Goal: Task Accomplishment & Management: Complete application form

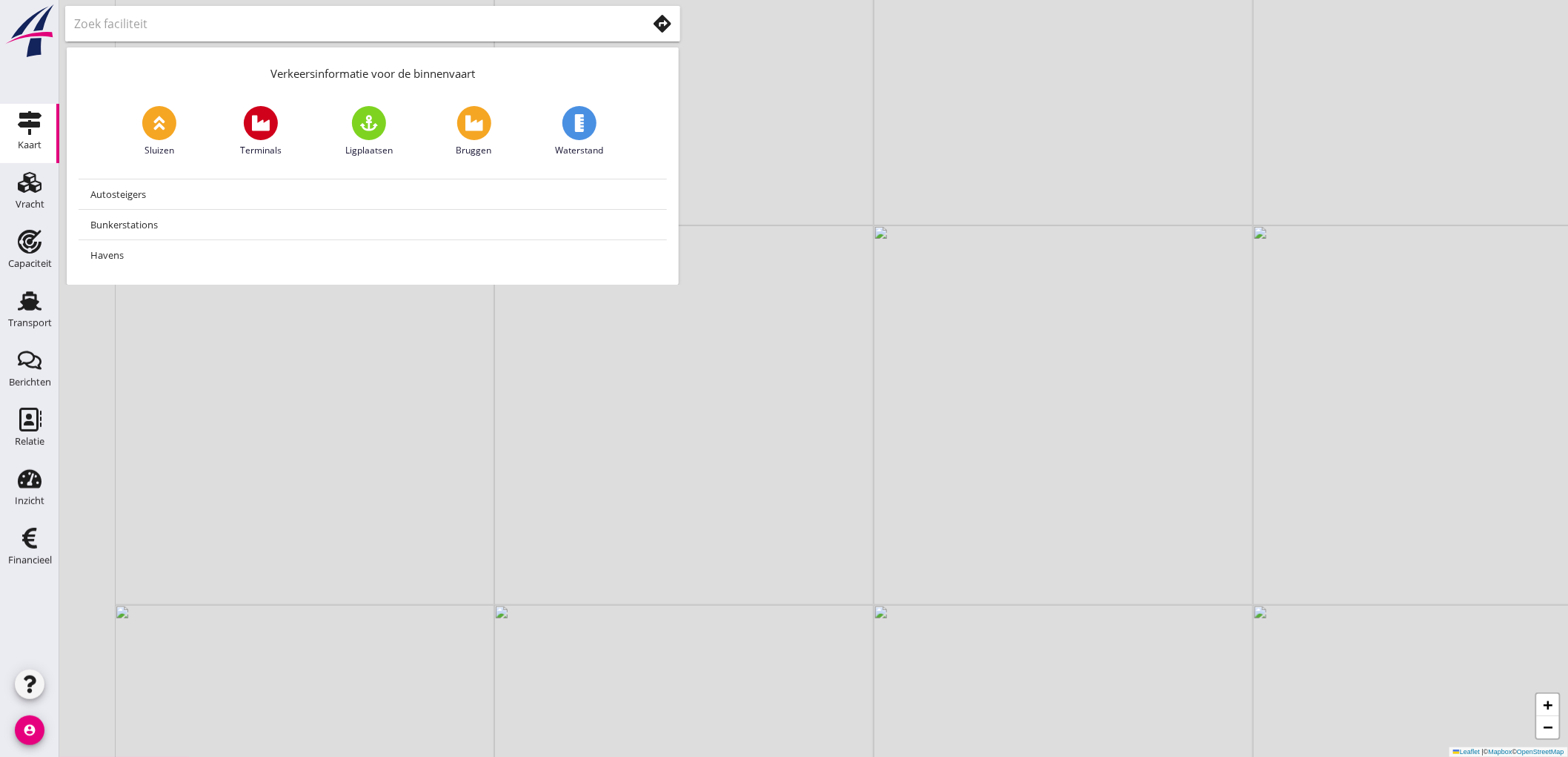
drag, startPoint x: 750, startPoint y: 415, endPoint x: 994, endPoint y: 449, distance: 246.4
click at [994, 449] on div "+ − Leaflet | © Mapbox © OpenStreetMap" at bounding box center [814, 378] width 1509 height 757
drag, startPoint x: 924, startPoint y: 447, endPoint x: 1170, endPoint y: 404, distance: 249.7
click at [1170, 404] on div "+ − Leaflet | © Mapbox © OpenStreetMap" at bounding box center [814, 378] width 1509 height 757
drag, startPoint x: 1079, startPoint y: 359, endPoint x: 1145, endPoint y: 454, distance: 115.7
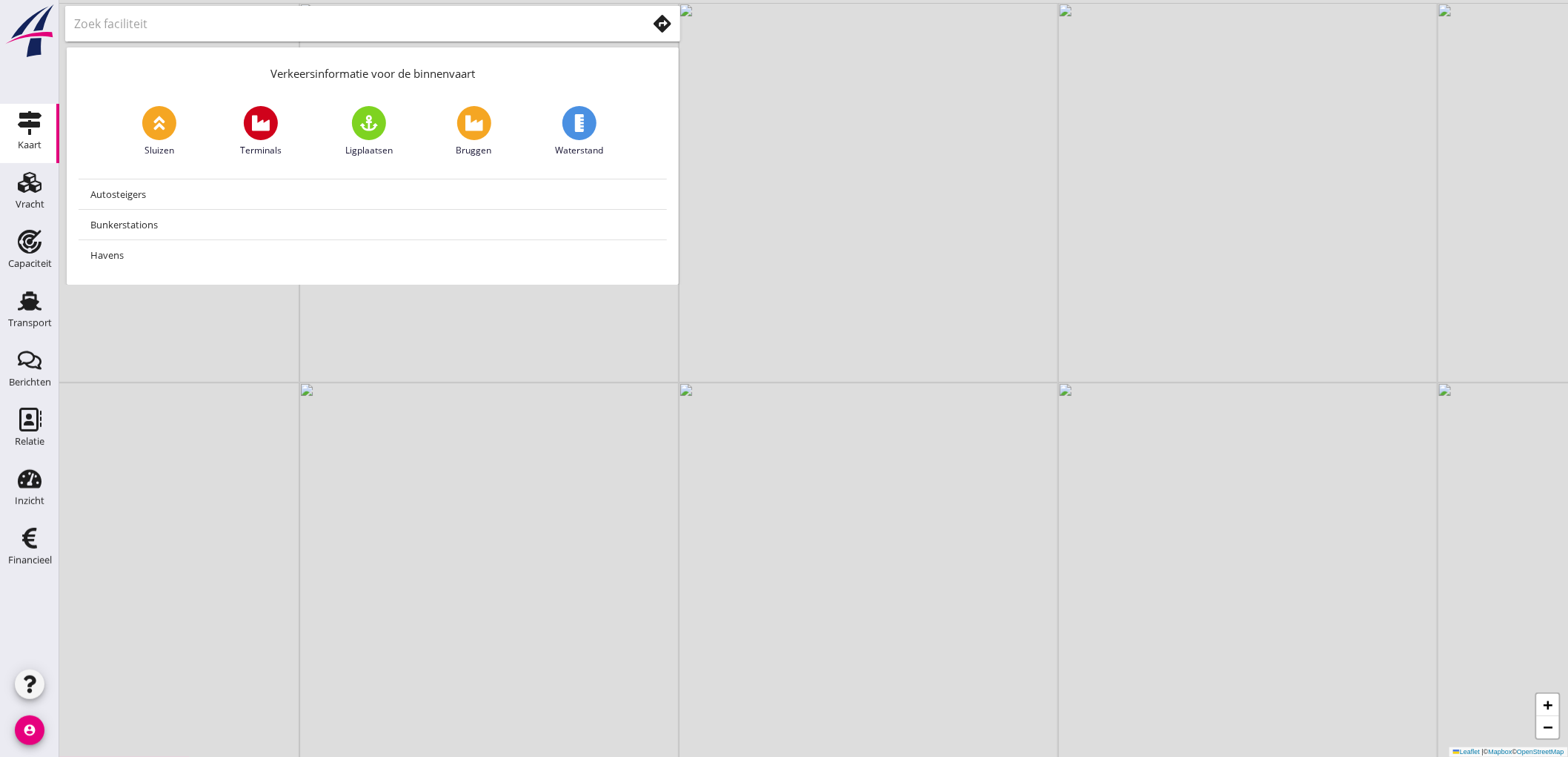
click at [1145, 454] on div "+ − Leaflet | © Mapbox © OpenStreetMap" at bounding box center [814, 378] width 1509 height 757
click at [12, 277] on link "Capaciteit Capaciteit" at bounding box center [29, 252] width 59 height 59
click at [27, 304] on use at bounding box center [29, 301] width 24 height 19
drag, startPoint x: 1198, startPoint y: 302, endPoint x: 1324, endPoint y: 372, distance: 144.1
click at [1324, 372] on div "+ − Leaflet | © Mapbox © OpenStreetMap" at bounding box center [814, 378] width 1509 height 757
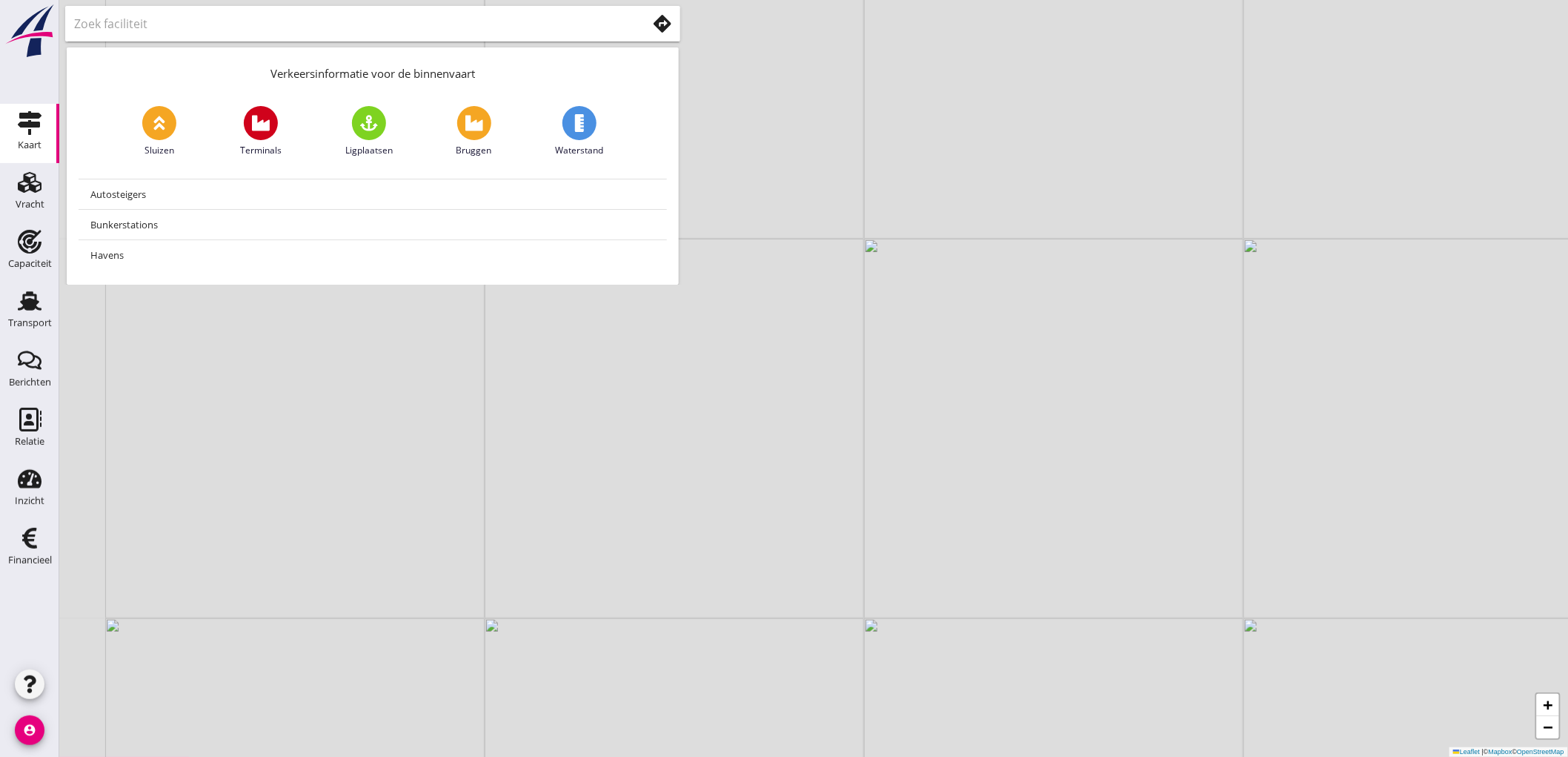
drag, startPoint x: 1040, startPoint y: 513, endPoint x: 1179, endPoint y: 486, distance: 141.6
click at [1179, 486] on div "+ − Leaflet | © Mapbox © OpenStreetMap" at bounding box center [814, 378] width 1509 height 757
click at [5, 315] on link "Transport Transport" at bounding box center [29, 311] width 59 height 59
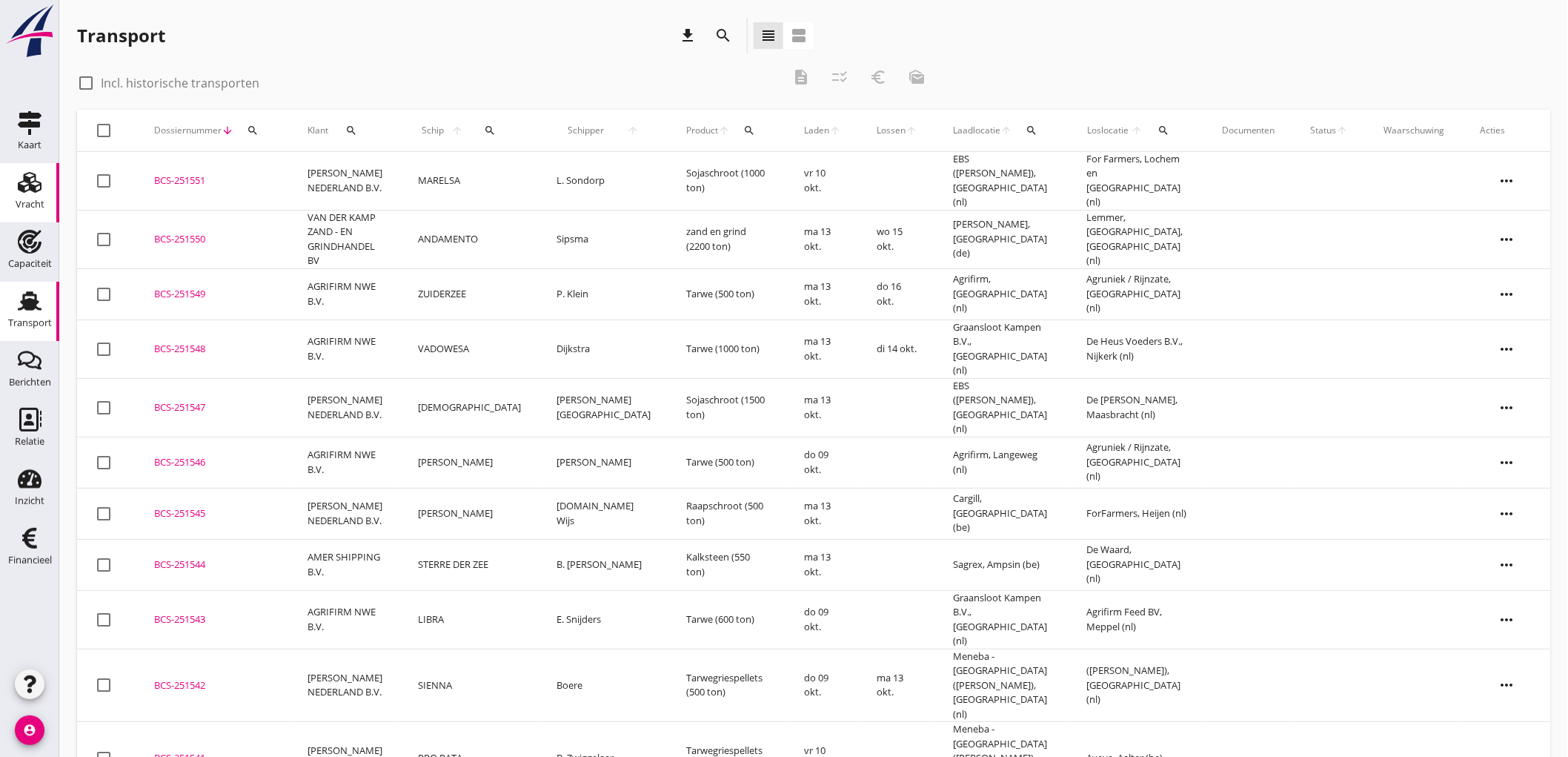
click at [47, 182] on div "Vracht" at bounding box center [30, 182] width 36 height 24
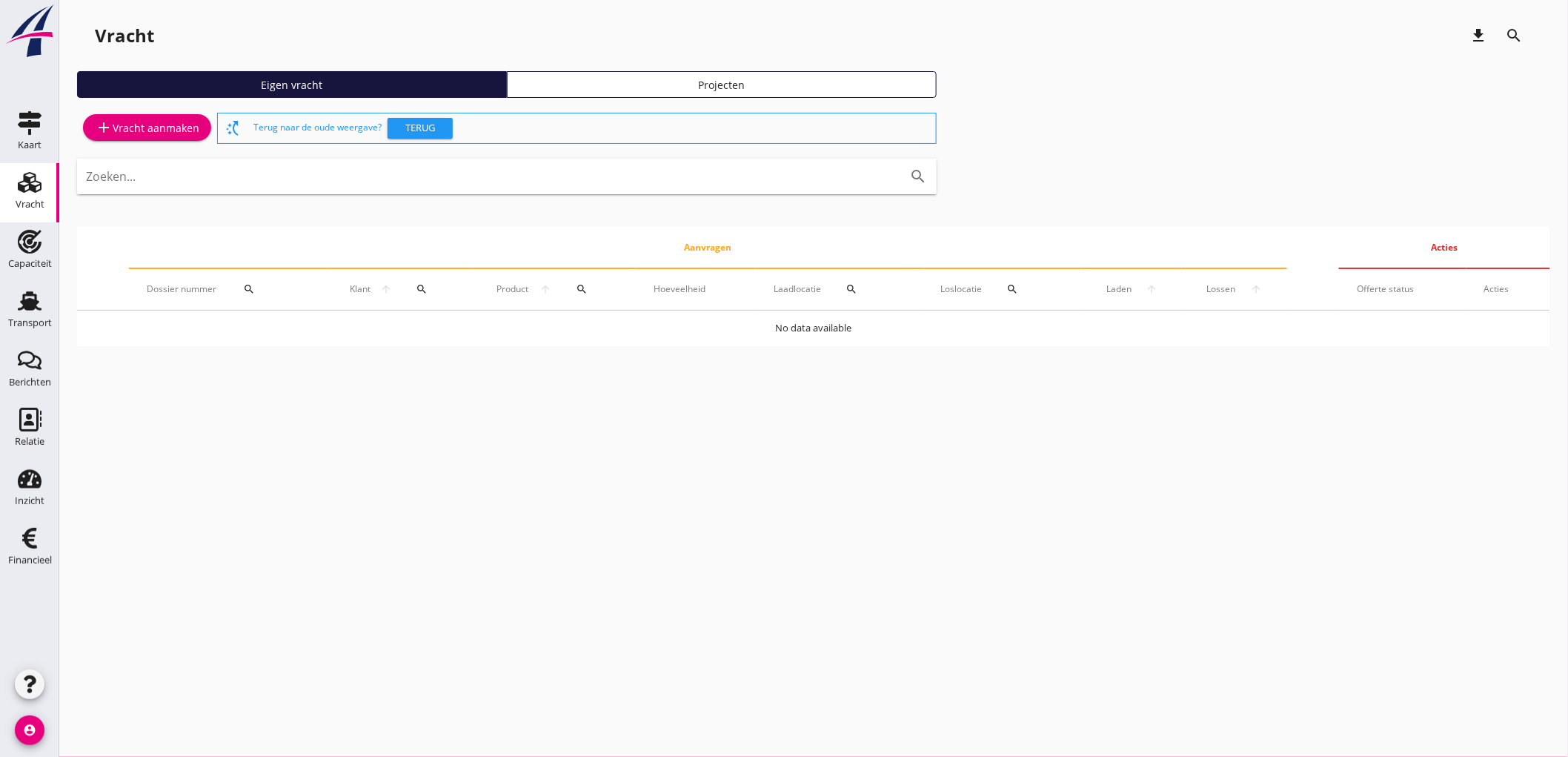
click at [149, 124] on div "add Vracht aanmaken" at bounding box center [147, 127] width 105 height 18
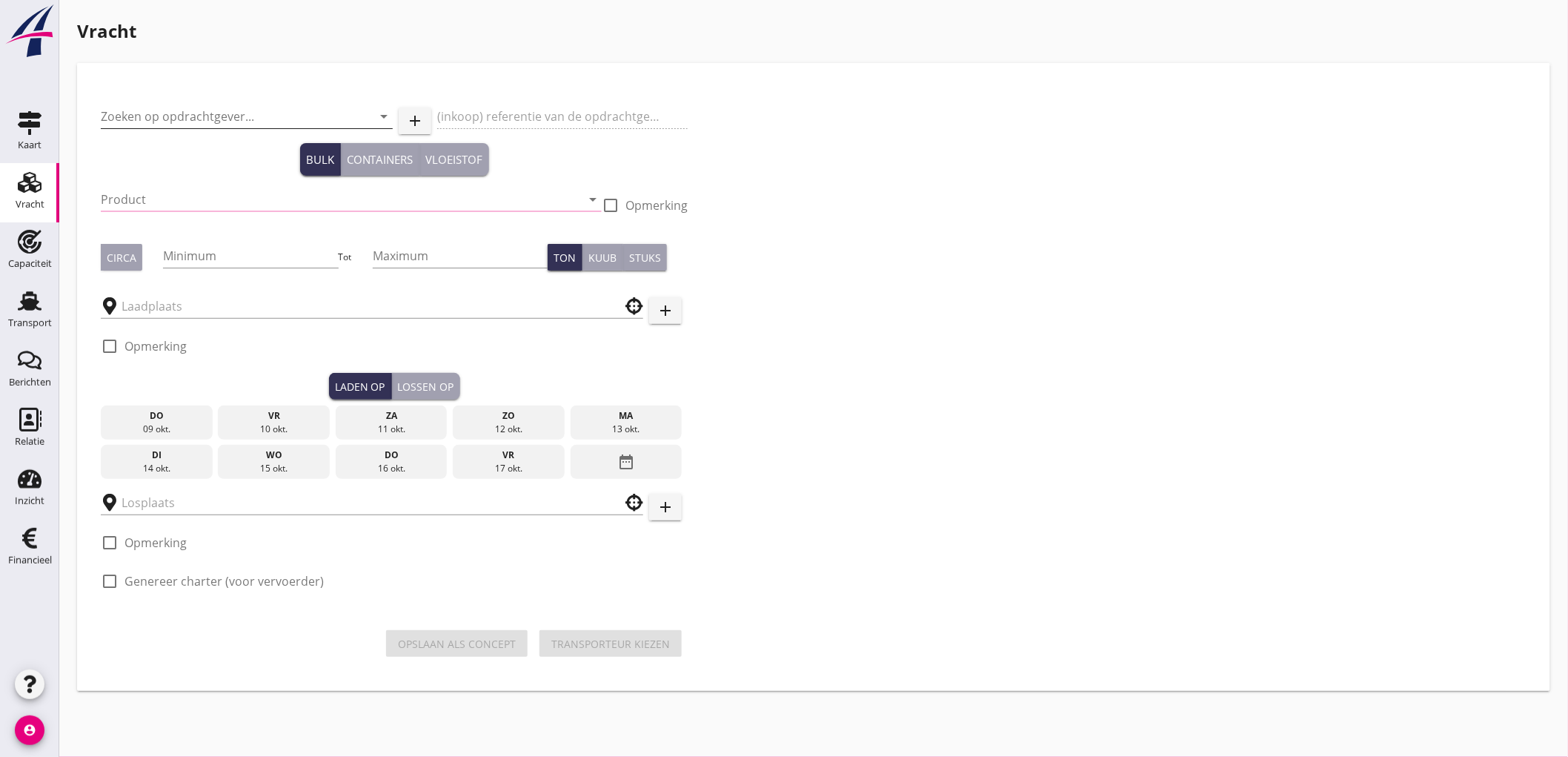
click at [198, 122] on input "Zoeken op opdrachtgever..." at bounding box center [226, 116] width 251 height 24
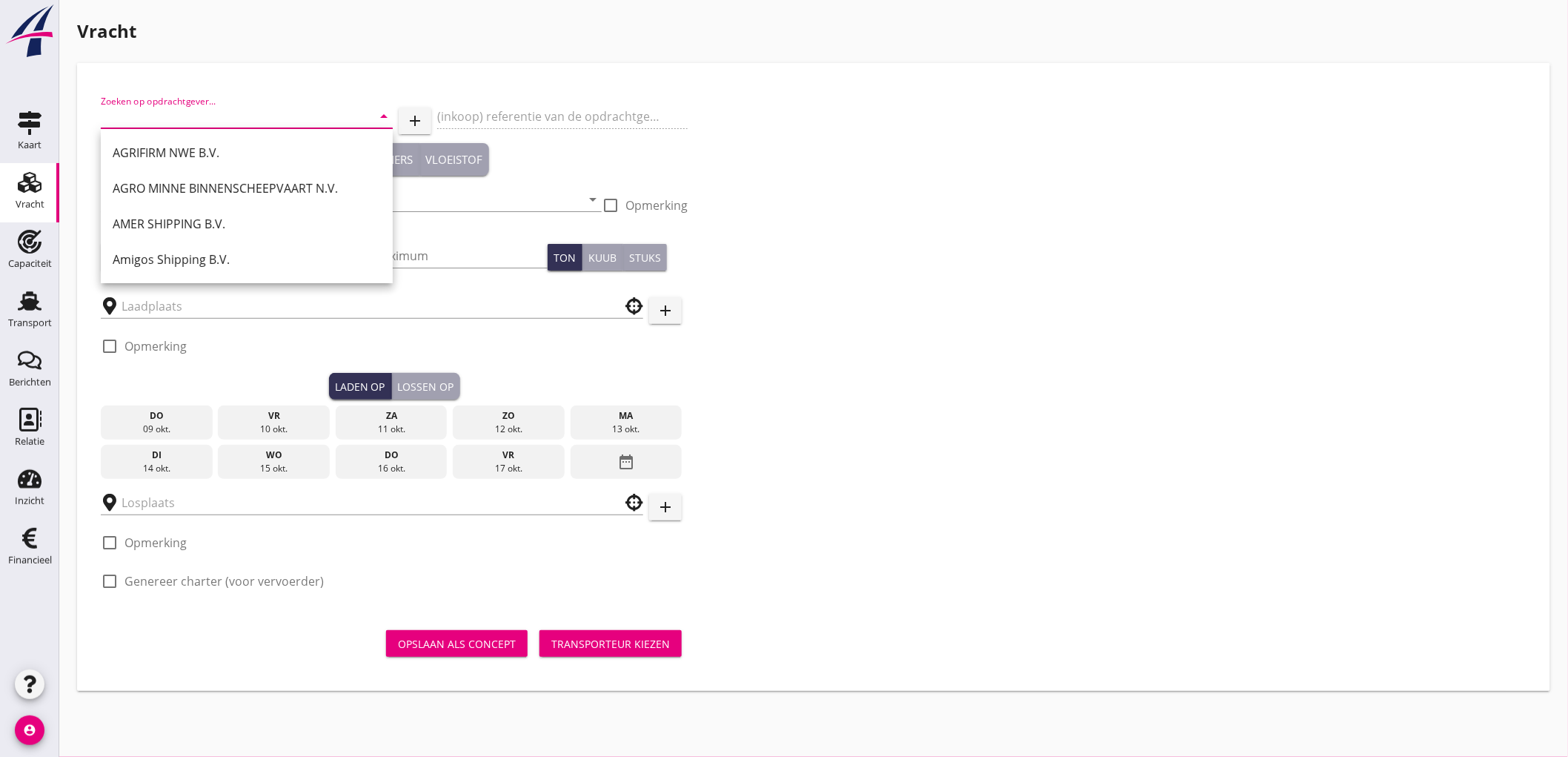
click at [158, 107] on input "Zoeken op opdrachtgever..." at bounding box center [226, 116] width 251 height 24
click at [132, 124] on input "Zoeken op opdrachtgever..." at bounding box center [226, 116] width 251 height 24
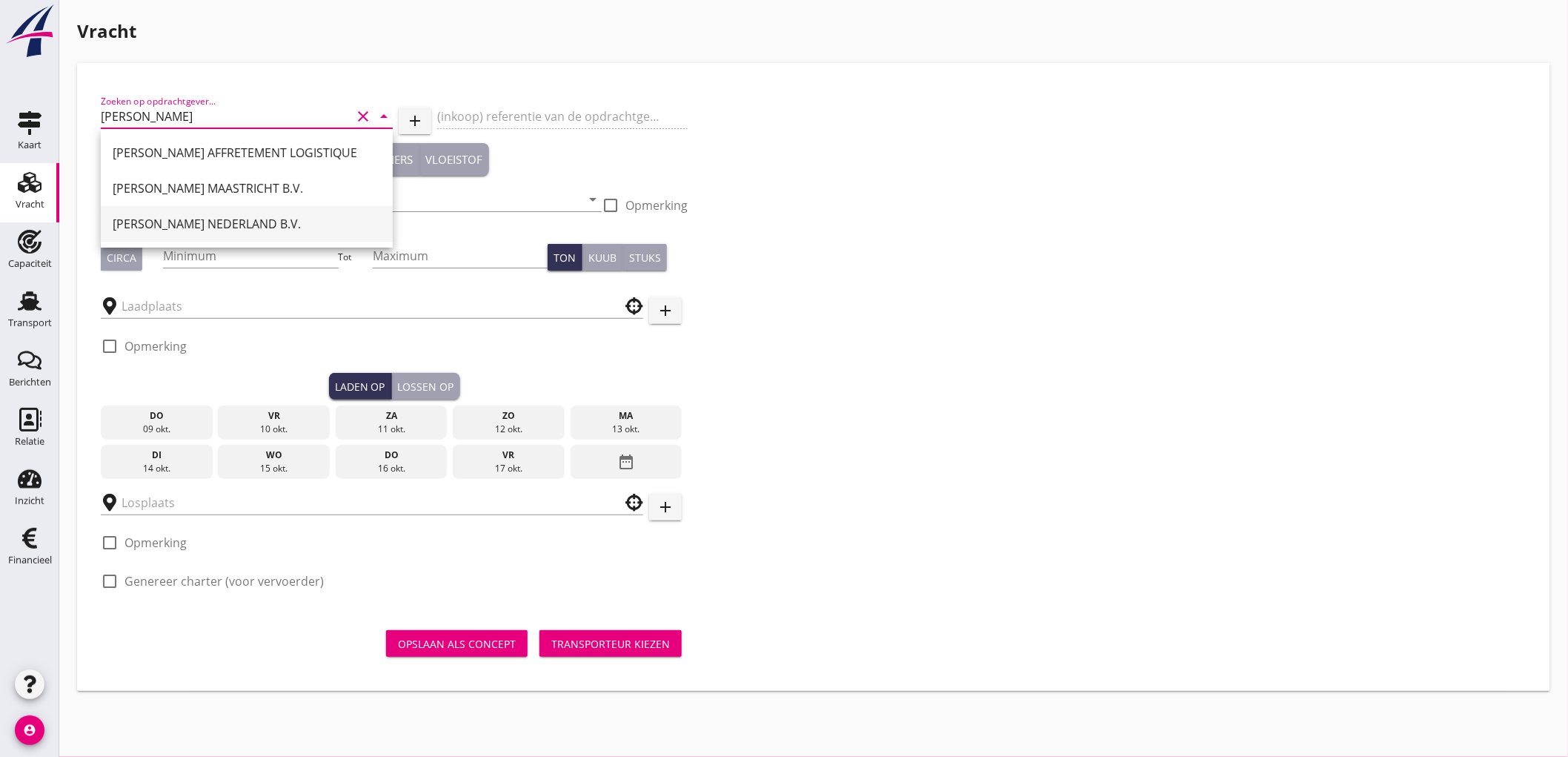
click at [176, 217] on div "[PERSON_NAME] NEDERLAND B.V." at bounding box center [247, 224] width 268 height 18
type input "[PERSON_NAME] NEDERLAND B.V."
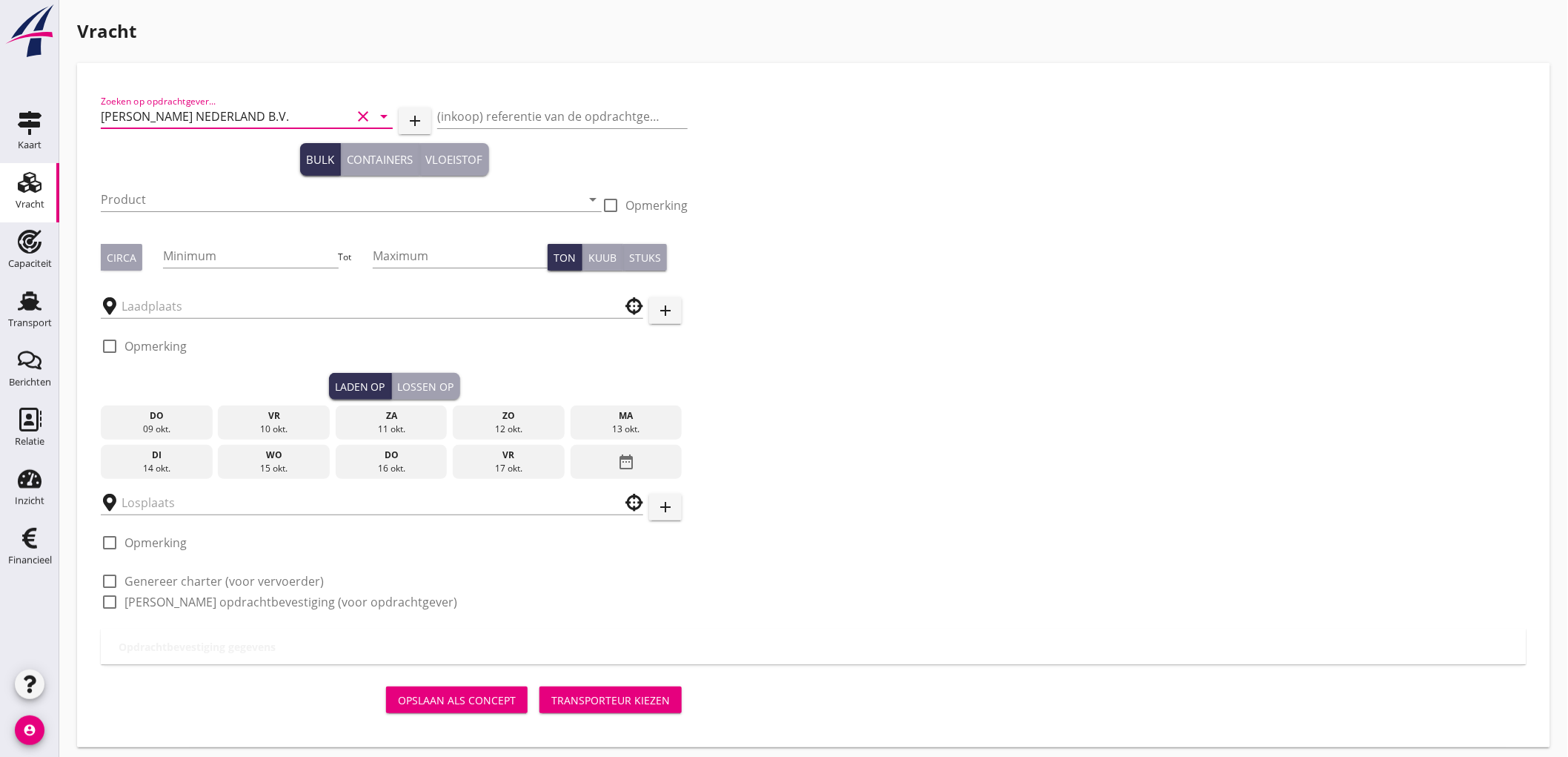
click at [163, 184] on div "Product arrow_drop_down" at bounding box center [351, 202] width 501 height 47
click at [181, 195] on input "Product" at bounding box center [341, 199] width 480 height 24
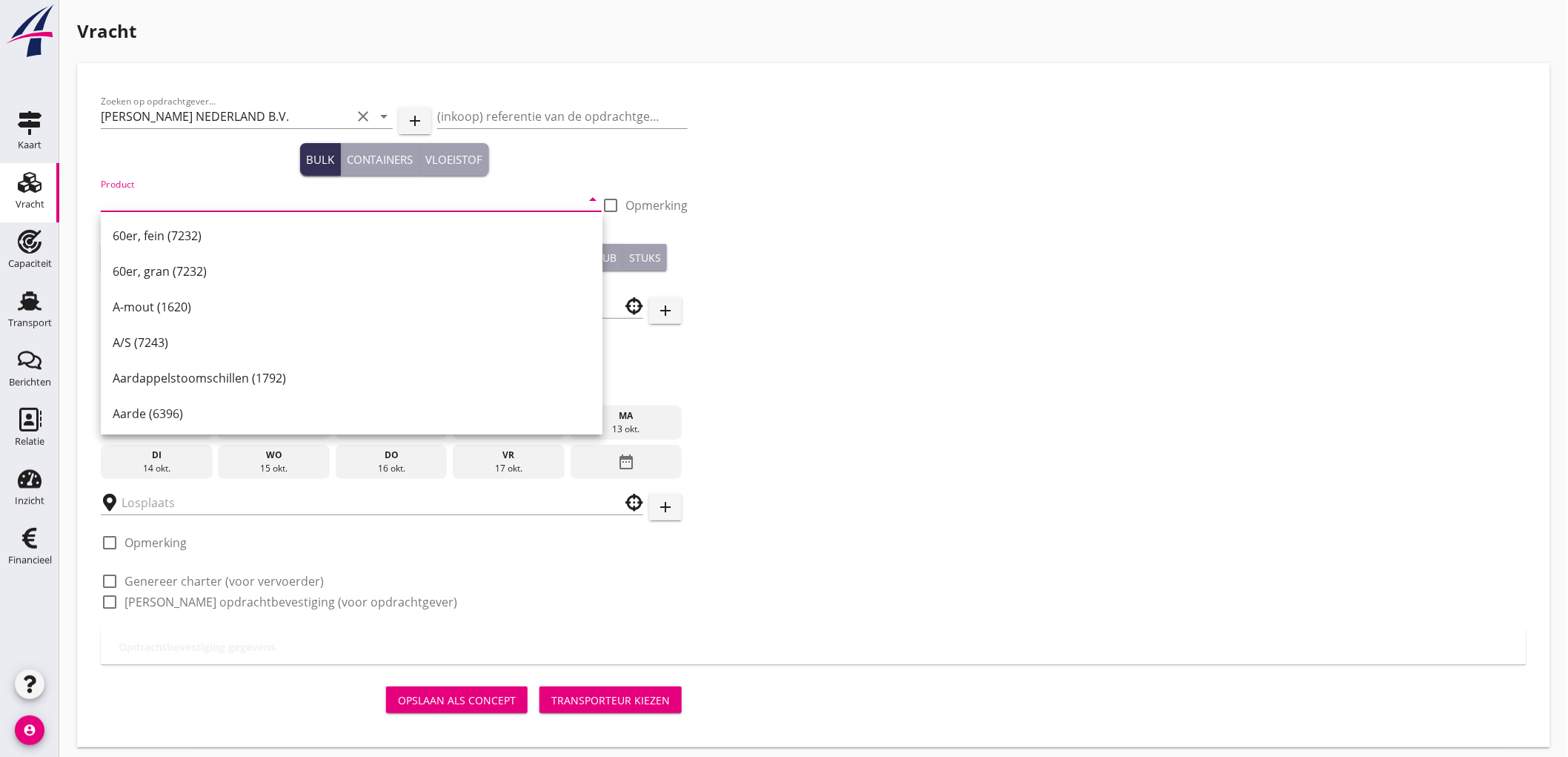
click at [204, 181] on div "Product arrow_drop_down" at bounding box center [351, 202] width 501 height 47
click at [195, 189] on input "Product" at bounding box center [341, 199] width 480 height 24
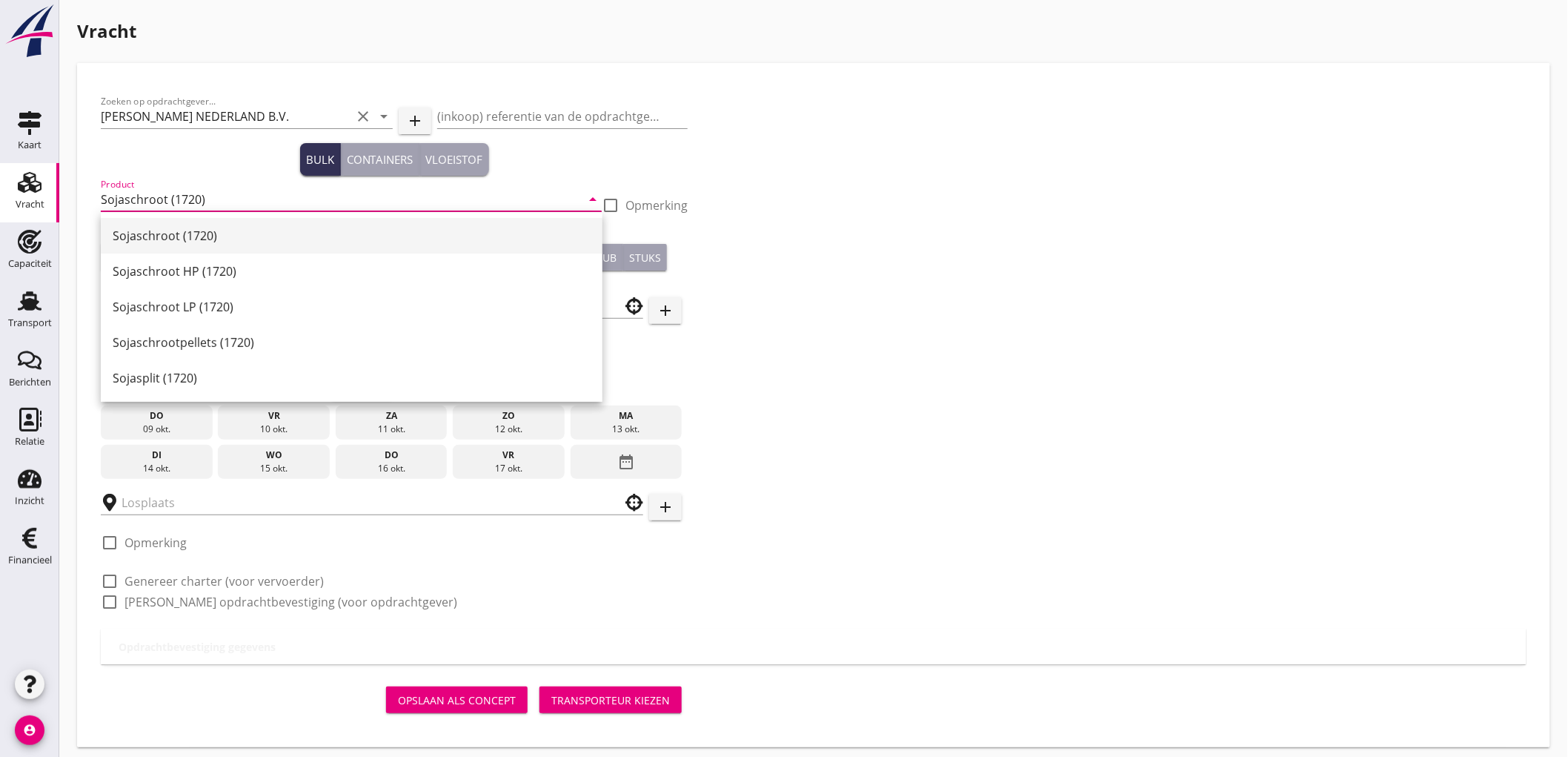
type input "Sojaschroot (1720)"
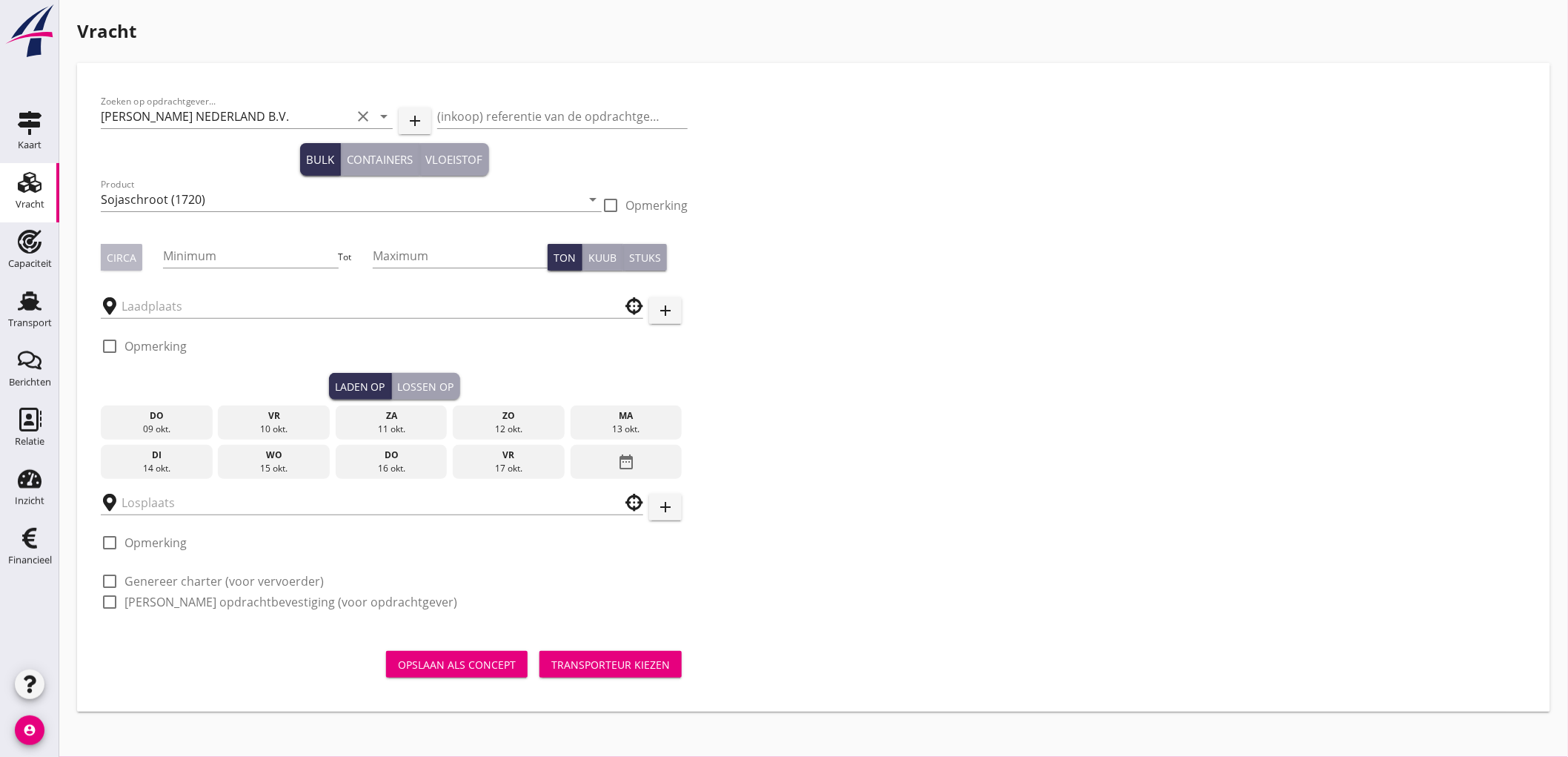
click at [129, 252] on div "Circa" at bounding box center [122, 257] width 30 height 15
click at [201, 252] on input "Minimum" at bounding box center [251, 256] width 175 height 24
type input "500"
click at [159, 304] on input "text" at bounding box center [362, 306] width 480 height 24
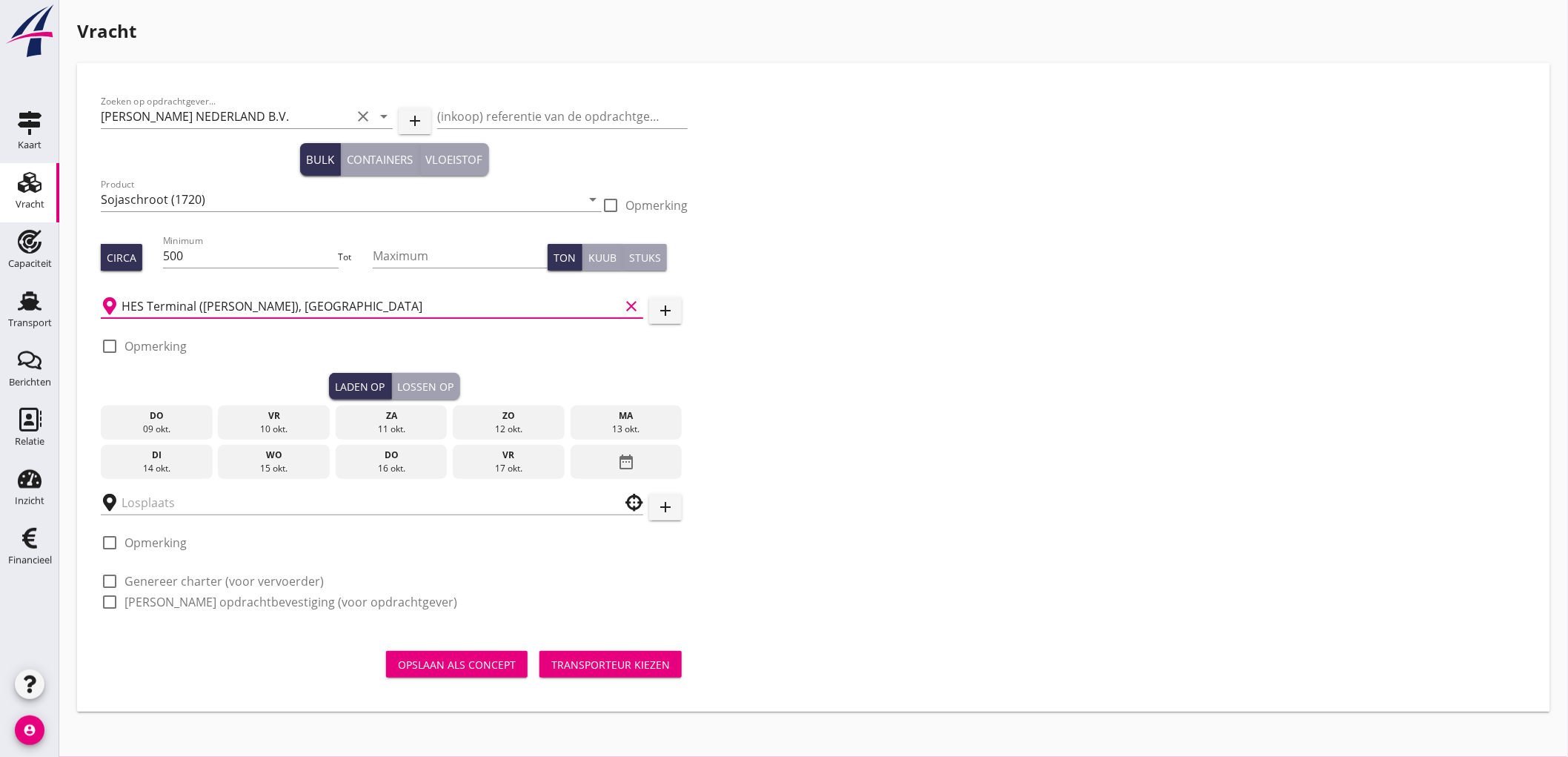
type input "Amsterdam, North Holland, Netherlands"
click at [159, 304] on input "Amsterdam, North Holland, Netherlands" at bounding box center [371, 306] width 498 height 24
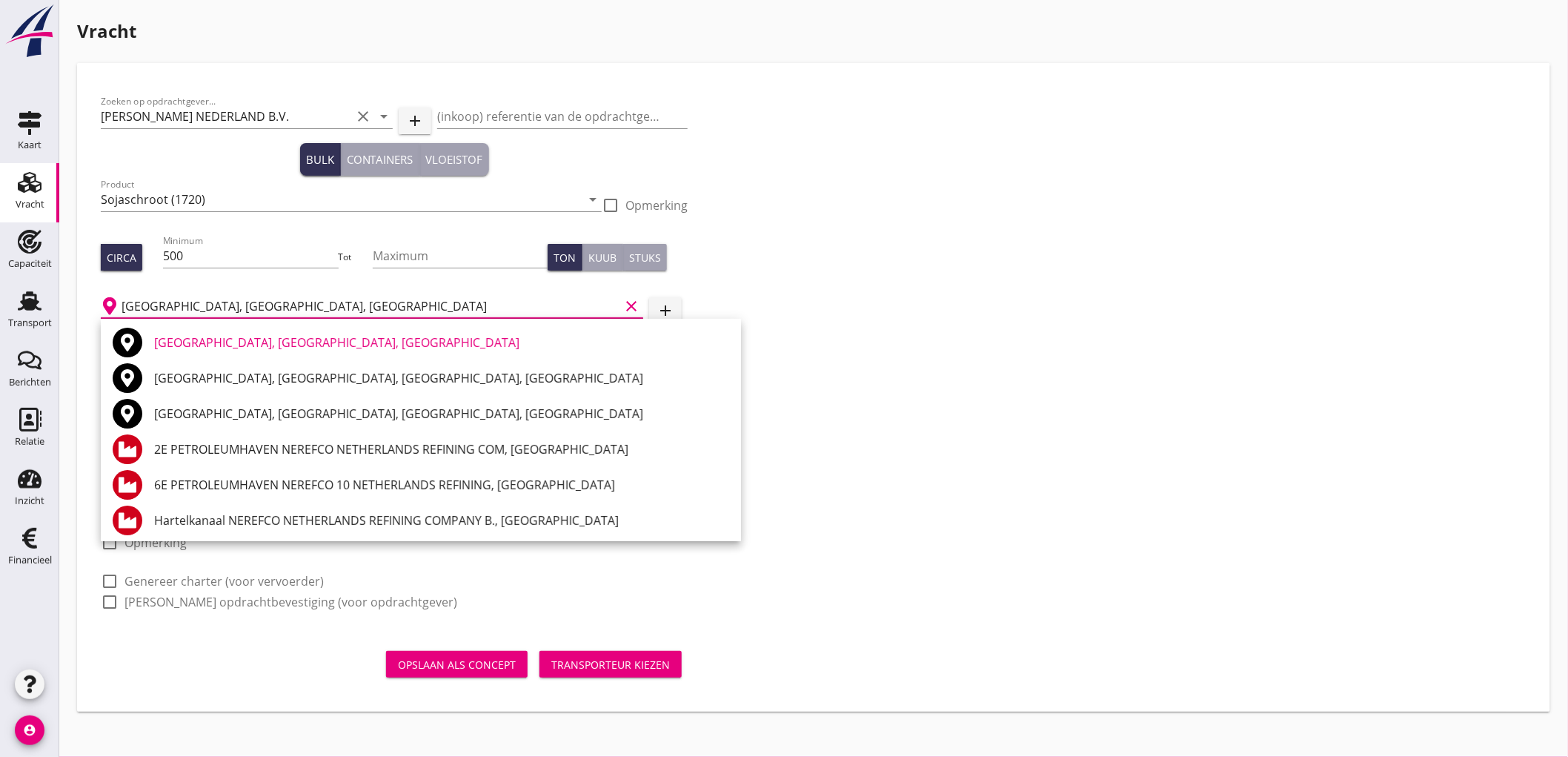
click at [625, 300] on icon "clear" at bounding box center [631, 306] width 18 height 18
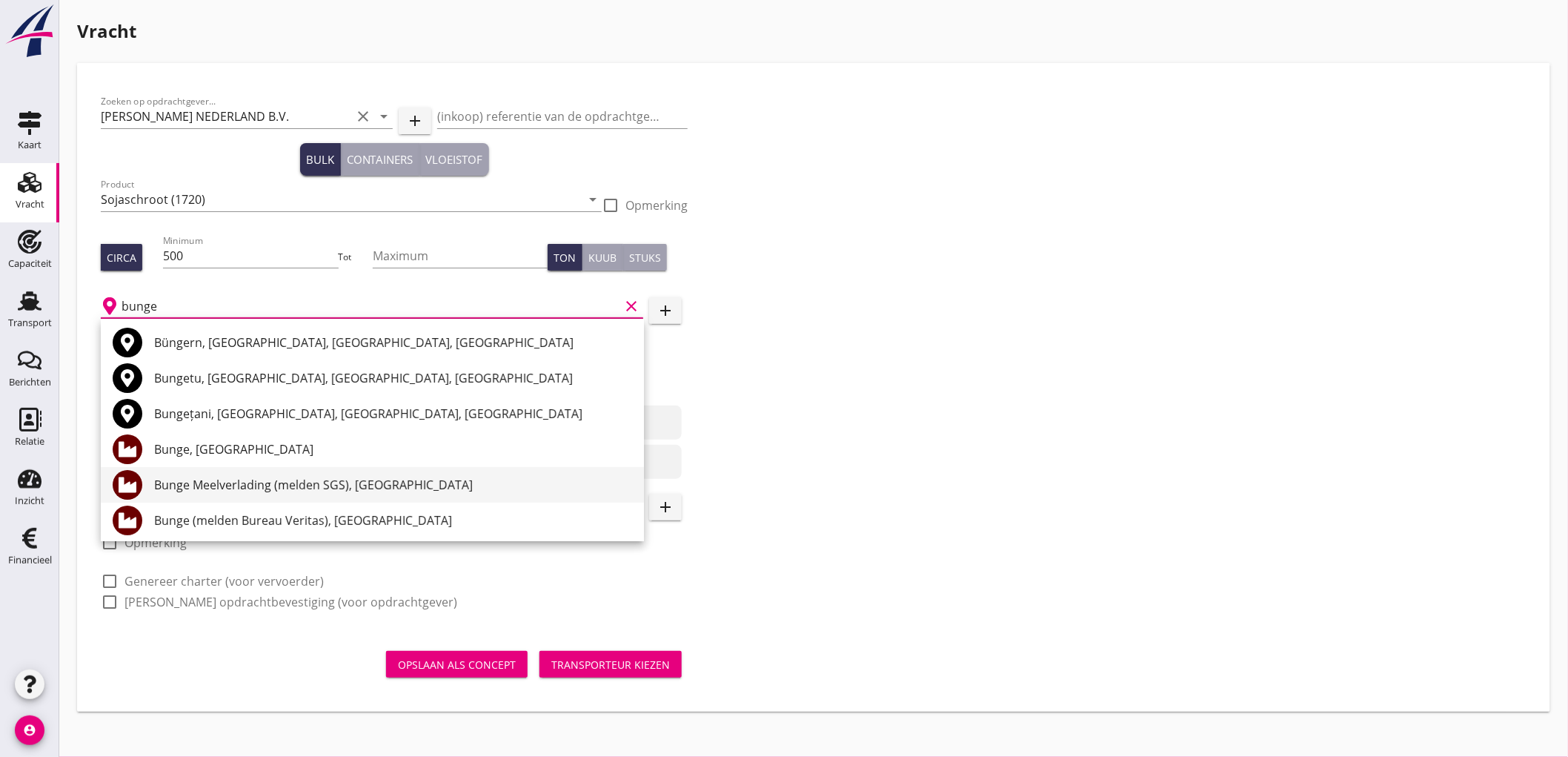
scroll to position [82, 0]
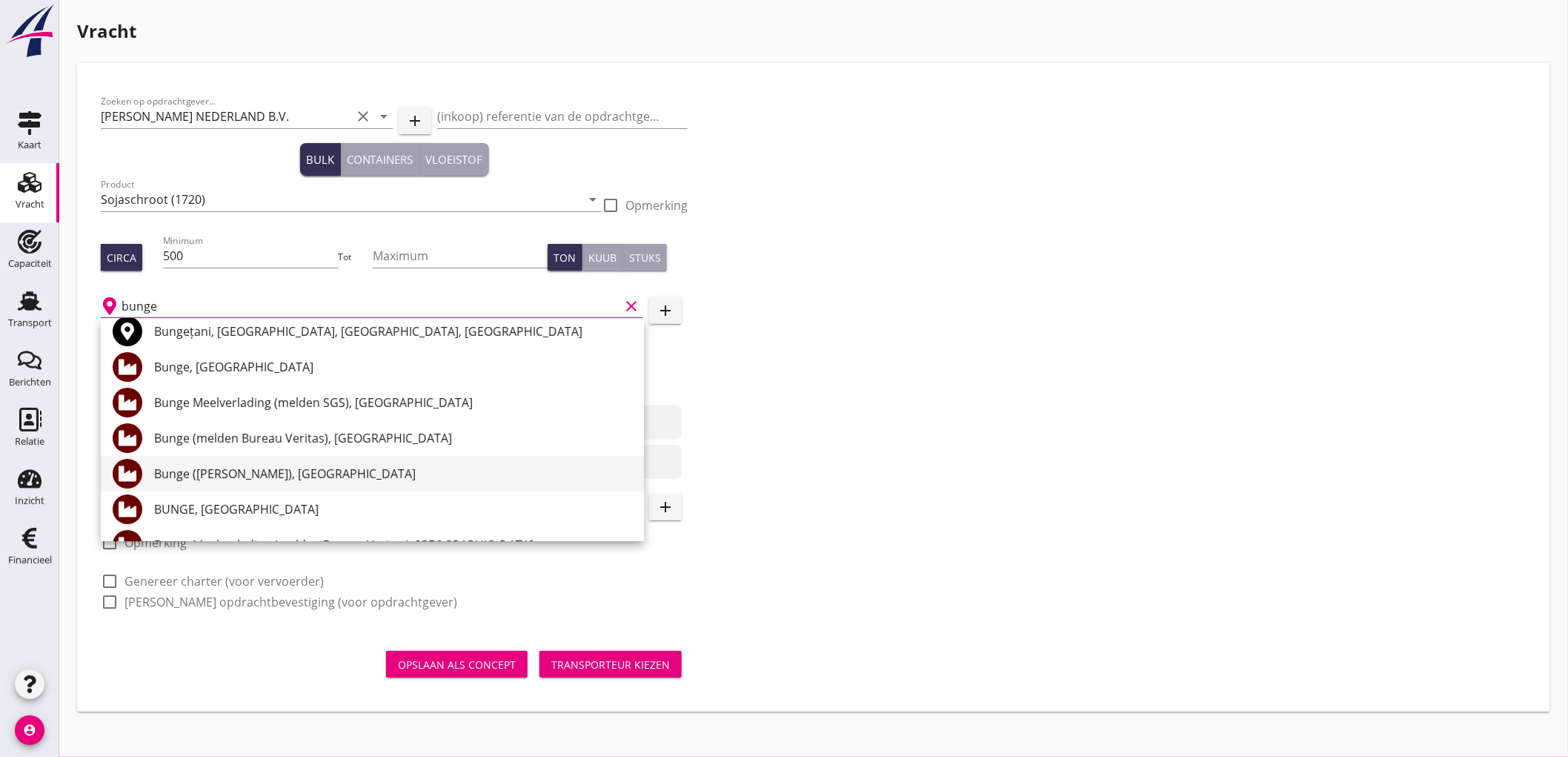
click at [245, 480] on div "Bunge ([PERSON_NAME]), [GEOGRAPHIC_DATA]" at bounding box center [393, 474] width 478 height 18
type input "Bunge ([PERSON_NAME]), [GEOGRAPHIC_DATA]"
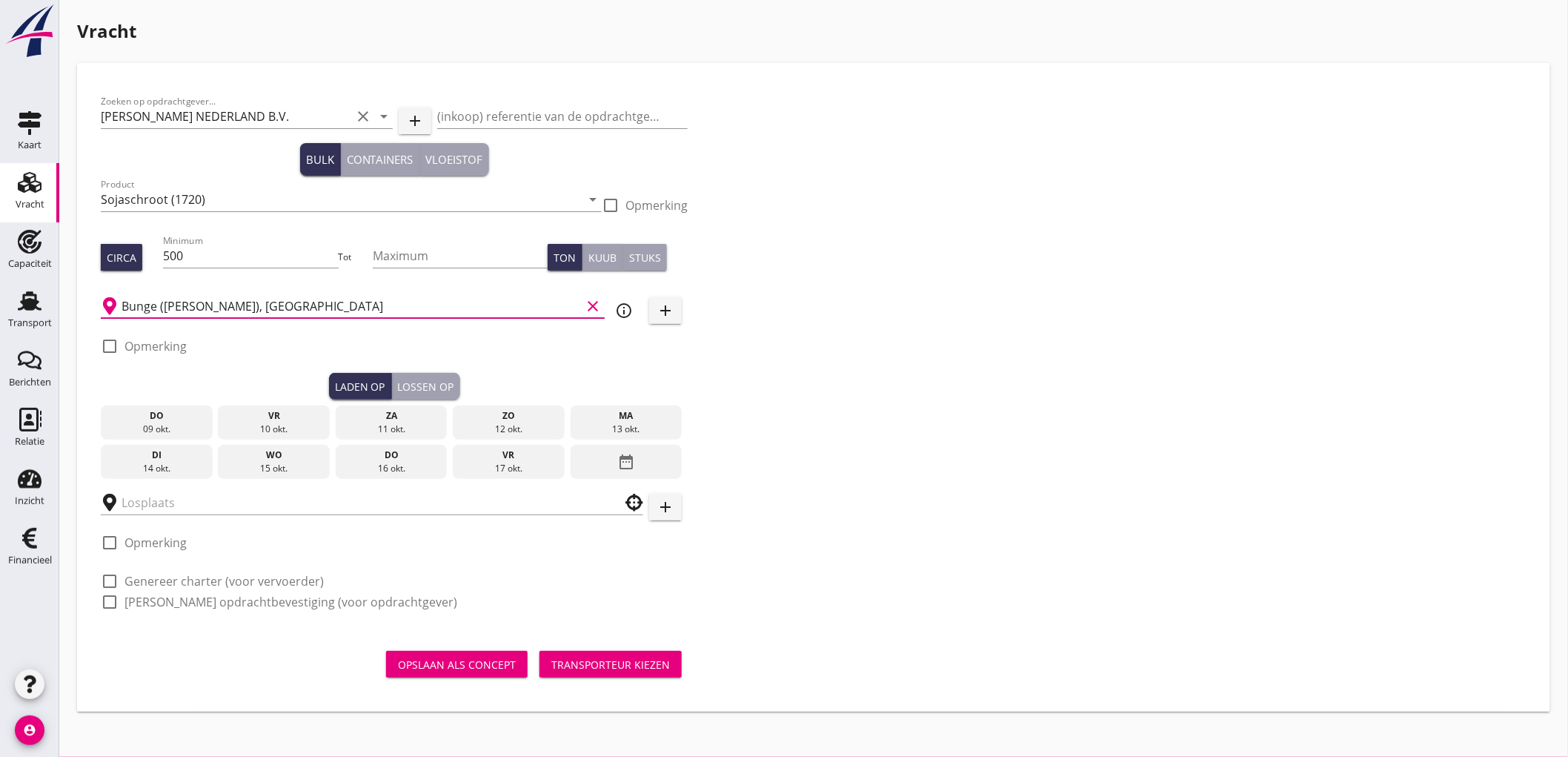
click at [153, 355] on div "check_box_outline_blank Opmerking" at bounding box center [144, 355] width 86 height 36
click at [158, 346] on label "Opmerking" at bounding box center [155, 346] width 62 height 15
checkbox input "true"
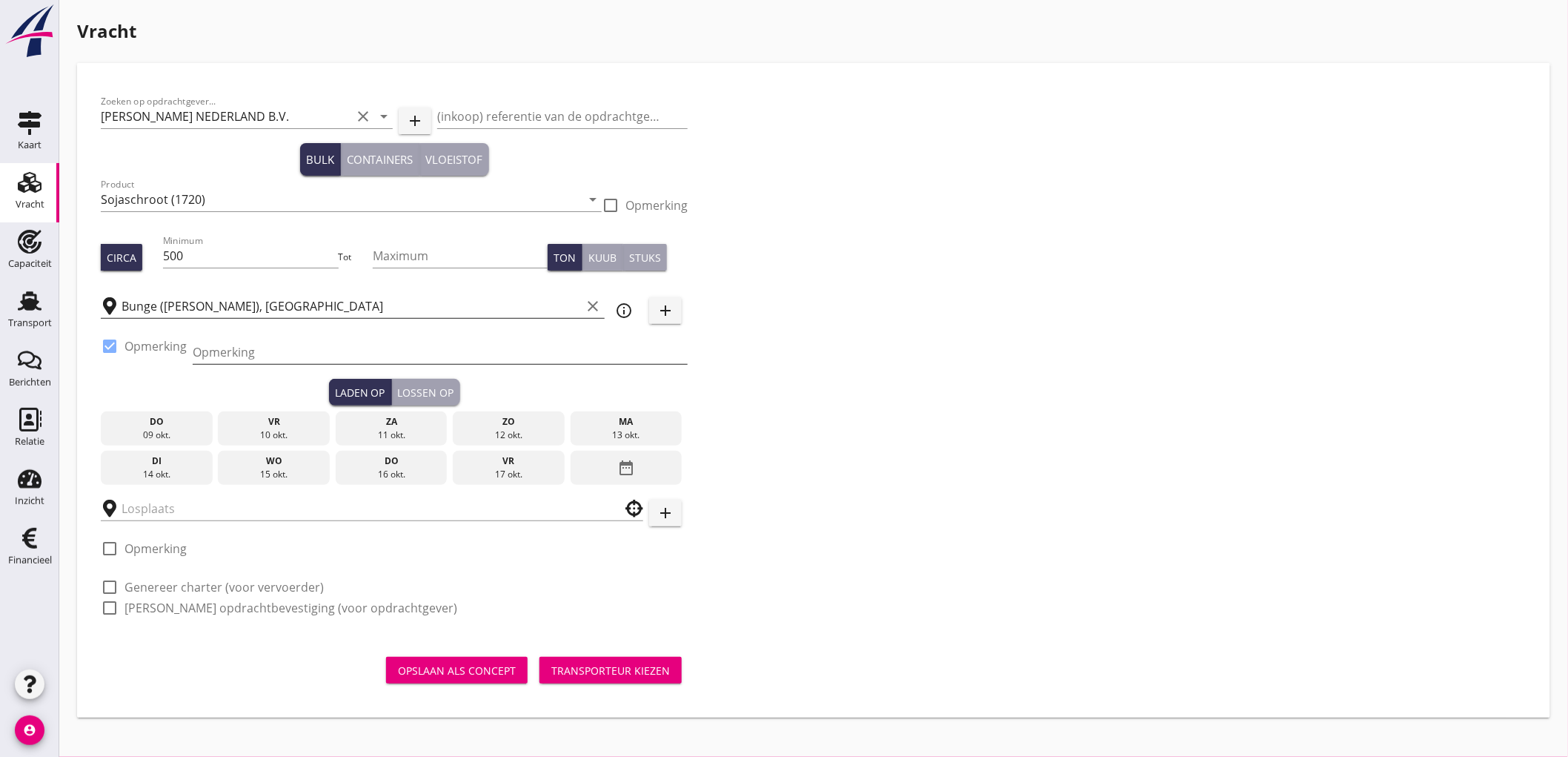
drag, startPoint x: 183, startPoint y: 351, endPoint x: 239, endPoint y: 359, distance: 56.6
click at [239, 359] on input "Opmerking" at bounding box center [440, 351] width 495 height 24
type input "Ex. Silo - Mercuriushaven"
click at [307, 432] on div "10 okt." at bounding box center [273, 435] width 105 height 13
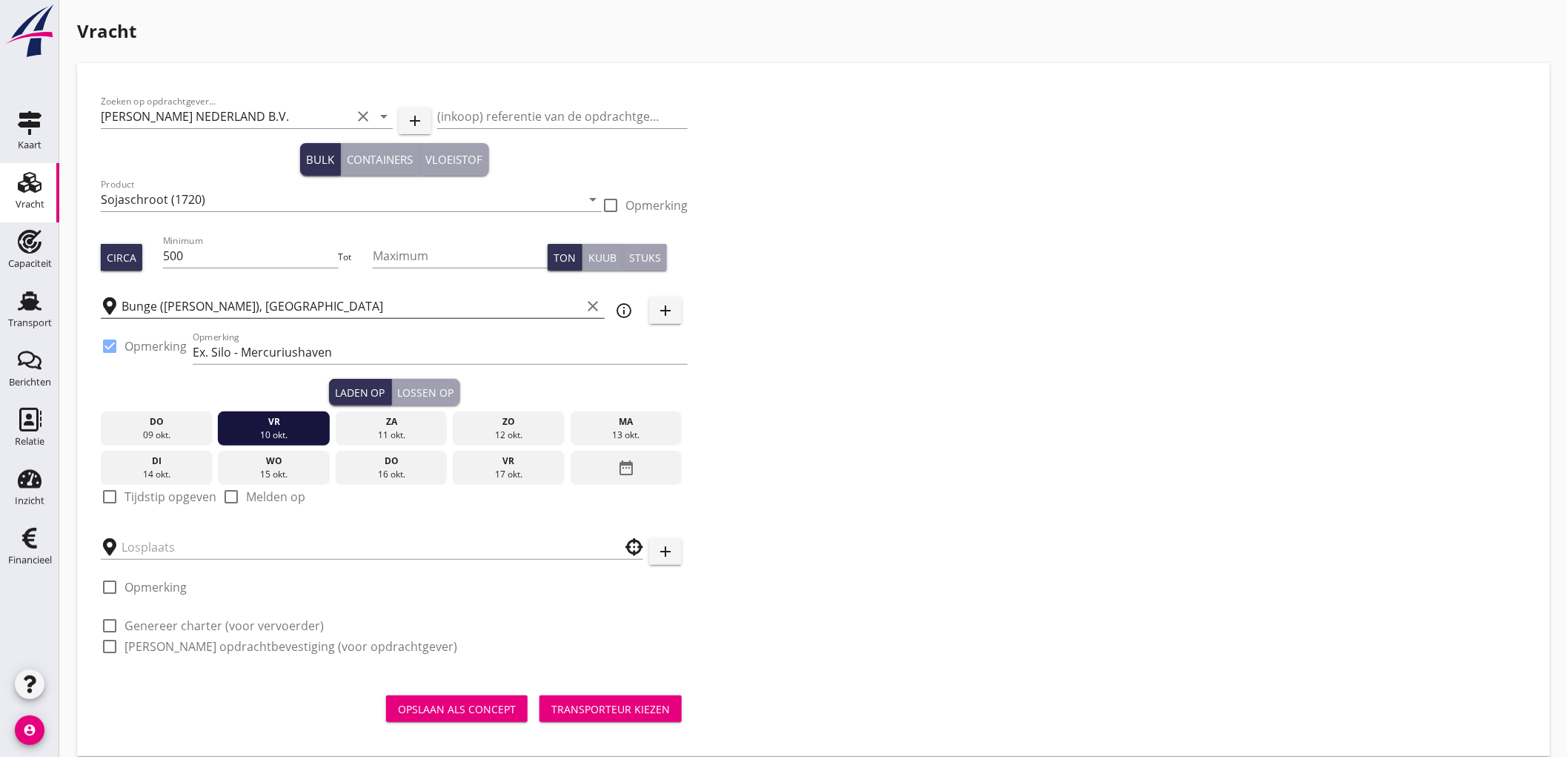
click at [135, 497] on label "Tijdstip opgeven" at bounding box center [170, 497] width 92 height 15
checkbox input "true"
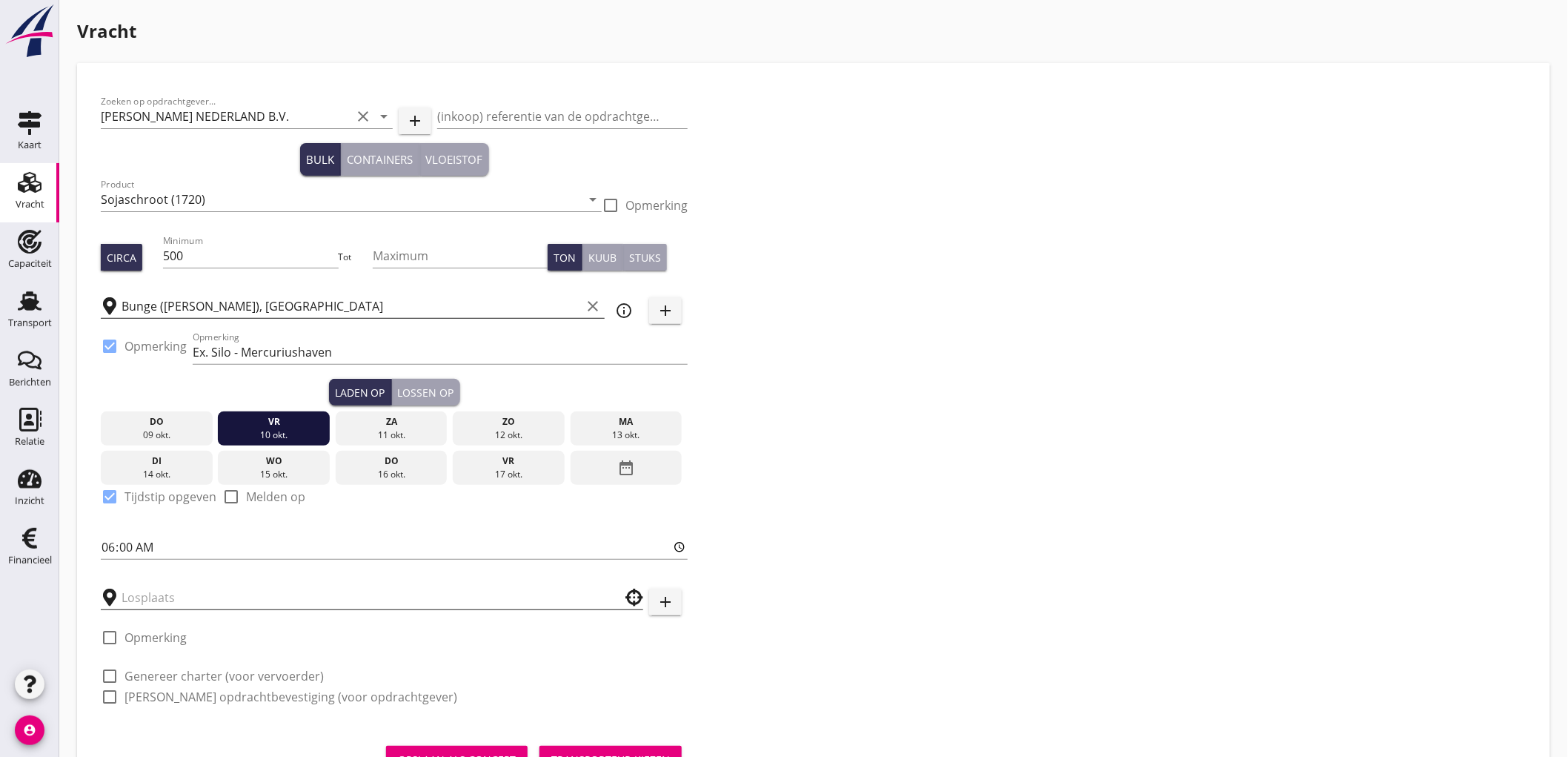
drag, startPoint x: 158, startPoint y: 594, endPoint x: 188, endPoint y: 587, distance: 30.8
click at [160, 595] on input "text" at bounding box center [362, 597] width 480 height 24
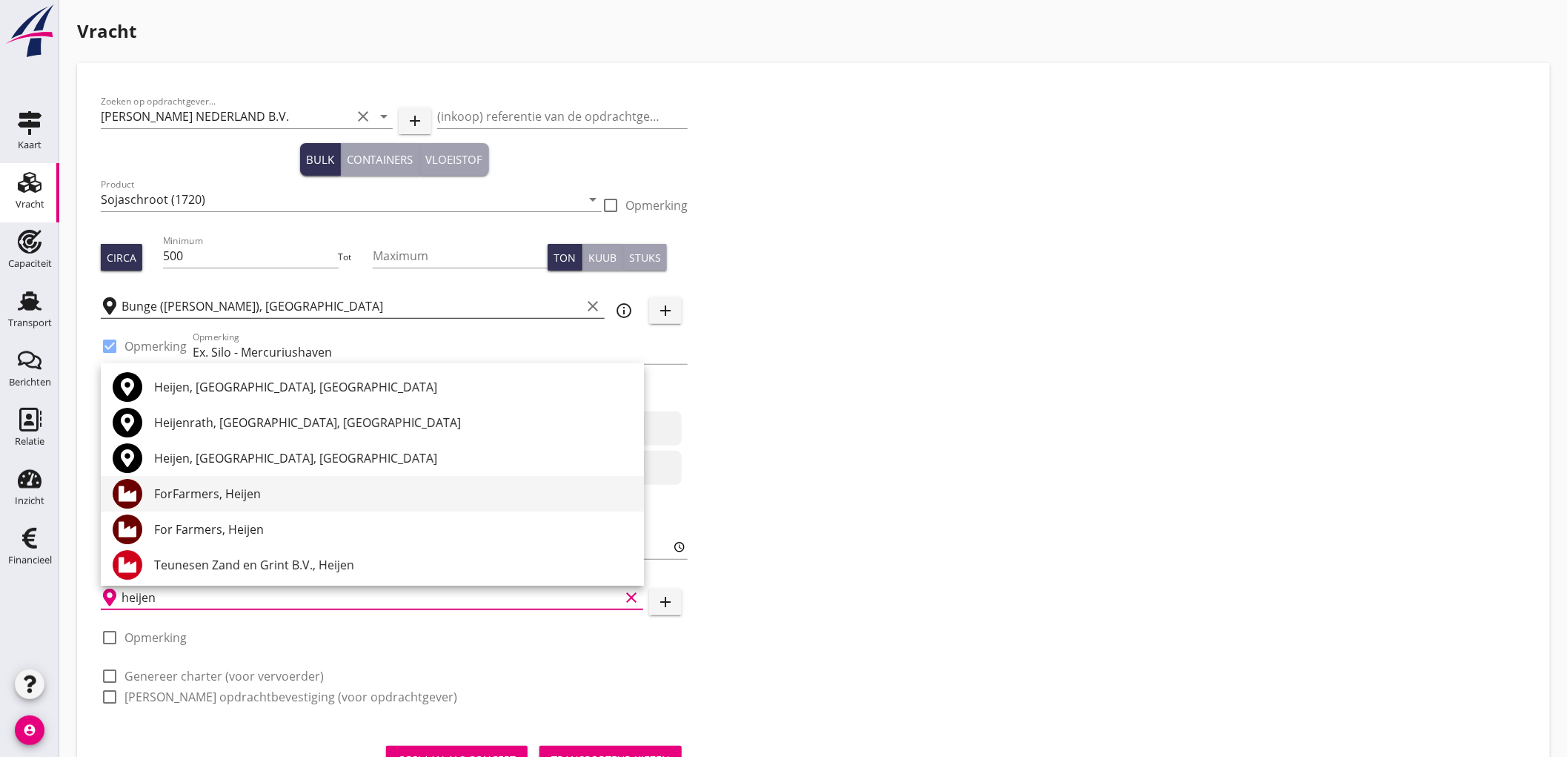
click at [313, 484] on div "ForFarmers, Heijen" at bounding box center [393, 493] width 478 height 18
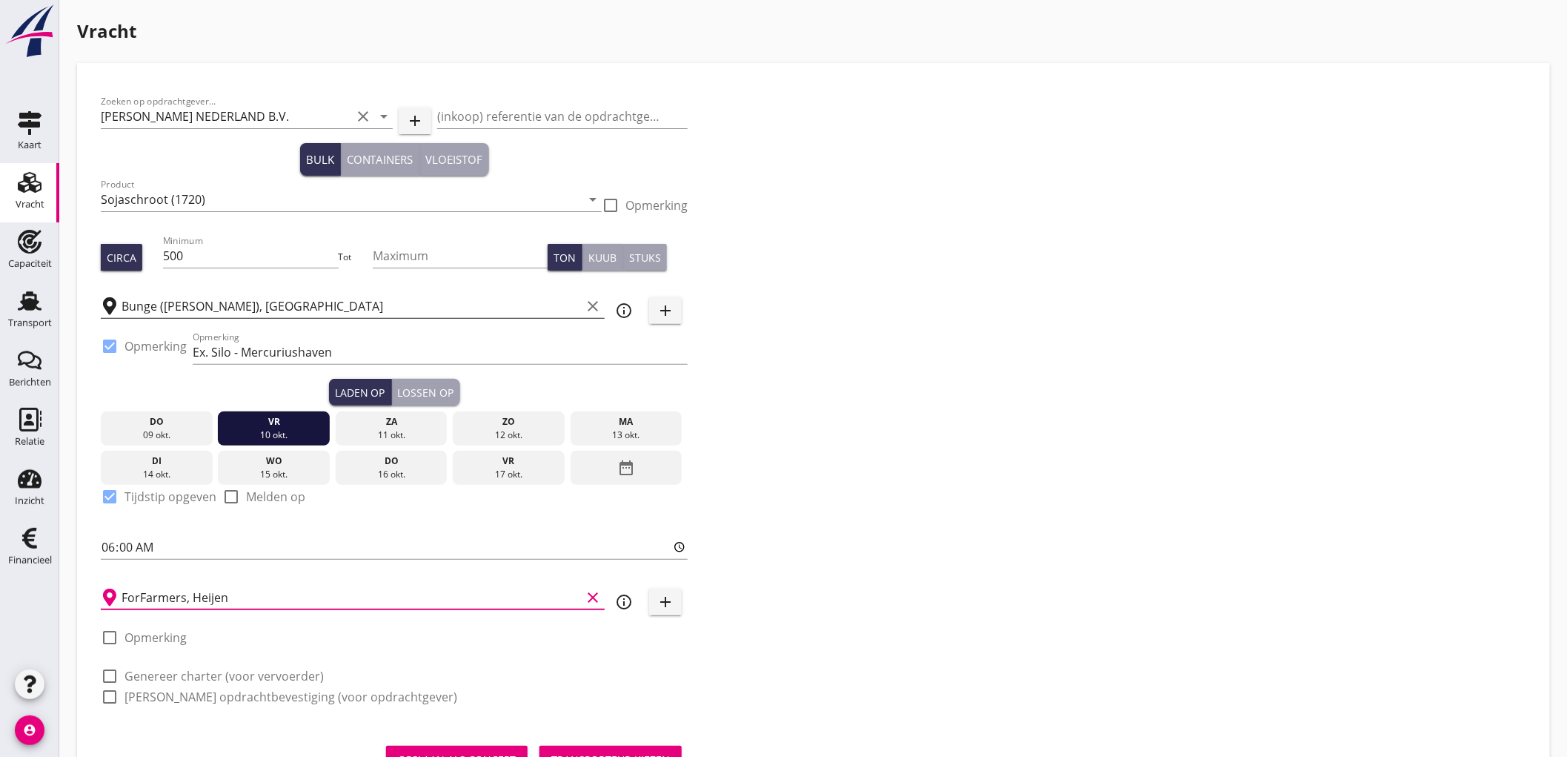
scroll to position [67, 0]
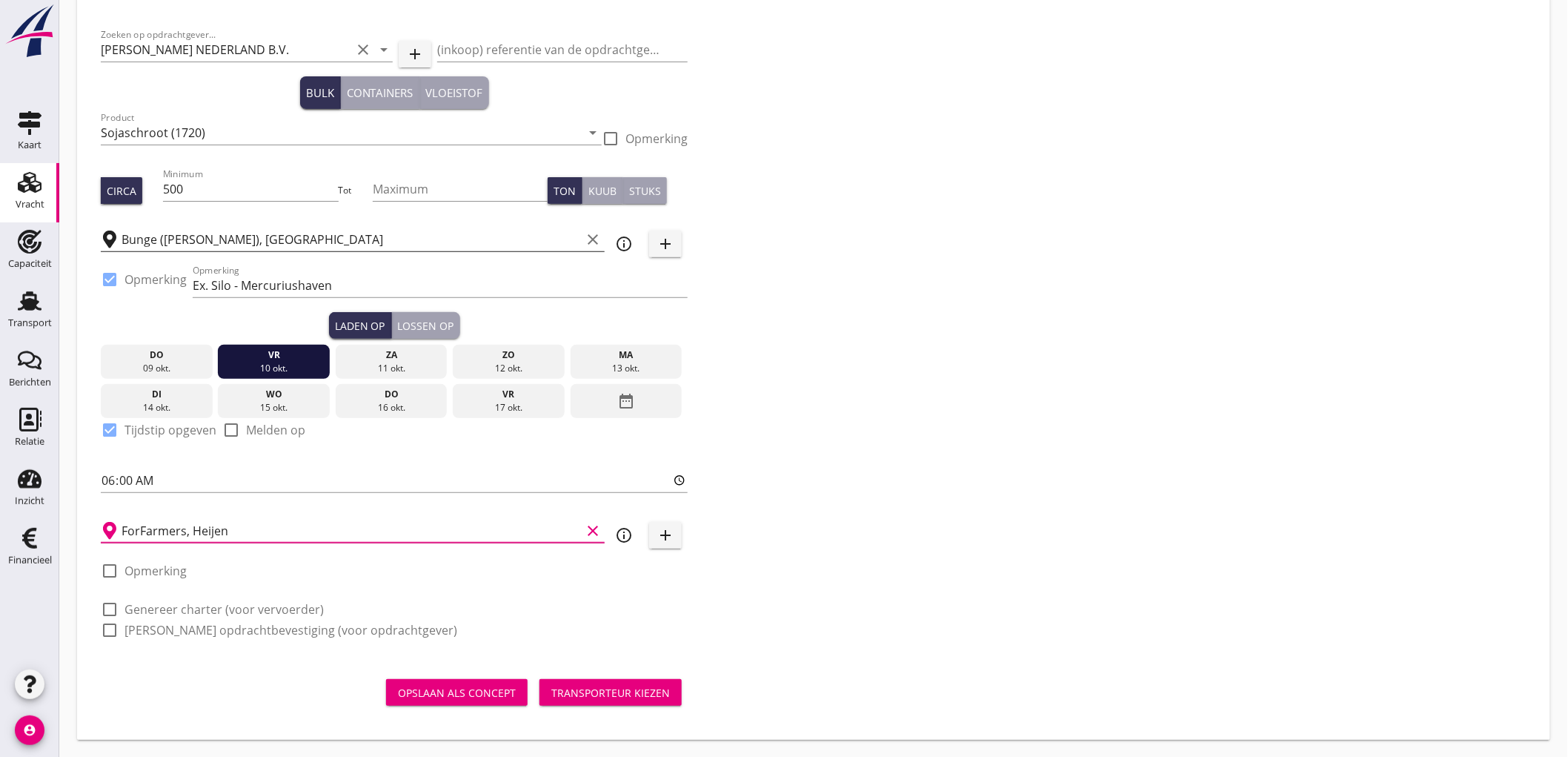
type input "ForFarmers, Heijen"
click at [186, 602] on label "Genereer charter (voor vervoerder)" at bounding box center [224, 609] width 200 height 15
checkbox input "true"
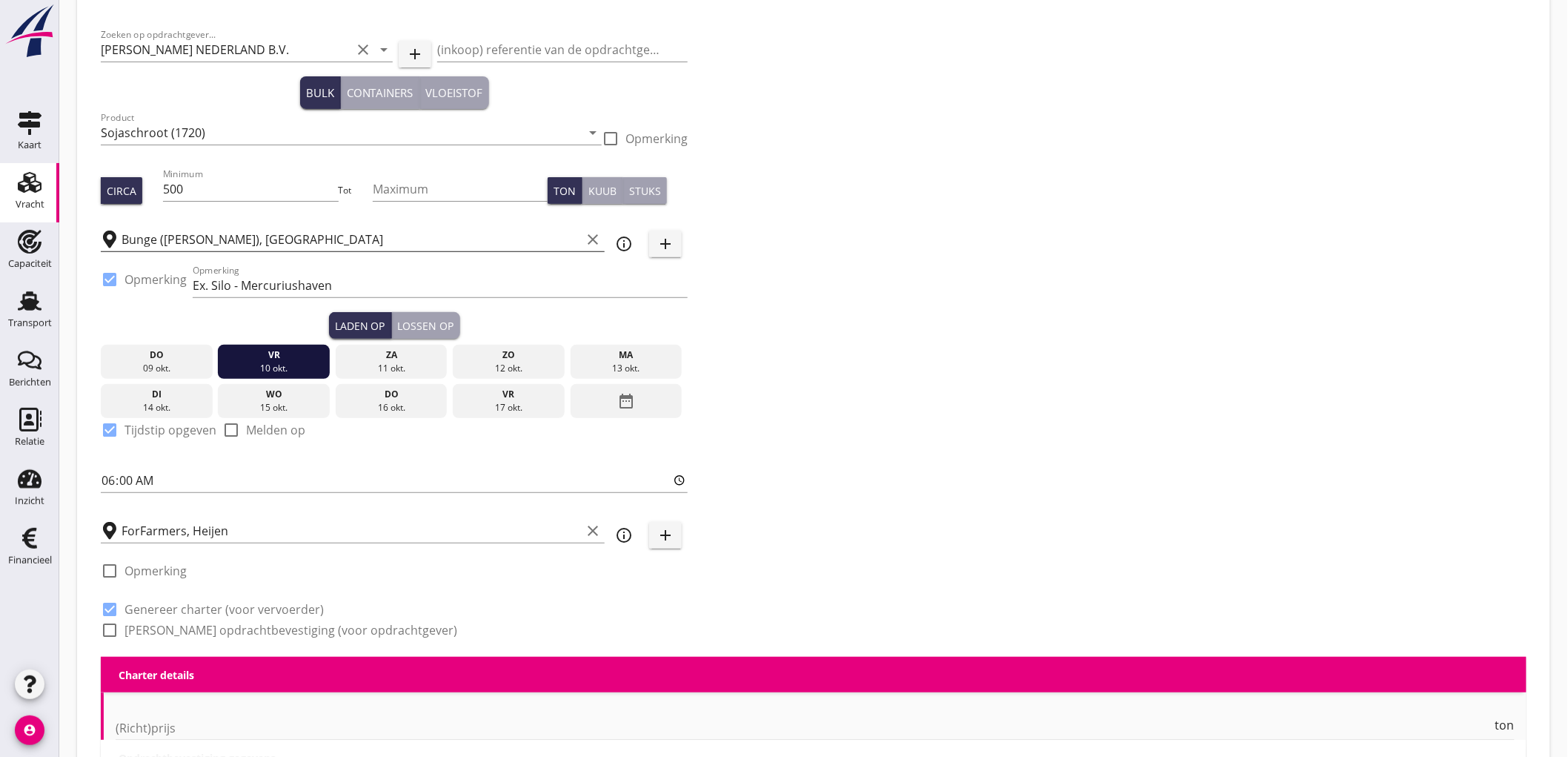
click at [182, 627] on label "Genereer opdrachtbevestiging (voor opdrachtgever)" at bounding box center [290, 630] width 333 height 15
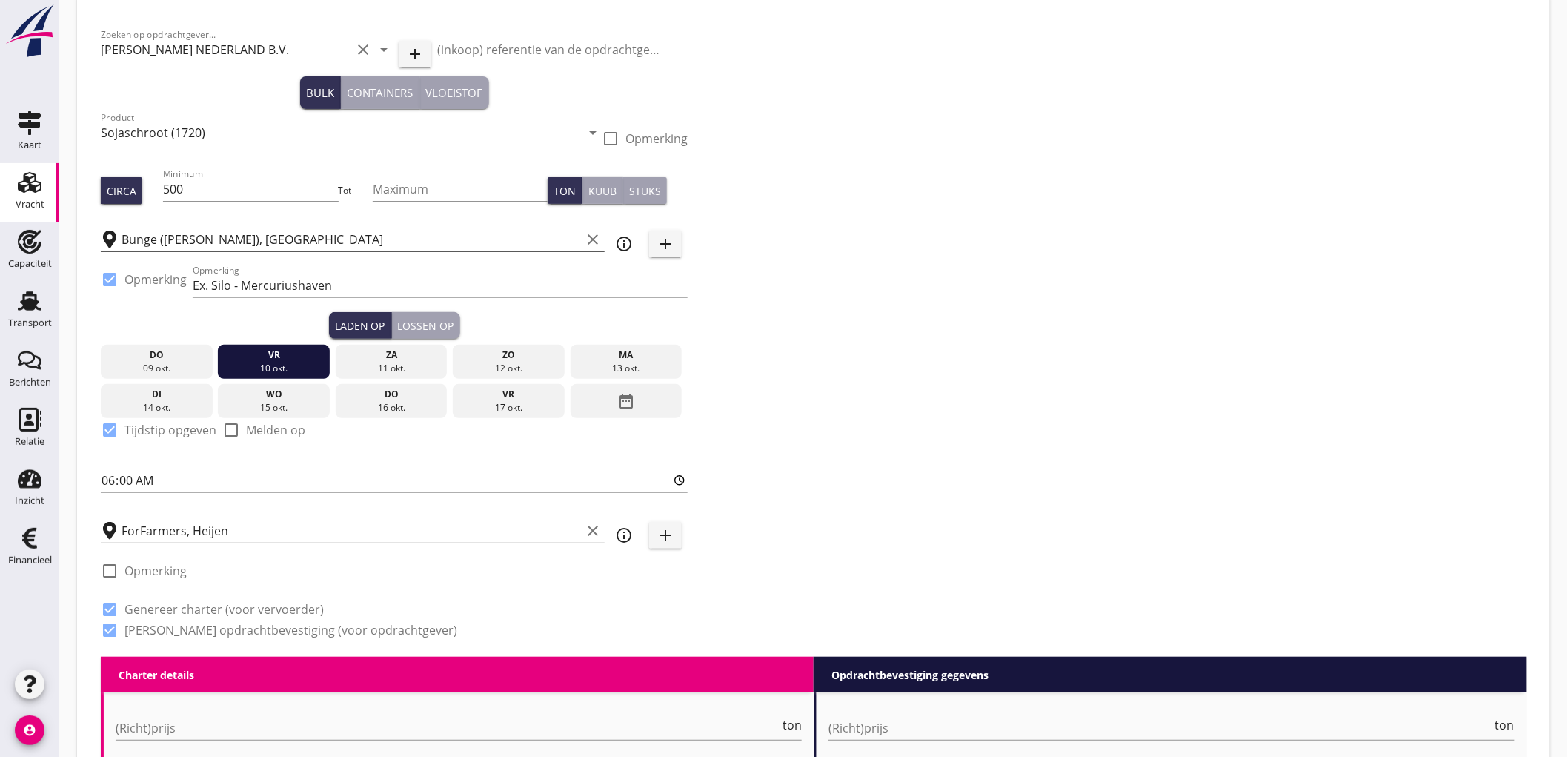
checkbox input "true"
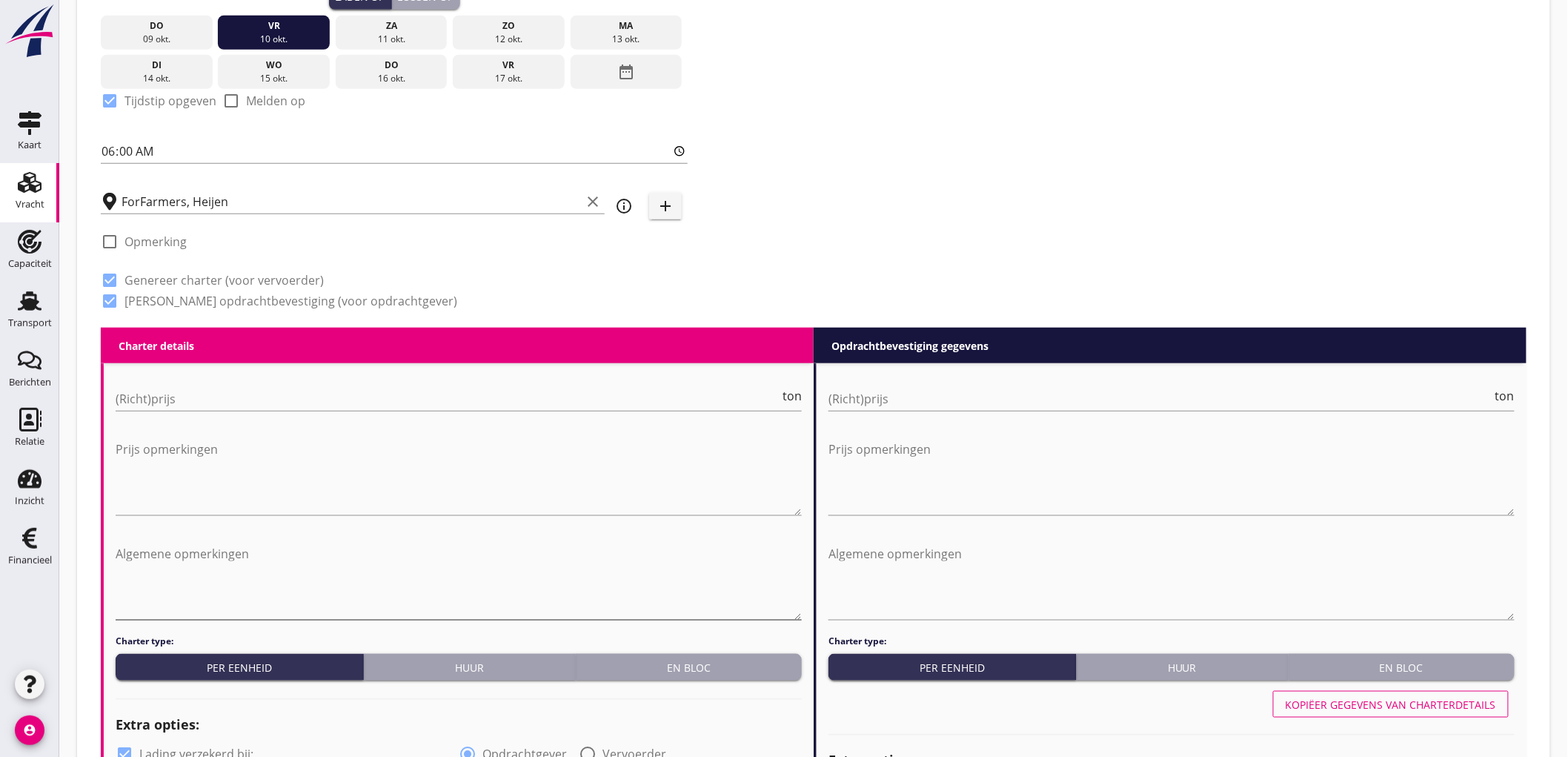
scroll to position [478, 0]
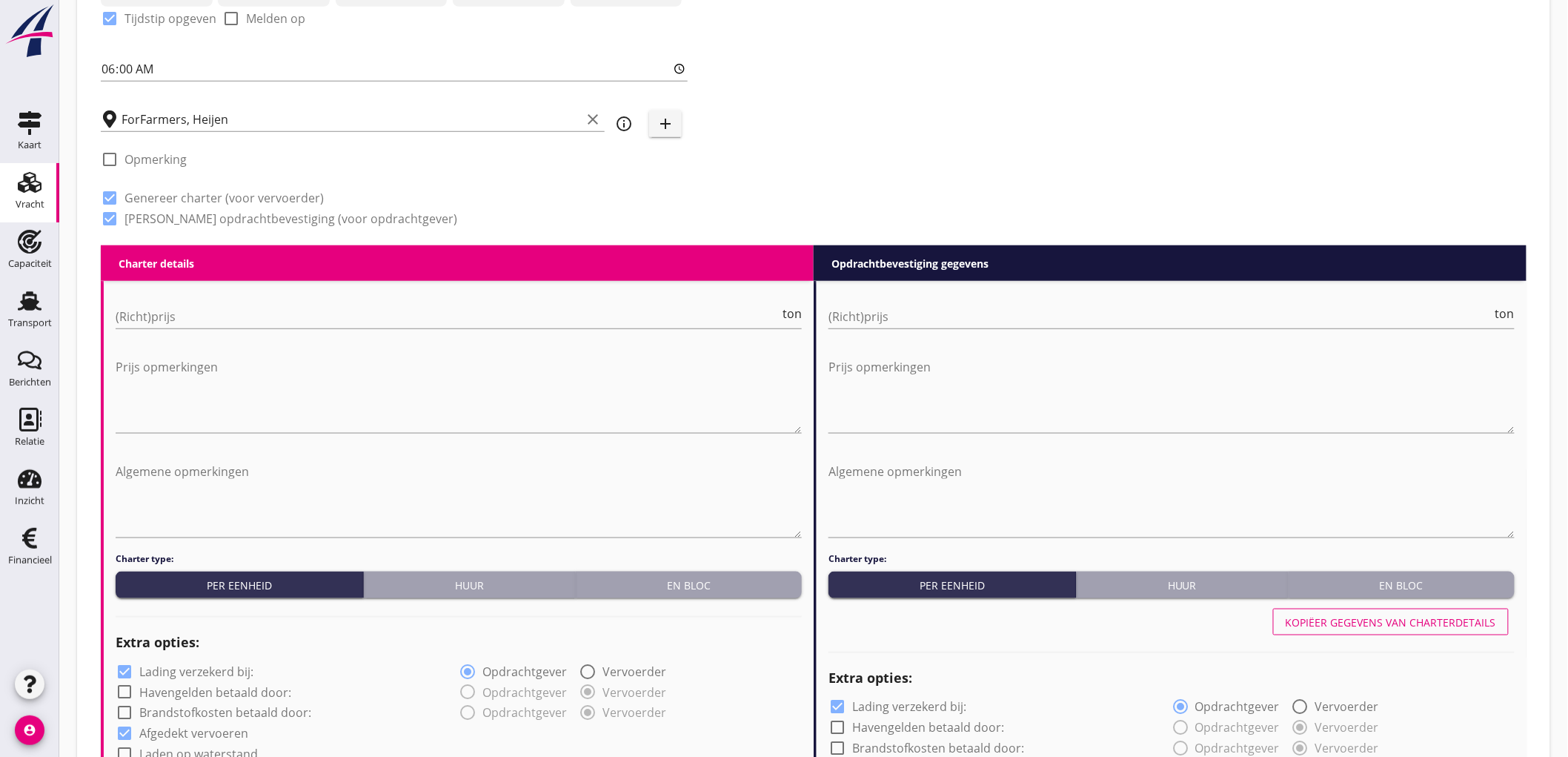
click at [174, 326] on input "(Richt)prijs" at bounding box center [448, 316] width 664 height 24
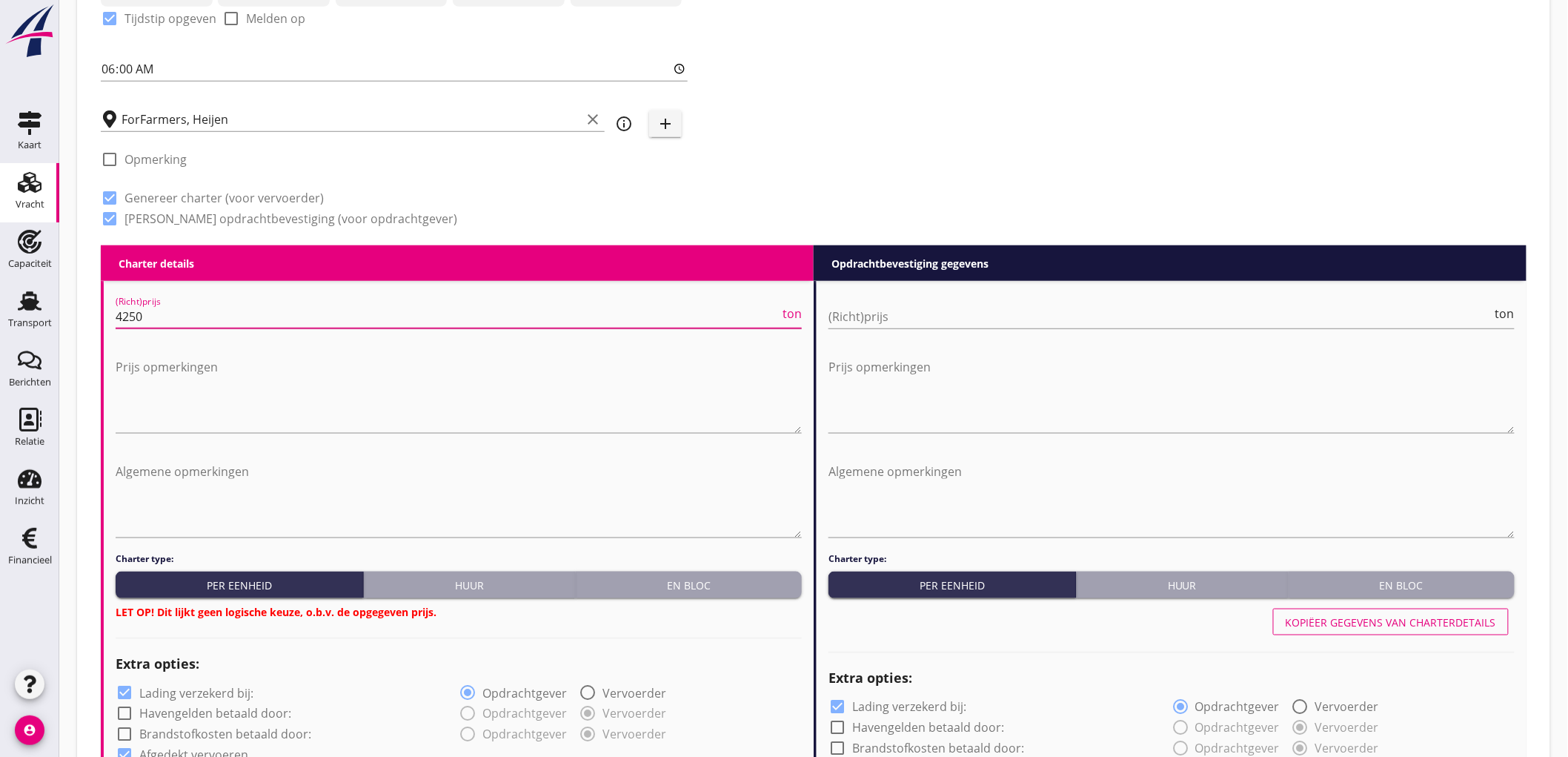
type input "4250"
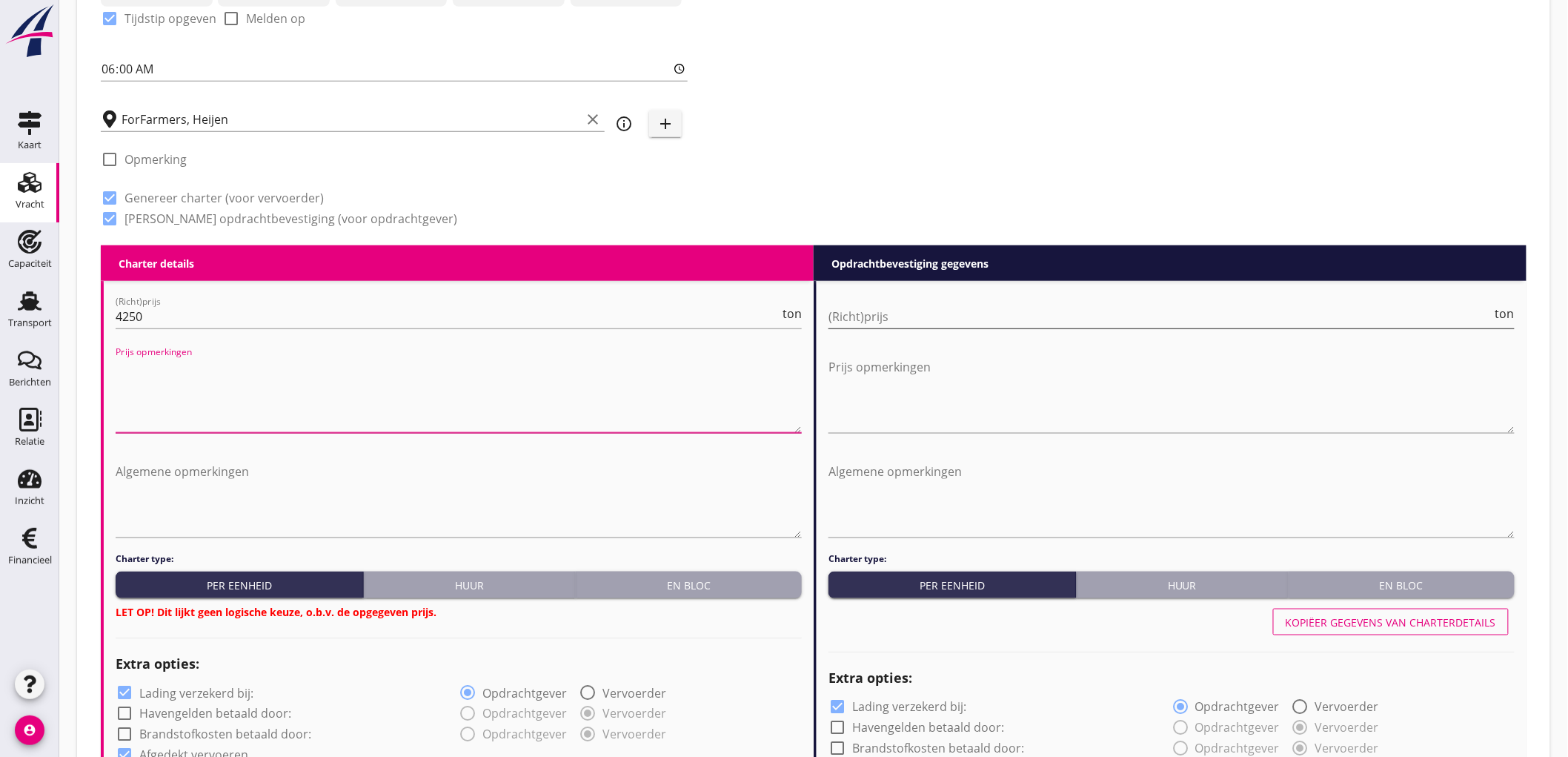
click at [914, 316] on input "(Richt)prijs" at bounding box center [1160, 316] width 664 height 24
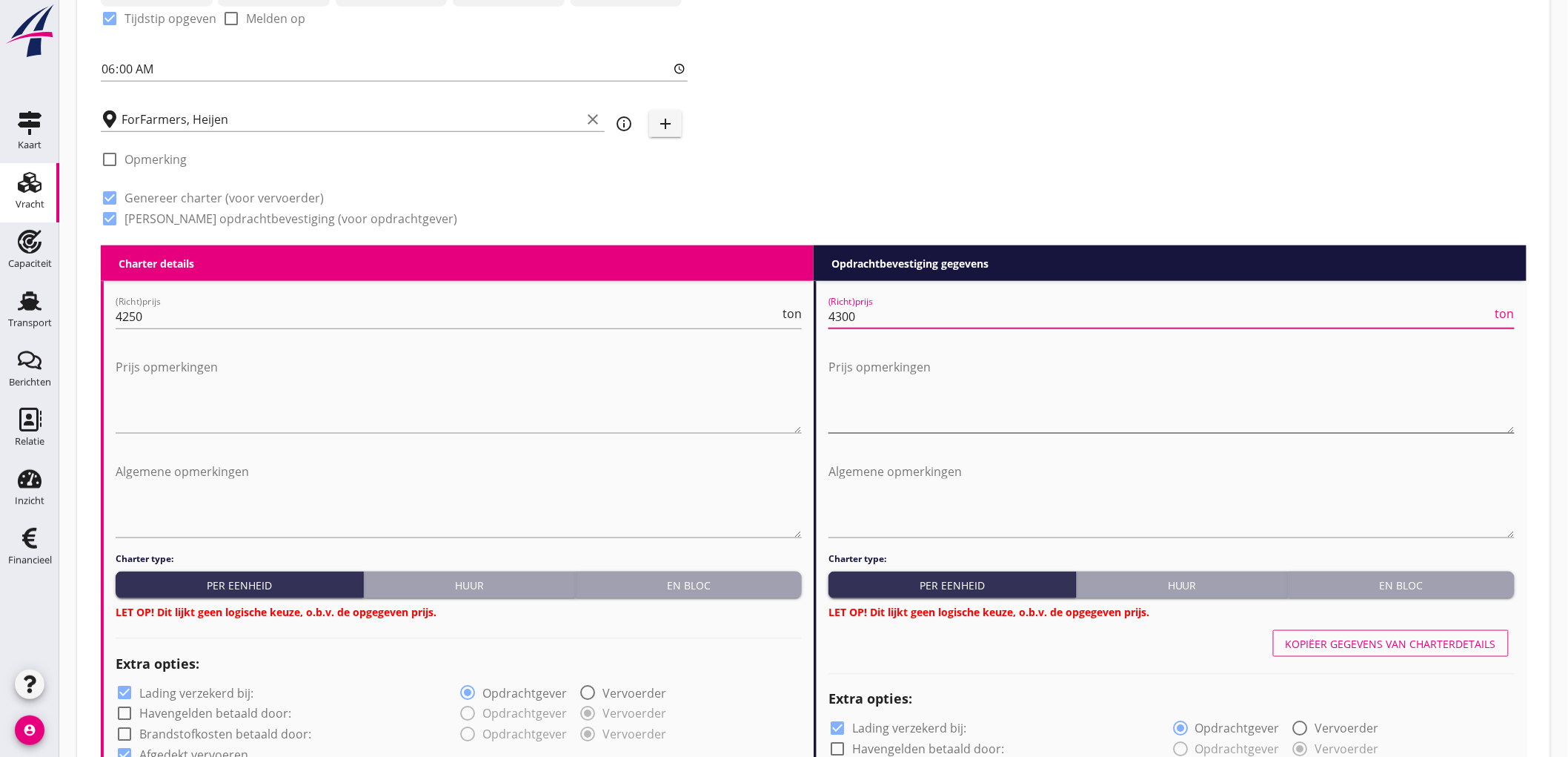
scroll to position [890, 0]
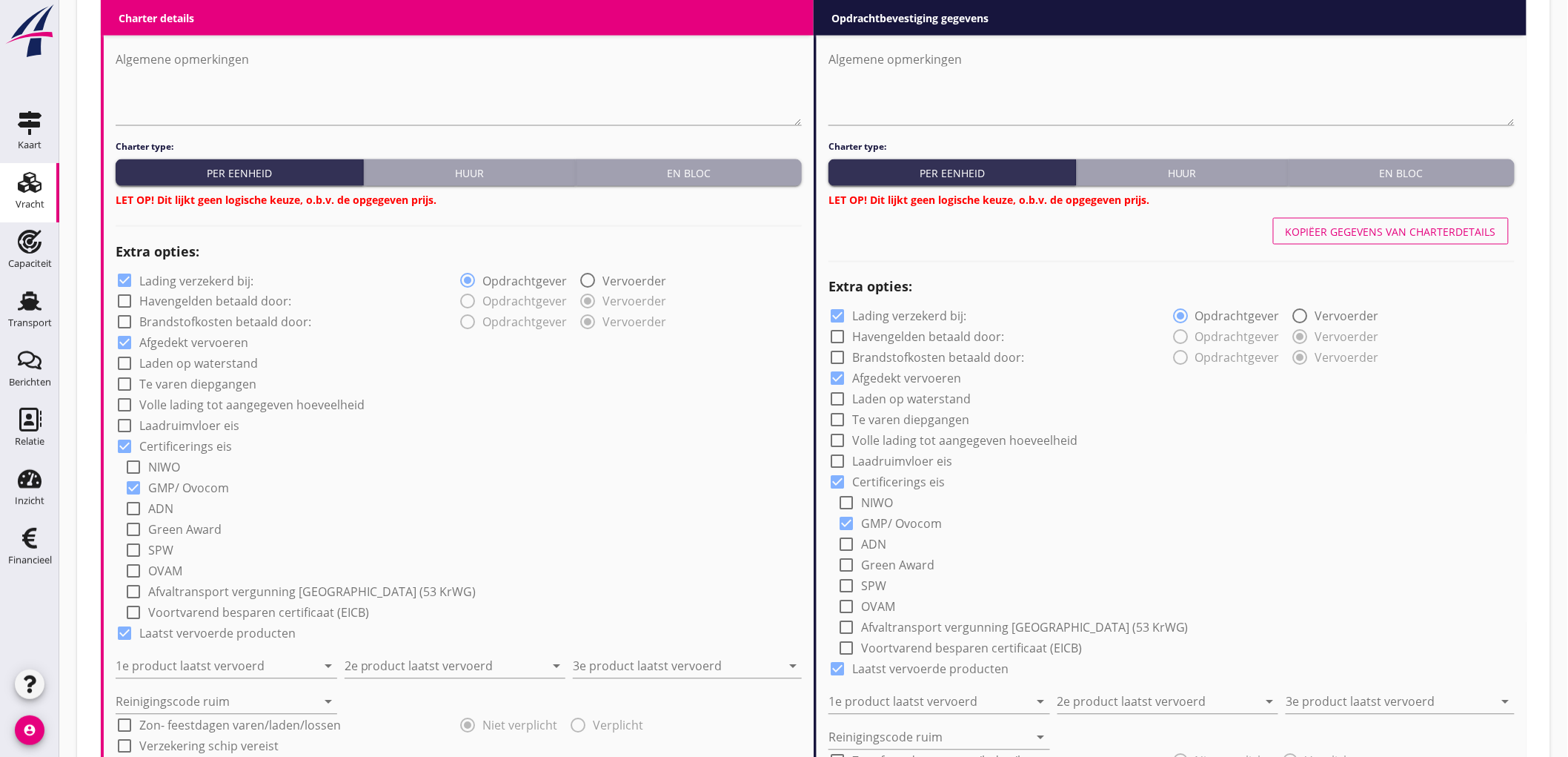
type input "4300"
drag, startPoint x: 741, startPoint y: 173, endPoint x: 1498, endPoint y: 159, distance: 757.1
click at [741, 172] on div "En bloc" at bounding box center [689, 173] width 214 height 15
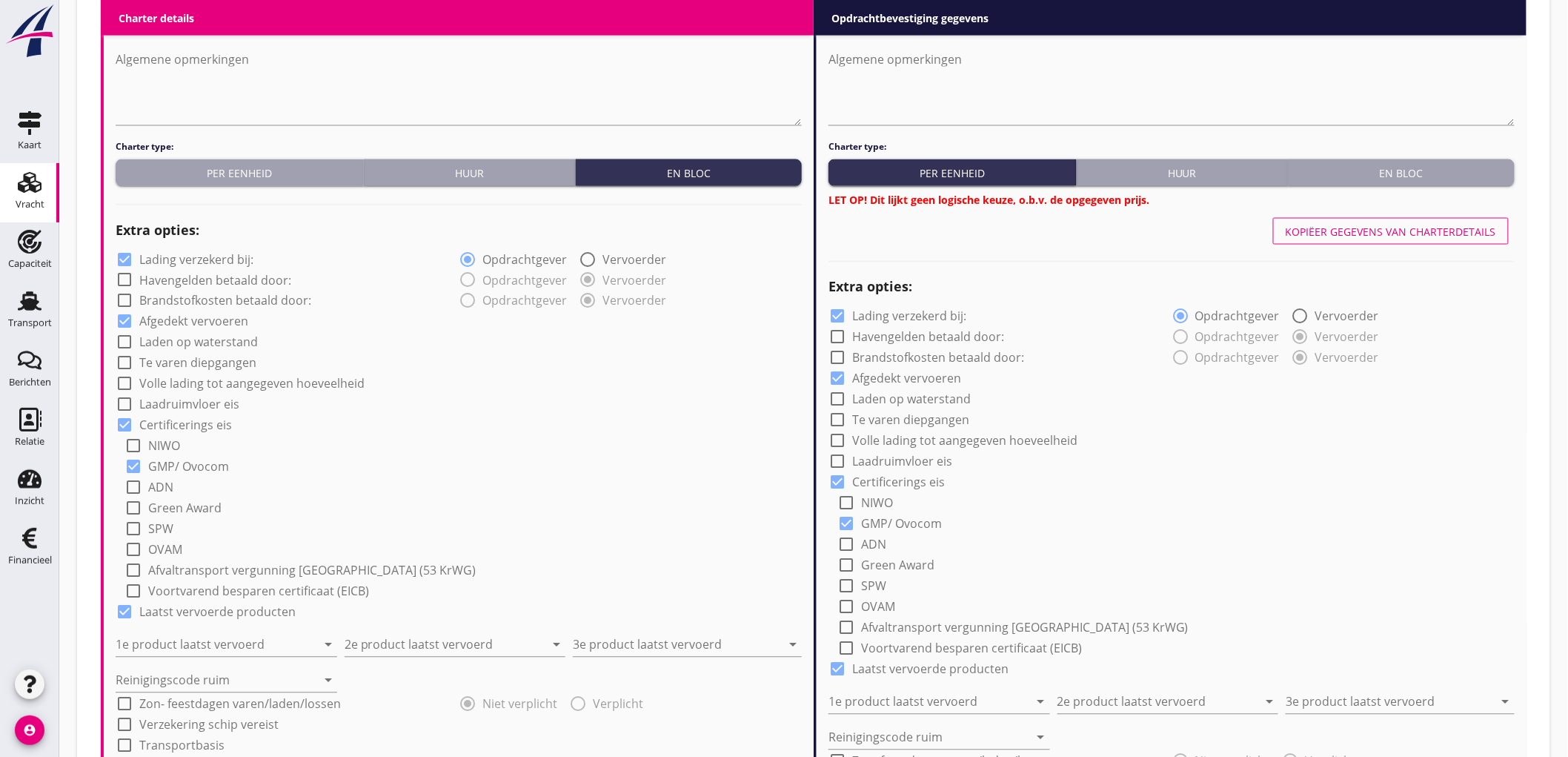
click at [1458, 170] on div "En bloc" at bounding box center [1402, 173] width 214 height 15
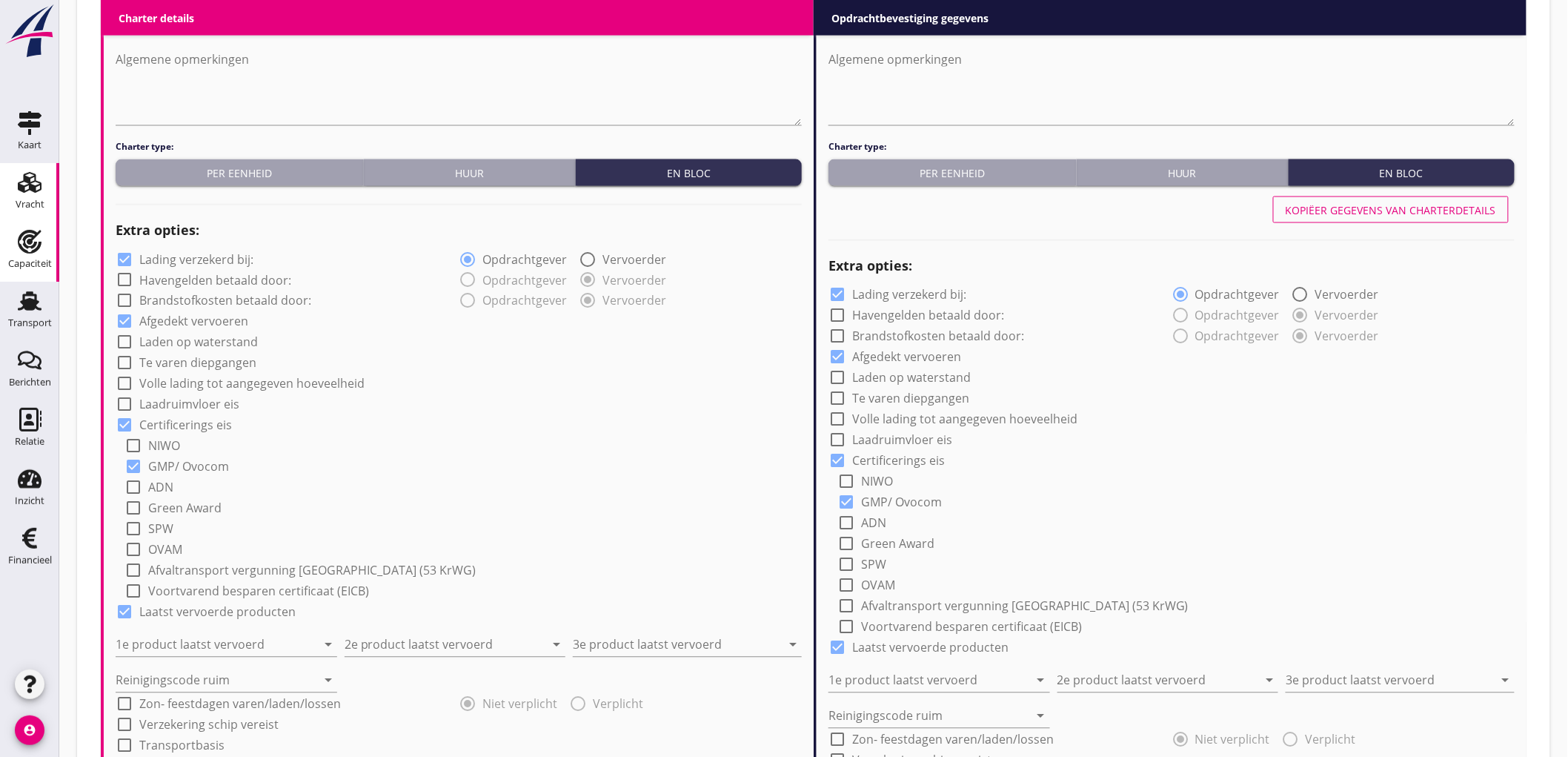
drag, startPoint x: 0, startPoint y: 389, endPoint x: 13, endPoint y: 275, distance: 114.7
drag, startPoint x: 13, startPoint y: 275, endPoint x: 236, endPoint y: 256, distance: 223.8
click at [236, 256] on label "Lading verzekerd bij:" at bounding box center [196, 260] width 114 height 15
checkbox input "false"
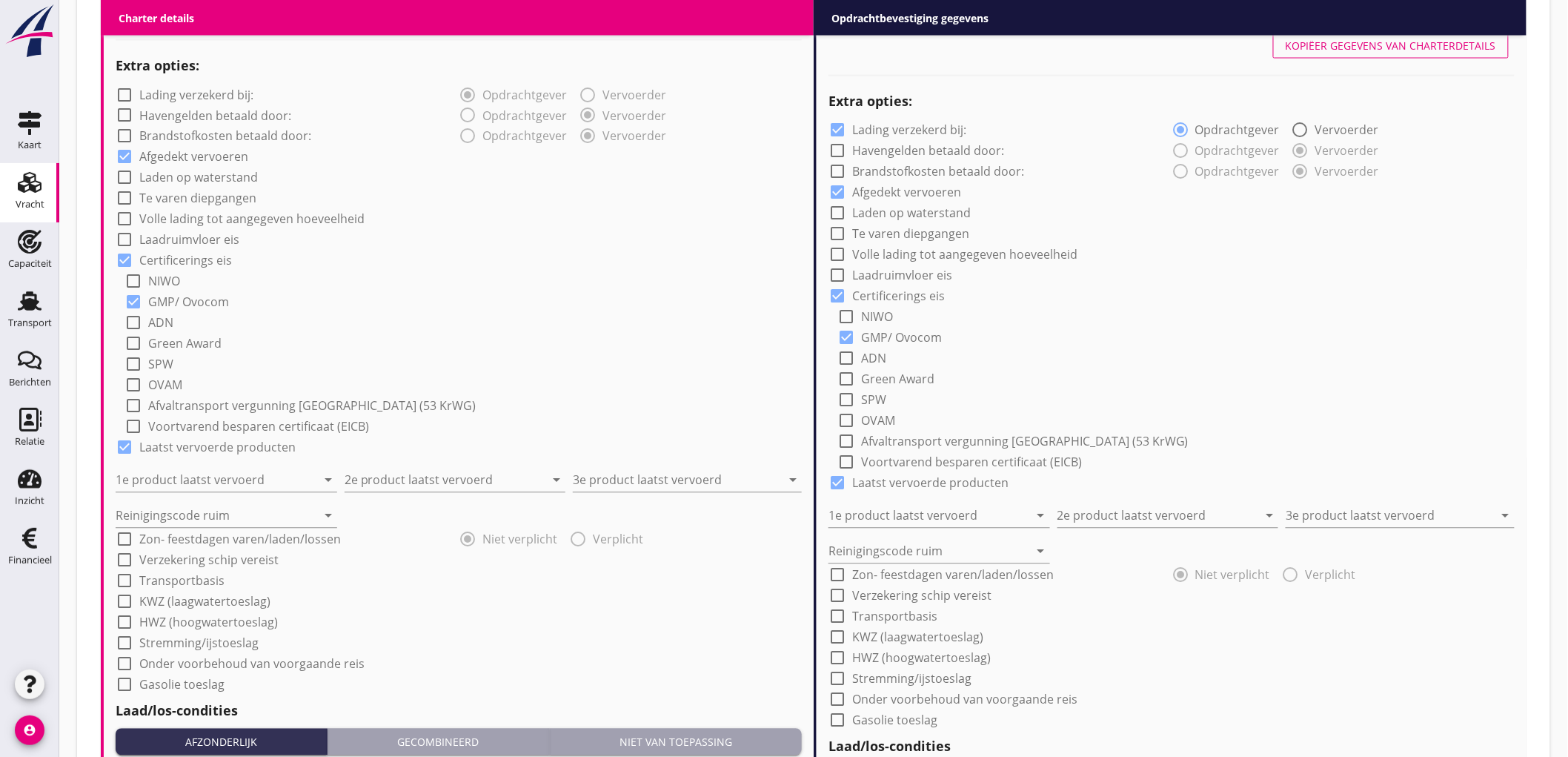
scroll to position [1137, 0]
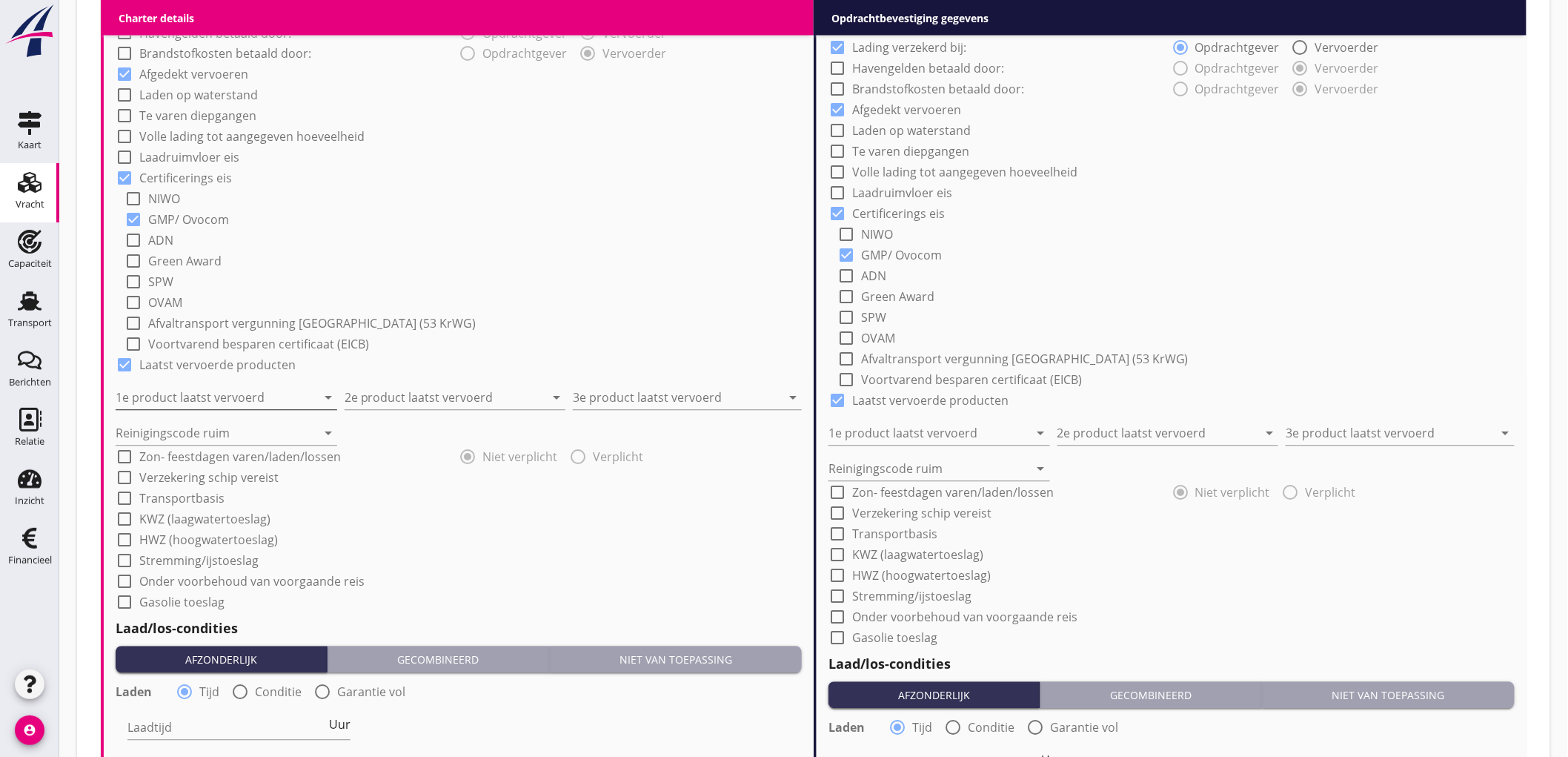
click at [198, 400] on input "1e product laatst vervoerd" at bounding box center [217, 398] width 201 height 24
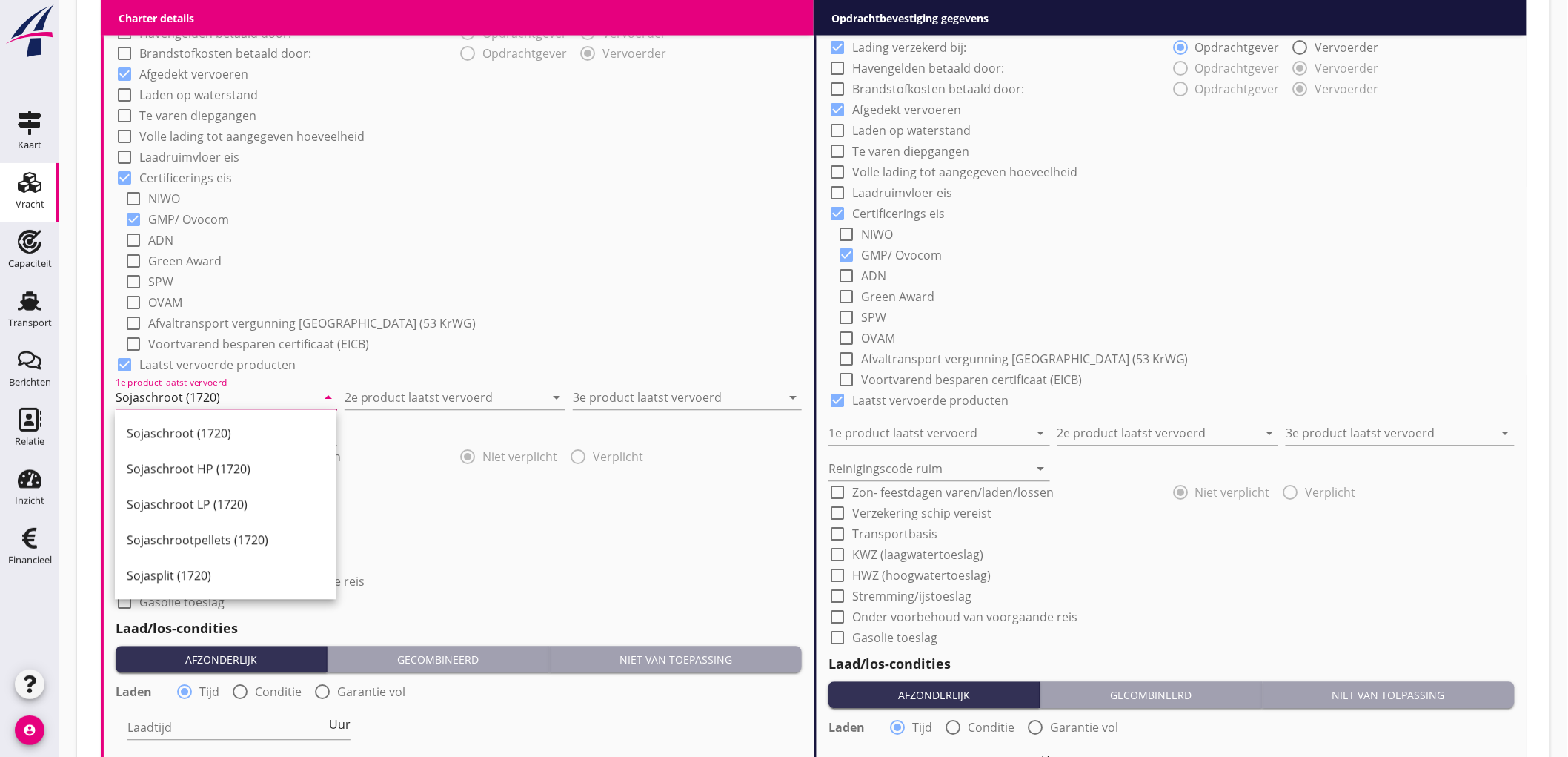
type input "Sojaschroot (1720)"
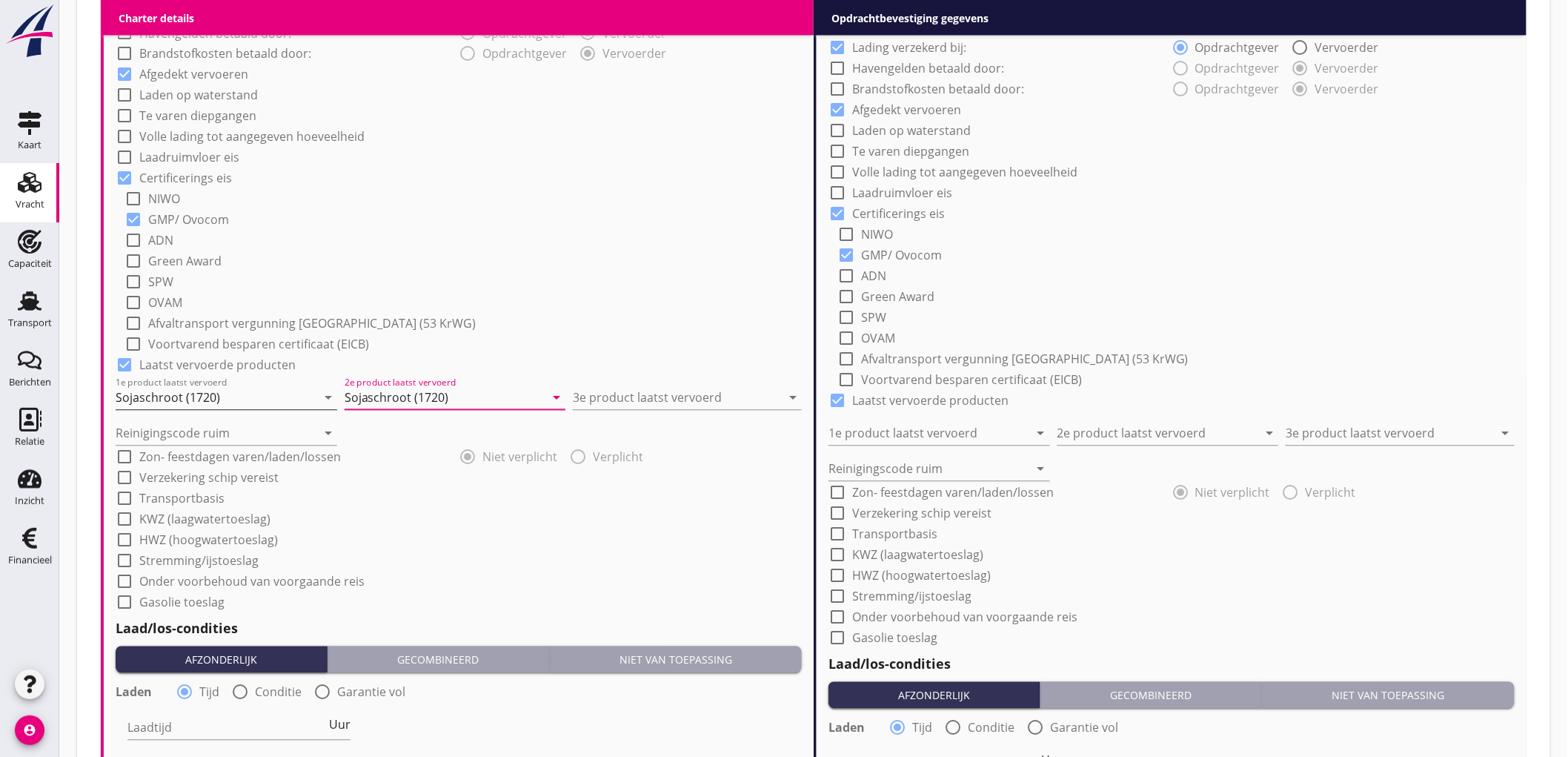
type input "Sojaschroot (1720)"
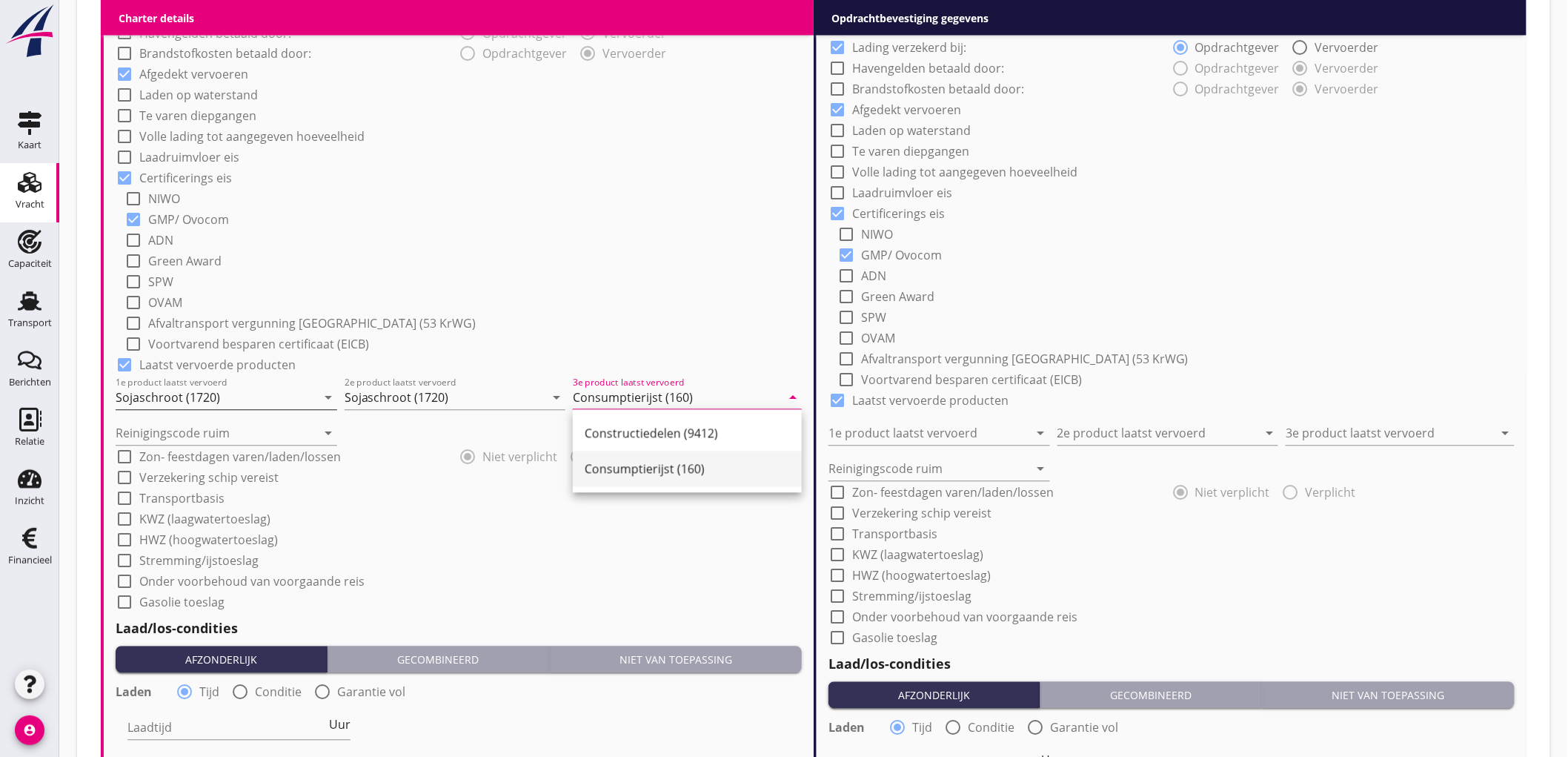
type input "Consumptierijst (160)"
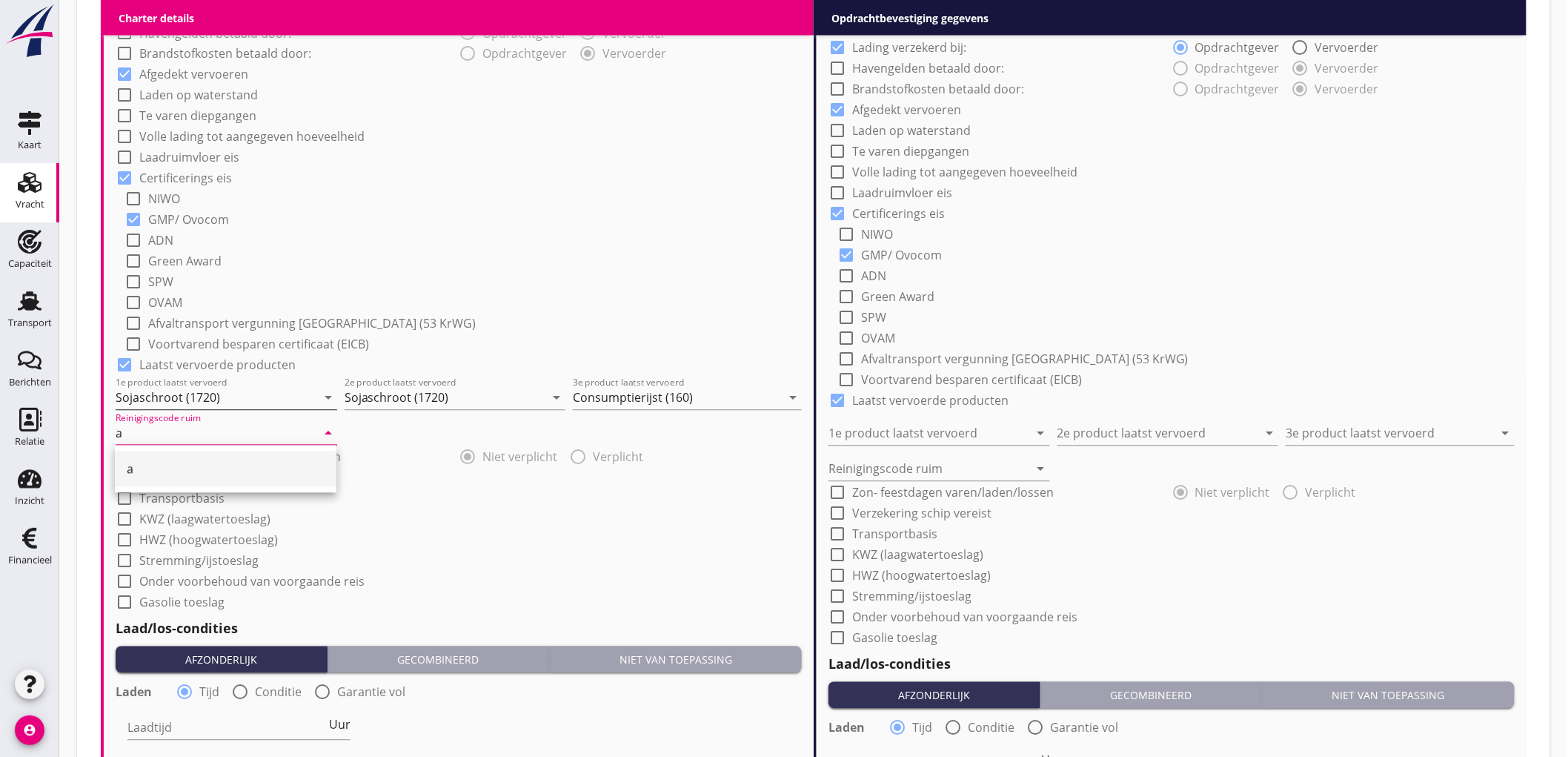
type input "a"
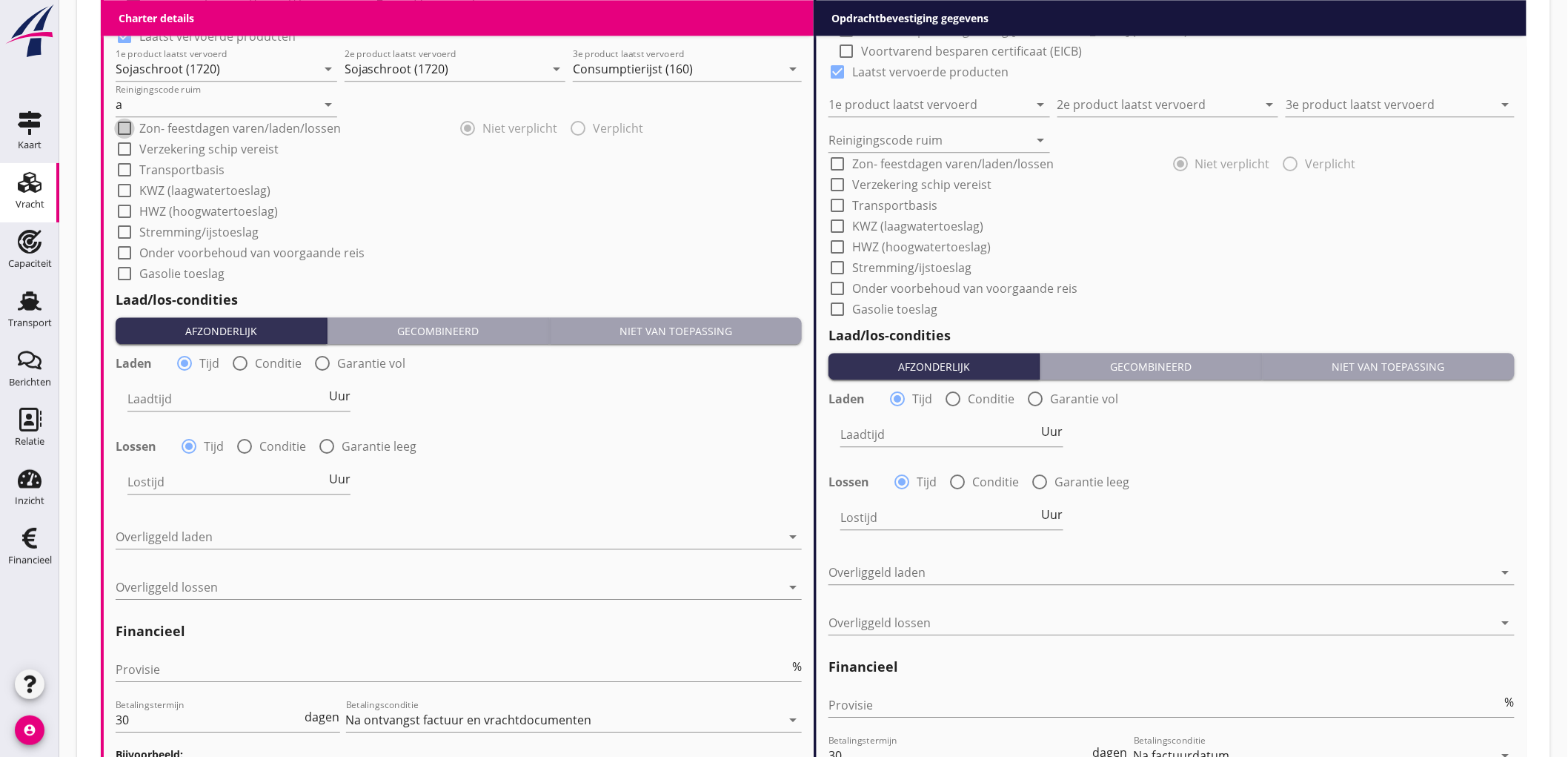
click at [256, 356] on label "Conditie" at bounding box center [278, 363] width 47 height 15
radio input "false"
radio input "true"
click at [217, 394] on div at bounding box center [285, 398] width 315 height 24
click at [217, 394] on div "Nederlands wettelijk 2011" at bounding box center [301, 410] width 325 height 36
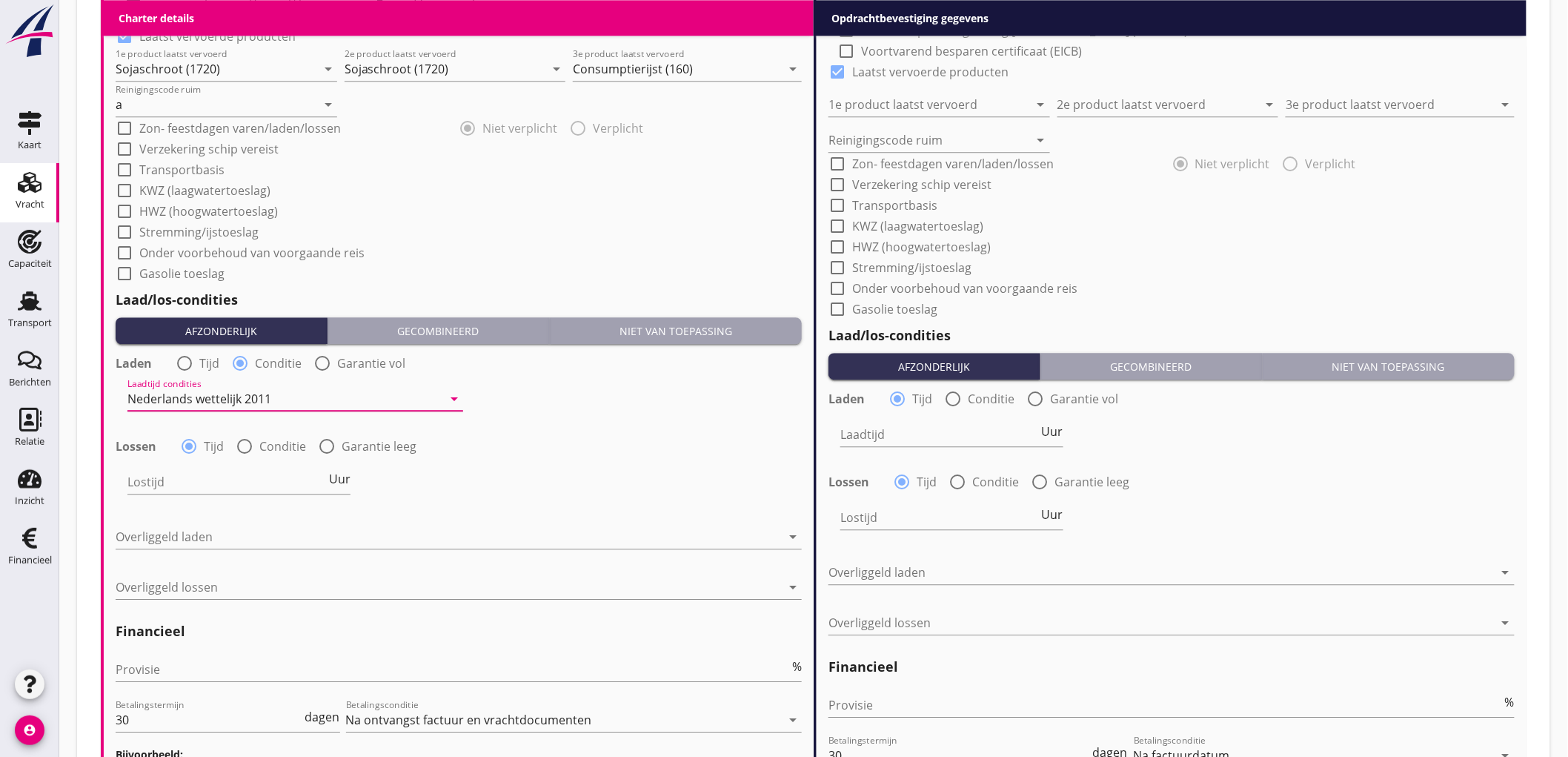
click at [240, 448] on div at bounding box center [244, 445] width 25 height 25
radio input "false"
radio input "true"
click at [187, 484] on div at bounding box center [285, 481] width 315 height 24
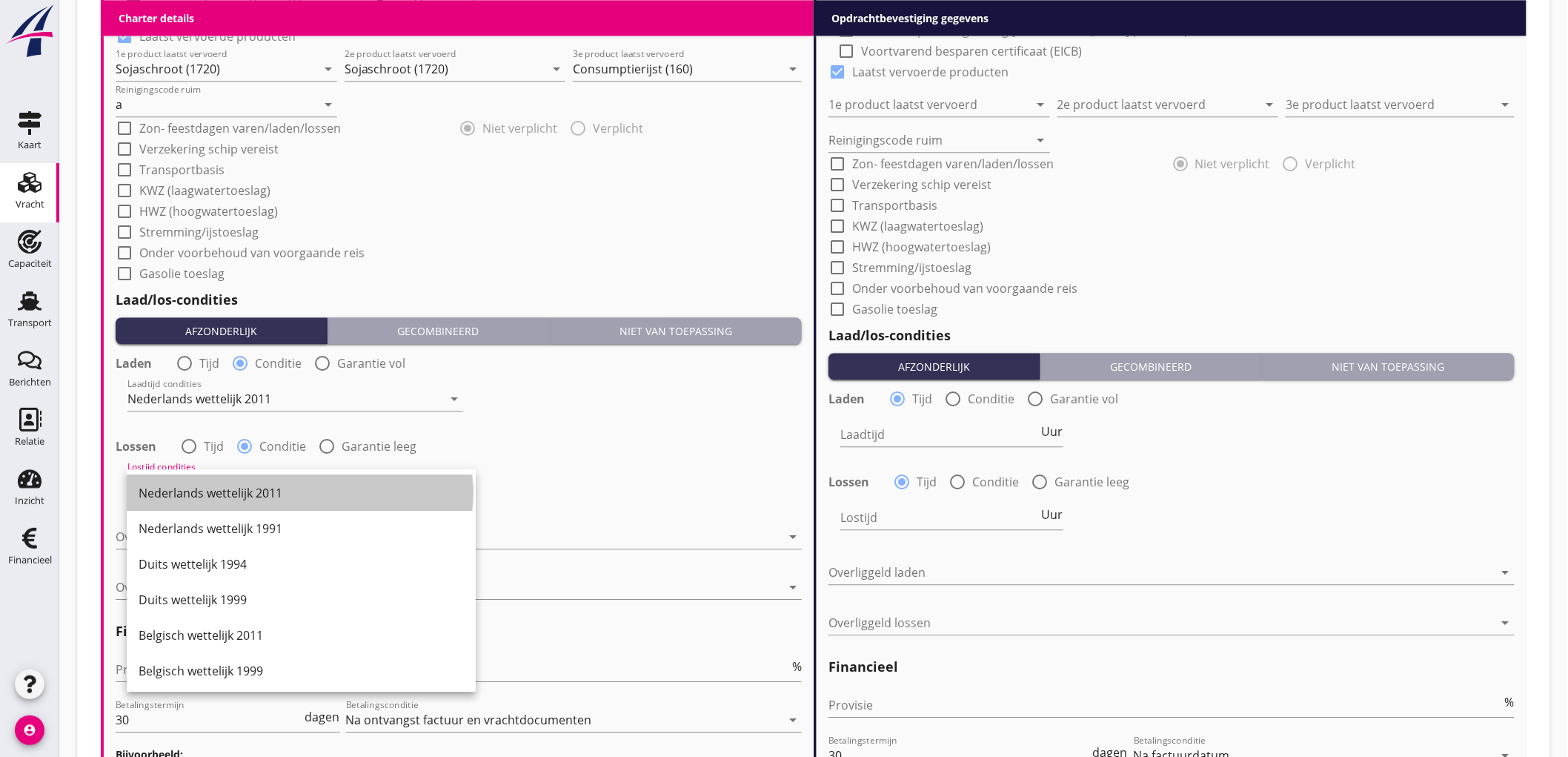
click at [185, 484] on div "Nederlands wettelijk 2011" at bounding box center [301, 493] width 325 height 18
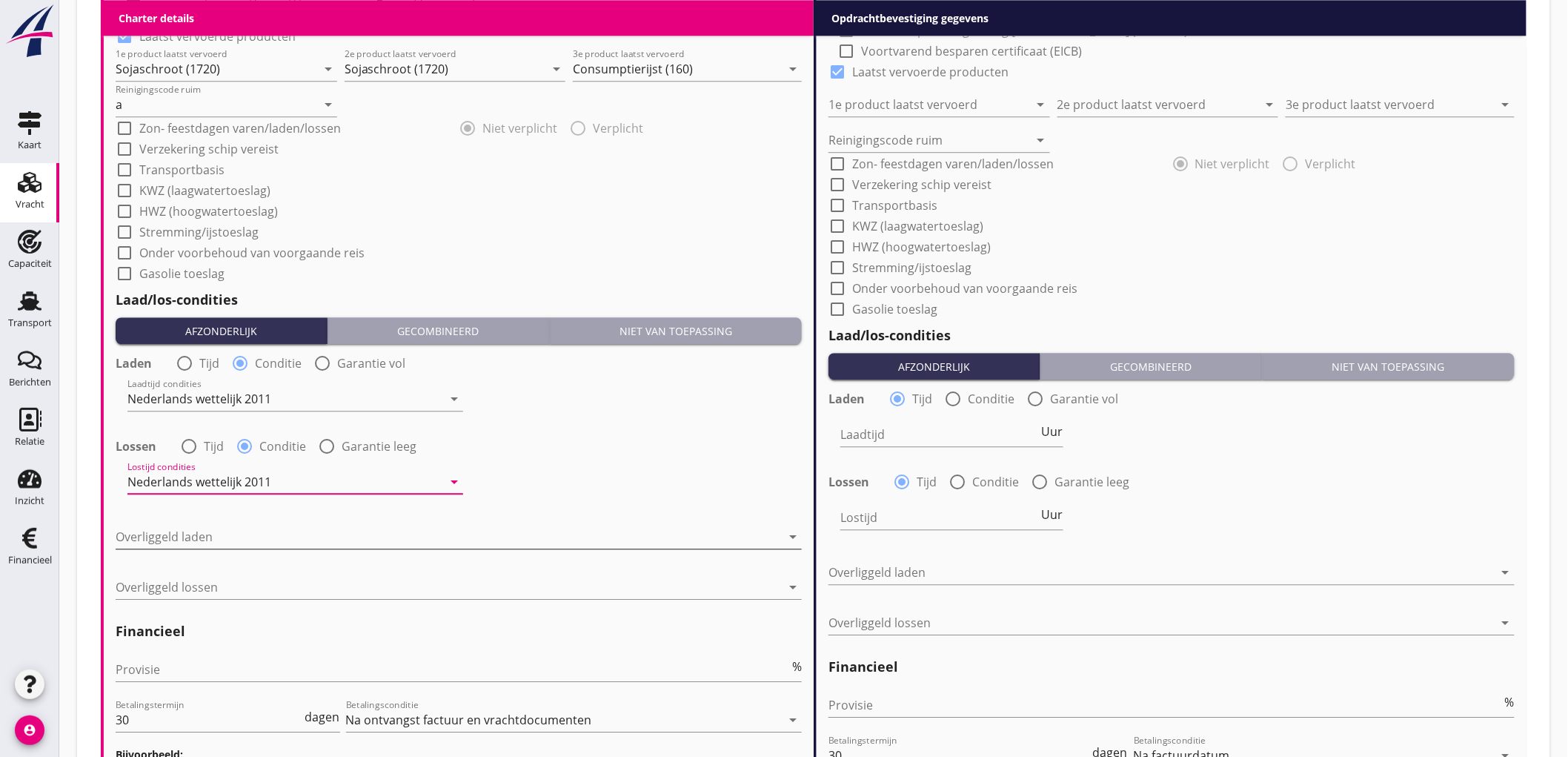
click at [194, 541] on div at bounding box center [449, 536] width 665 height 24
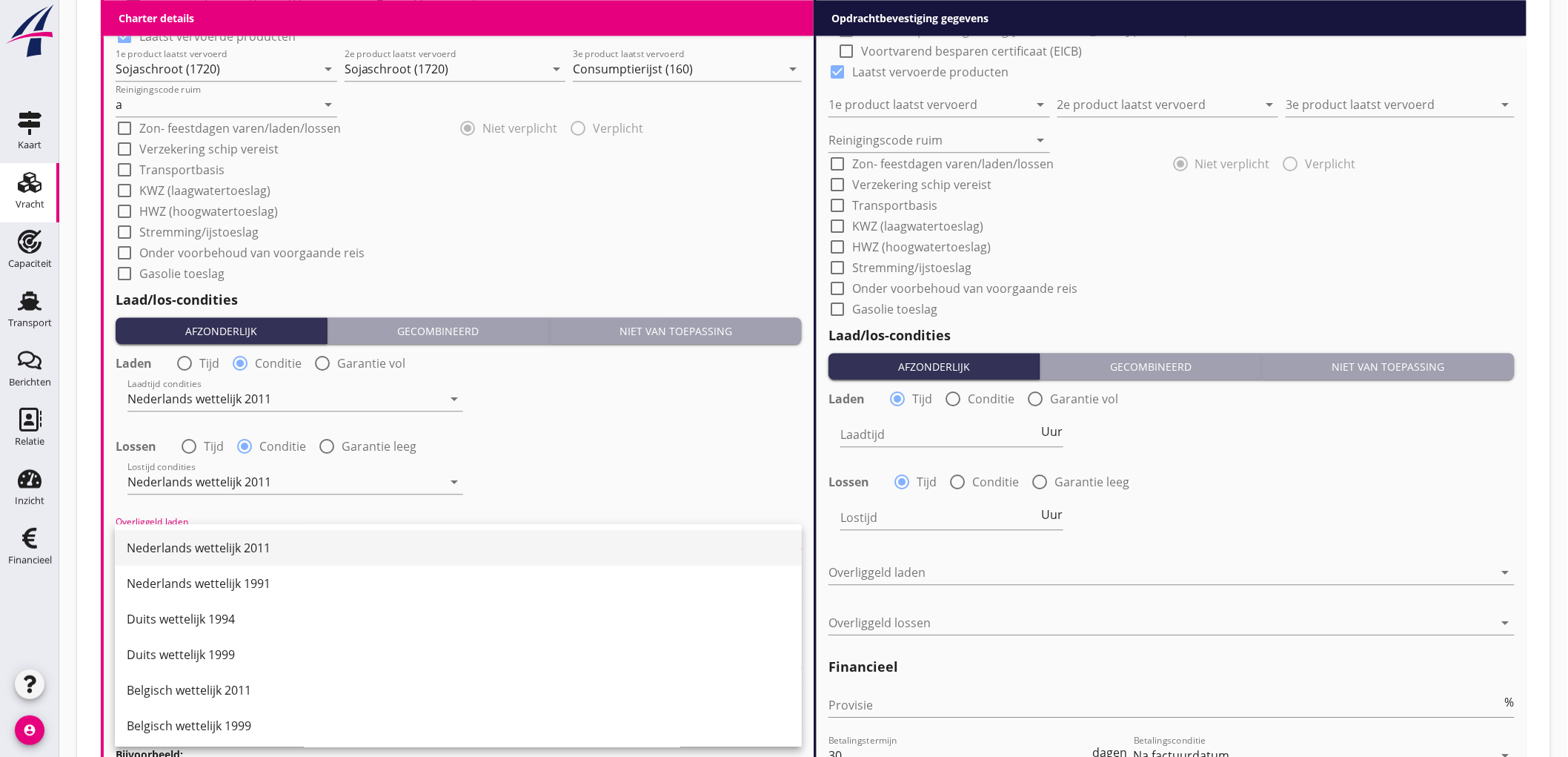
click at [195, 530] on div "Nederlands wettelijk 2011" at bounding box center [458, 548] width 664 height 36
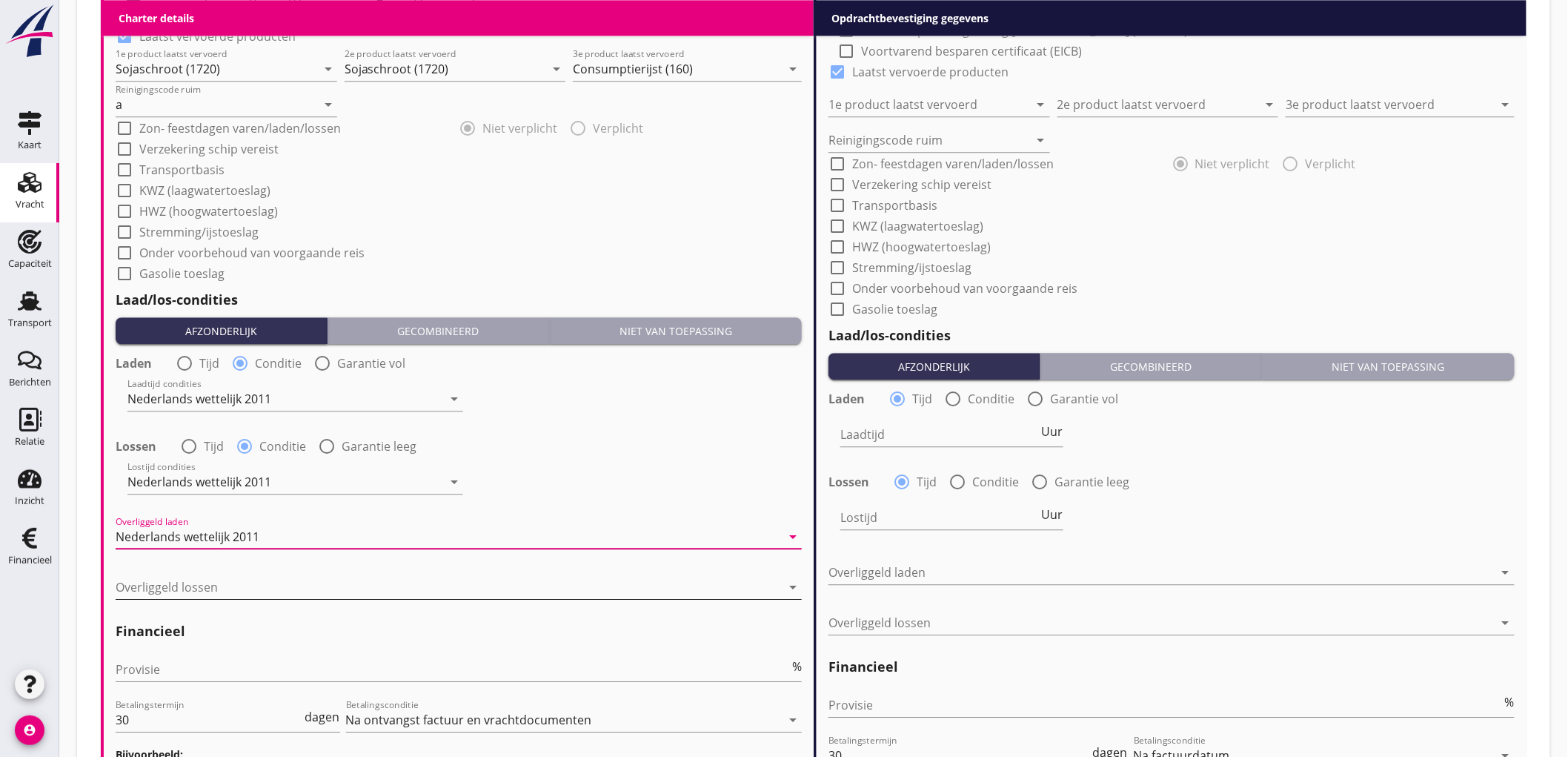
click at [180, 587] on div at bounding box center [449, 587] width 665 height 24
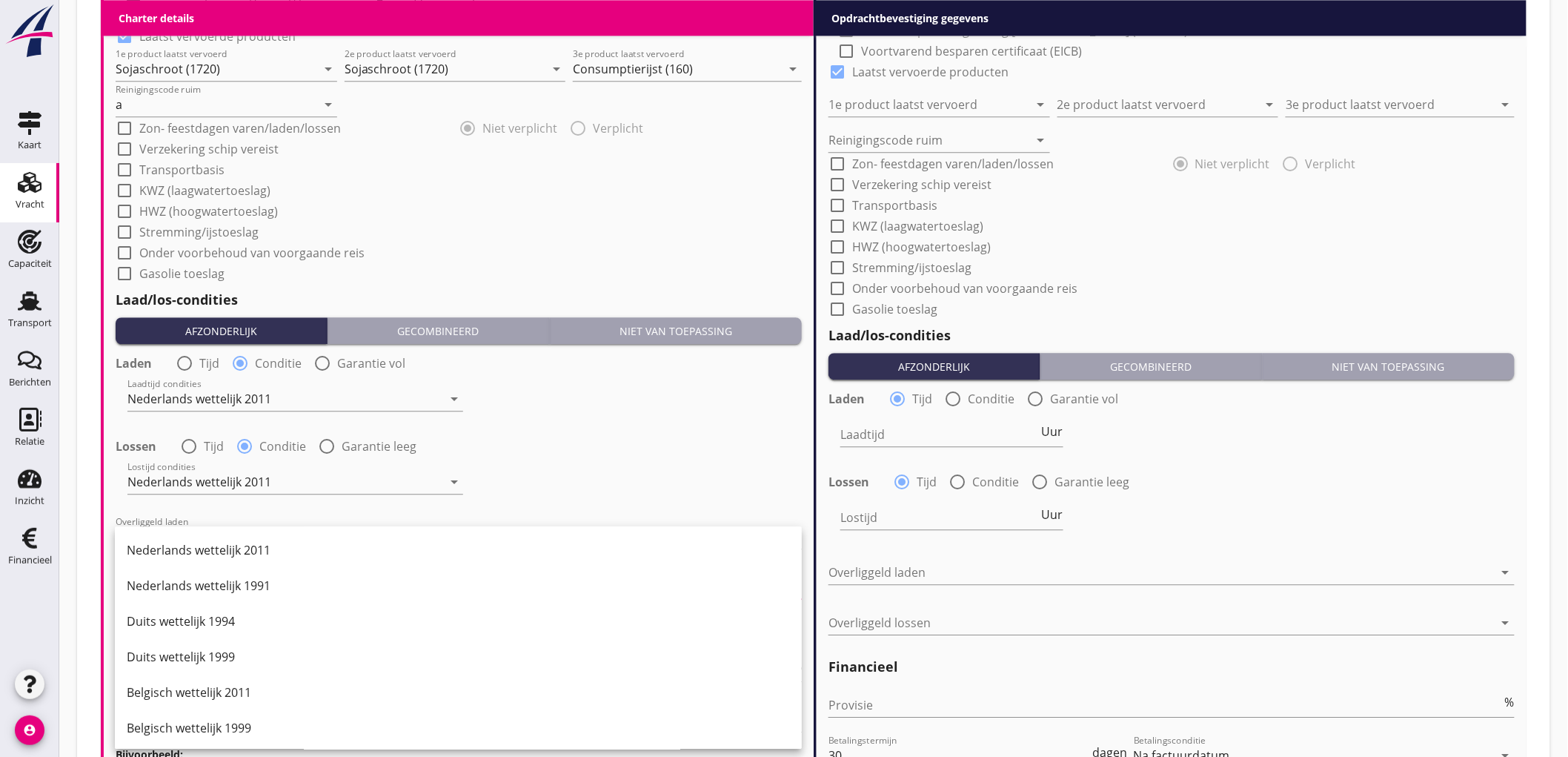
click at [201, 561] on div "Nederlands wettelijk 2011" at bounding box center [458, 550] width 664 height 36
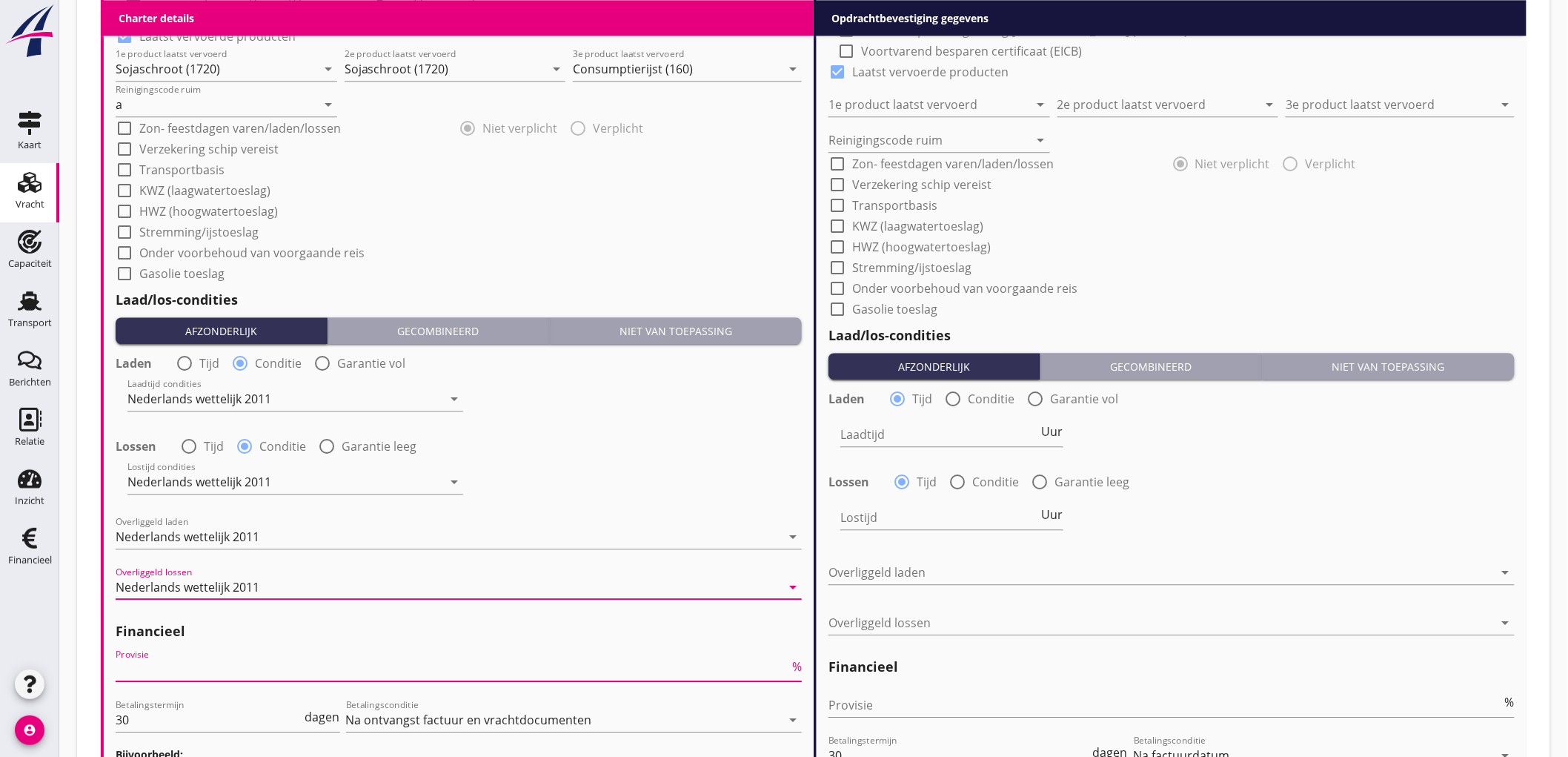
click at [195, 672] on input "Provisie" at bounding box center [453, 669] width 673 height 24
type input "5"
drag, startPoint x: 858, startPoint y: 700, endPoint x: 927, endPoint y: 654, distance: 82.9
click at [865, 701] on input "Provisie" at bounding box center [1165, 704] width 673 height 24
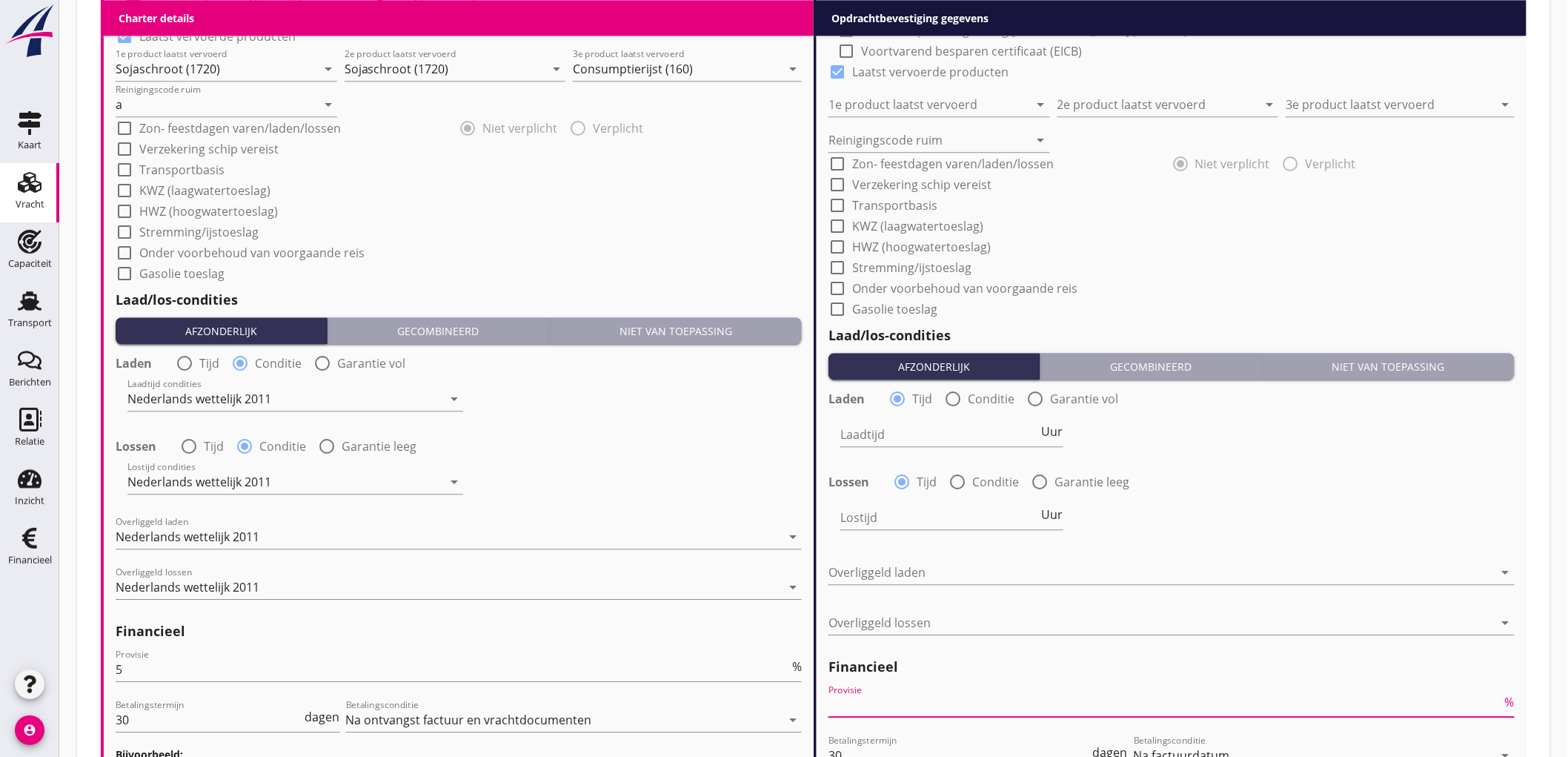
type input "2"
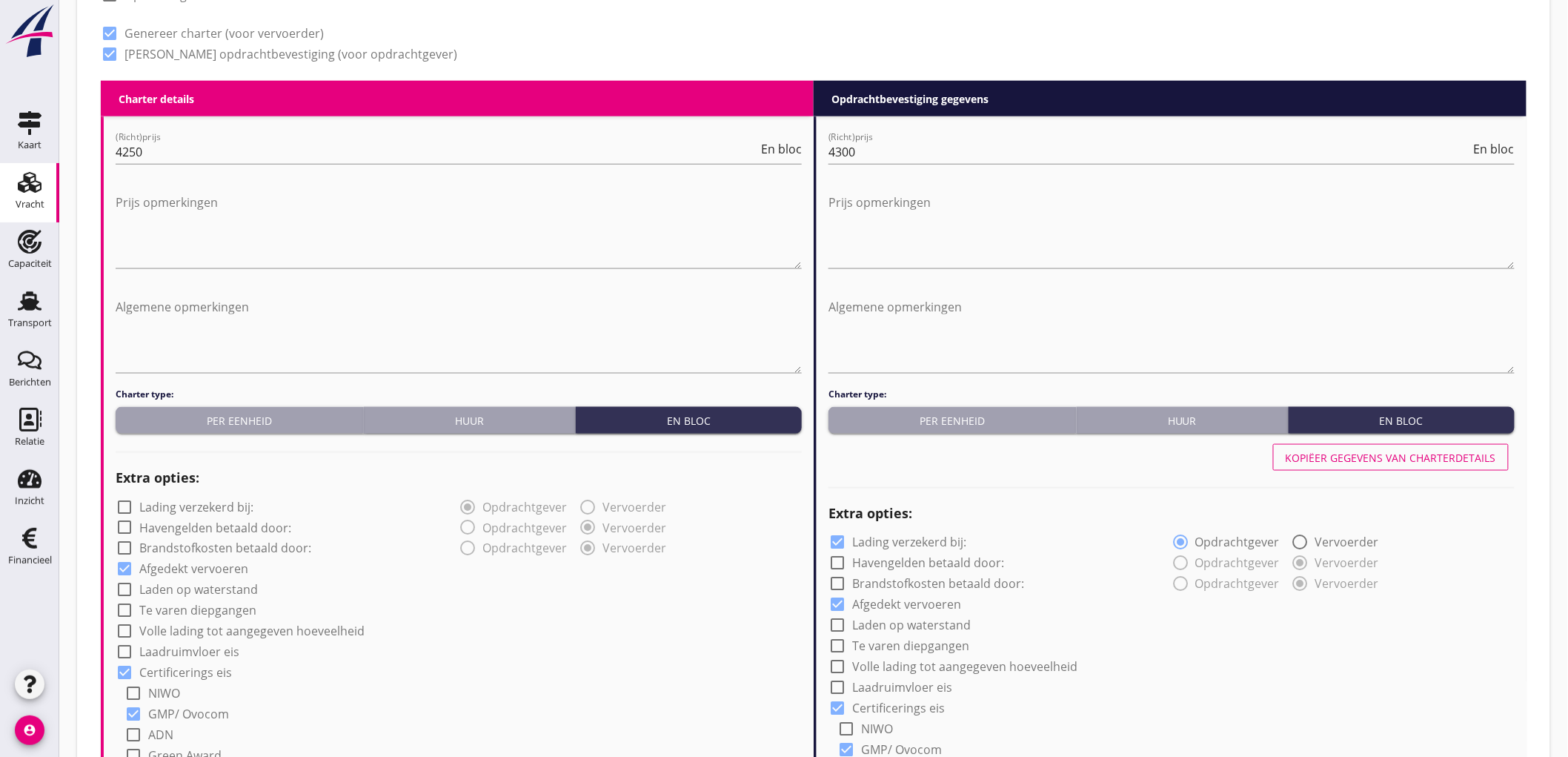
type input "2.5"
click at [1423, 464] on button "Kopiëer gegevens van charterdetails" at bounding box center [1390, 457] width 236 height 27
checkbox input "false"
type input "Sojaschroot (1720)"
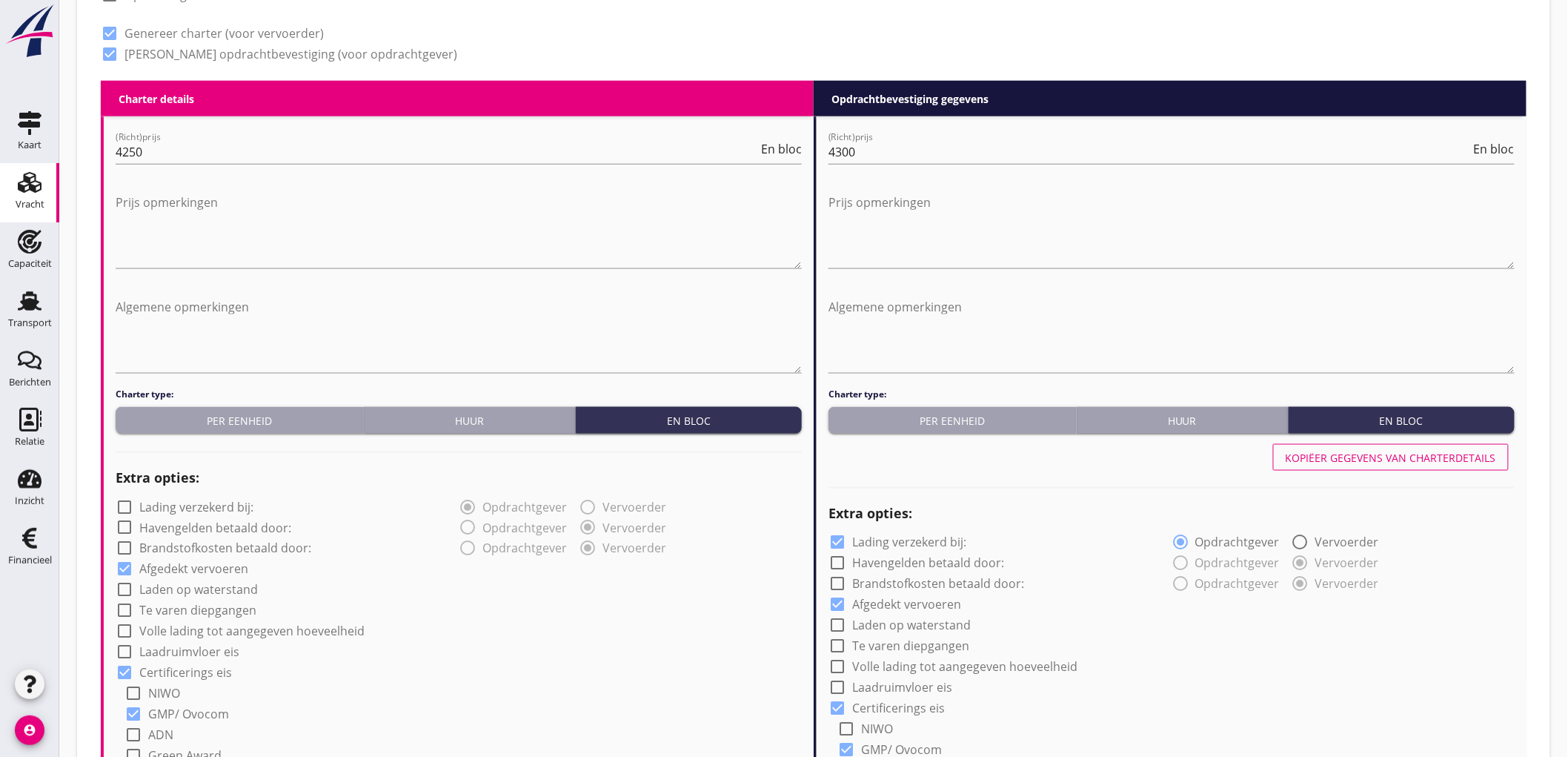
type input "Consumptierijst (160)"
type input "a"
radio input "false"
radio input "true"
radio input "false"
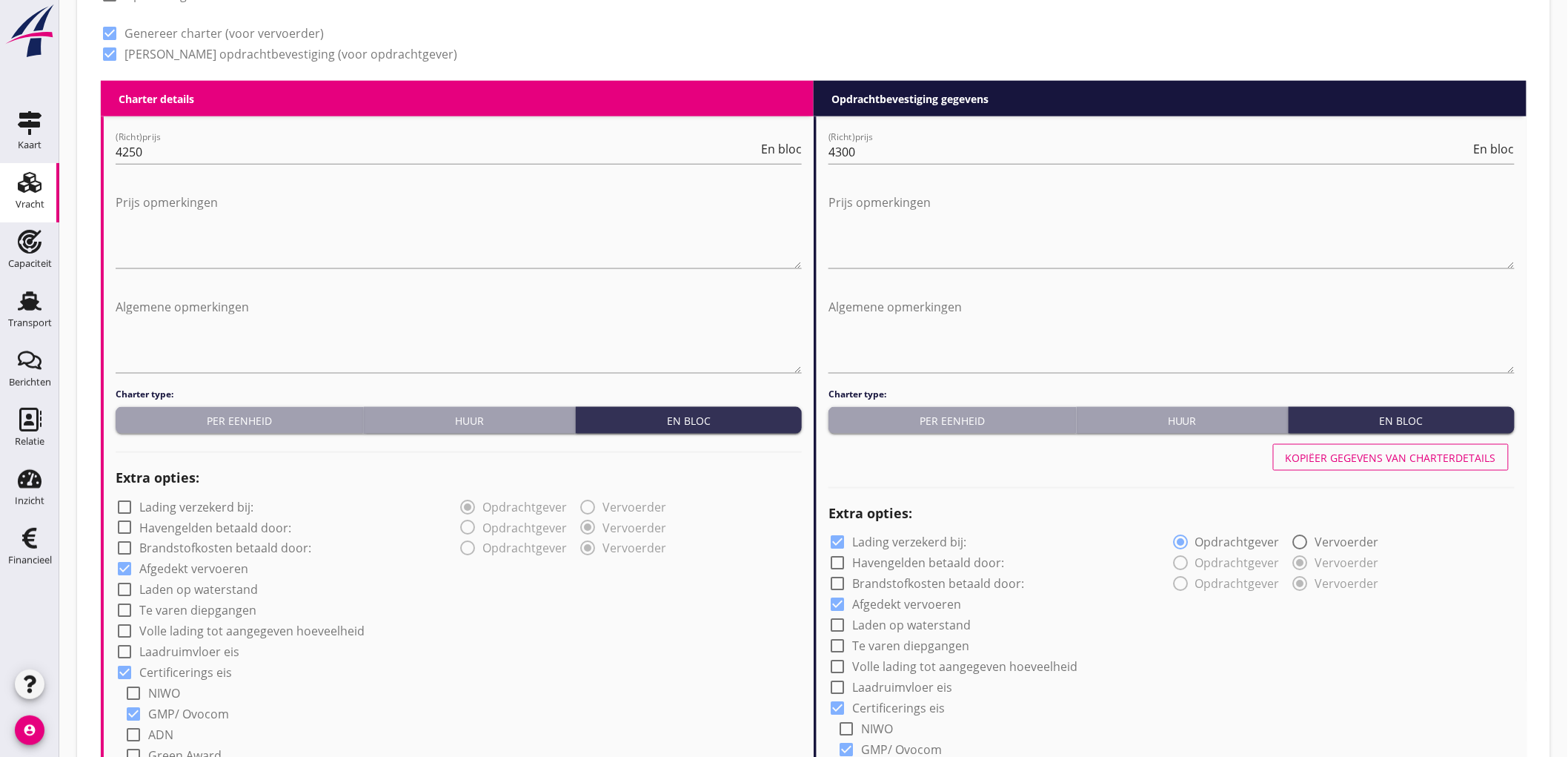
radio input "true"
drag, startPoint x: 1378, startPoint y: 459, endPoint x: 1292, endPoint y: 510, distance: 100.0
click at [1378, 458] on div "Kopiëer gegevens van charterdetails" at bounding box center [1390, 458] width 210 height 15
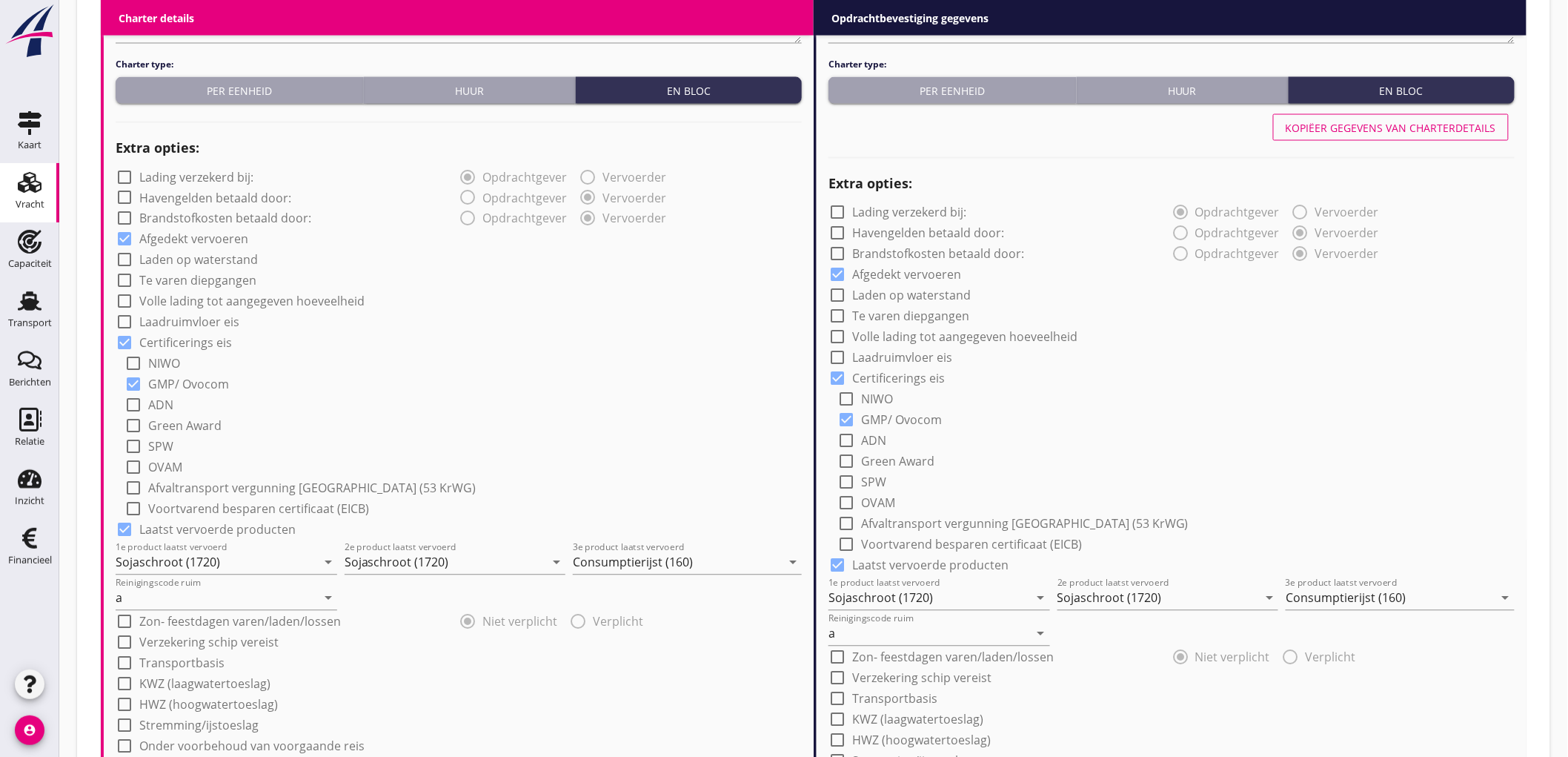
scroll to position [1137, 0]
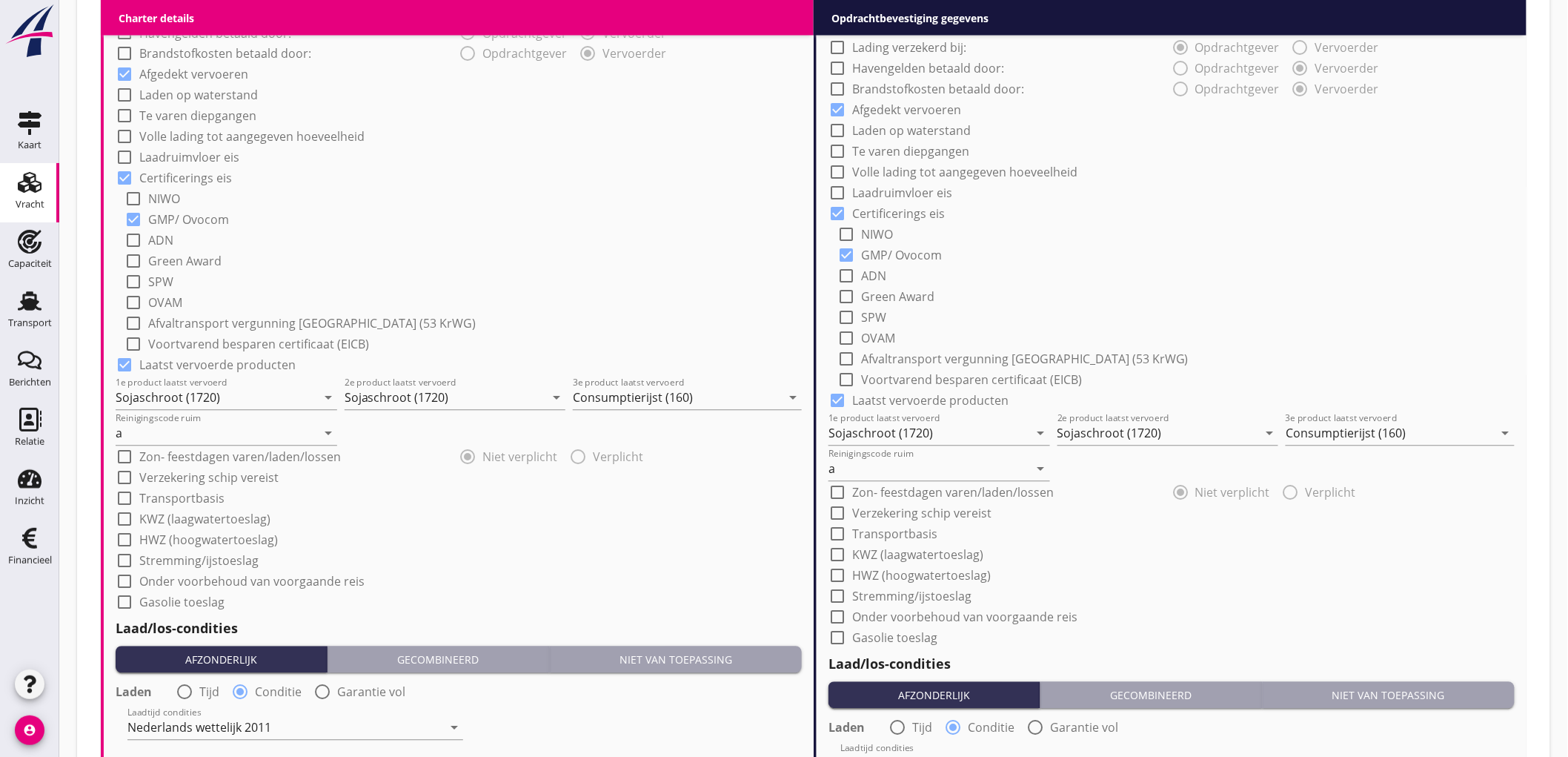
click at [1291, 295] on div "check_box_outline_blank Green Award" at bounding box center [1175, 296] width 677 height 21
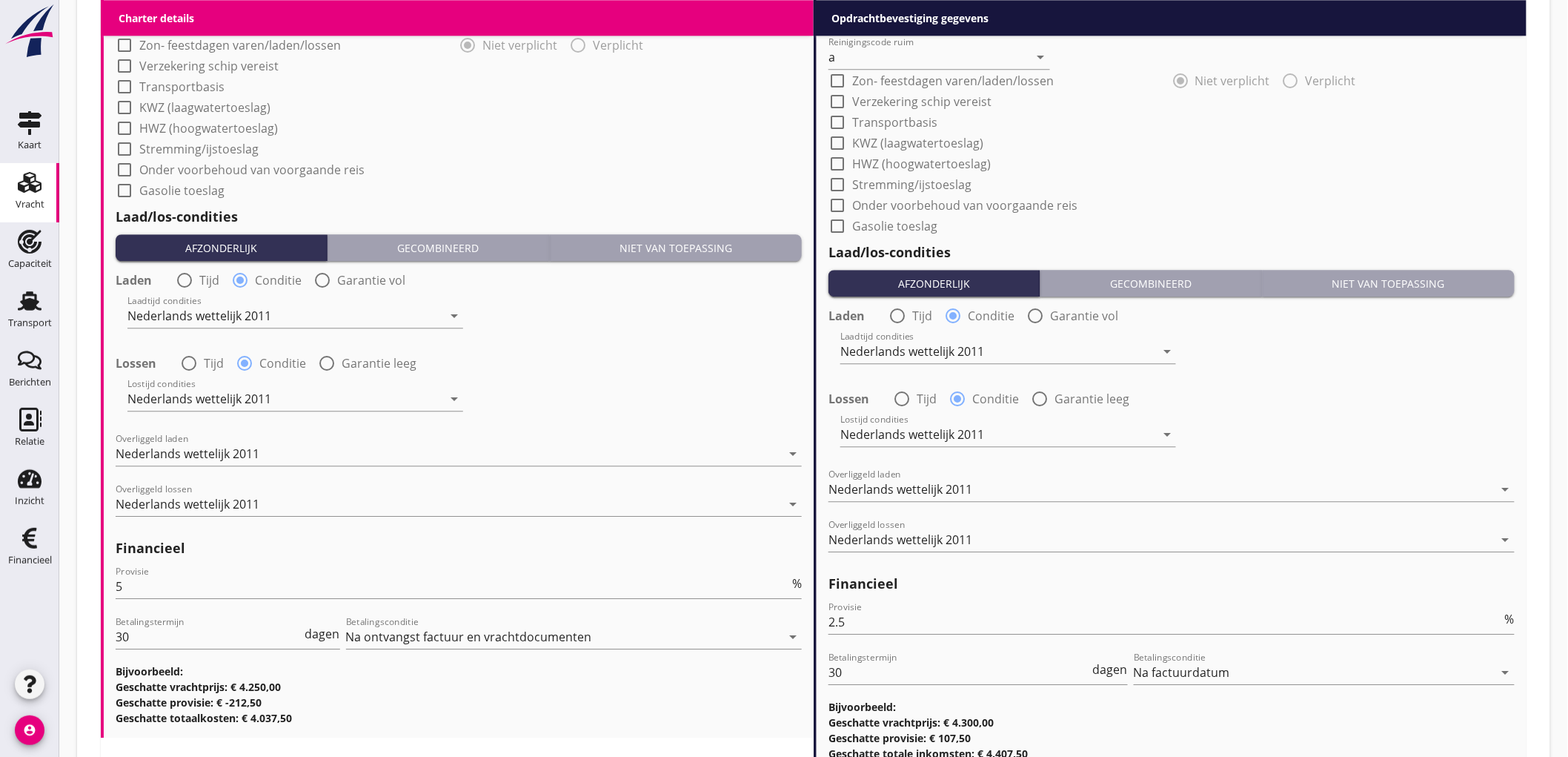
scroll to position [1665, 0]
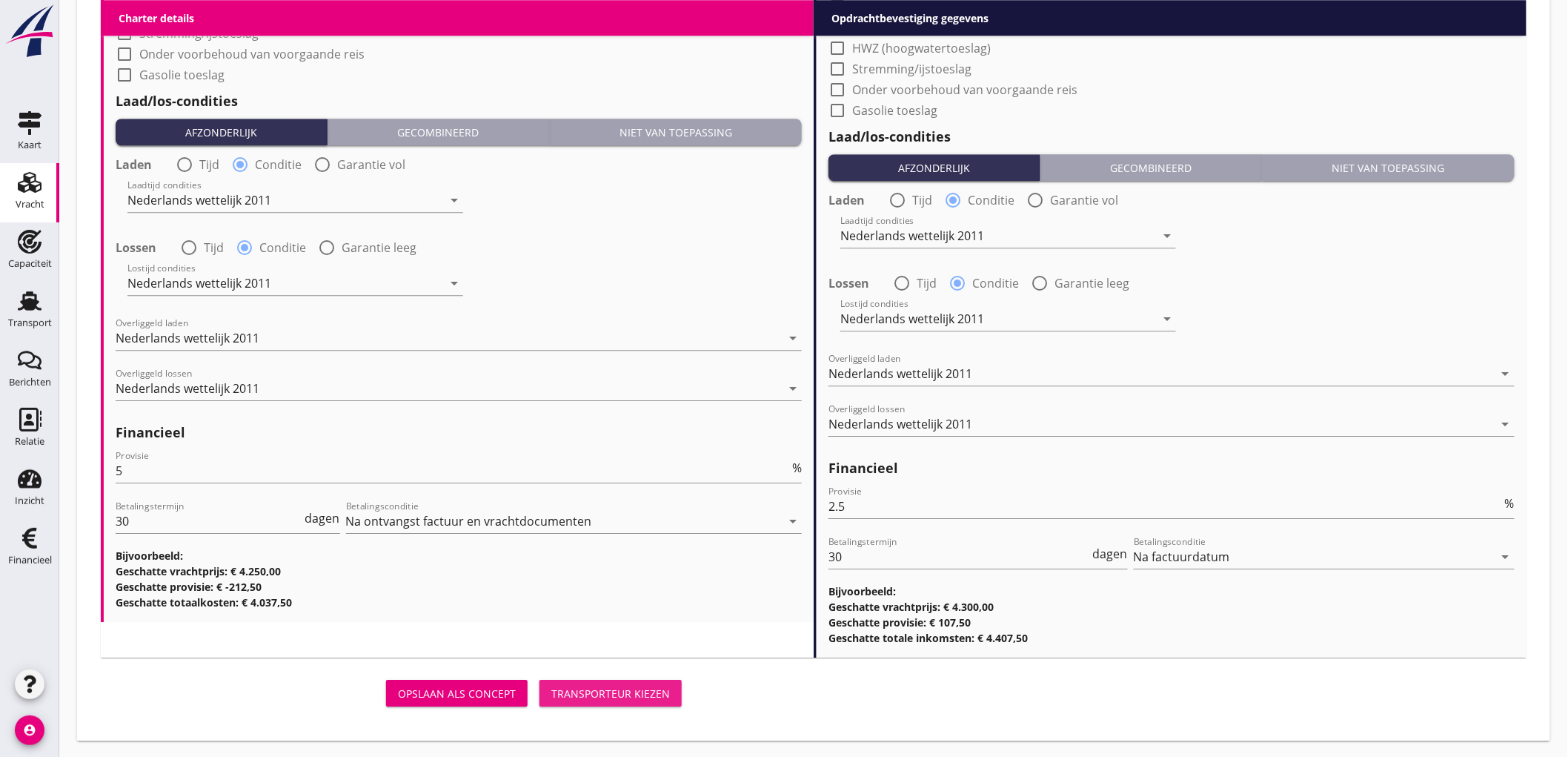
drag, startPoint x: 580, startPoint y: 687, endPoint x: 581, endPoint y: 676, distance: 11.0
click at [580, 688] on div "Transporteur kiezen" at bounding box center [611, 693] width 118 height 15
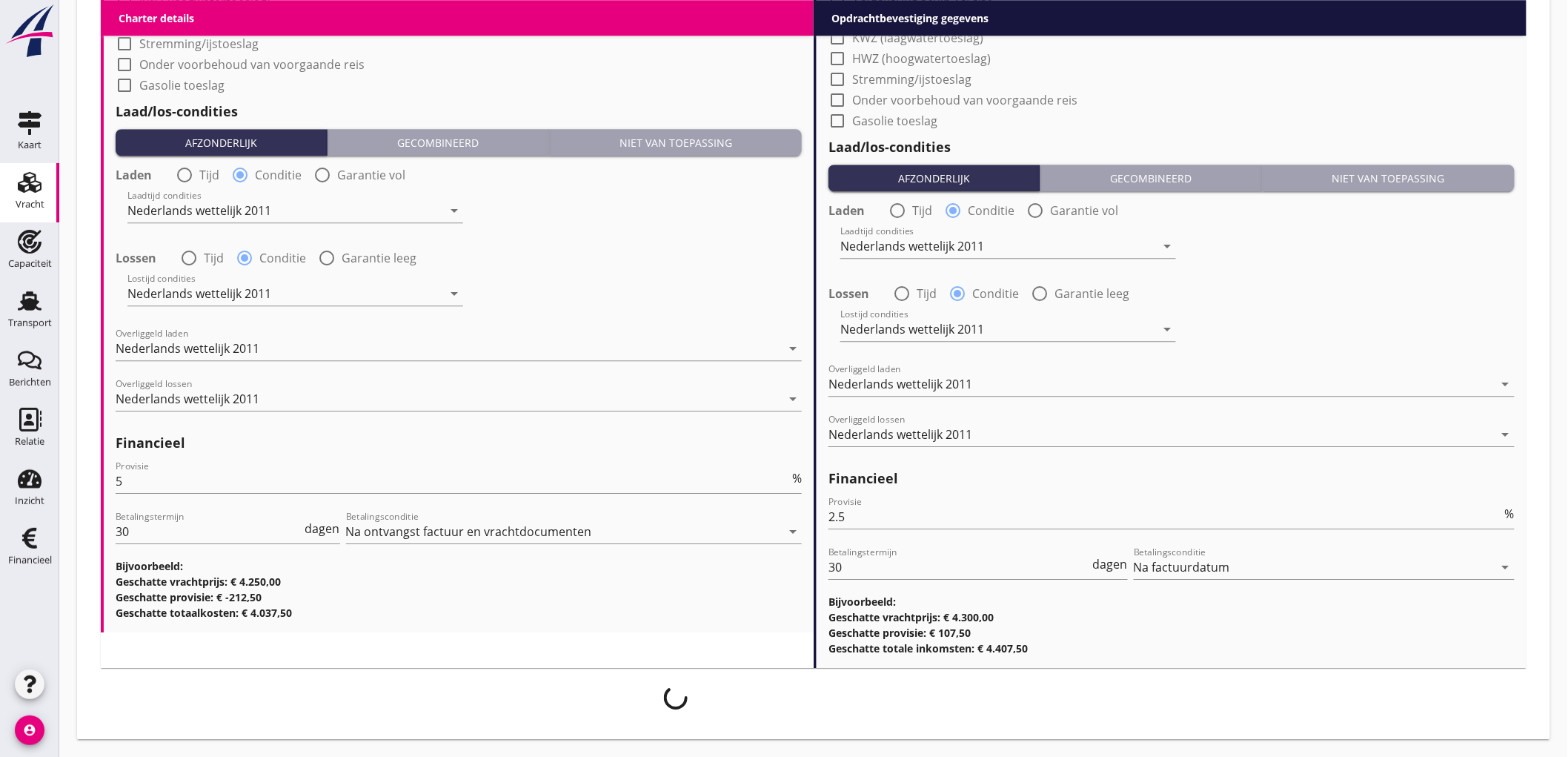
scroll to position [1654, 0]
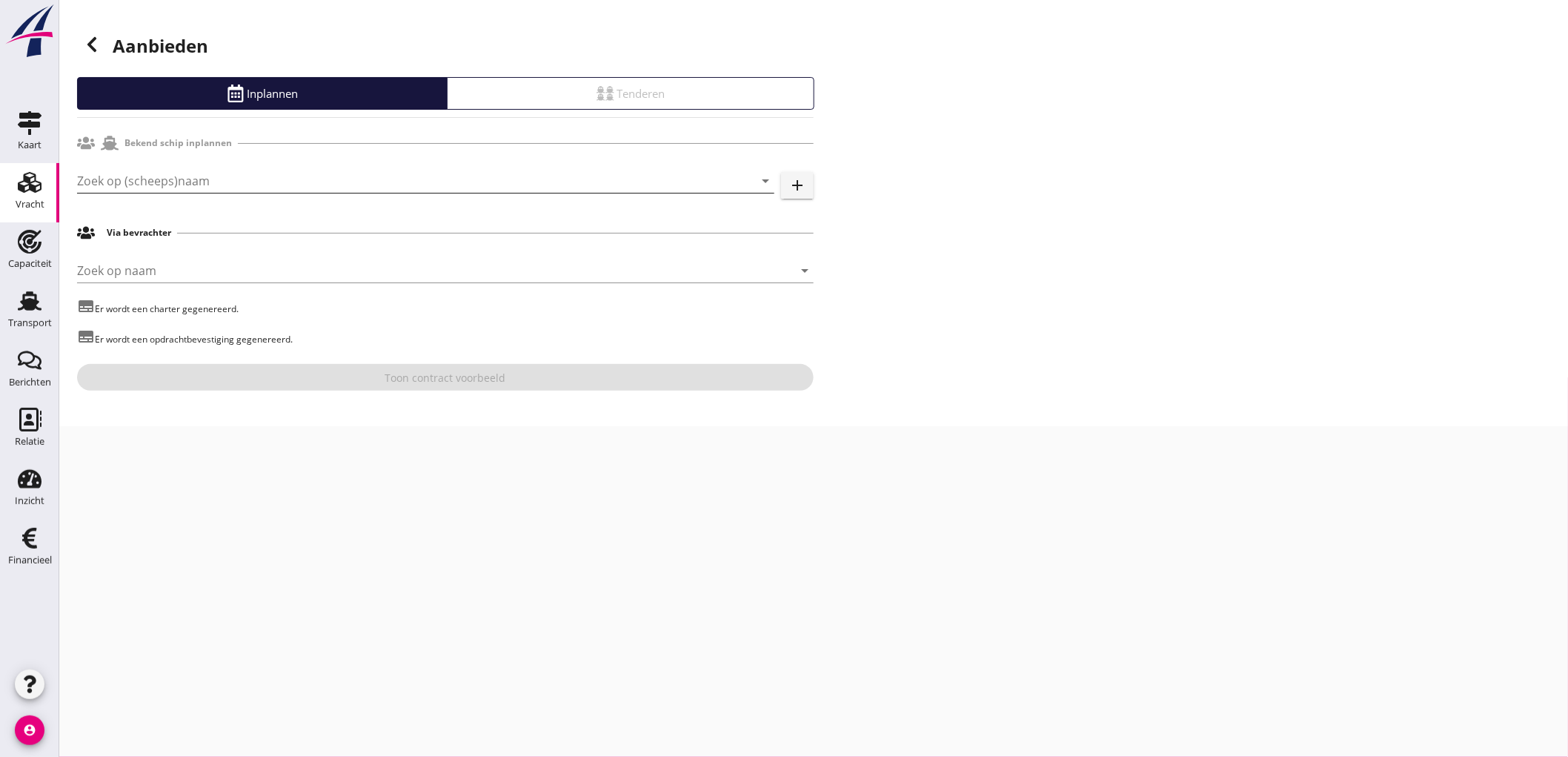
click at [180, 183] on input "Zoek op (scheeps)naam" at bounding box center [405, 180] width 655 height 24
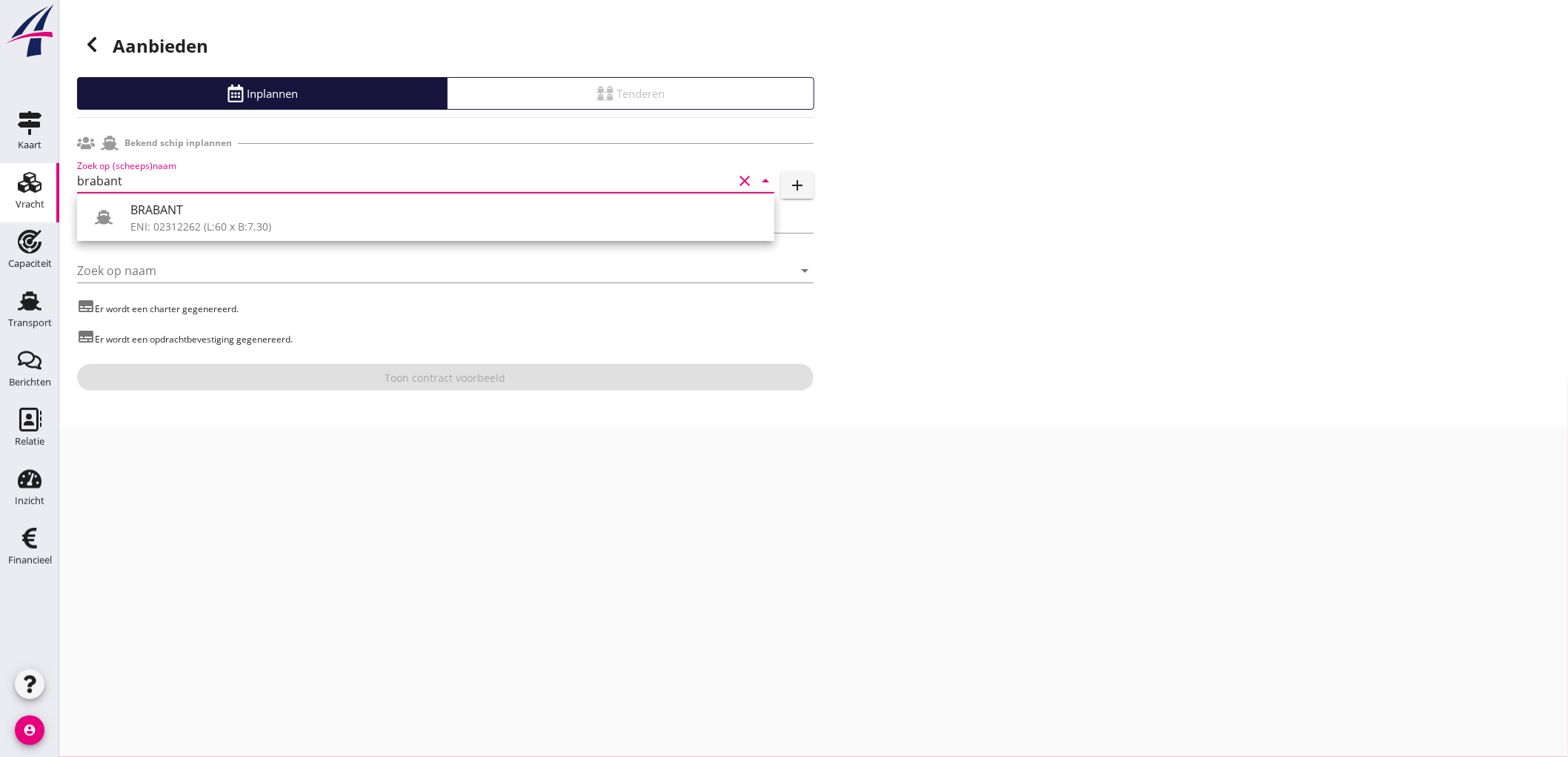
click at [231, 240] on div "BRABANT ENI: 02312262 (L:60 x B:7.30)" at bounding box center [426, 217] width 698 height 47
click at [238, 224] on div "ENI: 02312262 (L:60 x B:7.30)" at bounding box center [446, 226] width 632 height 15
type input "BRABANT"
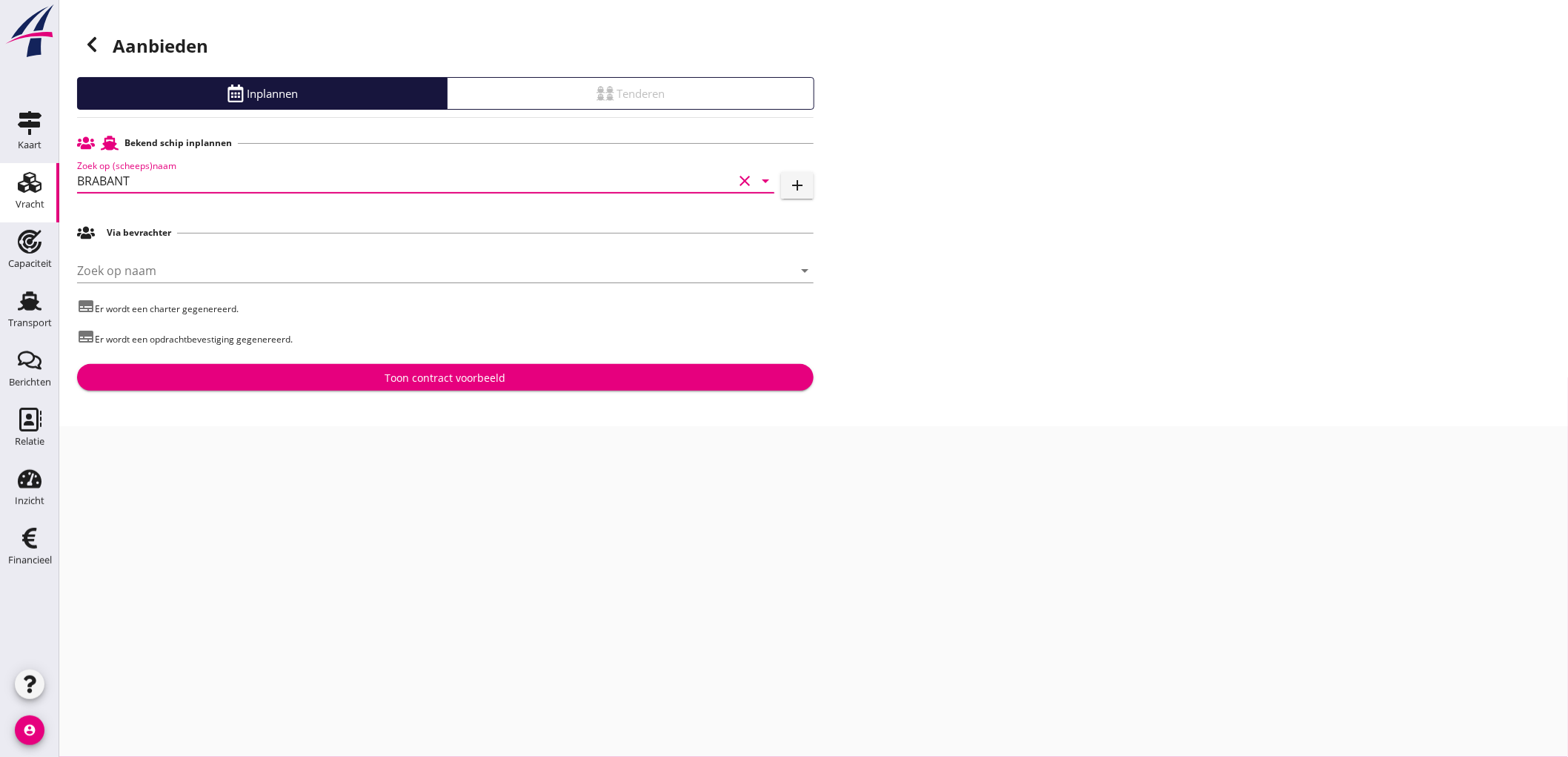
click at [470, 375] on div "Toon contract voorbeeld" at bounding box center [445, 377] width 121 height 15
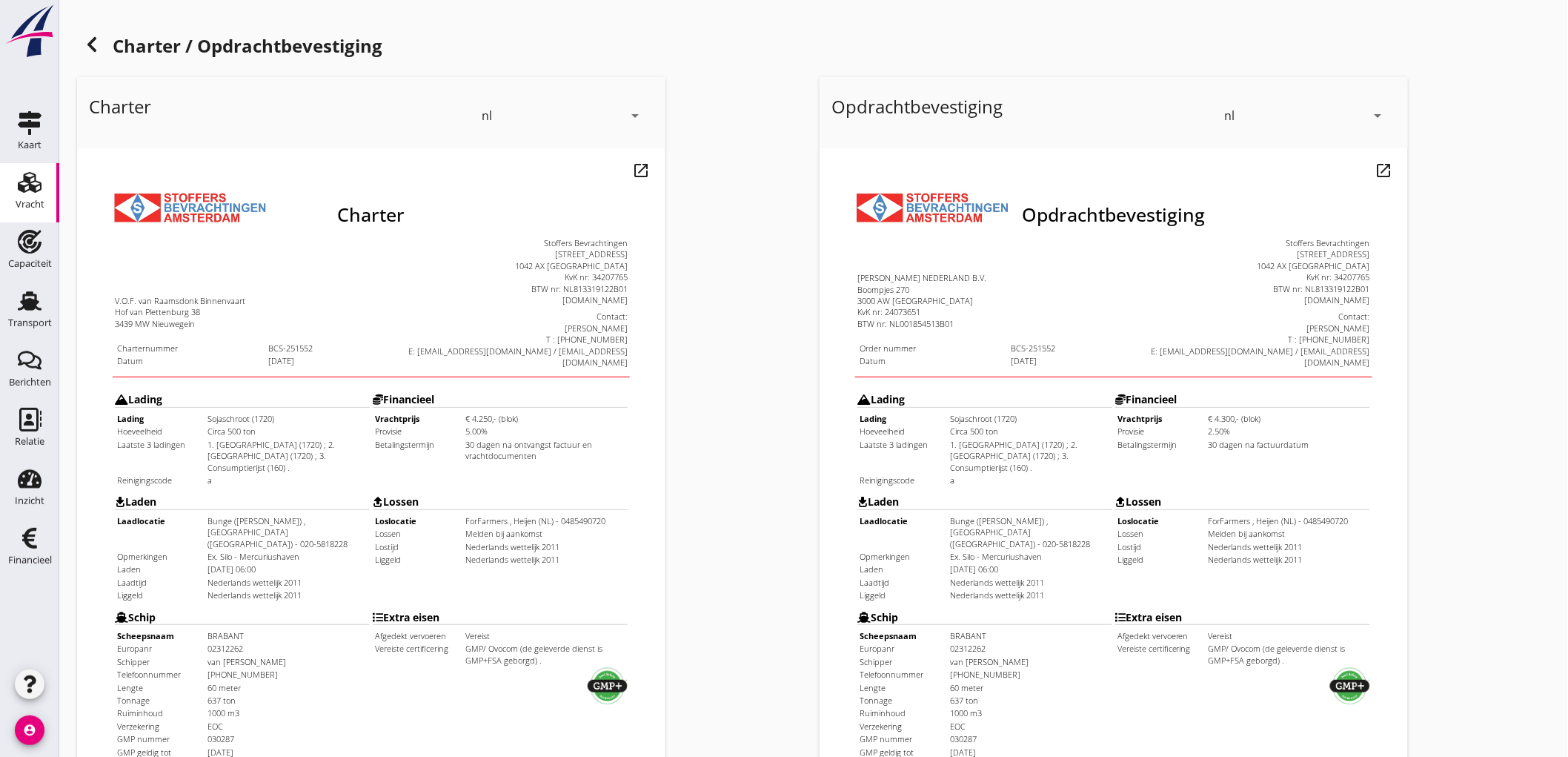
scroll to position [339, 0]
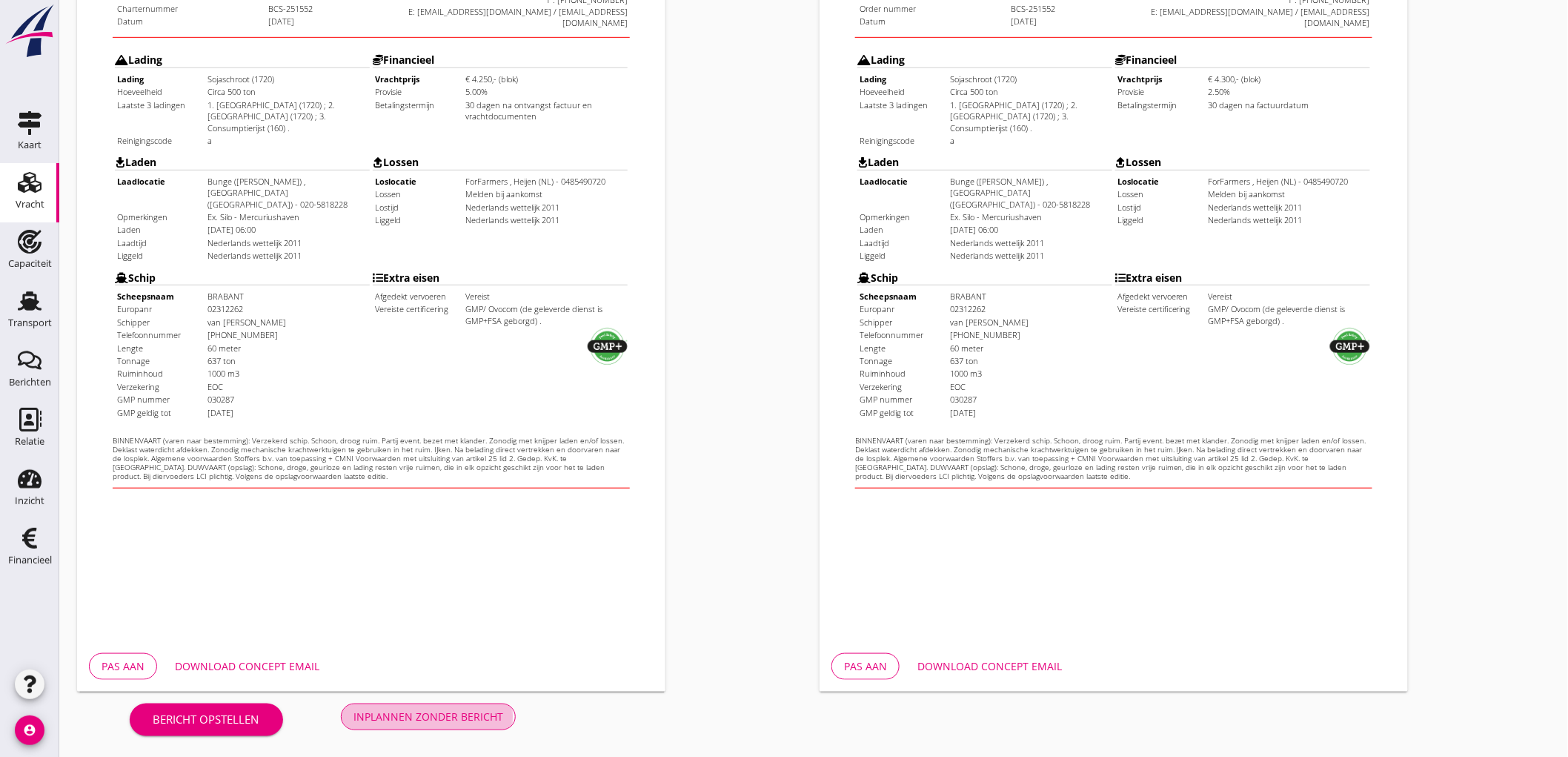
click at [464, 714] on div "Inplannen zonder bericht" at bounding box center [428, 716] width 150 height 15
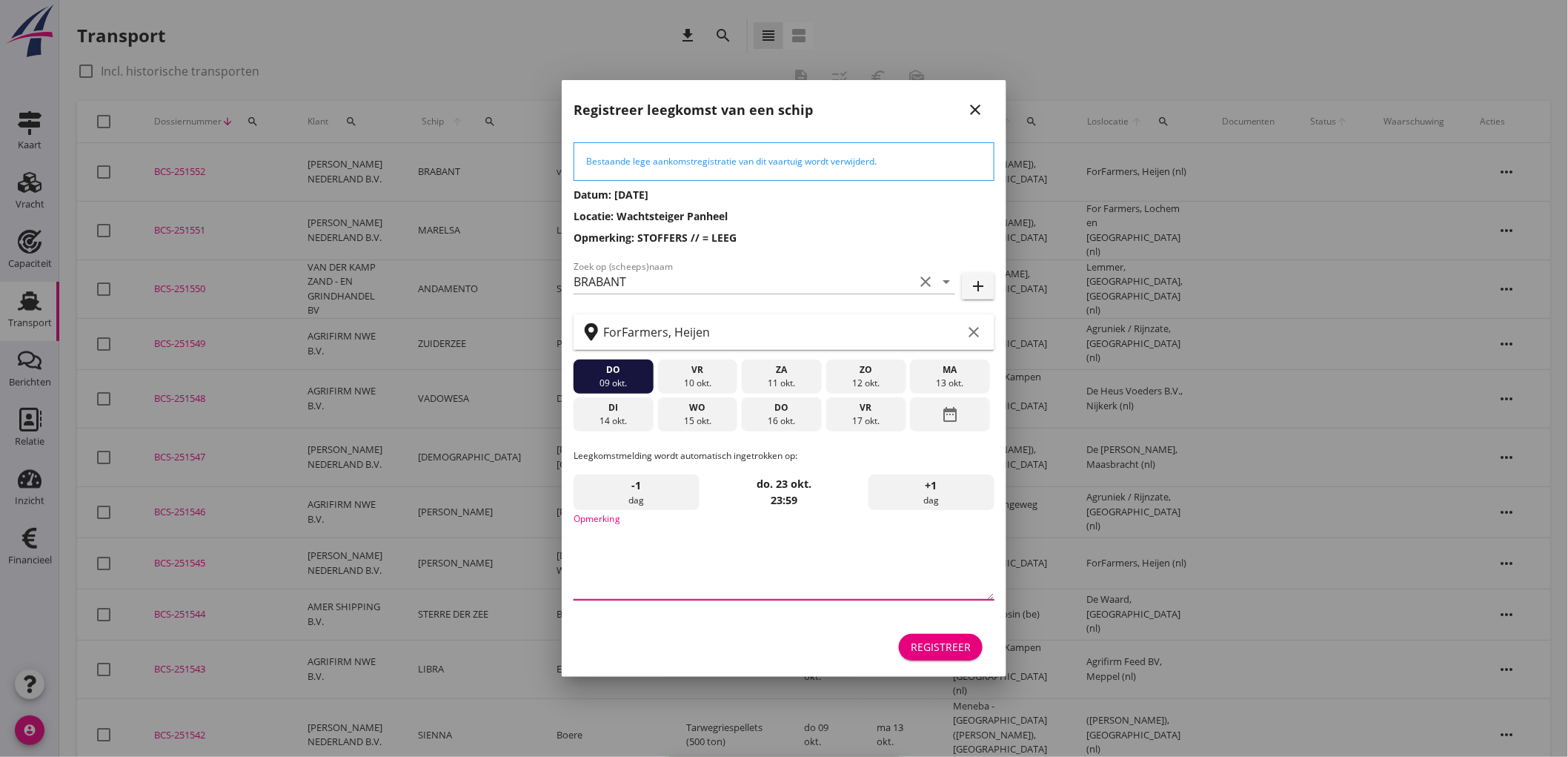
click at [658, 573] on textarea "Opmerking" at bounding box center [784, 561] width 421 height 78
type textarea "STOFFERS"
drag, startPoint x: 939, startPoint y: 368, endPoint x: 949, endPoint y: 386, distance: 20.6
click at [939, 368] on div "ma" at bounding box center [950, 370] width 73 height 13
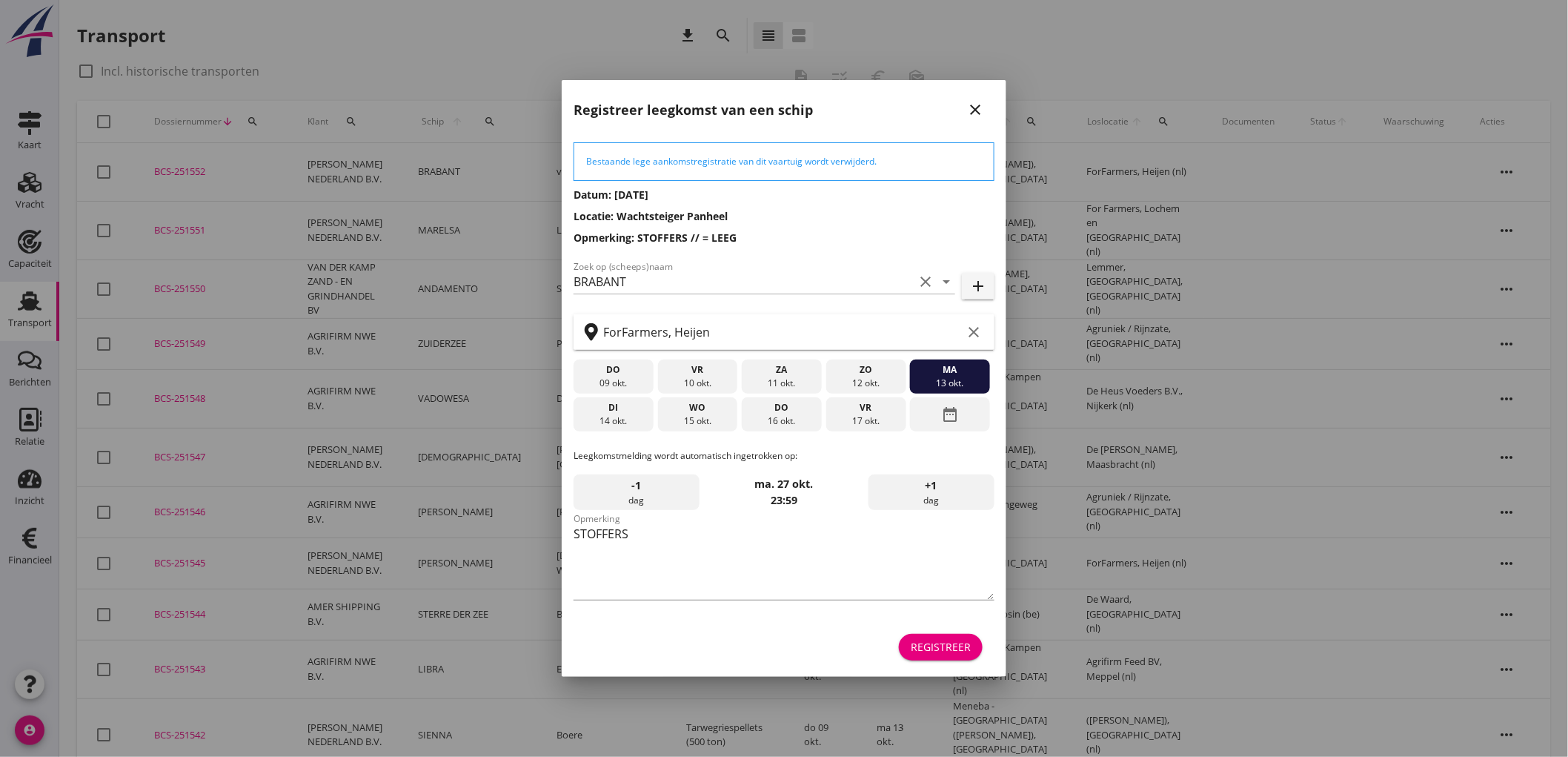
click at [952, 647] on div "Registreer" at bounding box center [941, 646] width 60 height 15
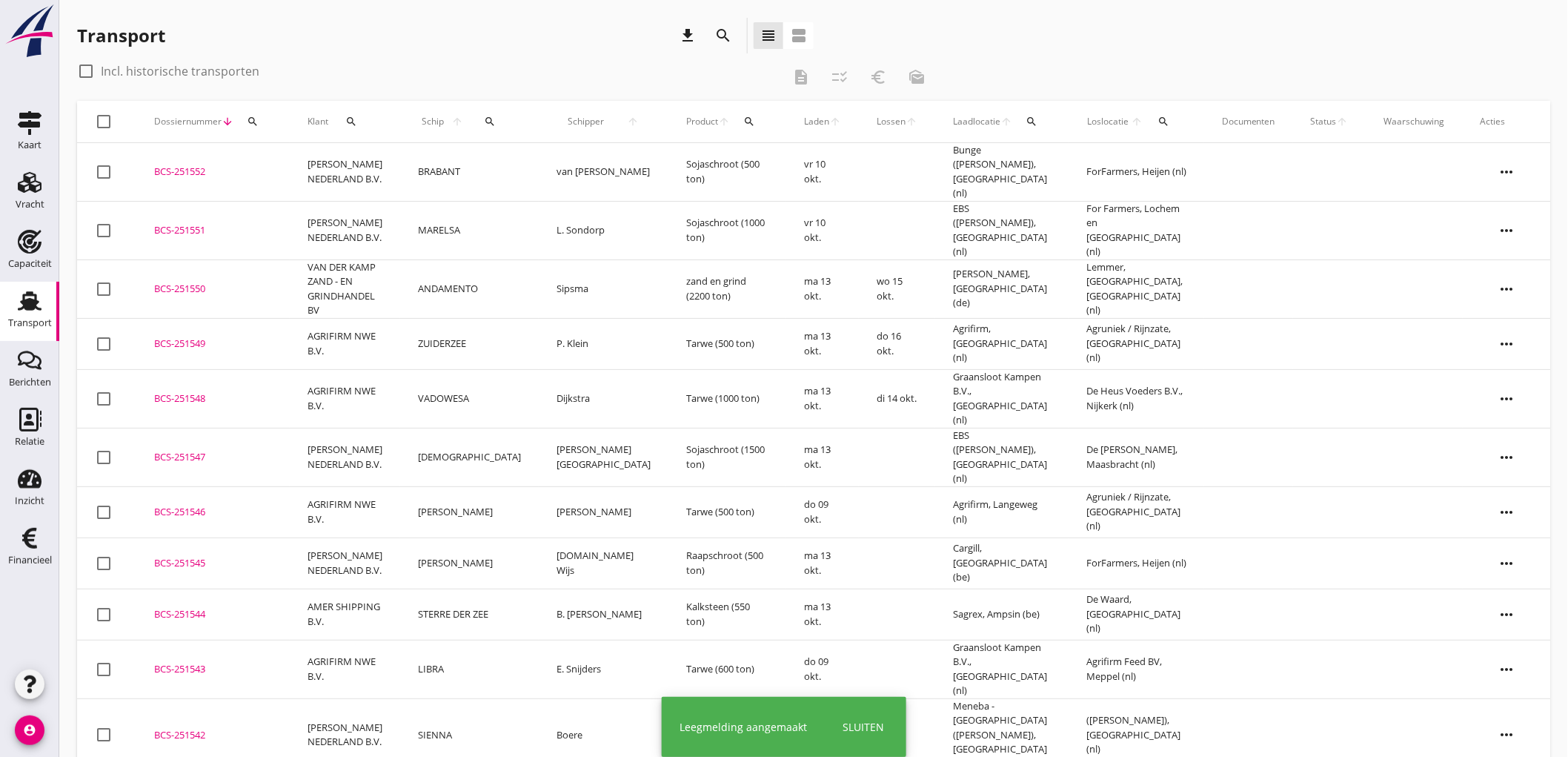
click at [465, 175] on td "BRABANT" at bounding box center [469, 172] width 139 height 58
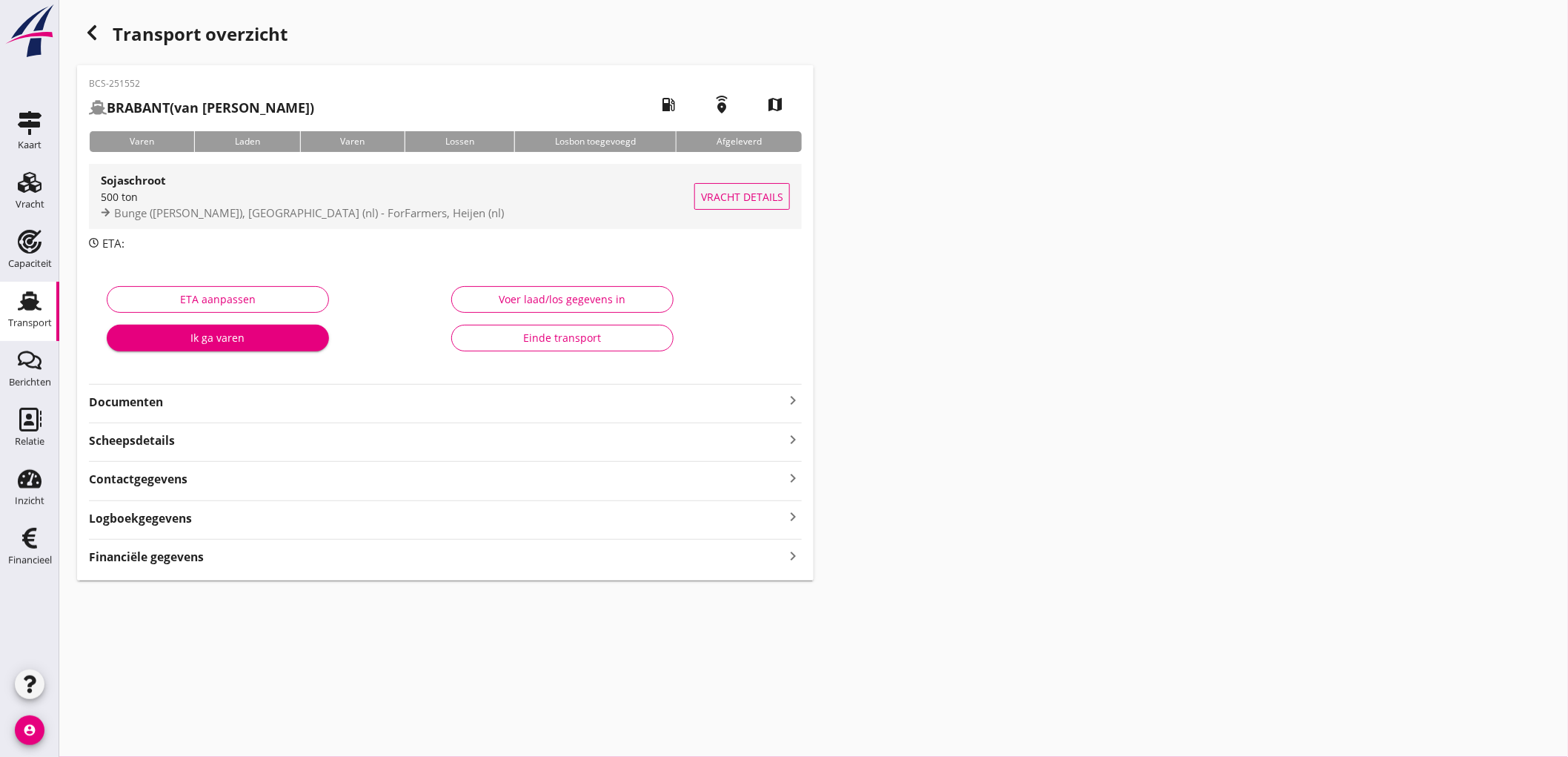
click at [441, 202] on div "500 ton" at bounding box center [397, 196] width 594 height 15
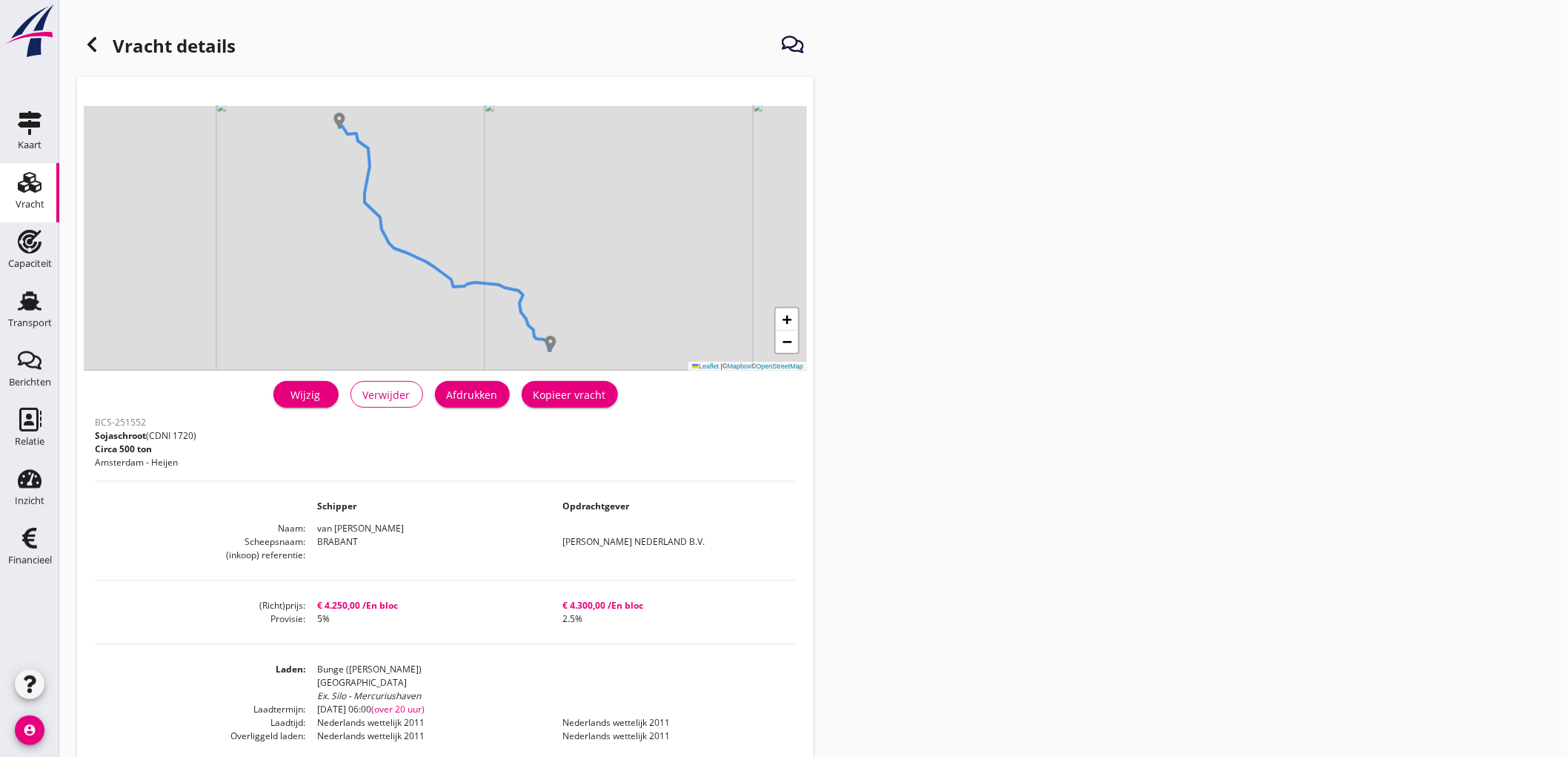
click at [496, 402] on div "Afdrukken" at bounding box center [472, 394] width 51 height 15
click at [87, 49] on icon at bounding box center [92, 45] width 18 height 18
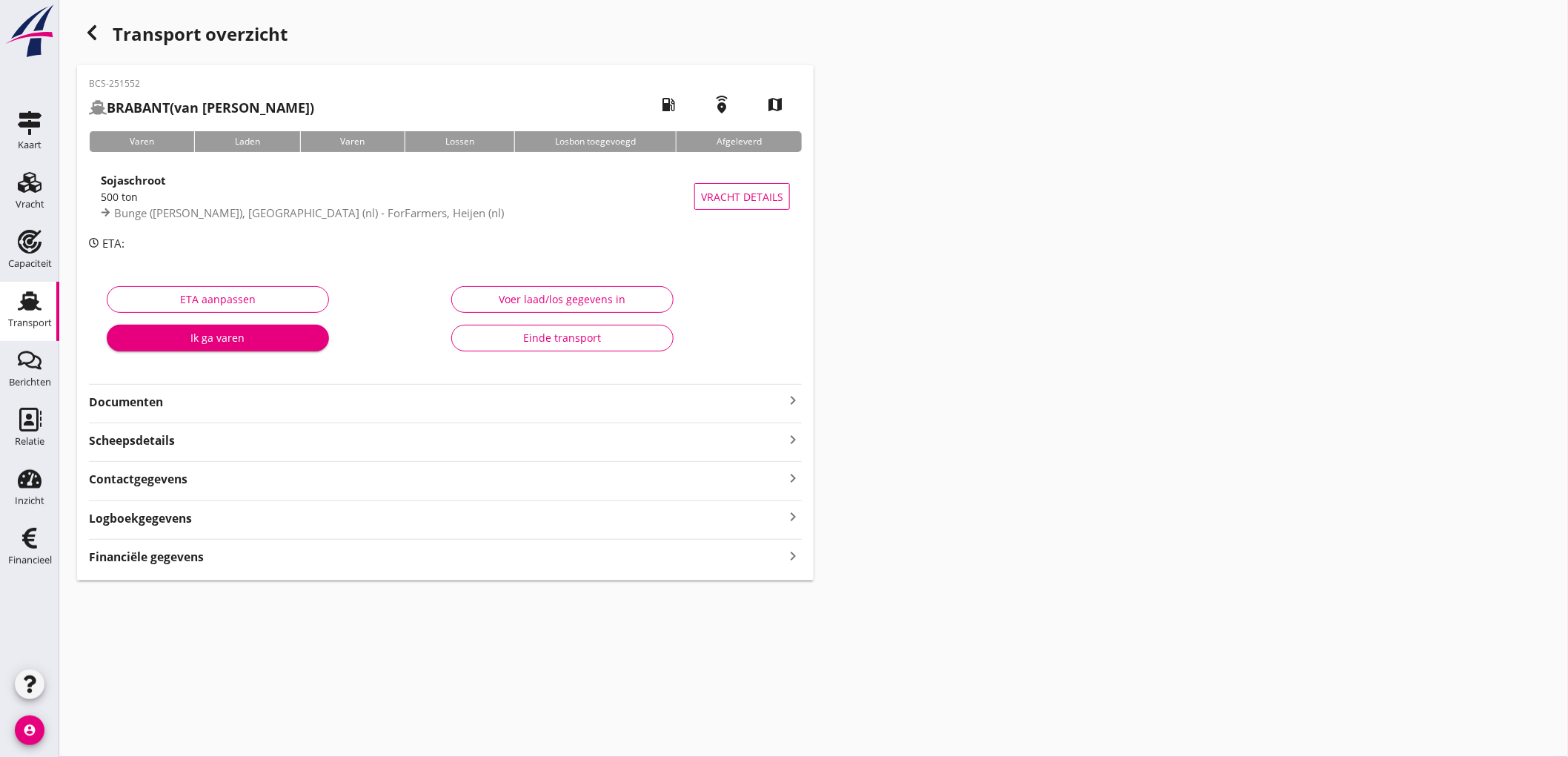
click at [302, 391] on div "Documenten keyboard_arrow_right" at bounding box center [445, 400] width 713 height 20
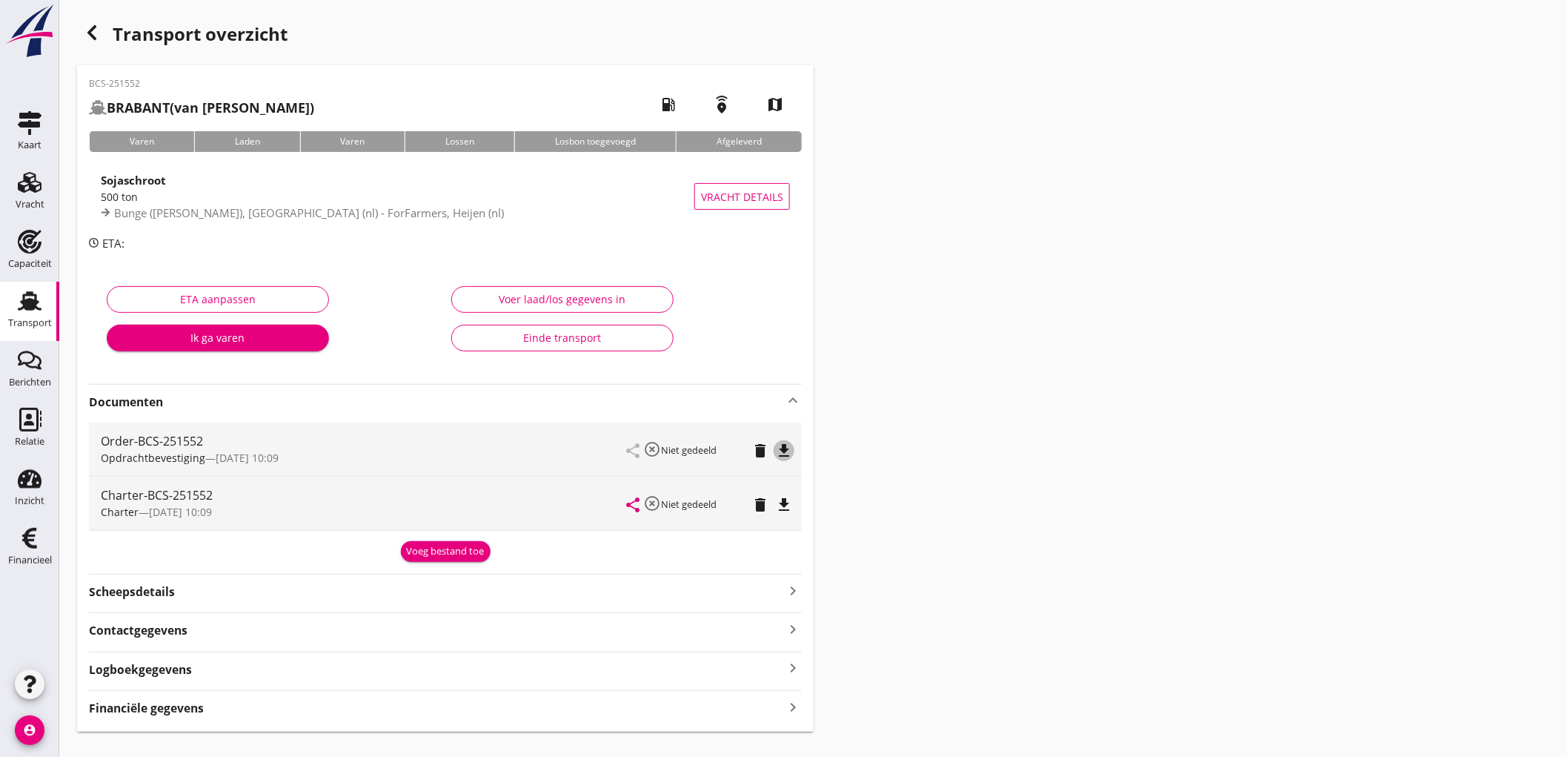
click at [787, 445] on icon "file_download" at bounding box center [784, 450] width 18 height 18
click at [791, 504] on icon "file_download" at bounding box center [784, 505] width 18 height 18
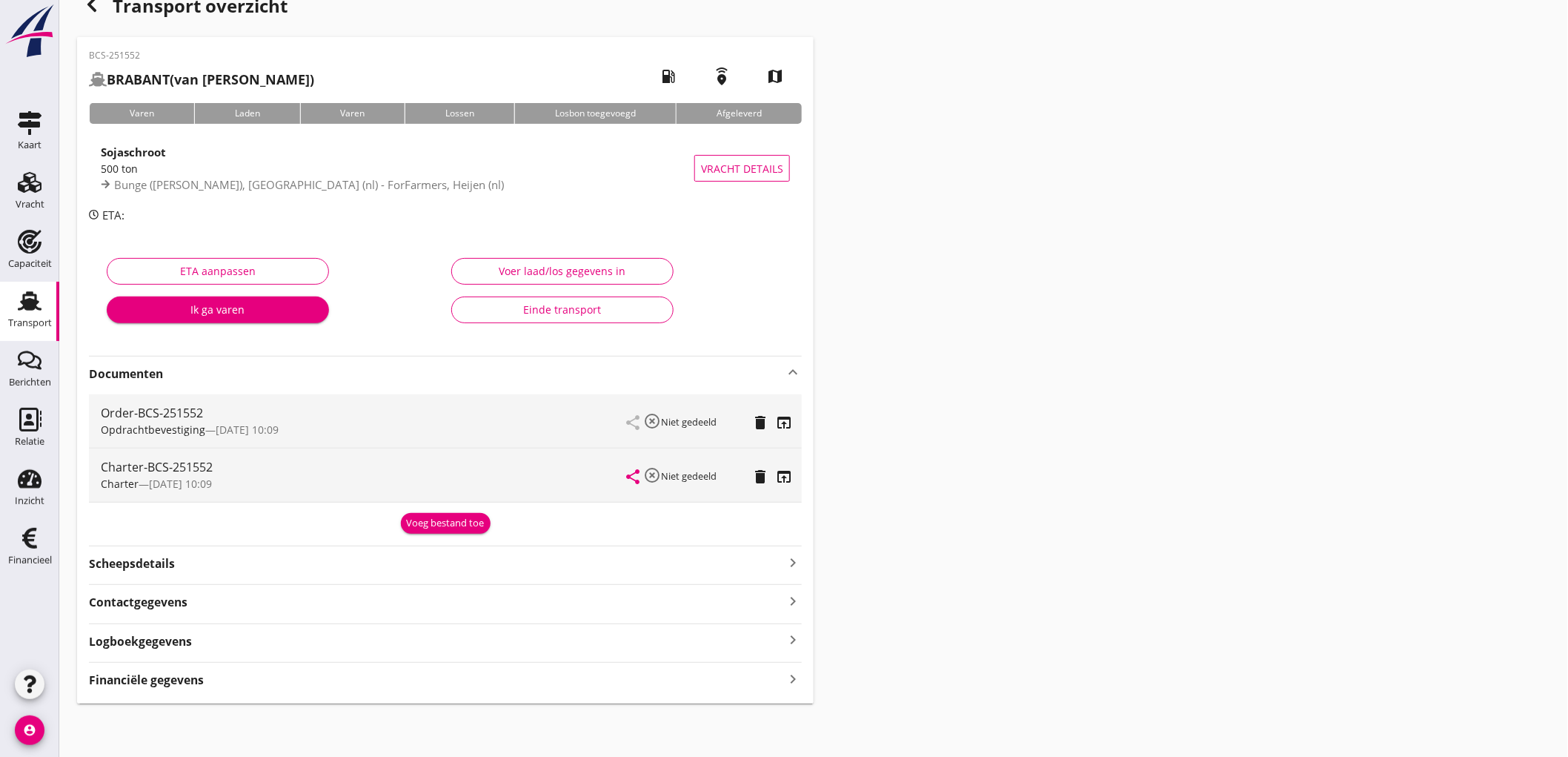
click at [204, 681] on div "Financiële gegevens keyboard_arrow_right" at bounding box center [445, 678] width 713 height 20
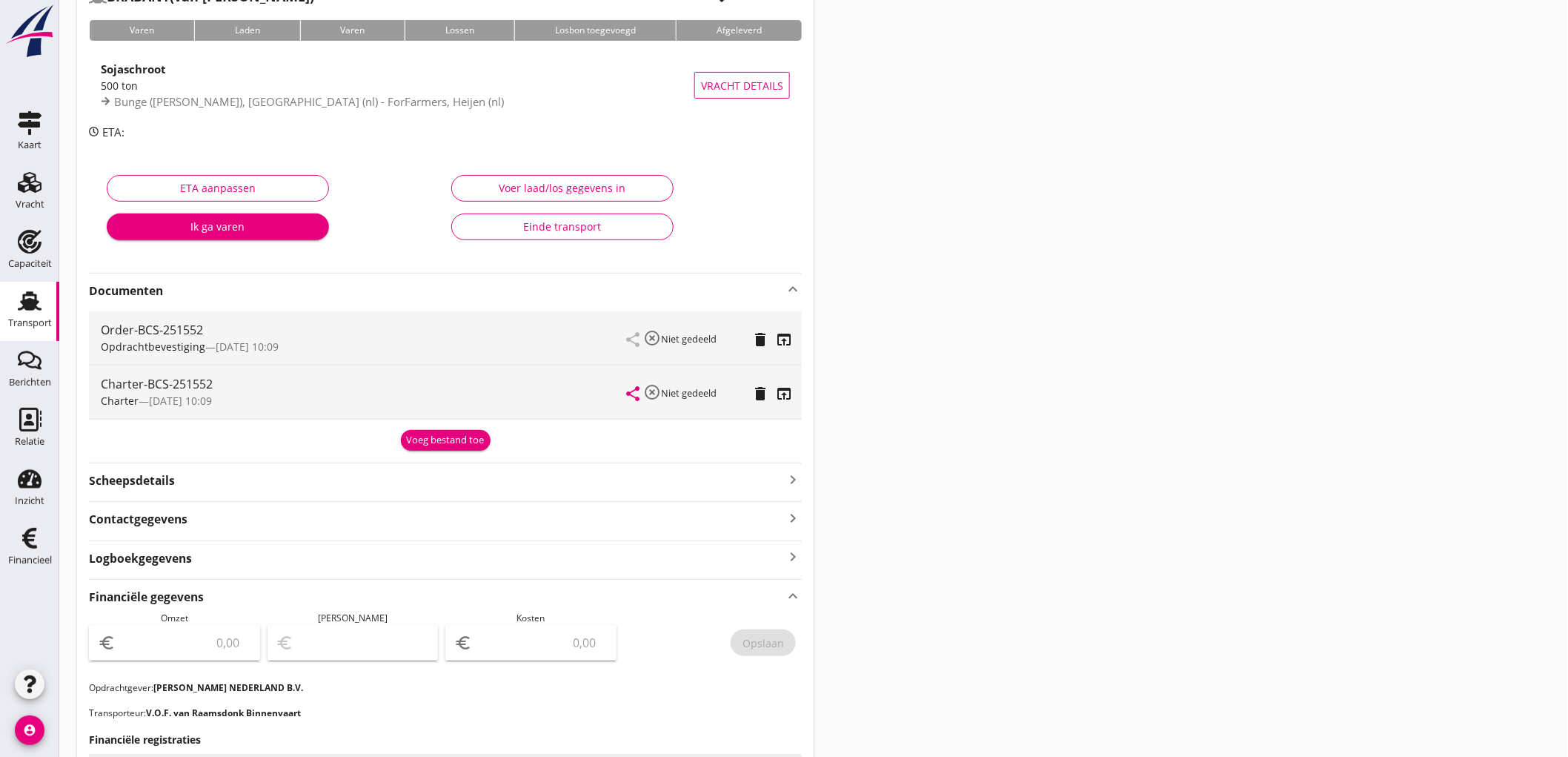
scroll to position [358, 0]
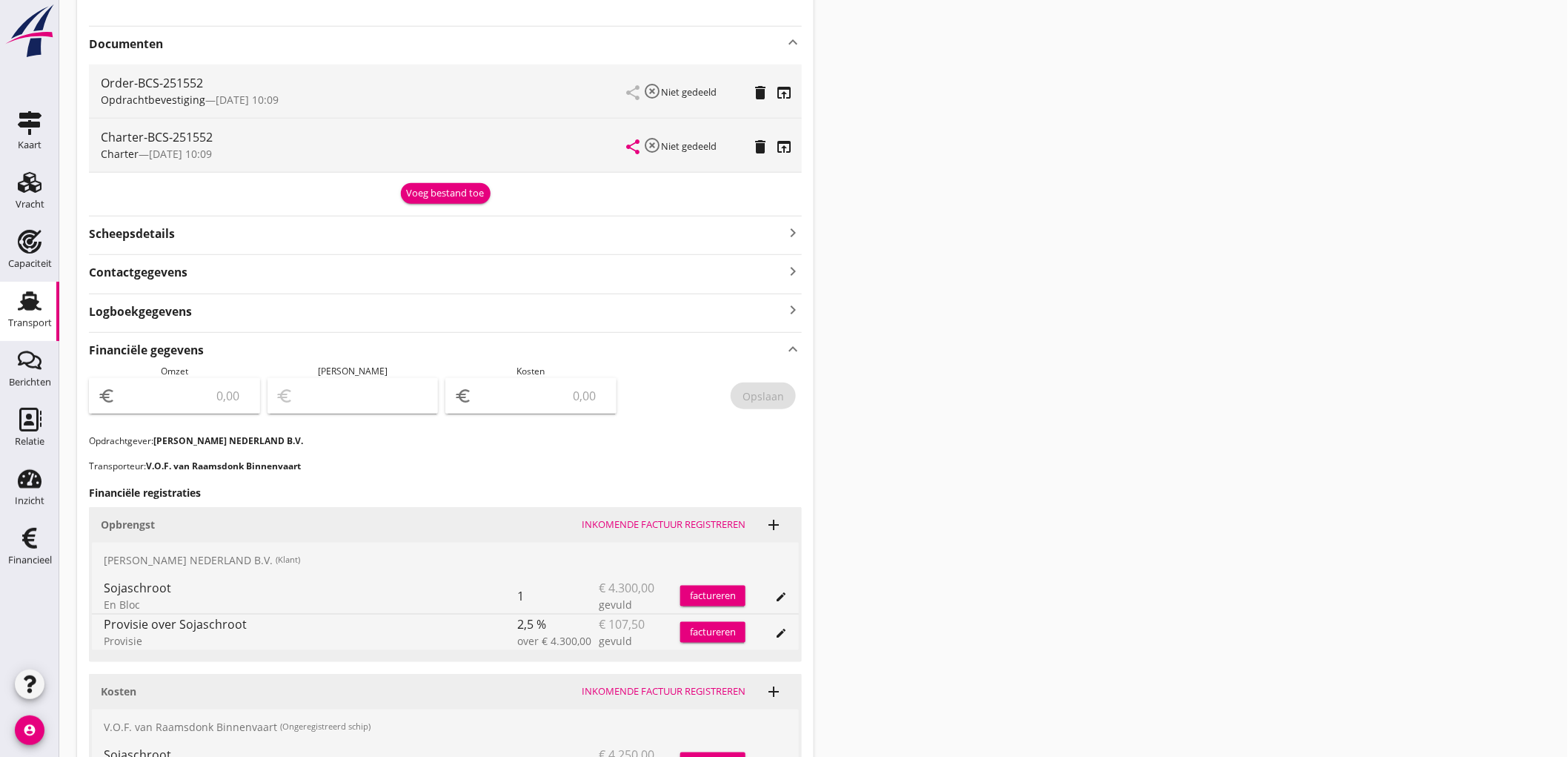
click at [223, 386] on input "number" at bounding box center [185, 395] width 133 height 24
type input "4192"
type input "4192.50"
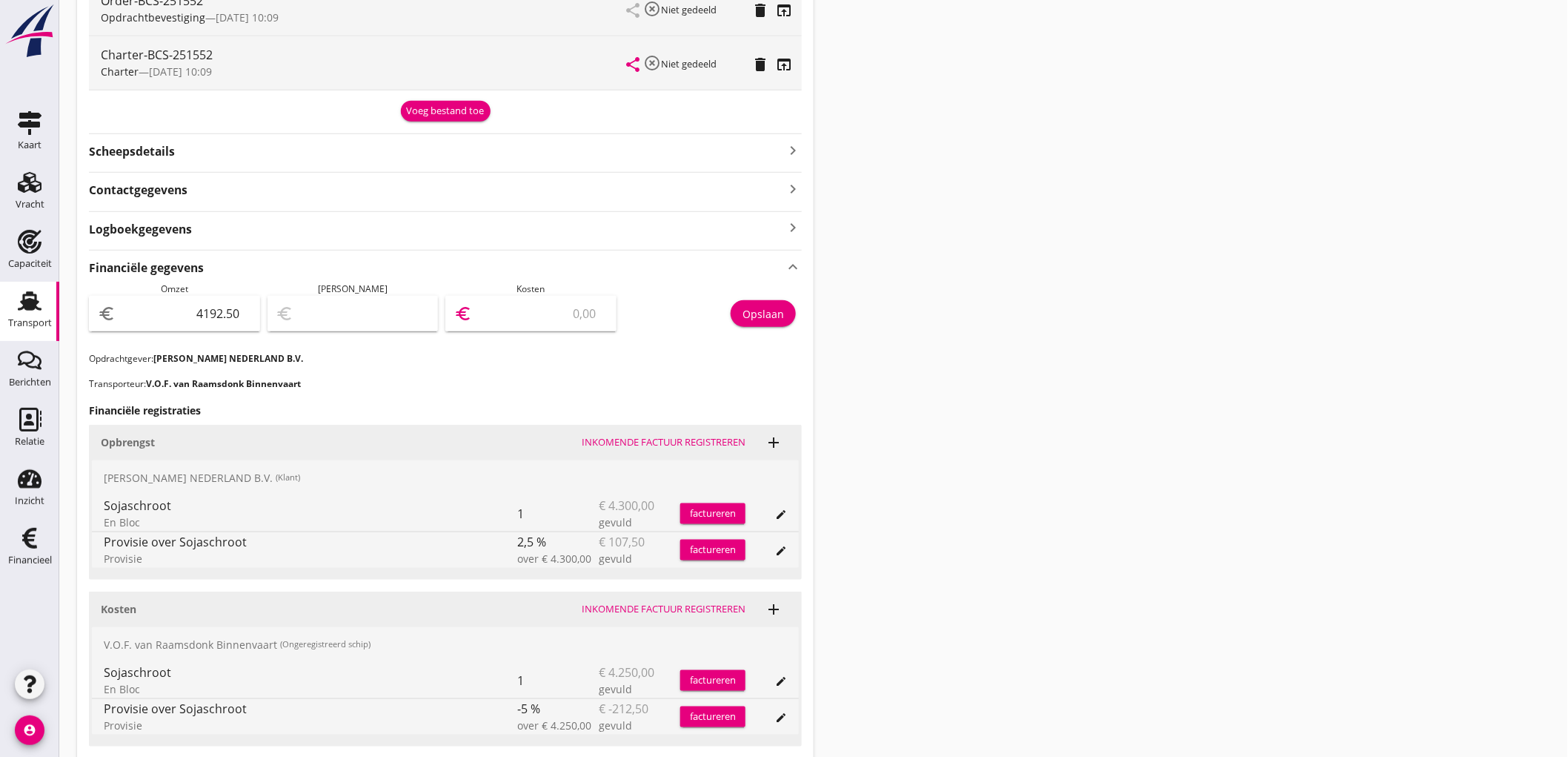
scroll to position [523, 0]
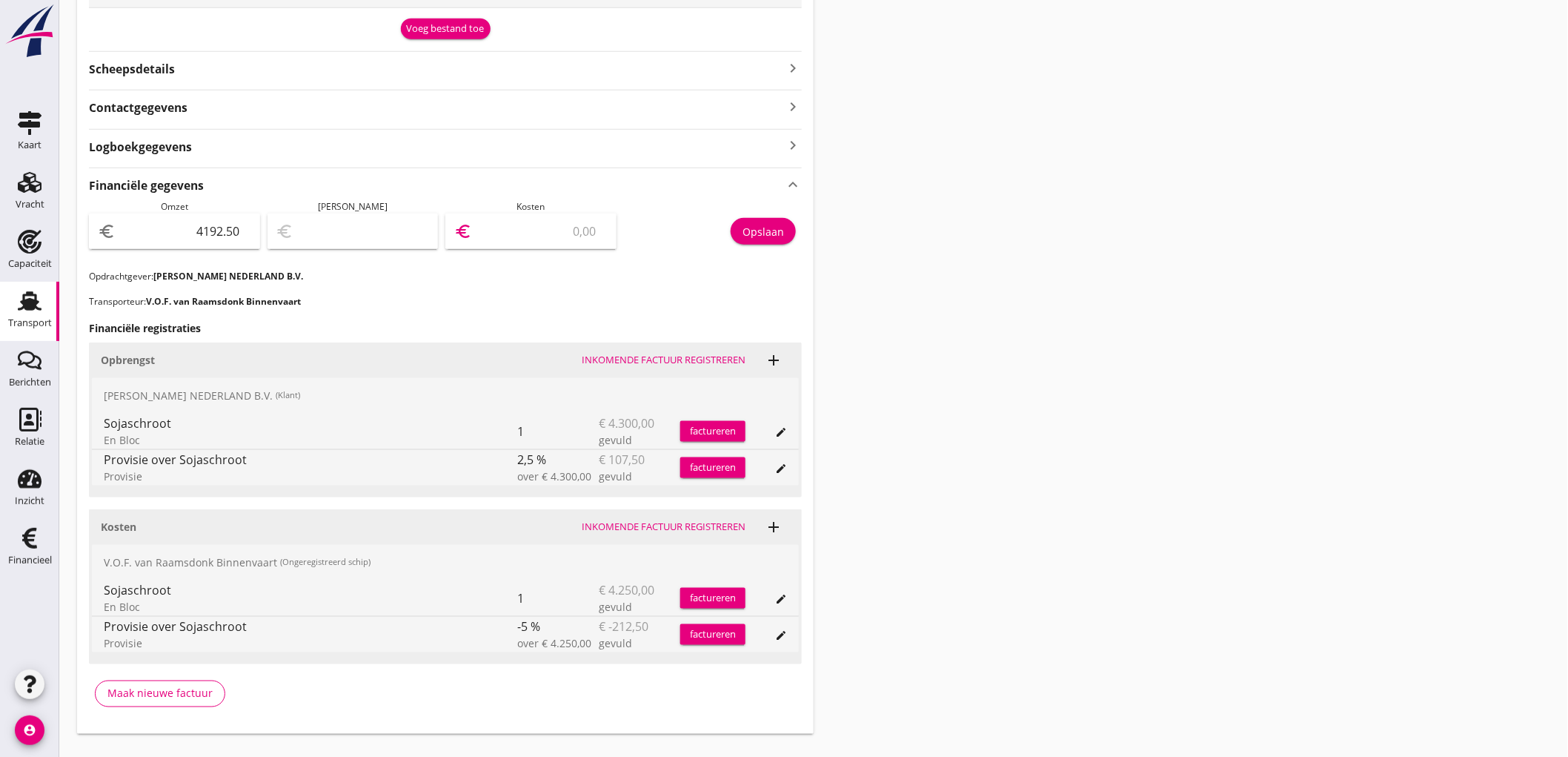
type input "4188.50"
type input "4"
type input "4152.50"
type input "40"
type input "3789.50"
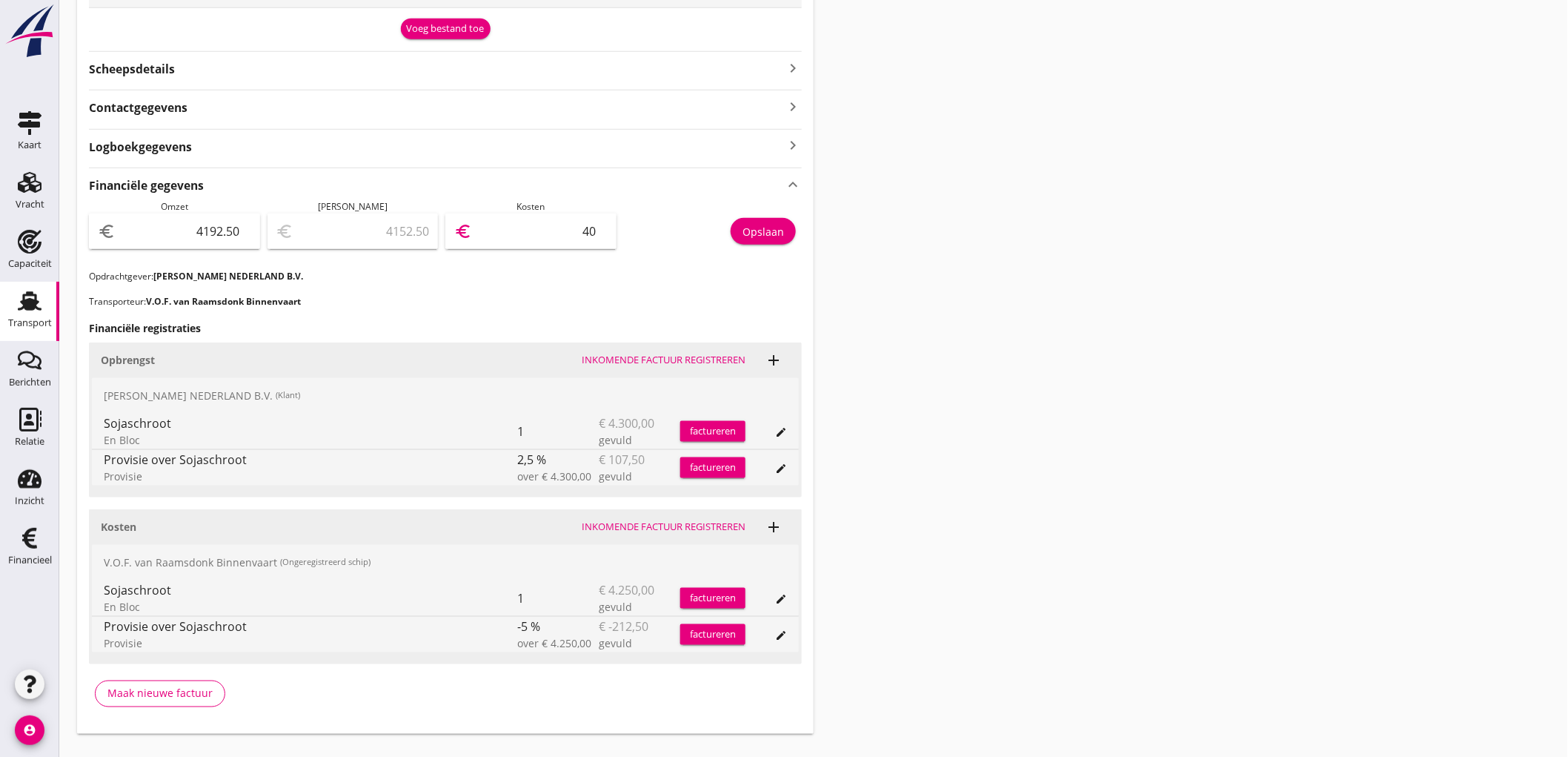
type input "403"
type input "155.50"
type input "4037"
type input "155.00"
type input "4037.50"
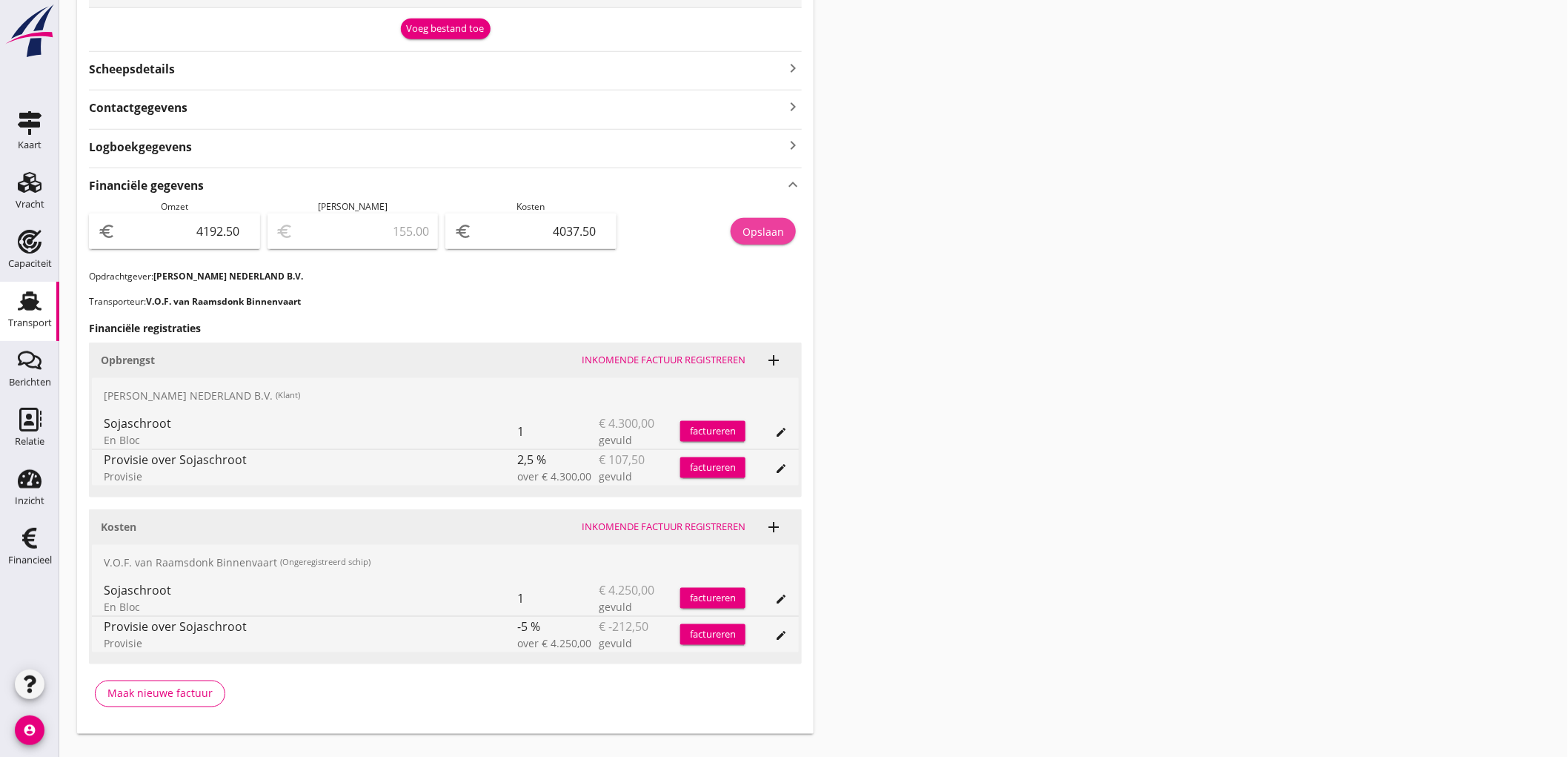
click at [766, 218] on button "Opslaan" at bounding box center [763, 231] width 65 height 27
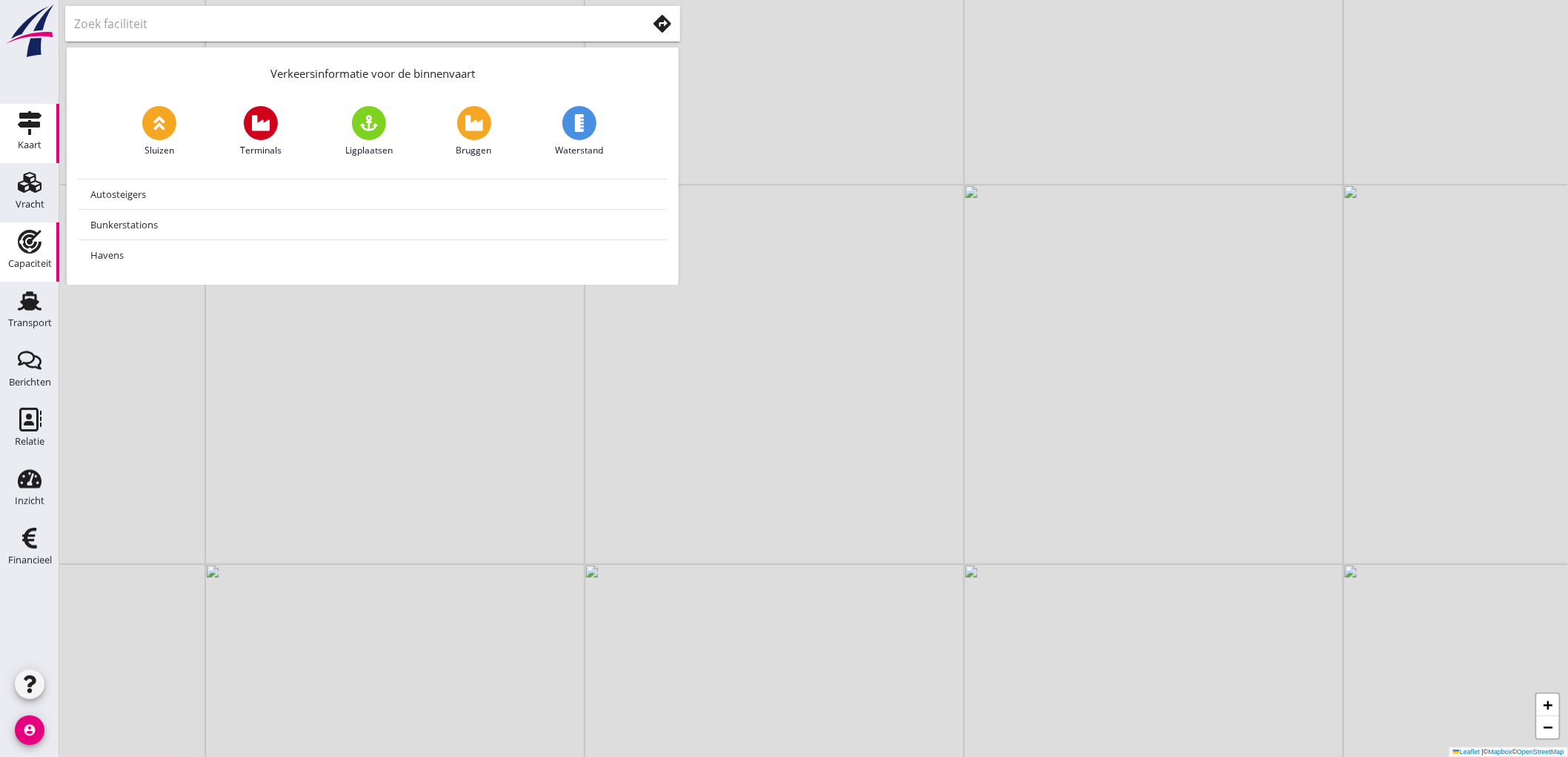
click at [33, 242] on icon "Capaciteit" at bounding box center [29, 241] width 24 height 24
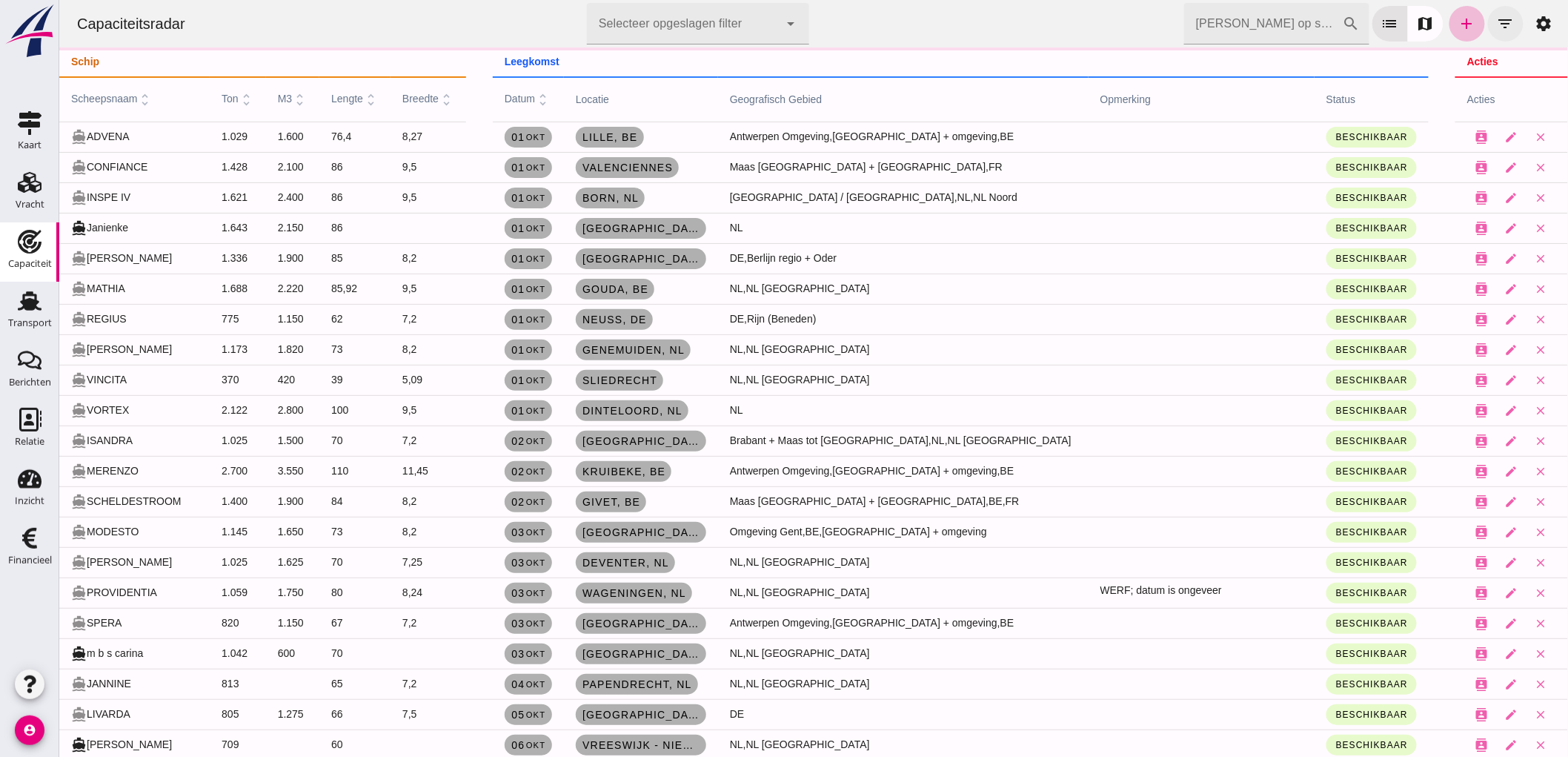
click at [1496, 24] on icon "filter_list" at bounding box center [1505, 24] width 18 height 18
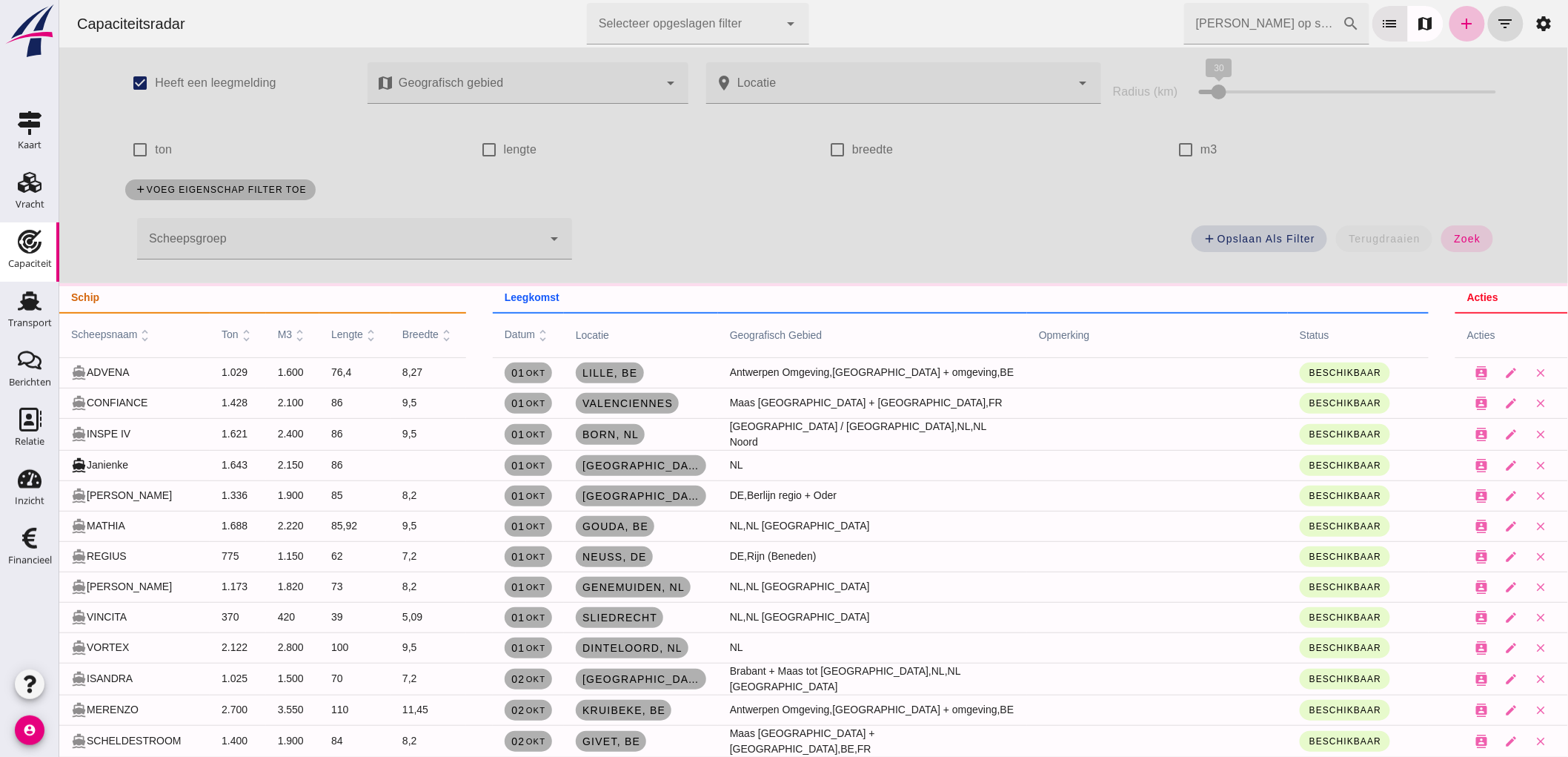
click at [1181, 146] on input "m3" at bounding box center [1184, 149] width 30 height 30
checkbox input "true"
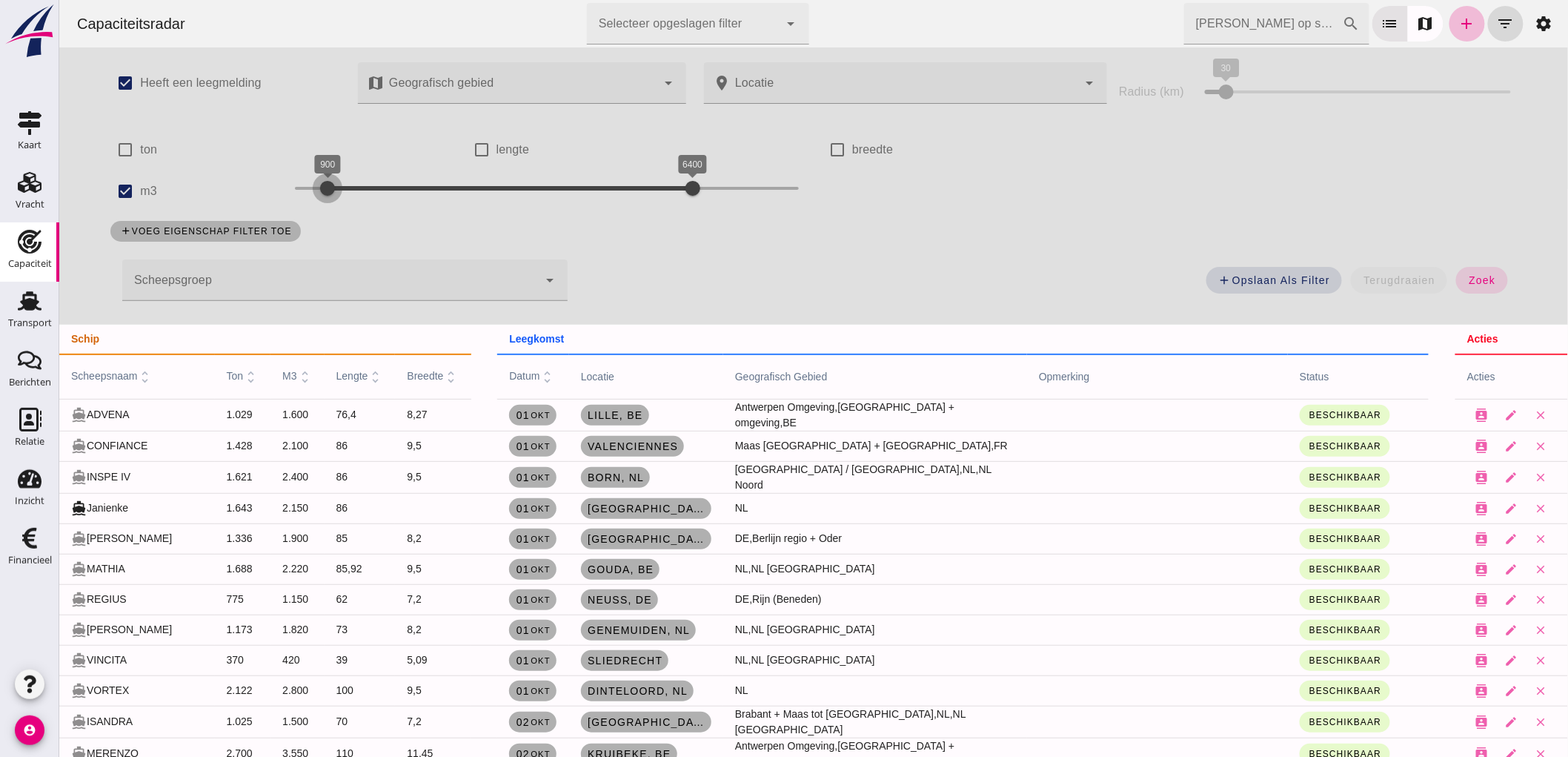
drag, startPoint x: 291, startPoint y: 185, endPoint x: 326, endPoint y: 203, distance: 39.4
click at [326, 196] on div "900" at bounding box center [327, 188] width 15 height 15
drag, startPoint x: 698, startPoint y: 195, endPoint x: 367, endPoint y: 202, distance: 331.1
click at [367, 202] on div at bounding box center [360, 188] width 30 height 30
click at [1455, 274] on button "zoek" at bounding box center [1480, 280] width 51 height 27
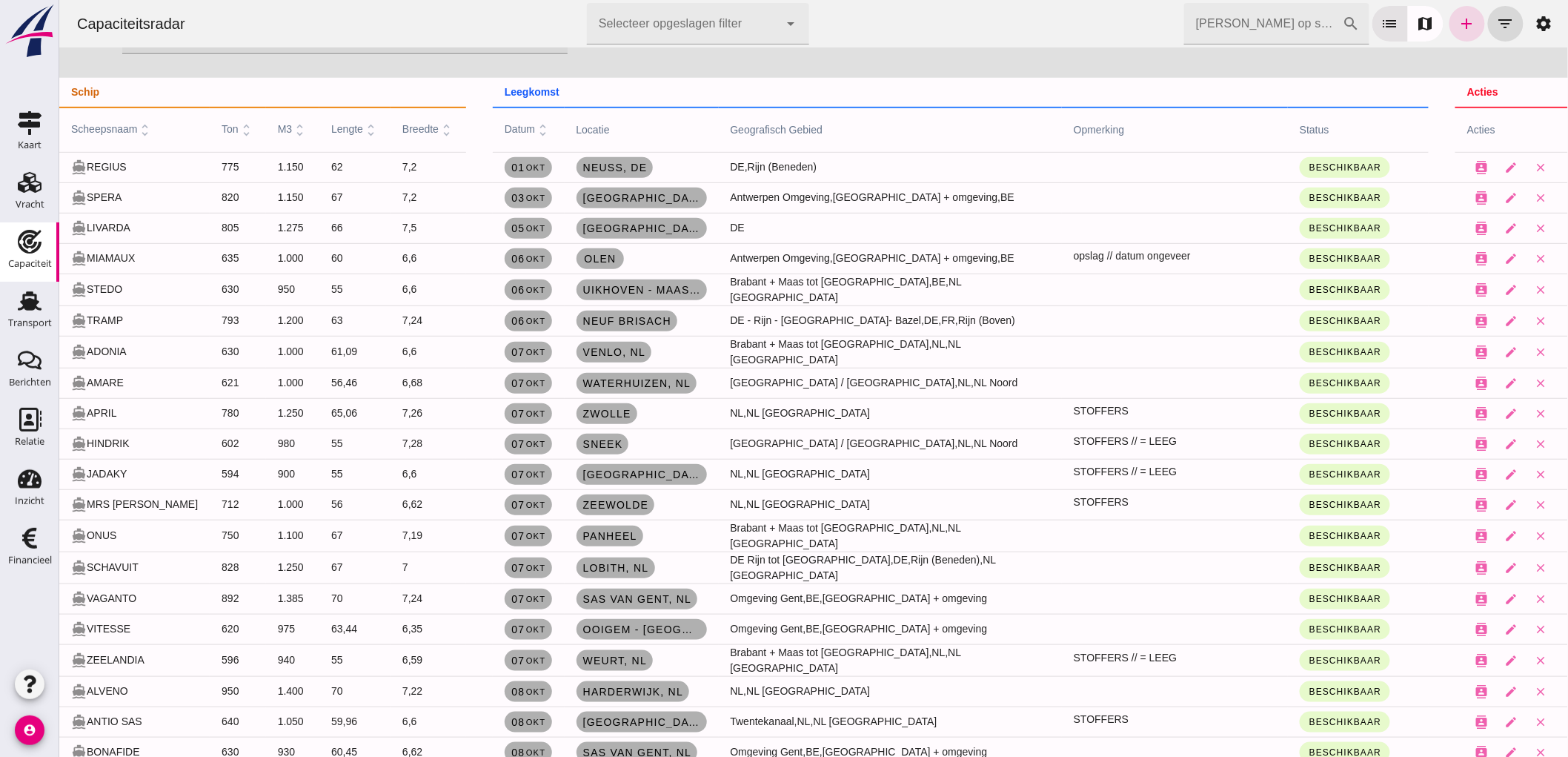
scroll to position [329, 0]
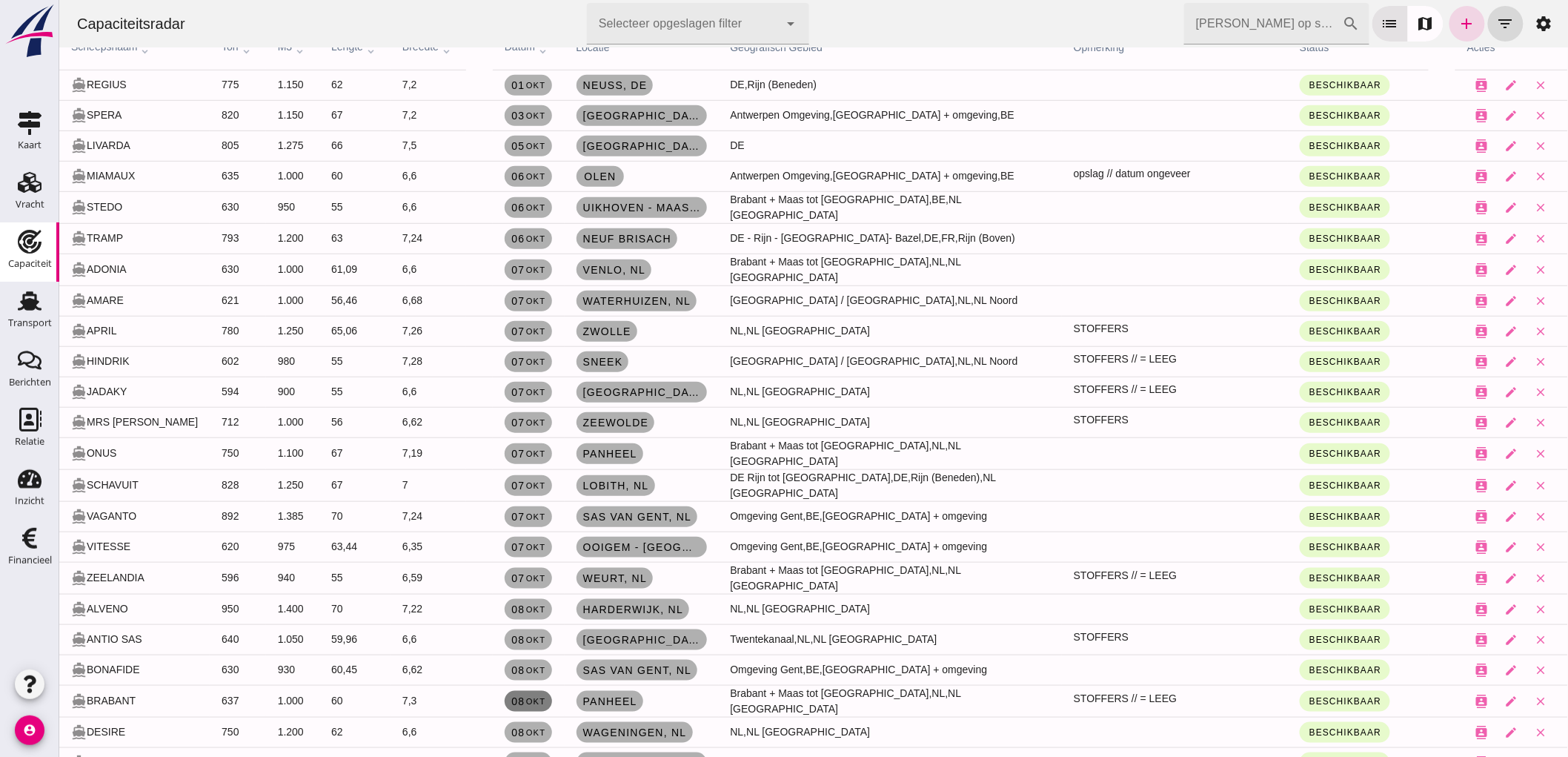
click at [510, 699] on span "08 okt" at bounding box center [527, 701] width 35 height 12
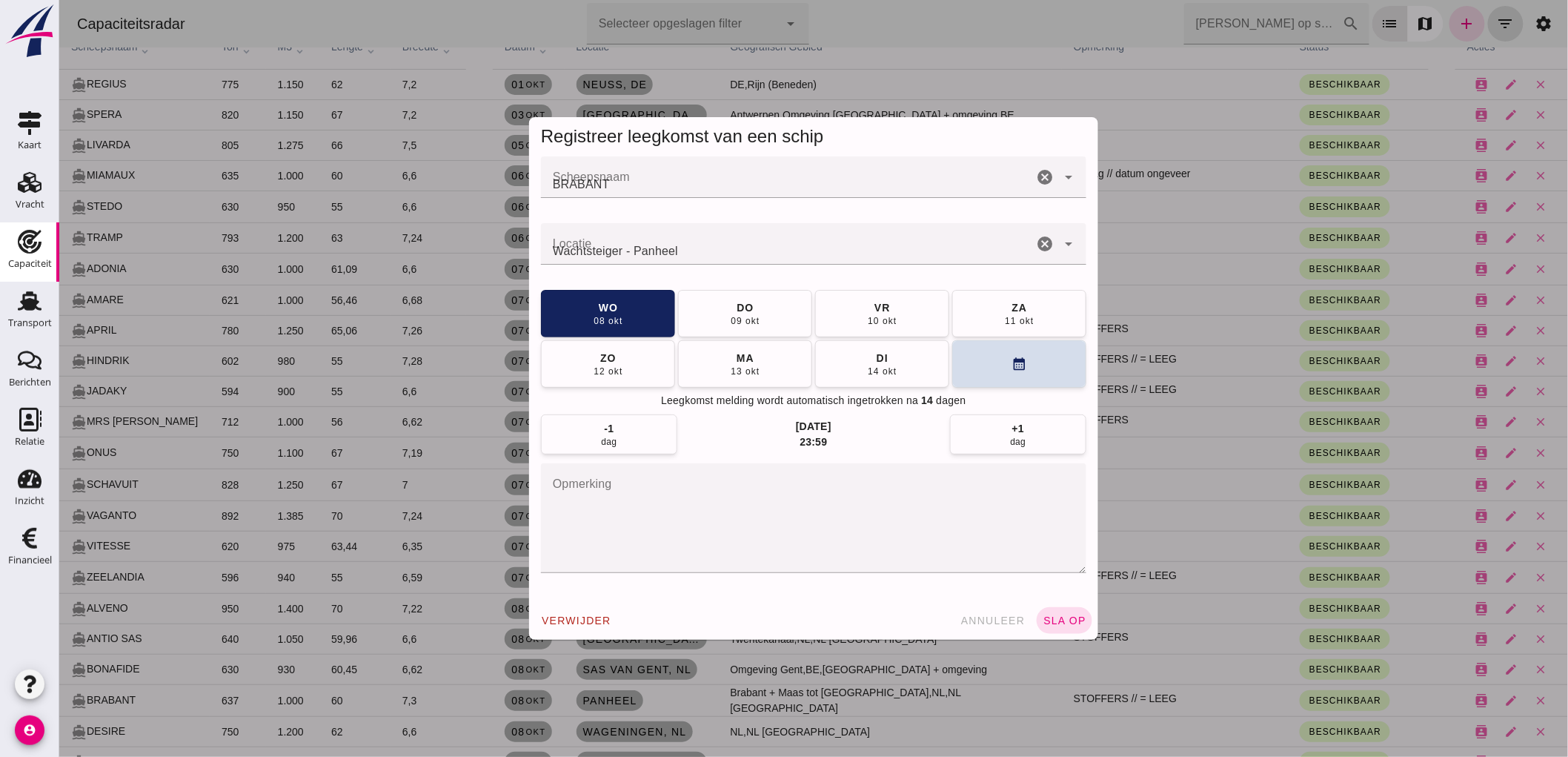
scroll to position [0, 0]
click at [719, 324] on button "do 09 okt" at bounding box center [744, 312] width 134 height 47
click at [1036, 618] on button "sla op" at bounding box center [1063, 620] width 56 height 27
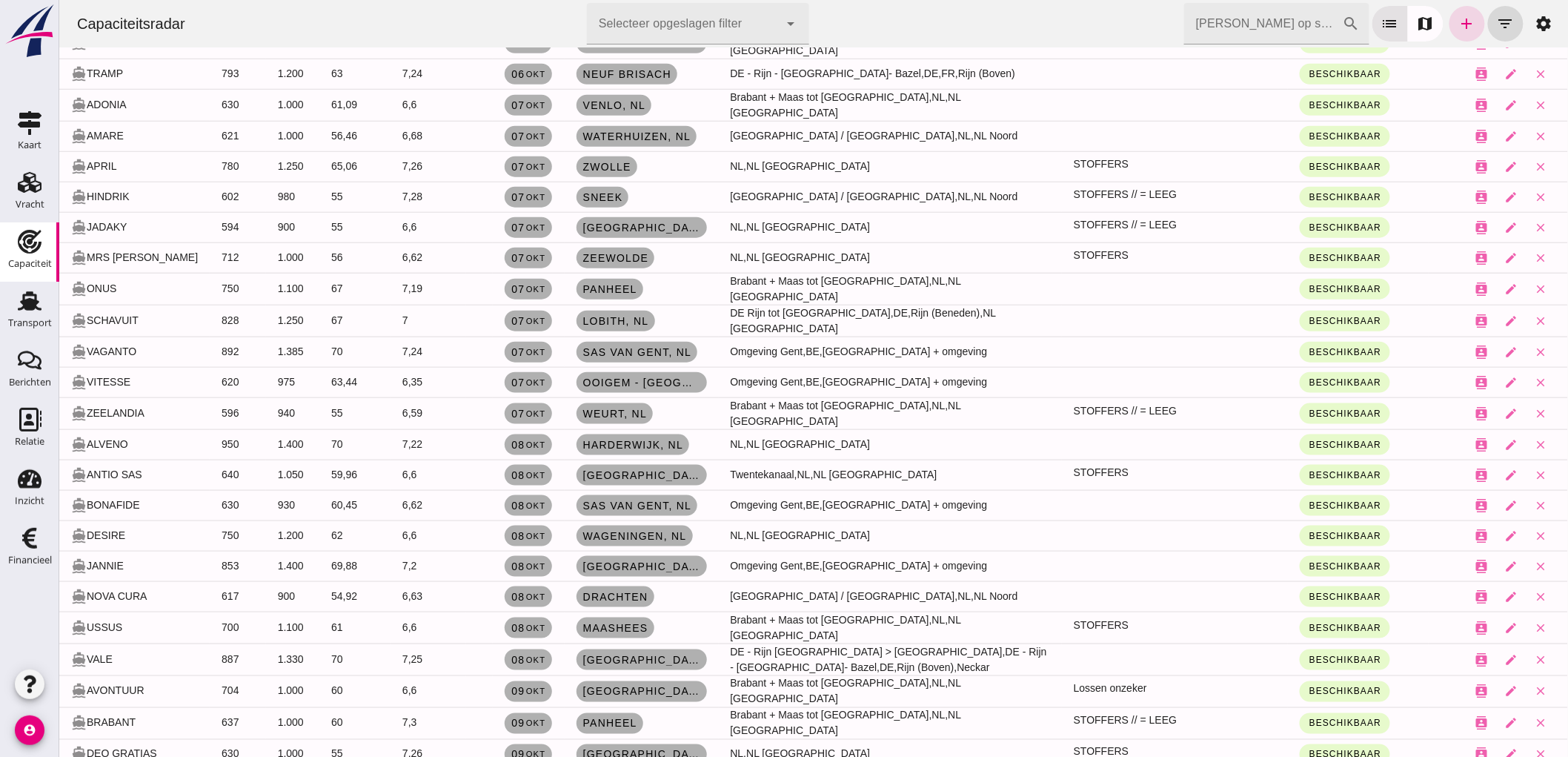
scroll to position [658, 0]
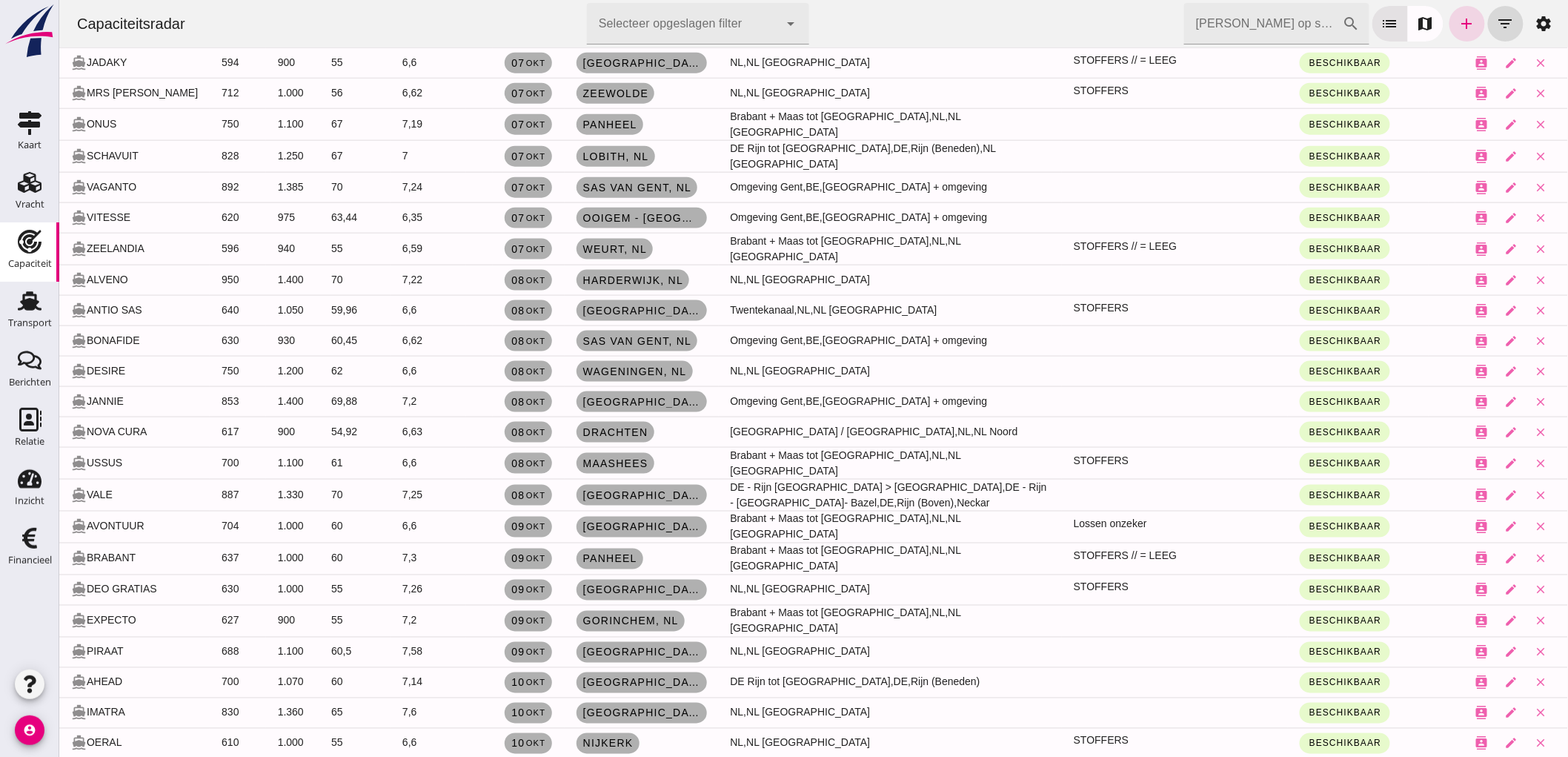
click at [1276, 32] on input "[PERSON_NAME] op scheepsnaam" at bounding box center [1262, 24] width 158 height 41
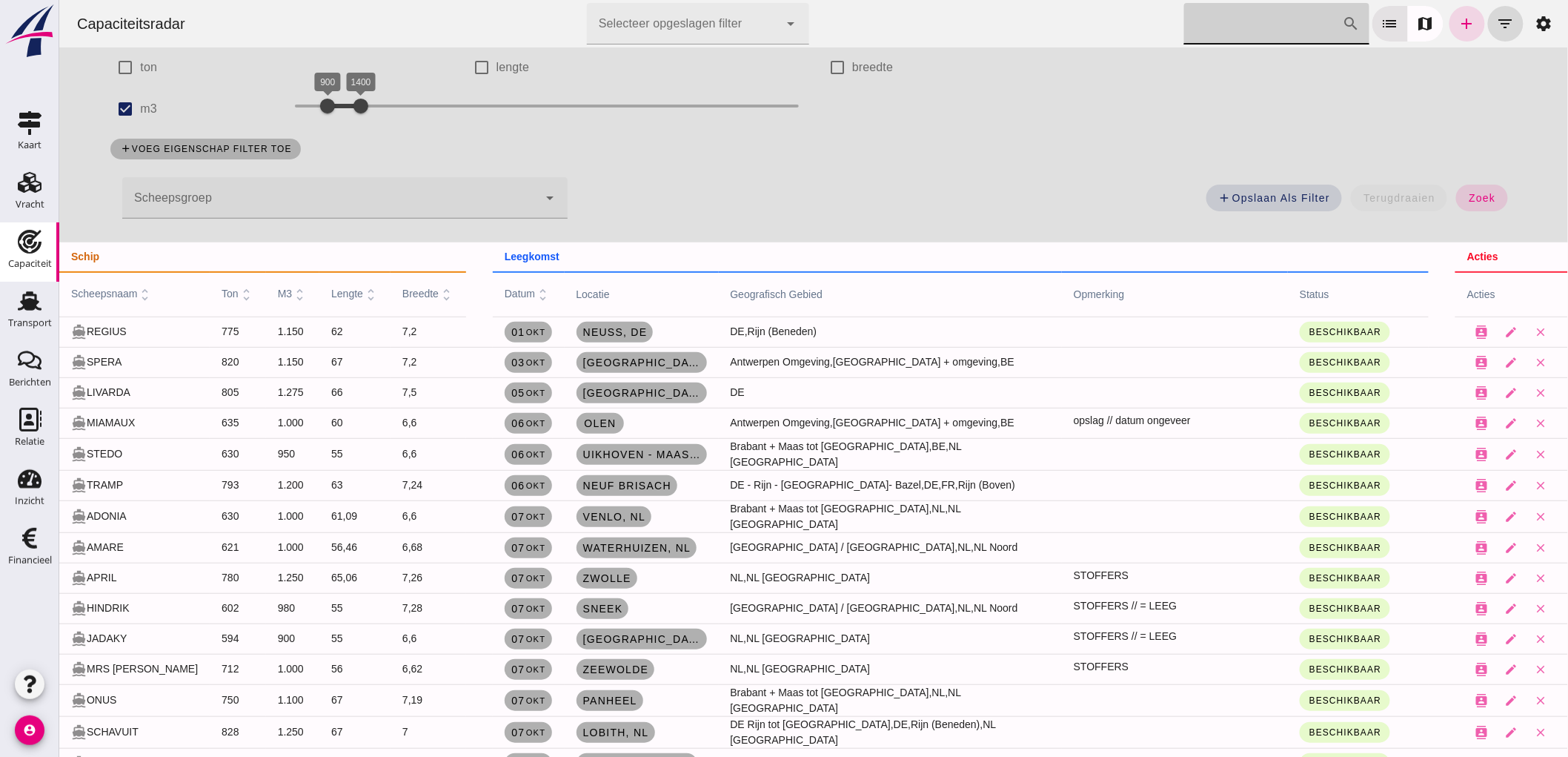
scroll to position [0, 0]
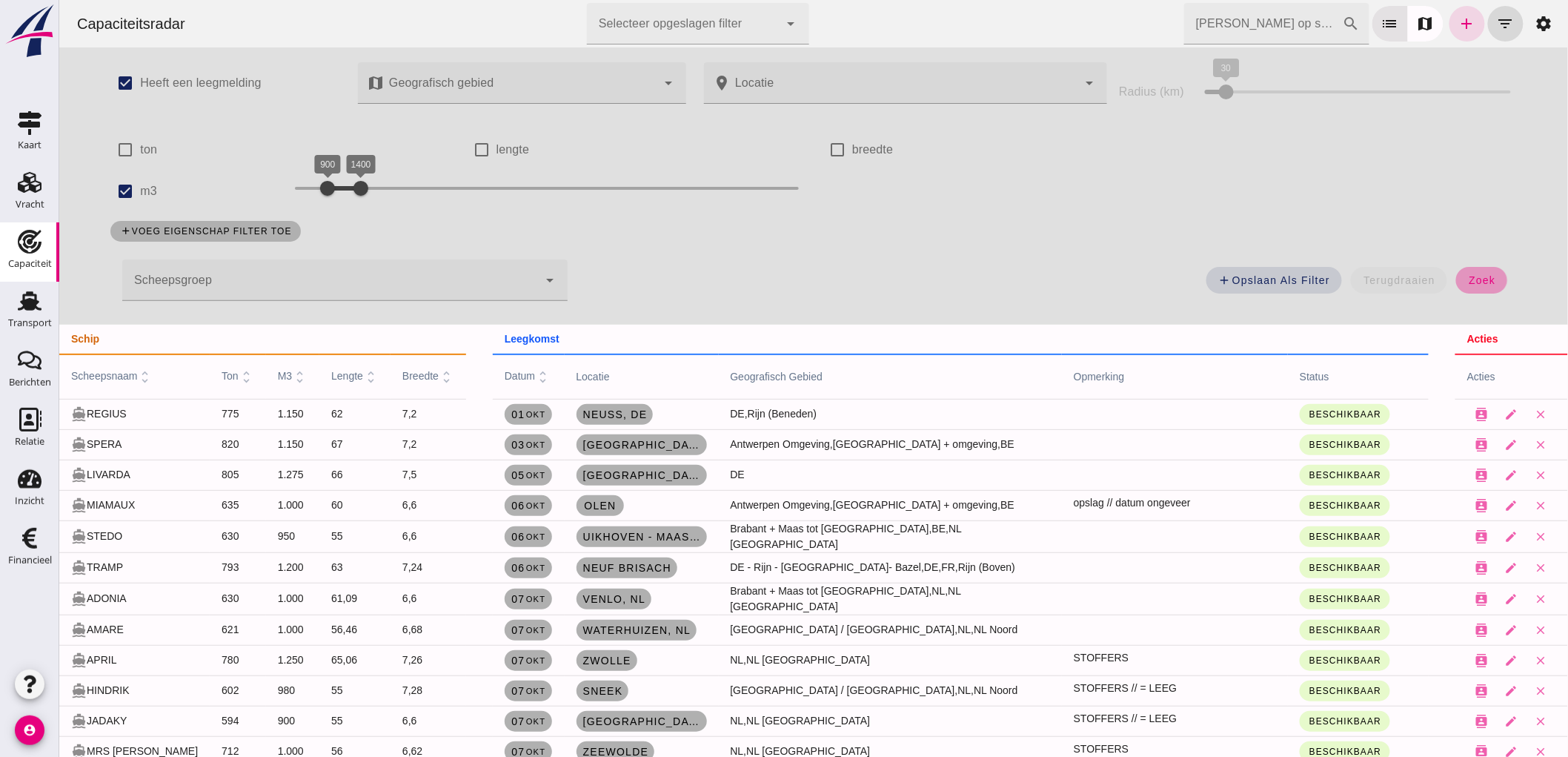
drag, startPoint x: 1471, startPoint y: 278, endPoint x: 234, endPoint y: 449, distance: 1248.8
click at [1471, 278] on span "zoek" at bounding box center [1481, 280] width 28 height 12
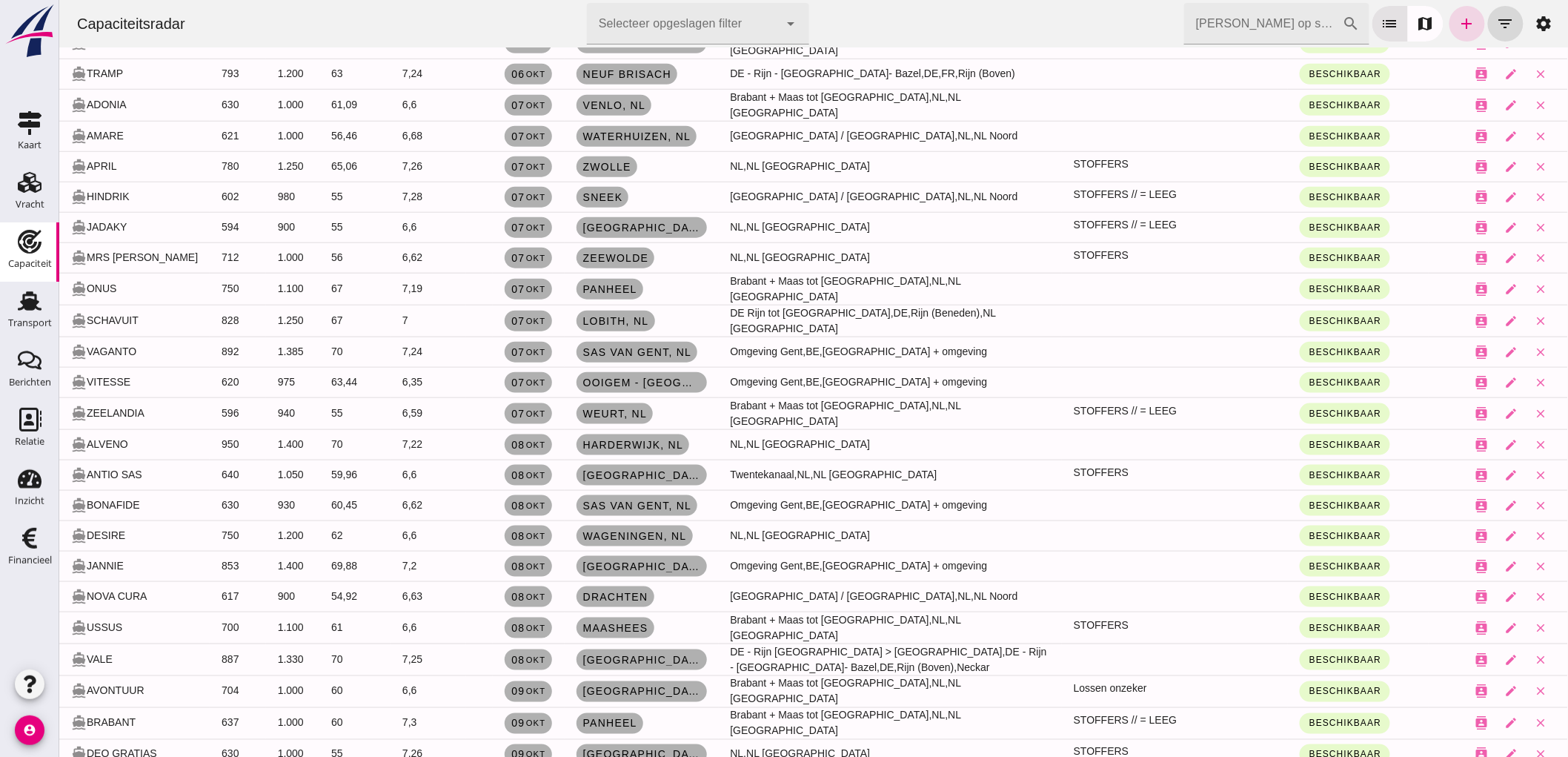
scroll to position [576, 0]
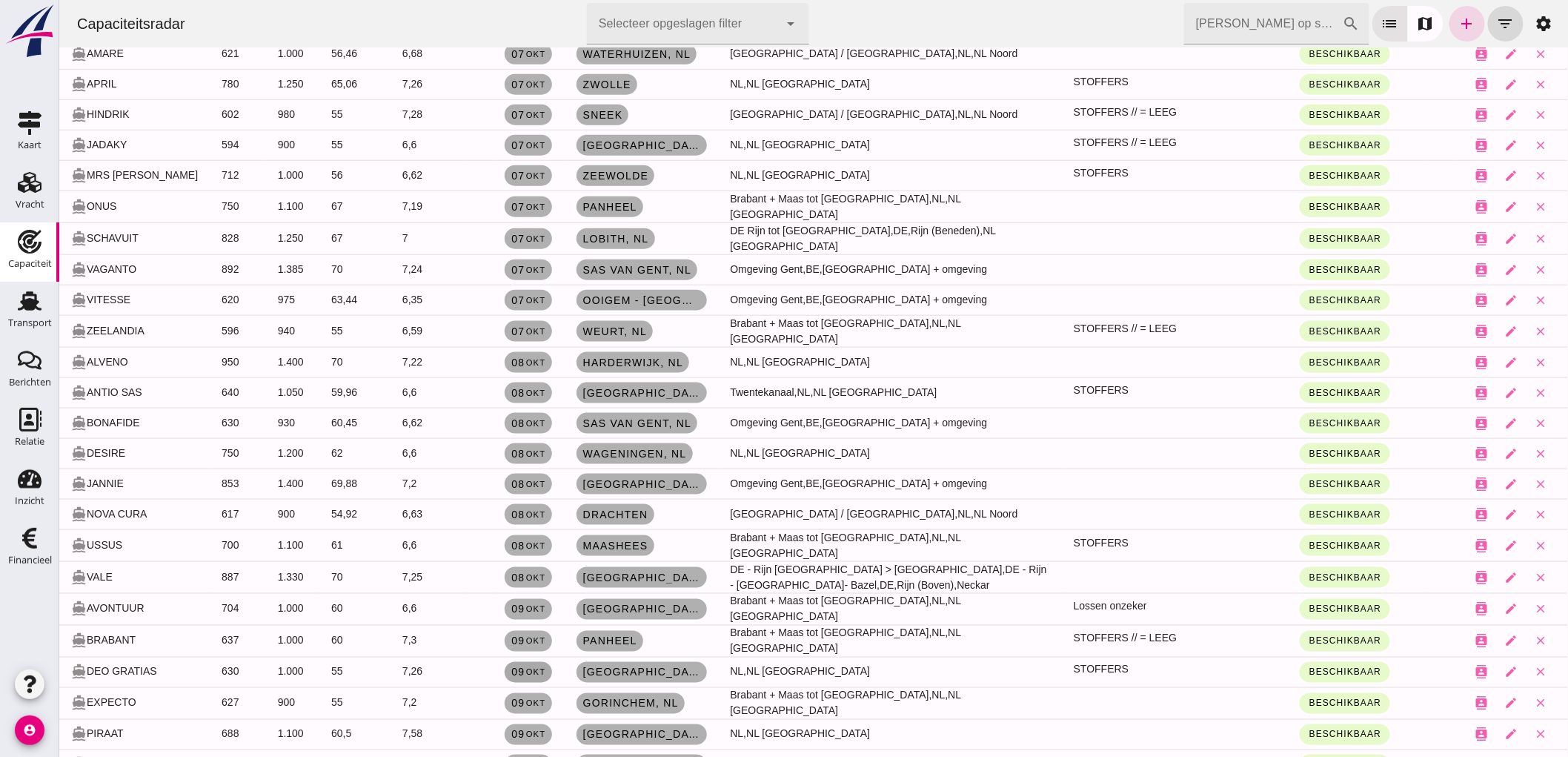
click at [510, 666] on span "09 okt" at bounding box center [527, 672] width 35 height 12
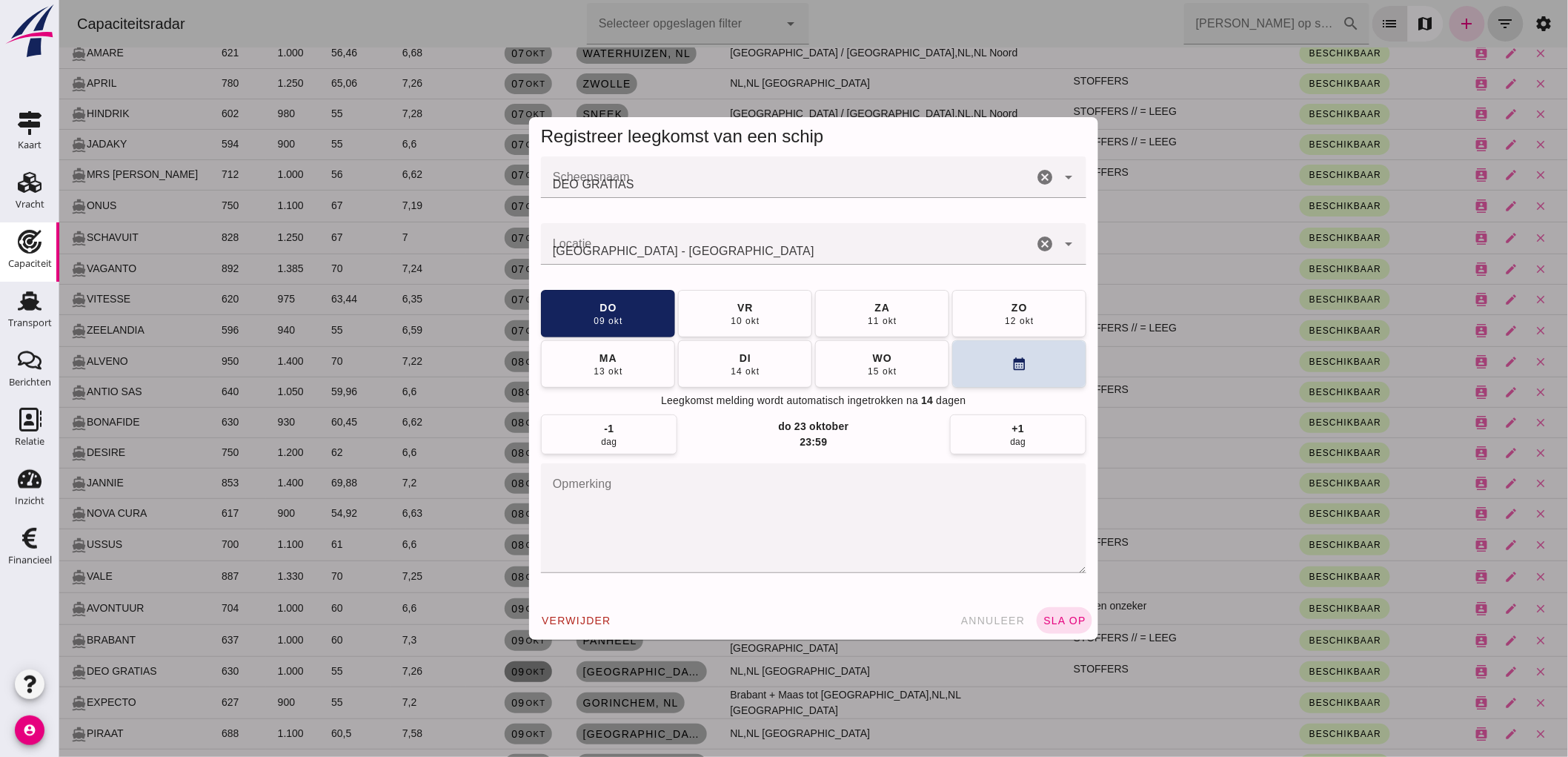
scroll to position [0, 0]
click at [1042, 244] on icon "cancel" at bounding box center [1044, 244] width 18 height 18
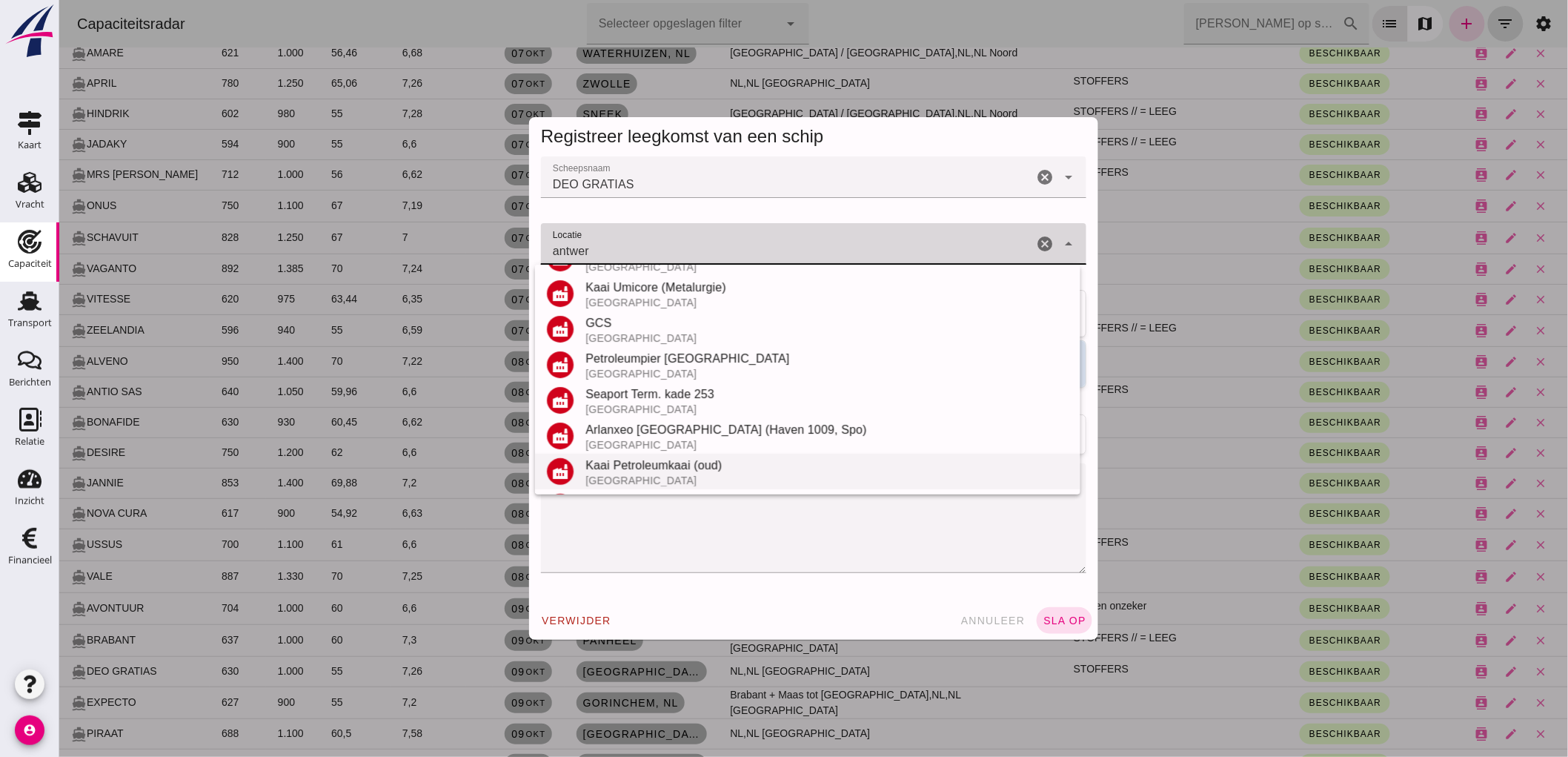
scroll to position [209, 0]
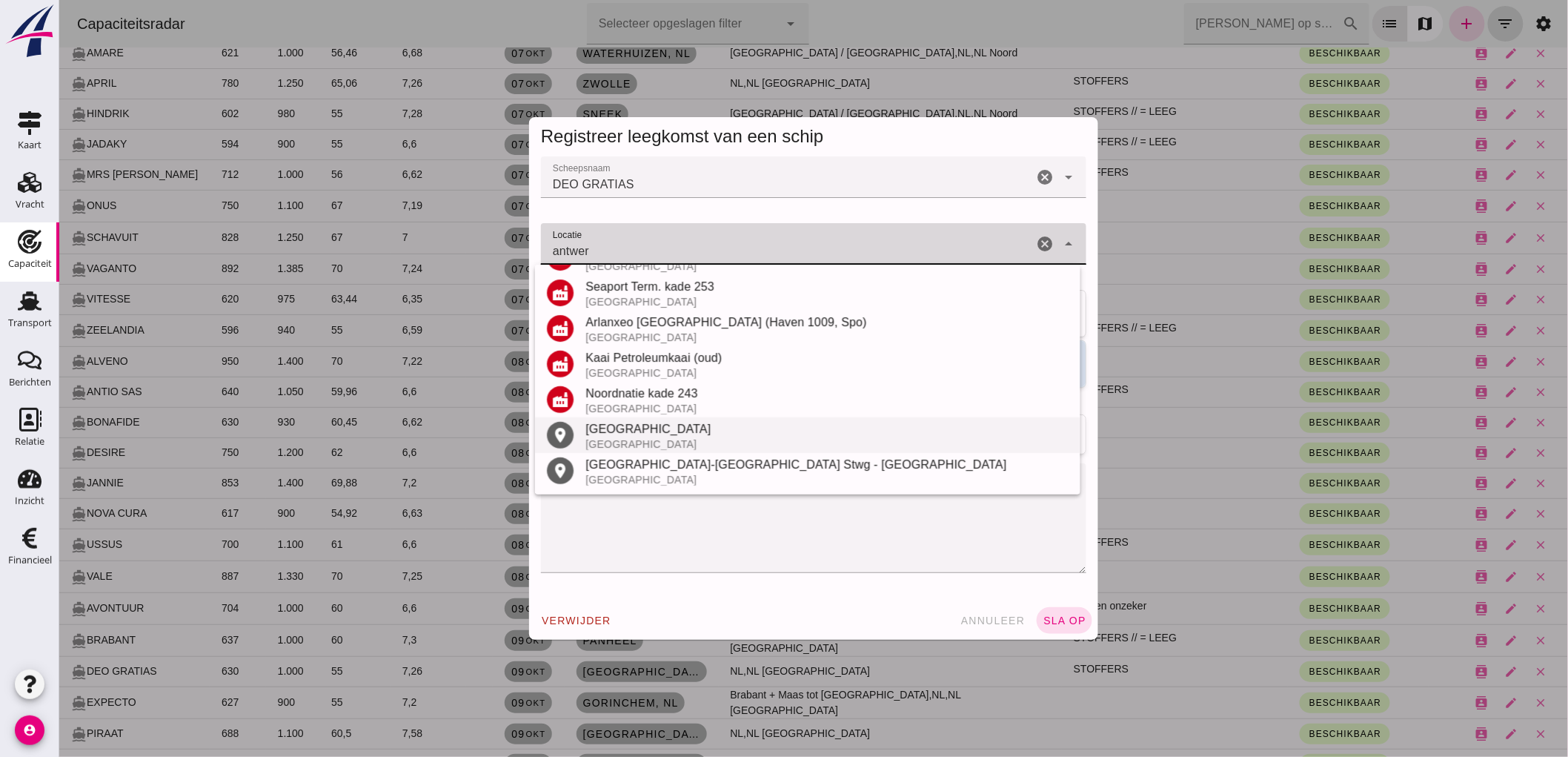
click at [664, 424] on div "[GEOGRAPHIC_DATA]" at bounding box center [827, 429] width 483 height 18
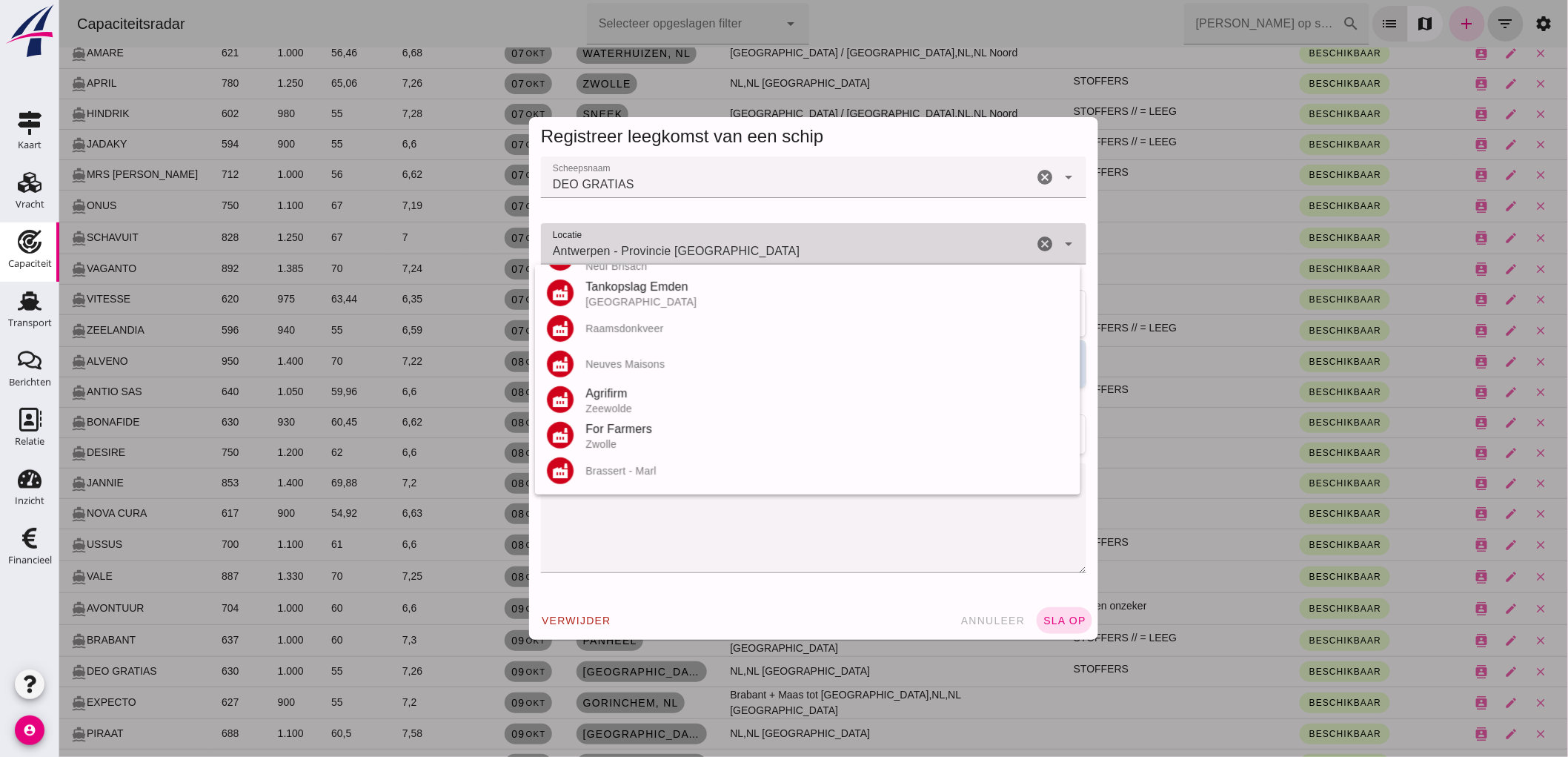
scroll to position [0, 0]
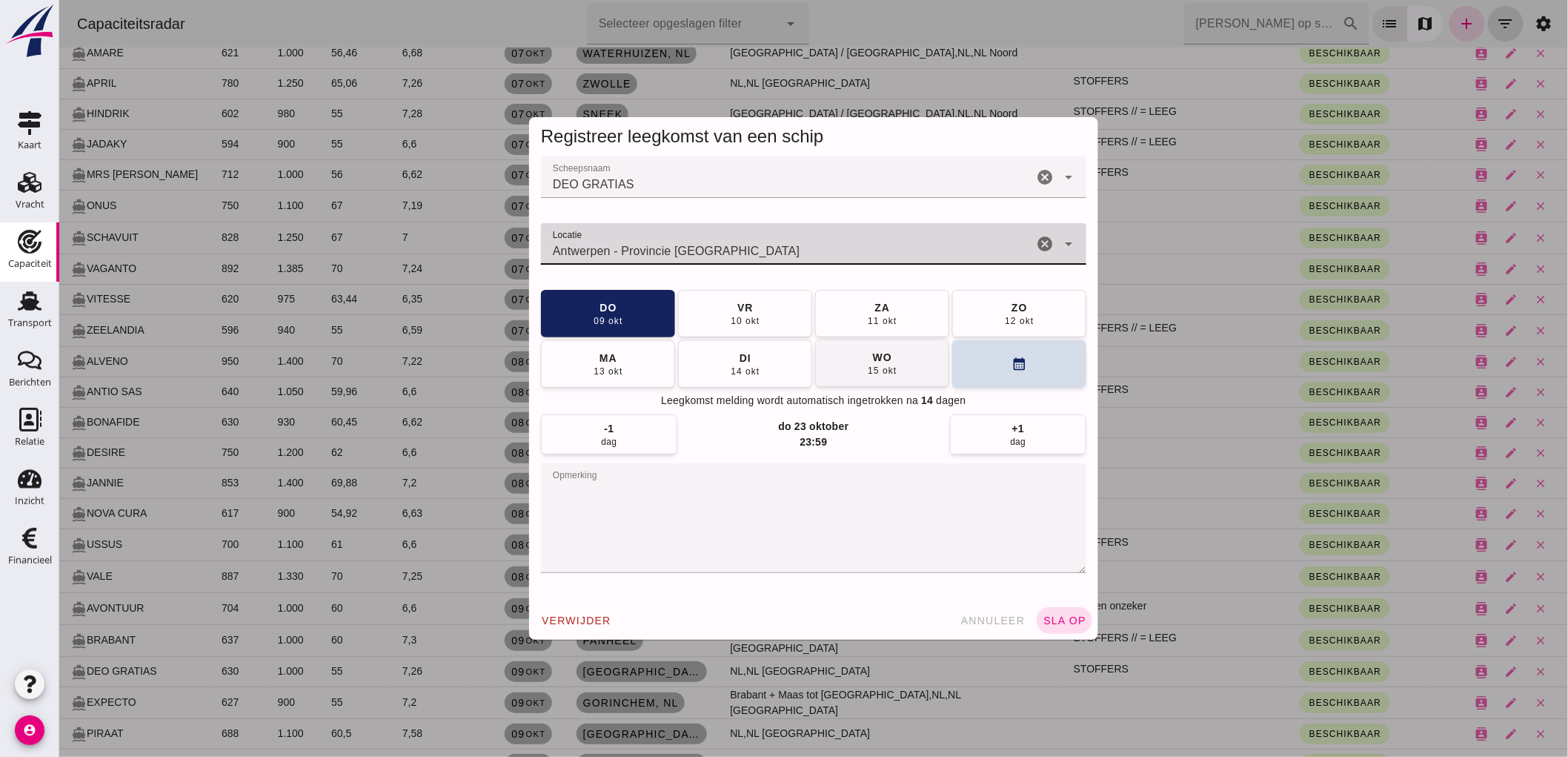
type input "Antwerpen - Provincie Antwerpen"
click at [854, 368] on button "wo 15 okt" at bounding box center [881, 363] width 134 height 47
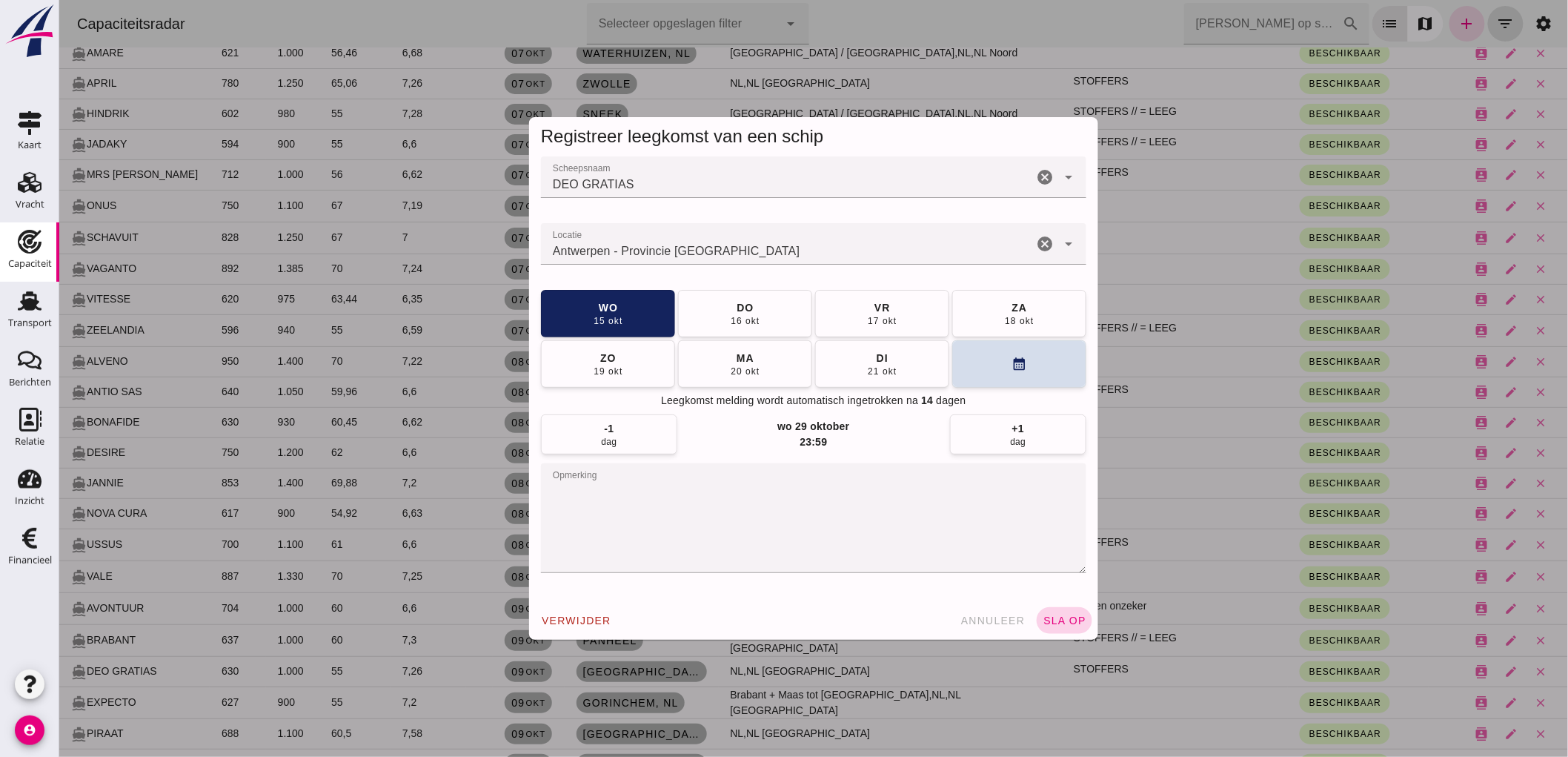
click at [1054, 619] on span "sla op" at bounding box center [1063, 620] width 44 height 12
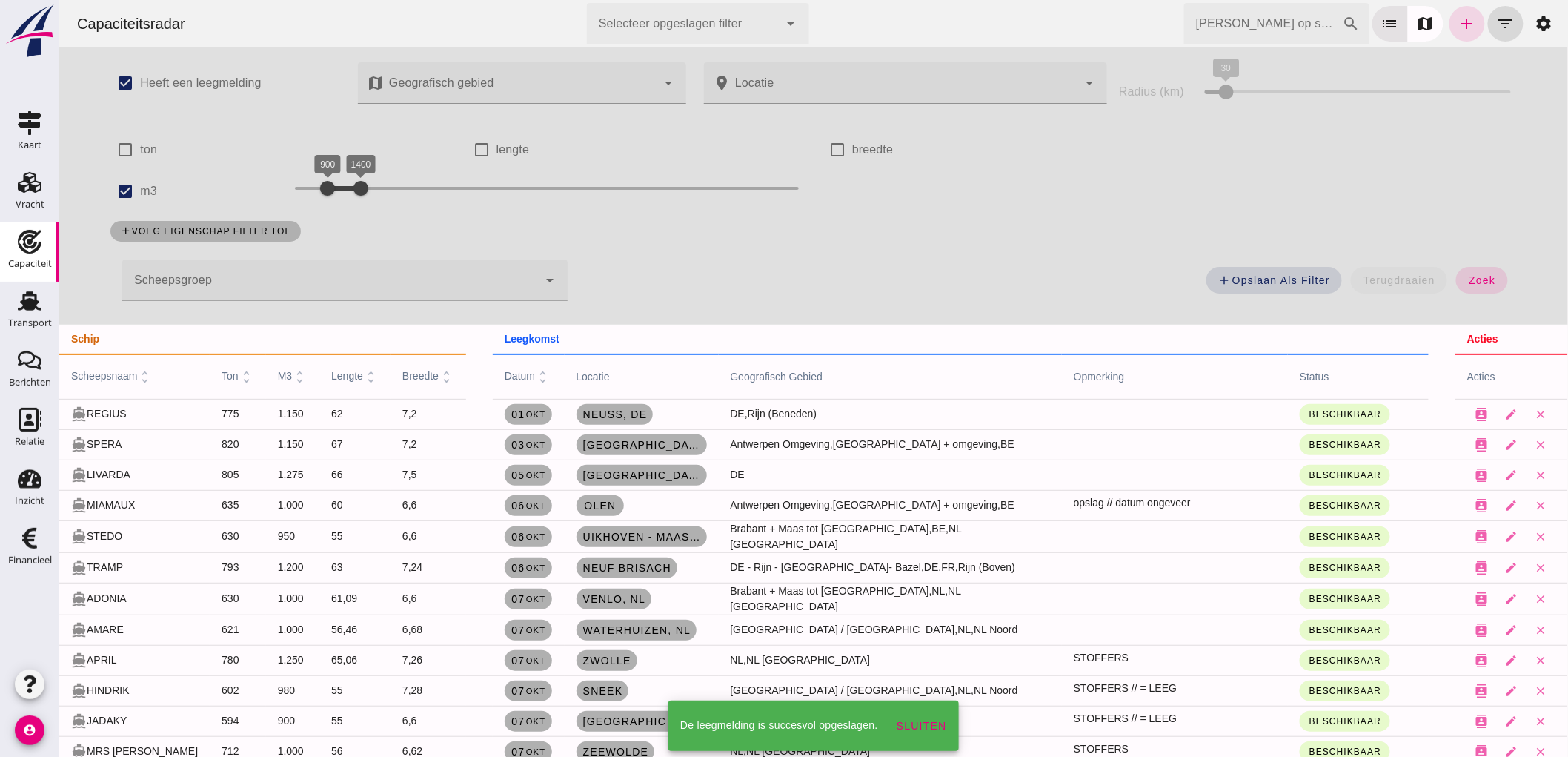
scroll to position [576, 0]
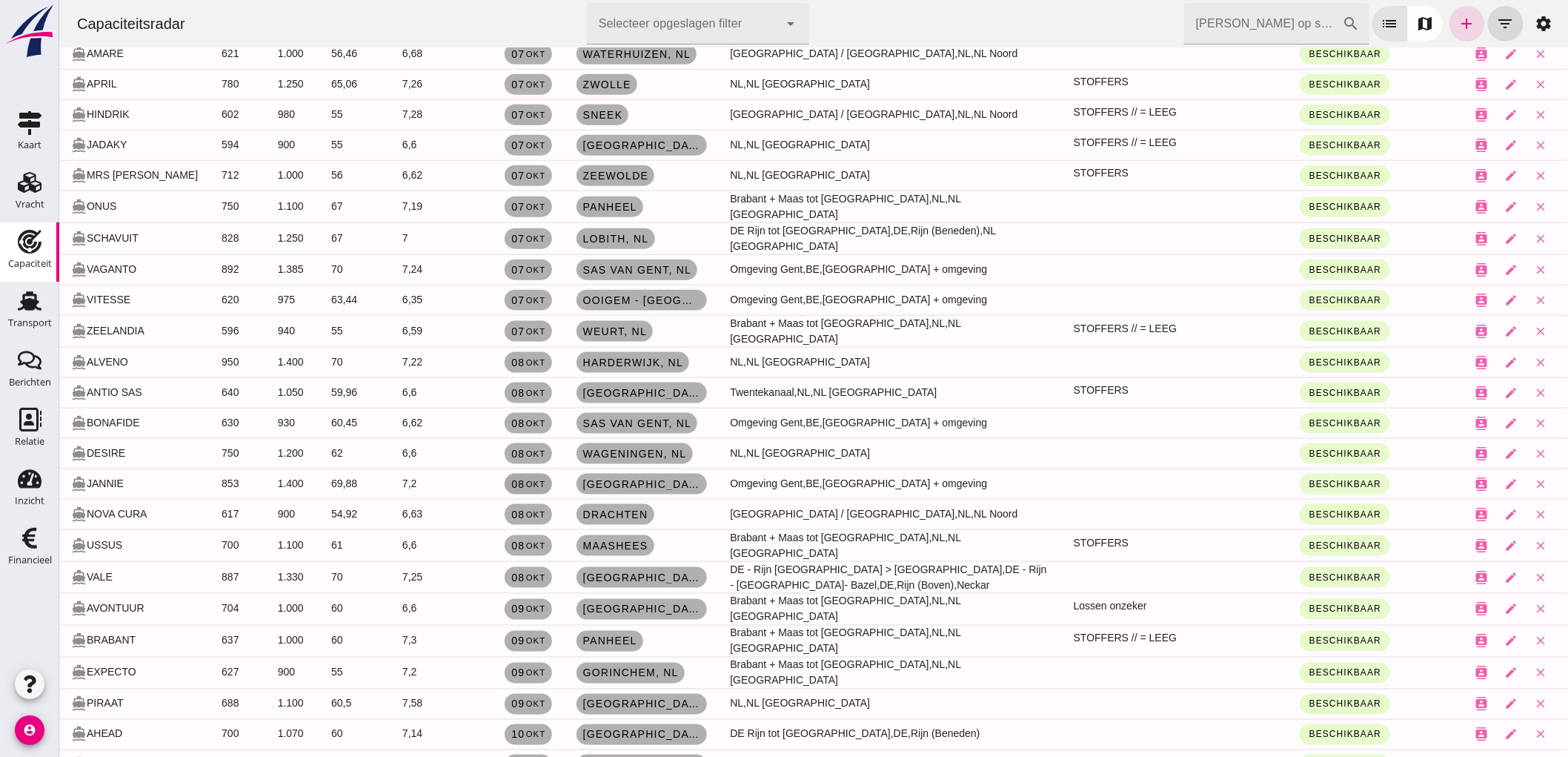
click at [525, 480] on small "okt" at bounding box center [535, 484] width 21 height 9
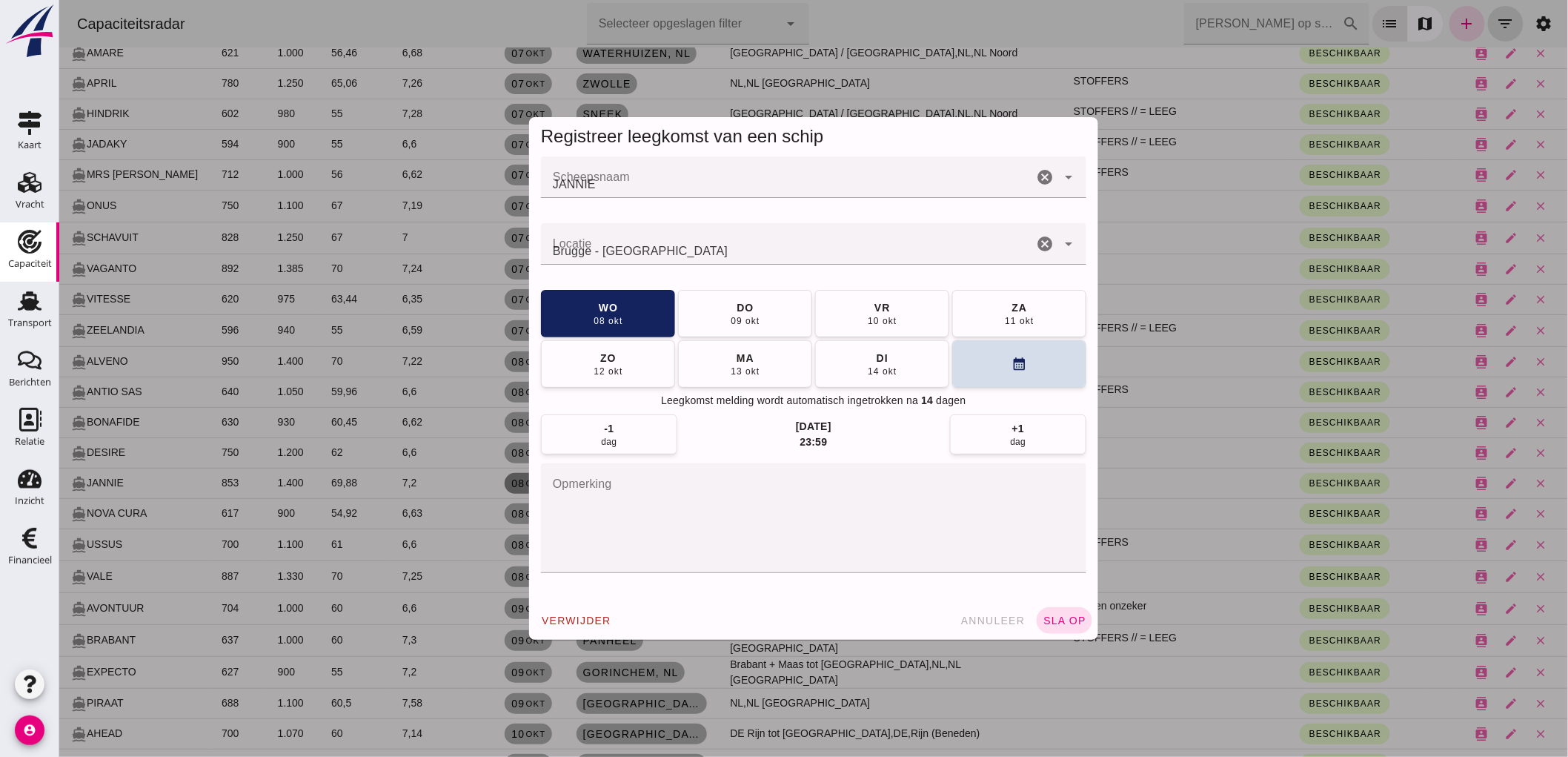
scroll to position [0, 0]
click at [1035, 247] on icon "cancel" at bounding box center [1044, 244] width 18 height 18
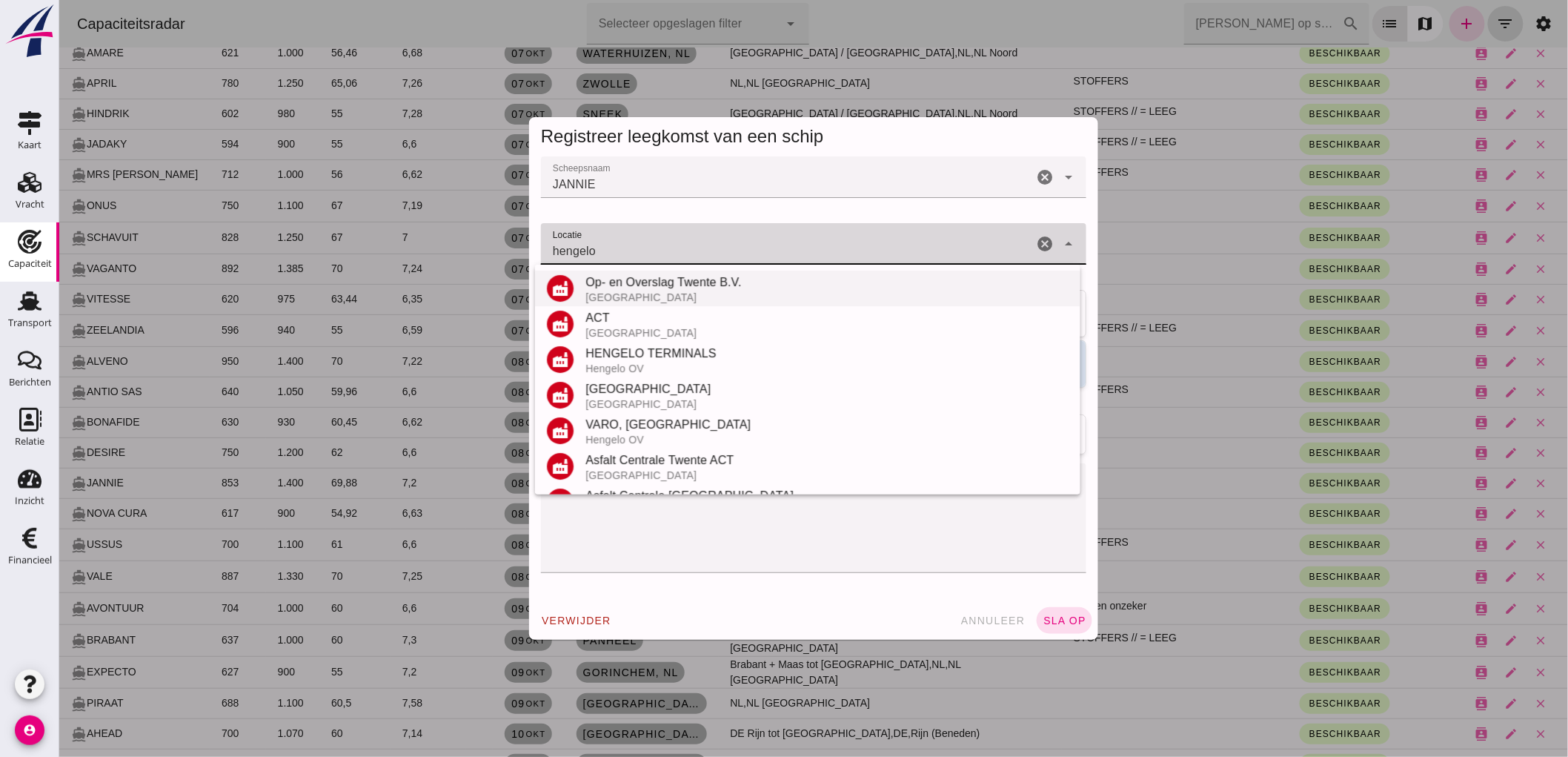
click at [731, 291] on div "[GEOGRAPHIC_DATA]" at bounding box center [827, 297] width 483 height 12
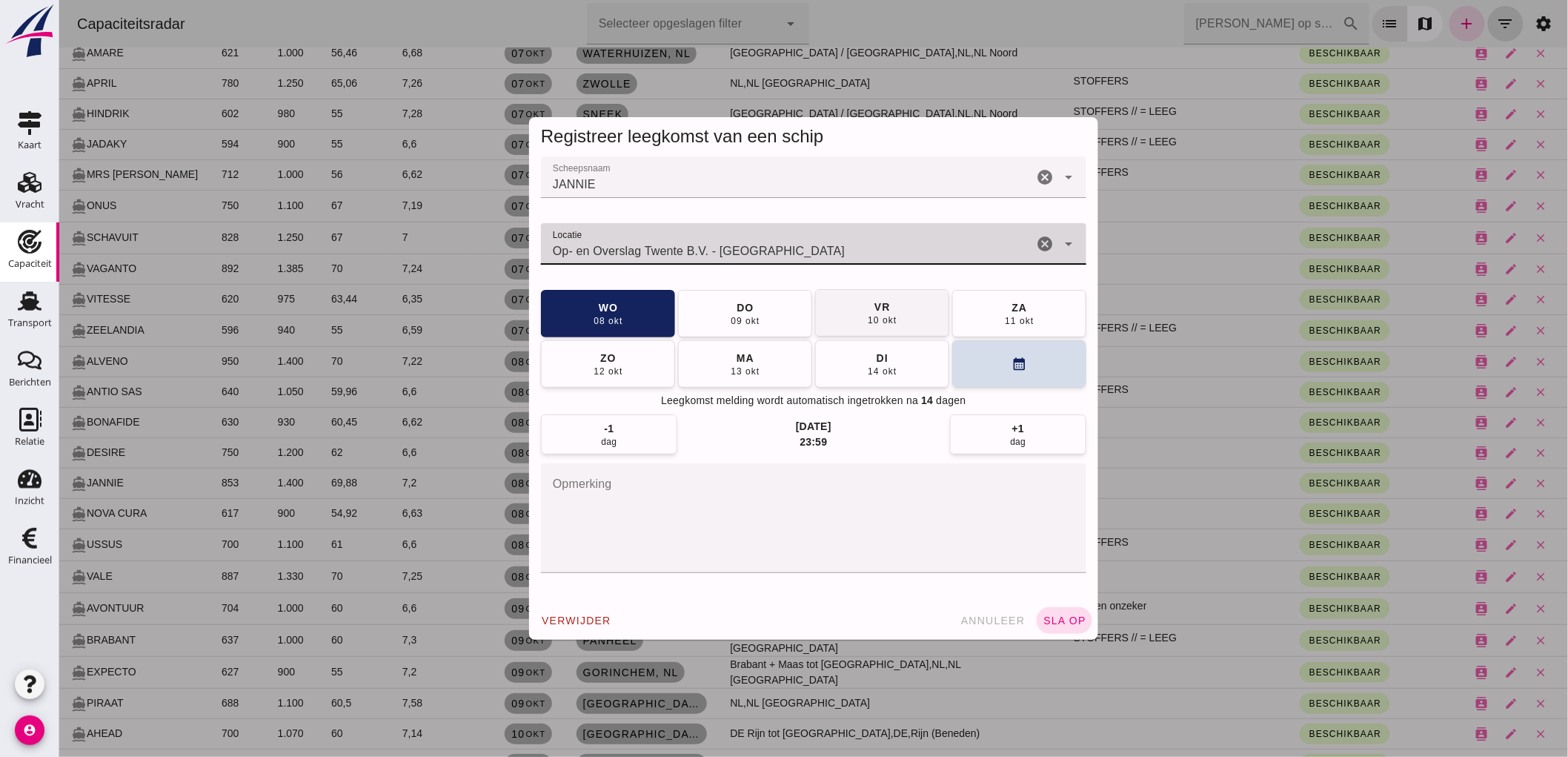
type input "Op- en Overslag Twente B.V. - Hengelo"
click at [847, 317] on button "vr 10 okt" at bounding box center [881, 312] width 134 height 47
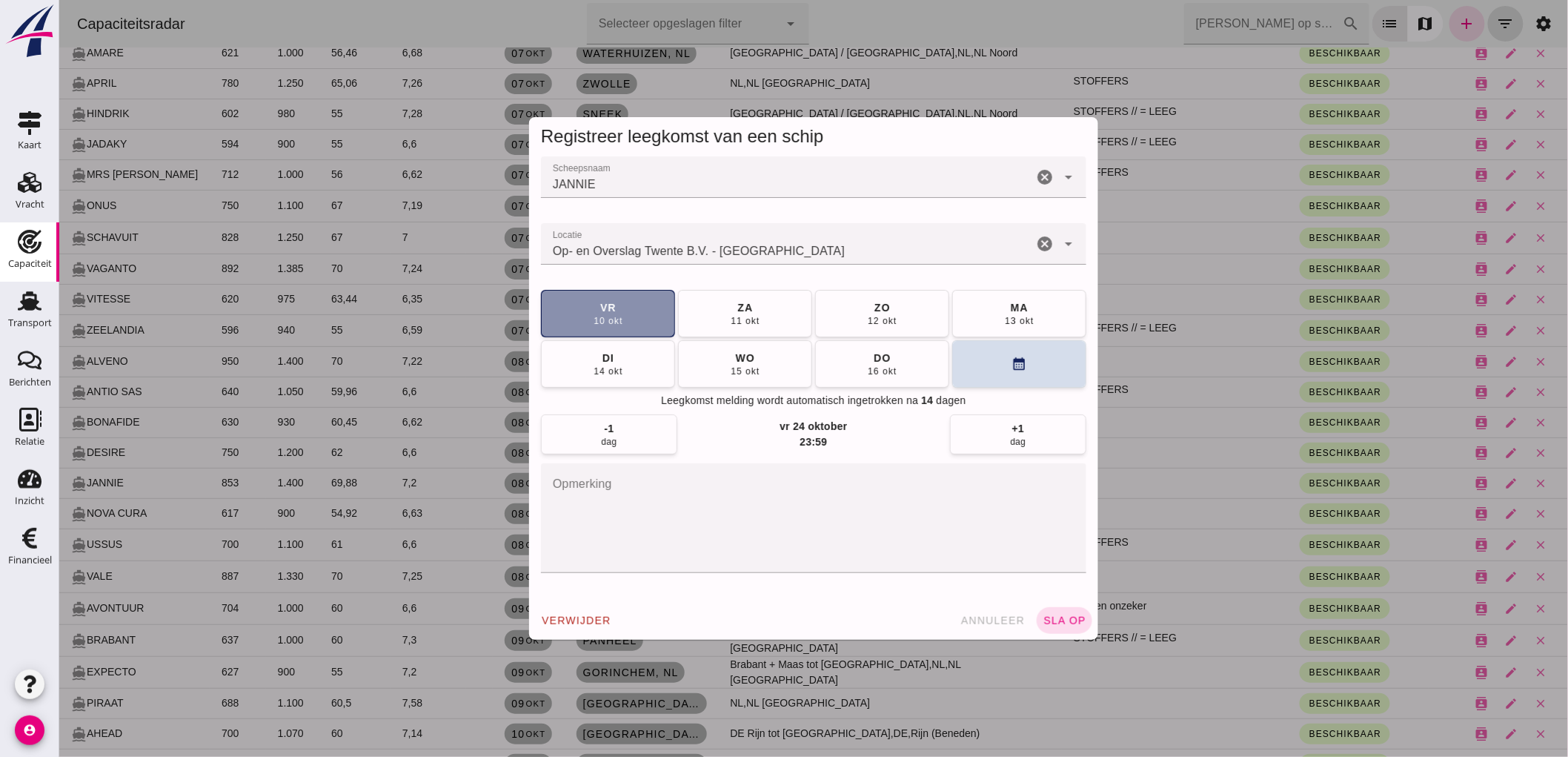
click at [685, 500] on textarea "opmerking" at bounding box center [813, 518] width 545 height 110
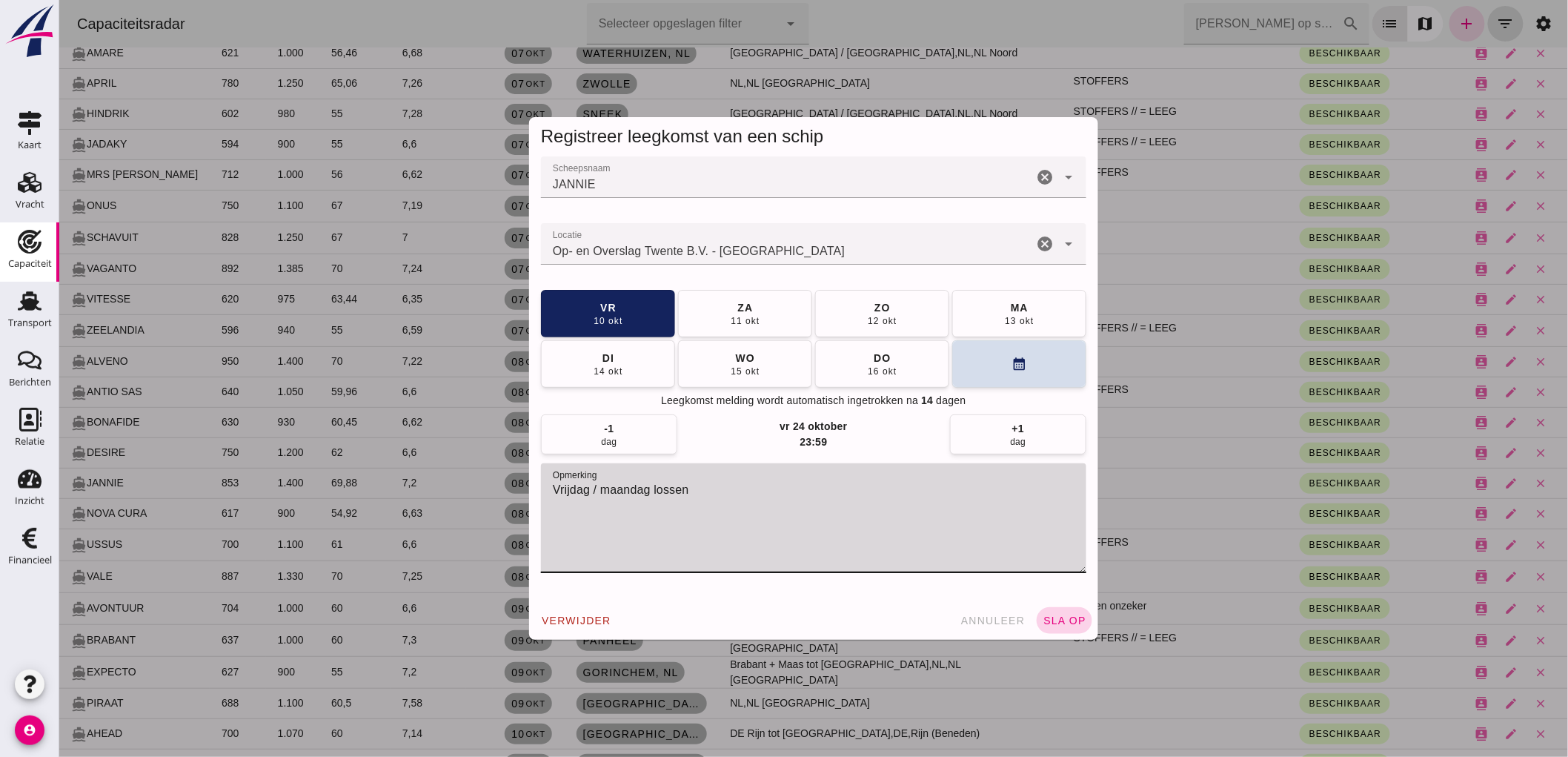
type textarea "Vrijdag / maandag lossen"
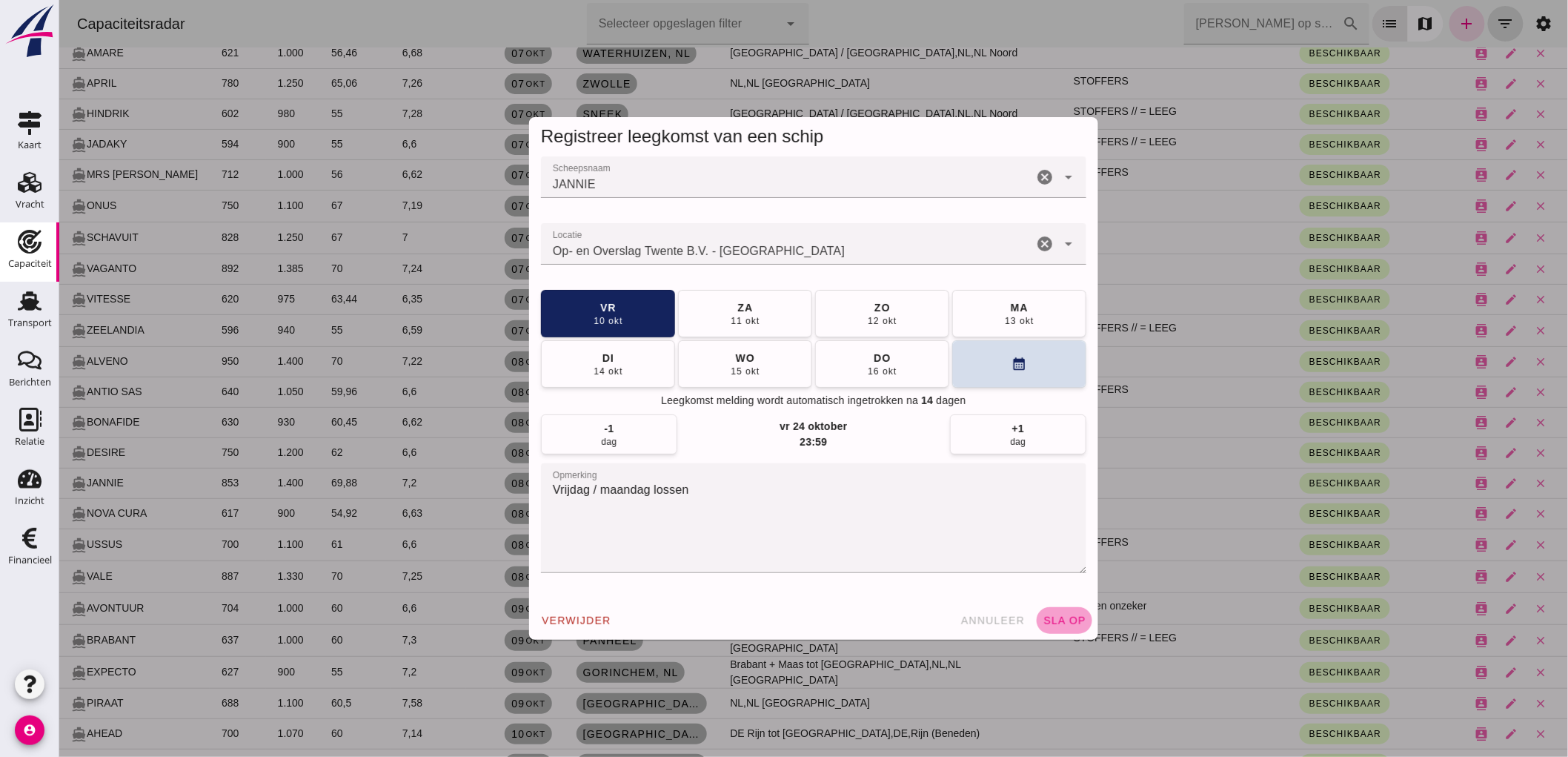
click at [1065, 613] on button "sla op" at bounding box center [1063, 620] width 56 height 27
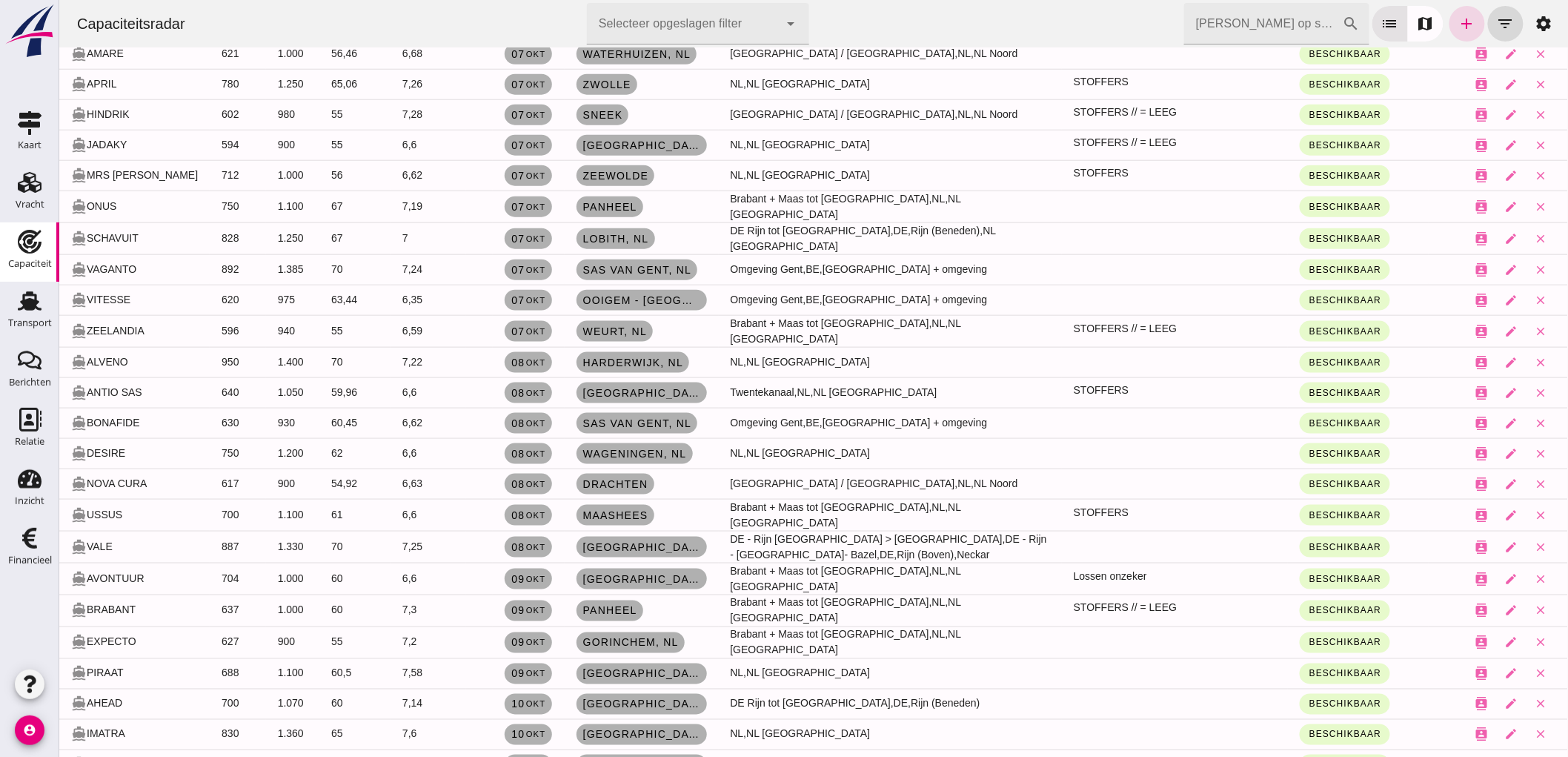
scroll to position [658, 0]
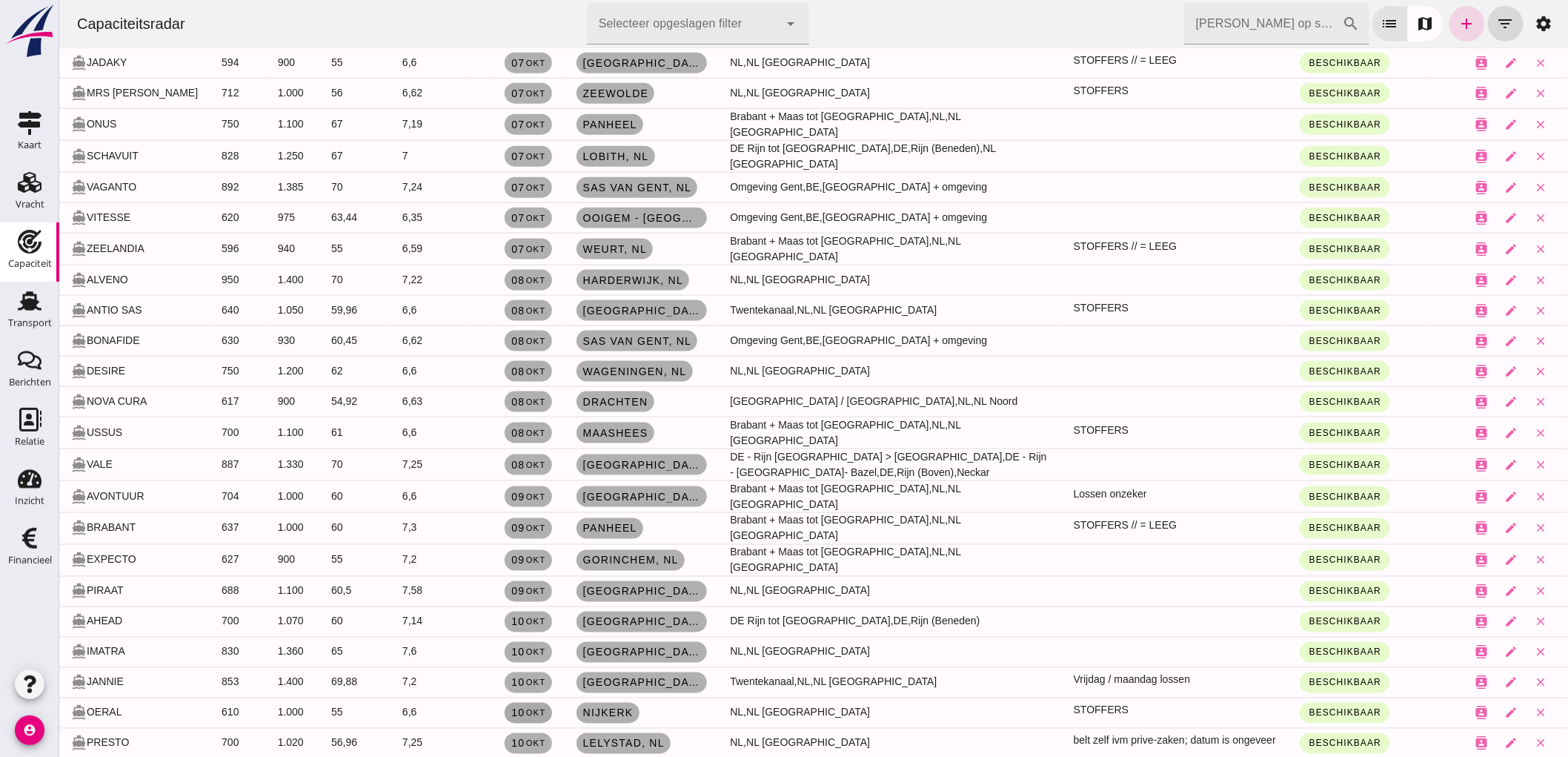
click at [518, 708] on link "10 okt" at bounding box center [527, 713] width 47 height 21
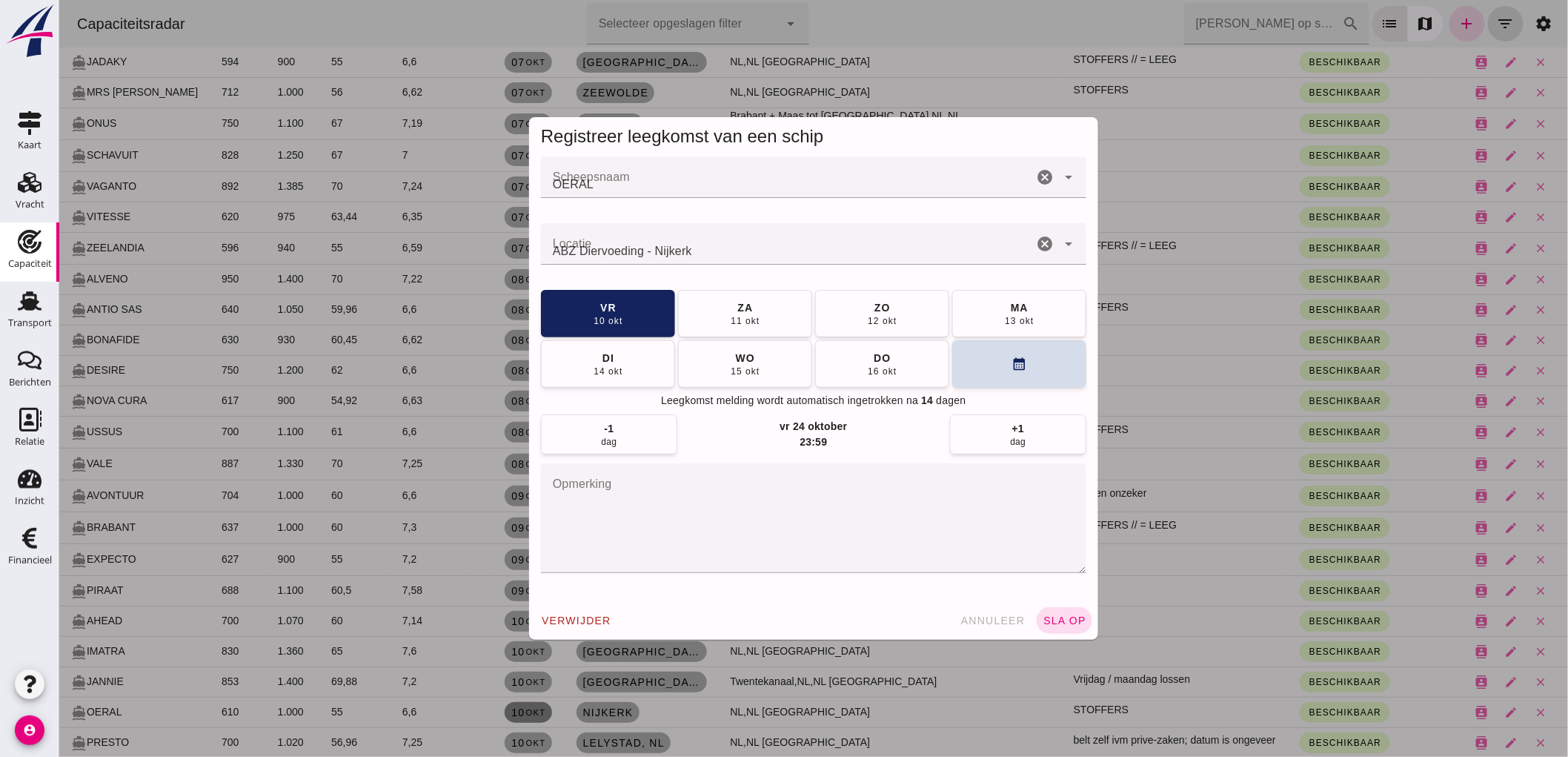
scroll to position [0, 0]
click at [754, 316] on button "za 11 okt" at bounding box center [744, 312] width 134 height 47
click at [889, 309] on span "ma 13 okt" at bounding box center [881, 312] width 30 height 27
click at [1050, 620] on span "sla op" at bounding box center [1063, 620] width 44 height 12
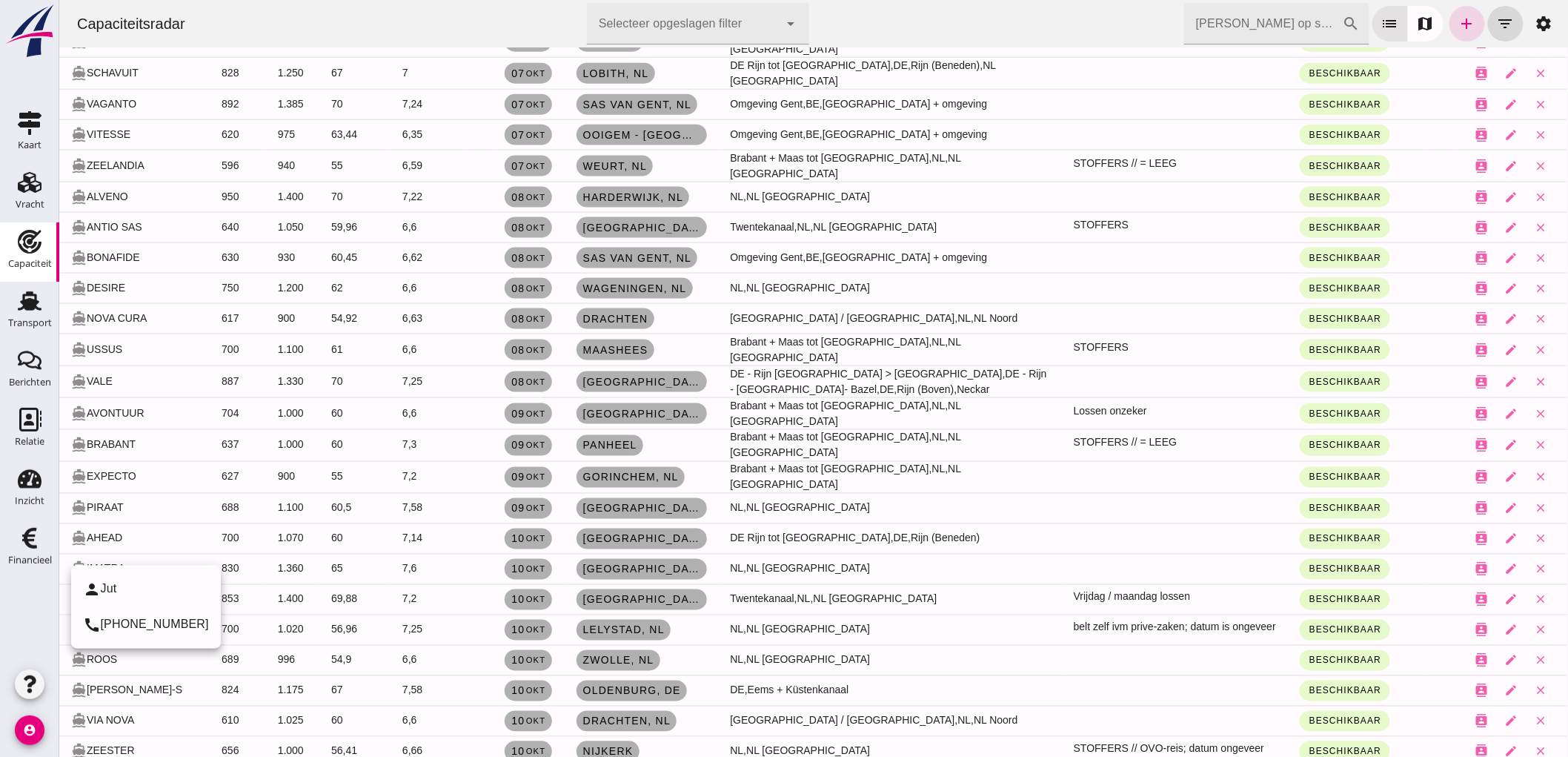
scroll to position [824, 0]
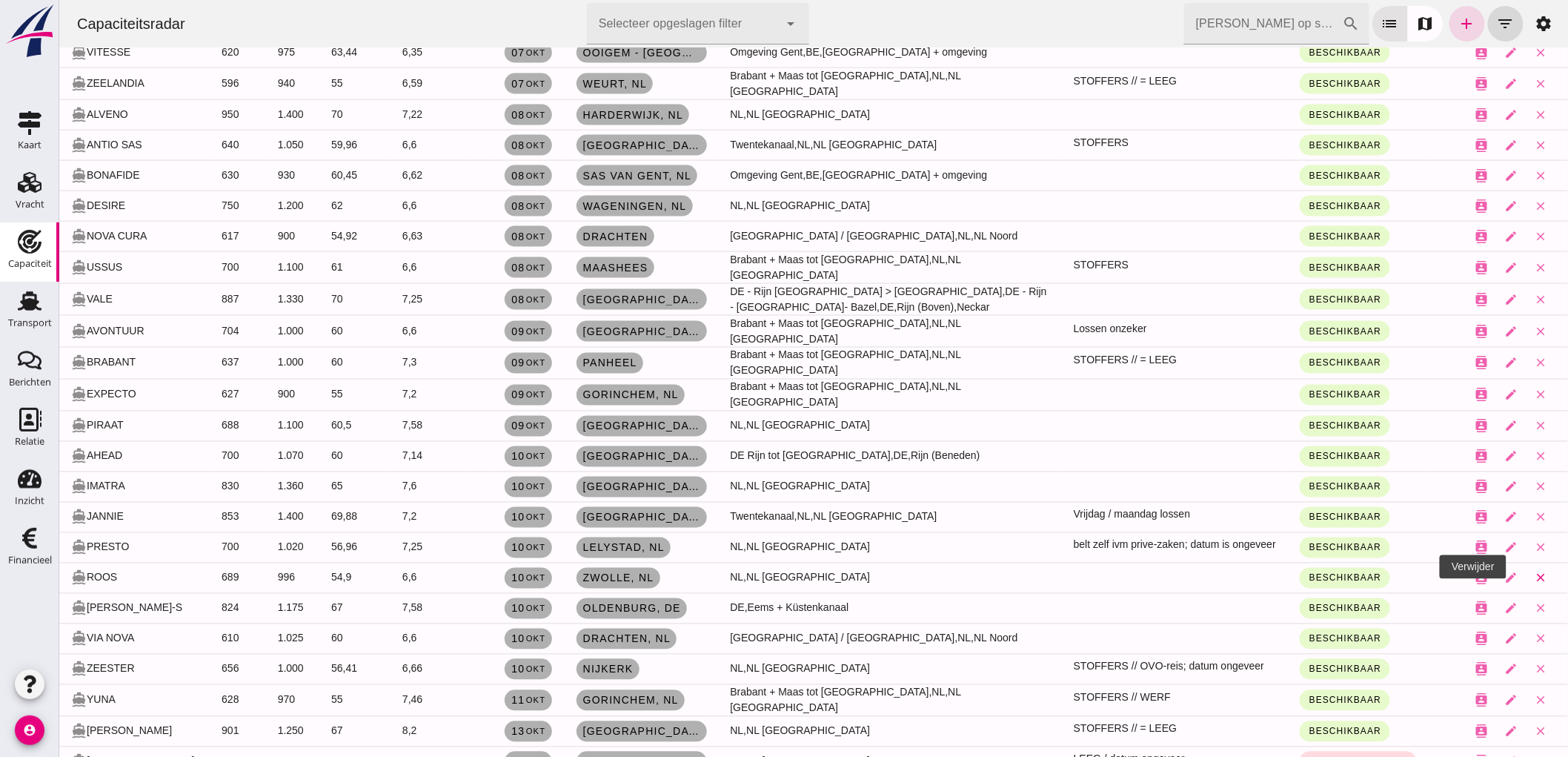
click at [1534, 571] on icon "close" at bounding box center [1540, 578] width 13 height 13
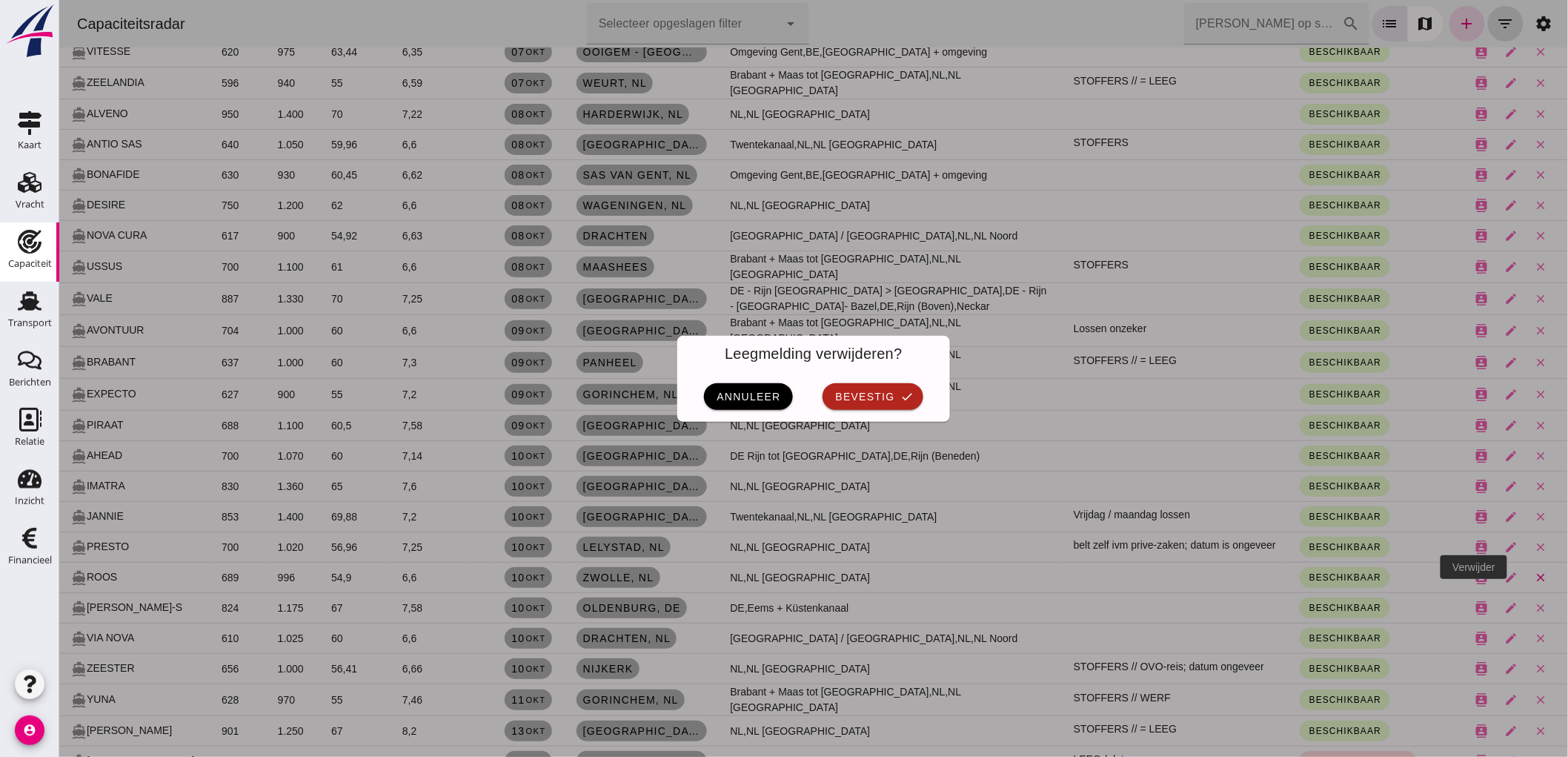
scroll to position [0, 0]
click at [842, 413] on div "annuleer bevestig check" at bounding box center [813, 397] width 273 height 50
click at [844, 397] on span "bevestig" at bounding box center [864, 396] width 60 height 12
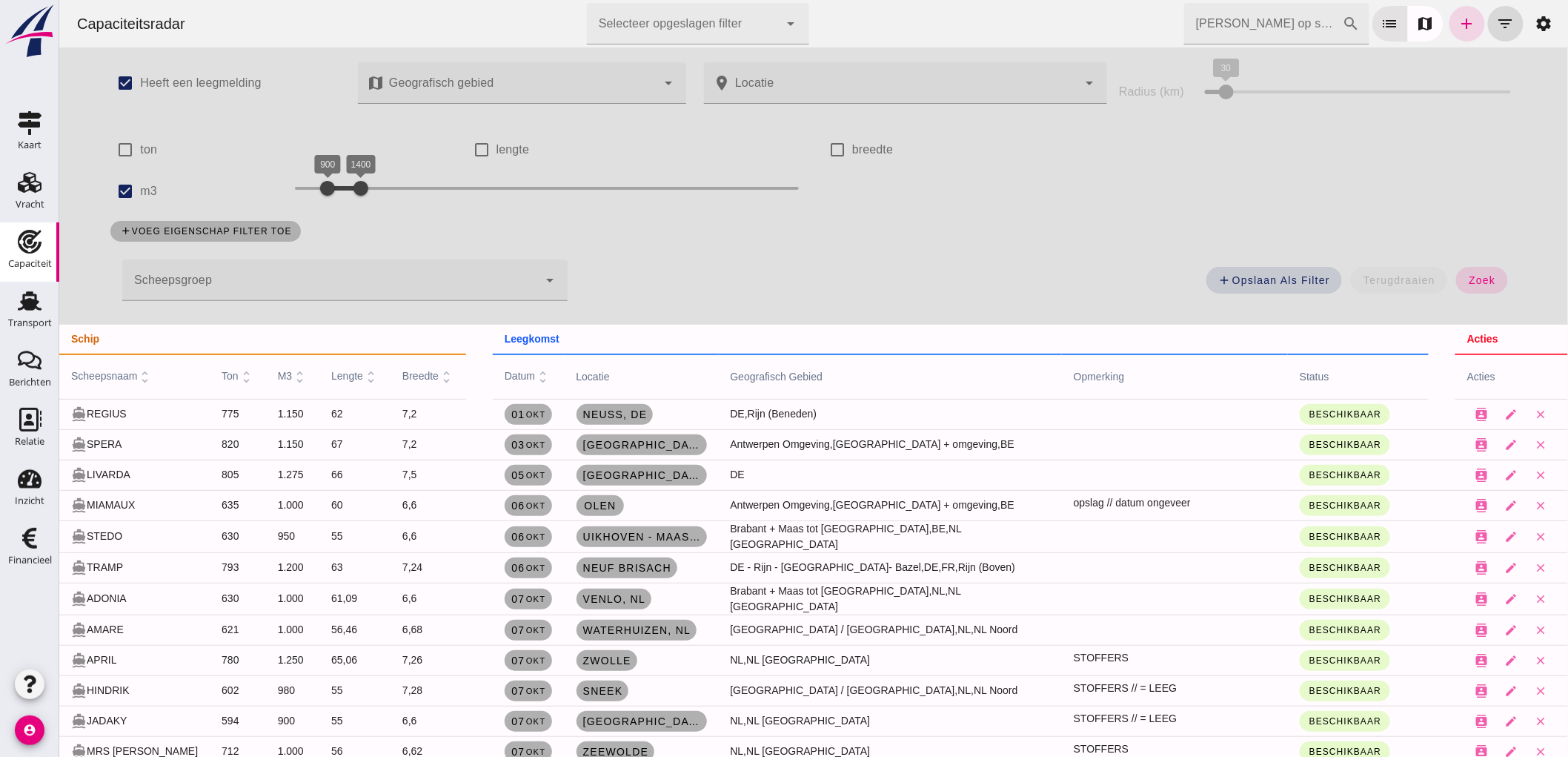
scroll to position [824, 0]
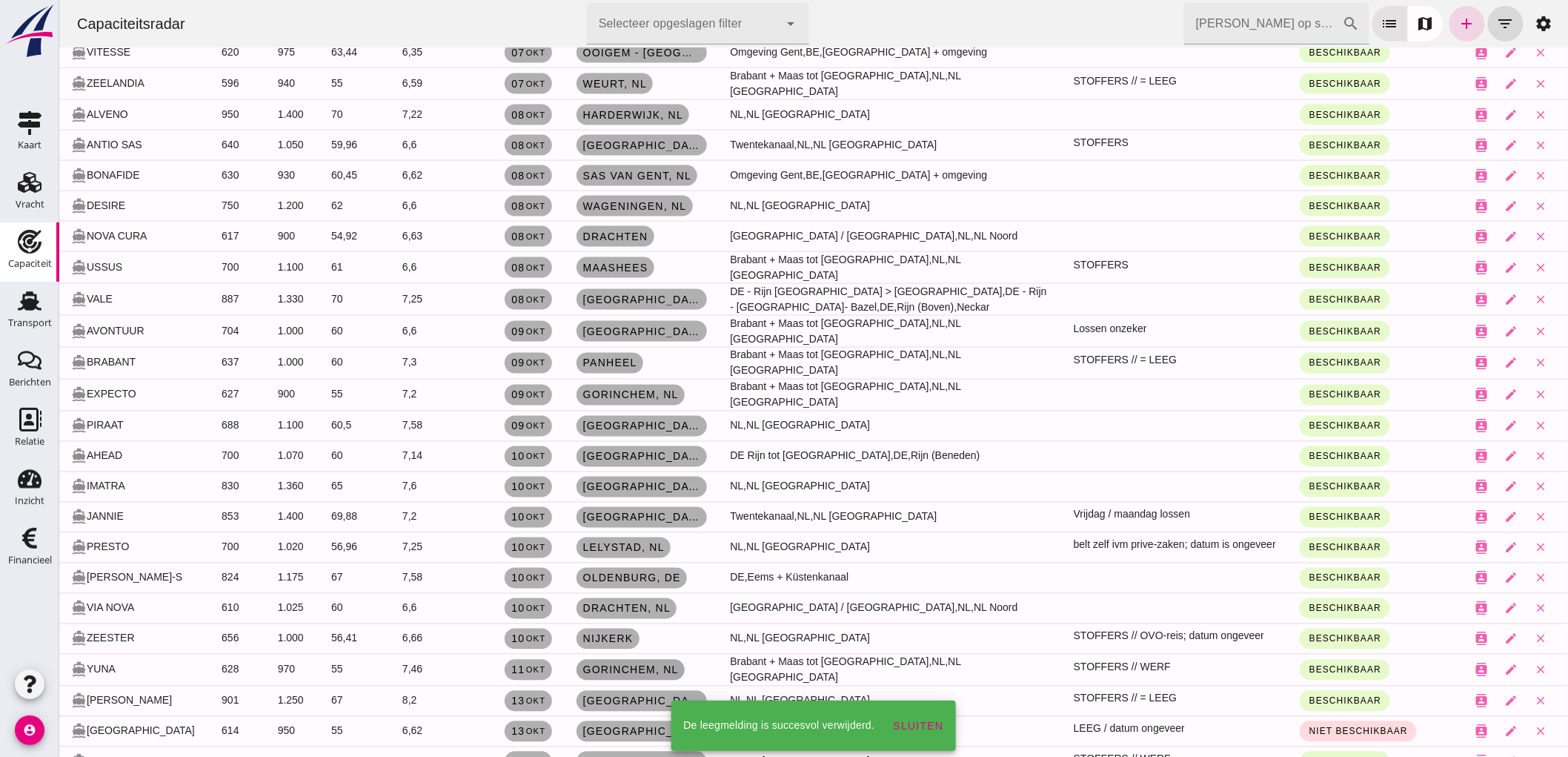
click at [596, 665] on span "Gorinchem , nl" at bounding box center [629, 670] width 97 height 12
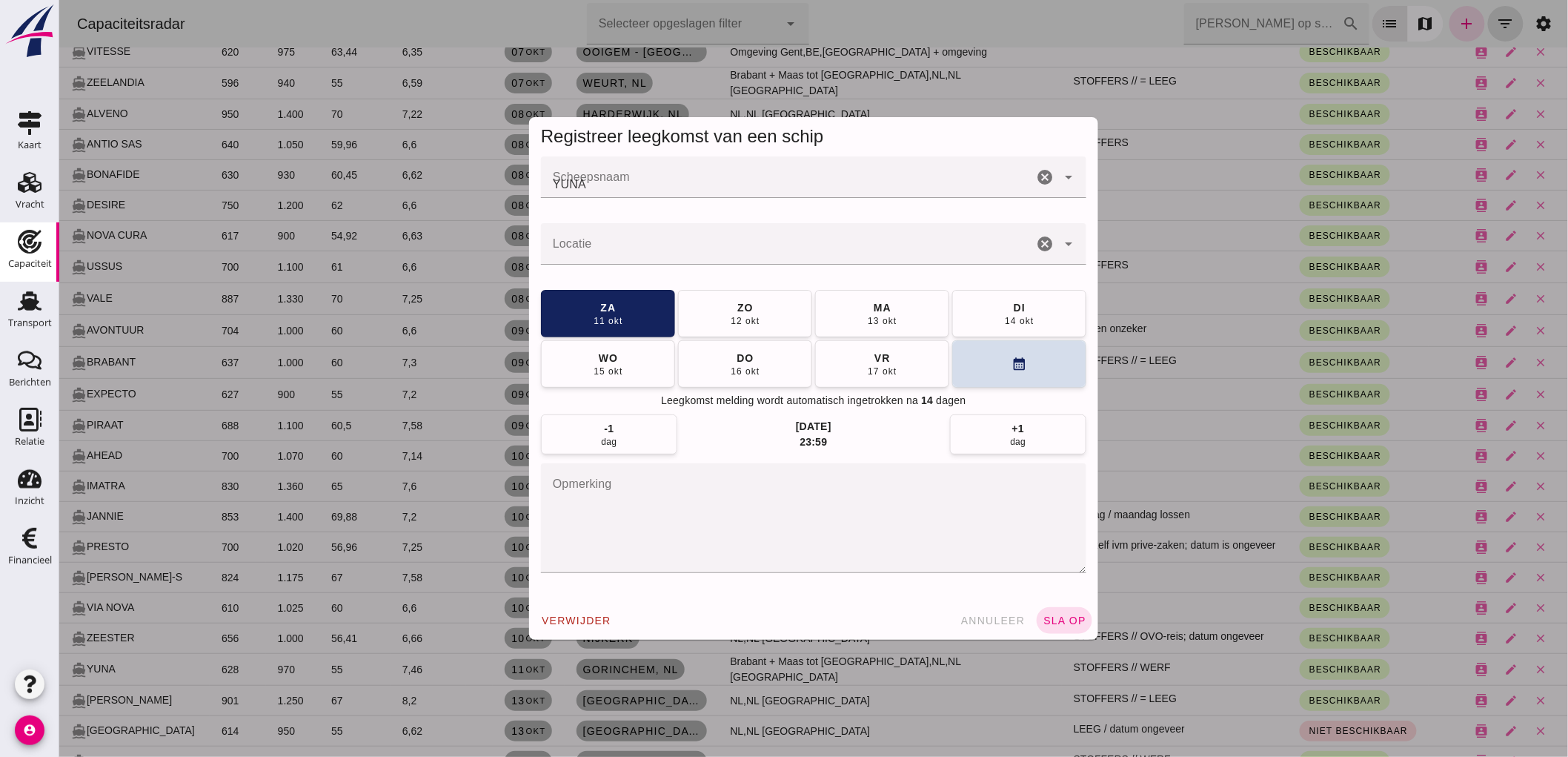
scroll to position [0, 0]
click at [655, 238] on div at bounding box center [786, 243] width 492 height 41
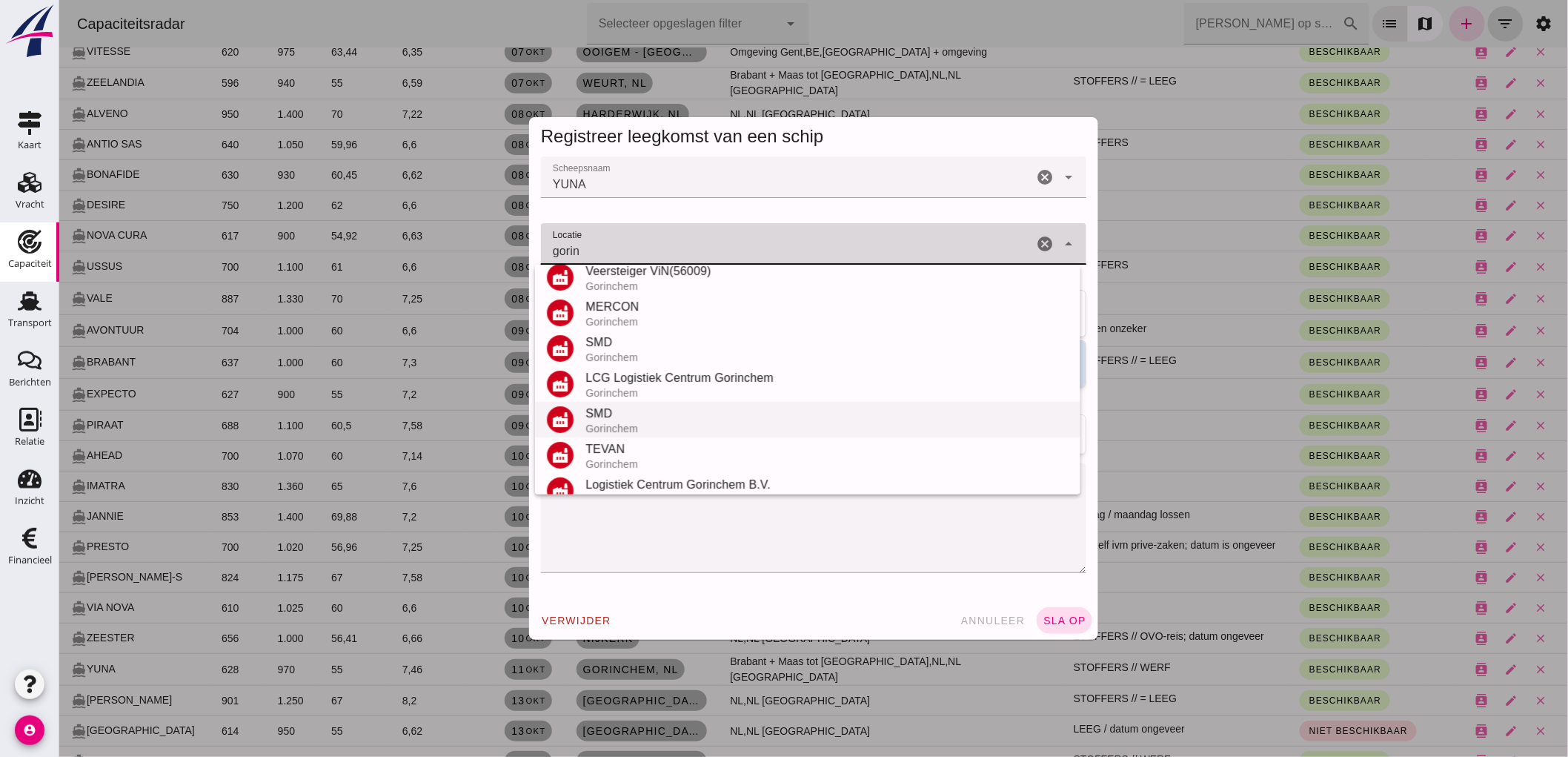
scroll to position [165, 0]
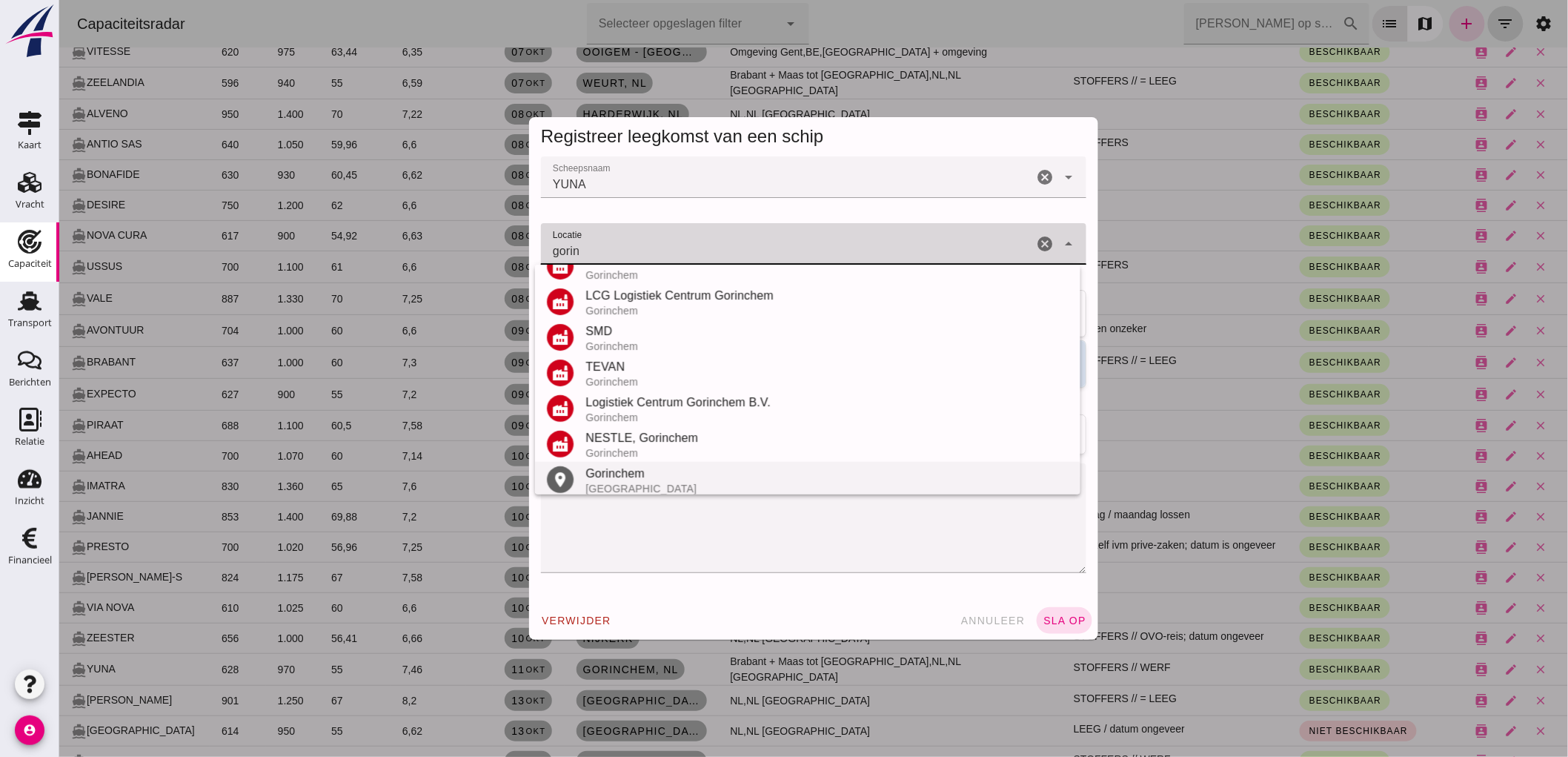
click at [698, 471] on div "Gorinchem" at bounding box center [827, 474] width 483 height 18
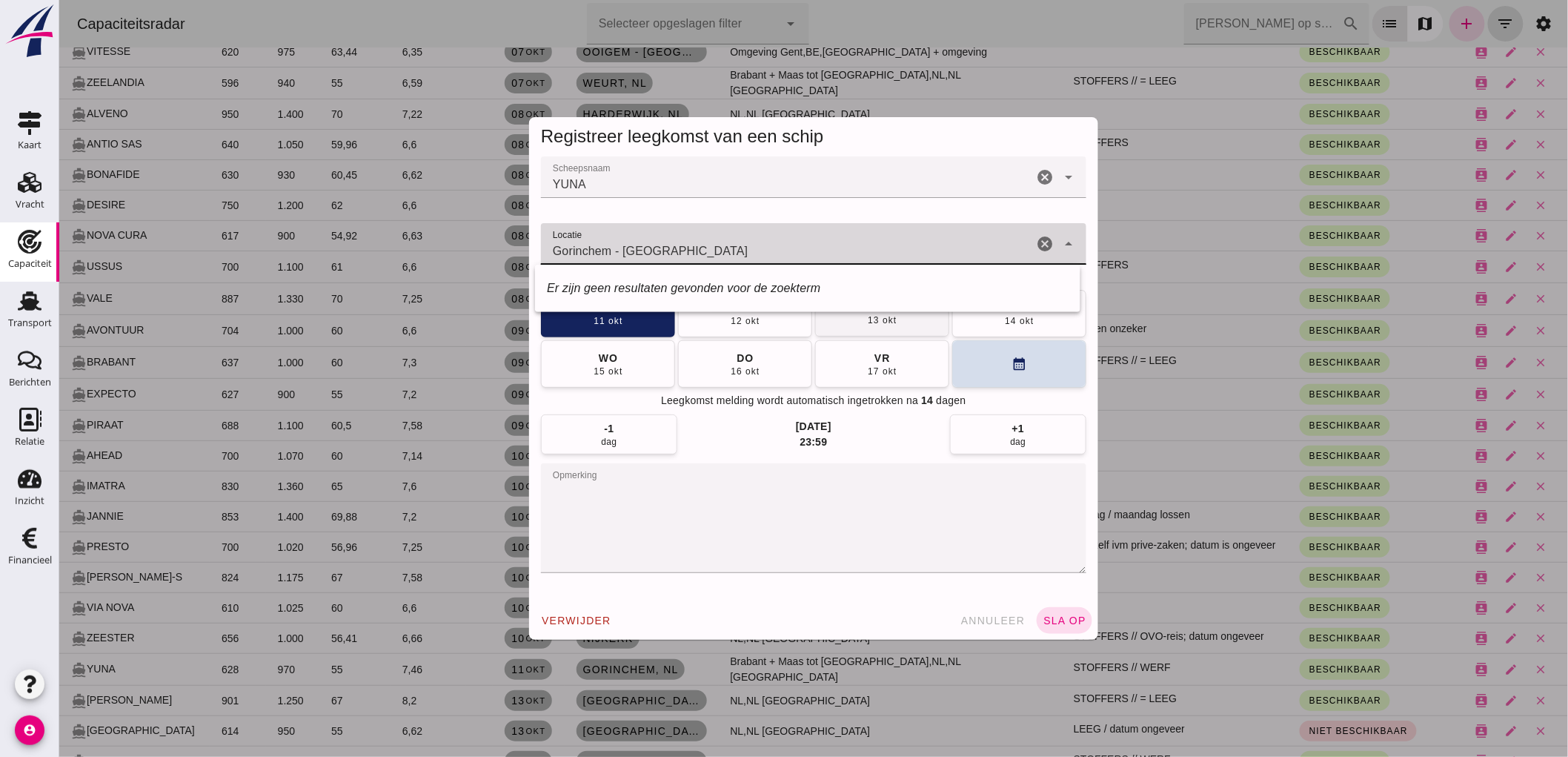
type input "Gorinchem - Zuid-Holland"
click at [58, 0] on div "Laatst gewijzigd op: 22-9-2025, 10:46 door Thon Jasper Contactkaart Wijzigen Ve…" at bounding box center [58, 0] width 0 height 0
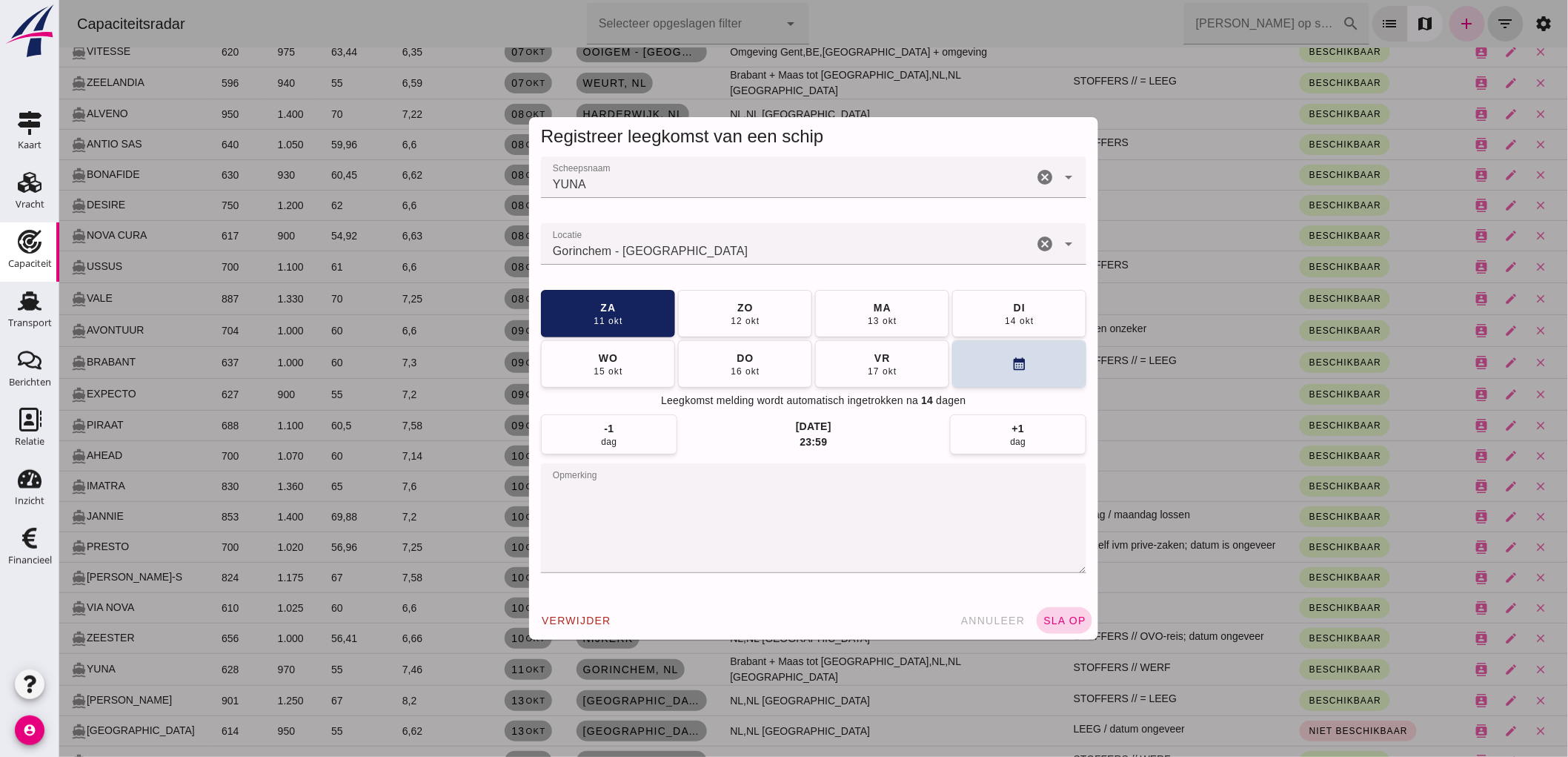
click at [1053, 618] on span "sla op" at bounding box center [1063, 620] width 44 height 12
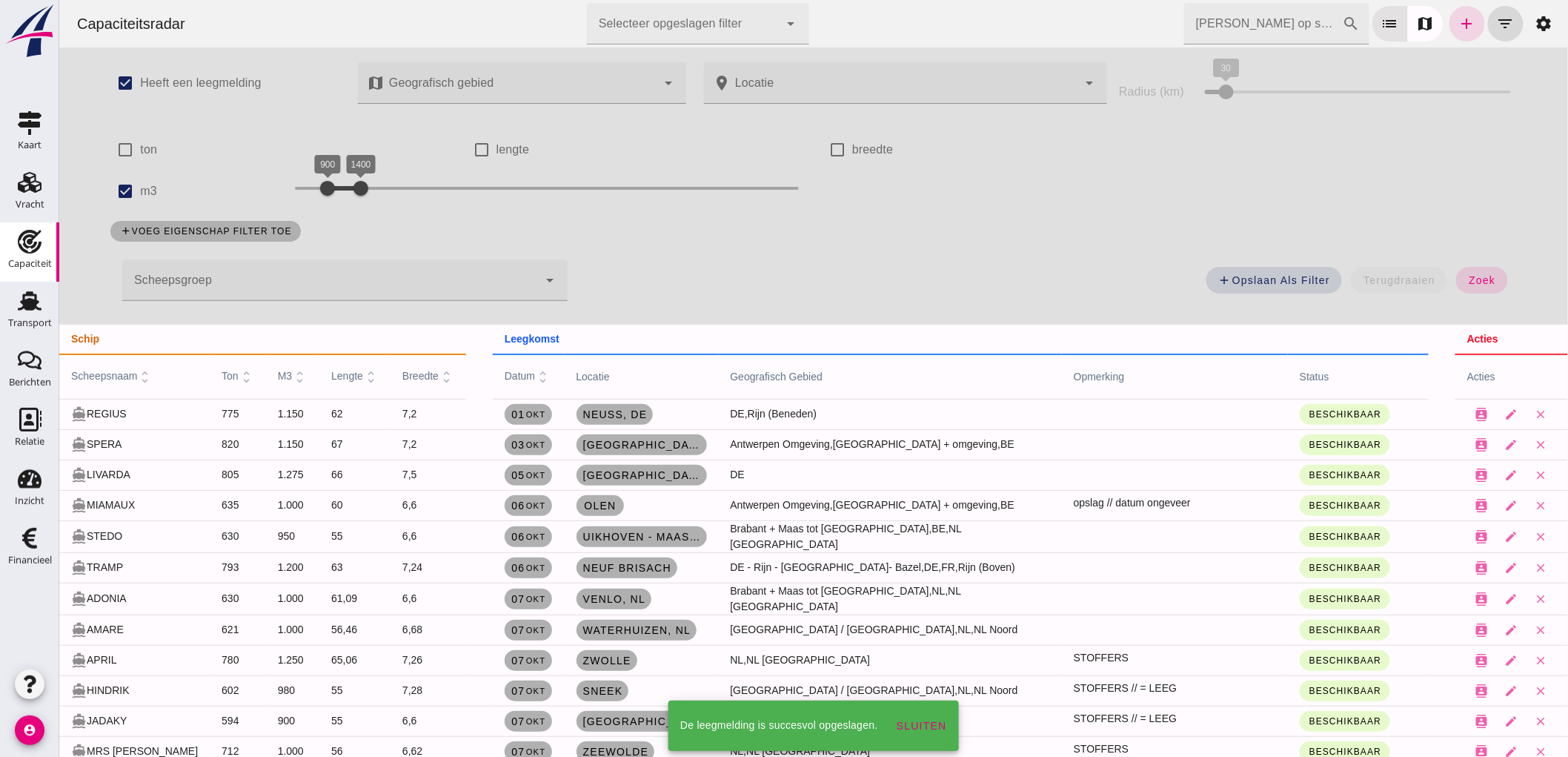
scroll to position [824, 0]
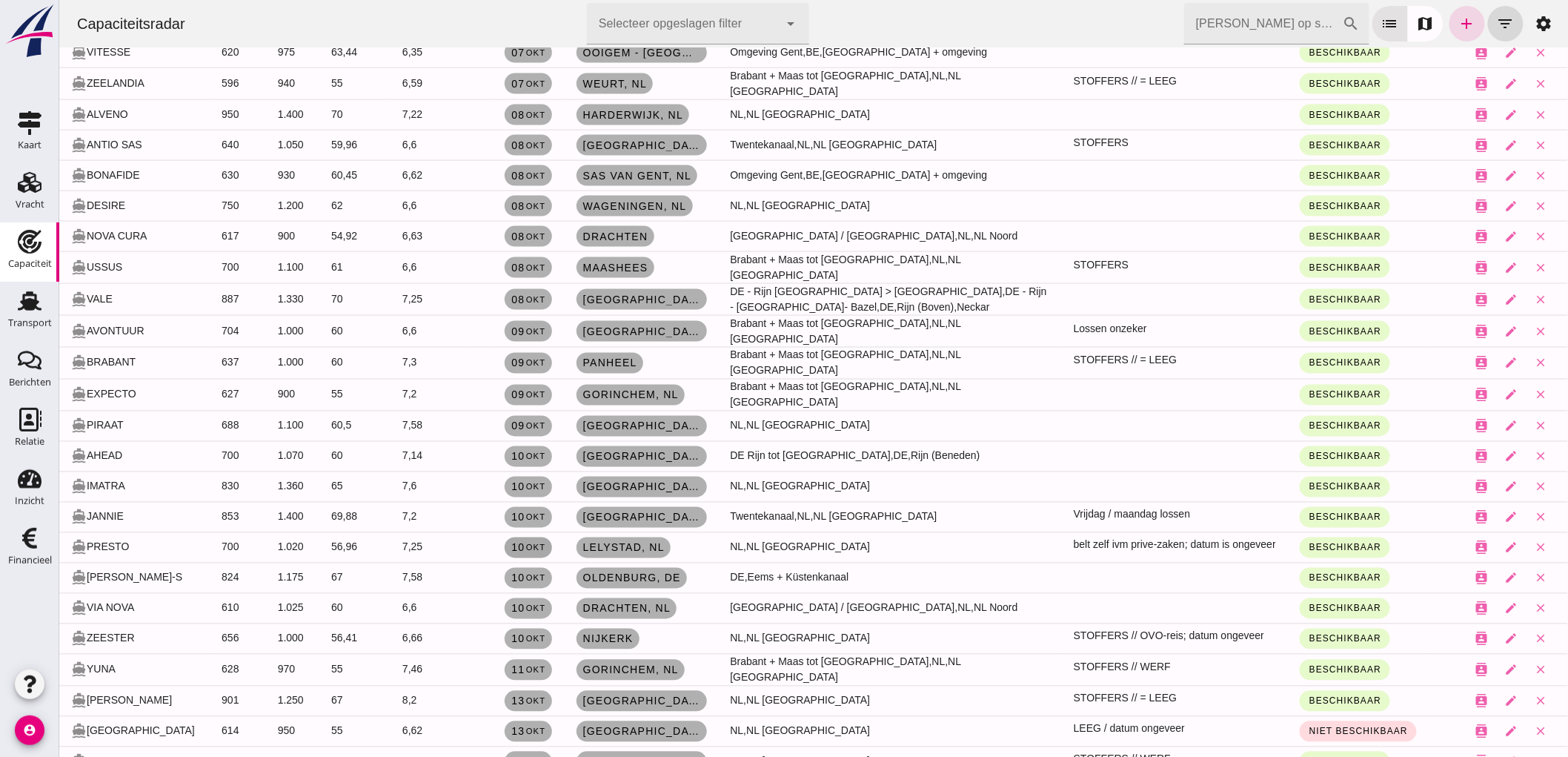
click at [510, 542] on span "10 okt" at bounding box center [527, 548] width 35 height 12
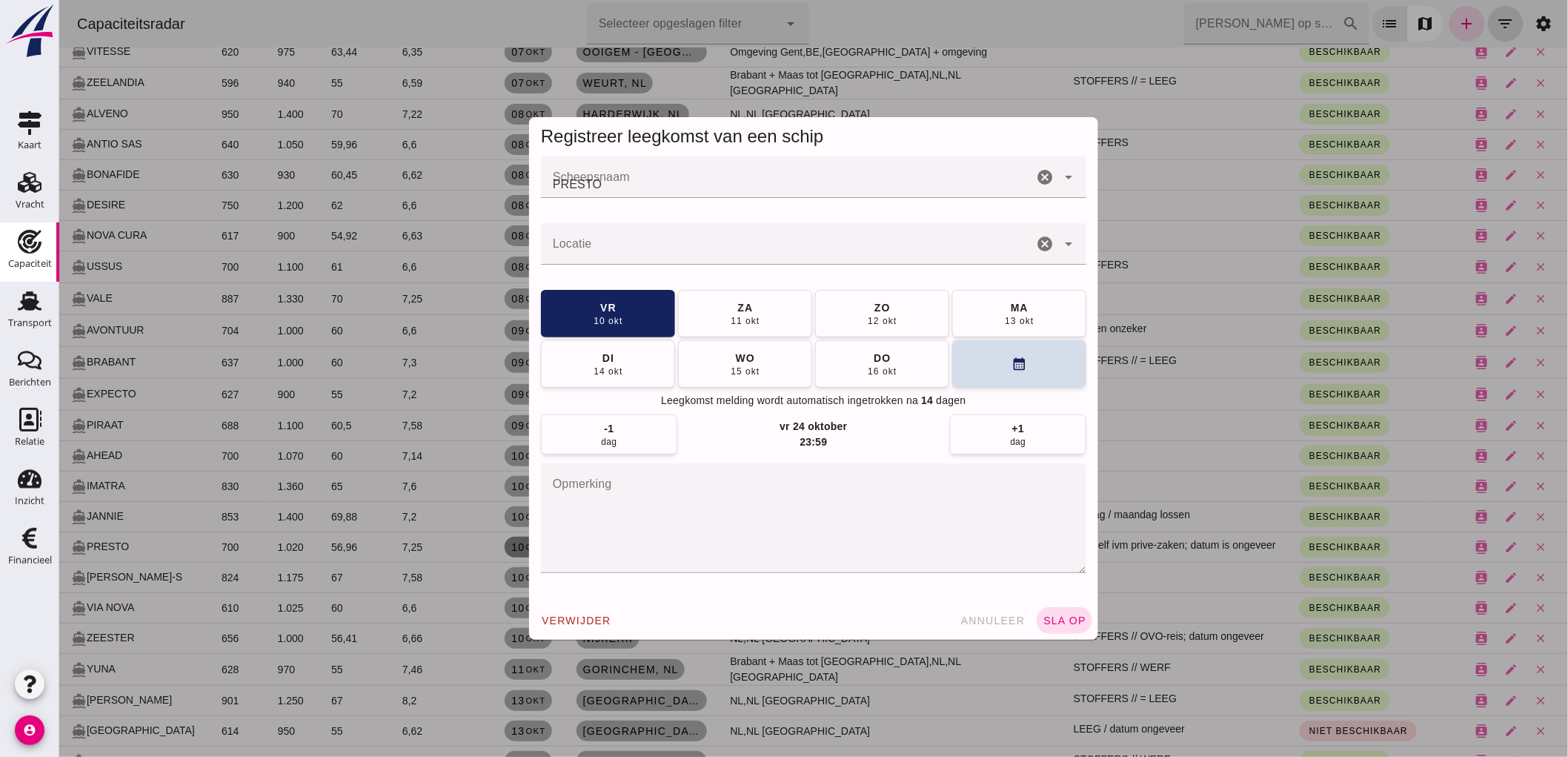
scroll to position [0, 0]
click at [1015, 247] on input "Locatie" at bounding box center [786, 252] width 492 height 18
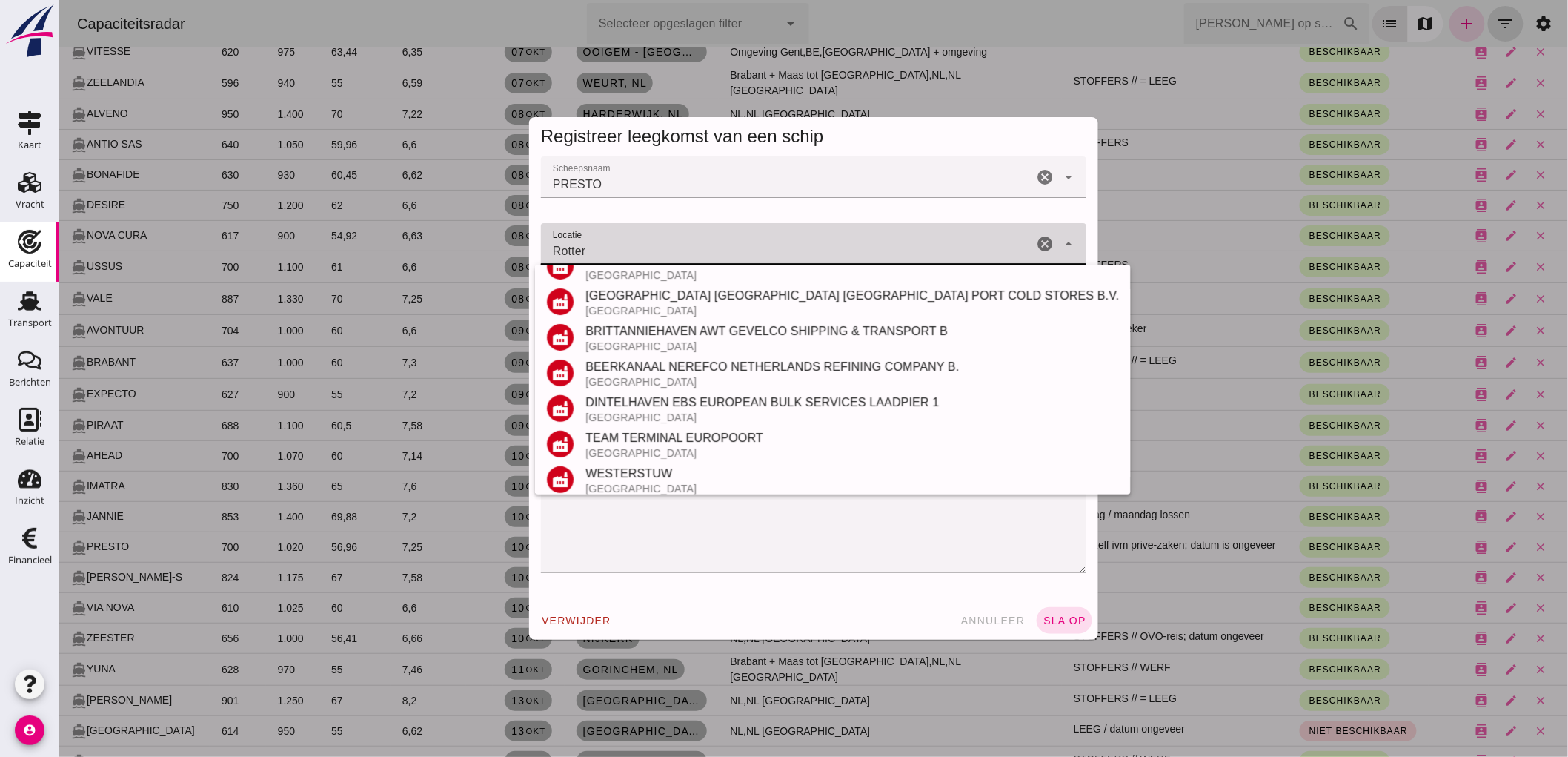
scroll to position [315, 0]
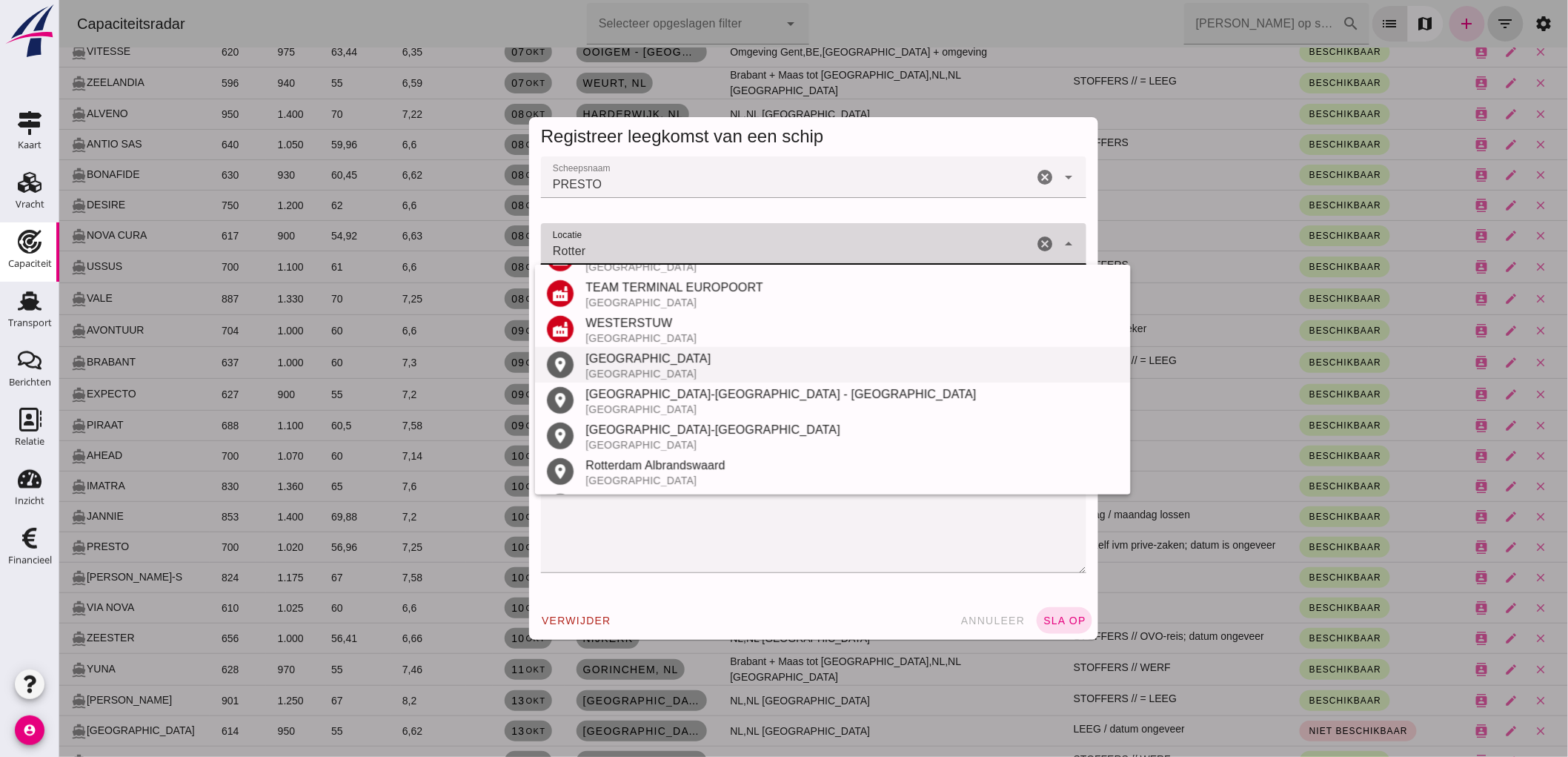
click at [668, 361] on div "[GEOGRAPHIC_DATA]" at bounding box center [852, 359] width 534 height 18
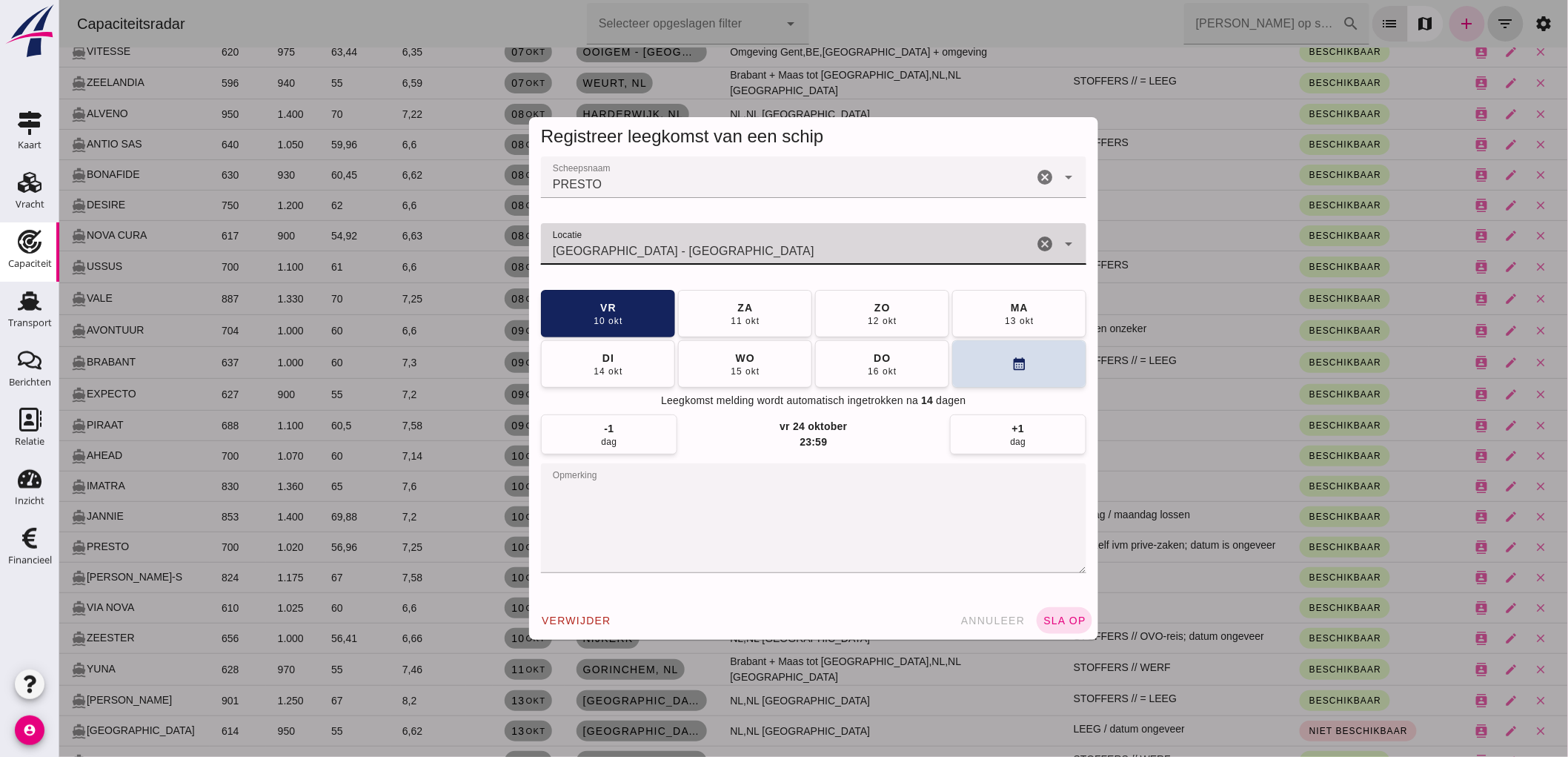
type input "[GEOGRAPHIC_DATA] - [GEOGRAPHIC_DATA]"
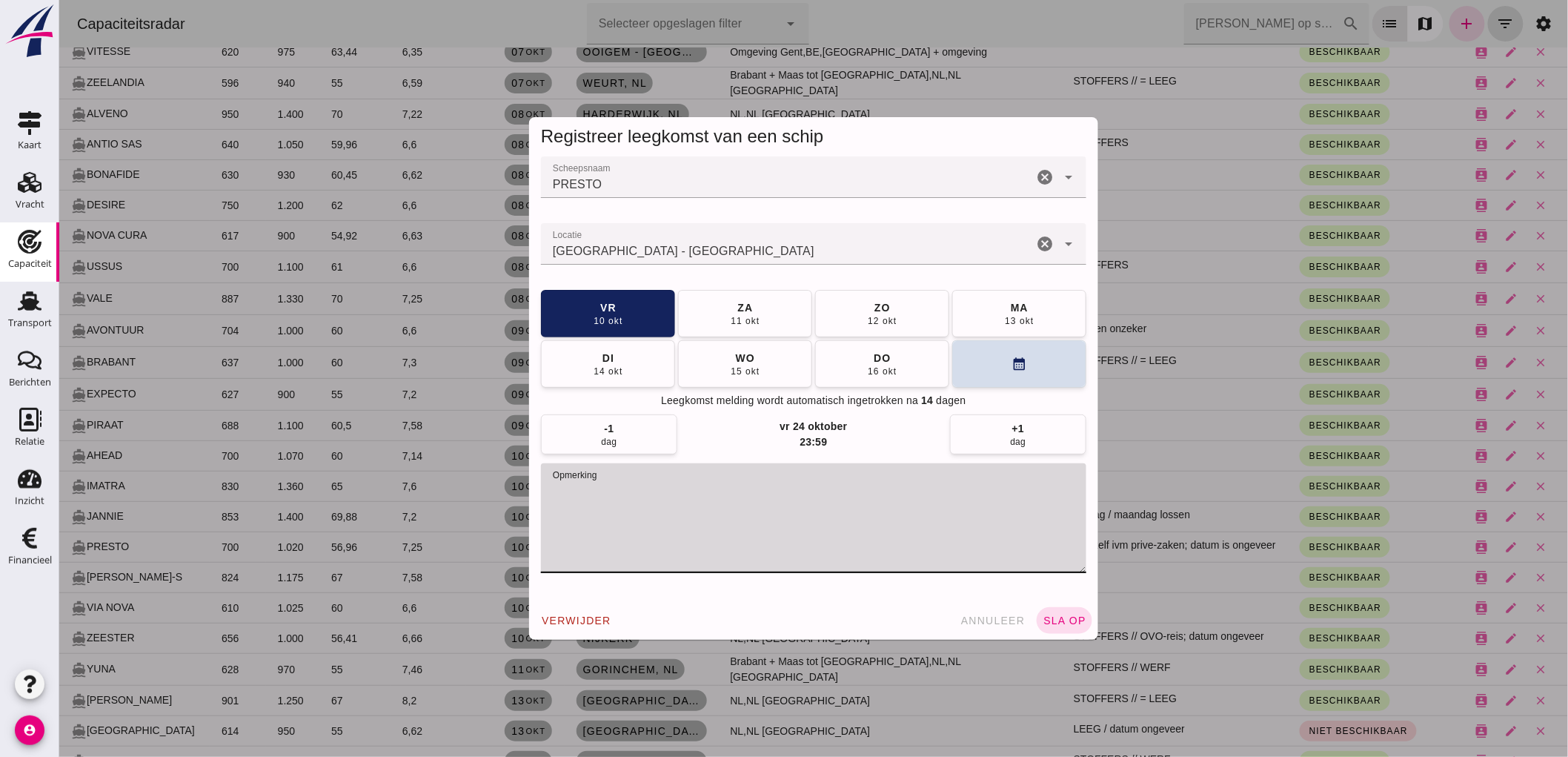
drag, startPoint x: 812, startPoint y: 493, endPoint x: 529, endPoint y: 520, distance: 284.3
click at [529, 520] on div "Scheepsnaam Scheepsnaam PRESTO cancel arrow_drop_down Locatie Locatie Rotterdam…" at bounding box center [813, 379] width 569 height 445
click at [1054, 621] on span "sla op" at bounding box center [1063, 620] width 44 height 12
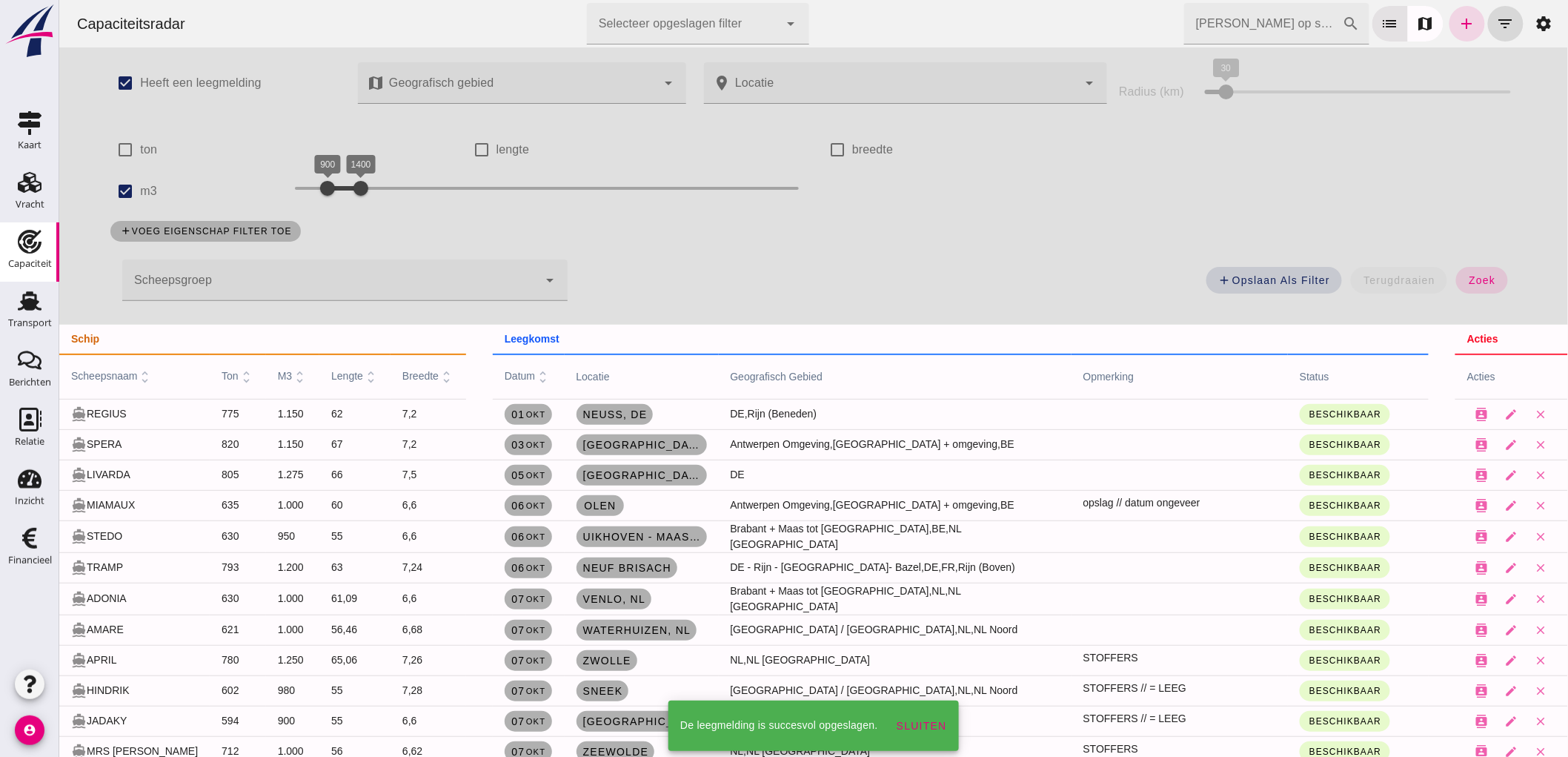
scroll to position [824, 0]
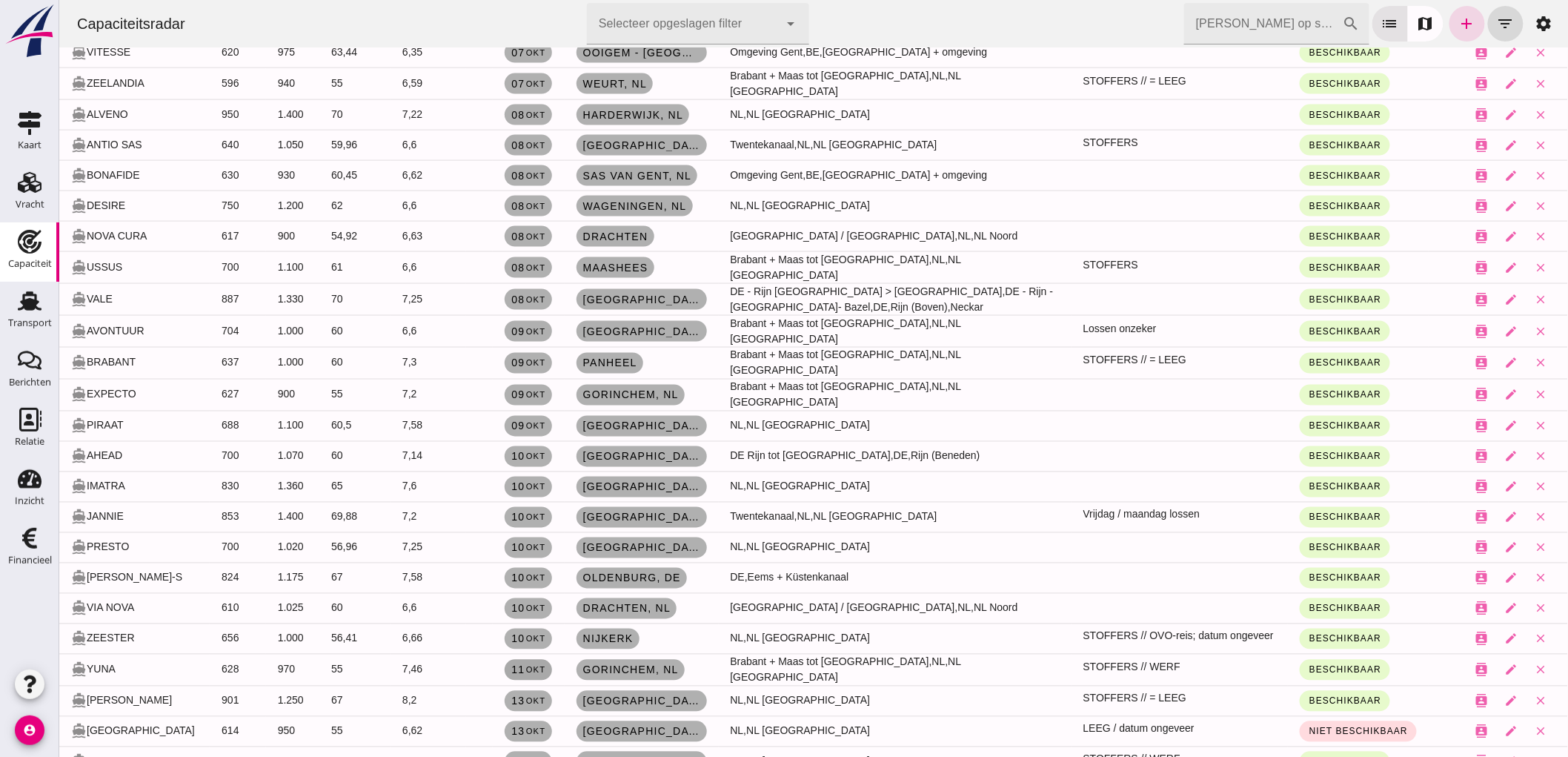
click at [533, 661] on link "11 okt" at bounding box center [527, 670] width 47 height 21
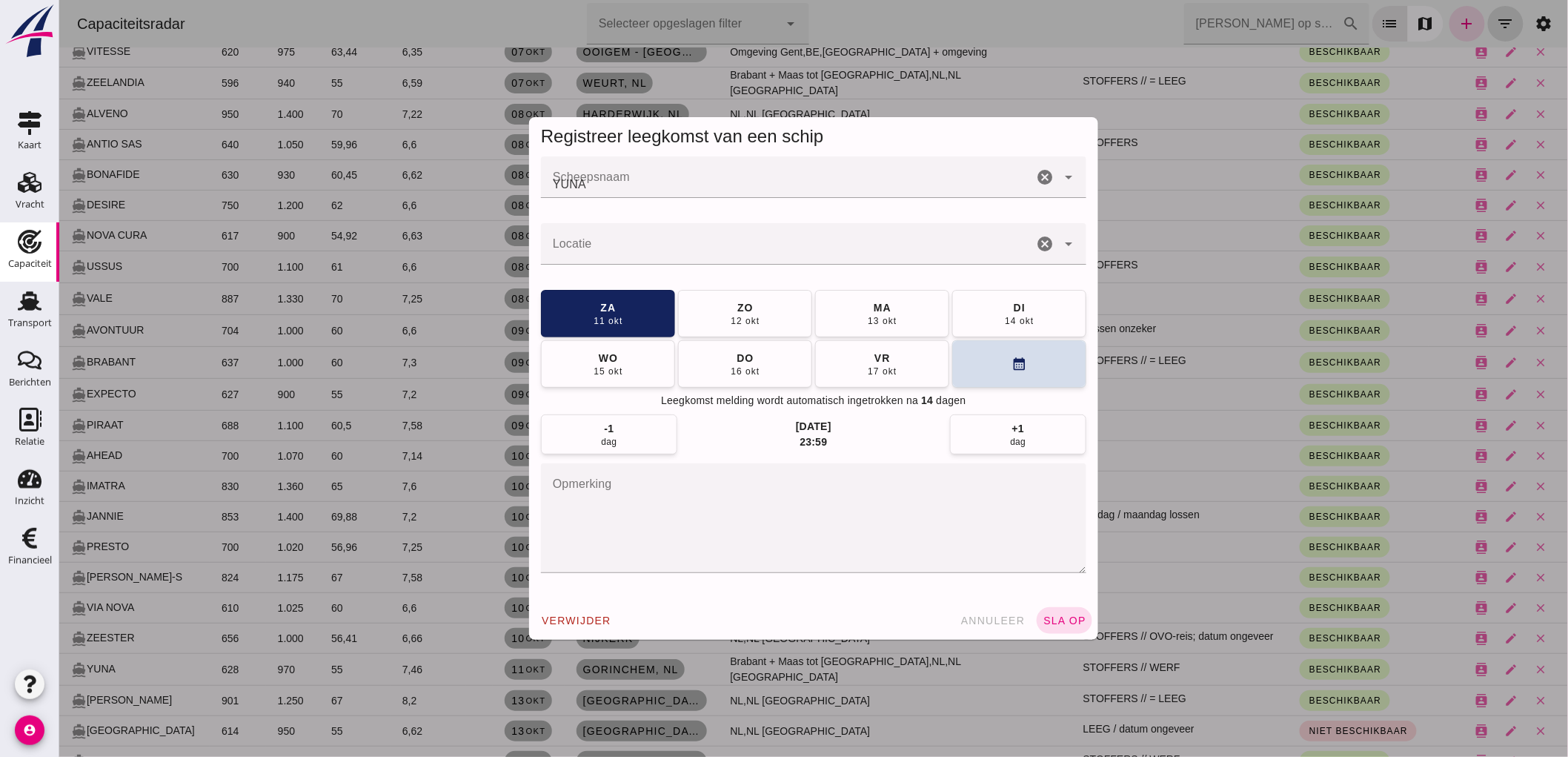
scroll to position [0, 0]
click at [874, 325] on div "13 okt" at bounding box center [881, 320] width 30 height 12
click at [1045, 630] on button "sla op" at bounding box center [1063, 620] width 56 height 27
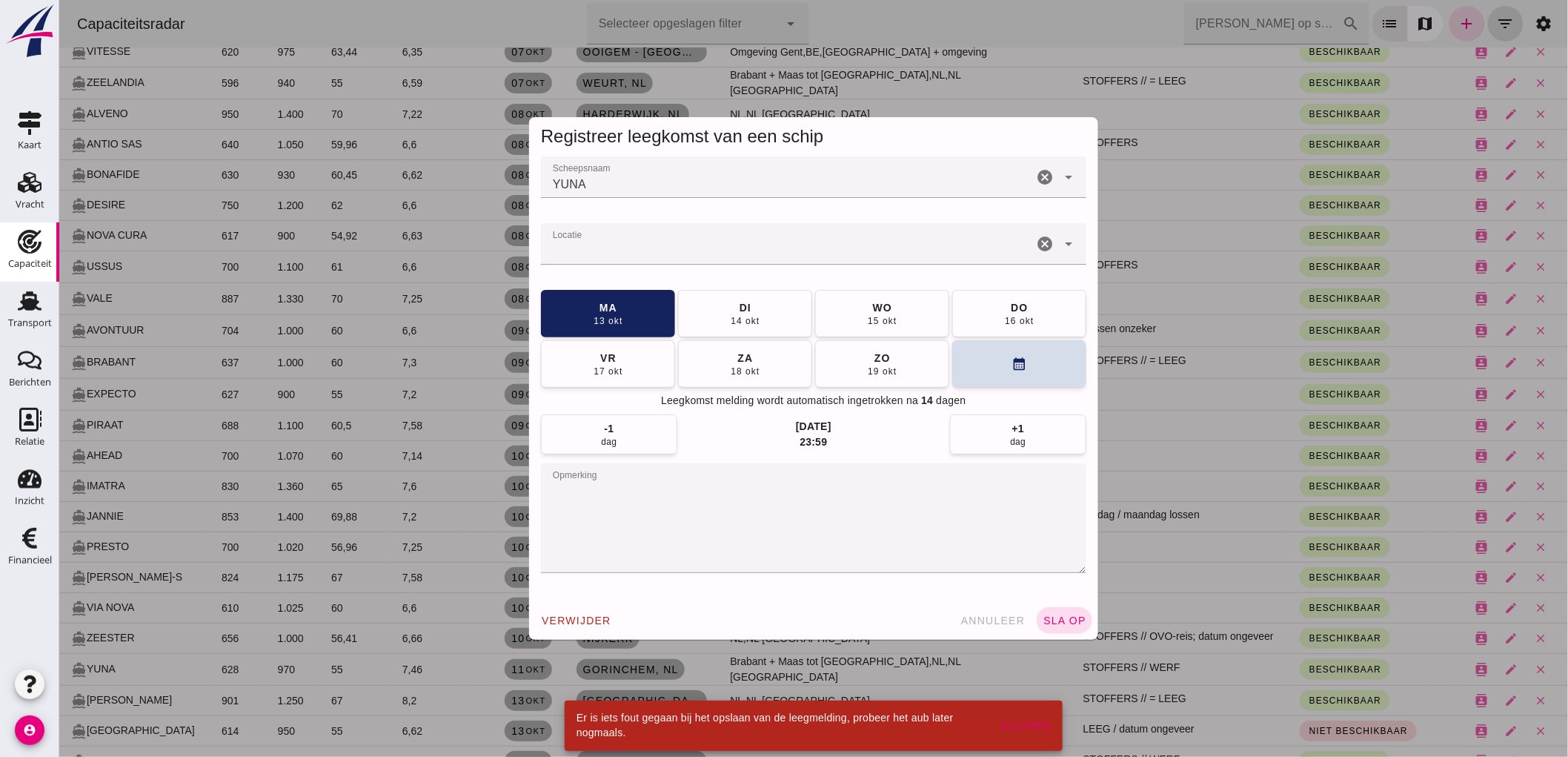
click at [771, 238] on div at bounding box center [786, 243] width 492 height 41
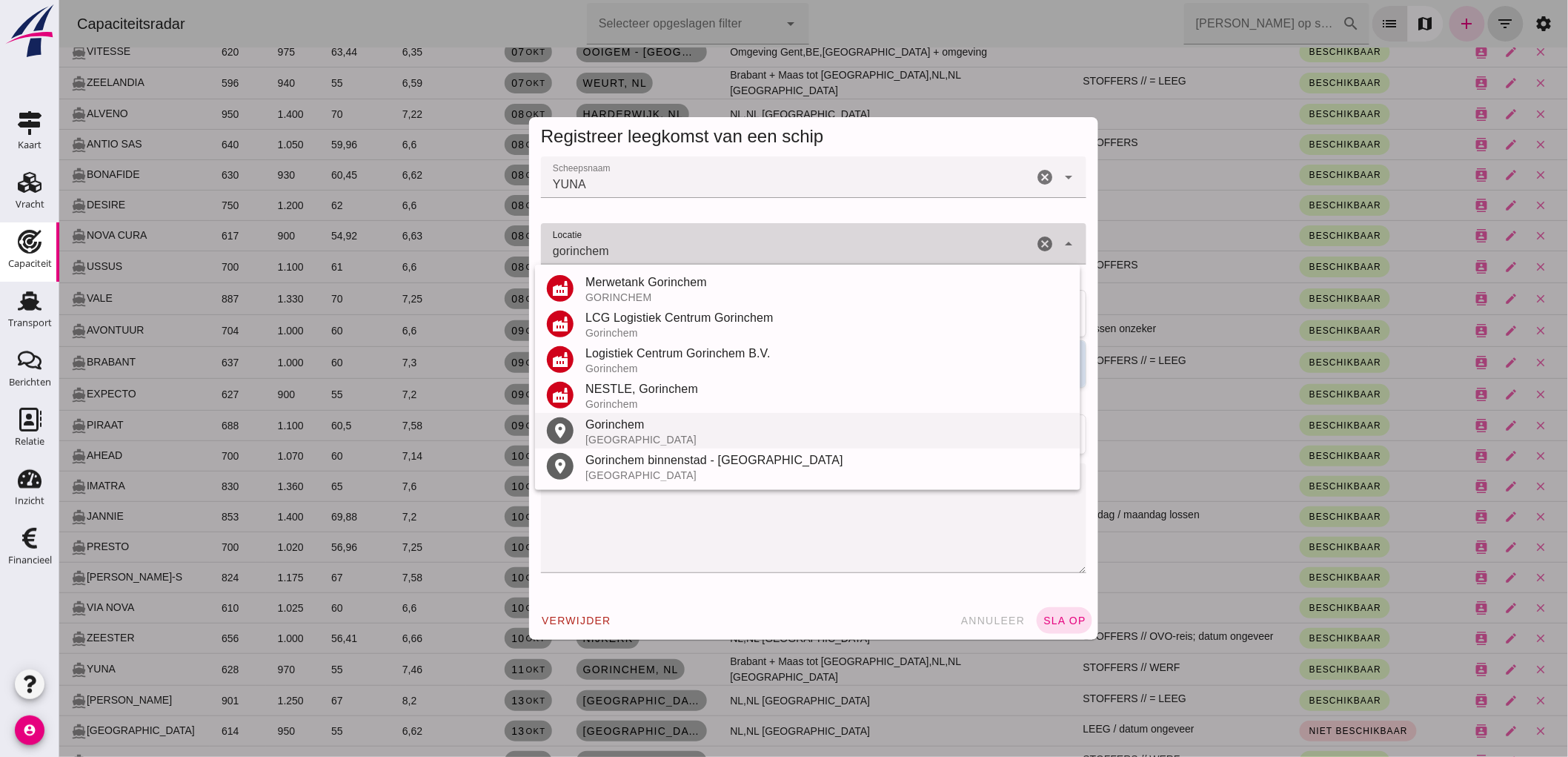
click at [653, 430] on div "Gorinchem" at bounding box center [827, 424] width 483 height 18
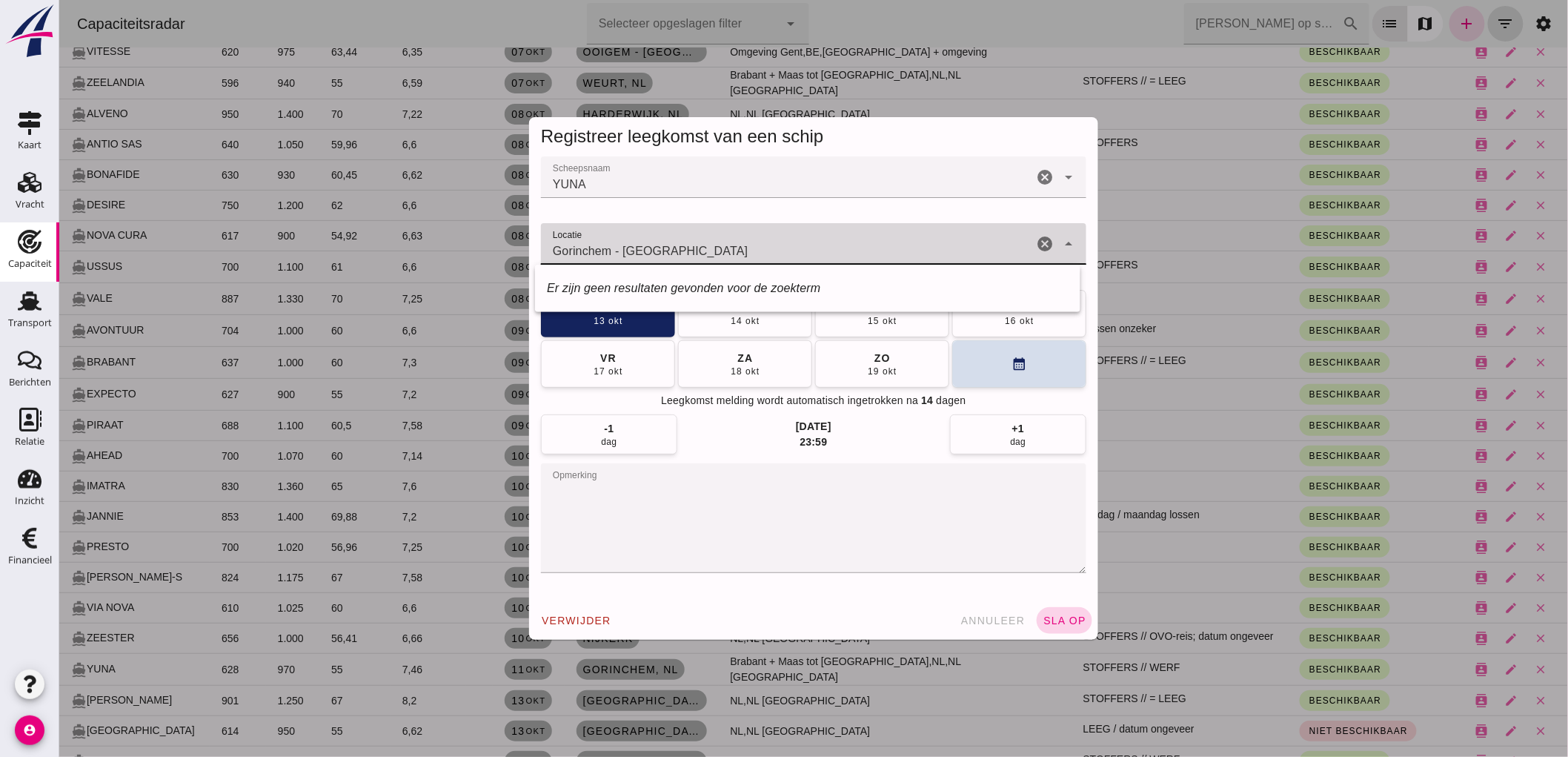
type input "Gorinchem - Zuid-Holland"
click at [1063, 622] on span "sla op" at bounding box center [1063, 620] width 44 height 12
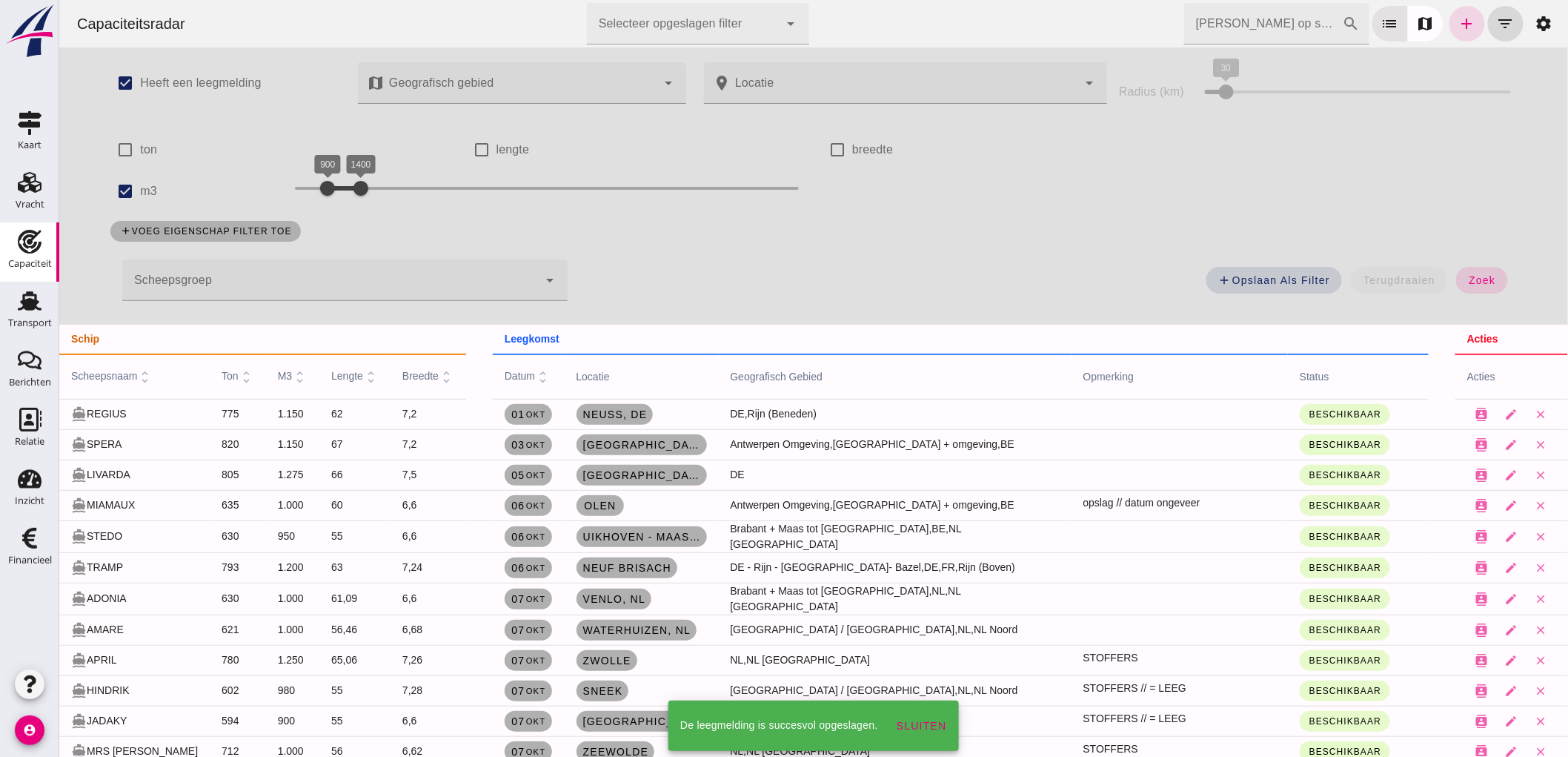
scroll to position [824, 0]
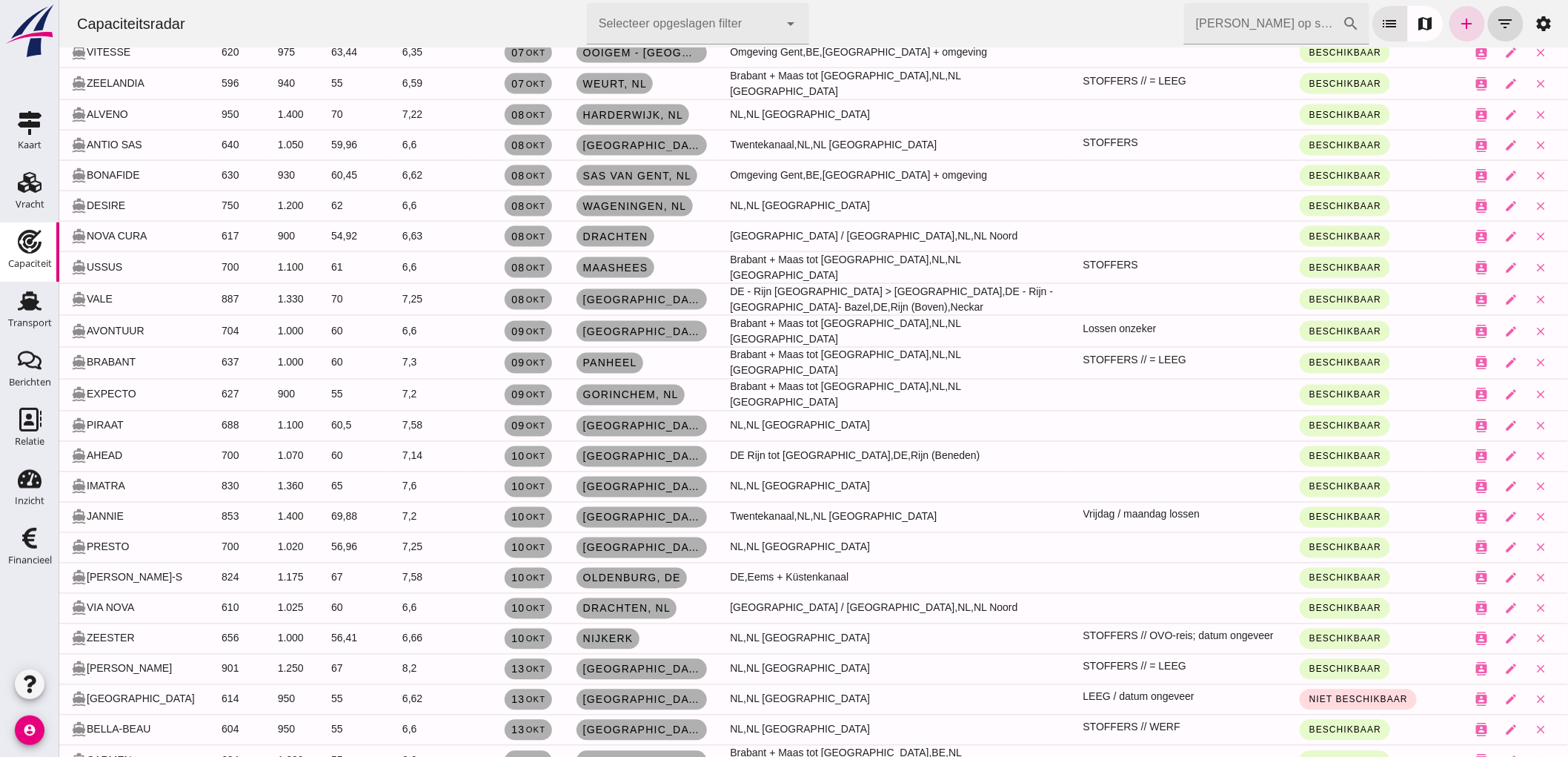
click at [1293, 24] on input "[PERSON_NAME] op scheepsnaam" at bounding box center [1262, 24] width 158 height 41
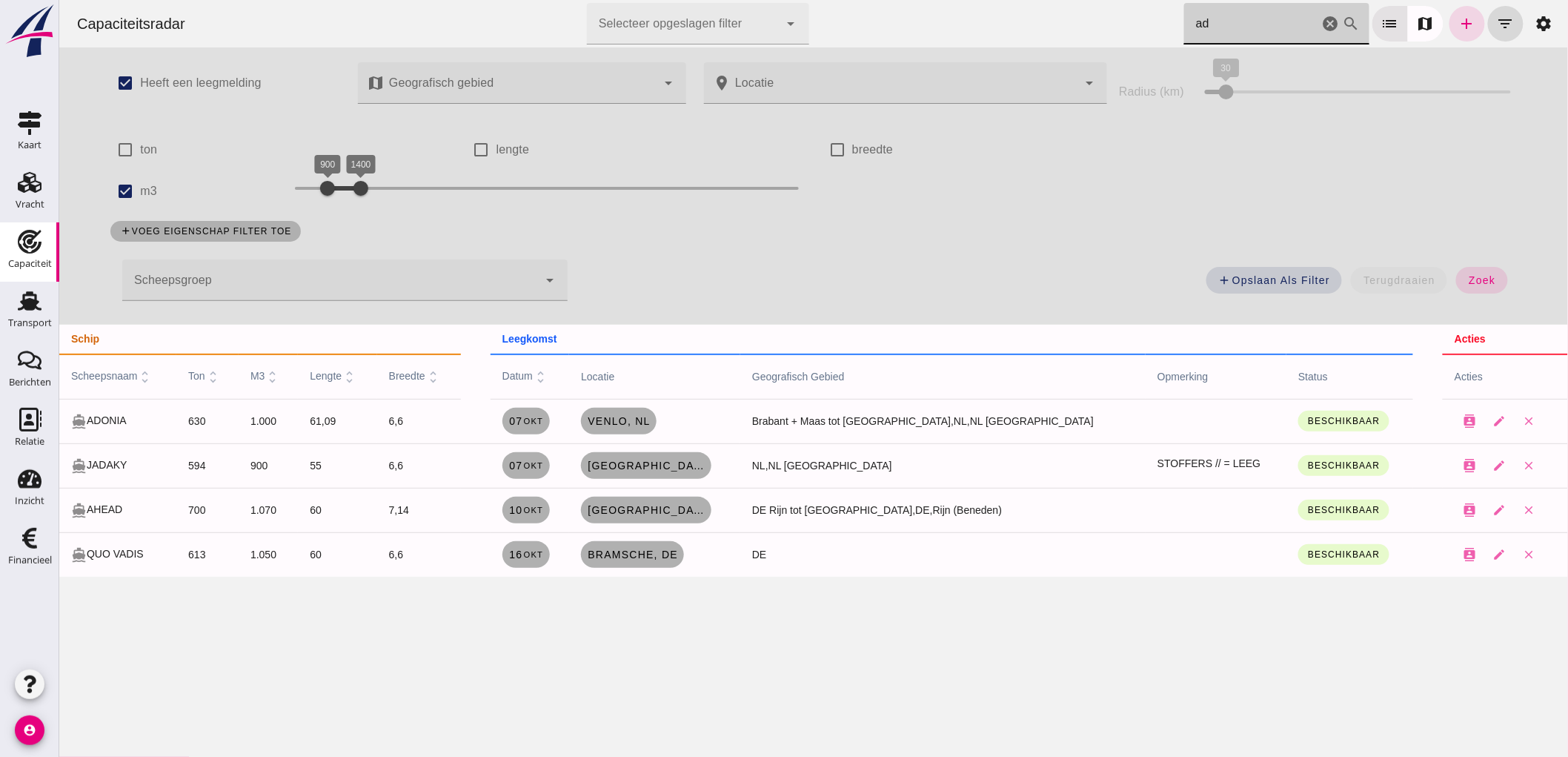
scroll to position [0, 0]
type input "ad"
click at [140, 181] on label "m3" at bounding box center [148, 191] width 17 height 41
click at [135, 181] on input "m3" at bounding box center [124, 191] width 30 height 30
checkbox input "false"
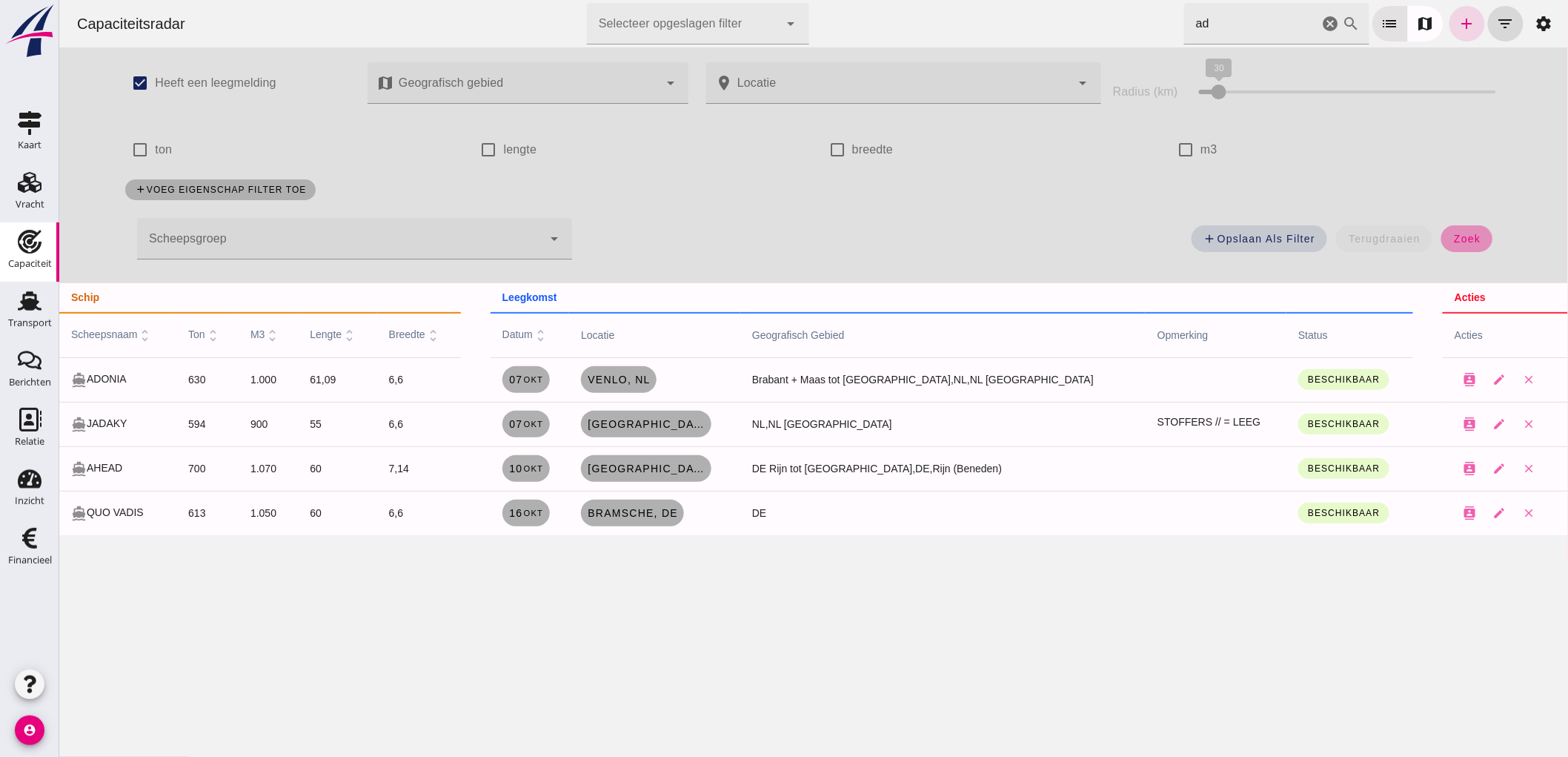
click at [1468, 247] on button "zoek" at bounding box center [1466, 239] width 51 height 27
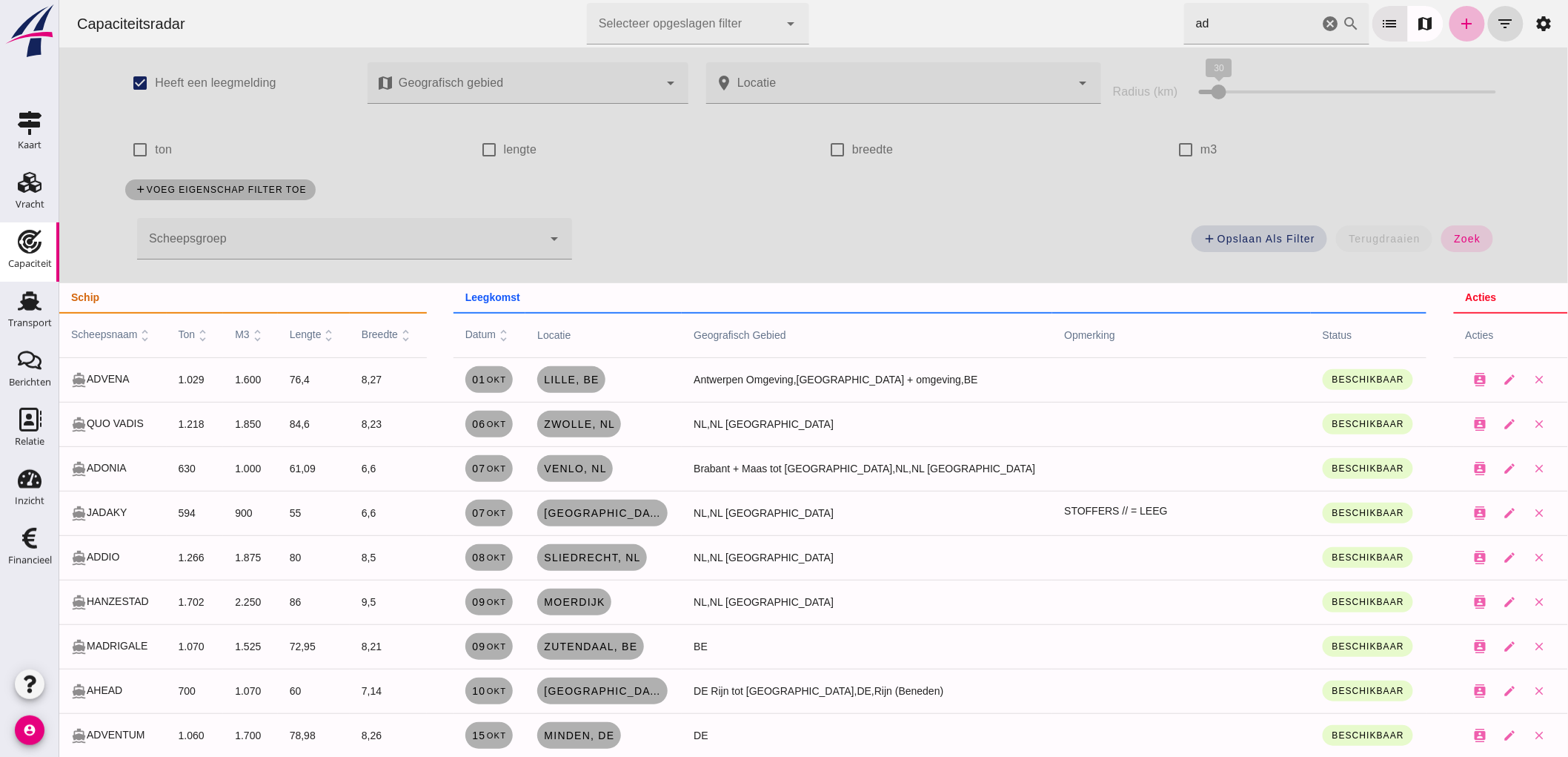
click at [1461, 18] on icon "add" at bounding box center [1467, 24] width 18 height 18
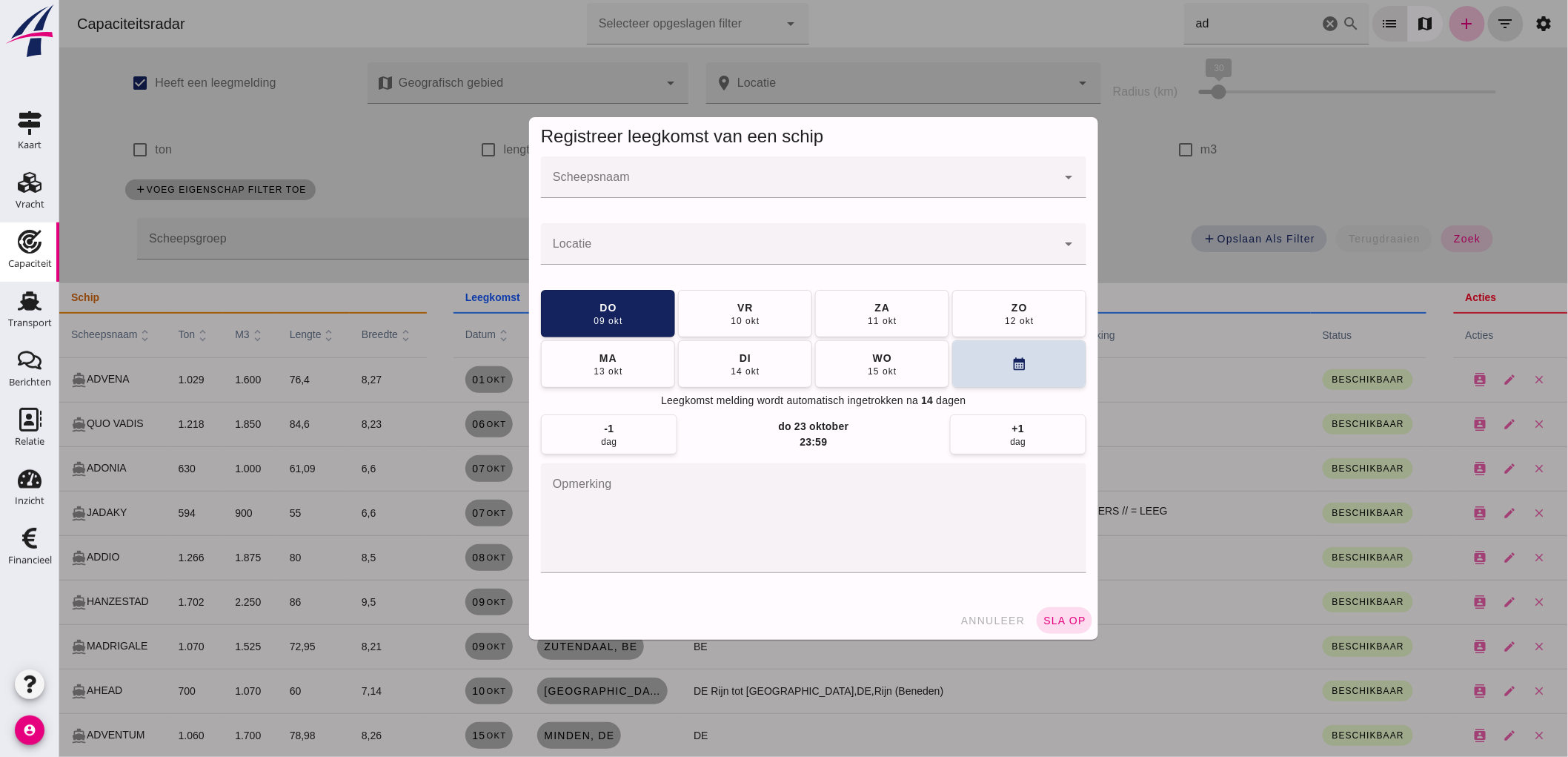
click at [706, 176] on input "Scheepsnaam" at bounding box center [798, 185] width 516 height 18
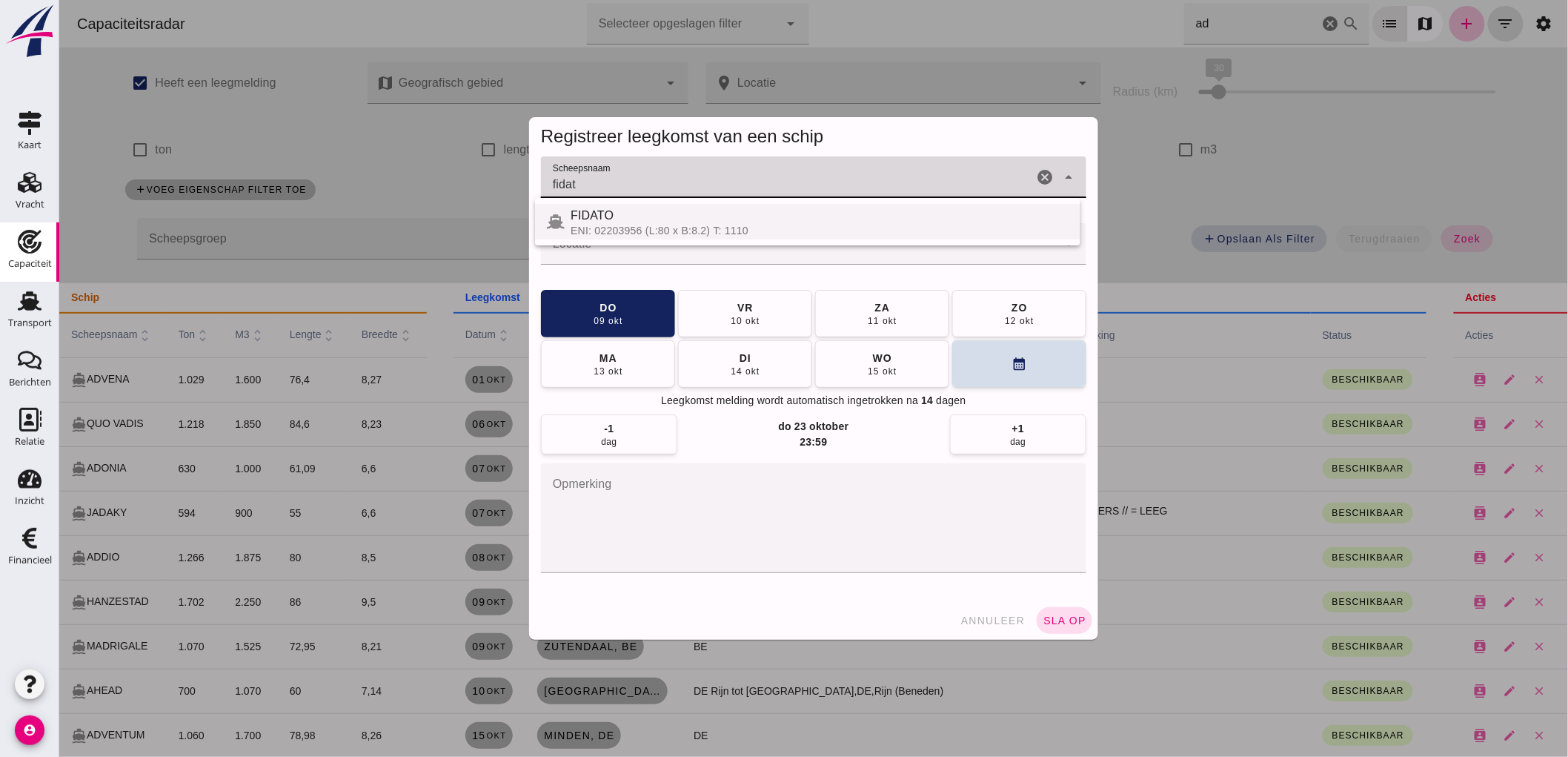
click at [624, 226] on div "ENI: 02203956 (L:80 x B:8.2) T: 1110" at bounding box center [819, 230] width 498 height 12
type input "FIDATO"
click at [619, 230] on div at bounding box center [798, 243] width 516 height 41
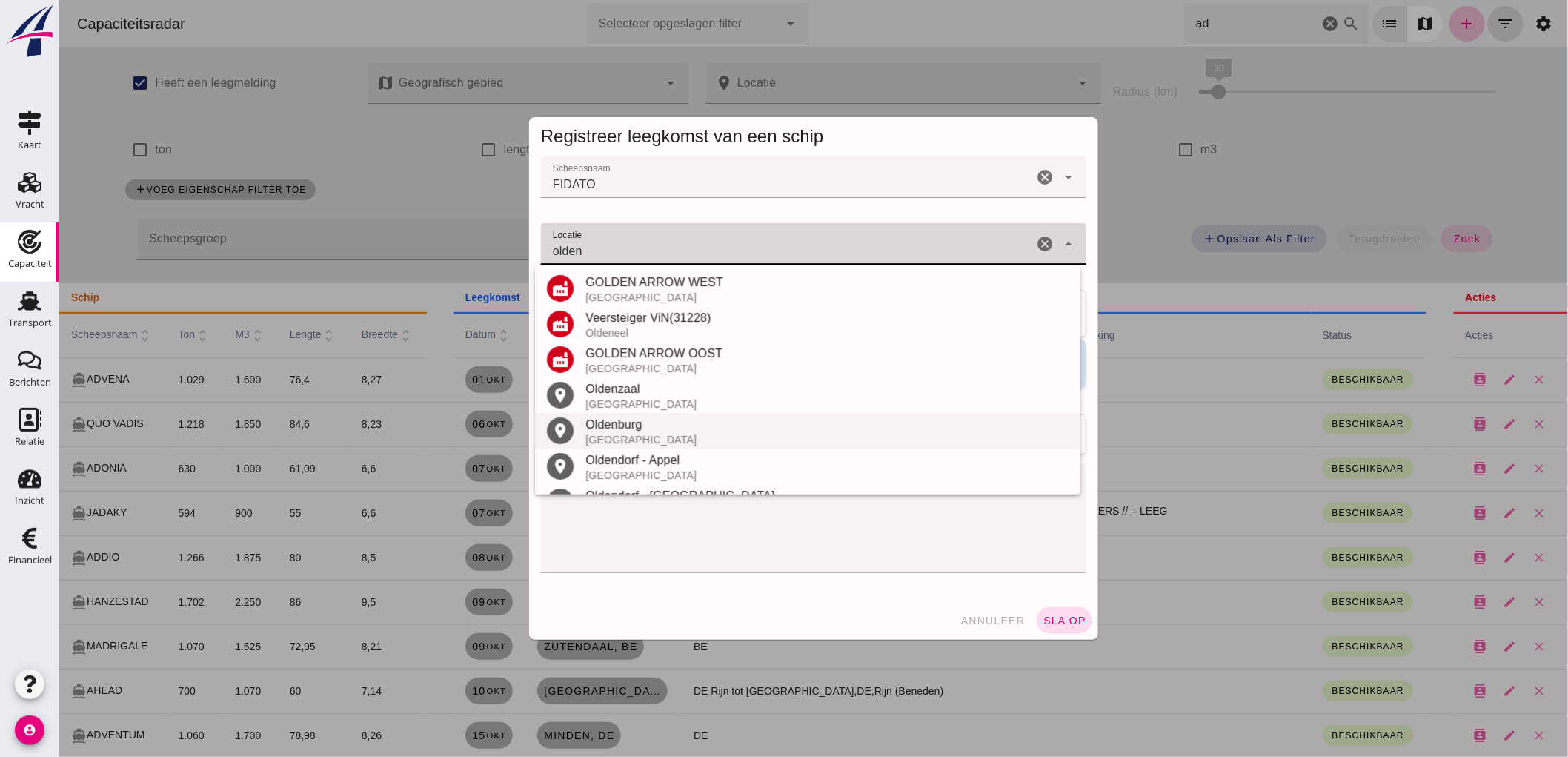
scroll to position [67, 0]
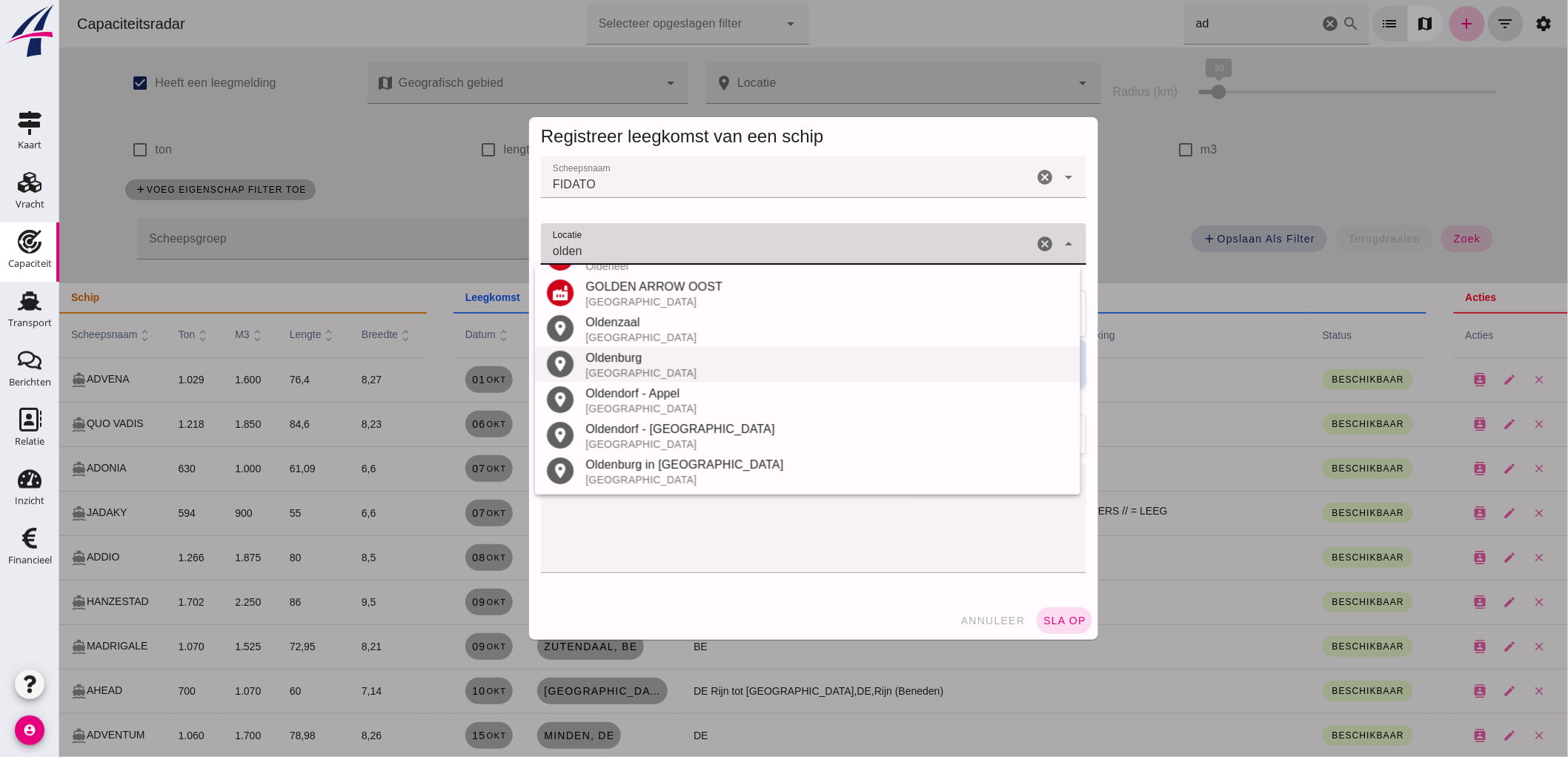
click at [686, 362] on div "Oldenburg" at bounding box center [827, 358] width 483 height 18
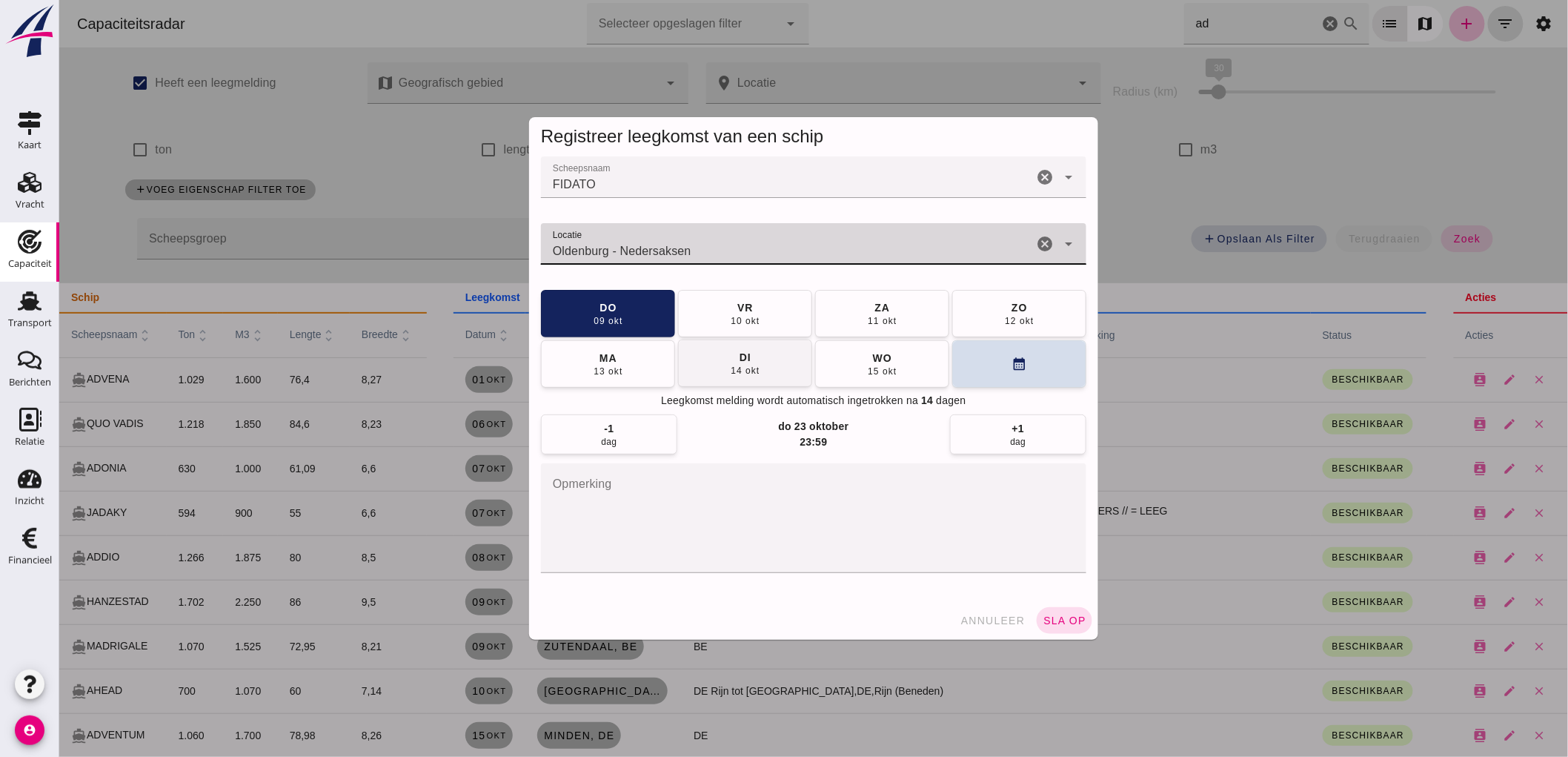
type input "Oldenburg - Nedersaksen"
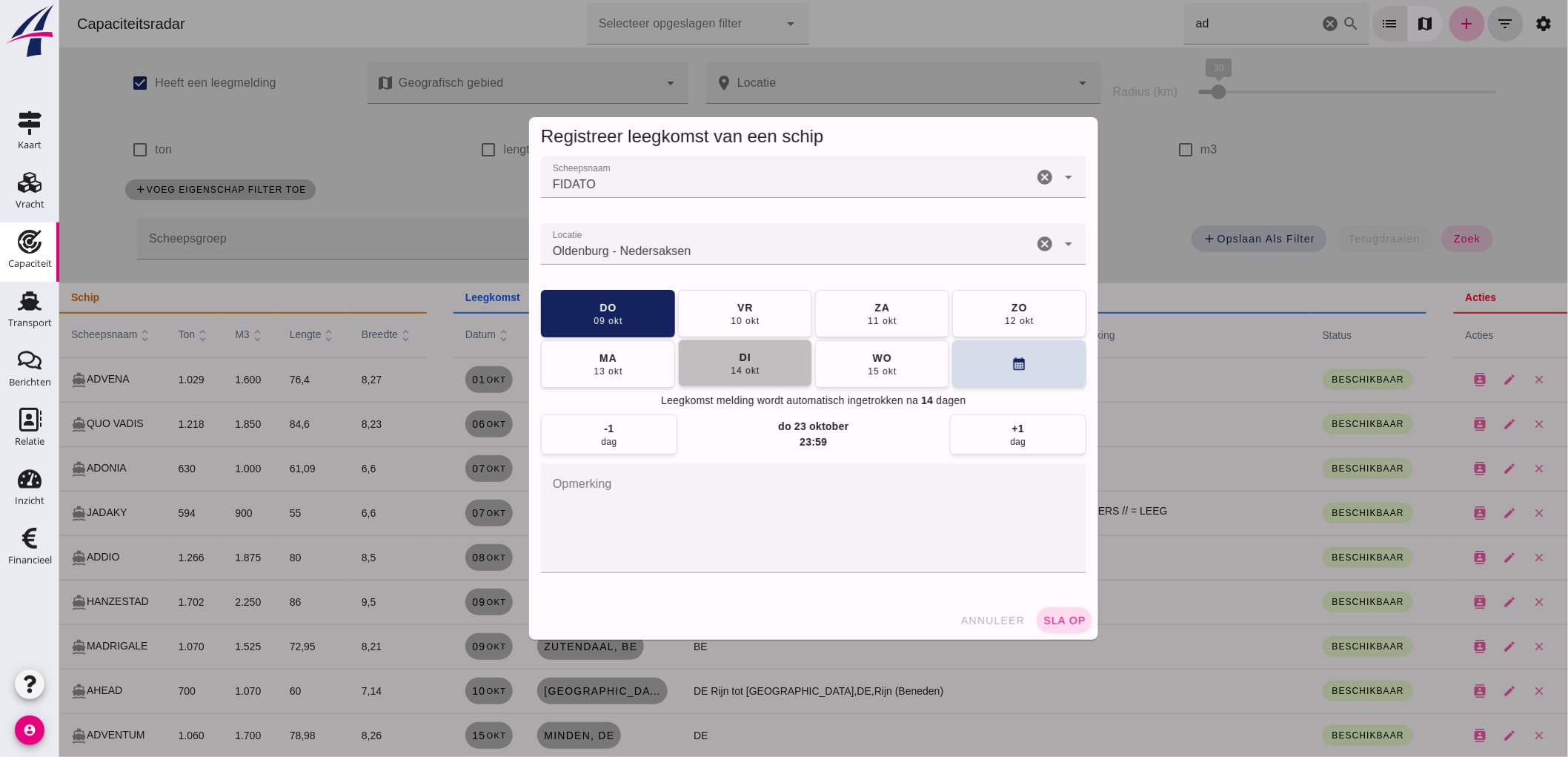
click at [715, 369] on button "[DATE]" at bounding box center [744, 363] width 134 height 47
click at [1069, 627] on button "sla op" at bounding box center [1063, 620] width 56 height 27
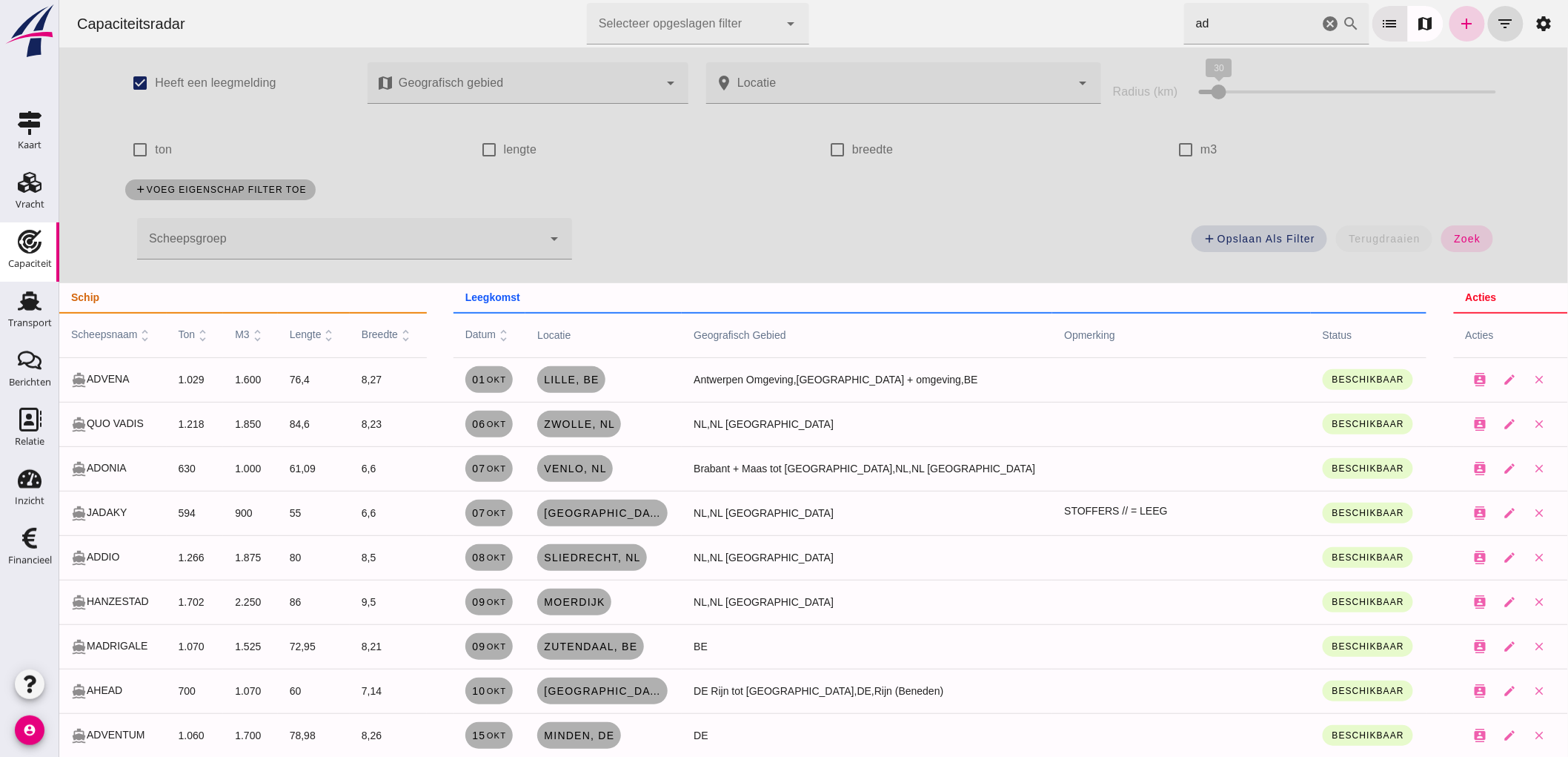
click at [1449, 26] on link "add" at bounding box center [1467, 24] width 36 height 36
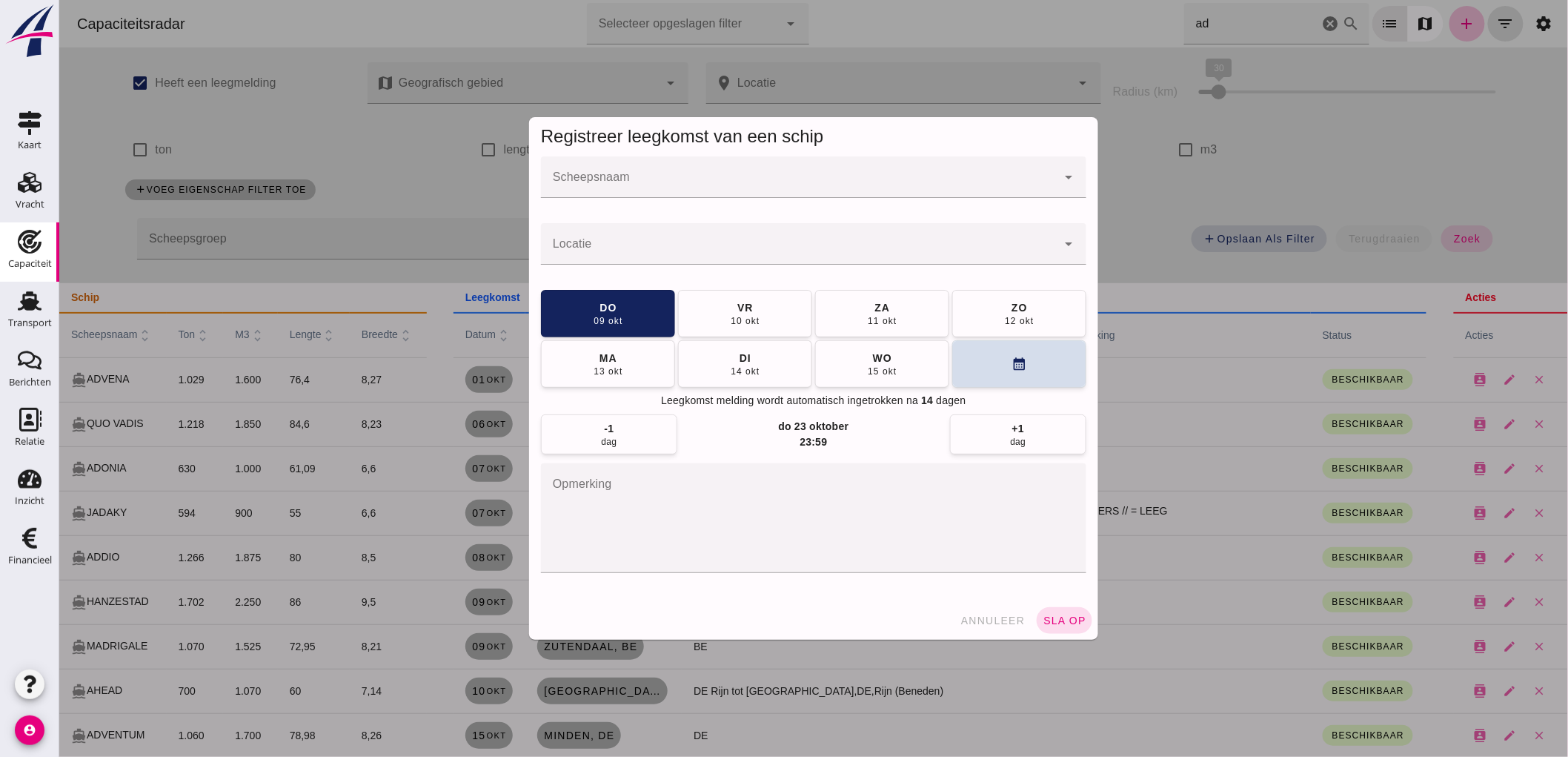
click at [627, 179] on input "Scheepsnaam" at bounding box center [798, 185] width 516 height 18
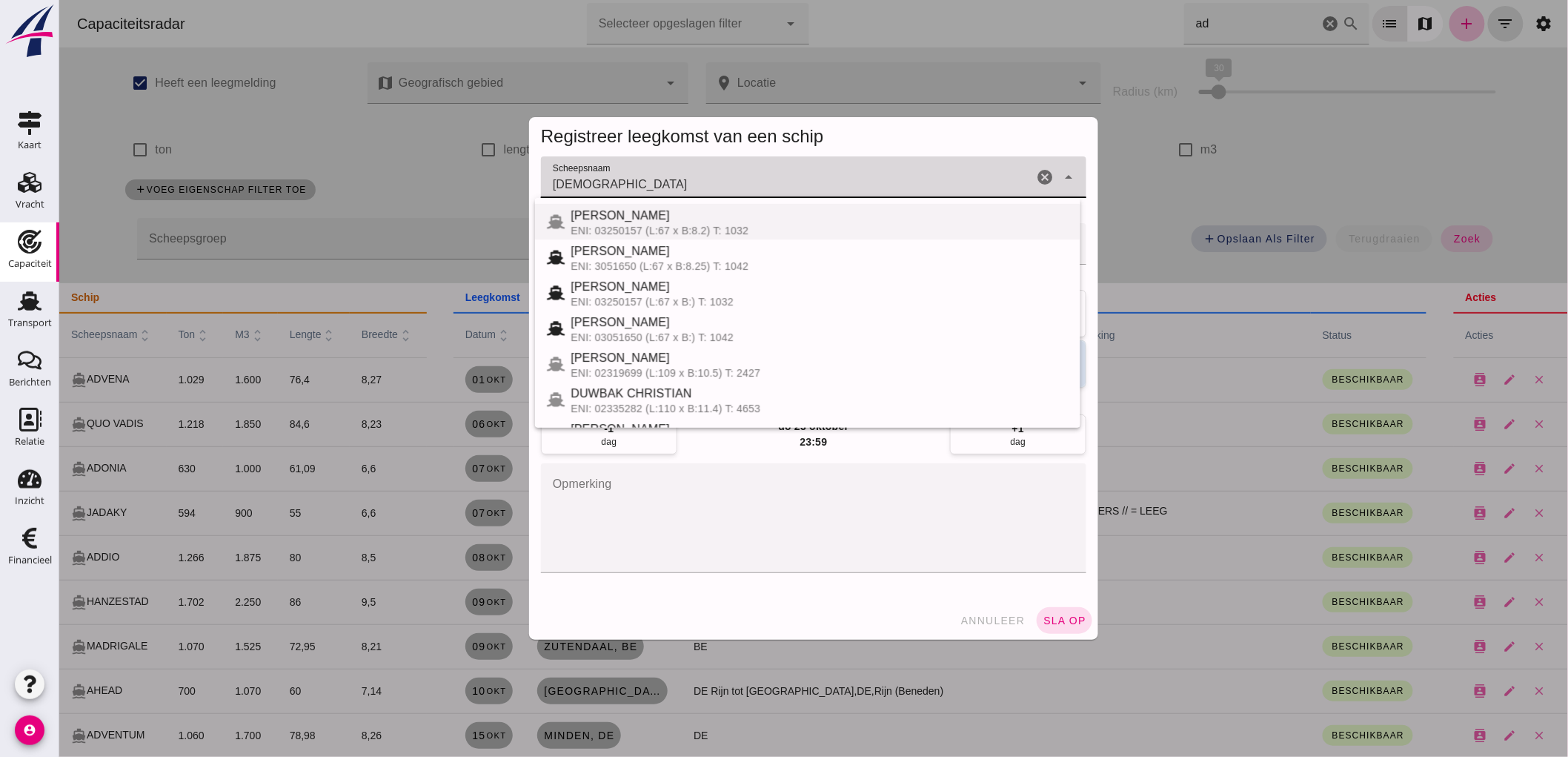
click at [721, 234] on div "ENI: 03250157 (L:67 x B:8.2) T: 1032" at bounding box center [819, 230] width 498 height 12
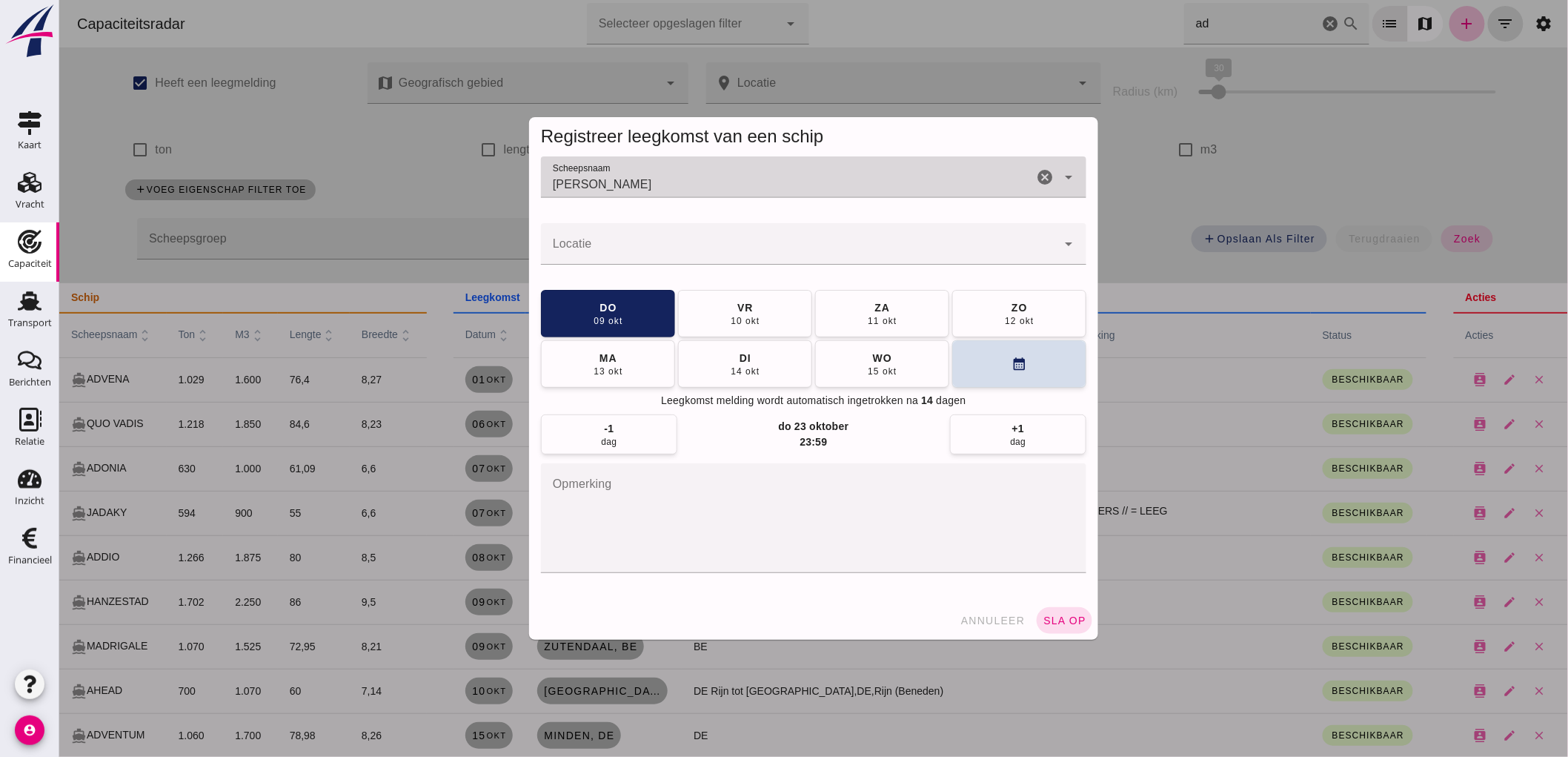
type input "[PERSON_NAME]"
click at [659, 246] on input "Locatie" at bounding box center [798, 252] width 516 height 18
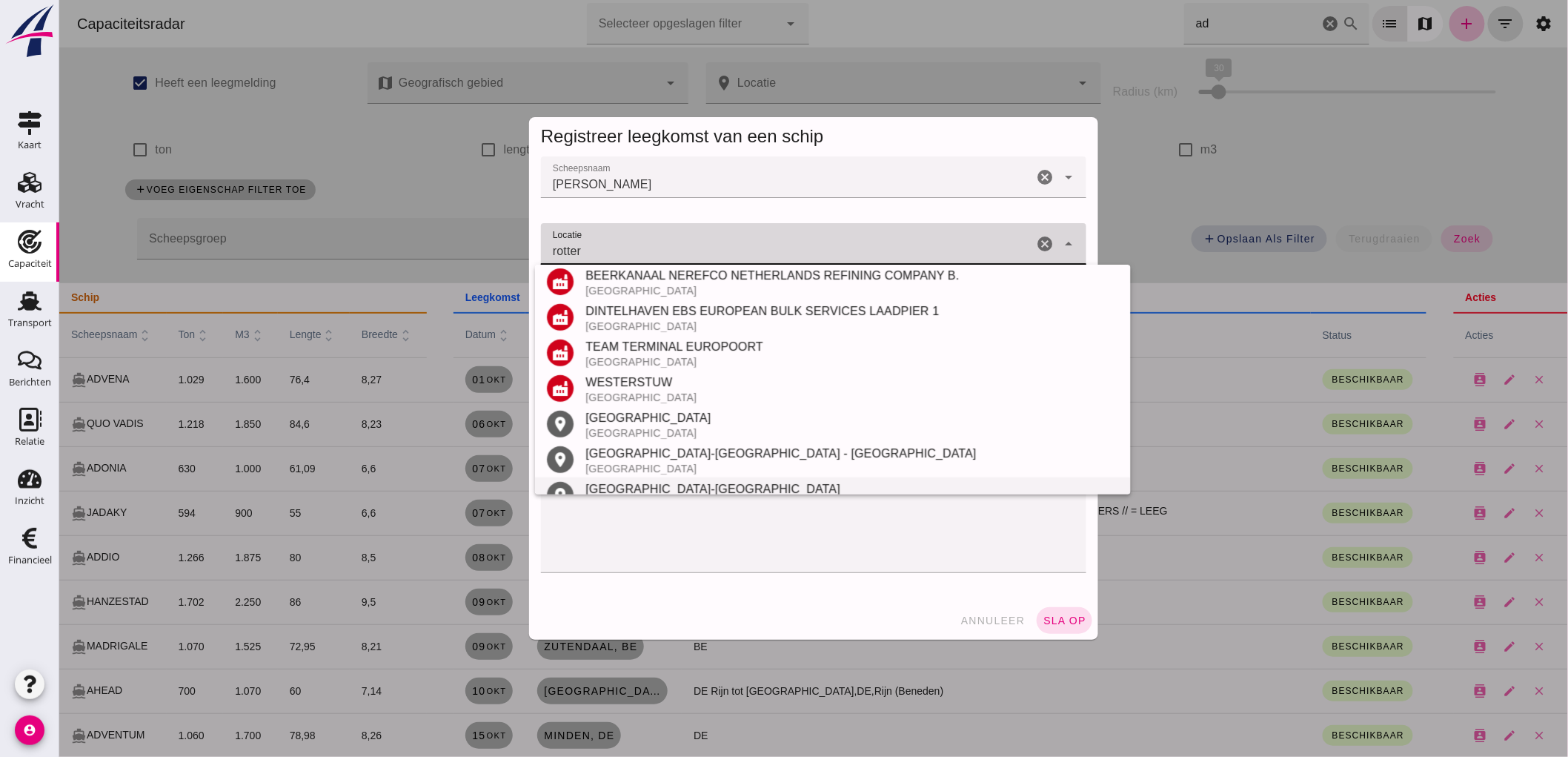
scroll to position [338, 0]
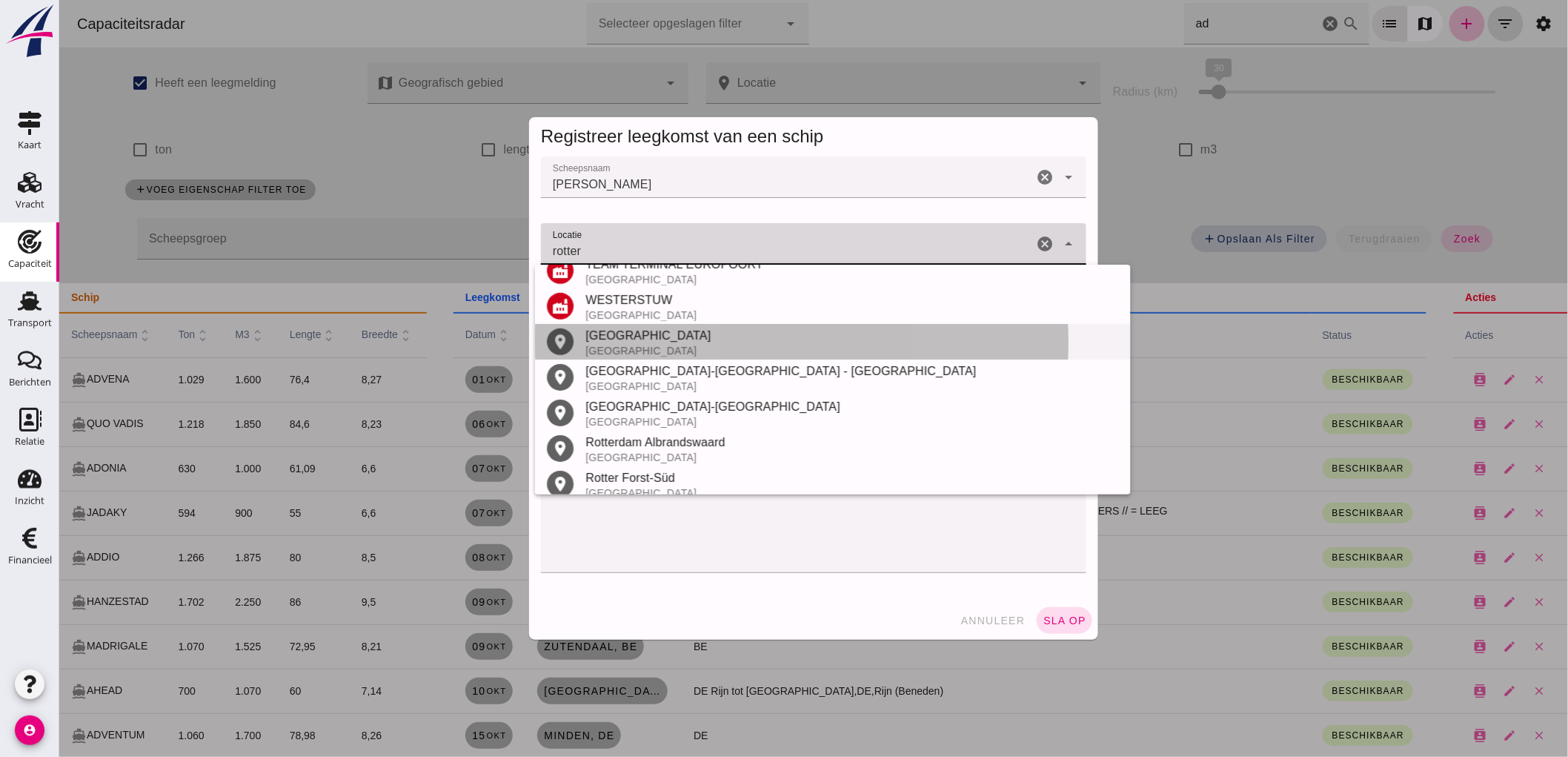
click at [621, 330] on div "[GEOGRAPHIC_DATA]" at bounding box center [852, 336] width 534 height 18
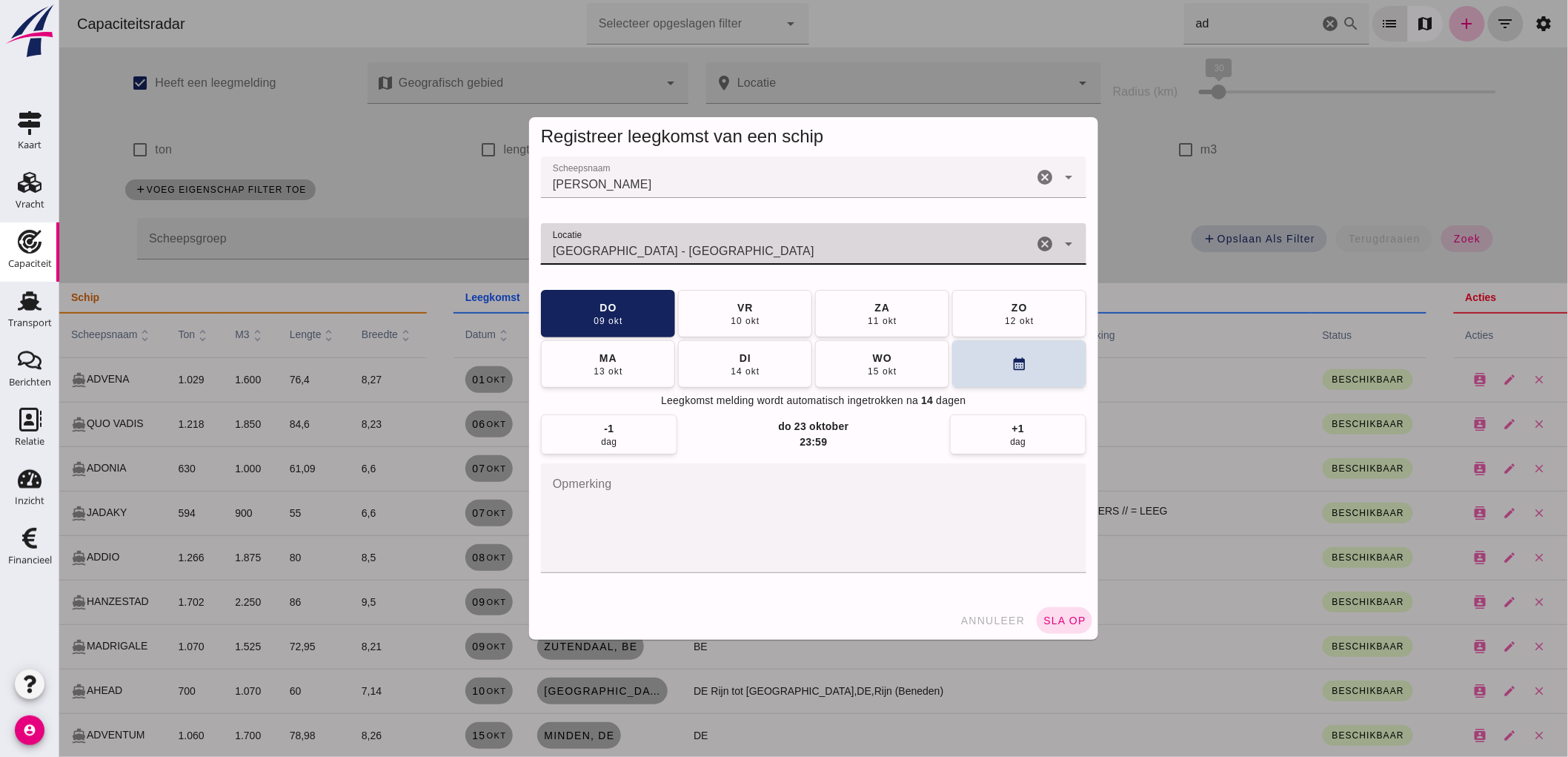
type input "[GEOGRAPHIC_DATA] - [GEOGRAPHIC_DATA]"
click at [653, 484] on textarea "opmerking" at bounding box center [813, 518] width 545 height 110
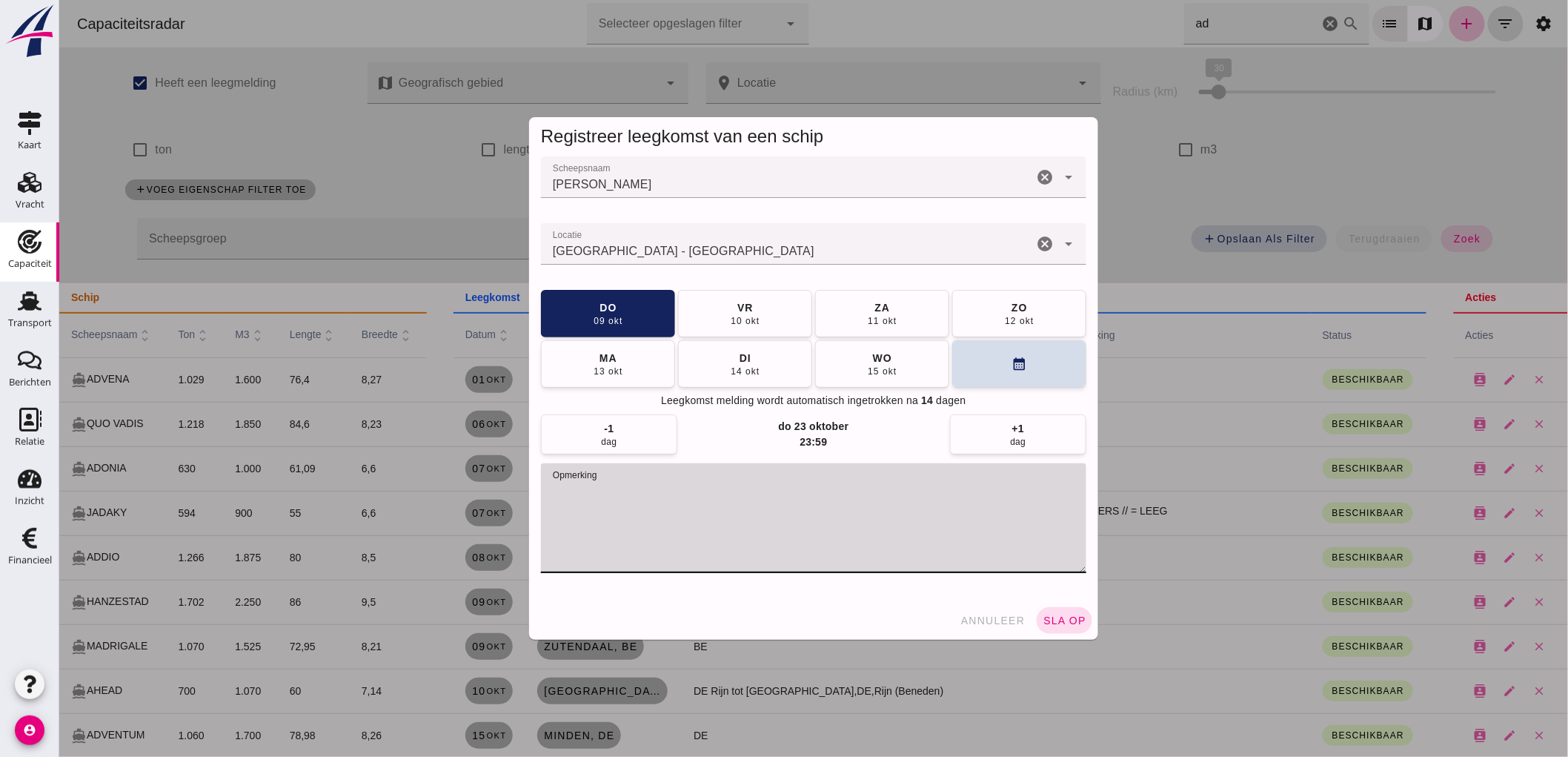
type textarea "b"
click at [1042, 617] on span "sla op" at bounding box center [1063, 620] width 44 height 12
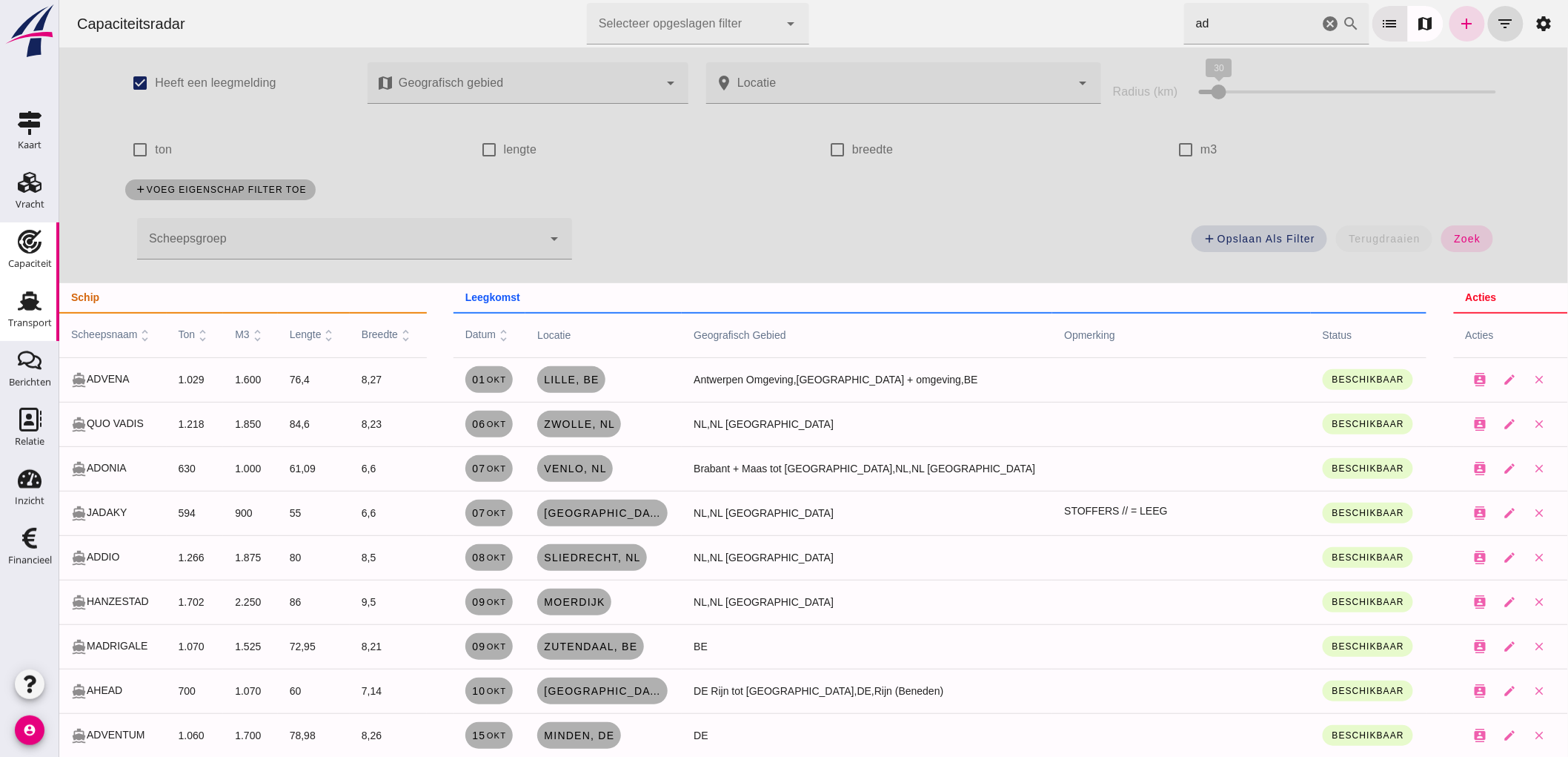
drag, startPoint x: 37, startPoint y: 299, endPoint x: 0, endPoint y: 304, distance: 37.3
click at [37, 299] on icon "Transport" at bounding box center [29, 300] width 24 height 24
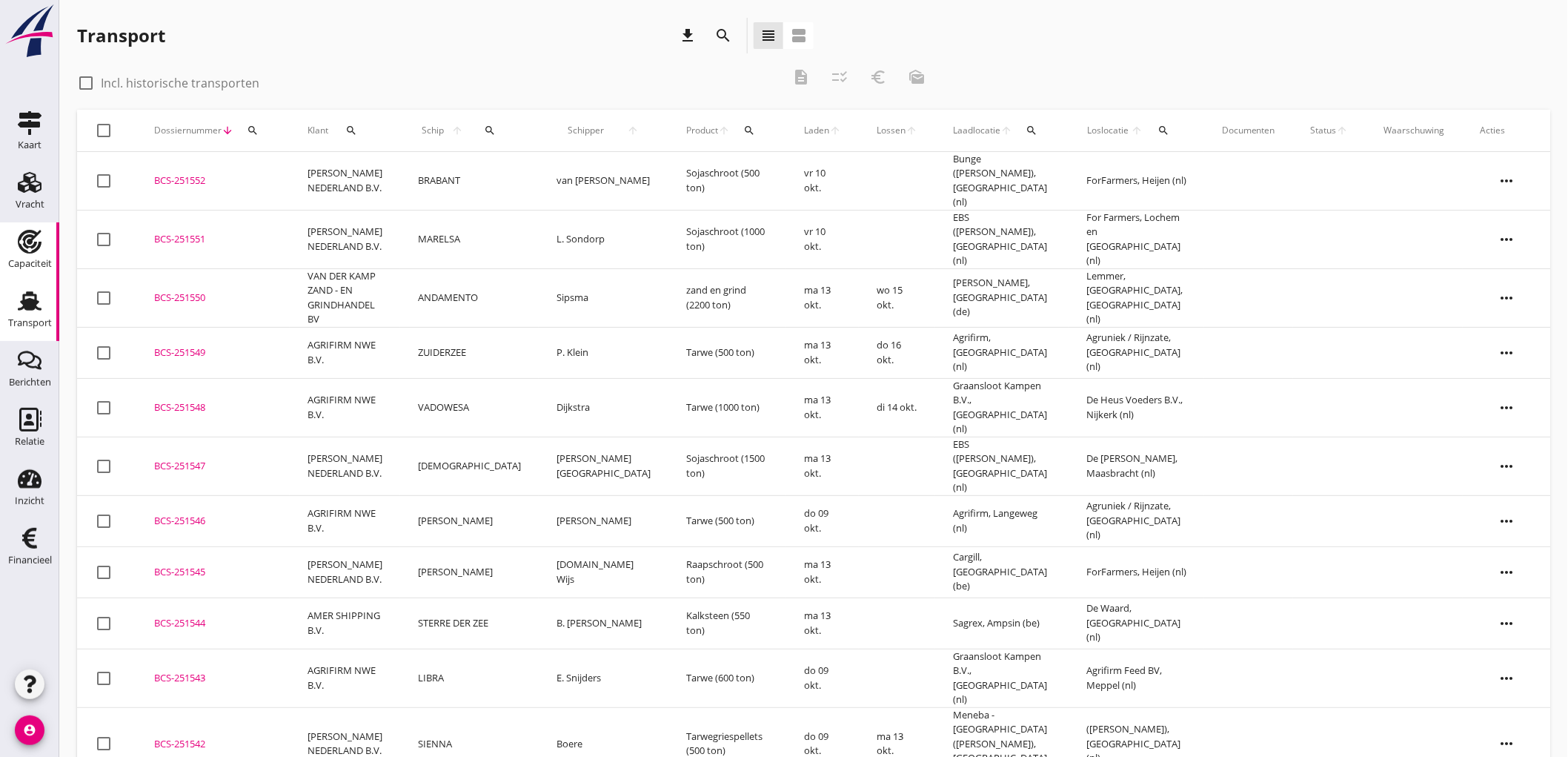
click at [24, 251] on use at bounding box center [29, 241] width 24 height 24
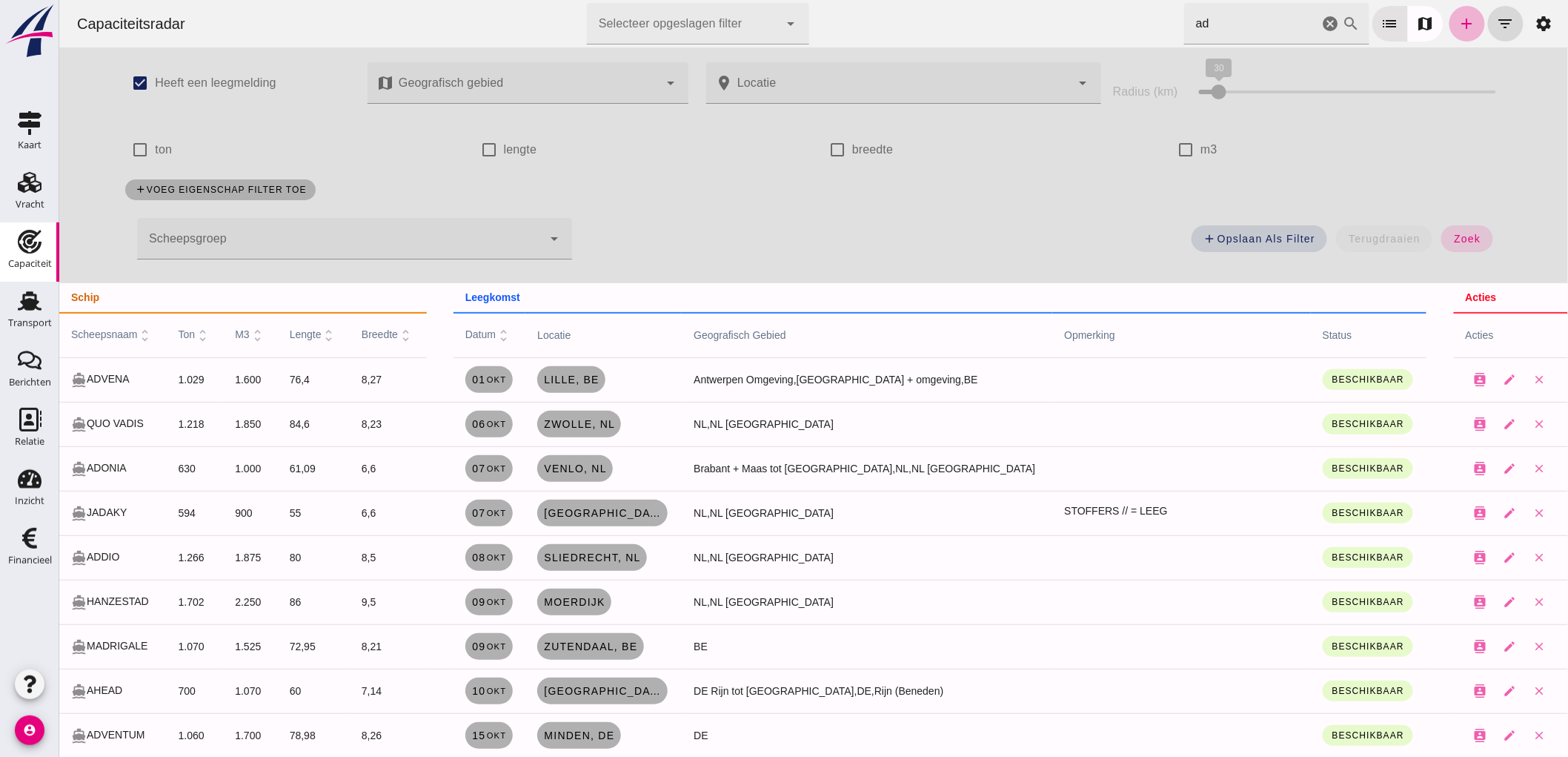
click at [1463, 28] on link "add" at bounding box center [1467, 24] width 36 height 36
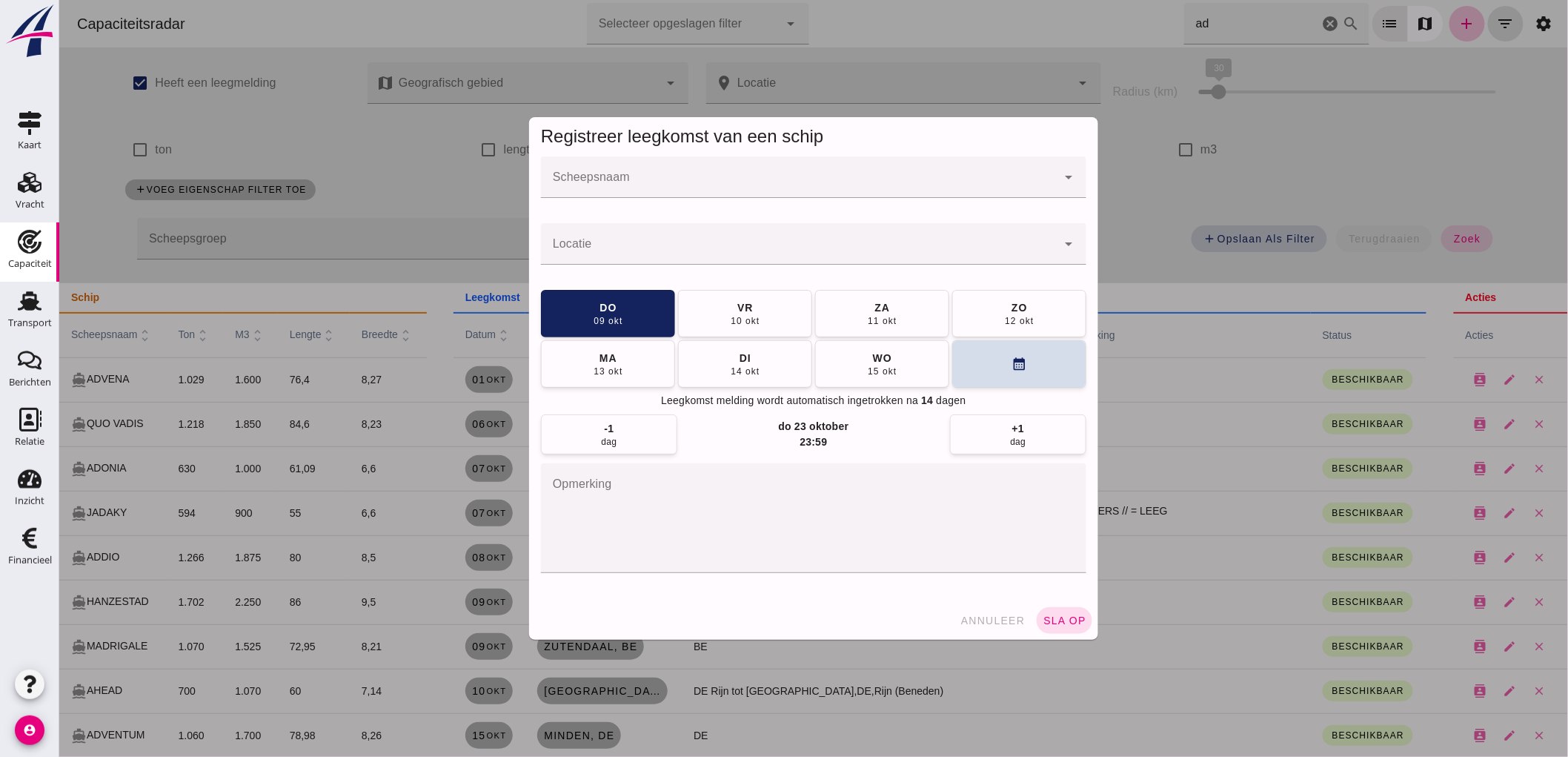
click at [634, 176] on input "Scheepsnaam" at bounding box center [798, 185] width 516 height 18
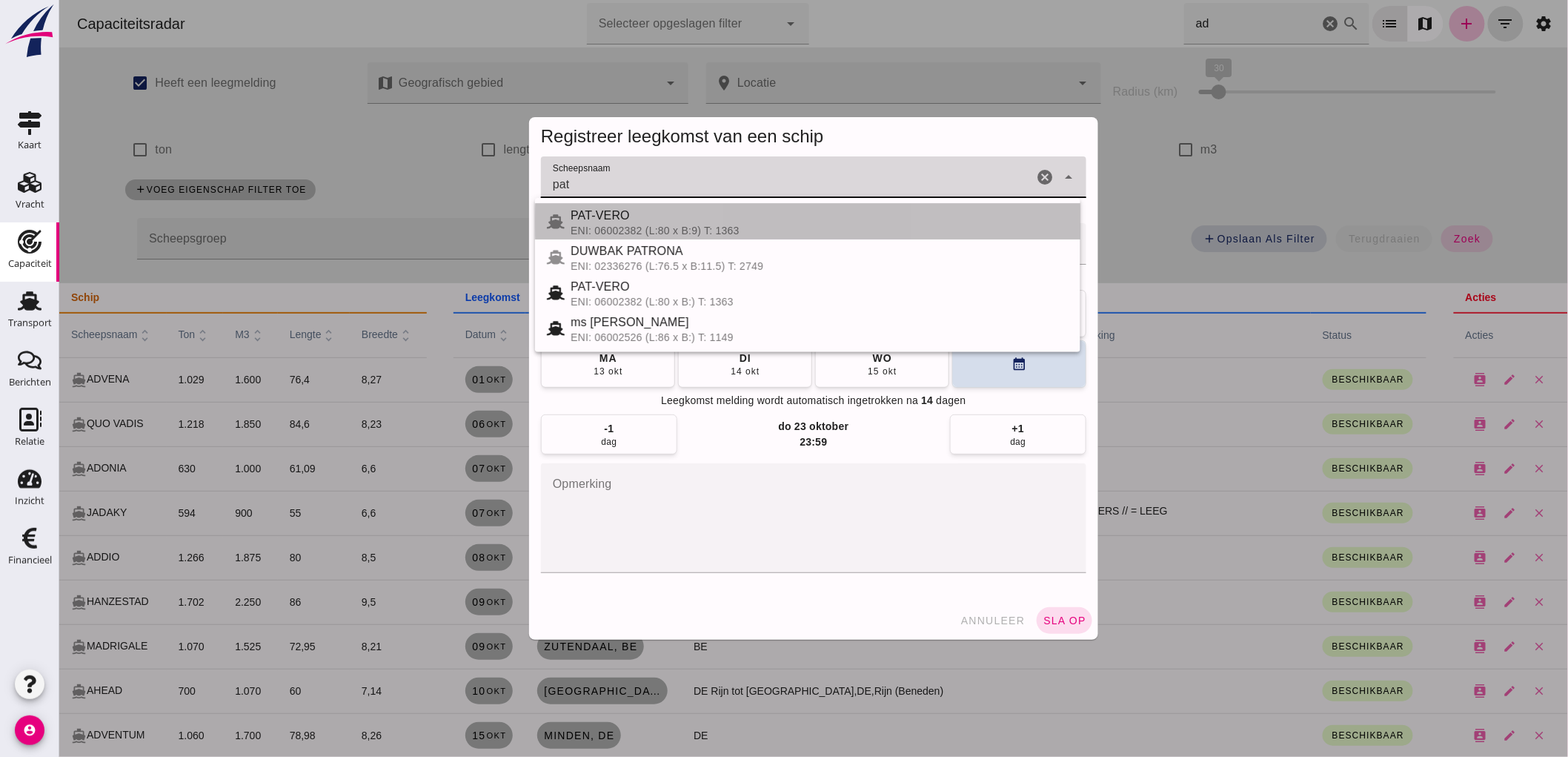
click at [621, 228] on div "ENI: 06002382 (L:80 x B:9) T: 1363" at bounding box center [819, 230] width 498 height 12
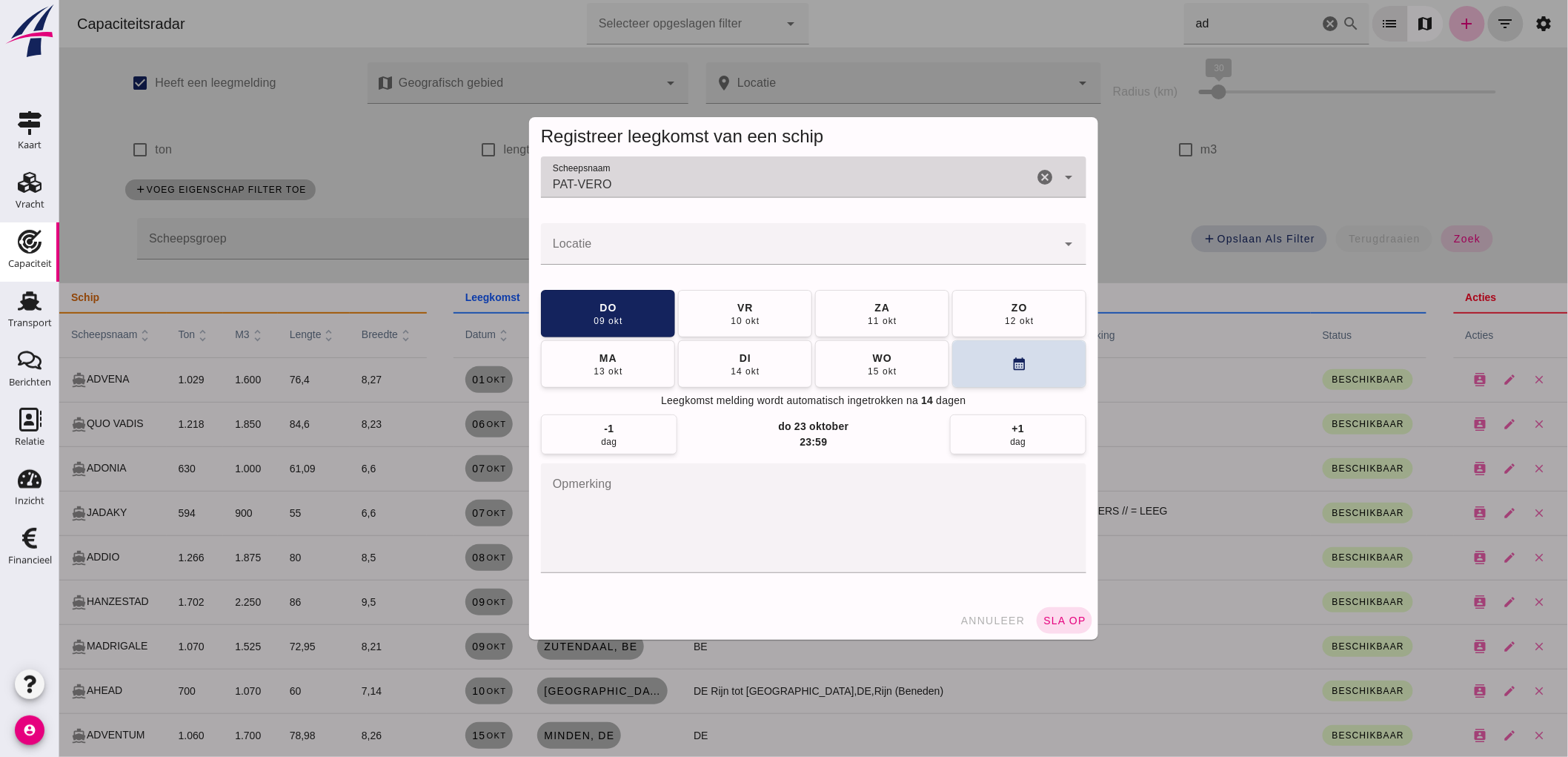
type input "PAT-VERO"
click at [621, 241] on div at bounding box center [798, 243] width 516 height 41
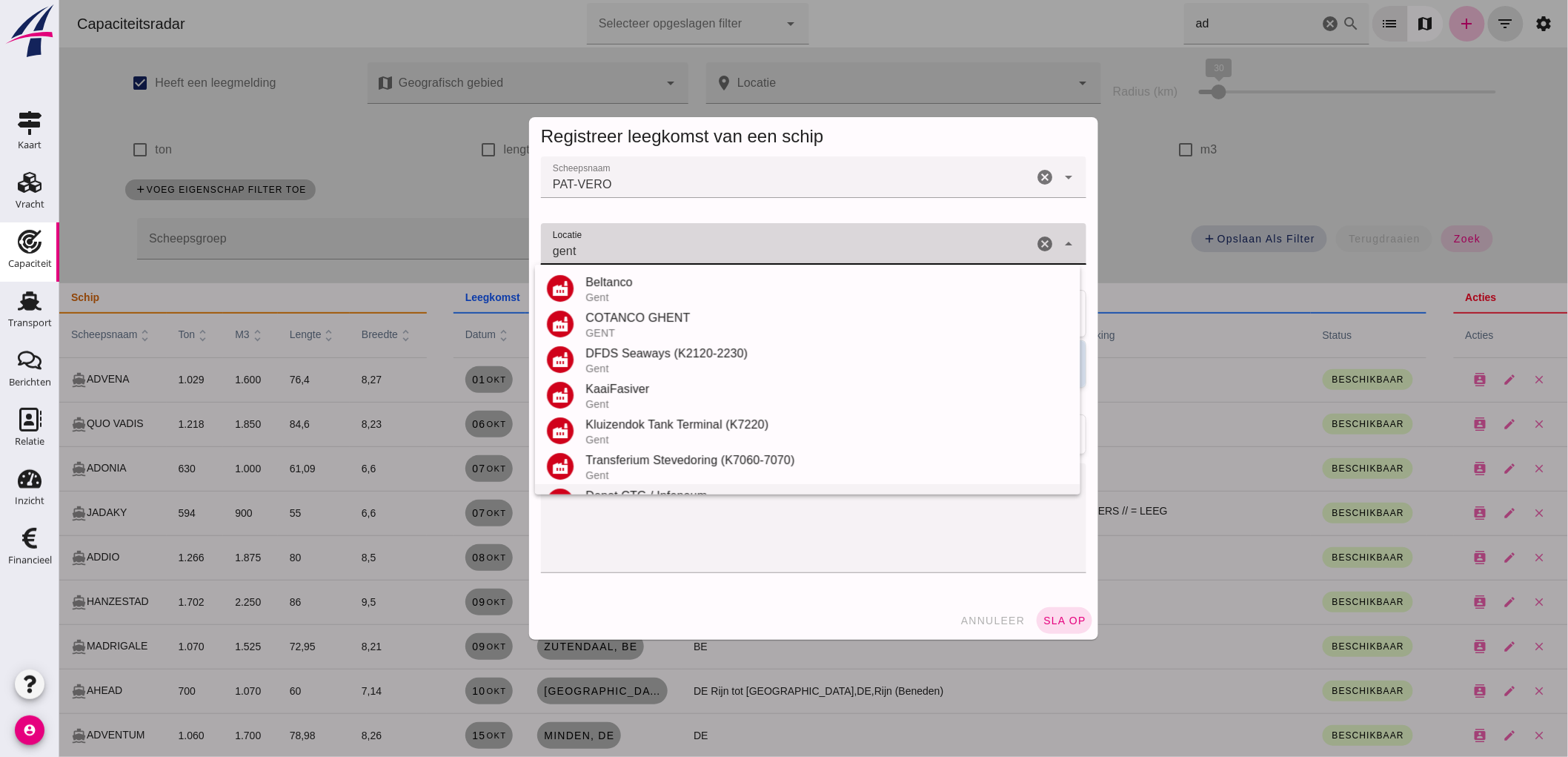
scroll to position [315, 0]
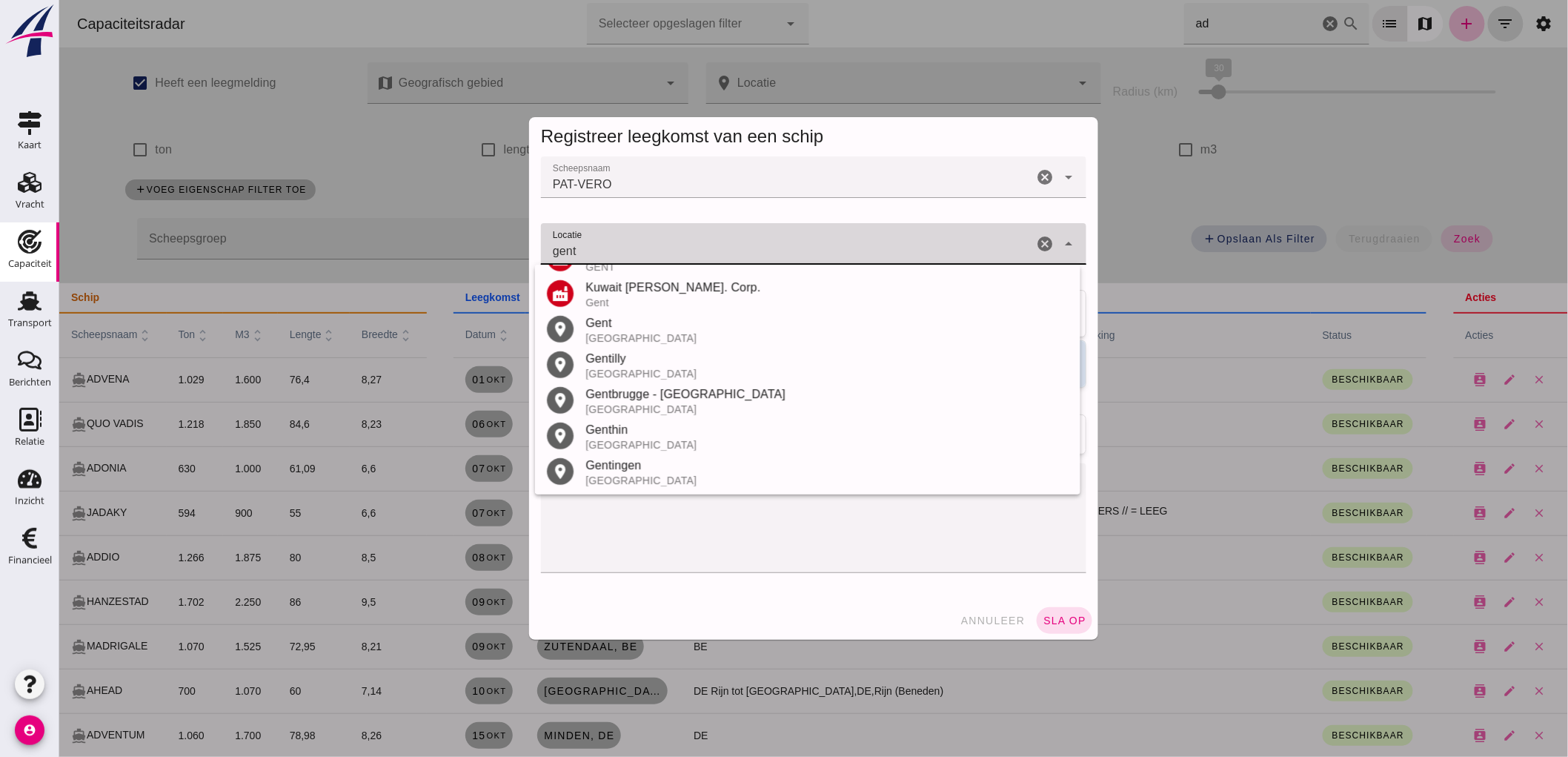
click at [642, 332] on div "[GEOGRAPHIC_DATA]" at bounding box center [827, 338] width 483 height 12
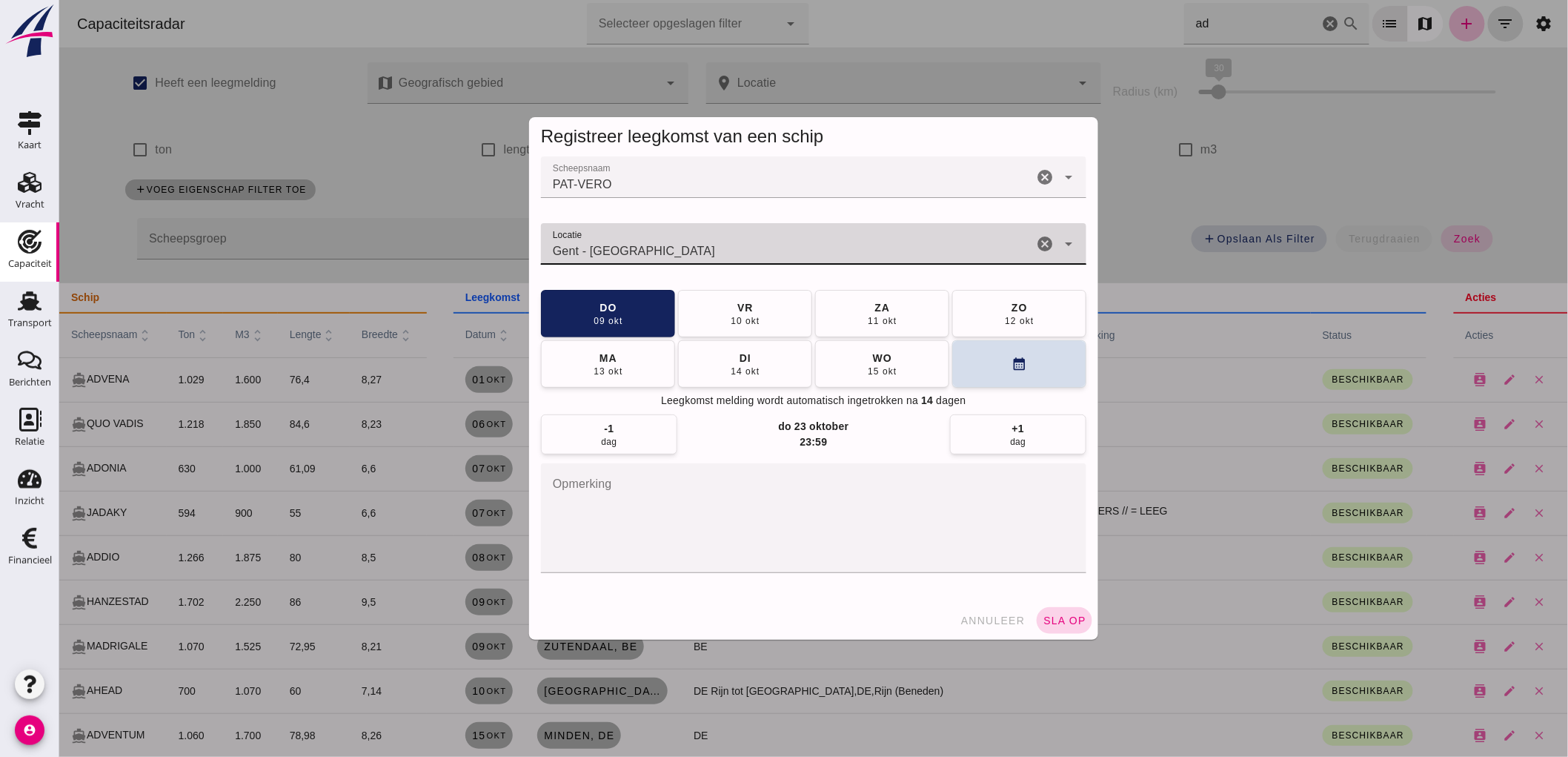
type input "Gent - [GEOGRAPHIC_DATA]"
click at [1064, 622] on span "sla op" at bounding box center [1063, 620] width 44 height 12
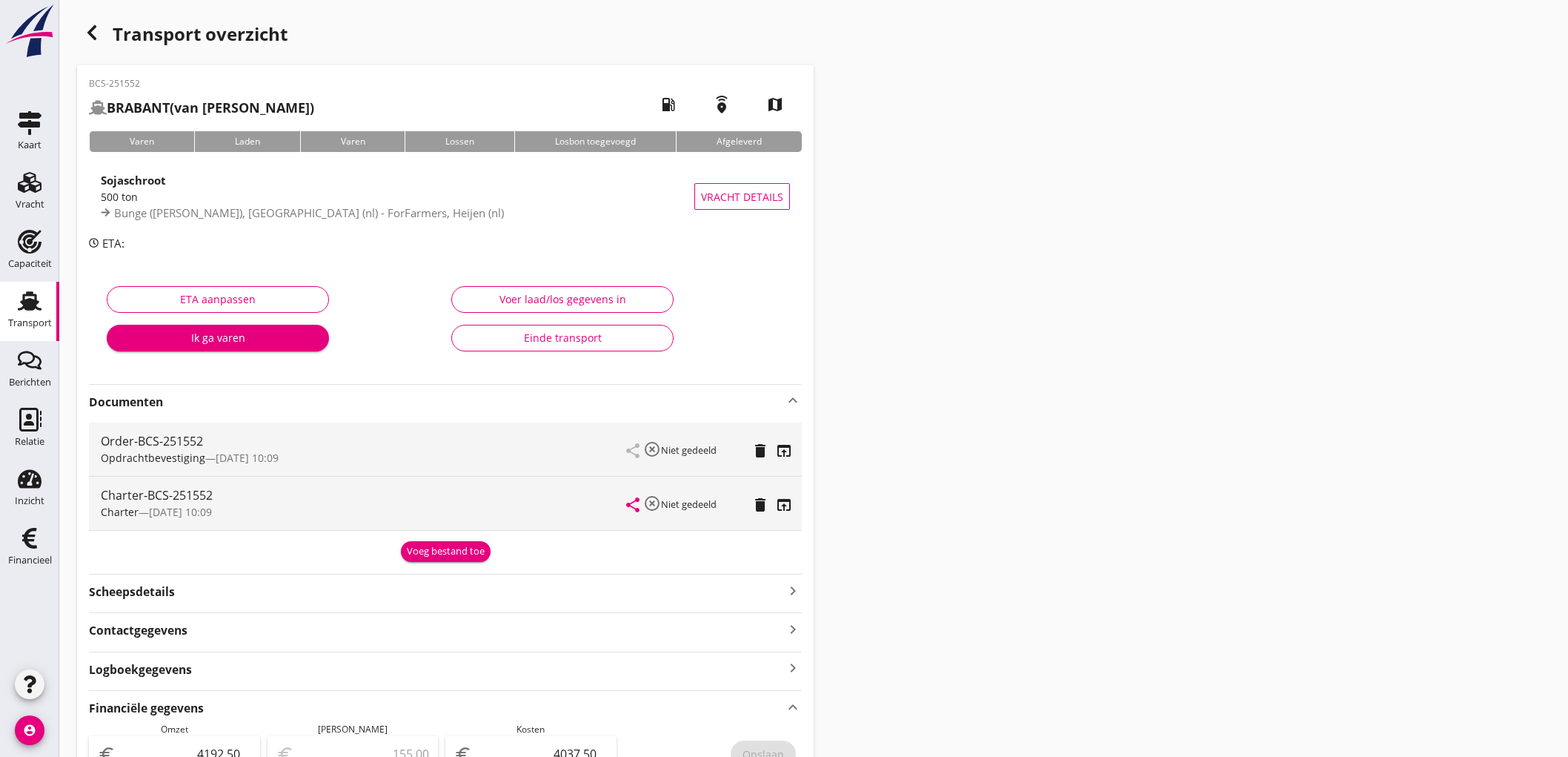
scroll to position [523, 0]
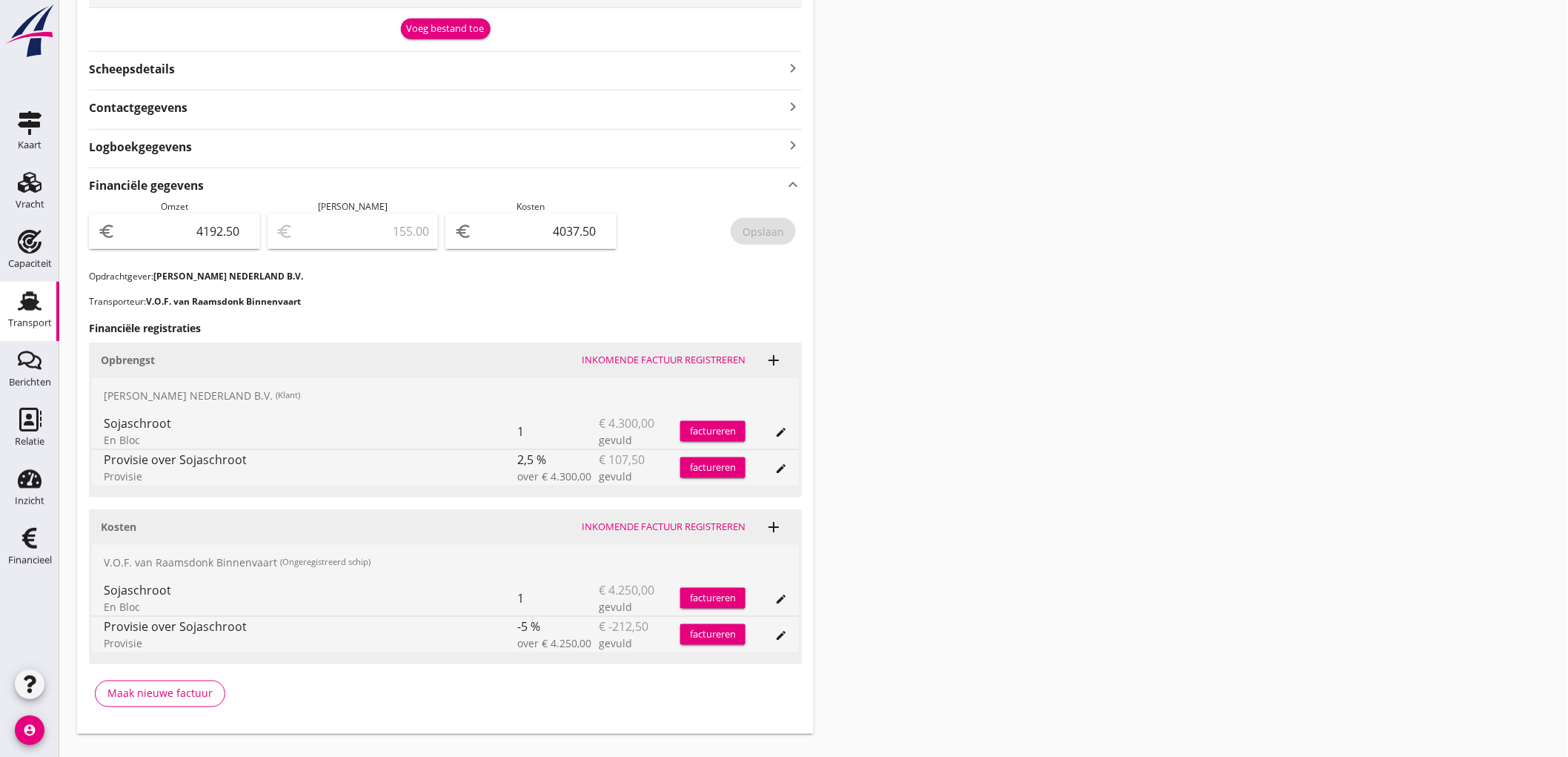
click at [7, 306] on link "Transport Transport" at bounding box center [29, 311] width 59 height 59
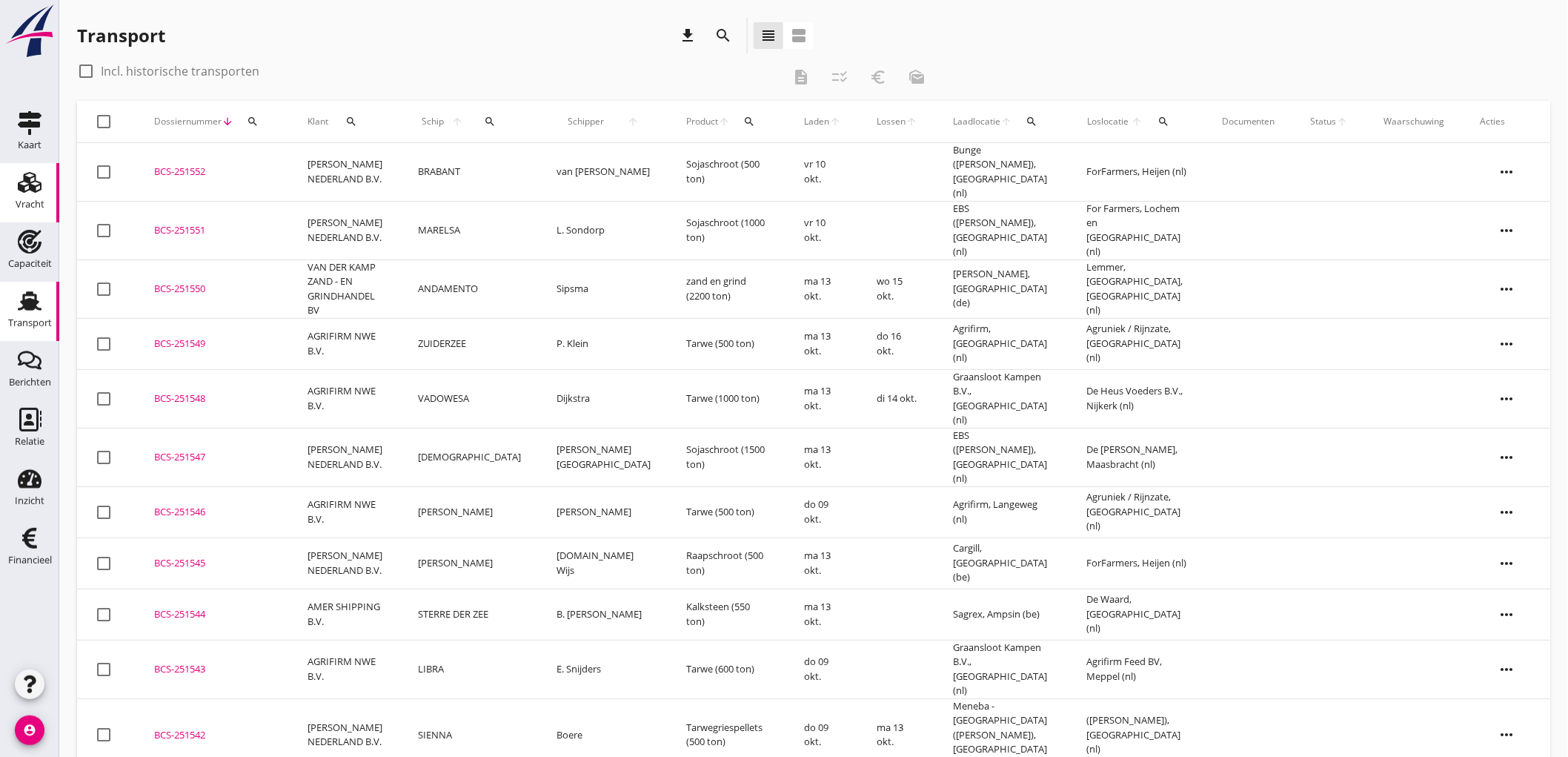
click at [19, 205] on div "Vracht" at bounding box center [30, 204] width 29 height 10
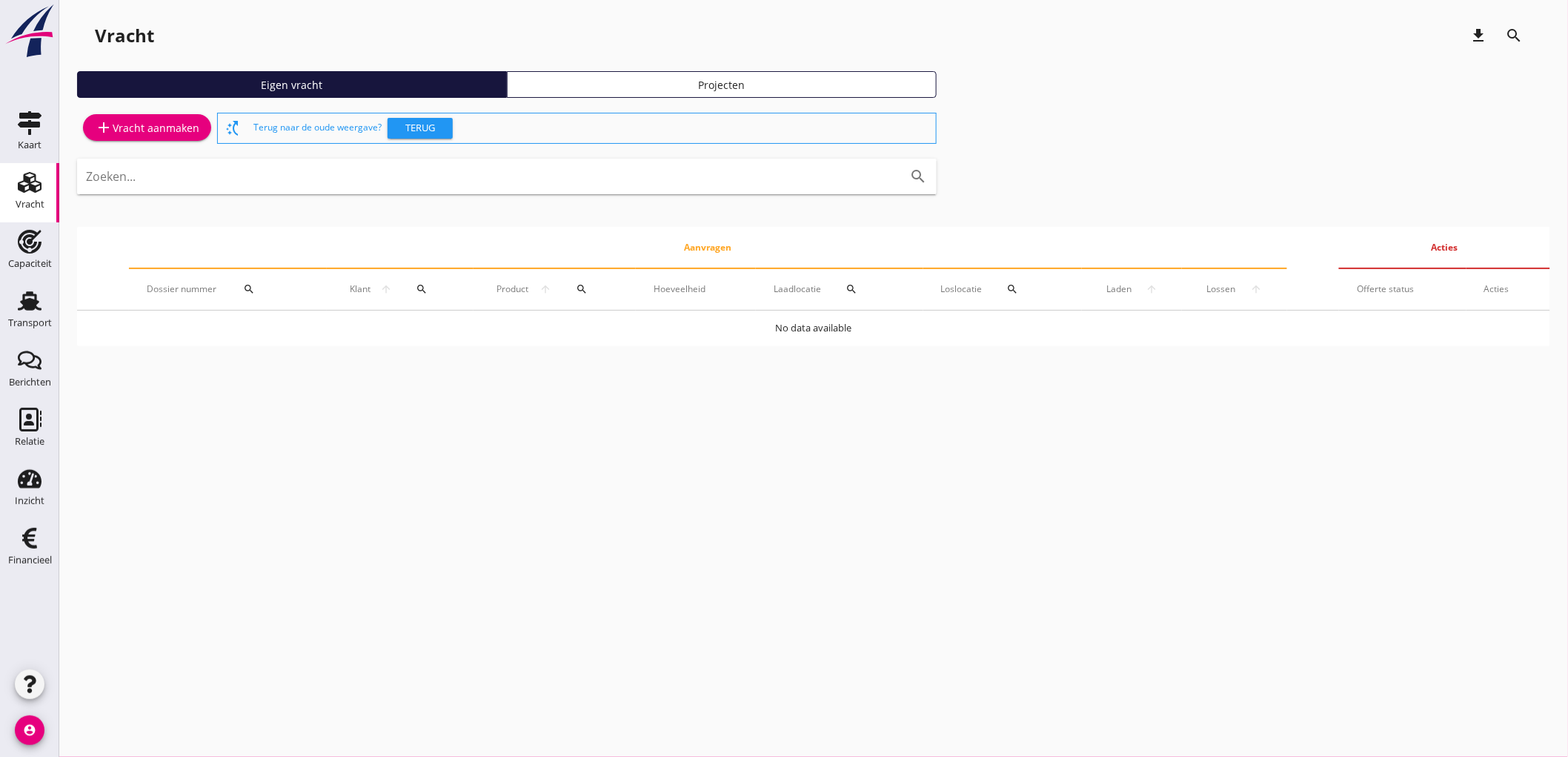
click at [138, 131] on div "add Vracht aanmaken" at bounding box center [147, 127] width 105 height 18
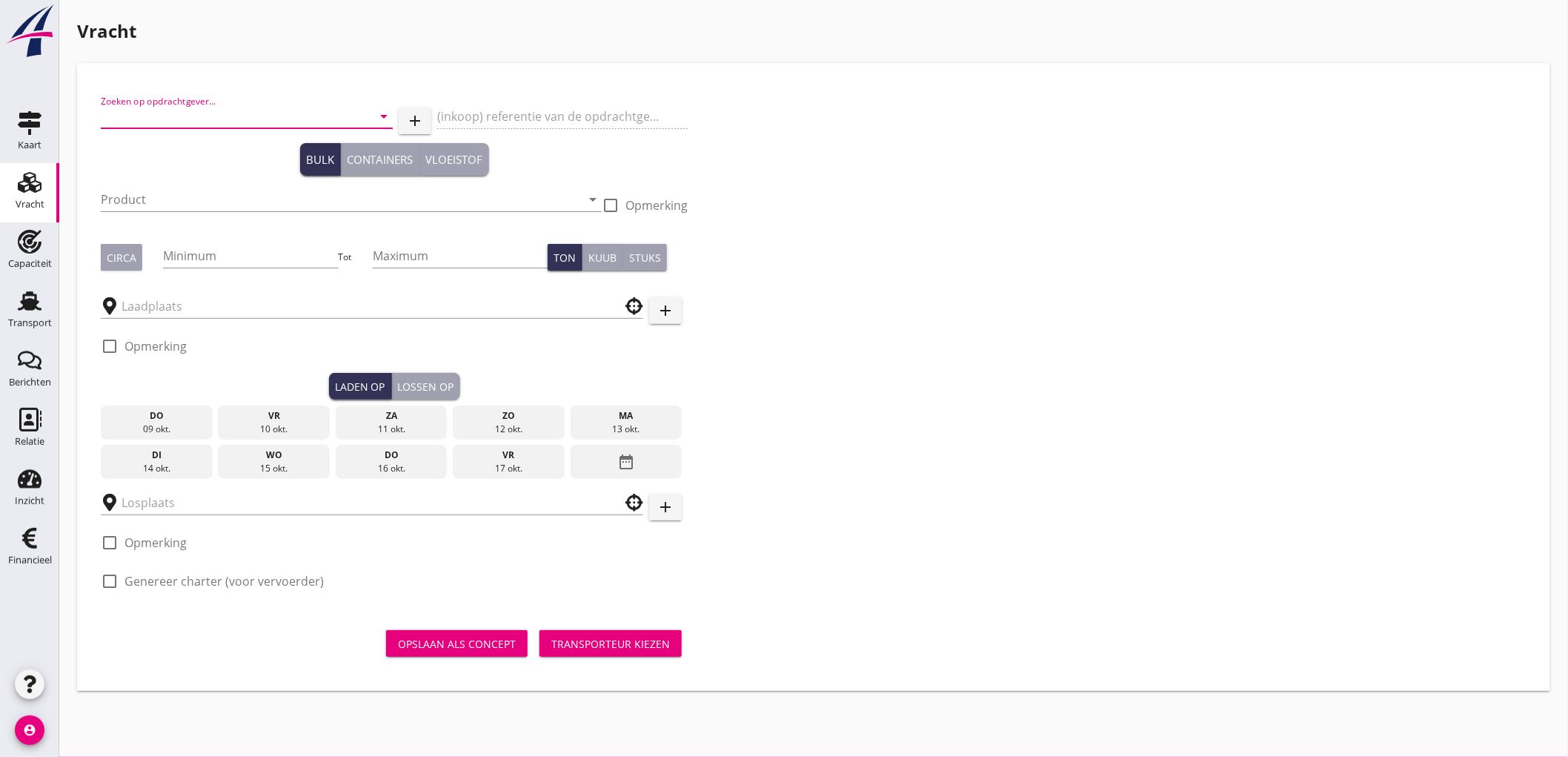
click at [126, 111] on input "Zoeken op opdrachtgever..." at bounding box center [226, 116] width 251 height 24
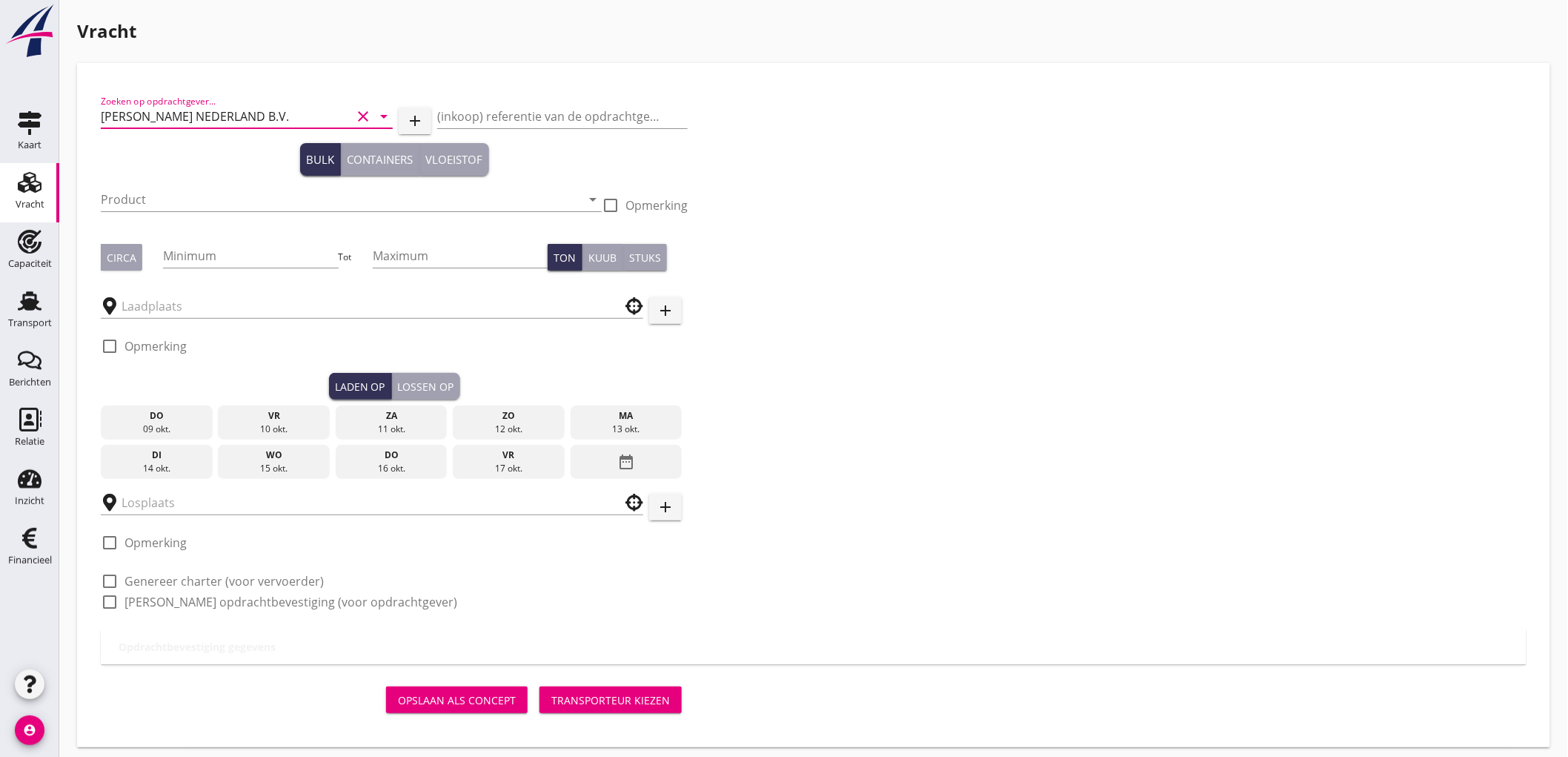
type input "[PERSON_NAME] NEDERLAND B.V."
click at [163, 191] on input "Product" at bounding box center [341, 199] width 480 height 24
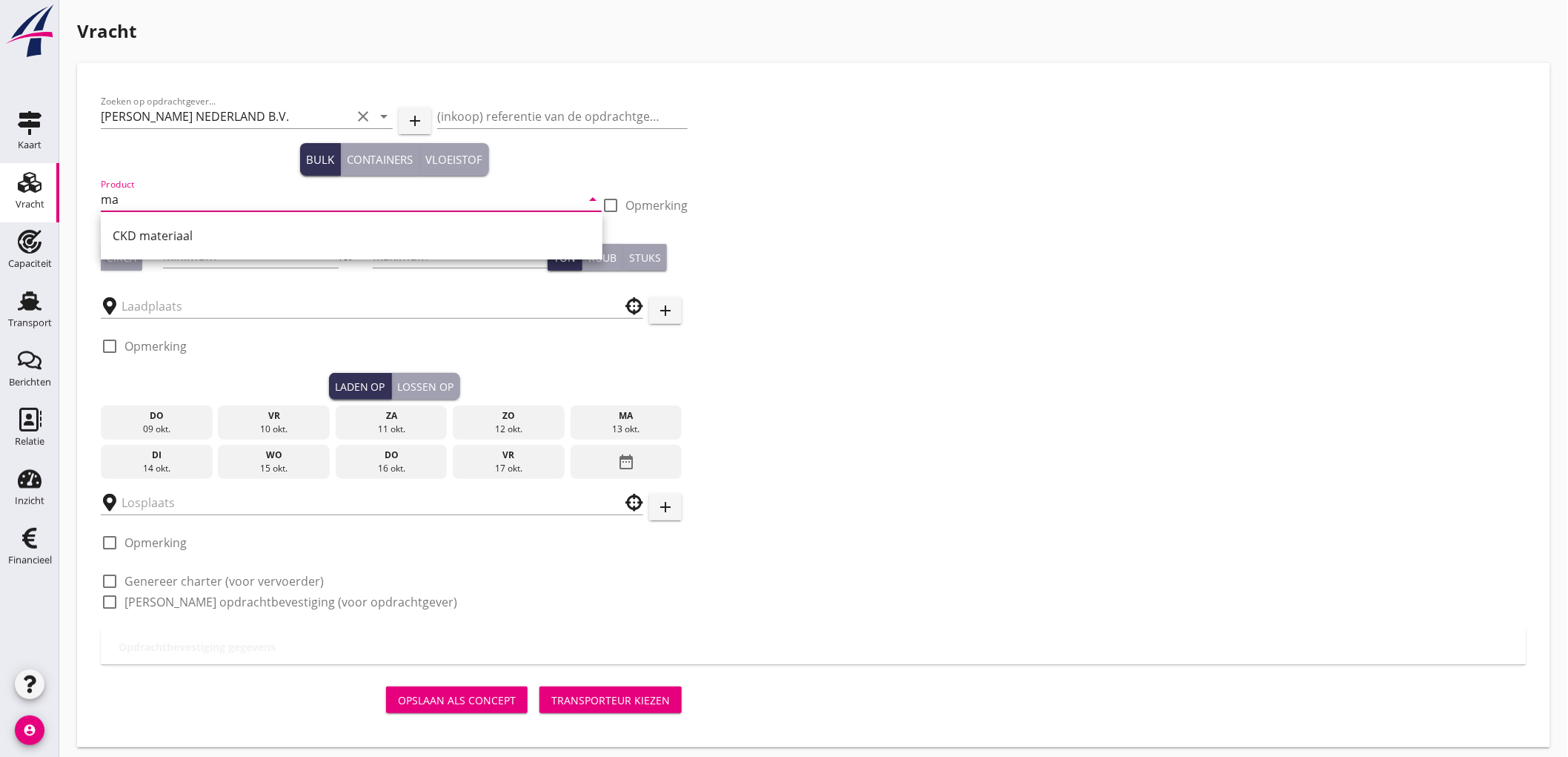
type input "m"
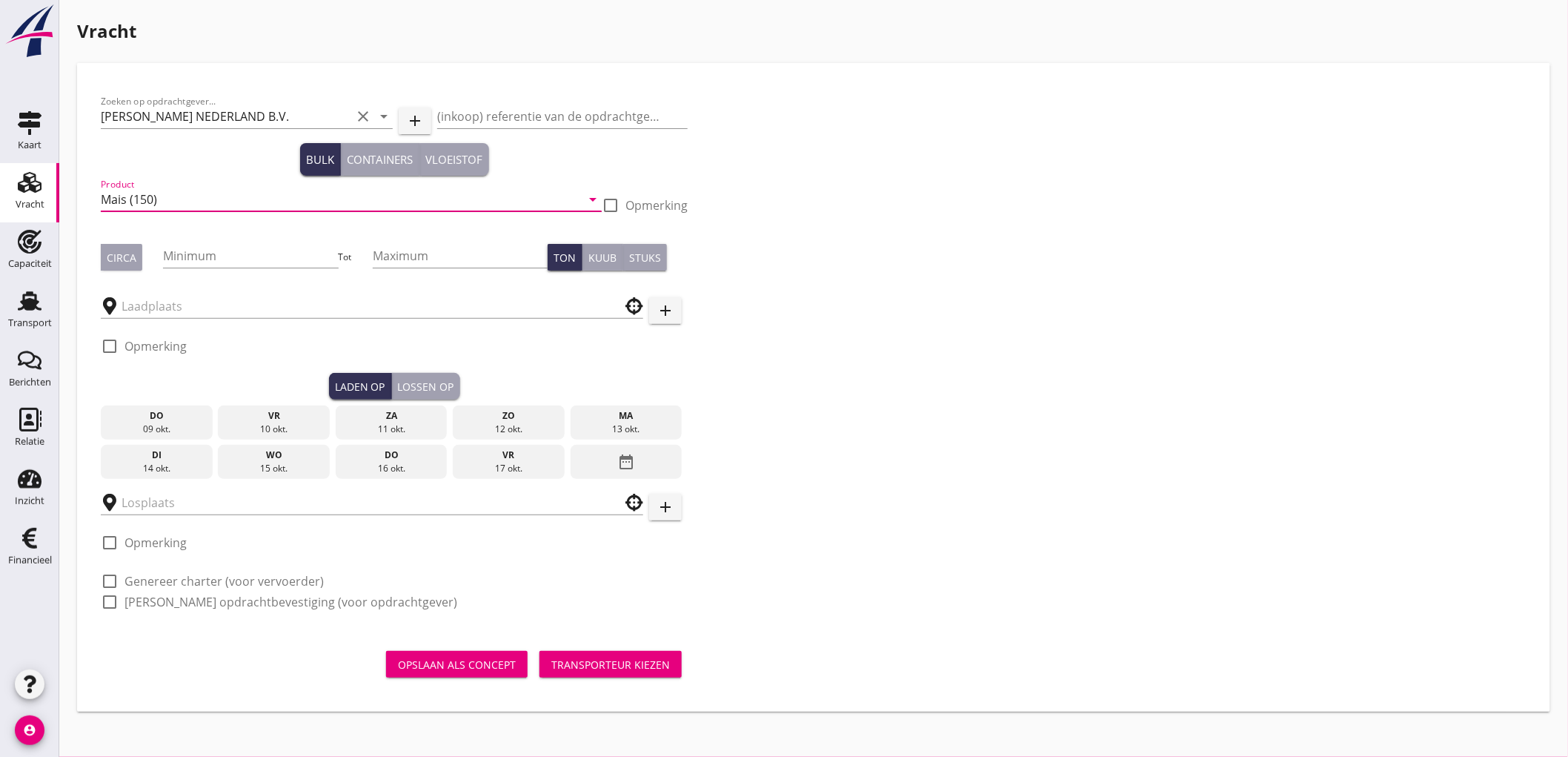
type input "Mais (150)"
drag, startPoint x: 140, startPoint y: 239, endPoint x: 141, endPoint y: 252, distance: 13.0
click at [141, 248] on div "Circa Minimum Tot Maximum Ton Kuub Stuks" at bounding box center [394, 257] width 587 height 50
click at [137, 257] on button "Circa" at bounding box center [121, 257] width 41 height 27
click at [176, 253] on input "Minimum" at bounding box center [251, 256] width 175 height 24
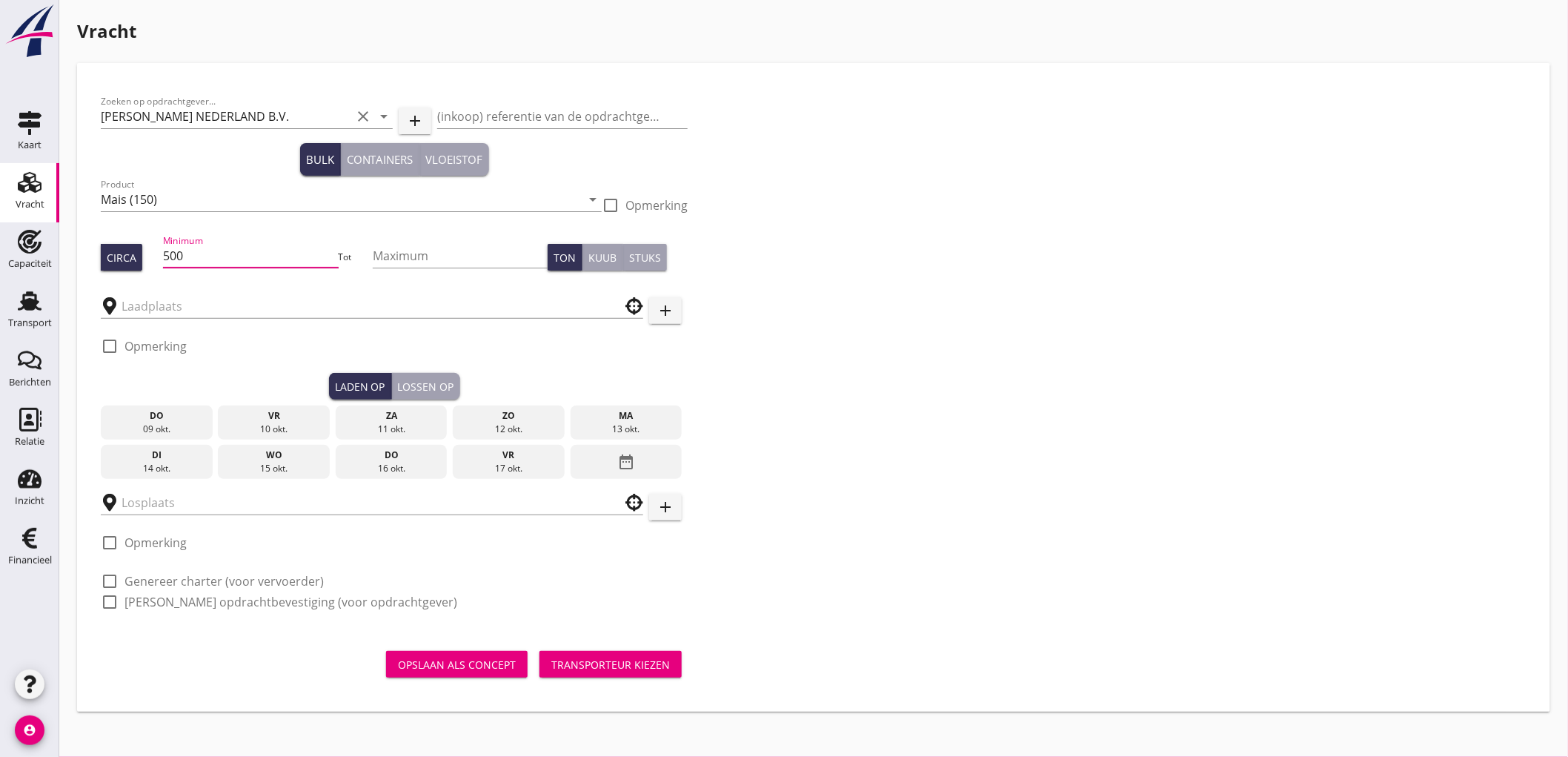
type input "500"
click at [169, 305] on input "text" at bounding box center [362, 306] width 480 height 24
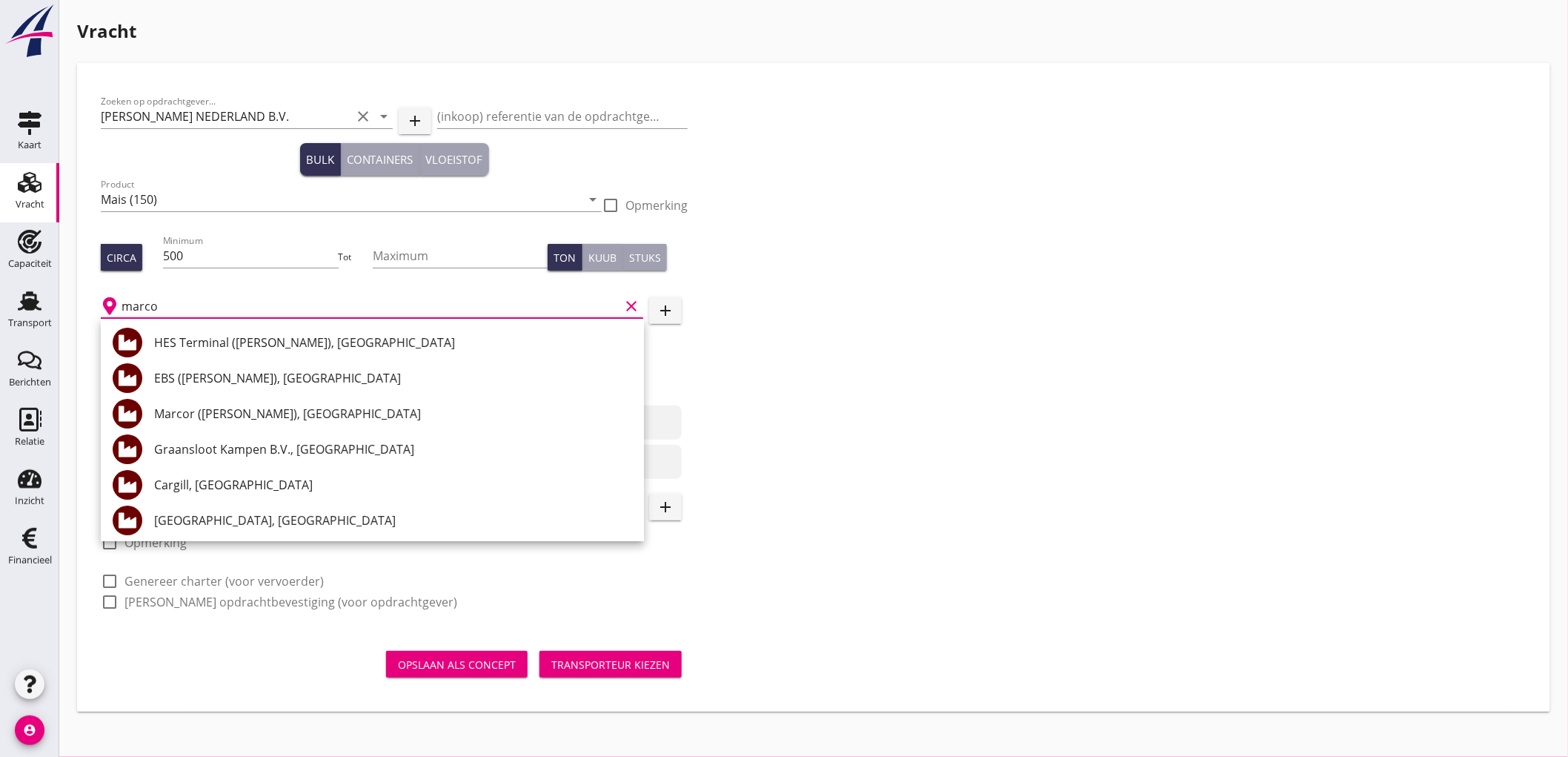
type input "marcor"
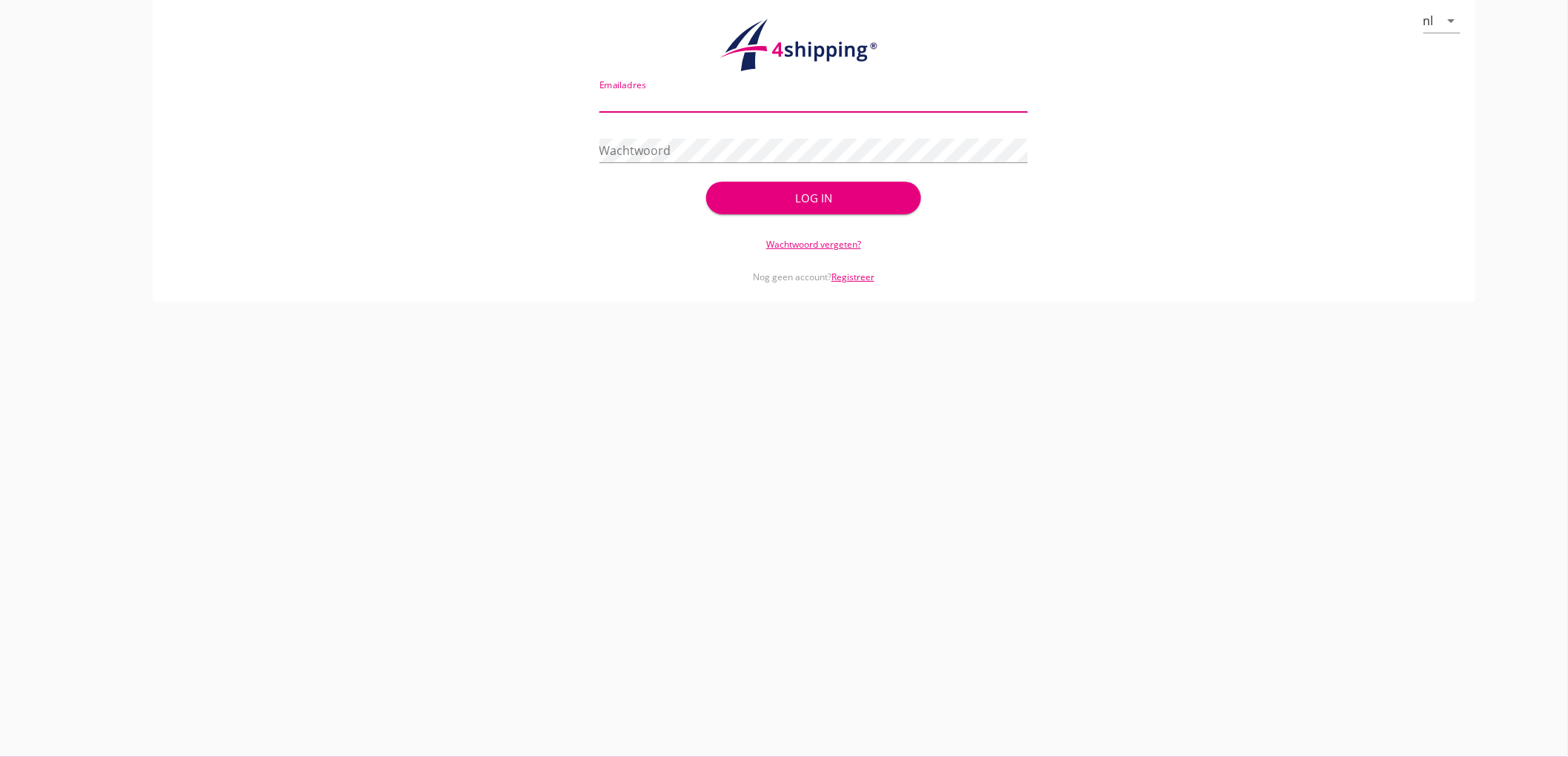
click at [640, 101] on input "Emailadres" at bounding box center [814, 100] width 429 height 24
type input "bouman@stoffersbevrachtingen.nl"
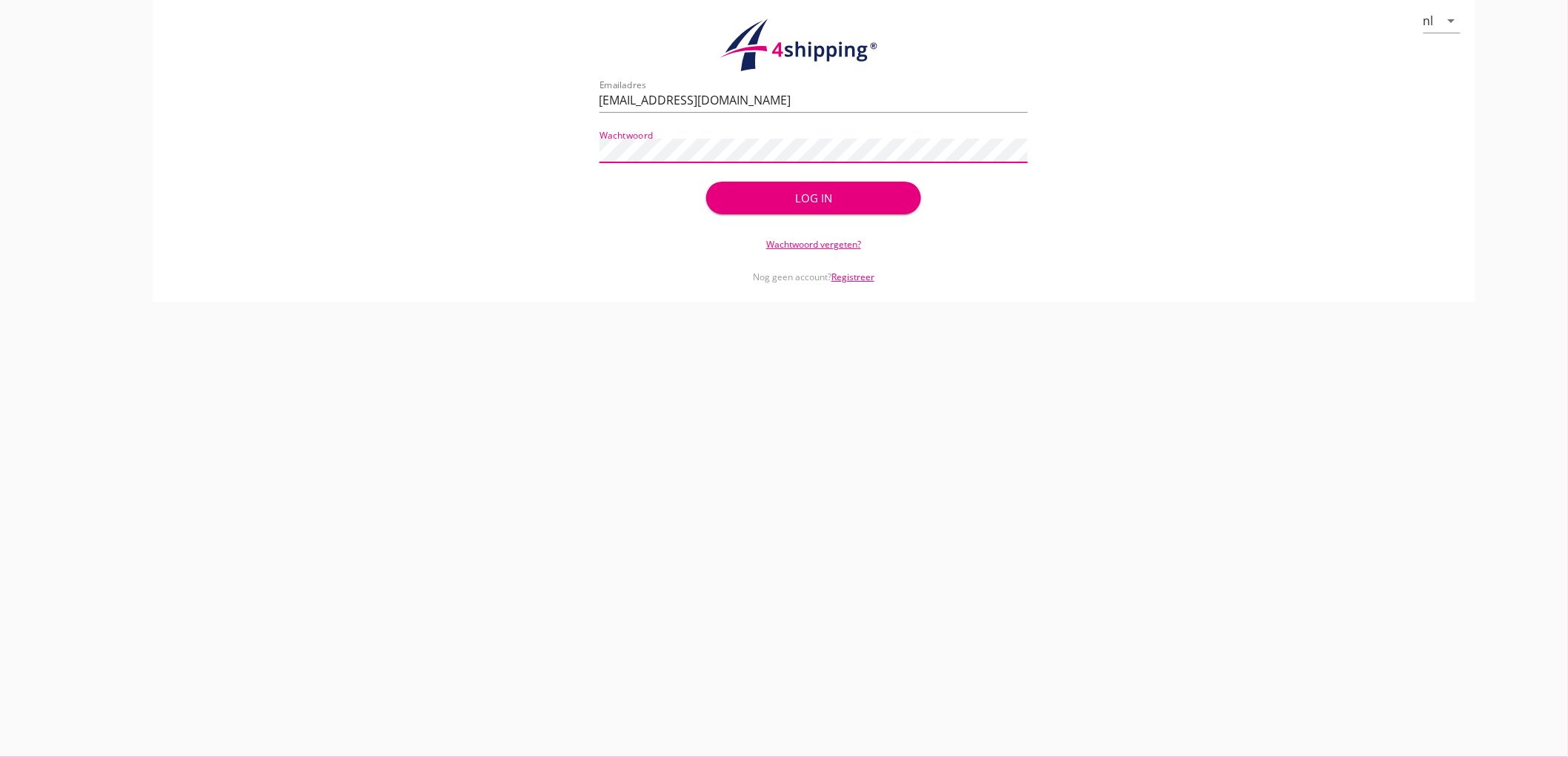
click at [707, 182] on button "Log in" at bounding box center [814, 198] width 214 height 32
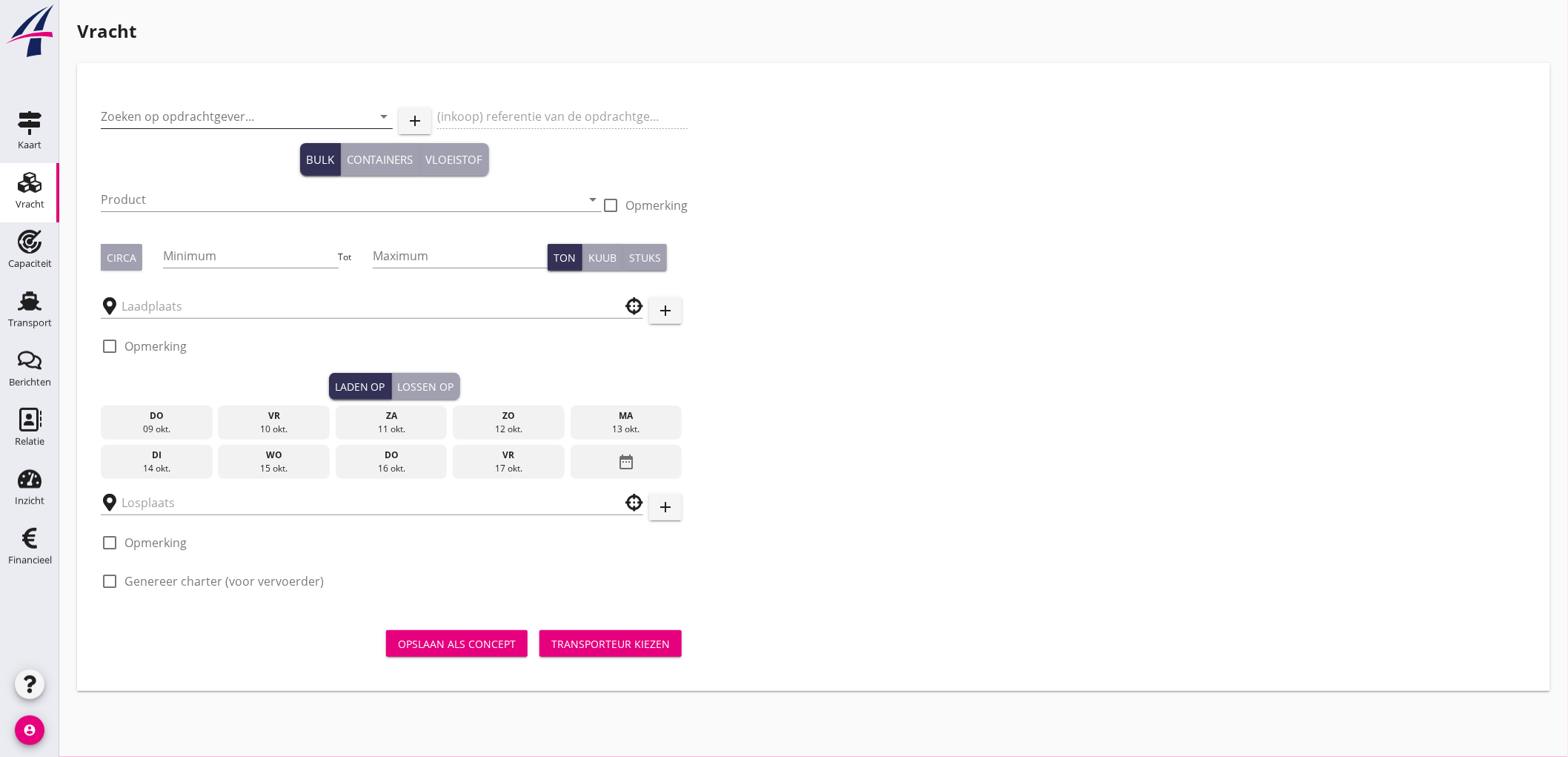
click at [186, 126] on input "Zoeken op opdrachtgever..." at bounding box center [226, 116] width 251 height 24
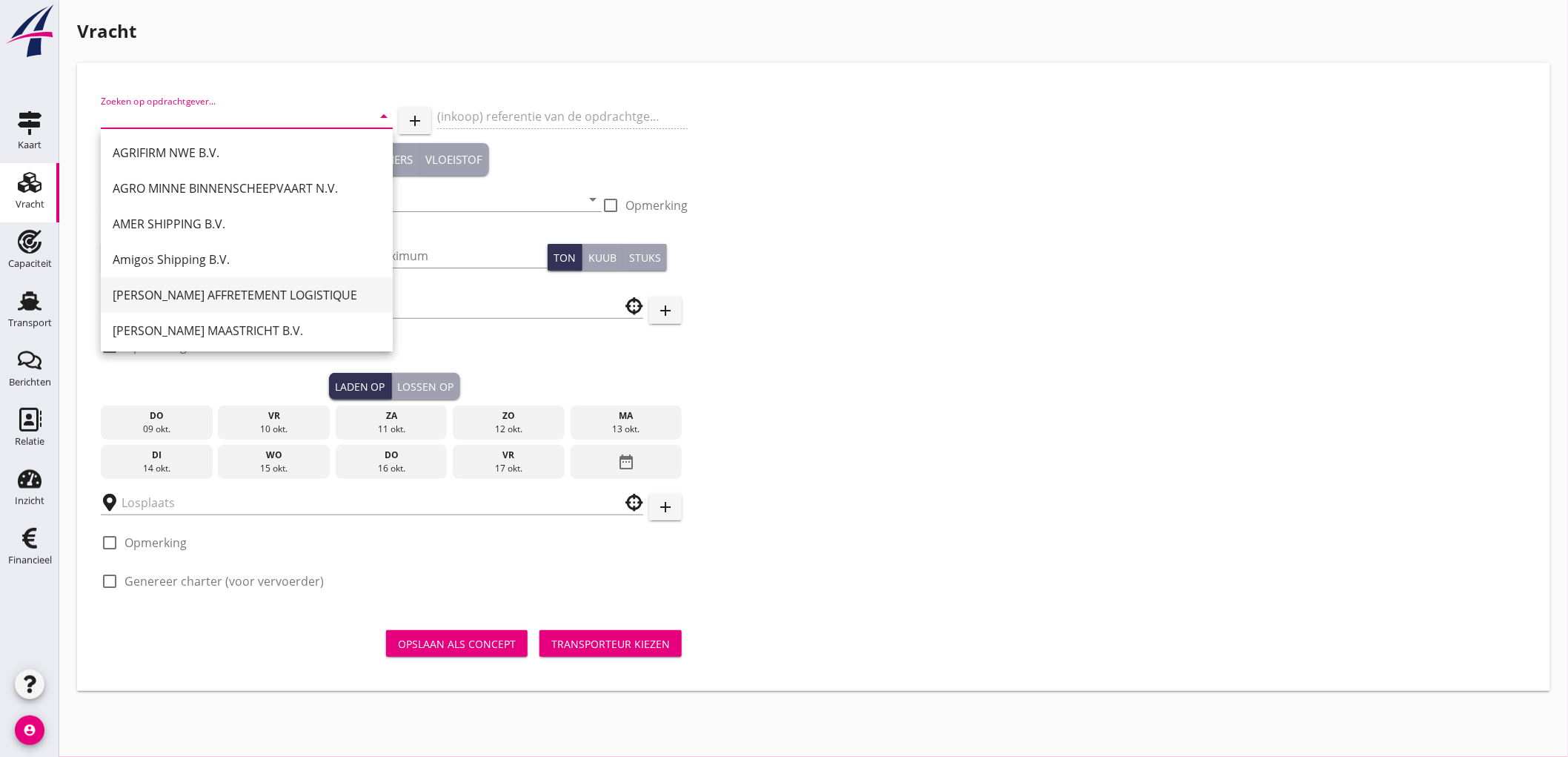
scroll to position [39, 0]
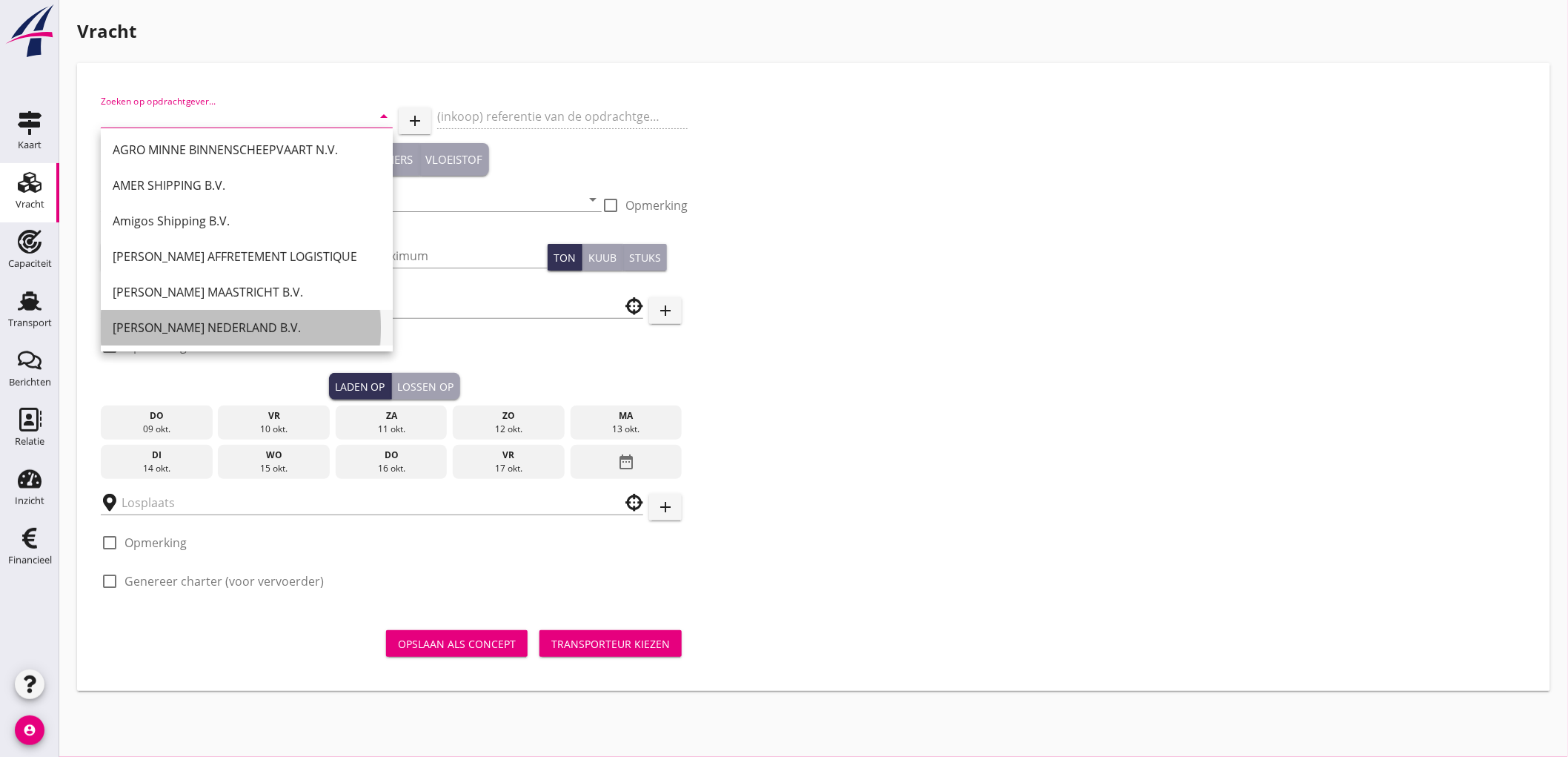
click at [196, 326] on div "[PERSON_NAME] NEDERLAND B.V." at bounding box center [247, 328] width 268 height 18
type input "[PERSON_NAME] NEDERLAND B.V."
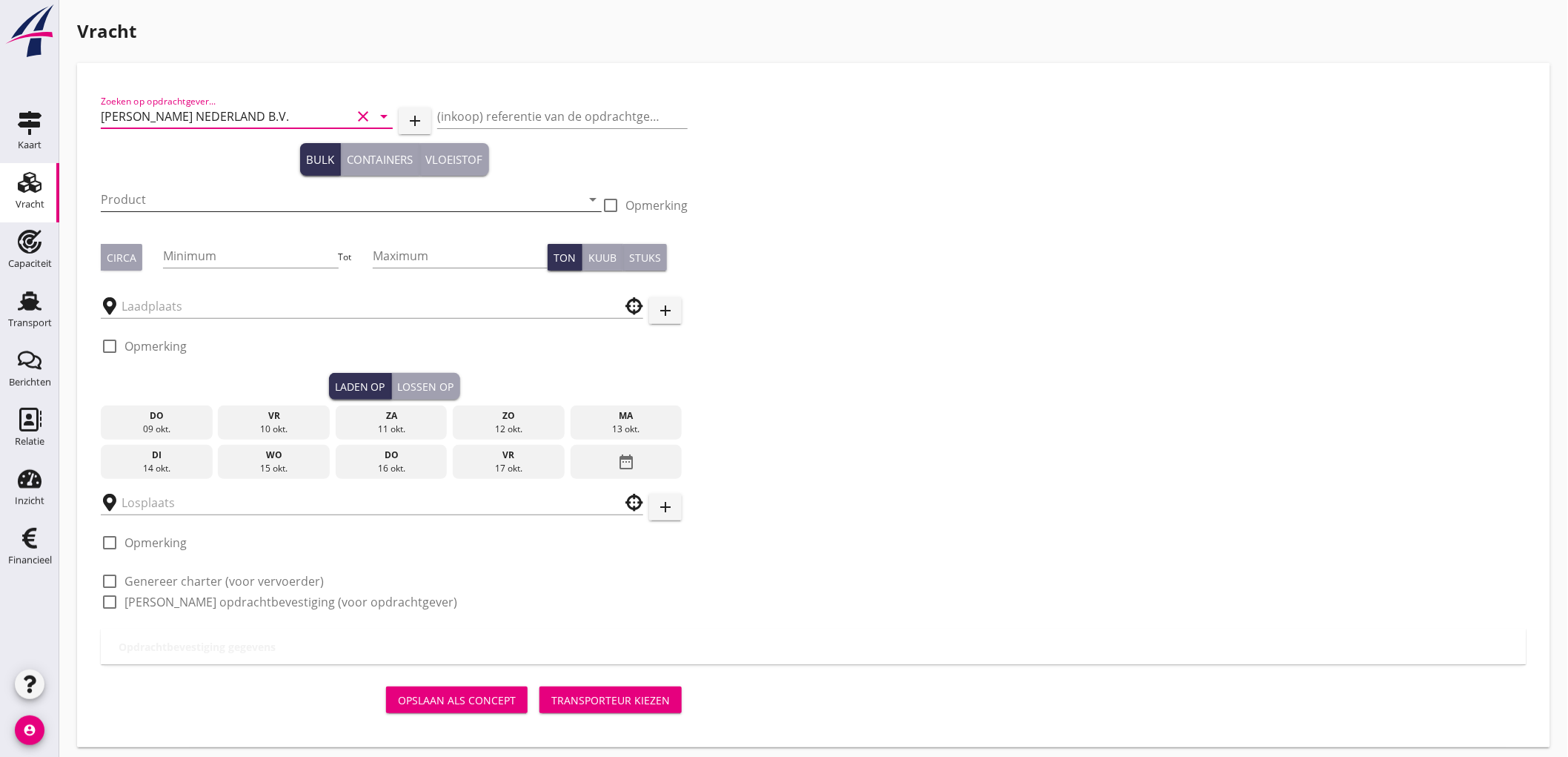
click at [158, 194] on input "Product" at bounding box center [341, 199] width 480 height 24
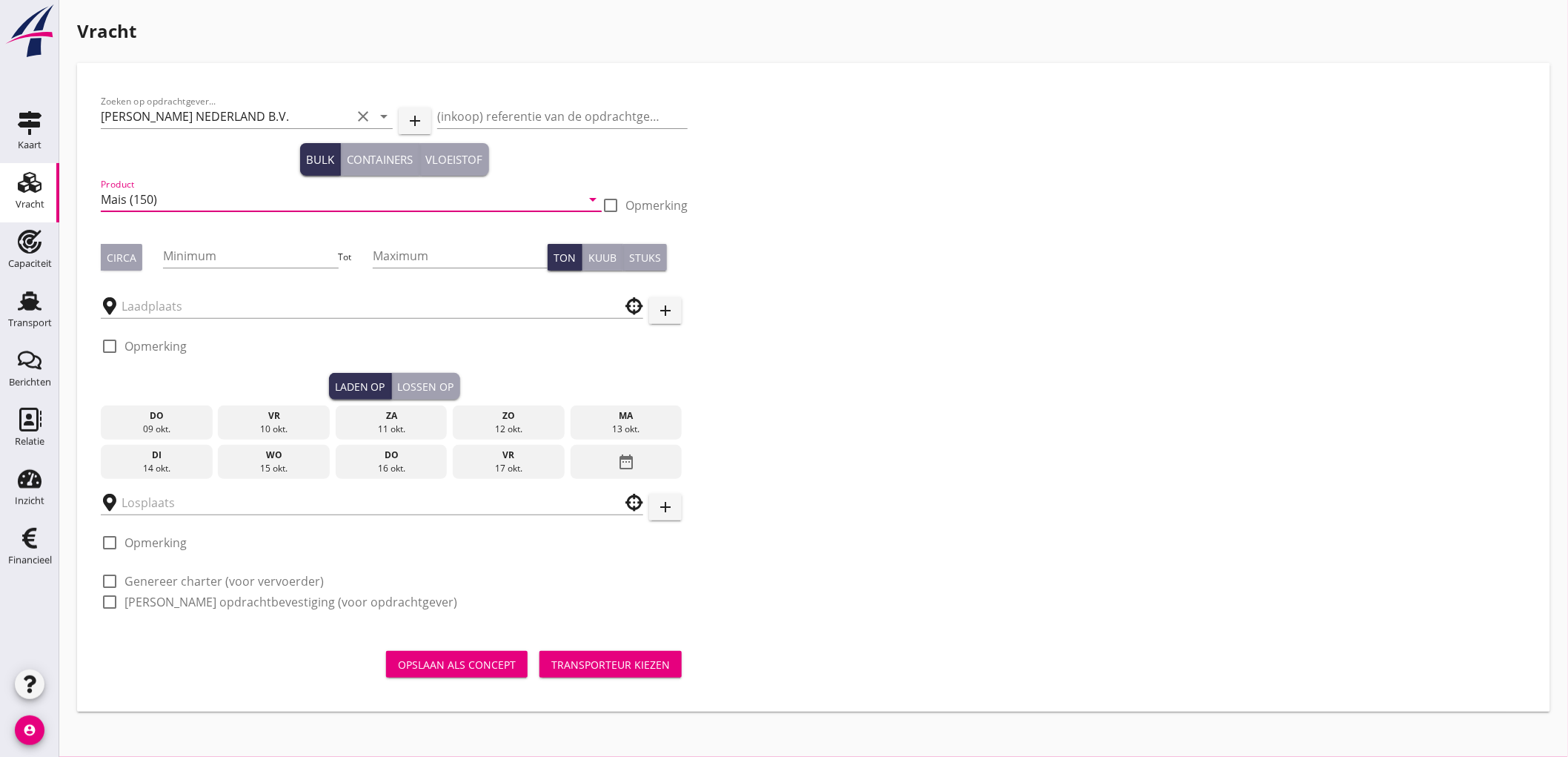
type input "Mais (150)"
click at [126, 247] on button "Circa" at bounding box center [121, 257] width 41 height 27
click at [230, 256] on input "Minimum" at bounding box center [251, 256] width 175 height 24
type input "500"
click at [193, 304] on input "text" at bounding box center [362, 306] width 480 height 24
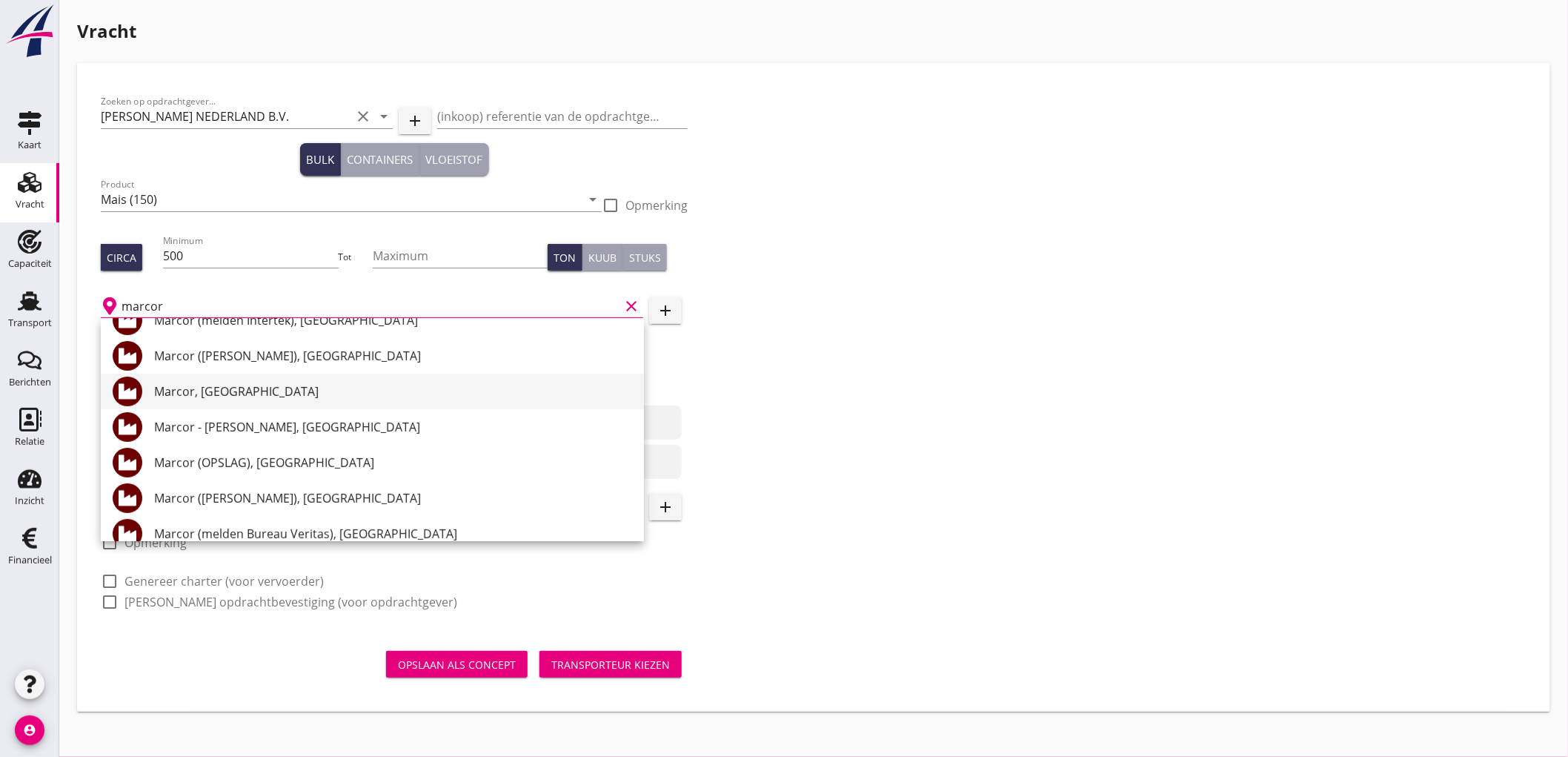
scroll to position [82, 0]
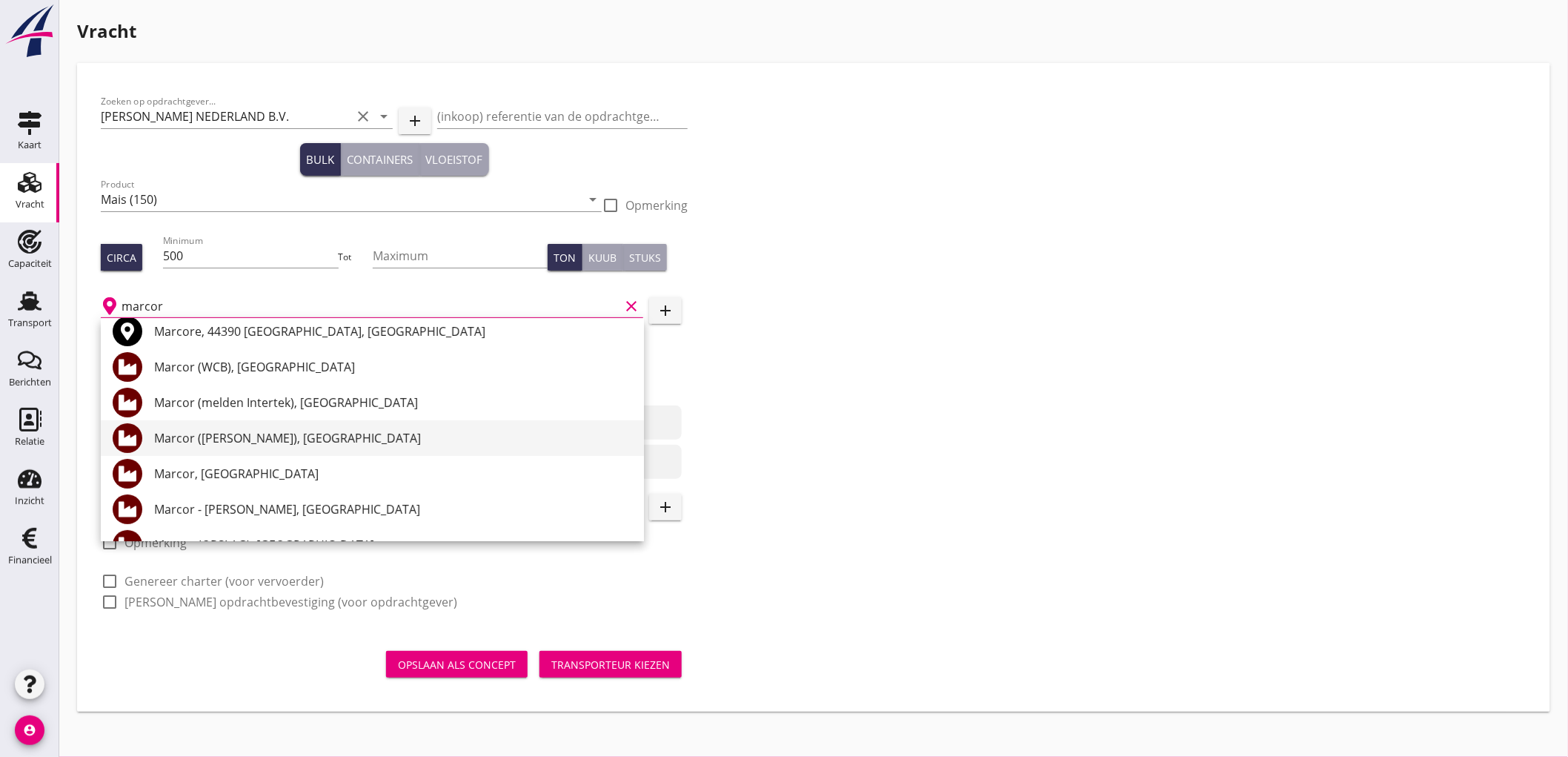
click at [304, 434] on div "Marcor ([PERSON_NAME]), [GEOGRAPHIC_DATA]" at bounding box center [393, 438] width 478 height 18
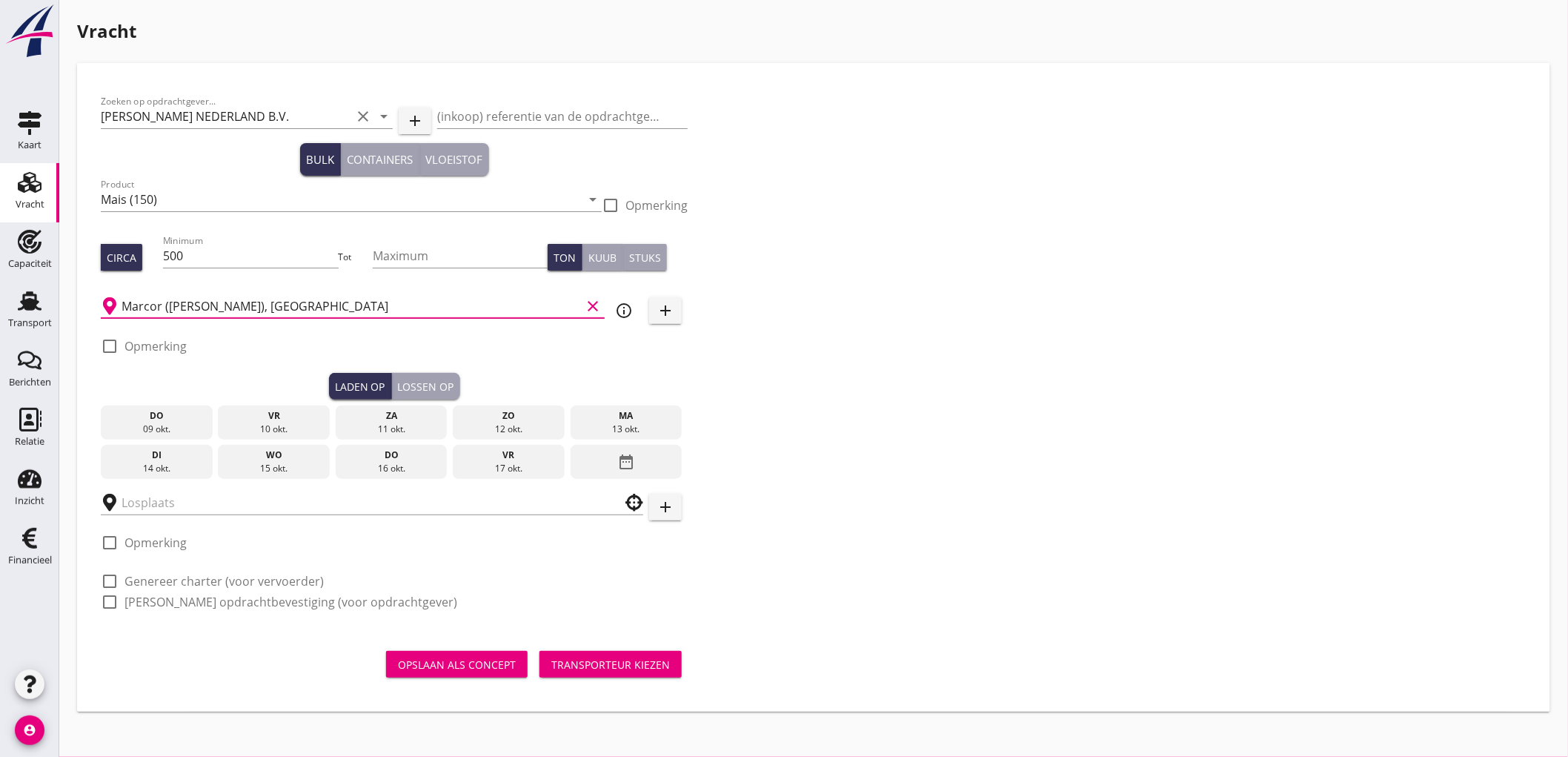
type input "Marcor ([PERSON_NAME]), [GEOGRAPHIC_DATA]"
click at [149, 348] on label "Opmerking" at bounding box center [155, 346] width 62 height 15
checkbox input "true"
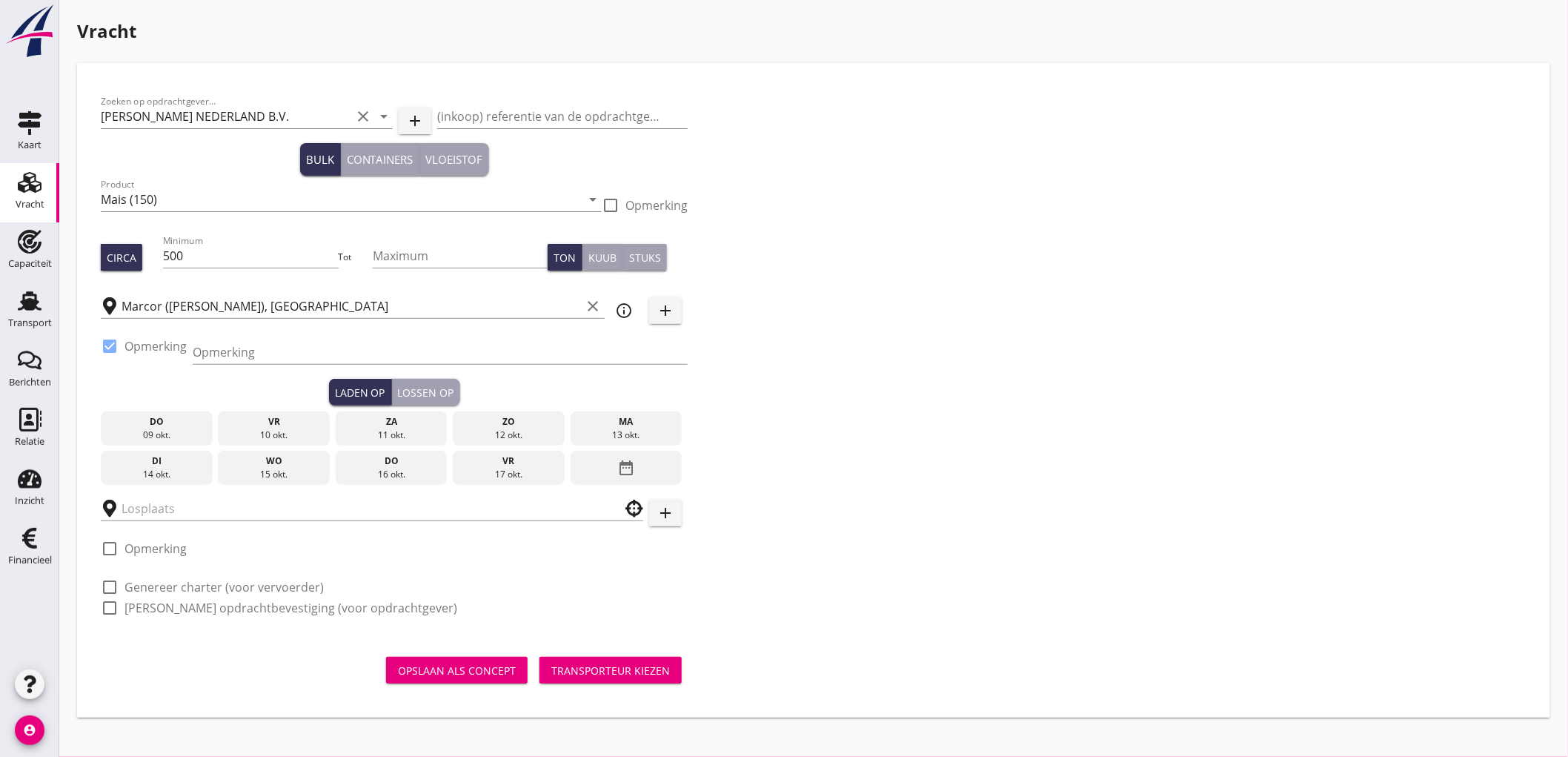
click at [248, 364] on div "Opmerking" at bounding box center [440, 359] width 495 height 39
click at [239, 342] on input "Opmerking" at bounding box center [440, 351] width 495 height 24
type input "Ex. CARAVOS TRIUMPH - Waalhaven"
click at [612, 434] on div "13 okt." at bounding box center [626, 435] width 105 height 13
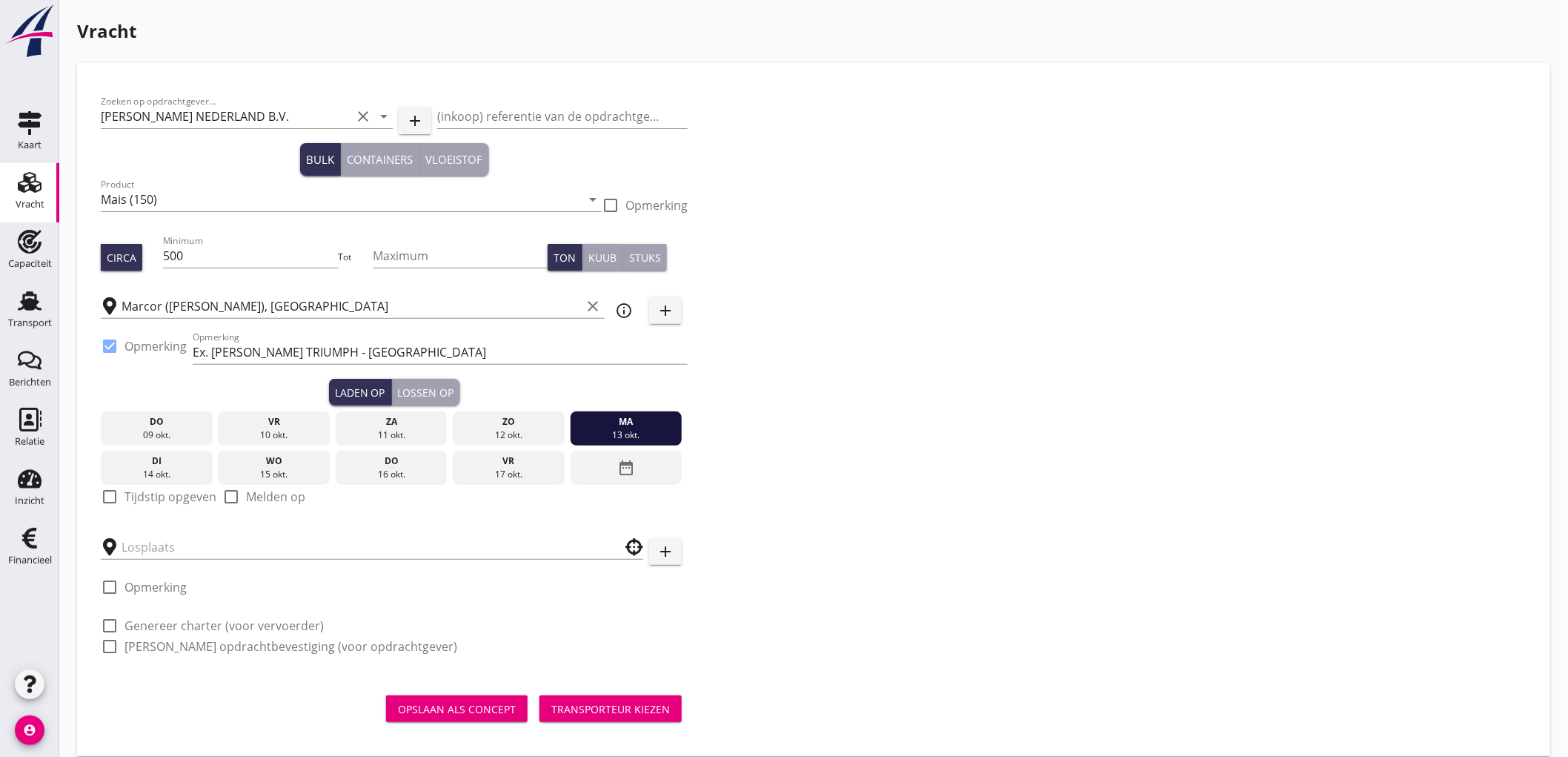
drag, startPoint x: 165, startPoint y: 492, endPoint x: 158, endPoint y: 511, distance: 20.2
click at [165, 492] on label "Tijdstip opgeven" at bounding box center [170, 497] width 92 height 15
checkbox input "true"
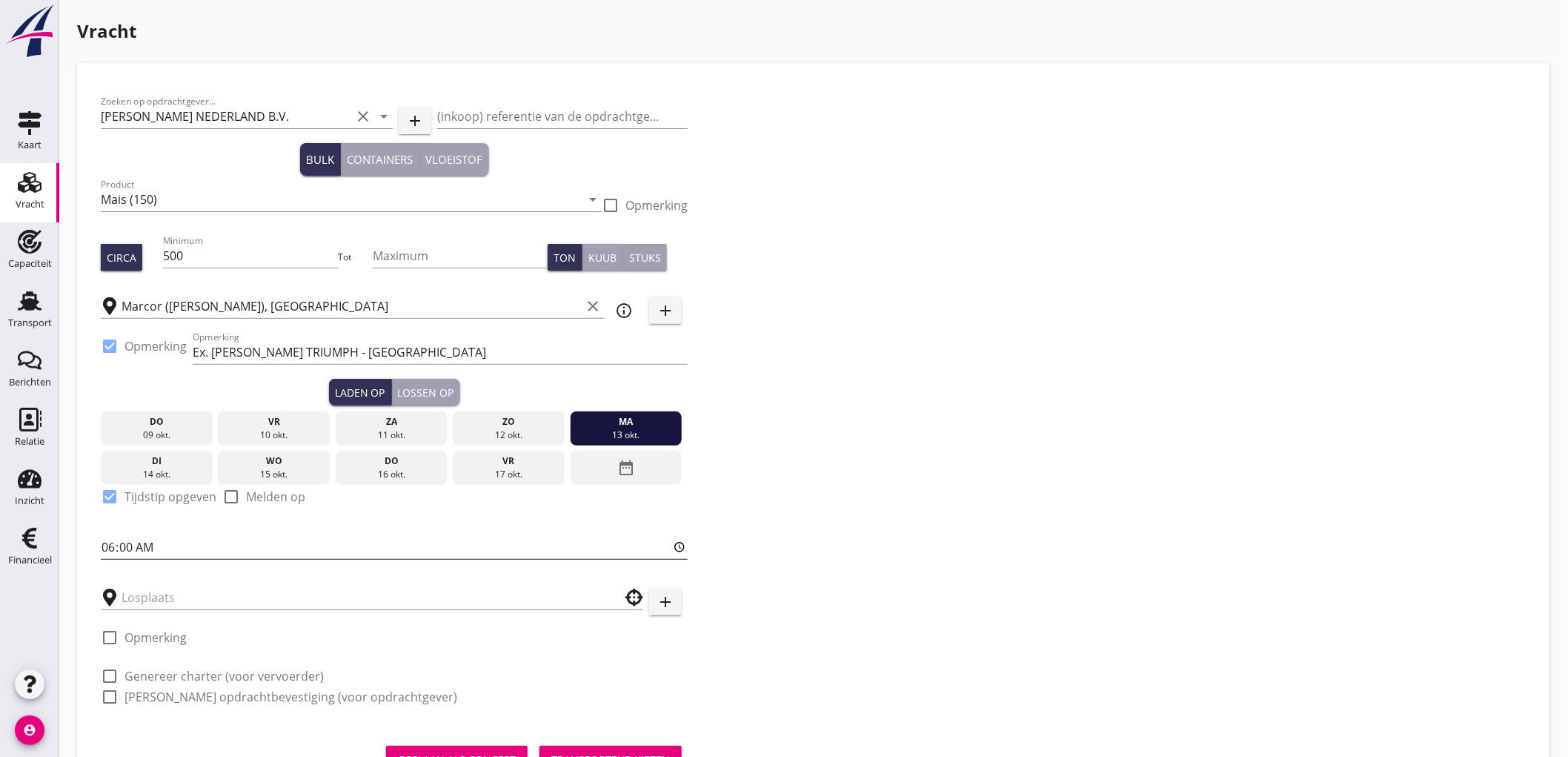
click at [105, 557] on input "06:00" at bounding box center [394, 547] width 587 height 24
type input "15:00"
click at [167, 596] on input "text" at bounding box center [362, 597] width 480 height 24
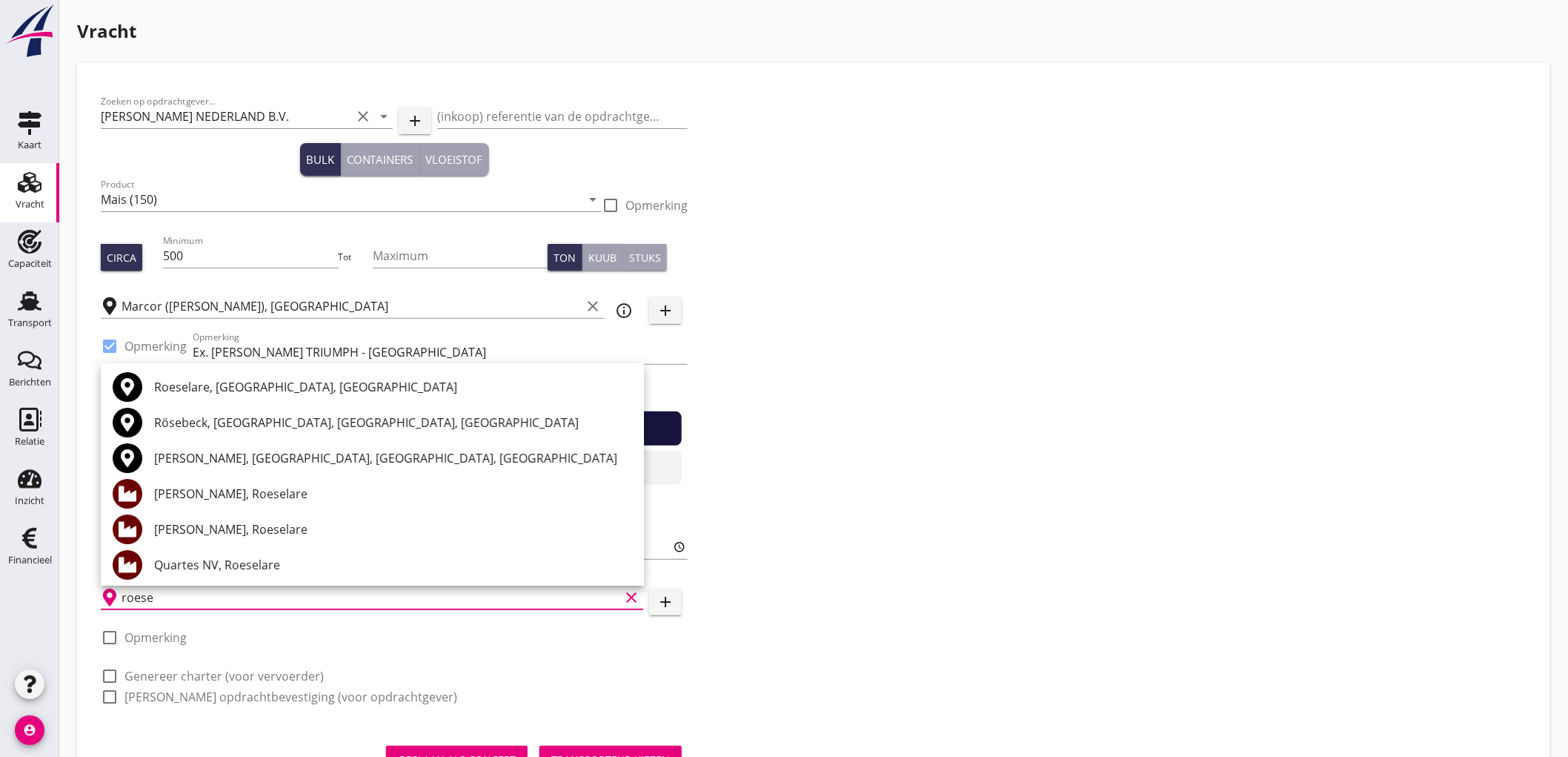
drag, startPoint x: 276, startPoint y: 548, endPoint x: 268, endPoint y: 568, distance: 21.5
click at [275, 552] on div "Quartes NV, Roeselare" at bounding box center [393, 565] width 478 height 36
type input "Quartes NV, Roeselare"
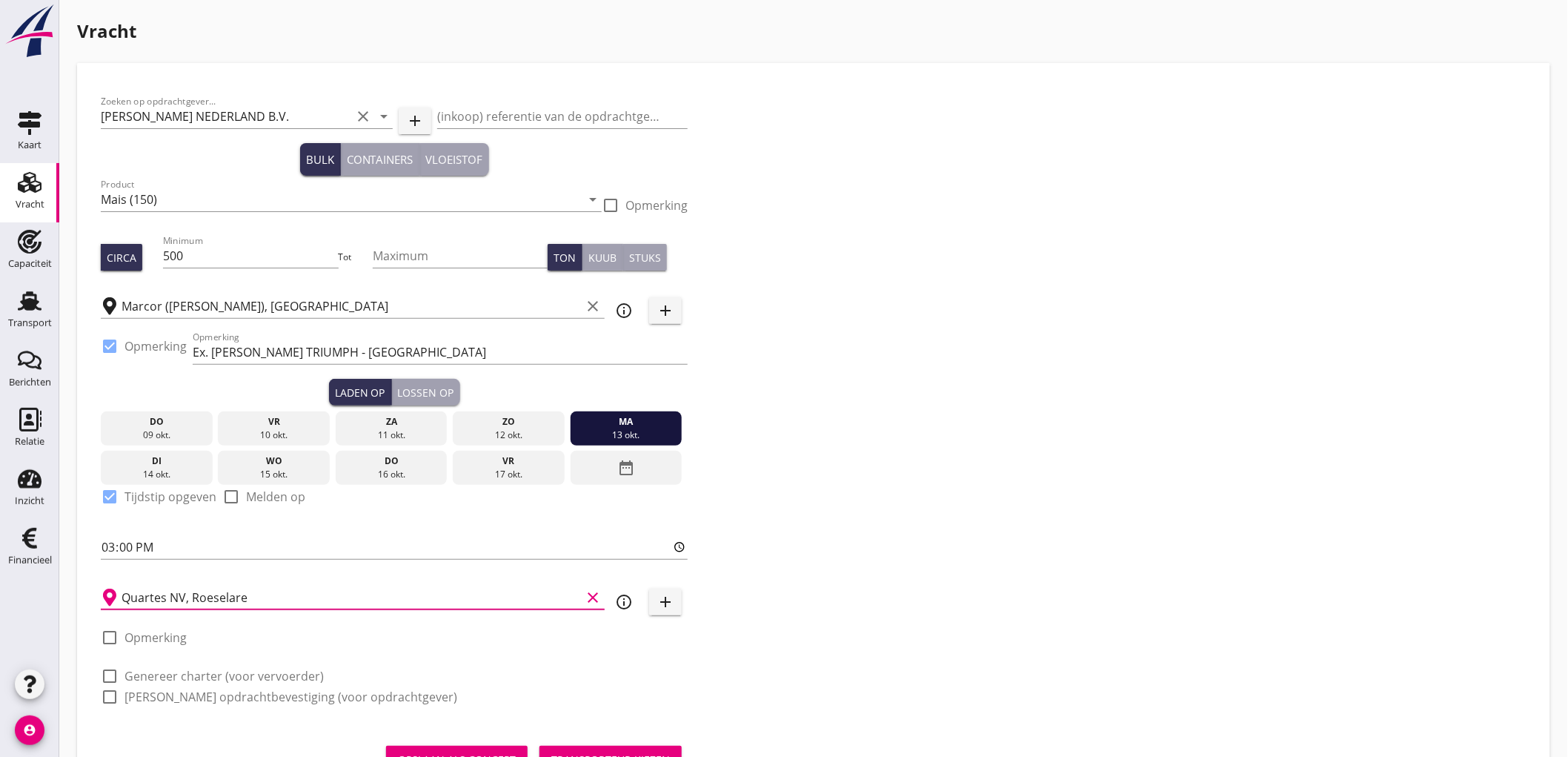
scroll to position [67, 0]
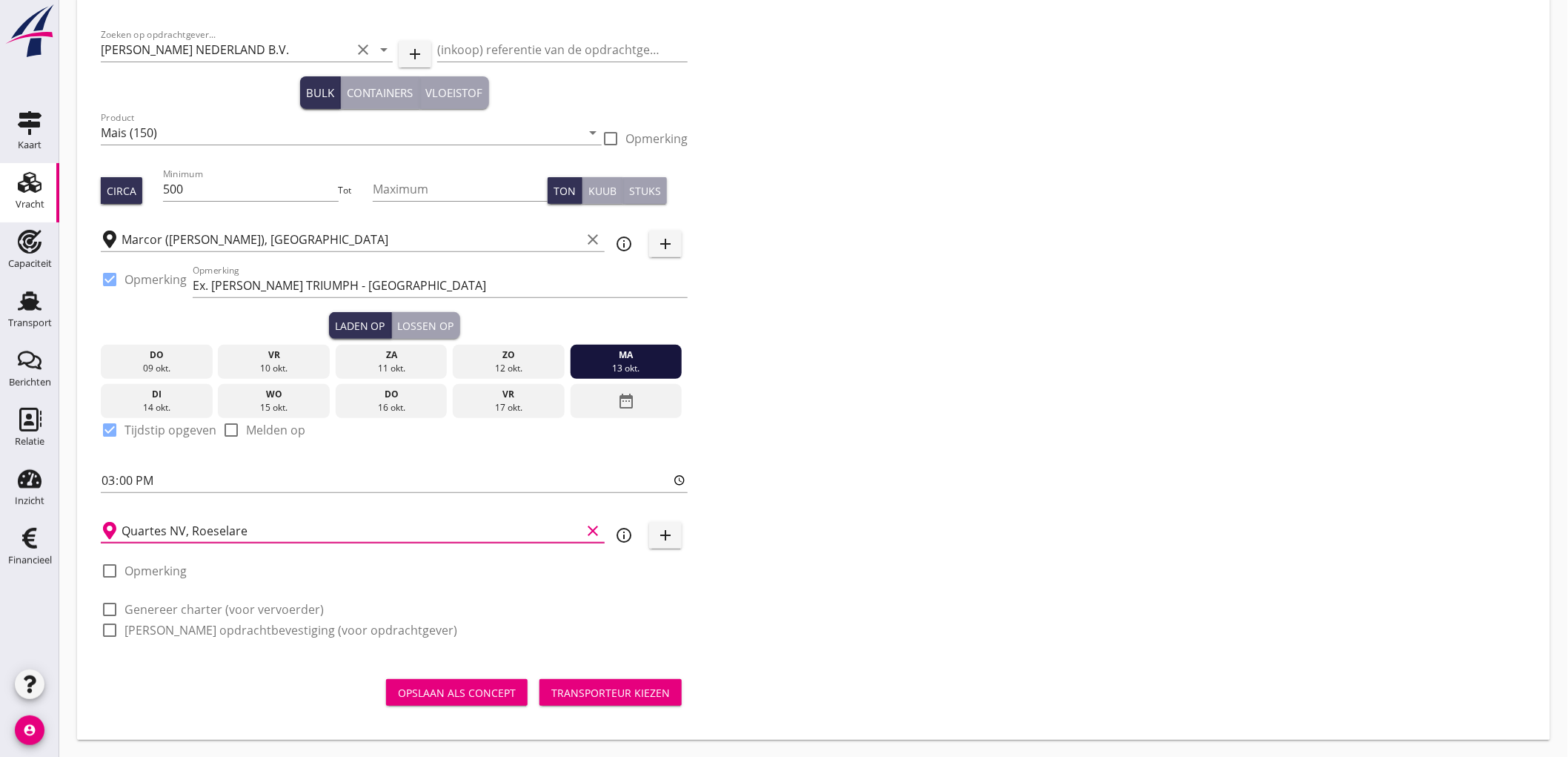
click at [179, 604] on label "Genereer charter (voor vervoerder)" at bounding box center [224, 609] width 200 height 15
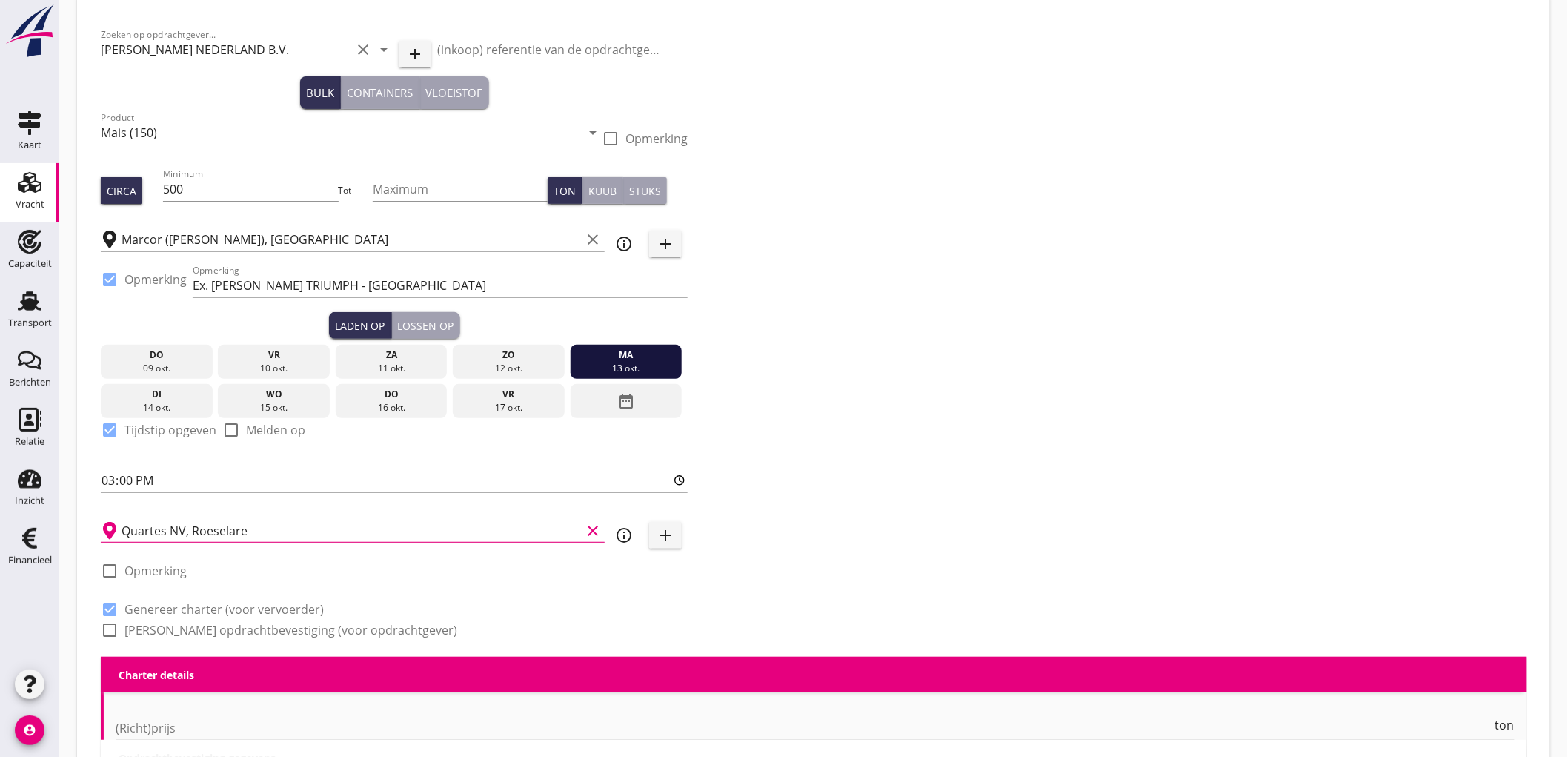
checkbox input "true"
click at [175, 639] on div "check_box_outline_blank Genereer opdrachtbevestiging (voor opdrachtgever)" at bounding box center [278, 630] width 356 height 18
drag, startPoint x: 173, startPoint y: 632, endPoint x: 274, endPoint y: 506, distance: 161.5
click at [174, 632] on label "Genereer opdrachtbevestiging (voor opdrachtgever)" at bounding box center [290, 630] width 333 height 15
checkbox input "true"
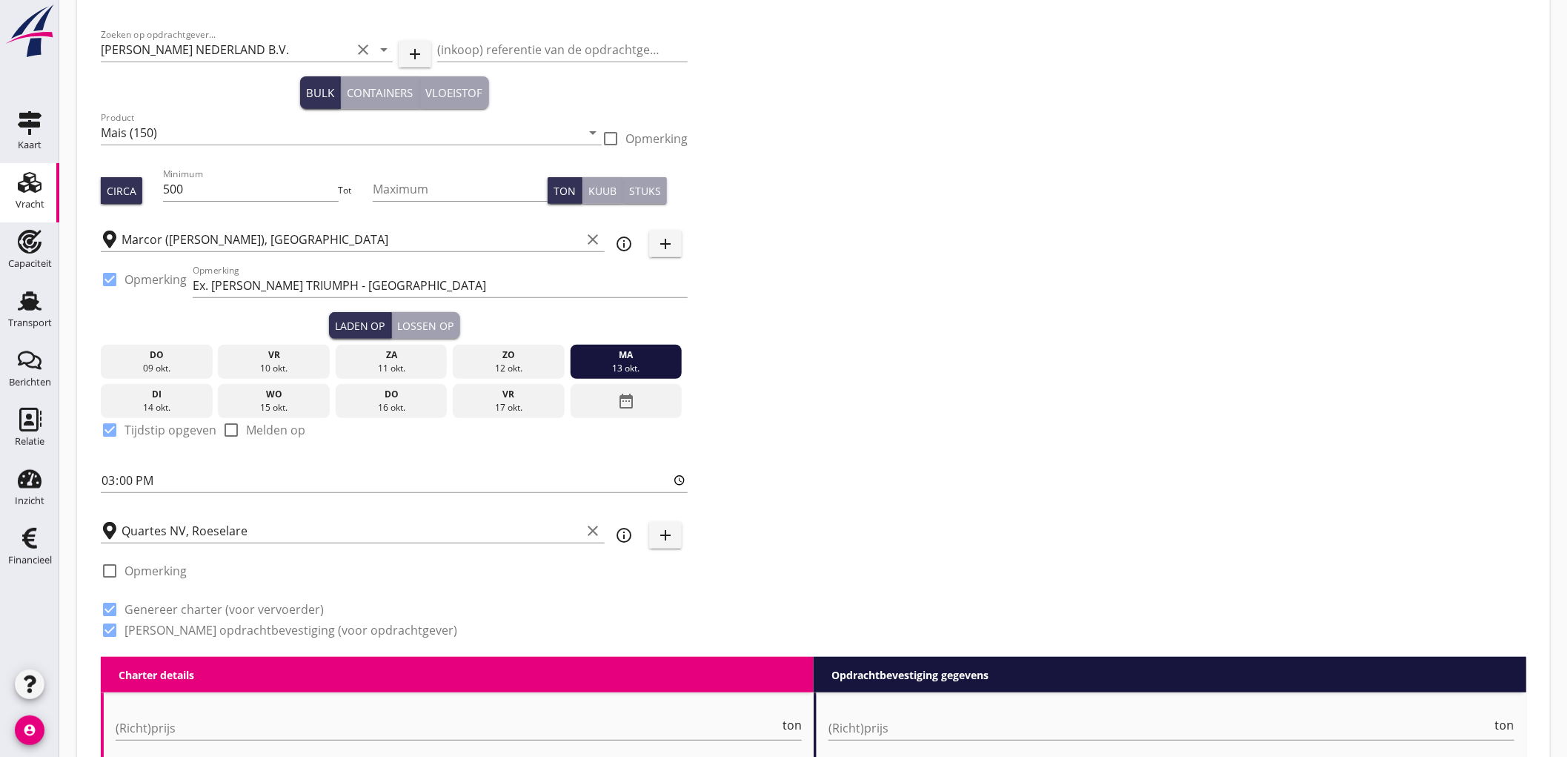
scroll to position [478, 0]
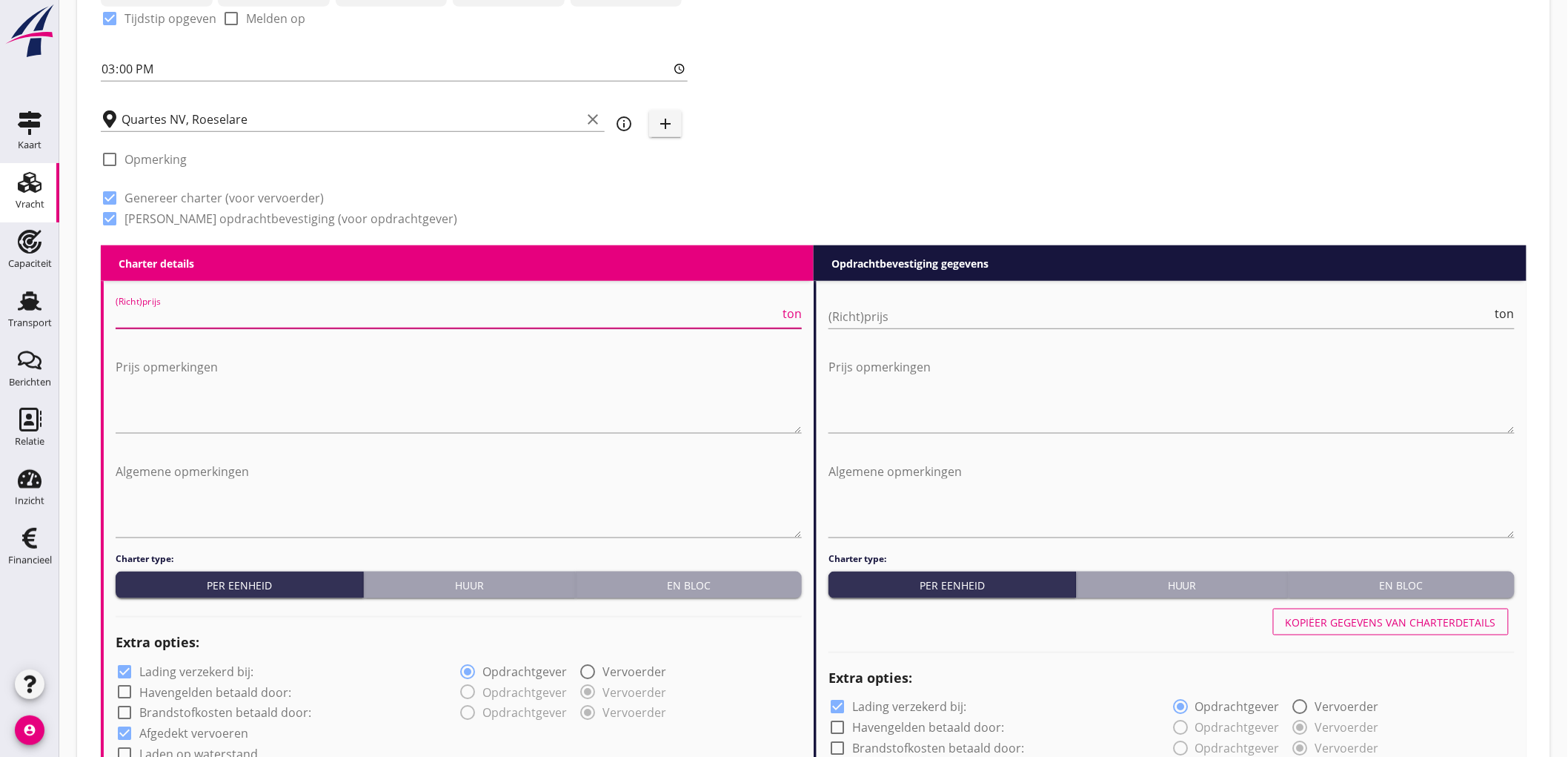
click at [173, 320] on input "(Richt)prijs" at bounding box center [448, 316] width 664 height 24
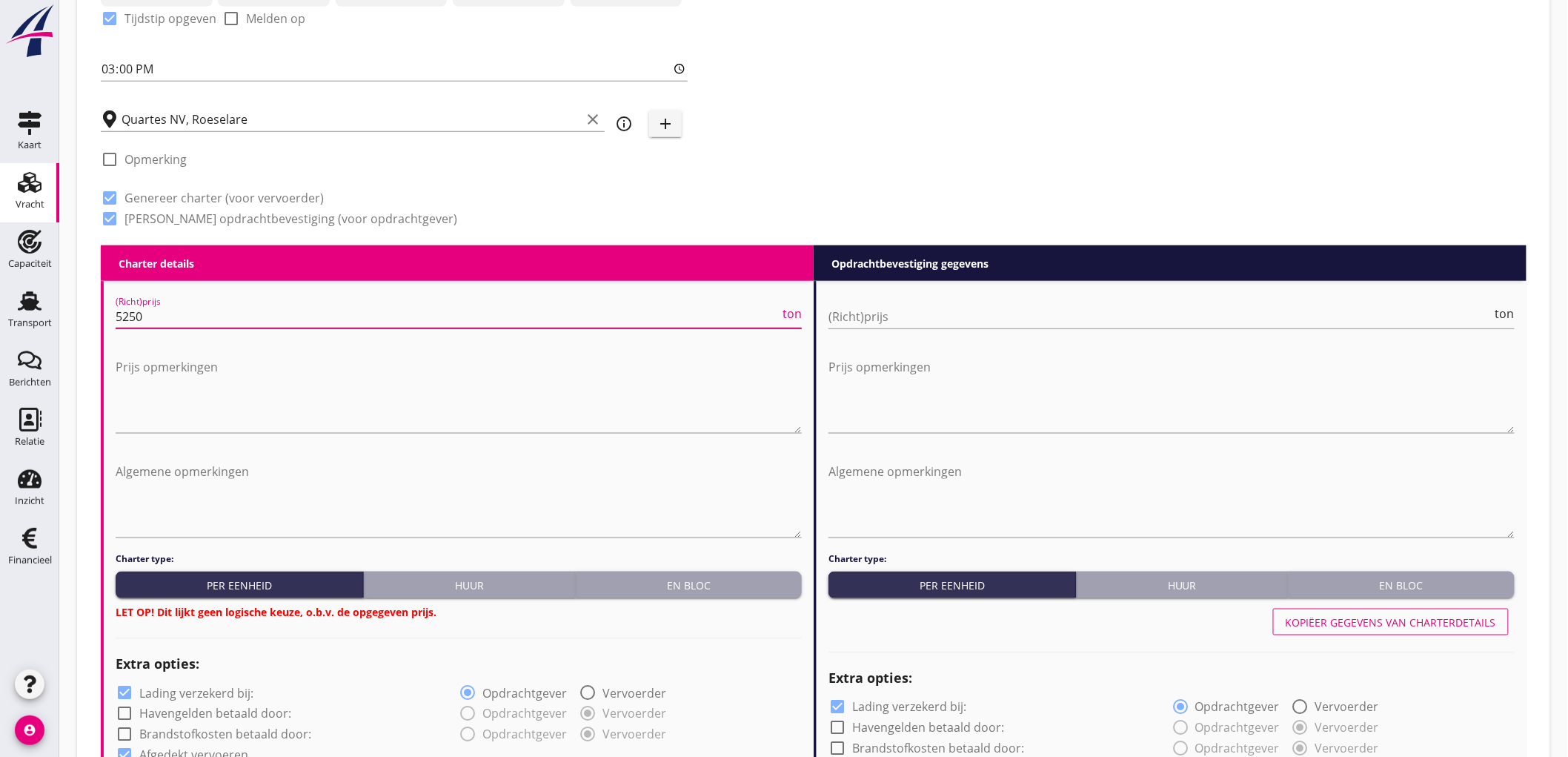
type input "5250"
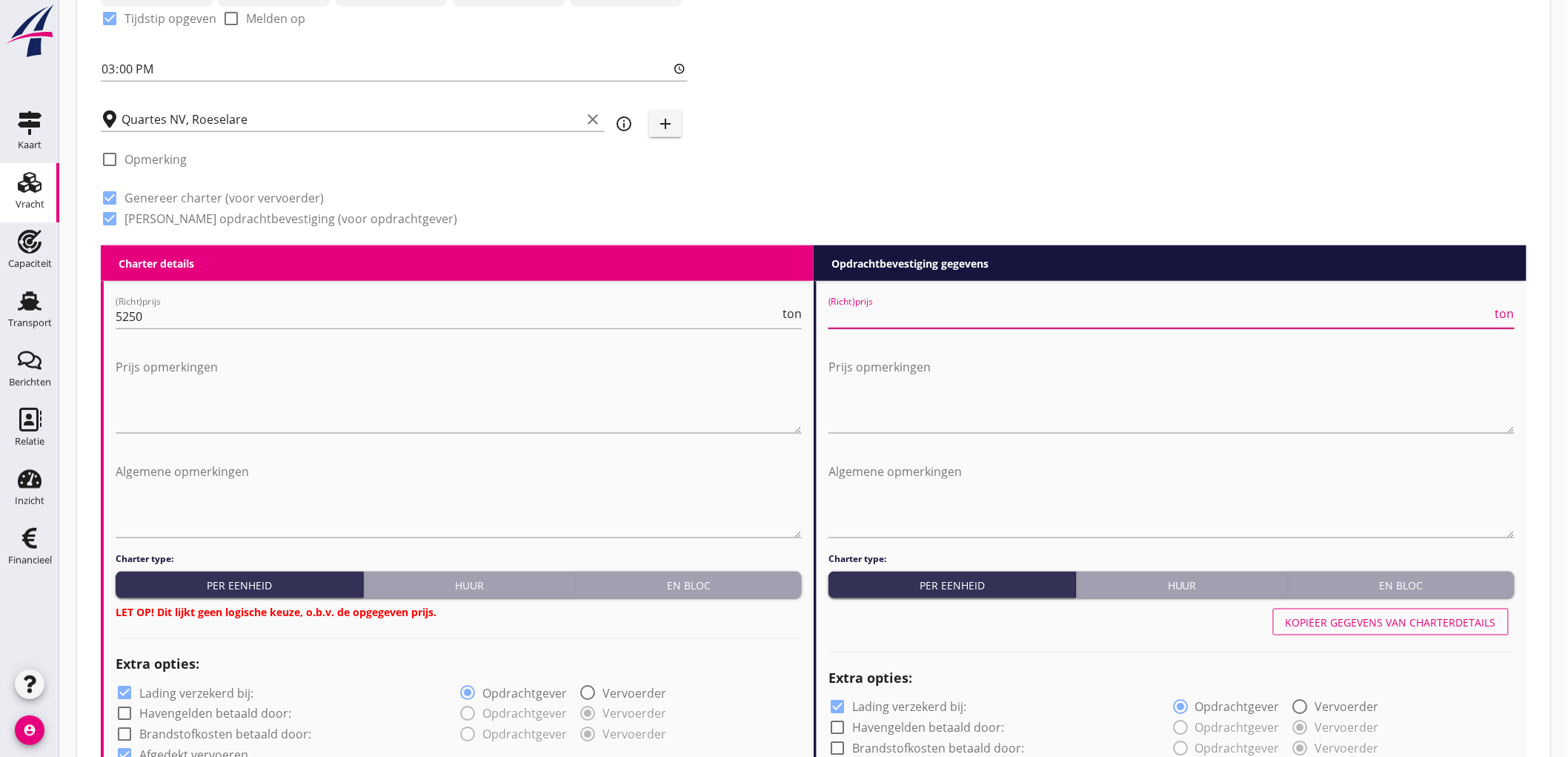
click at [1055, 310] on input "(Richt)prijs" at bounding box center [1160, 316] width 664 height 24
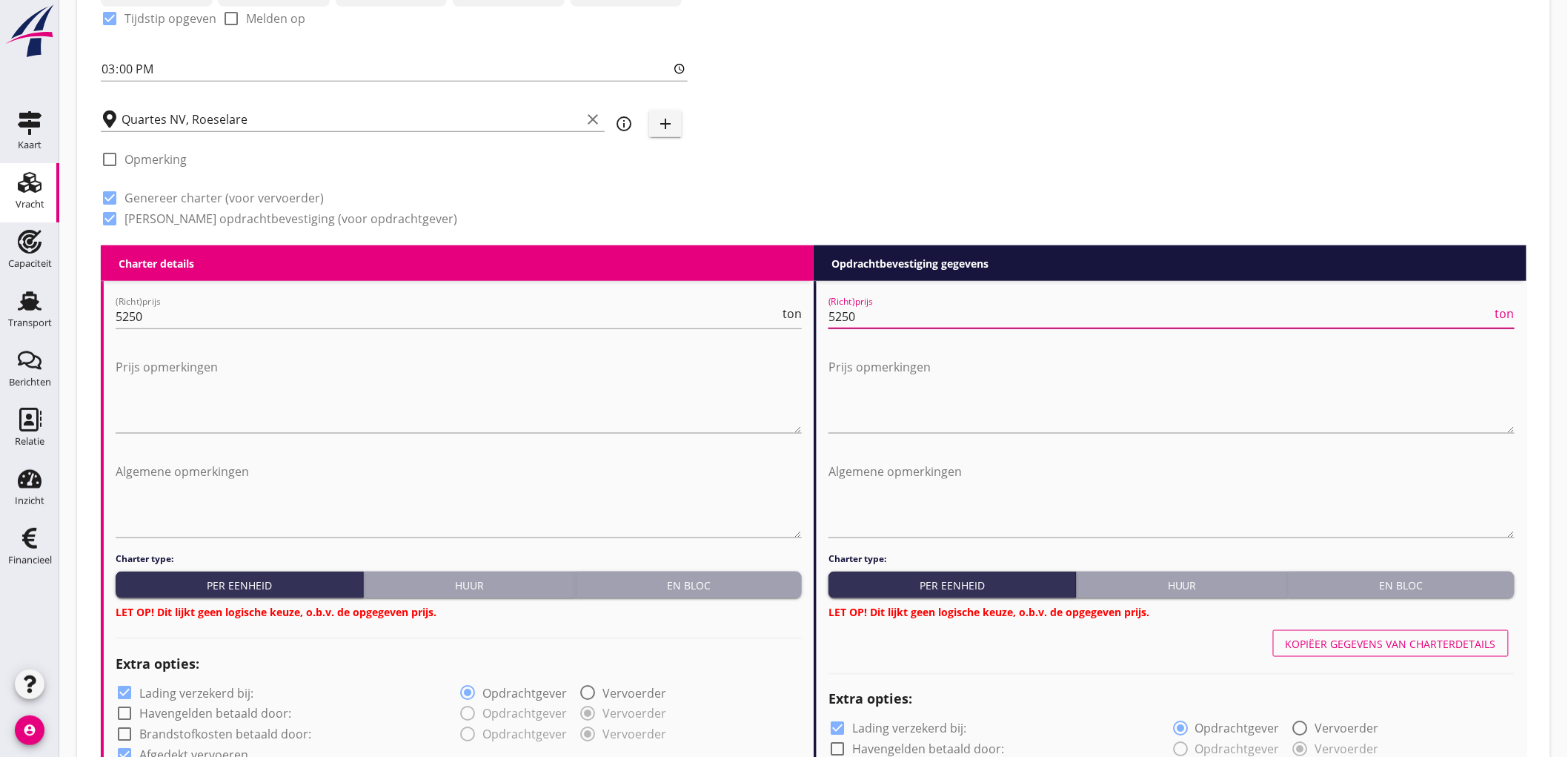
type input "5250"
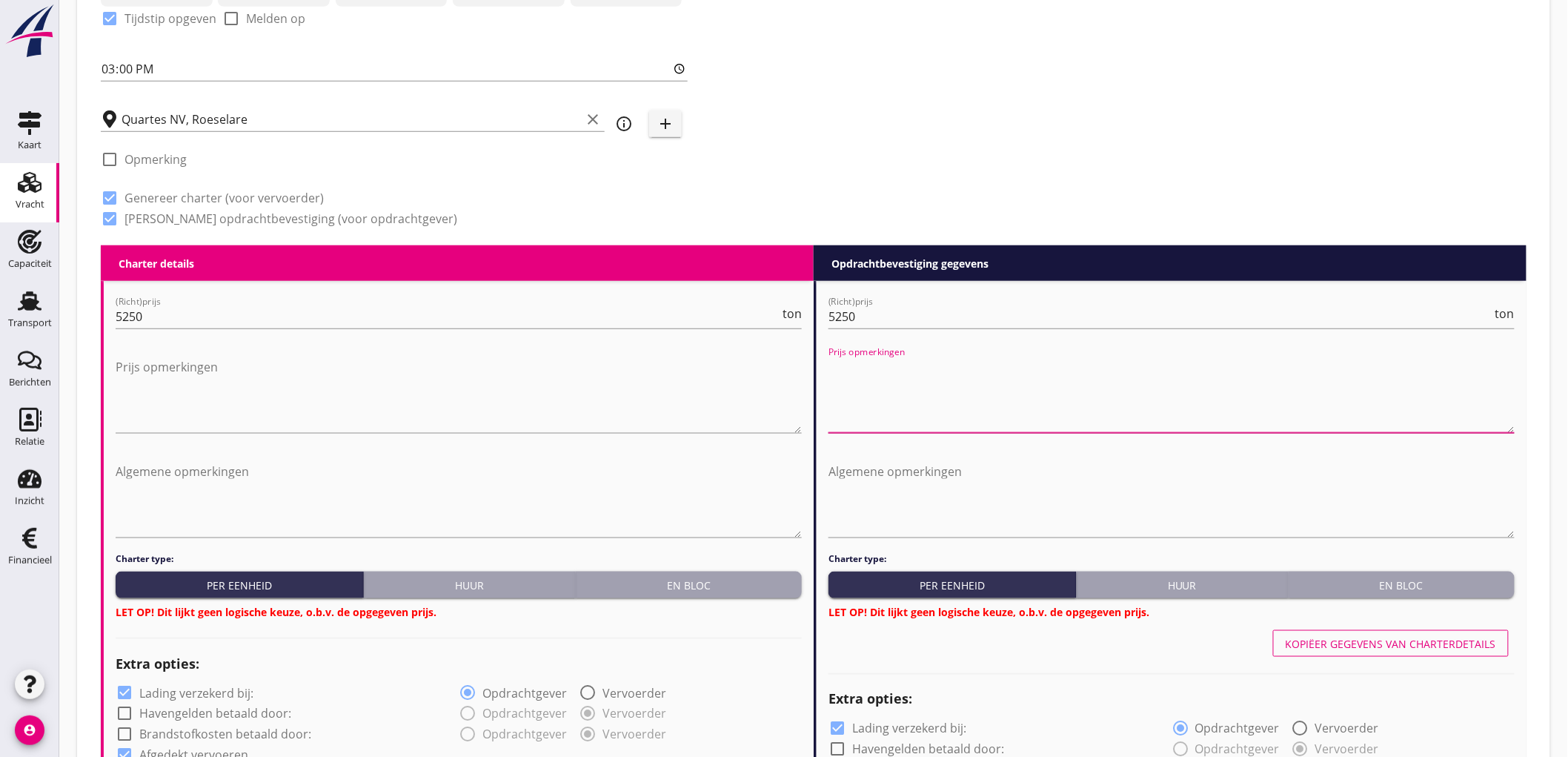
scroll to position [725, 0]
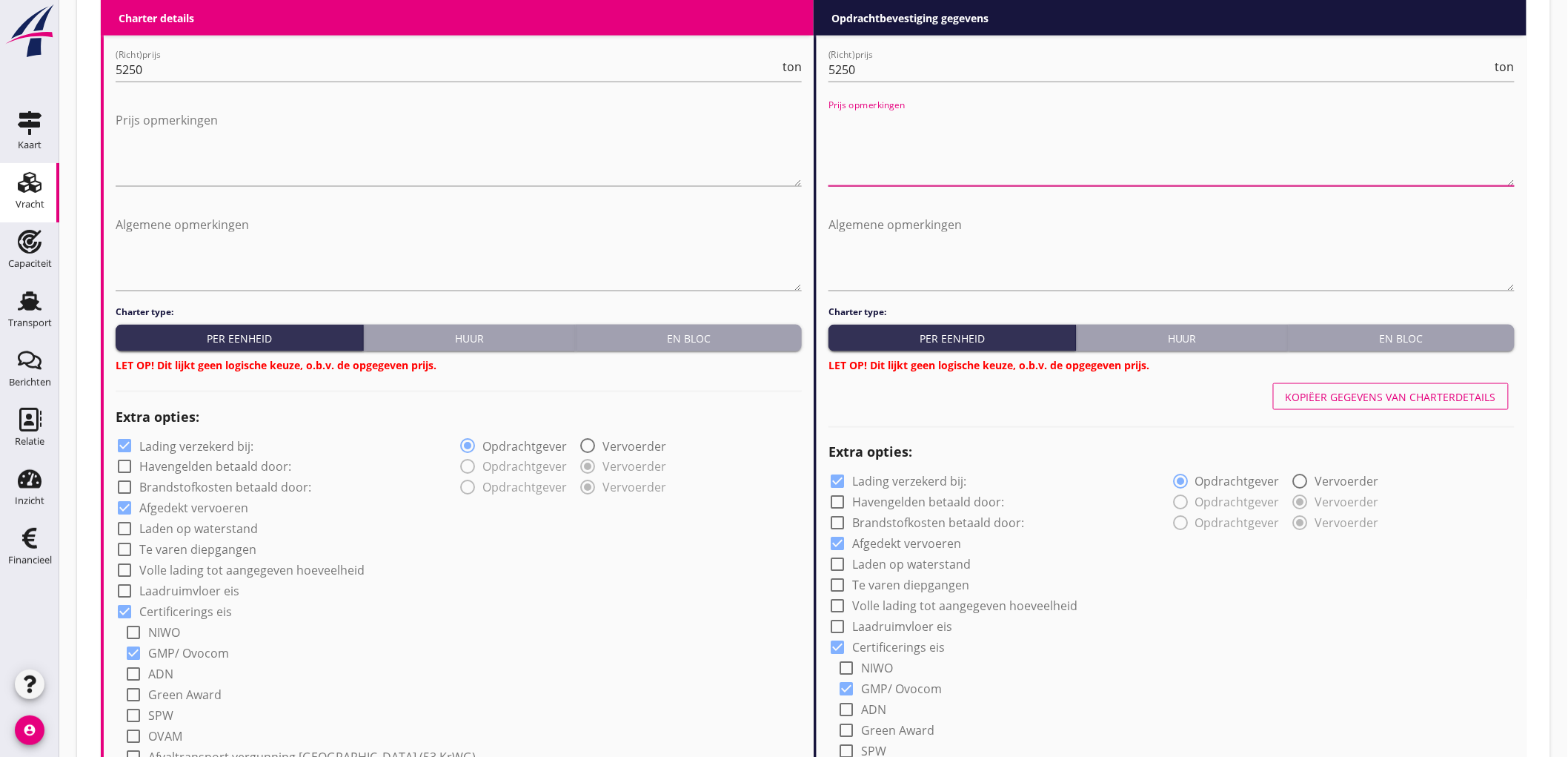
click at [702, 330] on div "En bloc" at bounding box center [689, 338] width 214 height 15
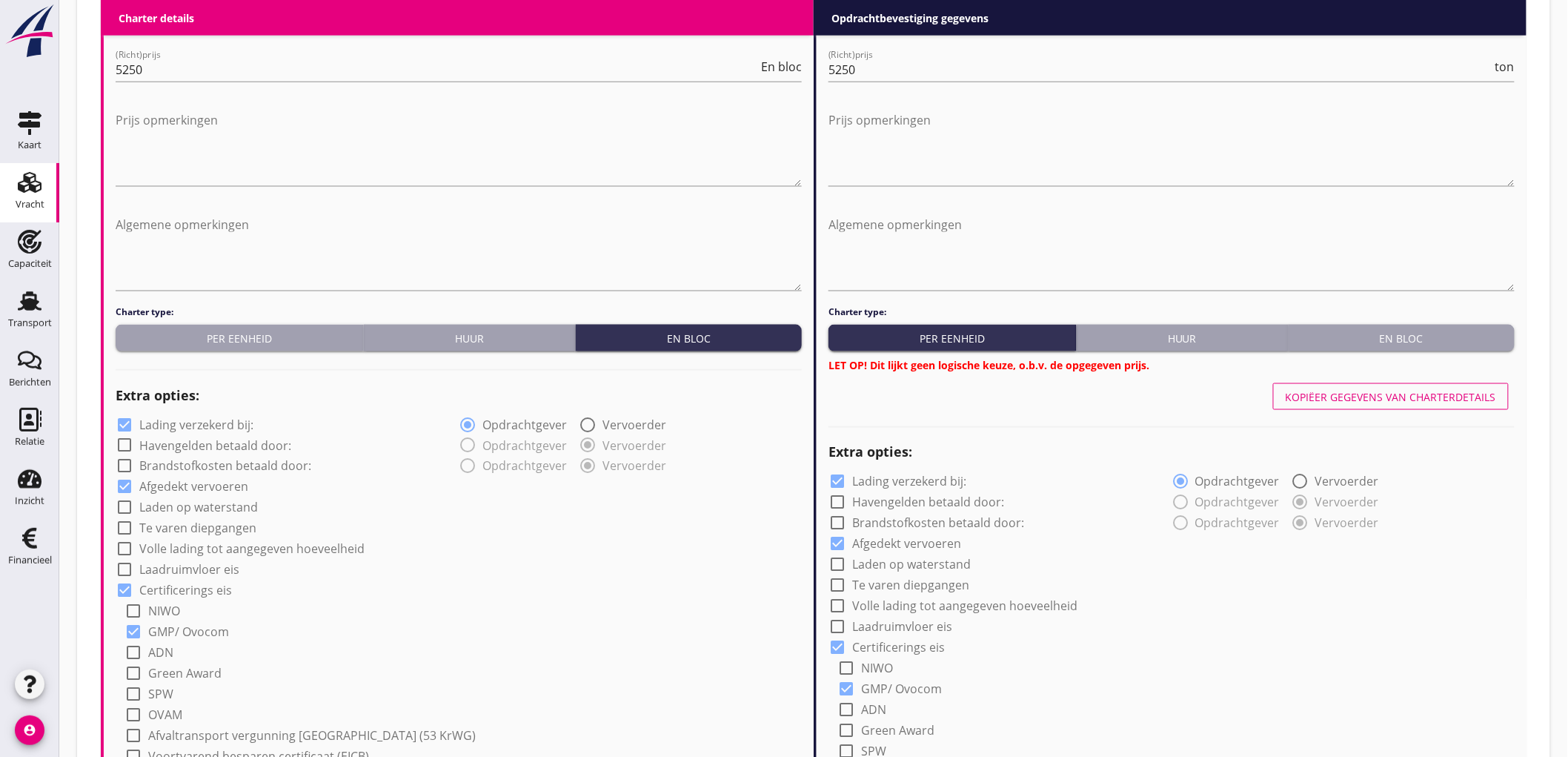
click at [1463, 333] on div "En bloc" at bounding box center [1402, 338] width 214 height 15
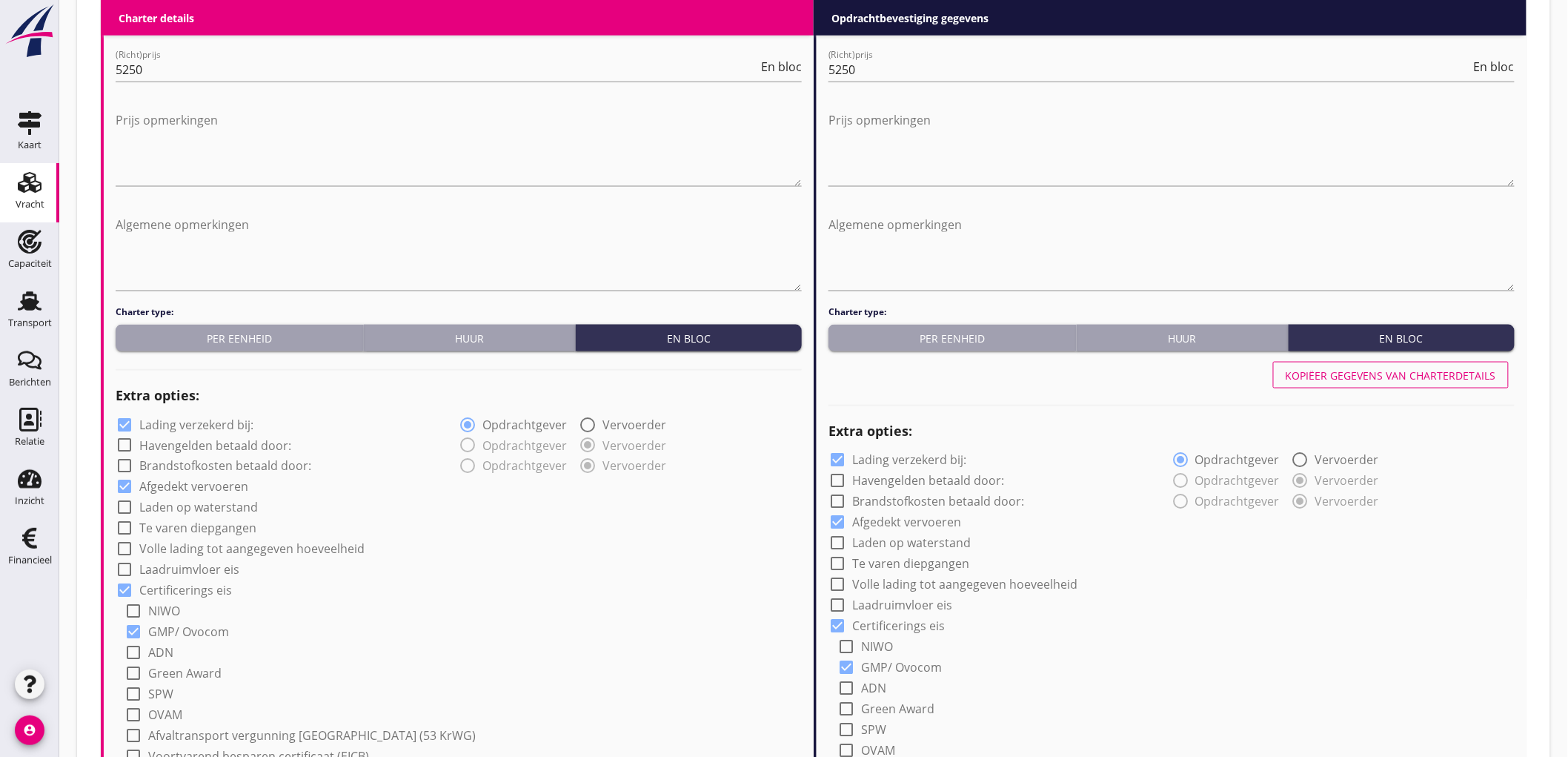
drag, startPoint x: 127, startPoint y: 428, endPoint x: 137, endPoint y: 425, distance: 10.4
click at [128, 428] on div at bounding box center [124, 424] width 25 height 25
checkbox input "false"
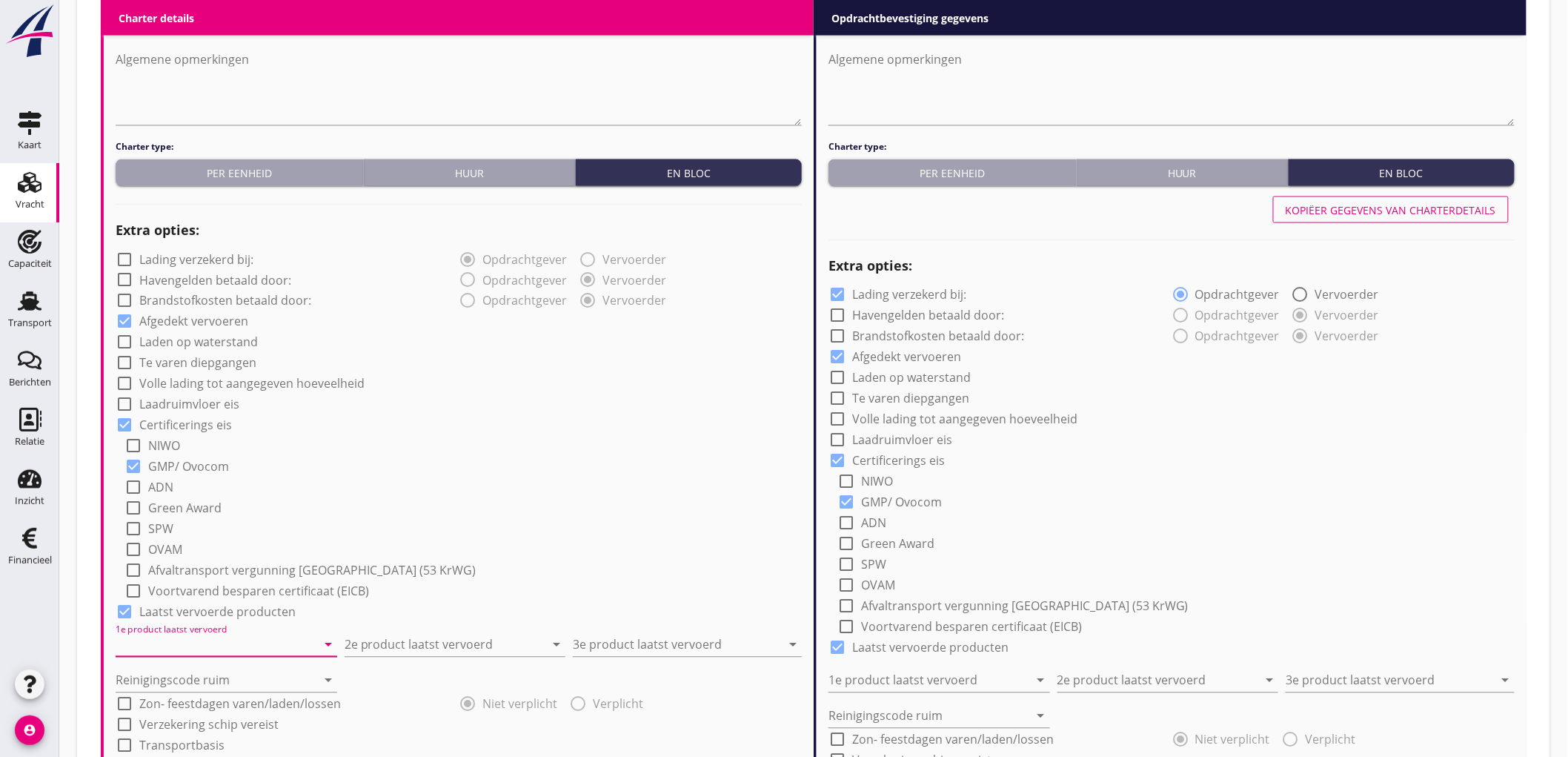
click at [179, 643] on input "1e product laatst vervoerd" at bounding box center [217, 644] width 201 height 24
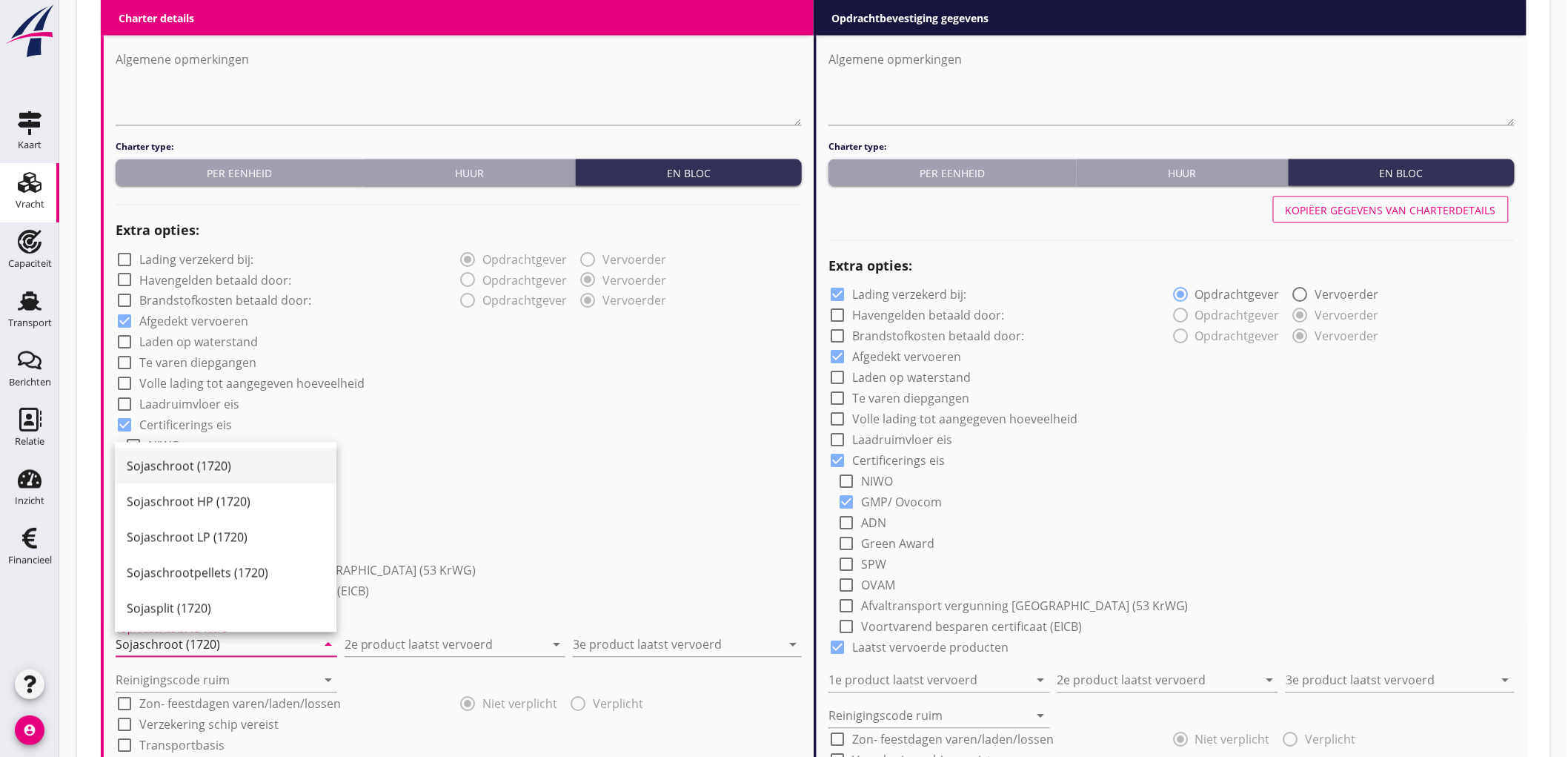
type input "Sojaschroot (1720)"
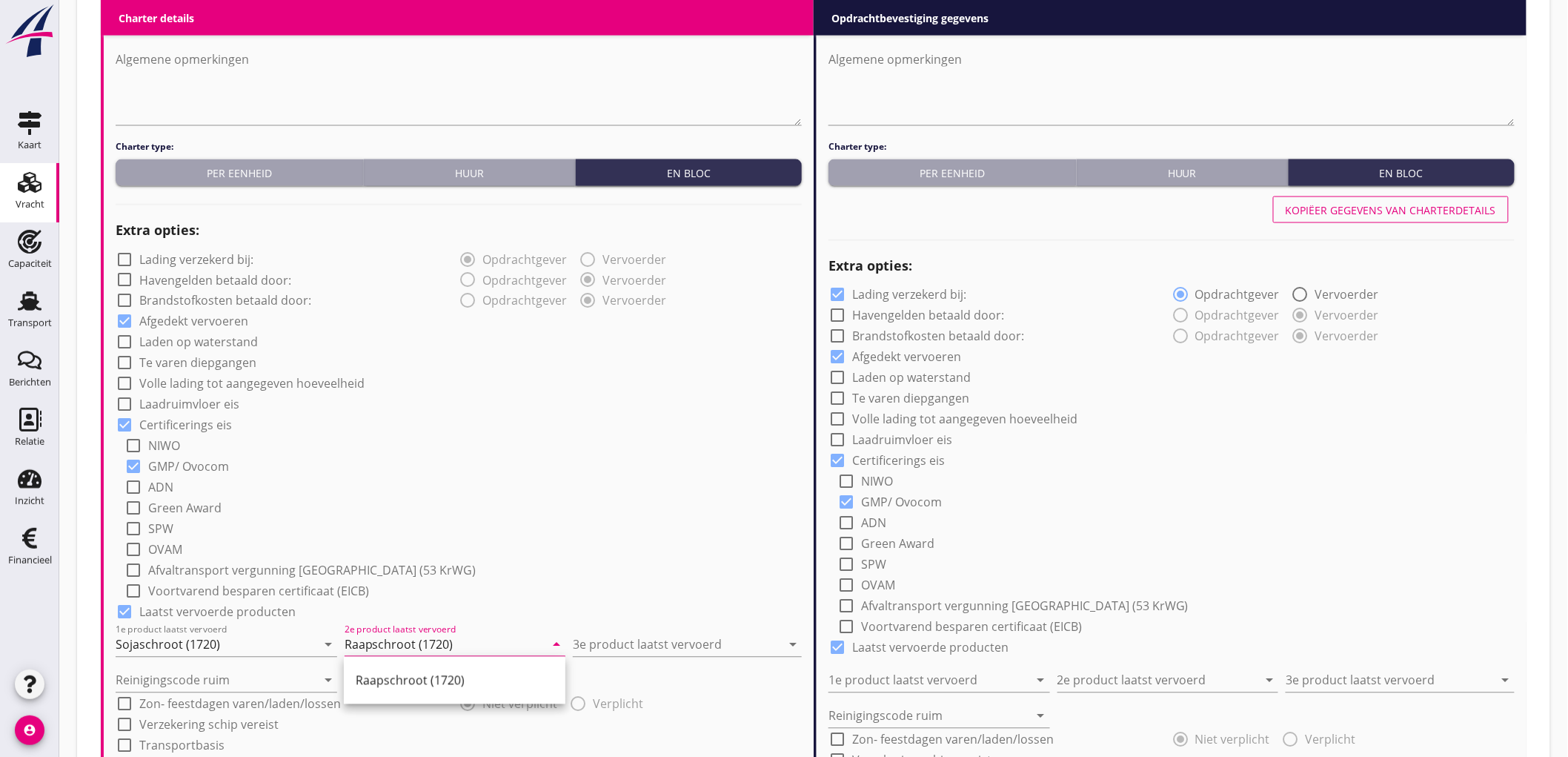
type input "Raapschroot (1720)"
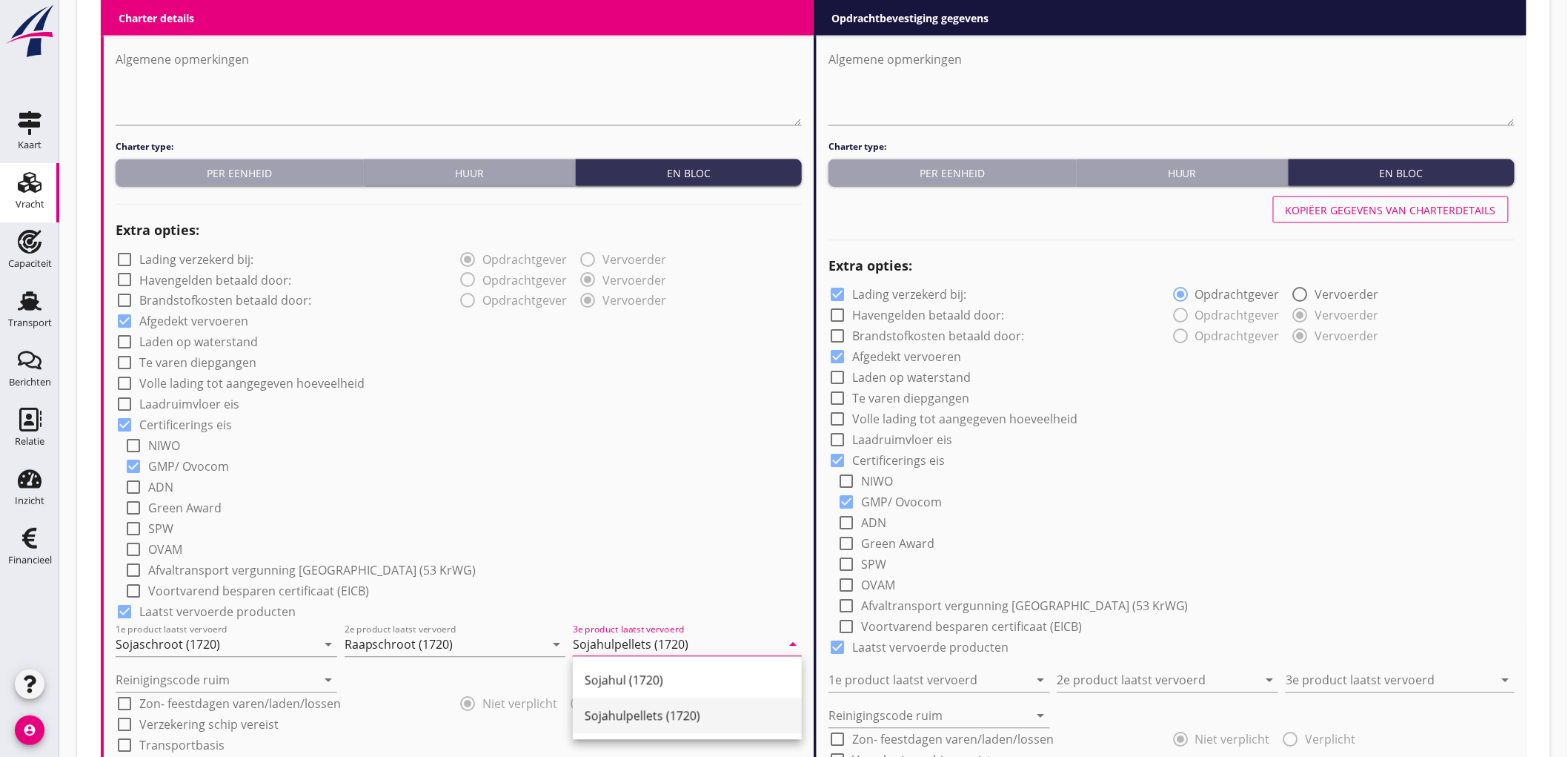
type input "Sojahulpellets (1720)"
click at [127, 684] on input "a" at bounding box center [217, 680] width 201 height 24
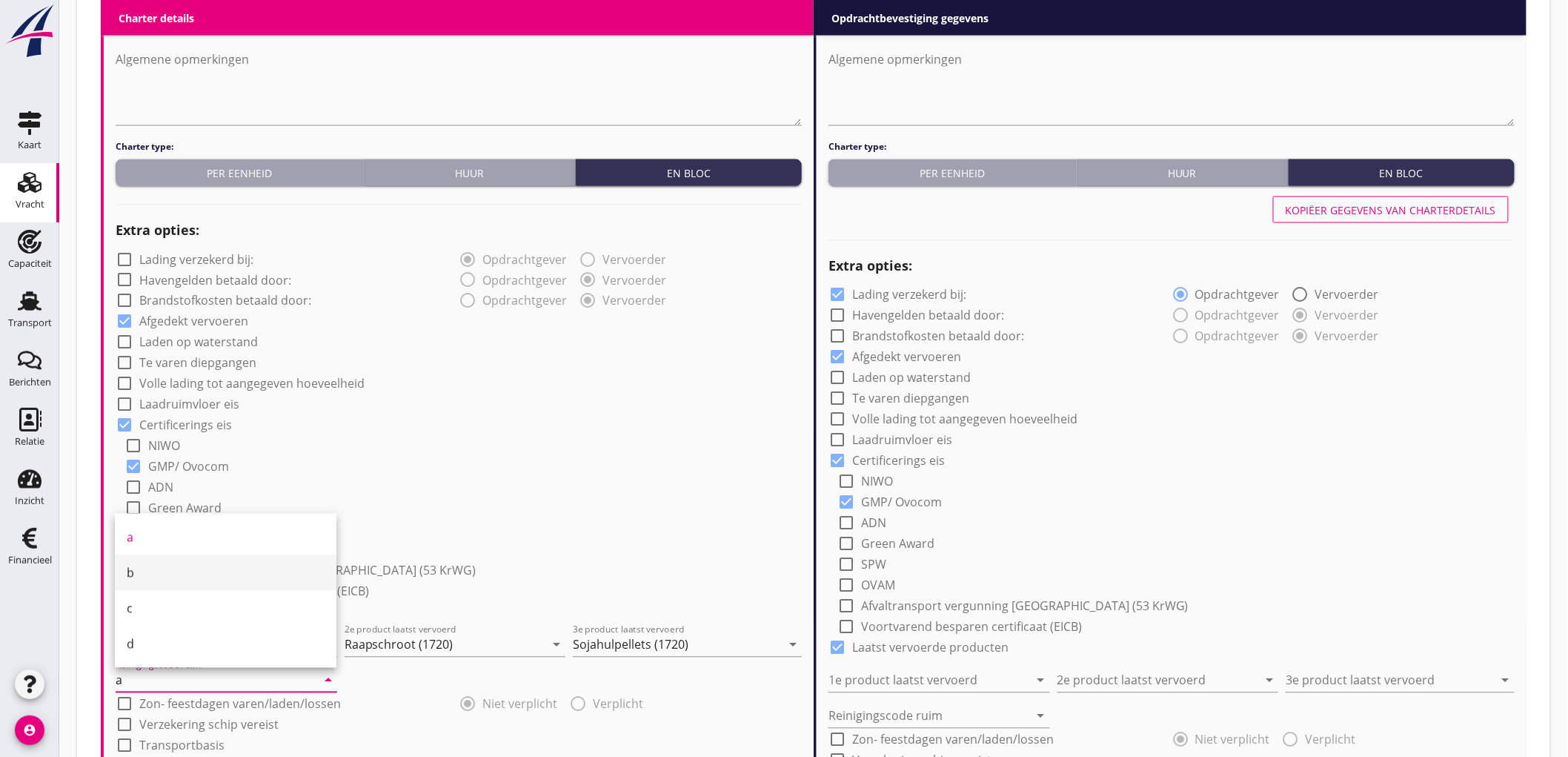
click at [143, 577] on div "b" at bounding box center [226, 573] width 198 height 18
type input "b"
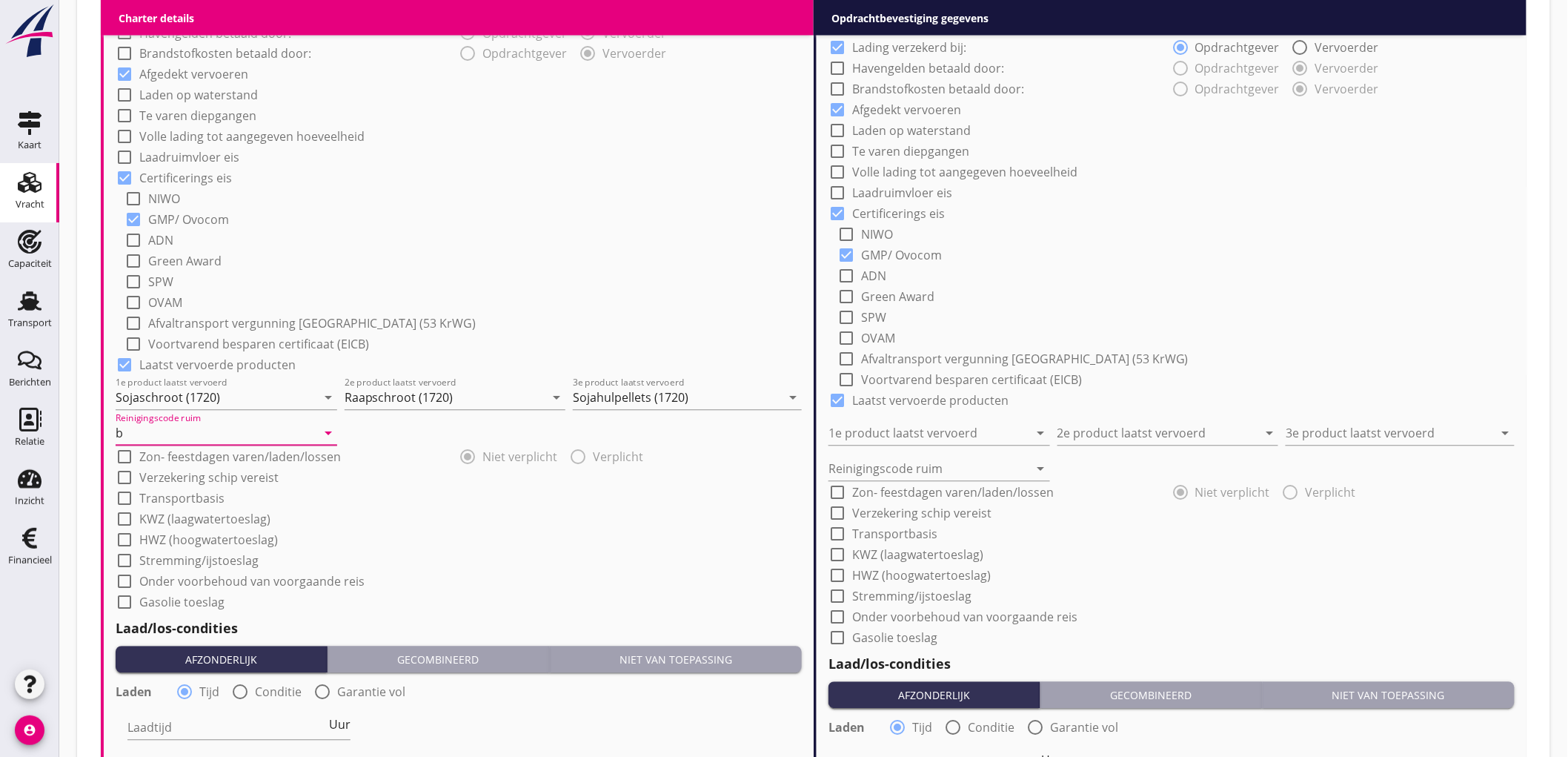
scroll to position [1466, 0]
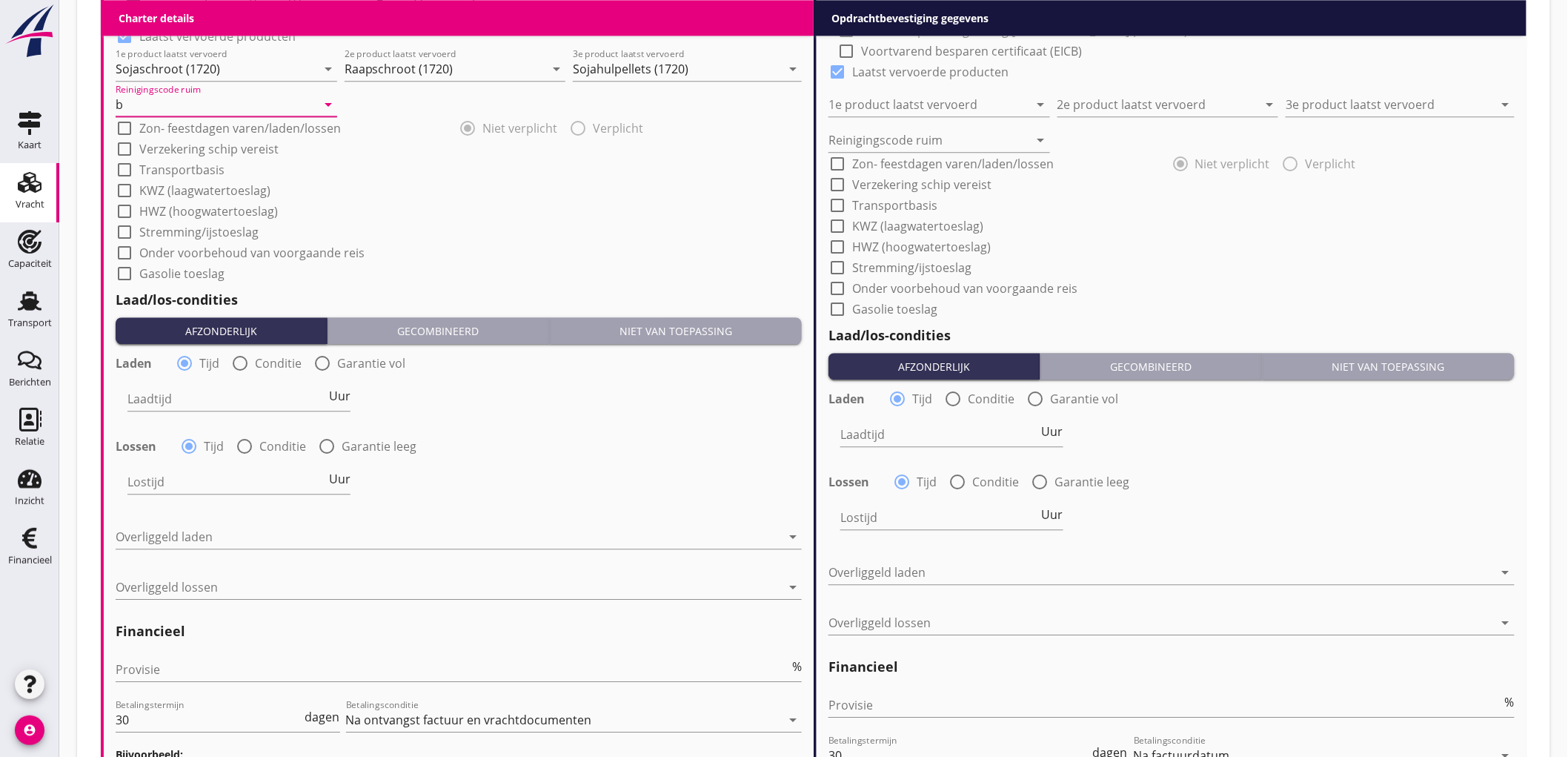
click at [248, 353] on div at bounding box center [239, 363] width 25 height 25
radio input "false"
radio input "true"
click at [219, 393] on div at bounding box center [285, 398] width 315 height 24
click at [0, 0] on div "Nederlands wettelijk 2011" at bounding box center [0, 0] width 0 height 0
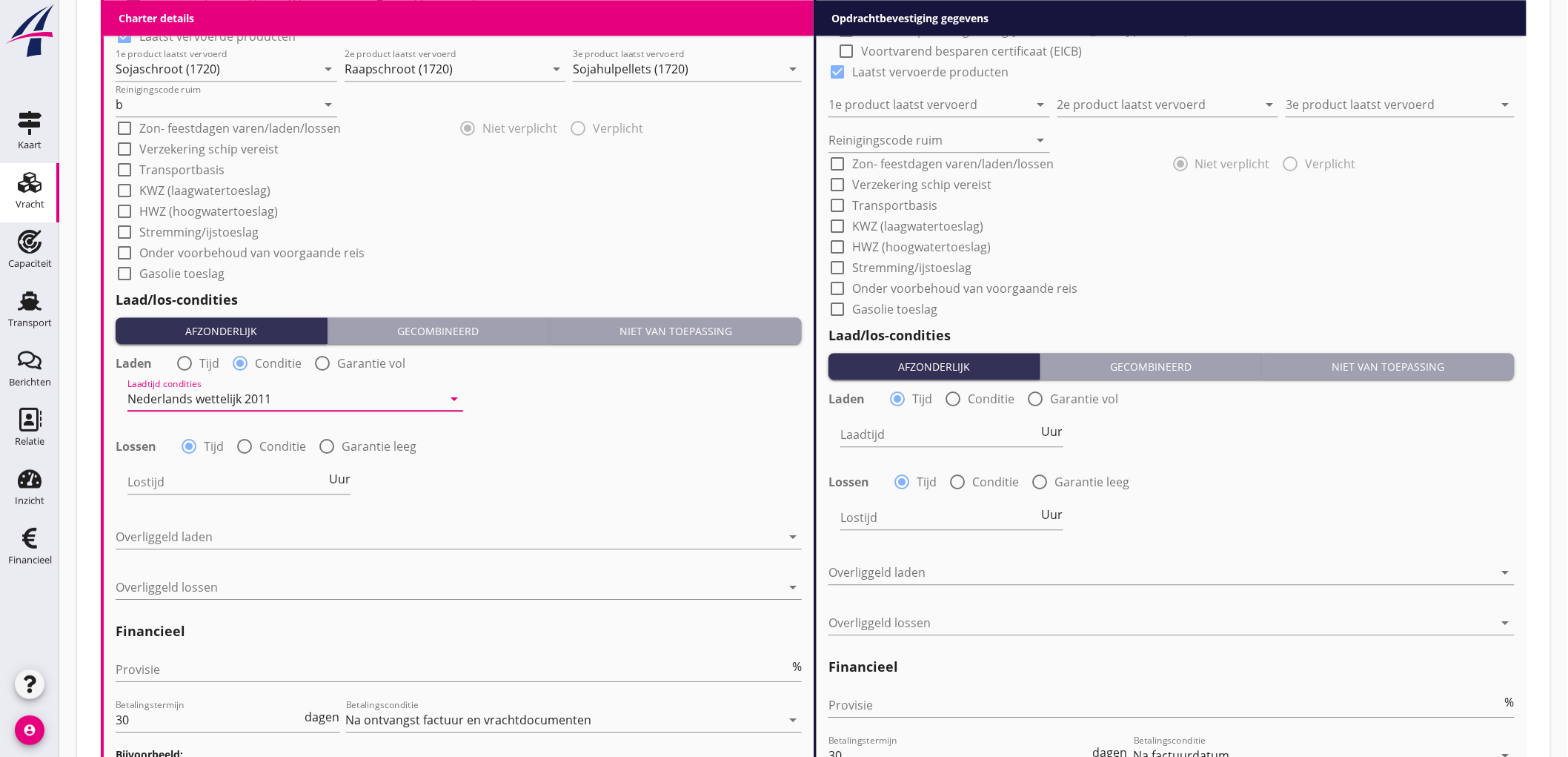
click at [241, 449] on div at bounding box center [244, 445] width 25 height 25
radio input "false"
radio input "true"
click at [204, 476] on div at bounding box center [285, 481] width 315 height 24
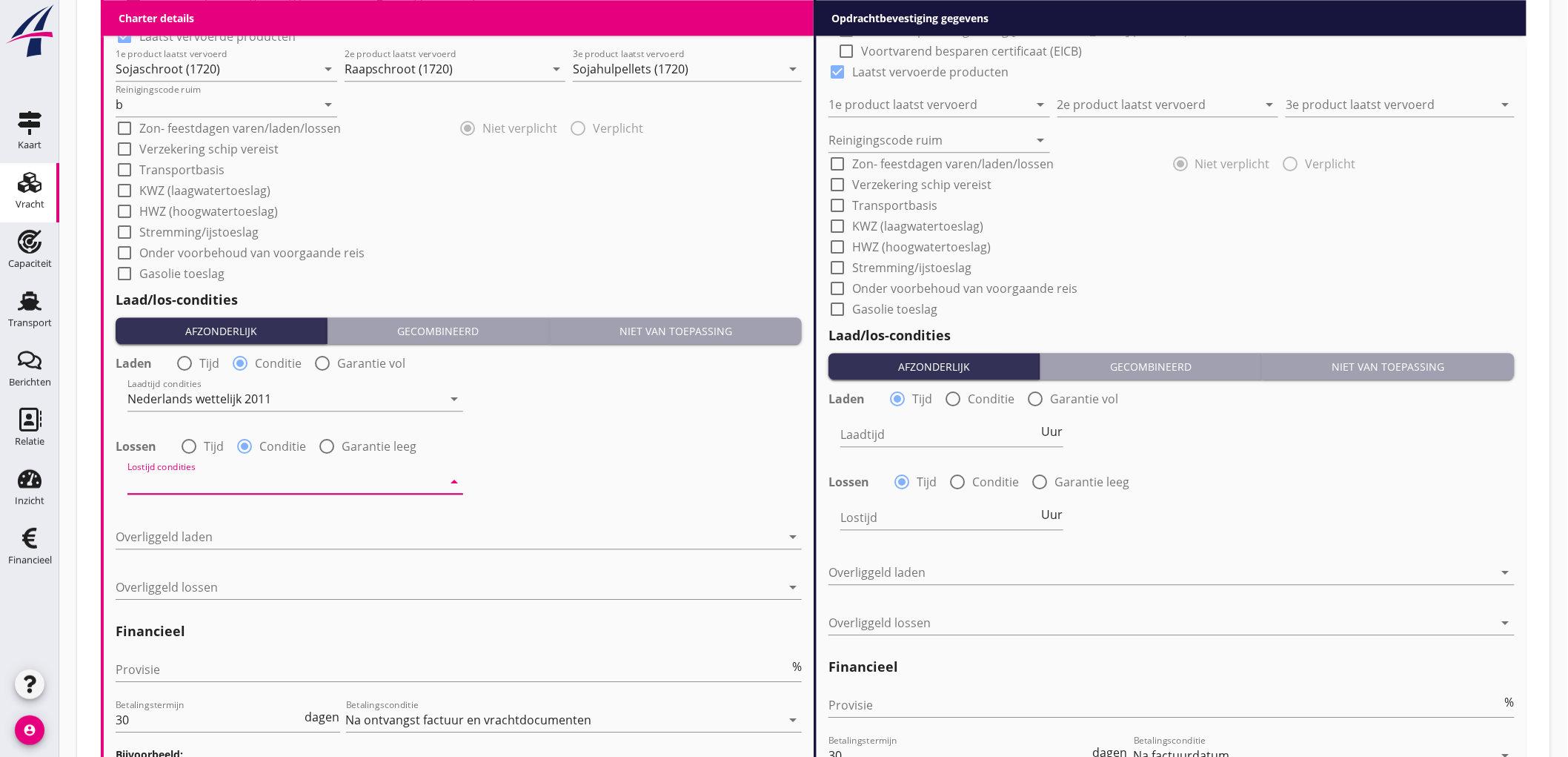
click at [204, 476] on div "Nederlands wettelijk 2011" at bounding box center [301, 493] width 325 height 36
click at [203, 545] on div at bounding box center [449, 536] width 665 height 24
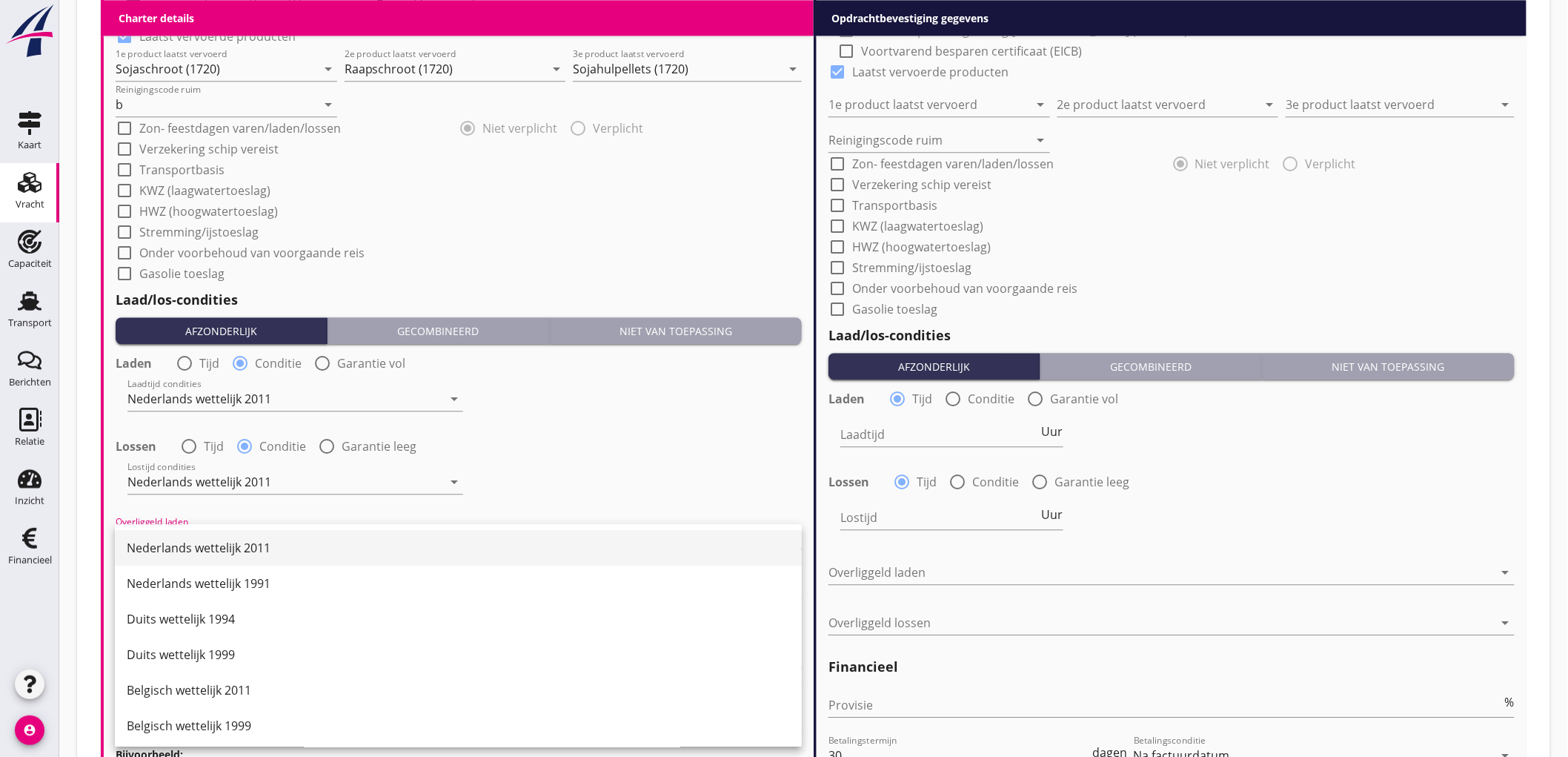
click at [202, 531] on div "Nederlands wettelijk 2011" at bounding box center [458, 548] width 664 height 36
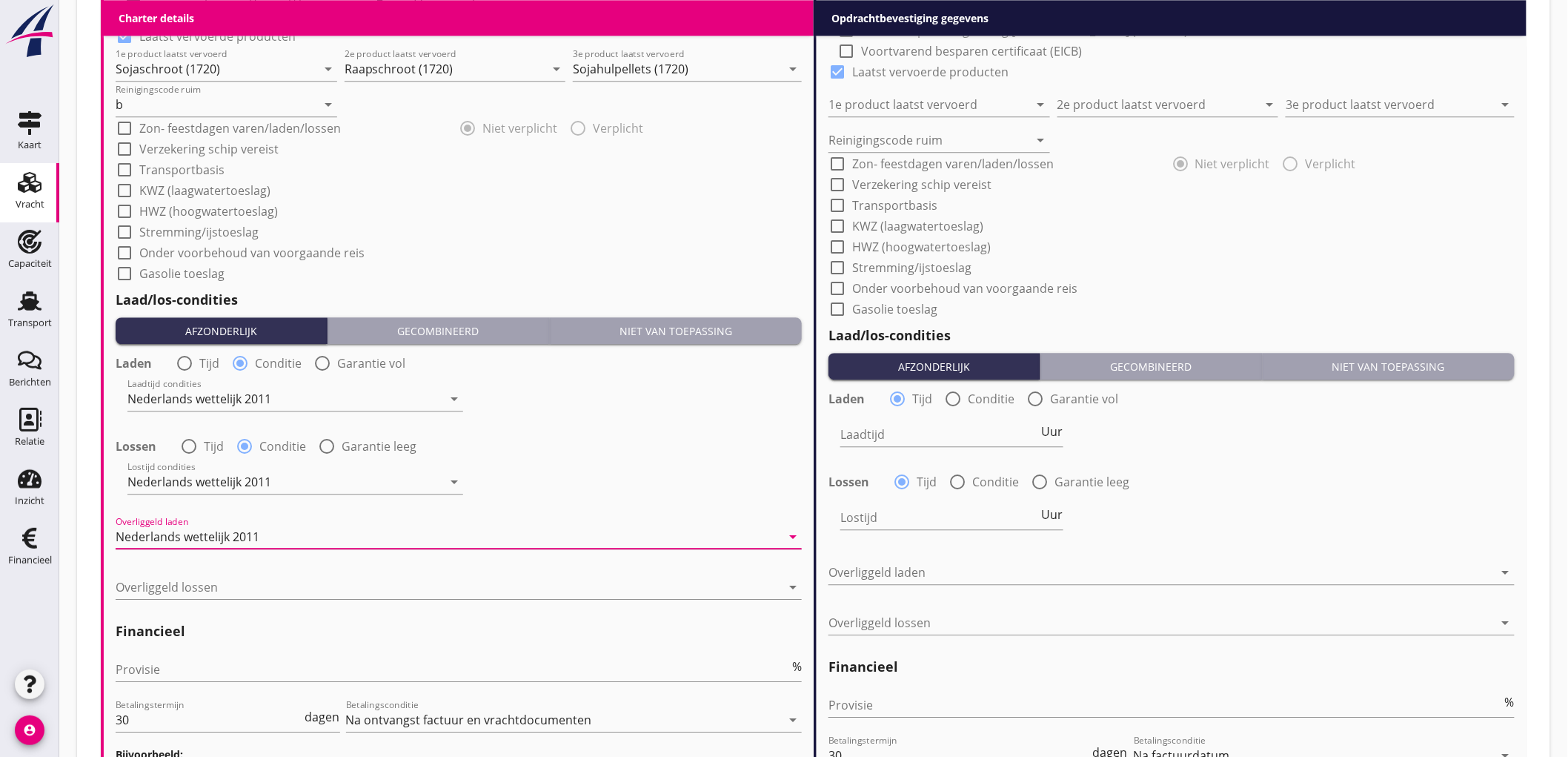
click at [185, 450] on div at bounding box center [188, 445] width 25 height 25
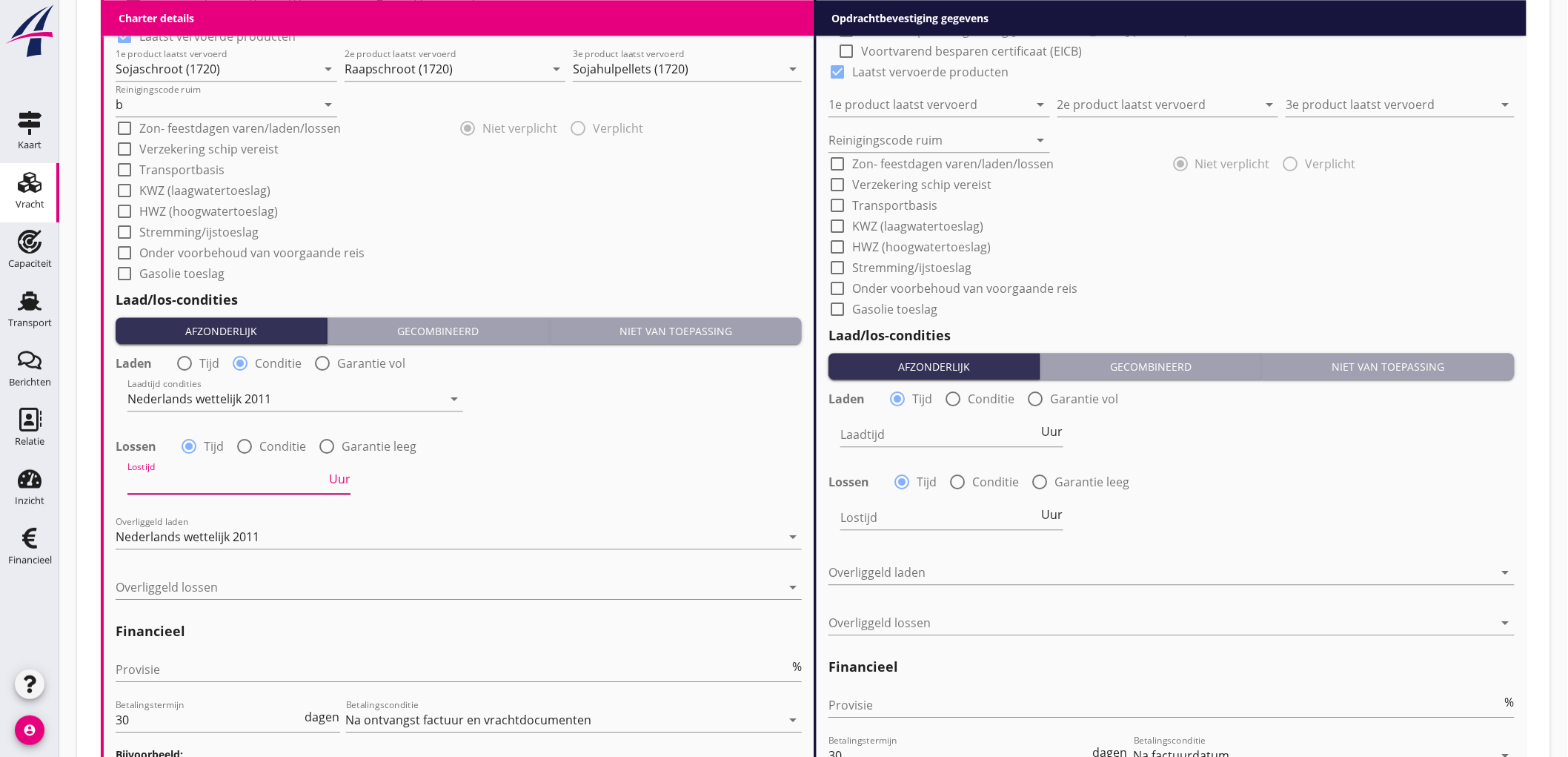
click at [182, 475] on input "Lostijd" at bounding box center [226, 481] width 199 height 24
click at [277, 449] on label "Conditie" at bounding box center [283, 446] width 47 height 15
radio input "false"
radio input "true"
click at [220, 475] on div "Nederlands wettelijk 2011" at bounding box center [199, 482] width 144 height 13
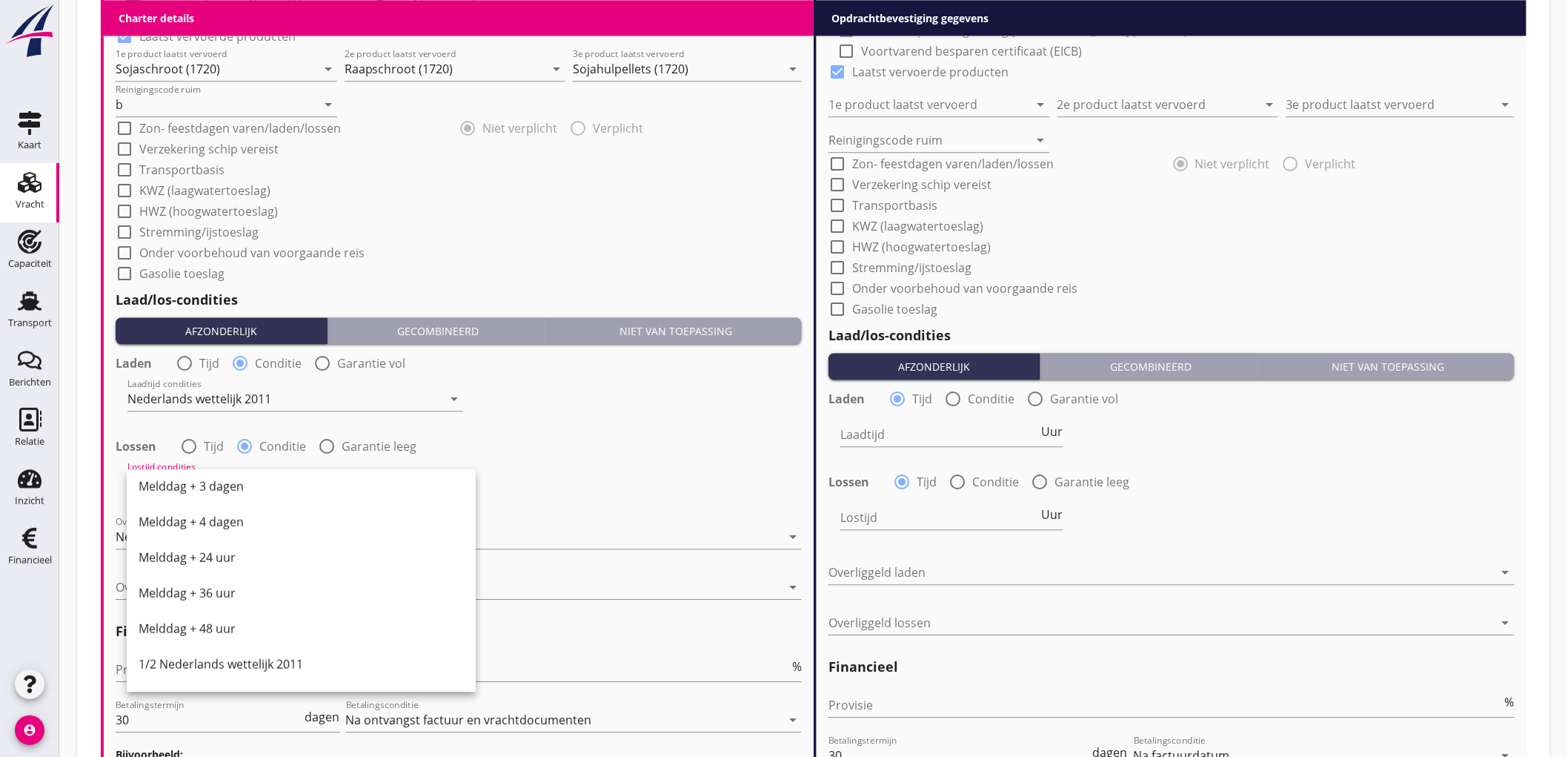
scroll to position [411, 0]
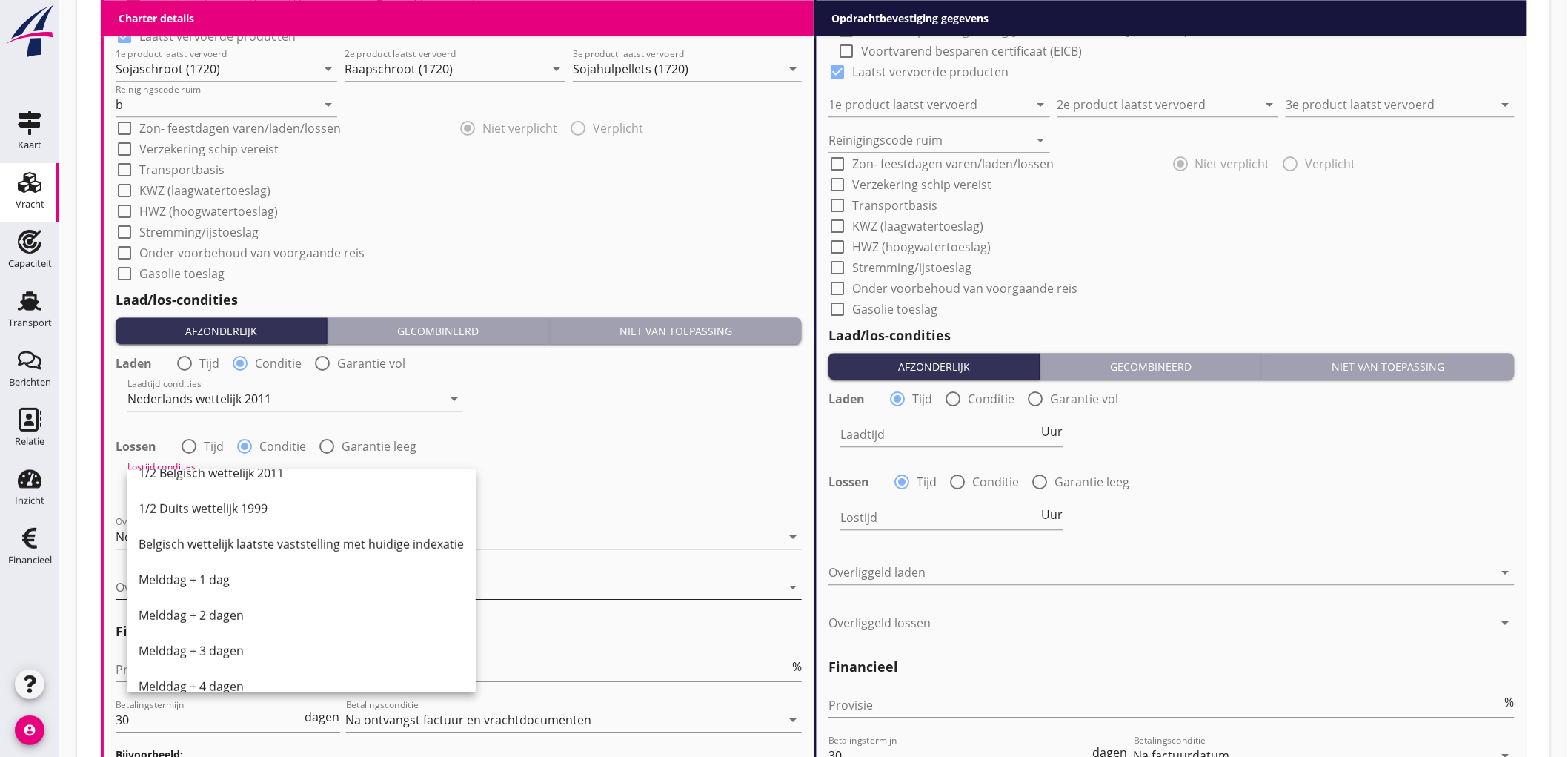
drag, startPoint x: 220, startPoint y: 620, endPoint x: 220, endPoint y: 573, distance: 47.0
click at [220, 621] on div "Melddag + 2 dagen" at bounding box center [301, 615] width 325 height 18
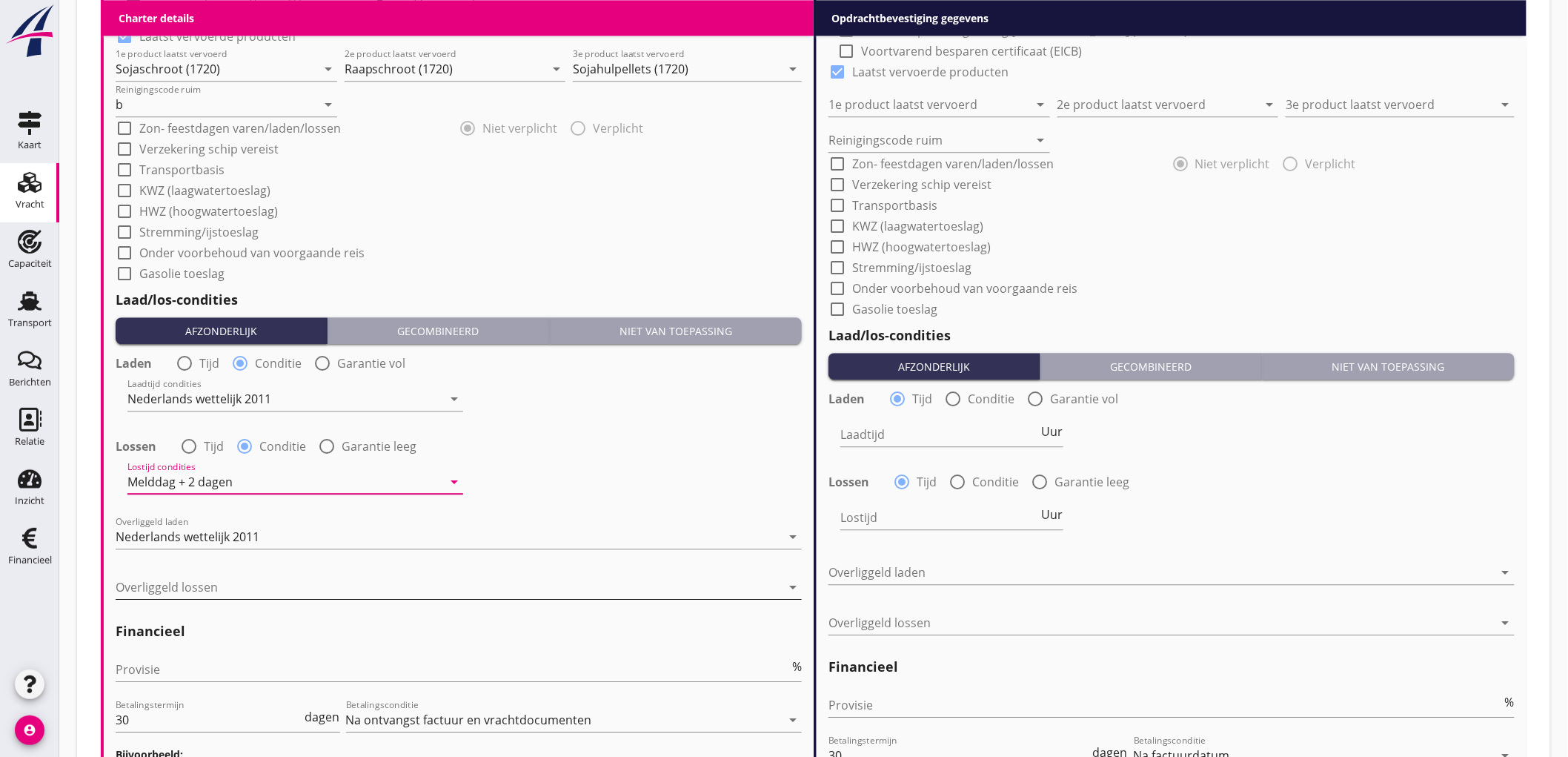
click at [213, 579] on div at bounding box center [449, 587] width 665 height 24
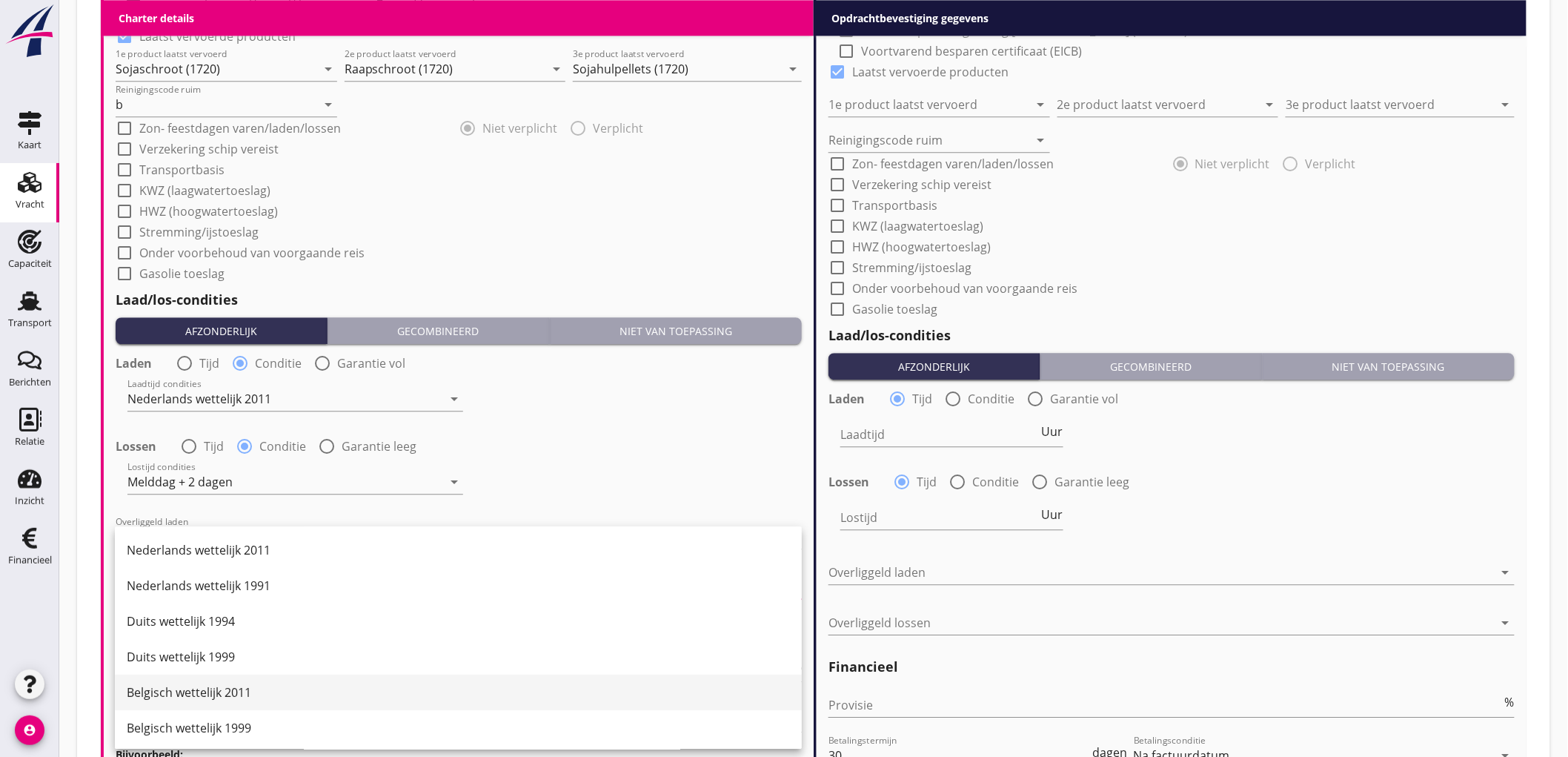
click at [215, 690] on div "Belgisch wettelijk 2011" at bounding box center [458, 692] width 664 height 18
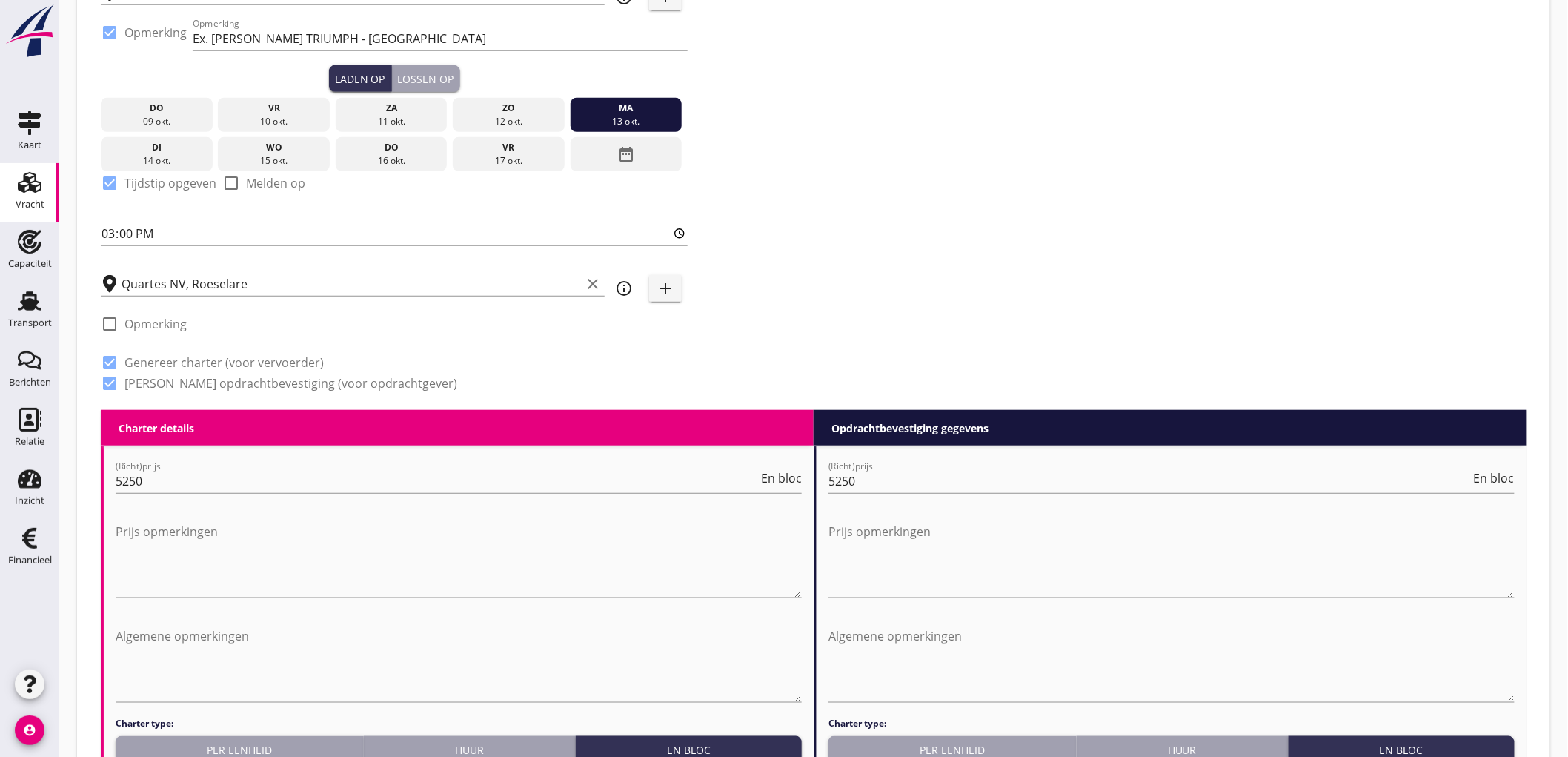
scroll to position [0, 0]
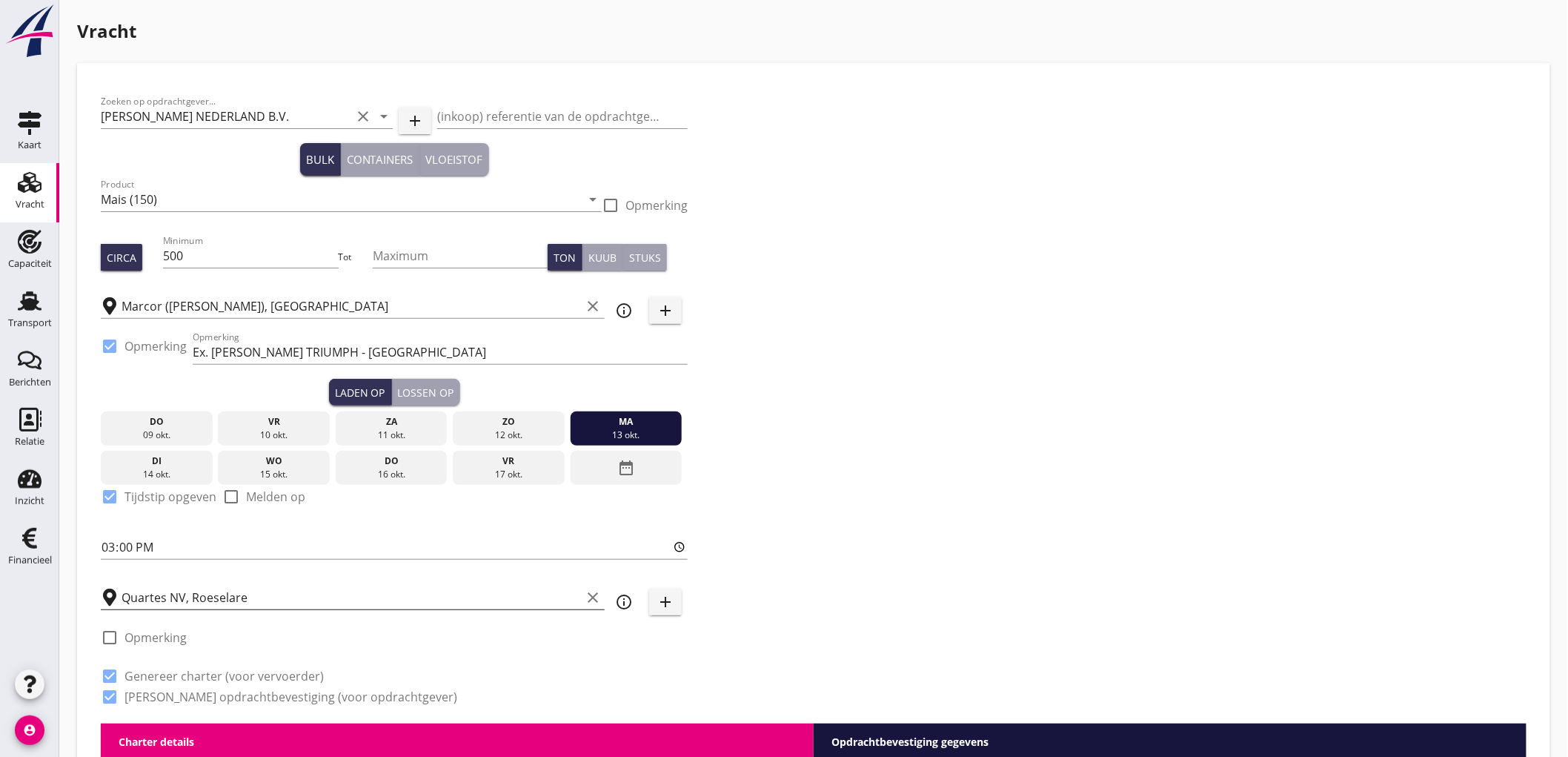
click at [197, 587] on input "Quartes NV, Roeselare" at bounding box center [351, 597] width 459 height 24
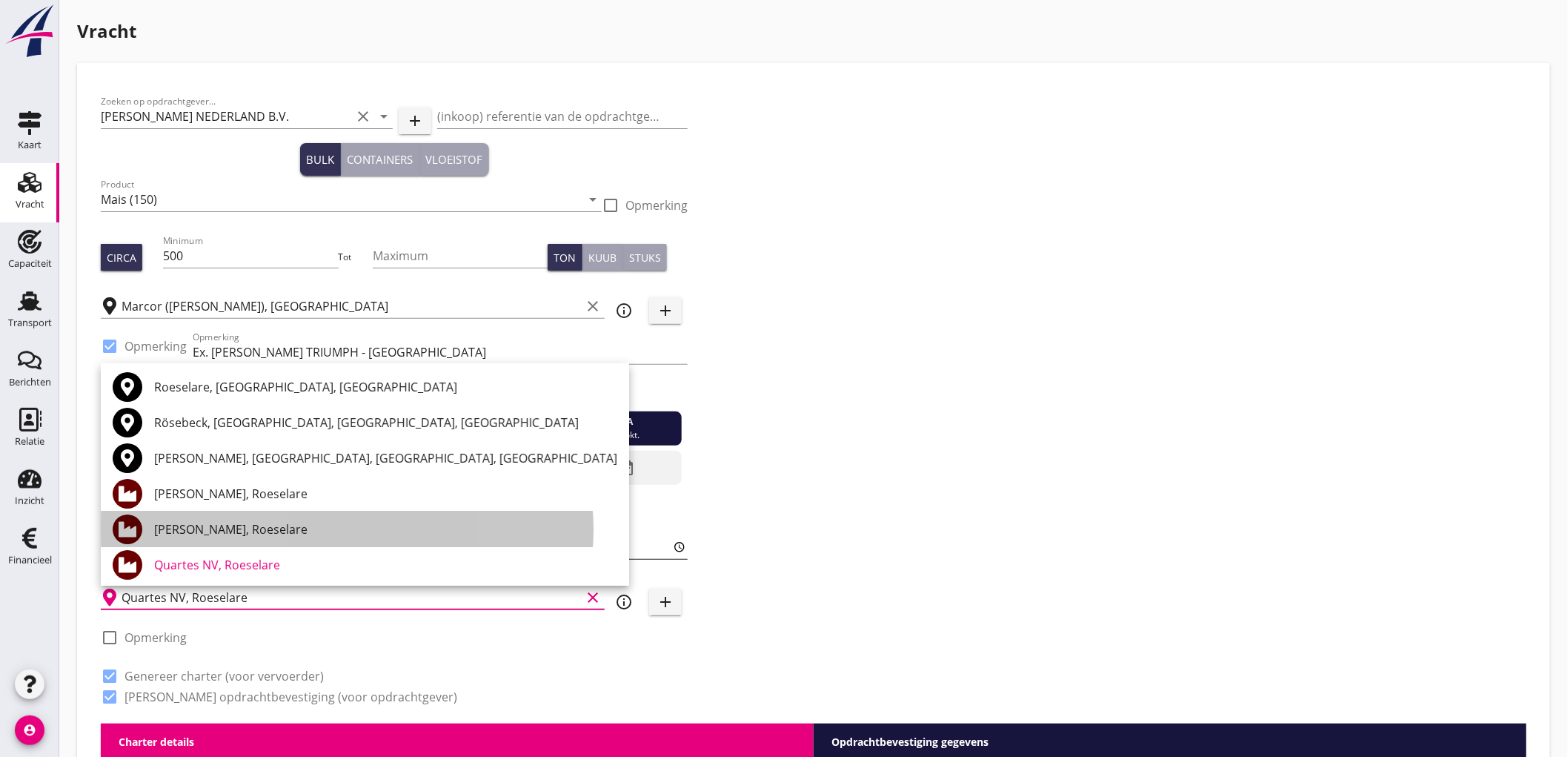
drag, startPoint x: 217, startPoint y: 534, endPoint x: 228, endPoint y: 553, distance: 22.0
click at [219, 534] on div "Ostyn Voeders, Roeselare" at bounding box center [385, 529] width 463 height 18
type input "Ostyn Voeders, Roeselare"
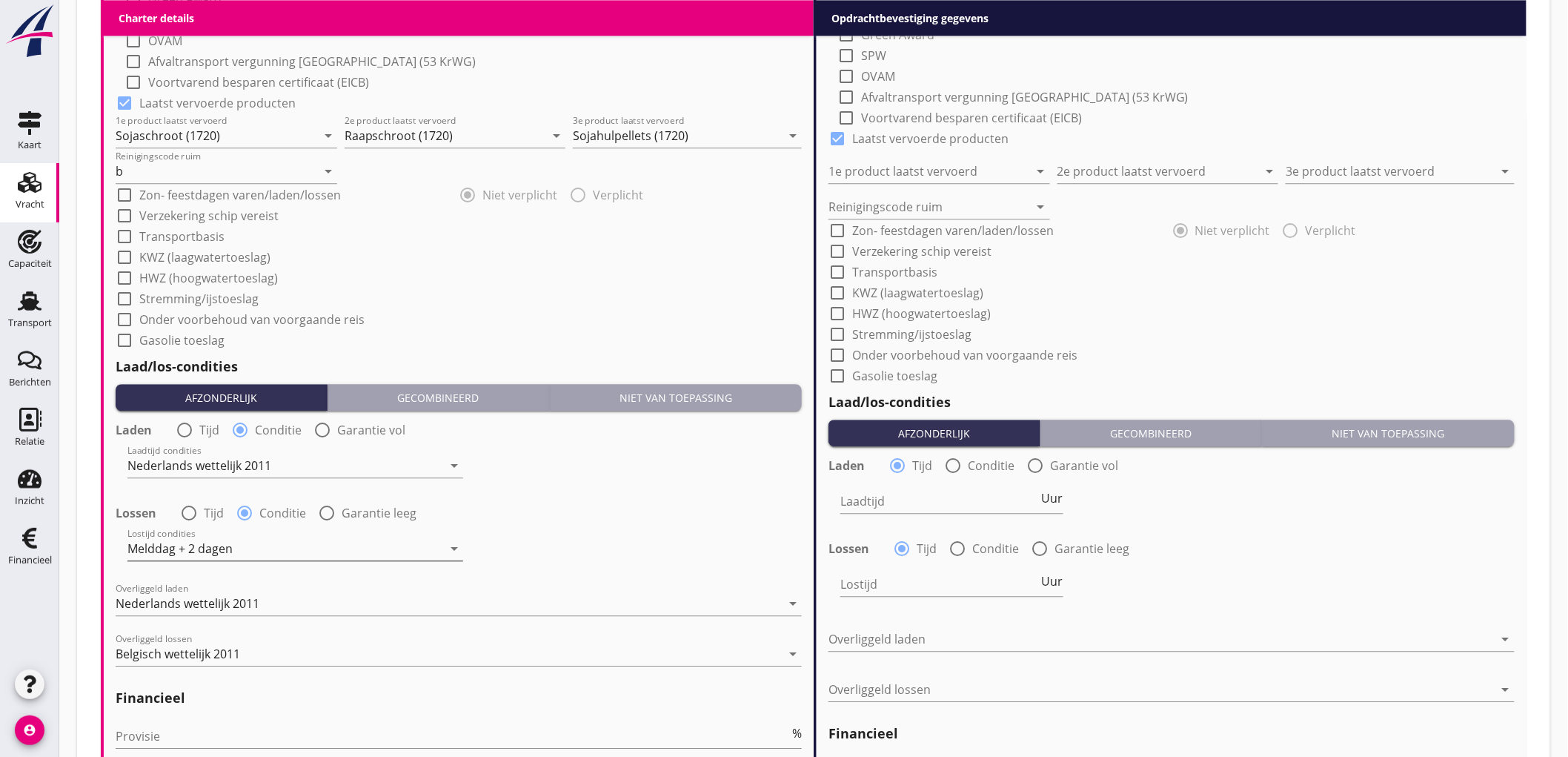
scroll to position [1665, 0]
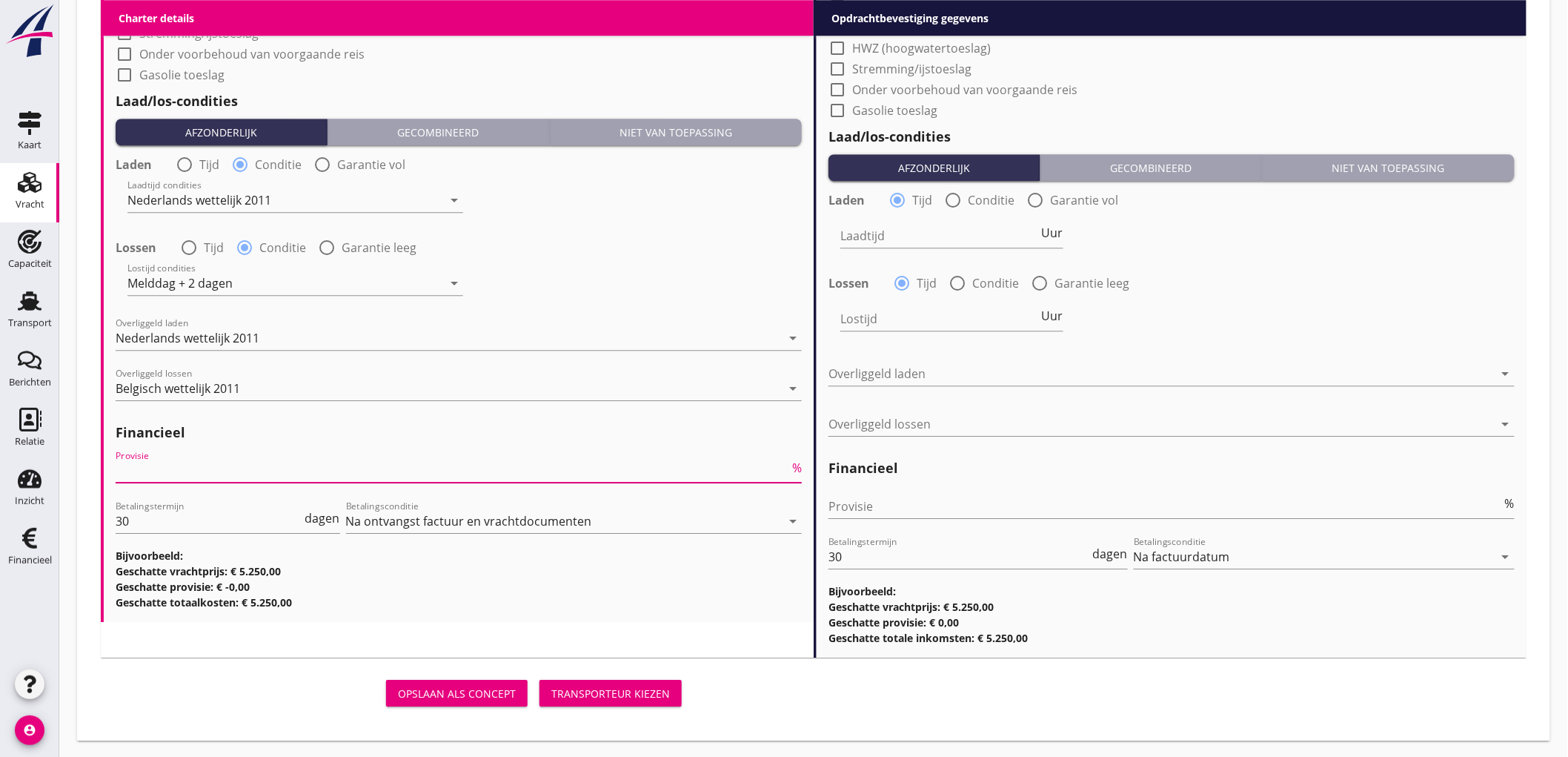
click at [184, 468] on input "Provisie" at bounding box center [453, 470] width 673 height 24
type input "5"
click at [909, 511] on input "Provisie" at bounding box center [1165, 505] width 673 height 24
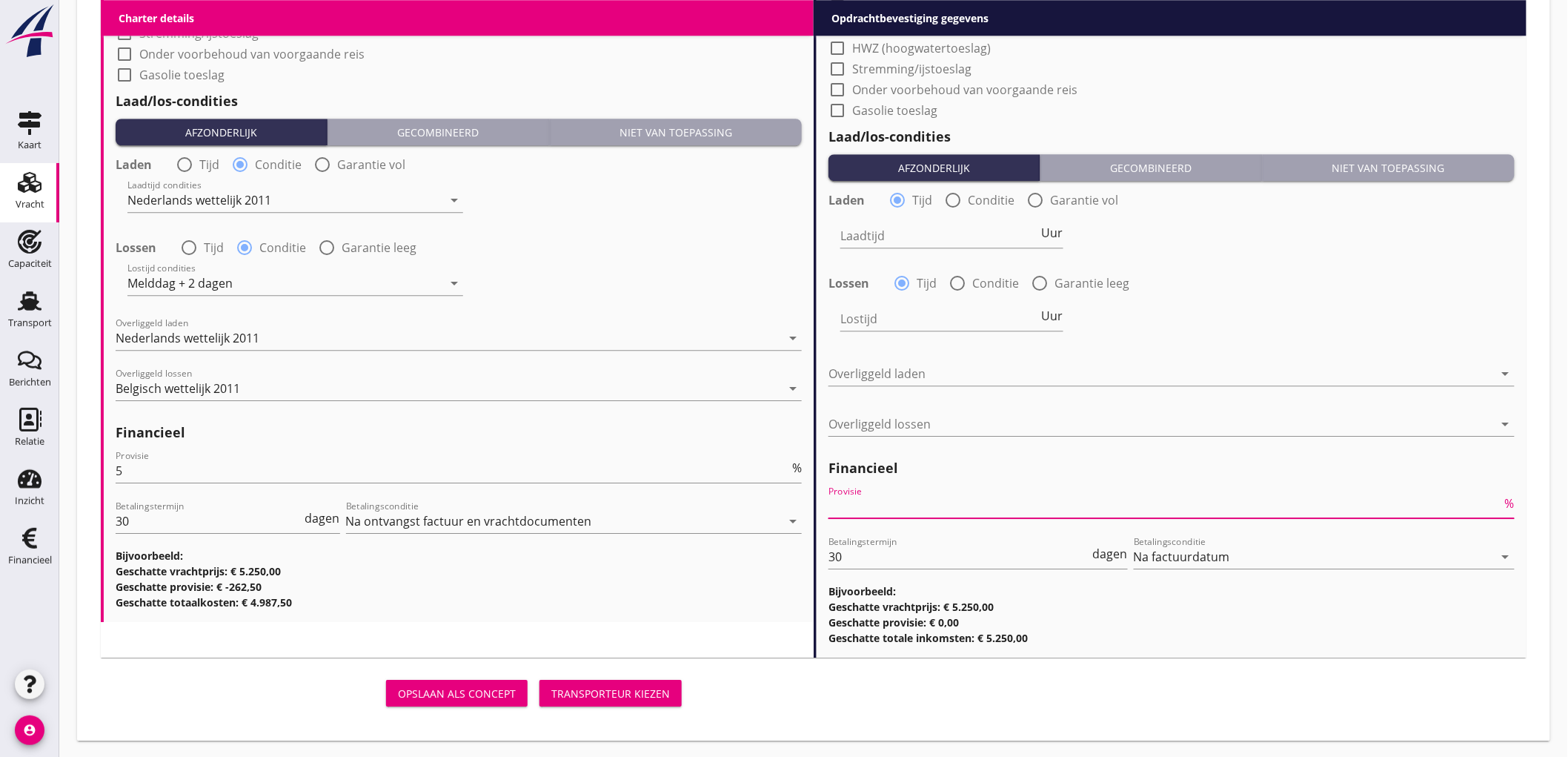
type input "2"
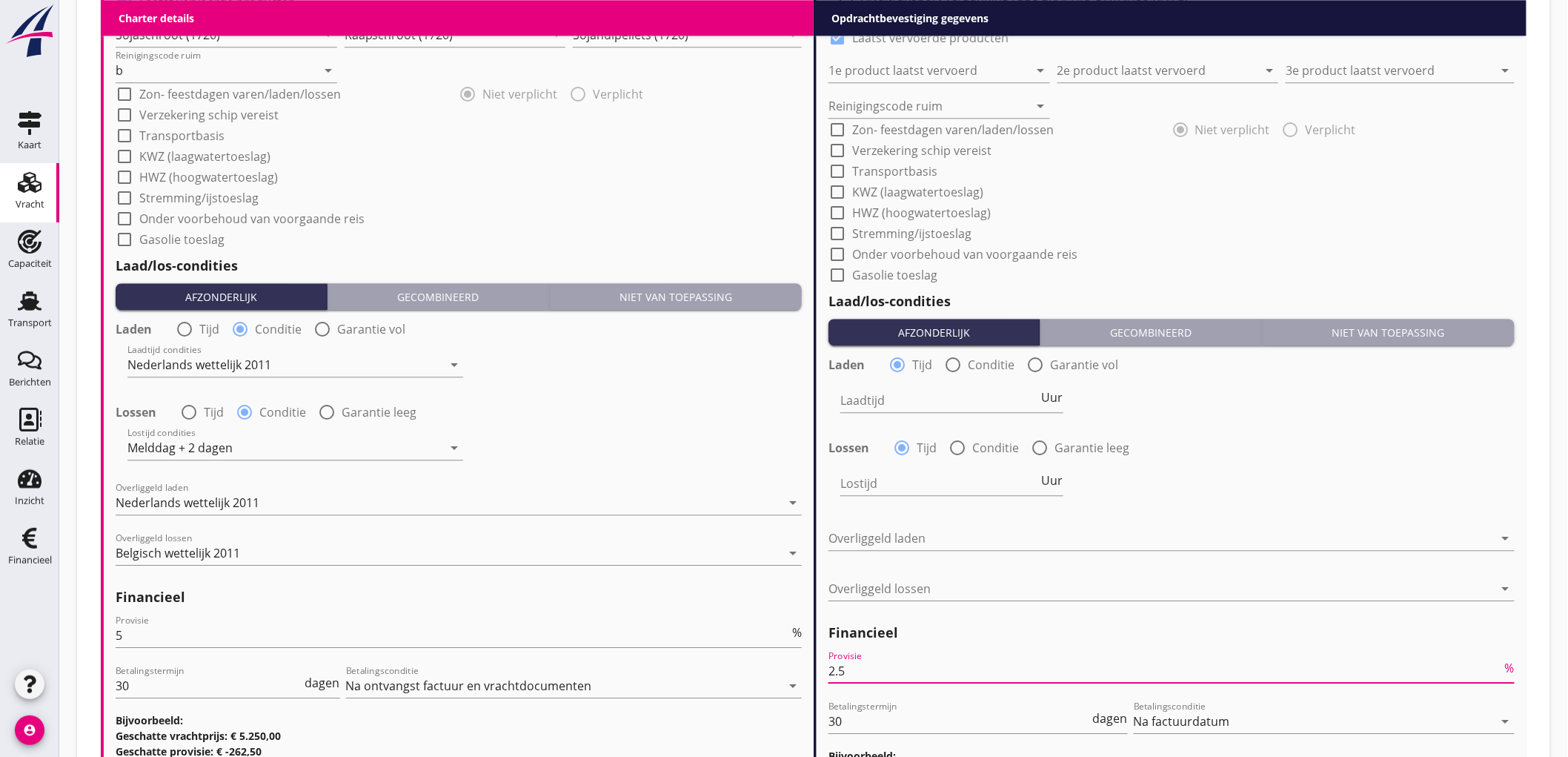
scroll to position [1006, 0]
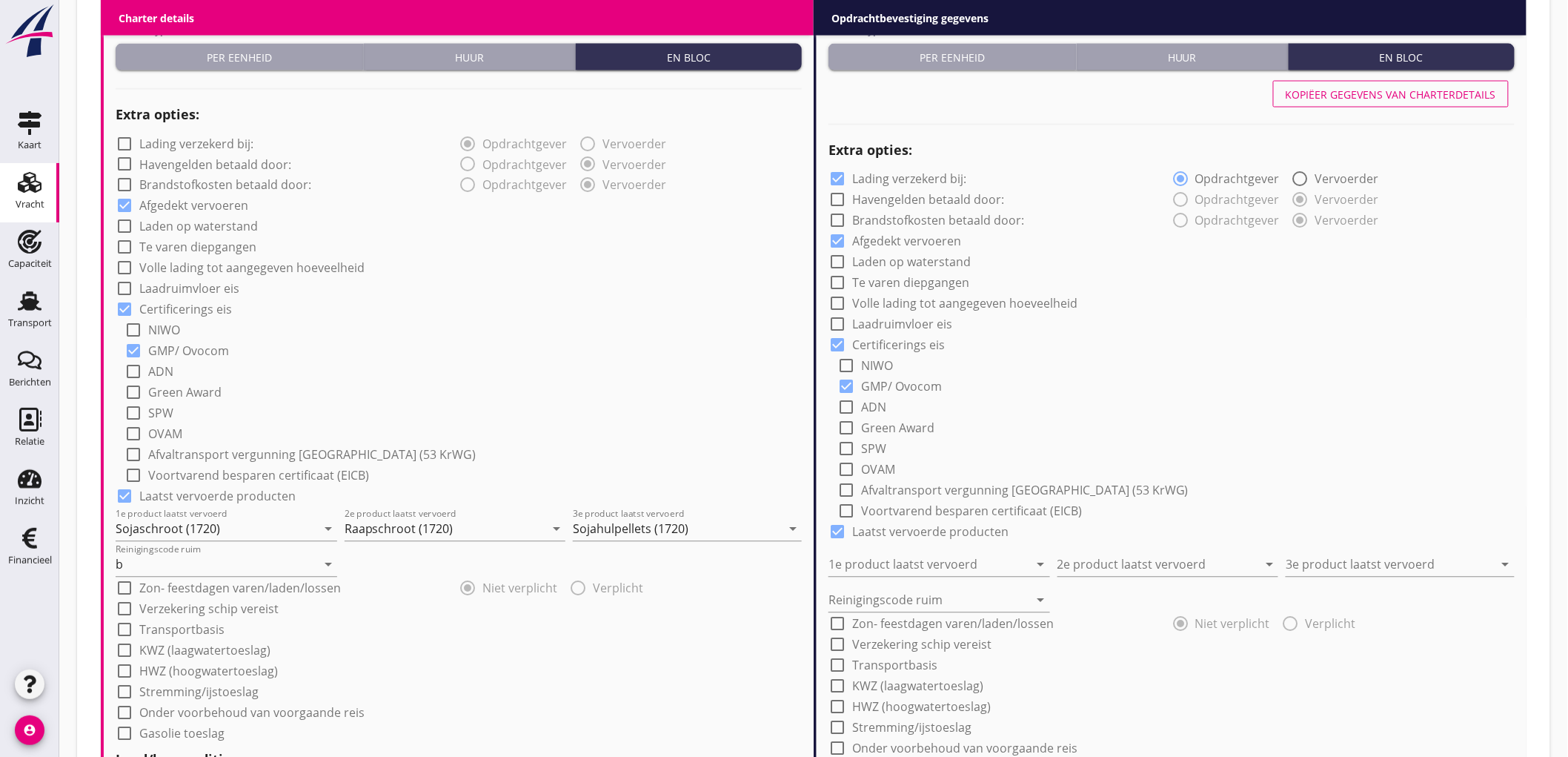
type input "2.5"
click at [1411, 98] on div "Kopiëer gegevens van charterdetails" at bounding box center [1390, 94] width 210 height 15
checkbox input "false"
type input "Sojaschroot (1720)"
type input "Raapschroot (1720)"
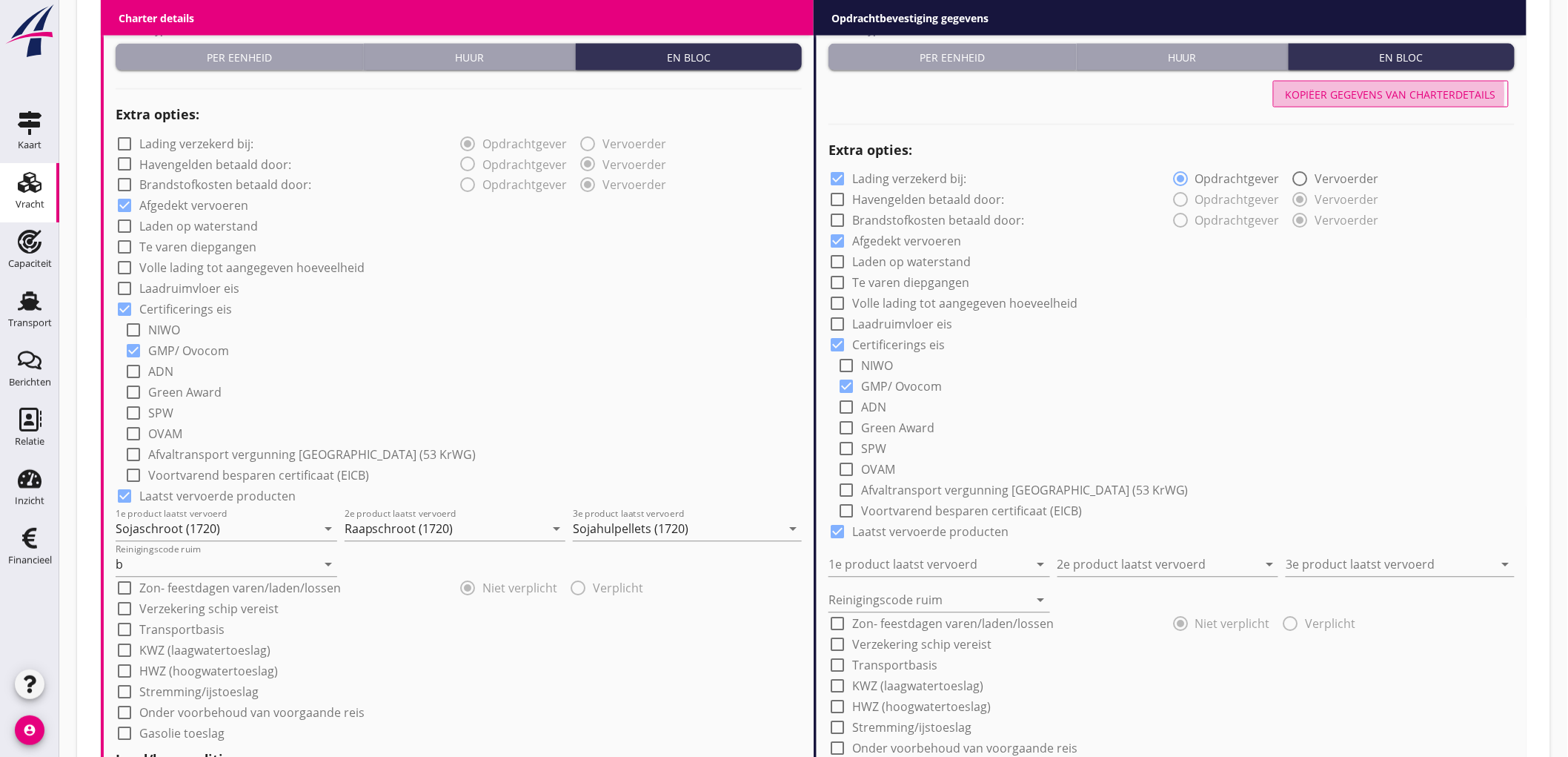
type input "Sojahulpellets (1720)"
type input "b"
radio input "false"
radio input "true"
radio input "false"
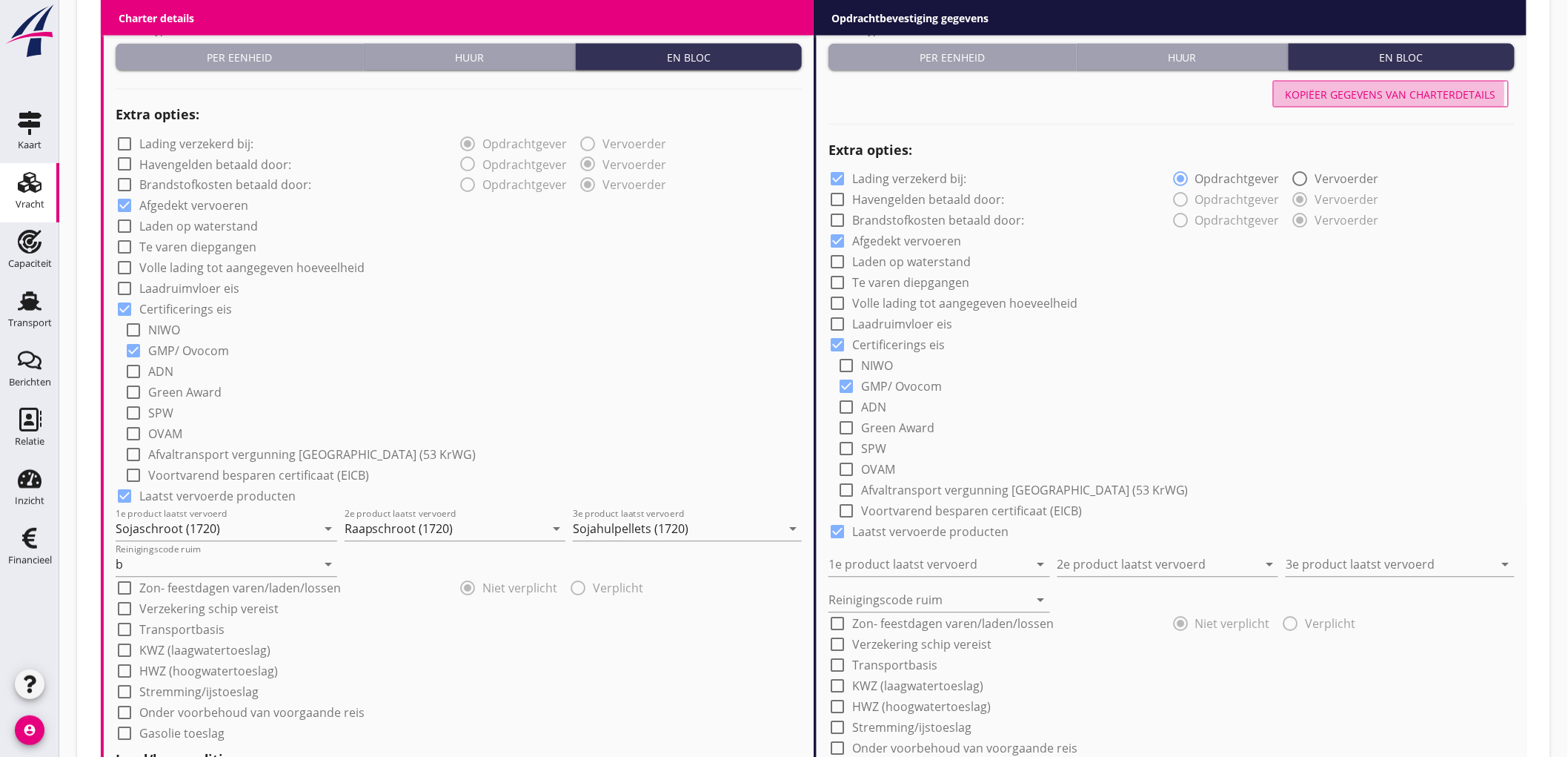
radio input "true"
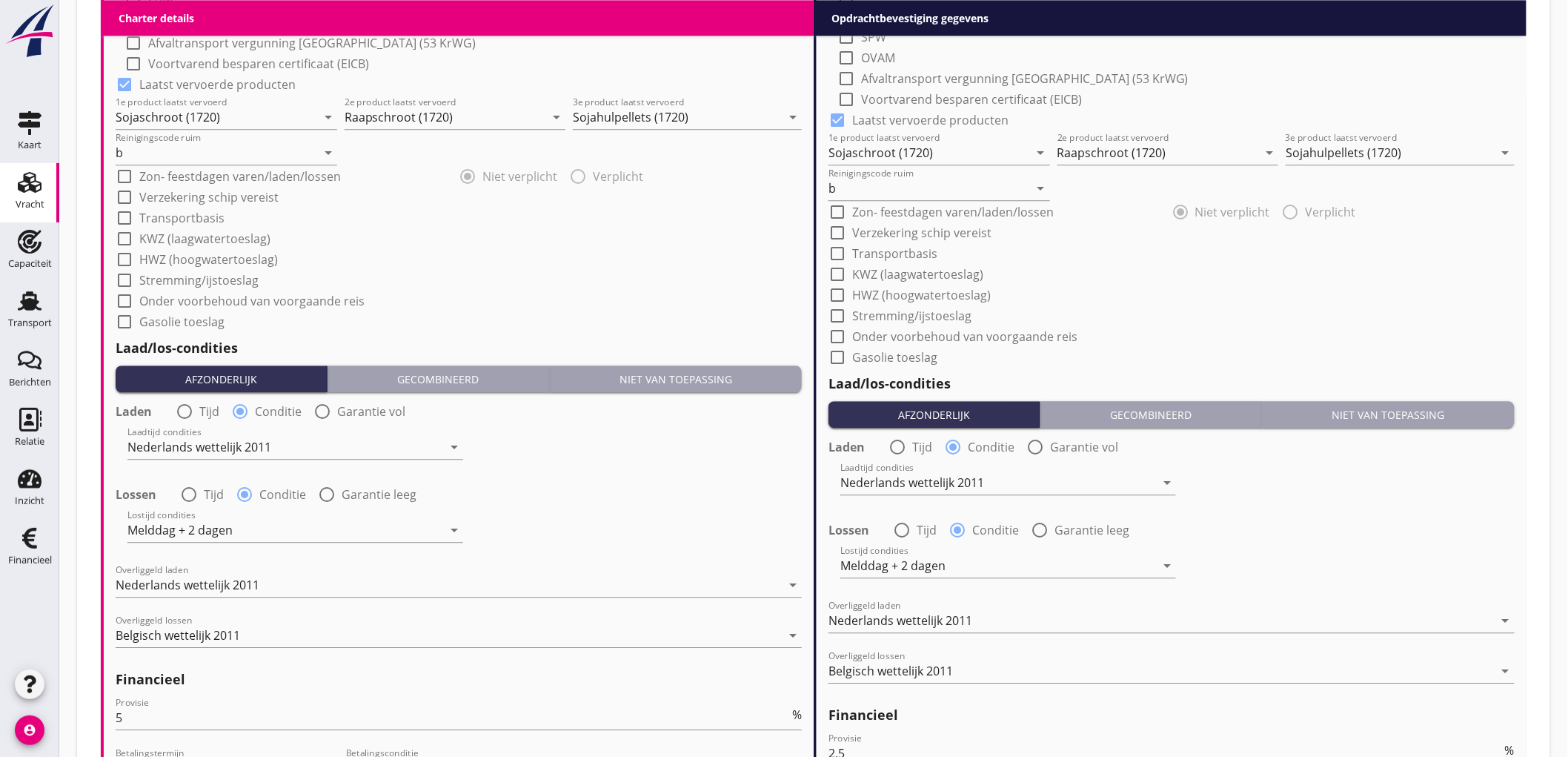
scroll to position [1665, 0]
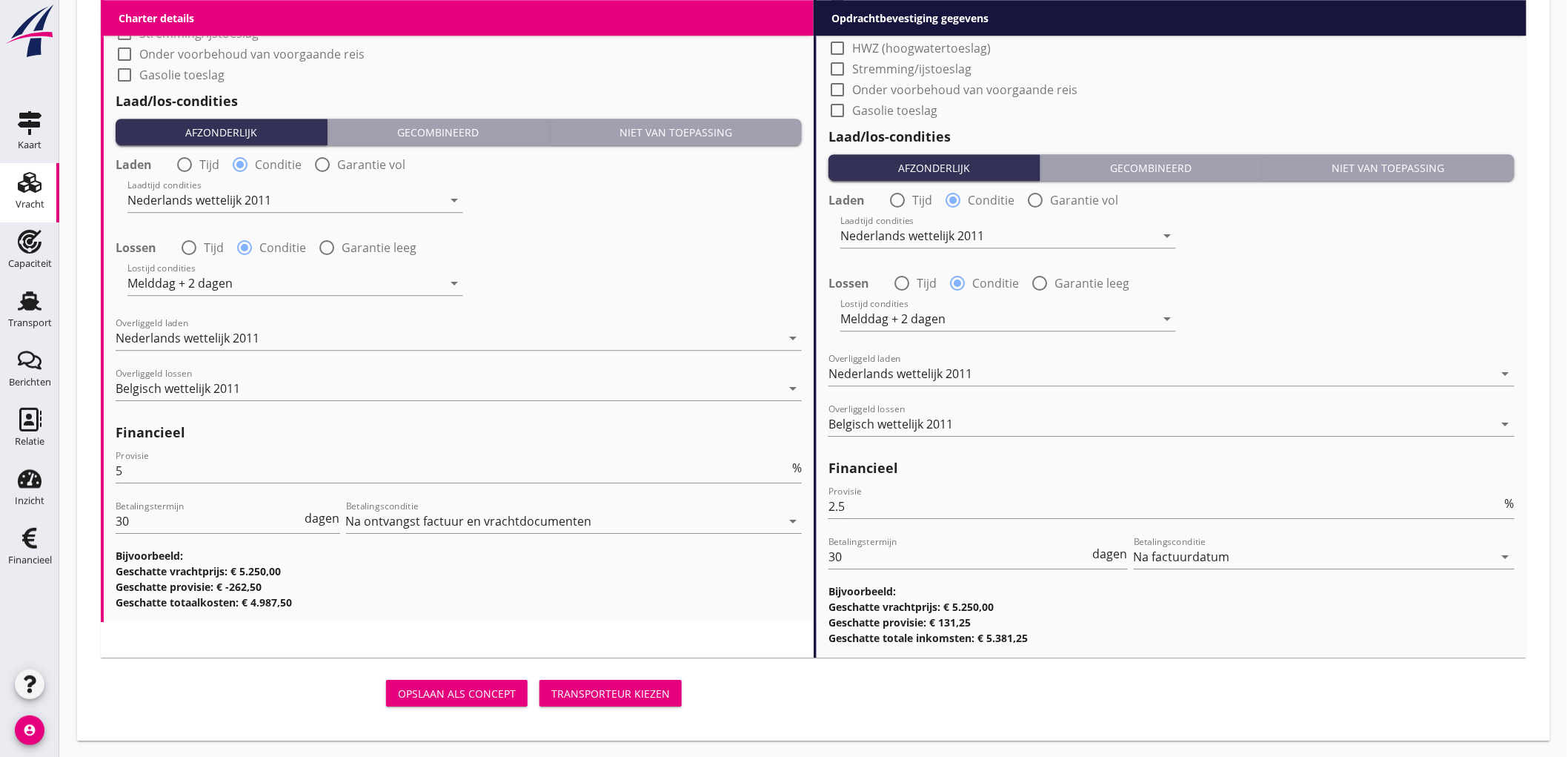
click at [604, 699] on div "Transporteur kiezen" at bounding box center [611, 693] width 118 height 15
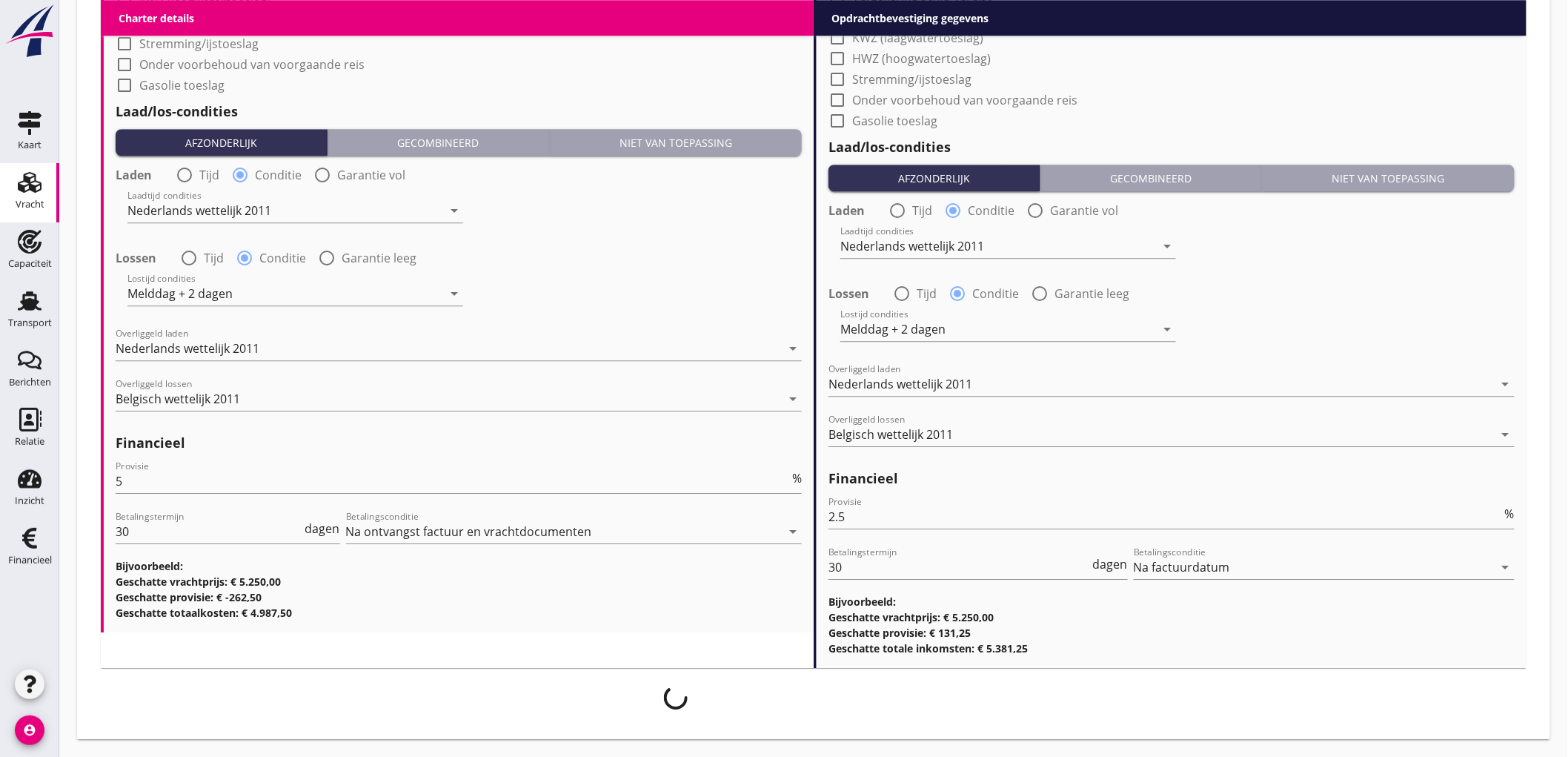
scroll to position [1654, 0]
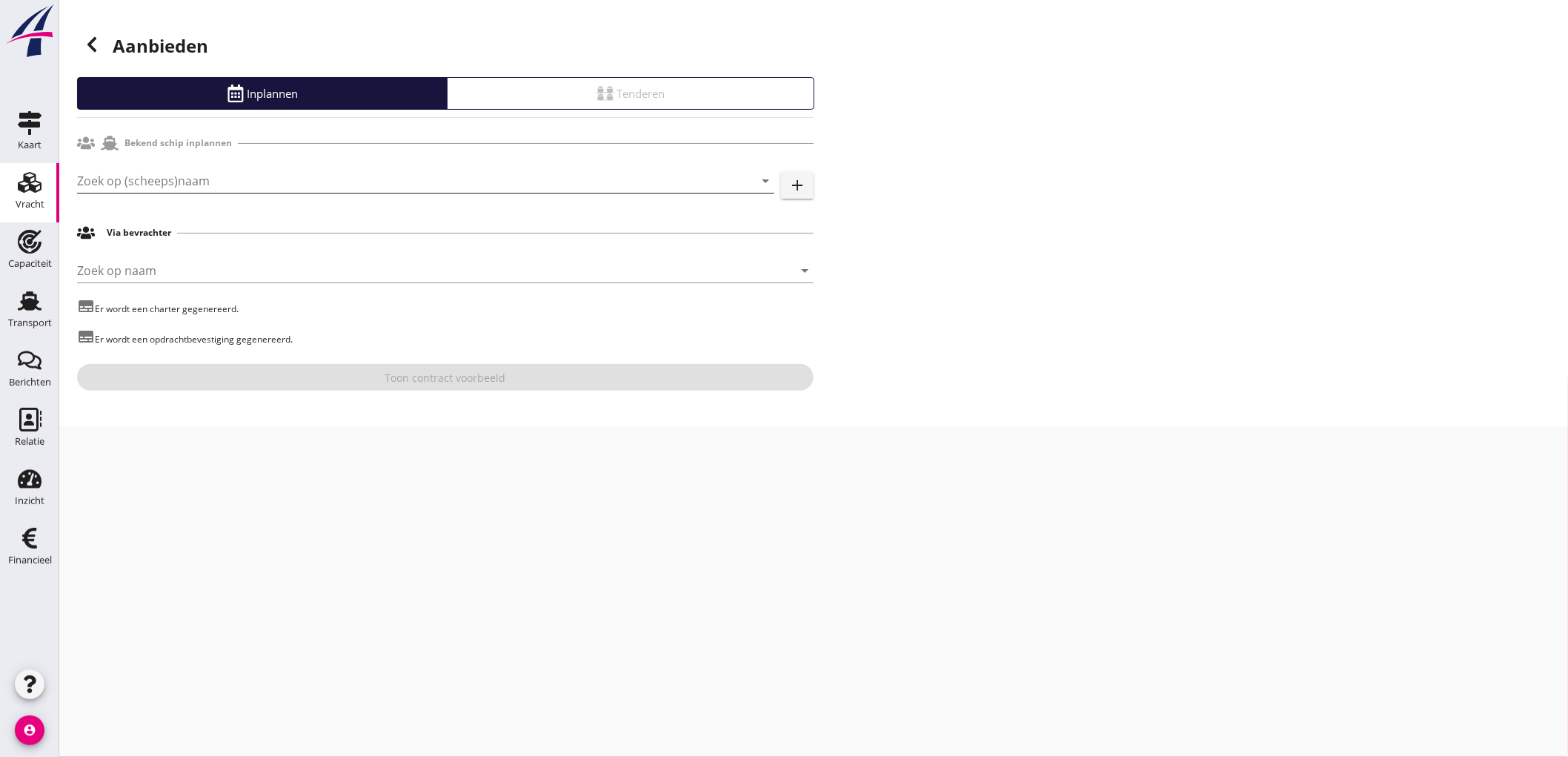
drag, startPoint x: 208, startPoint y: 147, endPoint x: 195, endPoint y: 183, distance: 38.3
click at [203, 153] on div "Bekend schip inplannen" at bounding box center [445, 143] width 737 height 28
click at [195, 187] on input "Zoek op (scheeps)naam" at bounding box center [405, 180] width 655 height 24
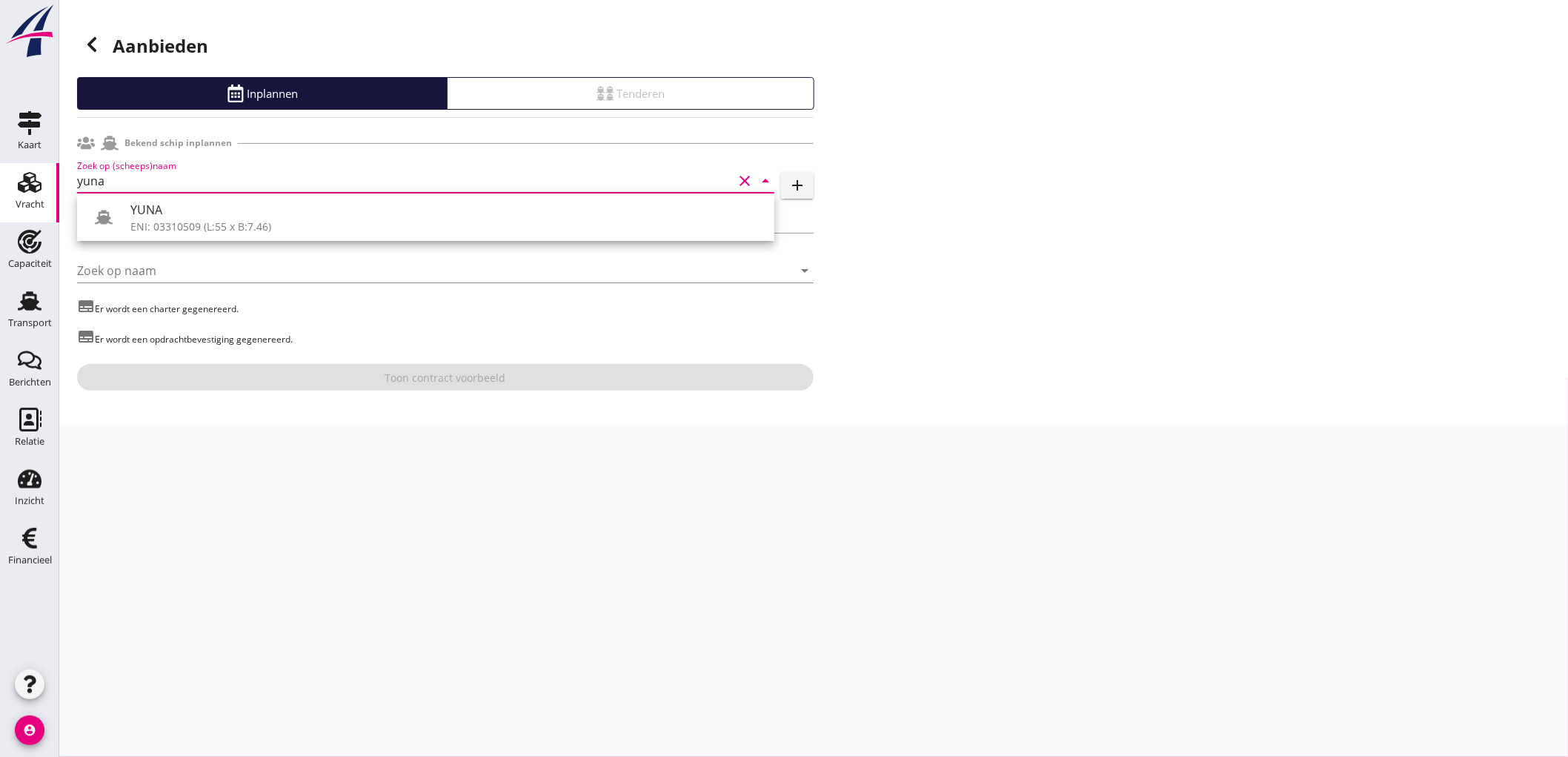
click at [142, 205] on div "YUNA" at bounding box center [446, 210] width 632 height 18
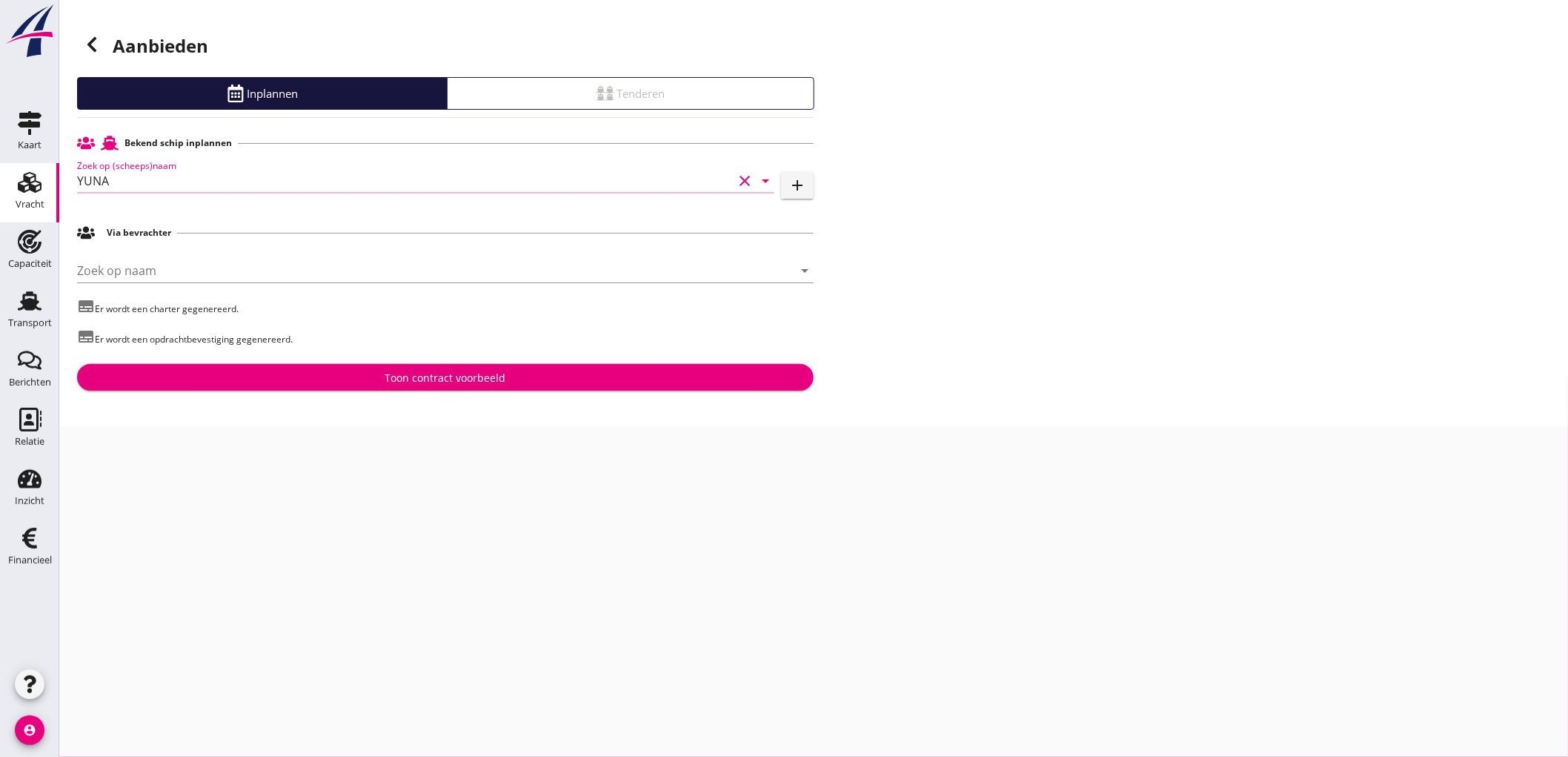
type input "YUNA"
click at [404, 395] on div "Aanbieden Inplannen Tenderen Bekend schip inplannen Zoek op (scheeps)naam YUNA …" at bounding box center [814, 213] width 1509 height 426
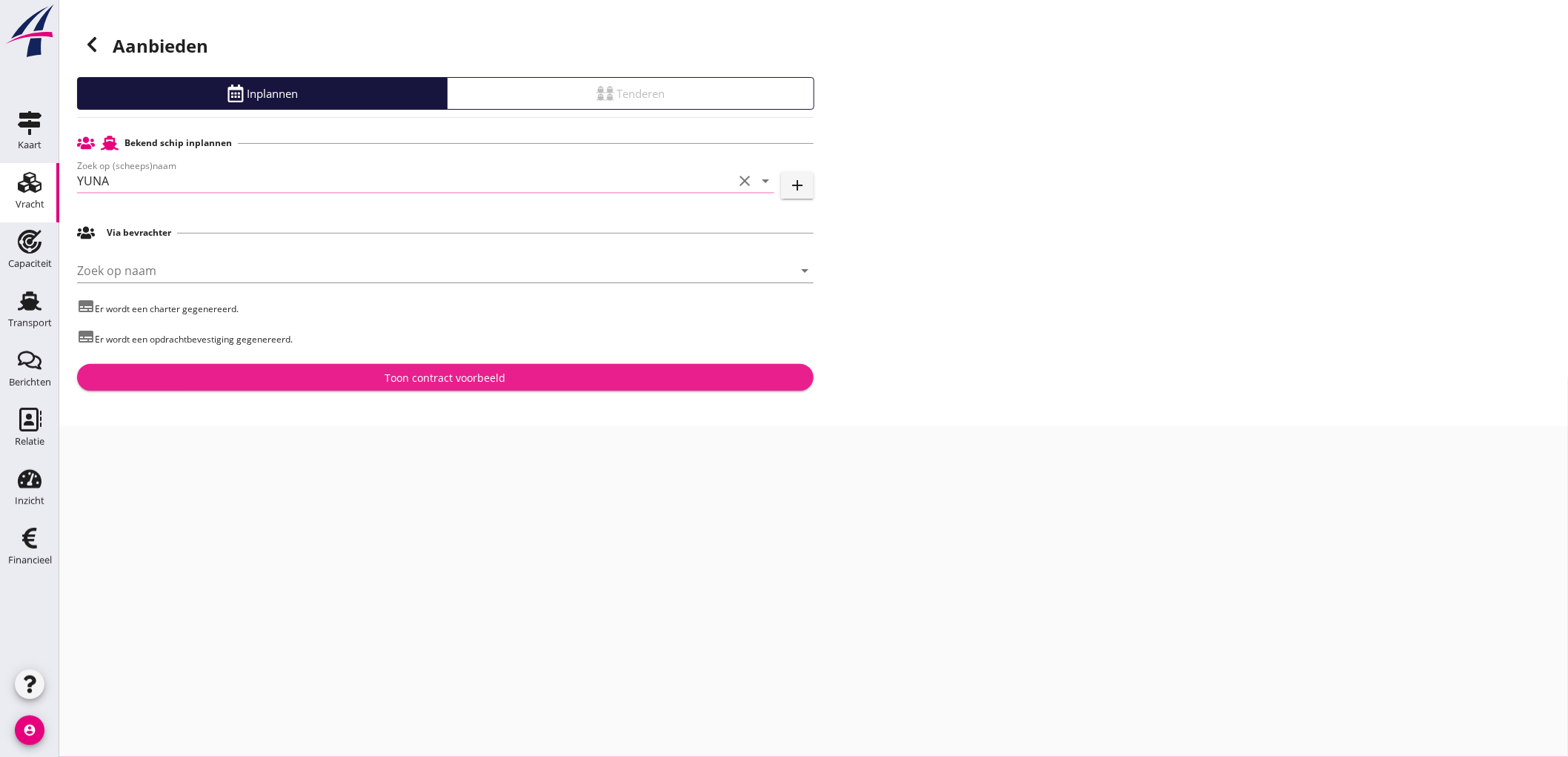
drag, startPoint x: 406, startPoint y: 384, endPoint x: 409, endPoint y: 240, distance: 144.0
click at [406, 383] on div "Toon contract voorbeeld" at bounding box center [445, 377] width 121 height 15
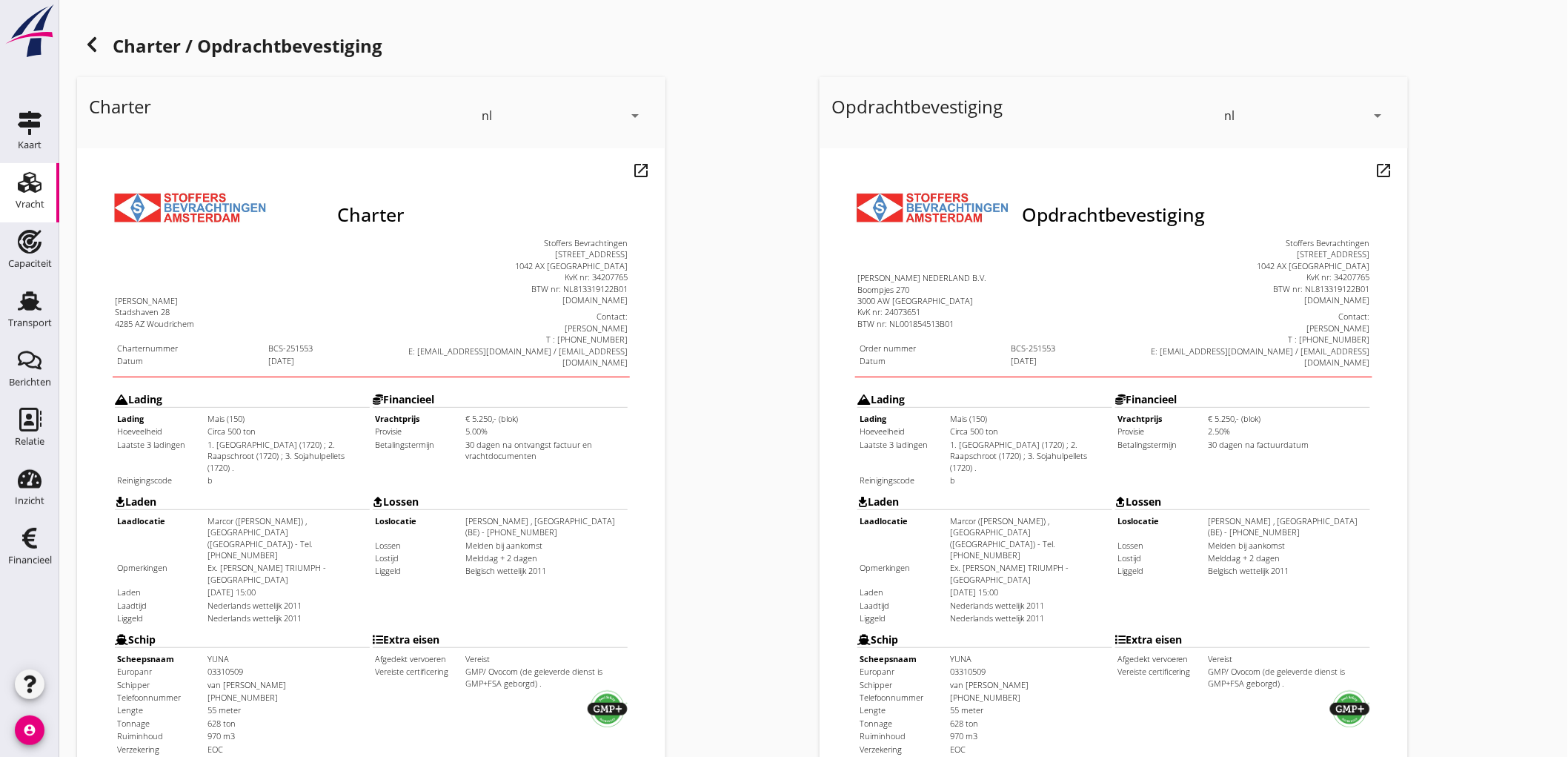
scroll to position [339, 0]
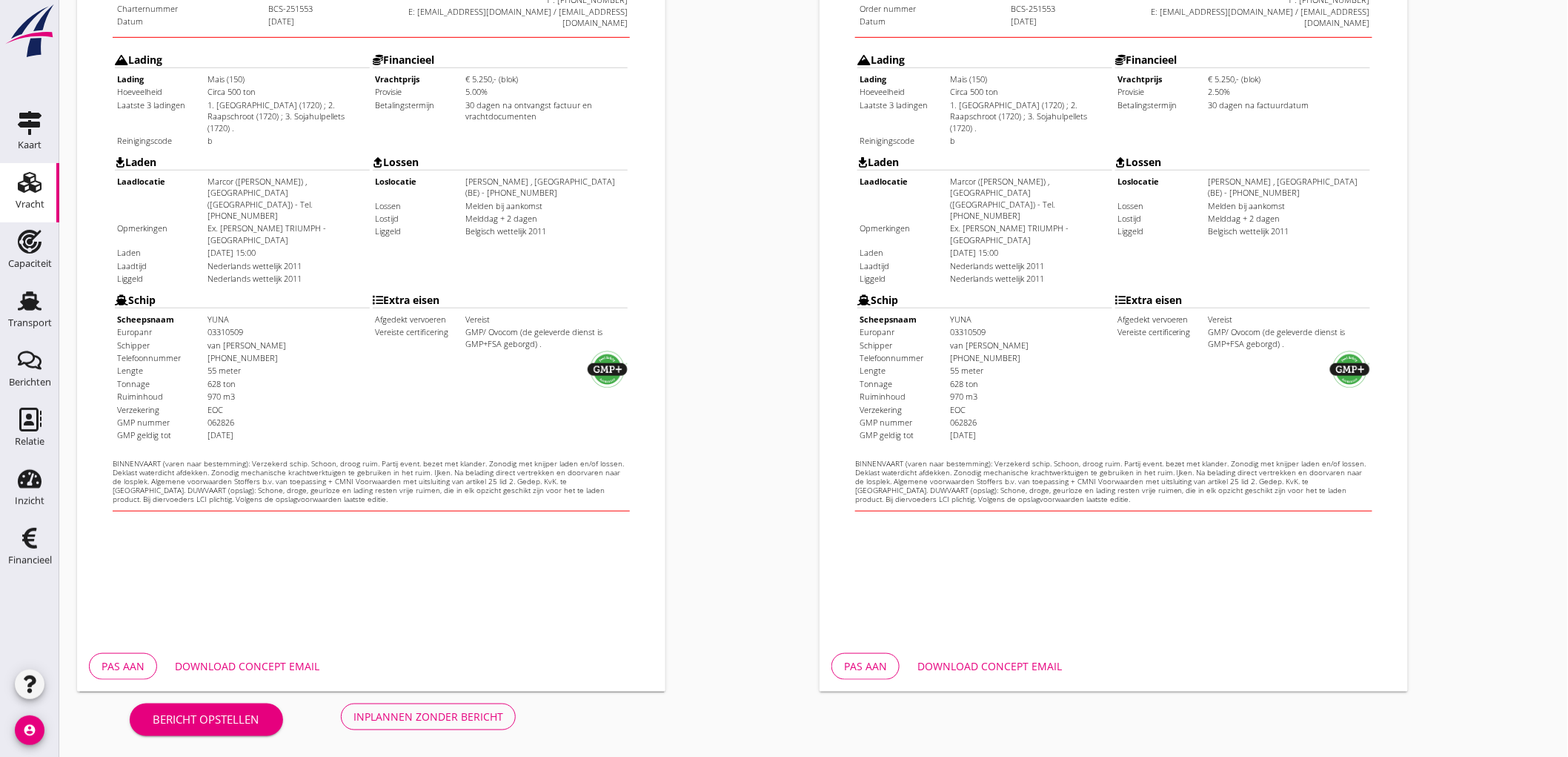
click at [453, 712] on div "Inplannen zonder bericht" at bounding box center [428, 716] width 150 height 15
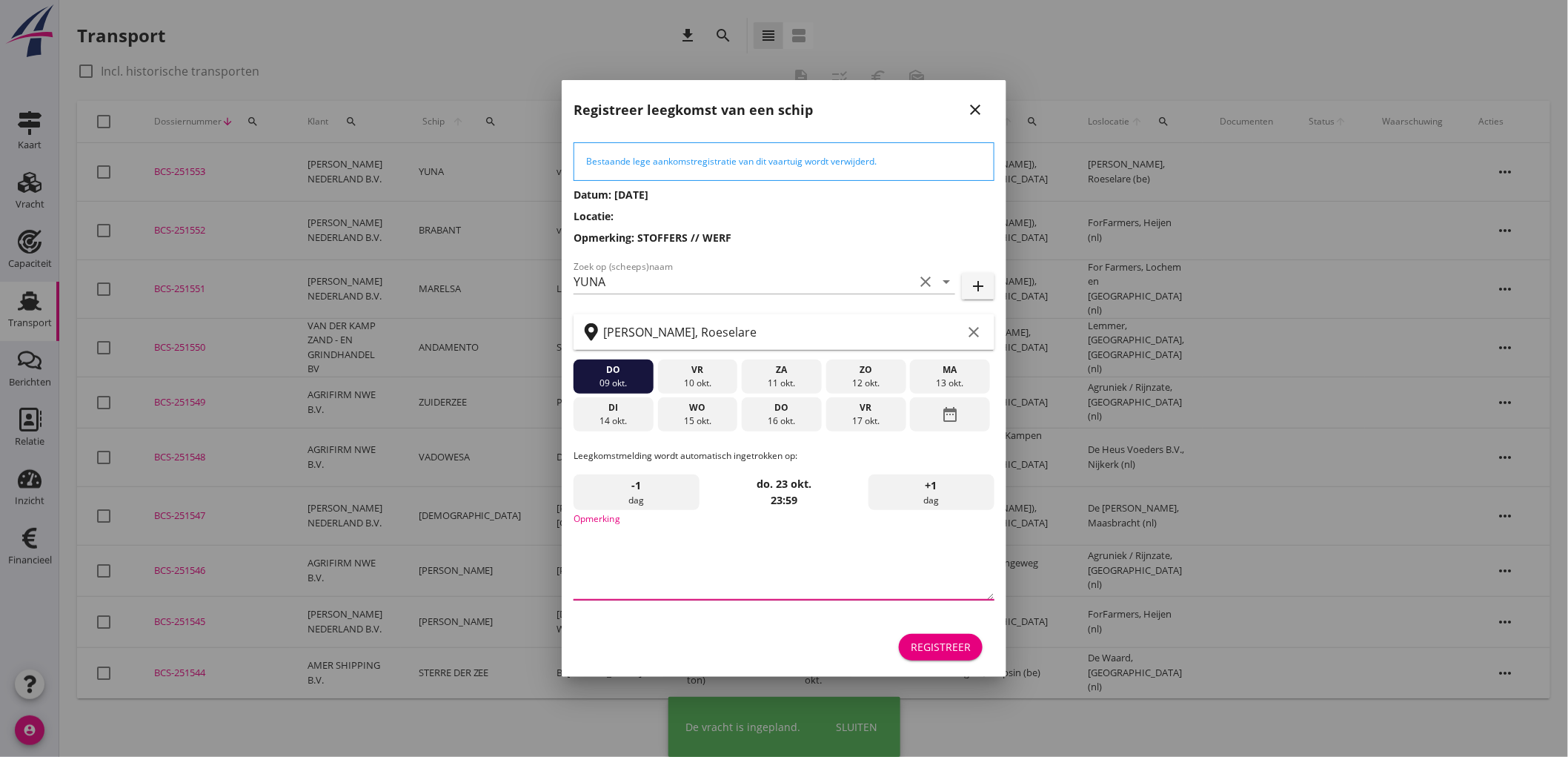
click at [634, 552] on textarea "Opmerking" at bounding box center [784, 561] width 421 height 78
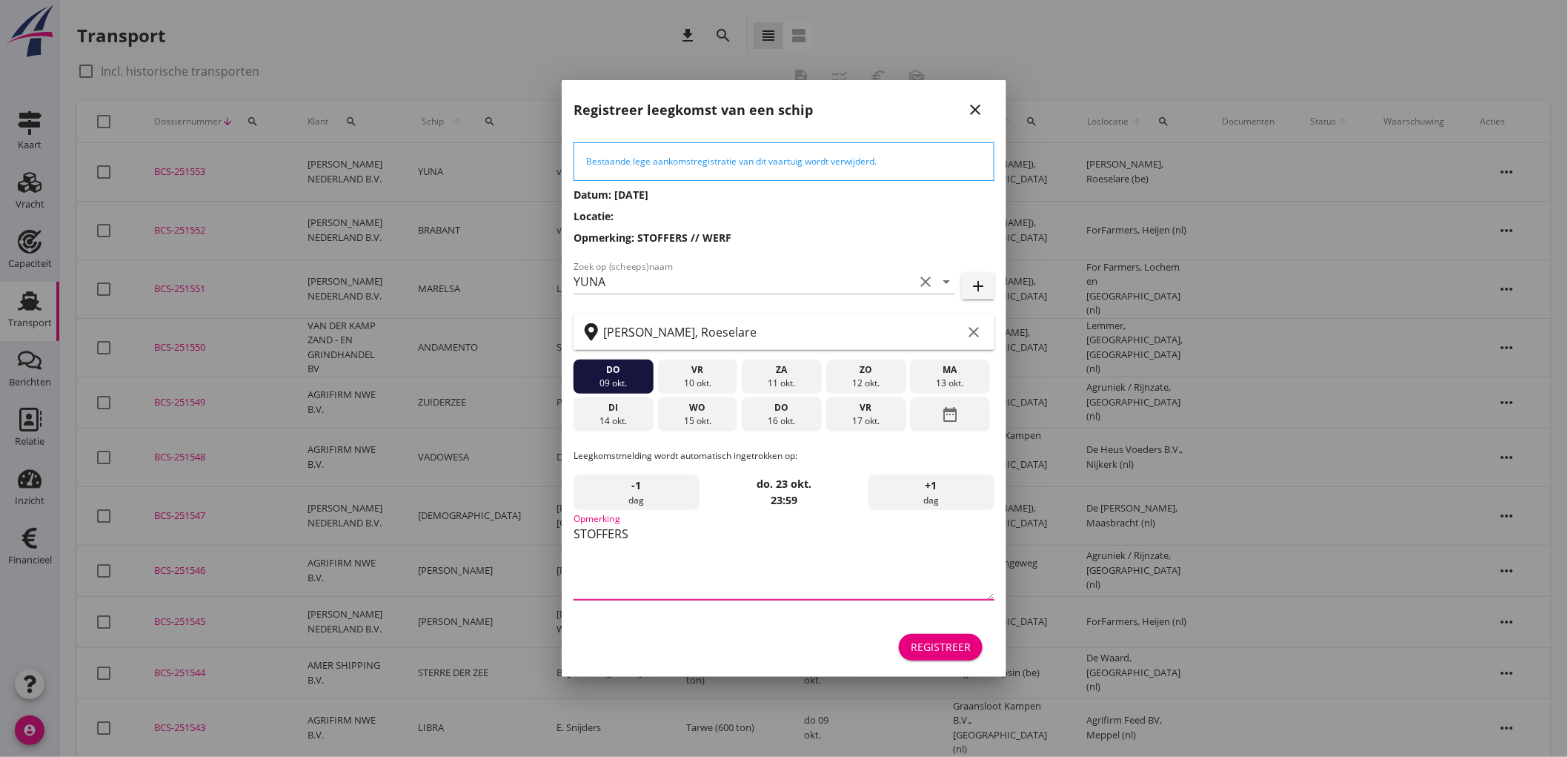
type textarea "STOFFERS"
click at [808, 419] on div "16 okt." at bounding box center [782, 421] width 73 height 13
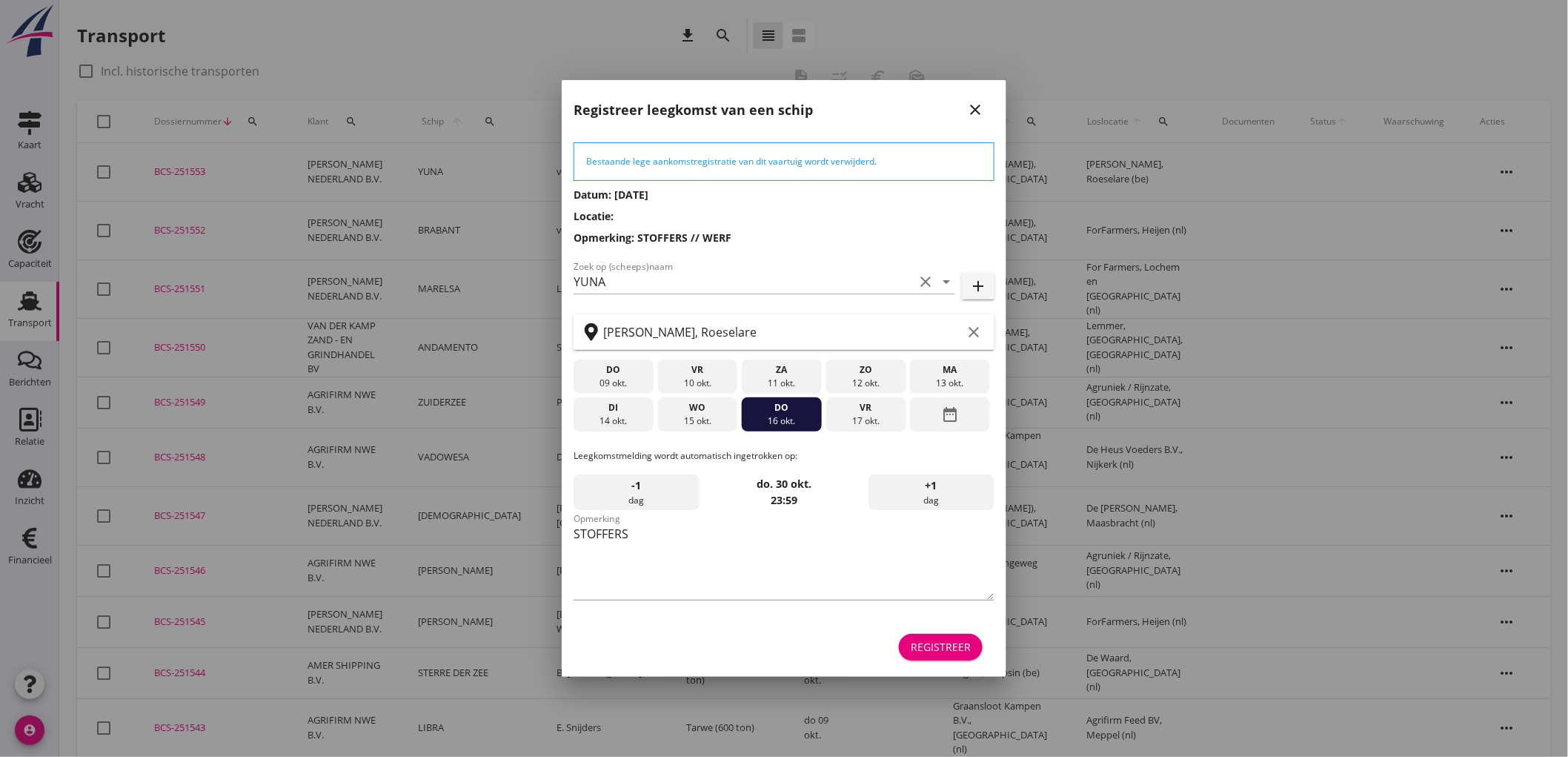
click at [939, 663] on div "Registreer" at bounding box center [784, 647] width 421 height 36
click at [939, 656] on button "Registreer" at bounding box center [940, 647] width 84 height 27
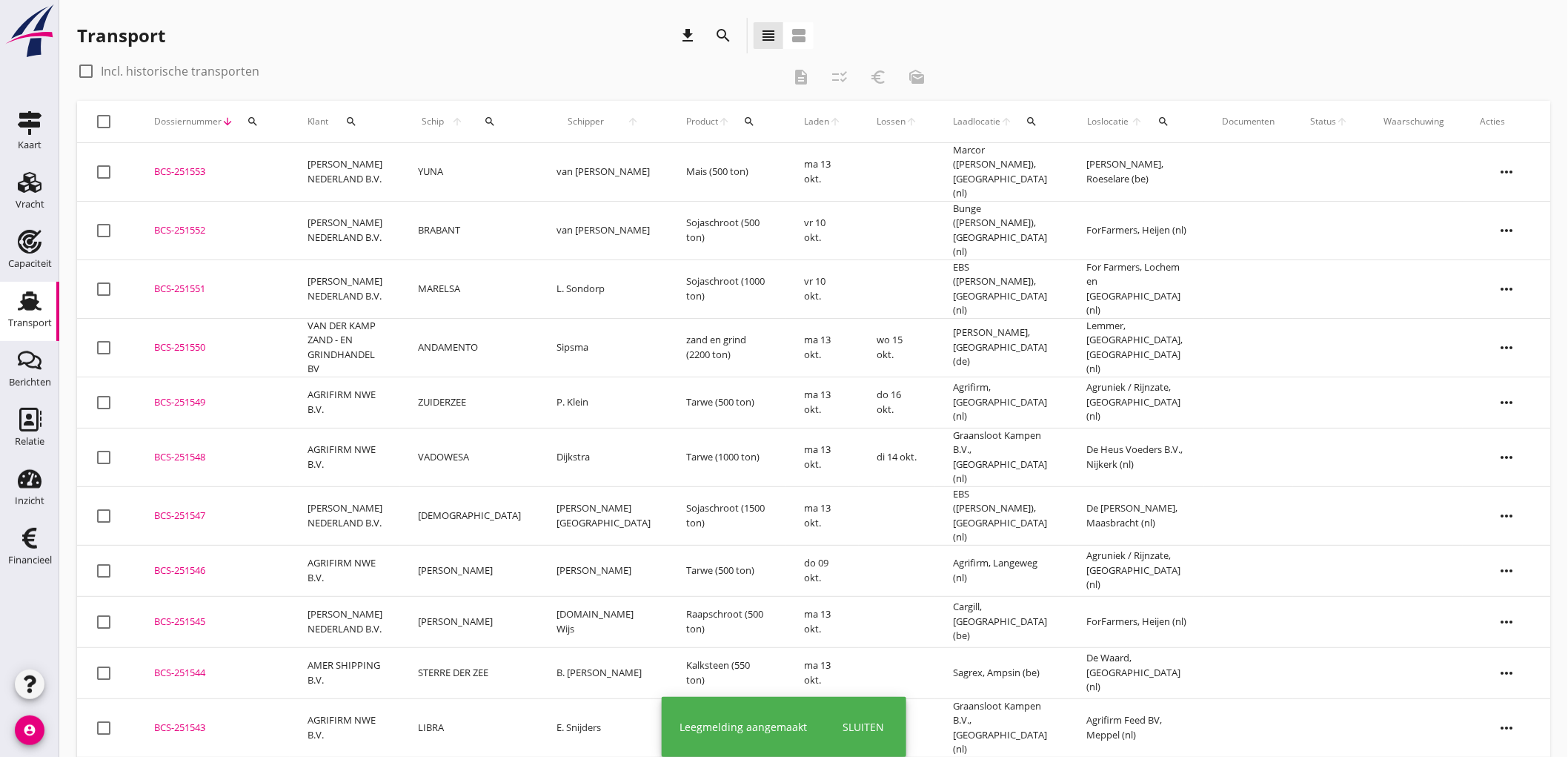
click at [483, 161] on td "YUNA" at bounding box center [469, 172] width 139 height 58
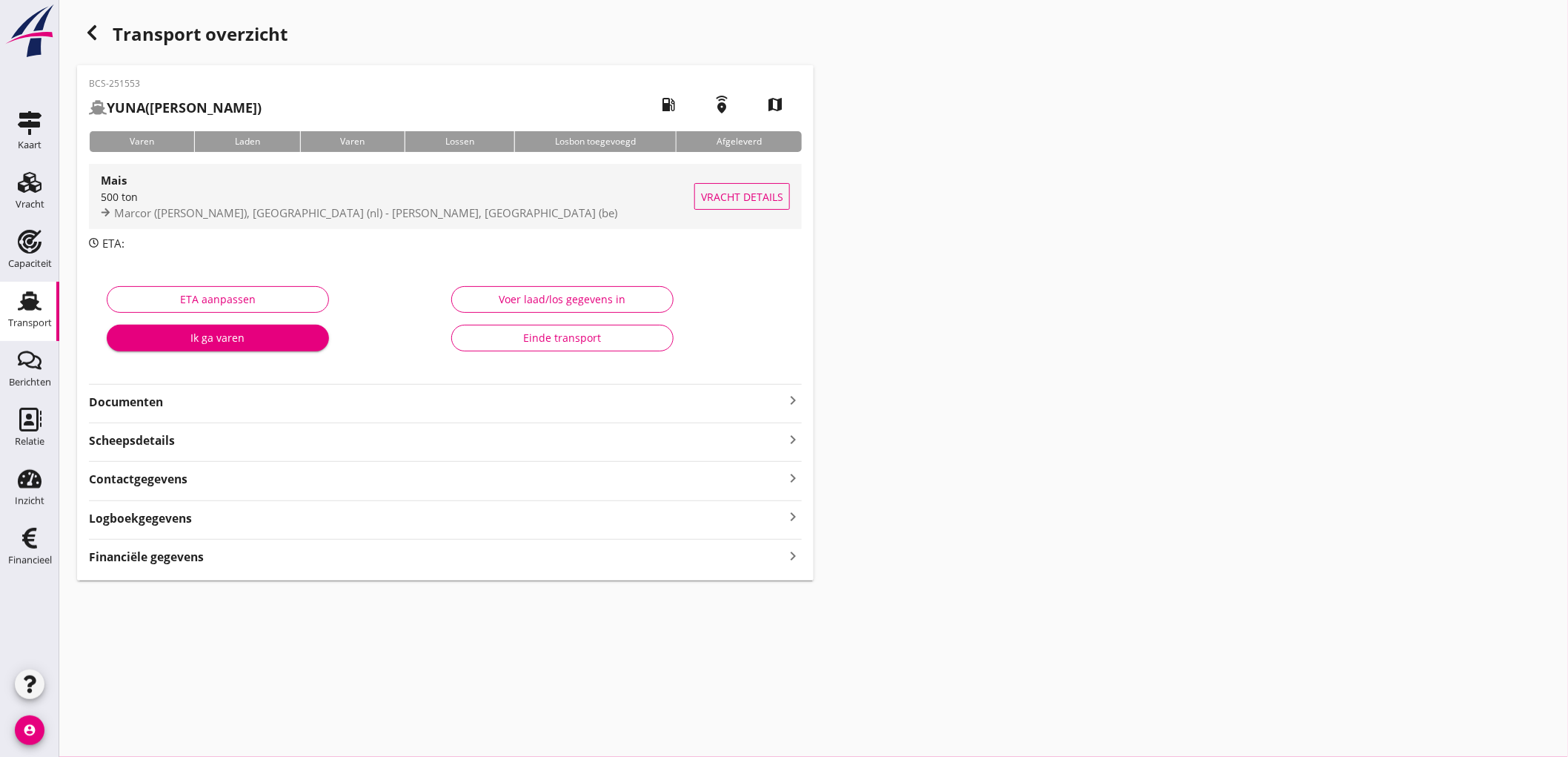
click at [475, 222] on div "Mais 500 ton Marcor (melden Peterson), Rotterdam (nl) - Ostyn Voeders, Roeselar…" at bounding box center [397, 196] width 594 height 65
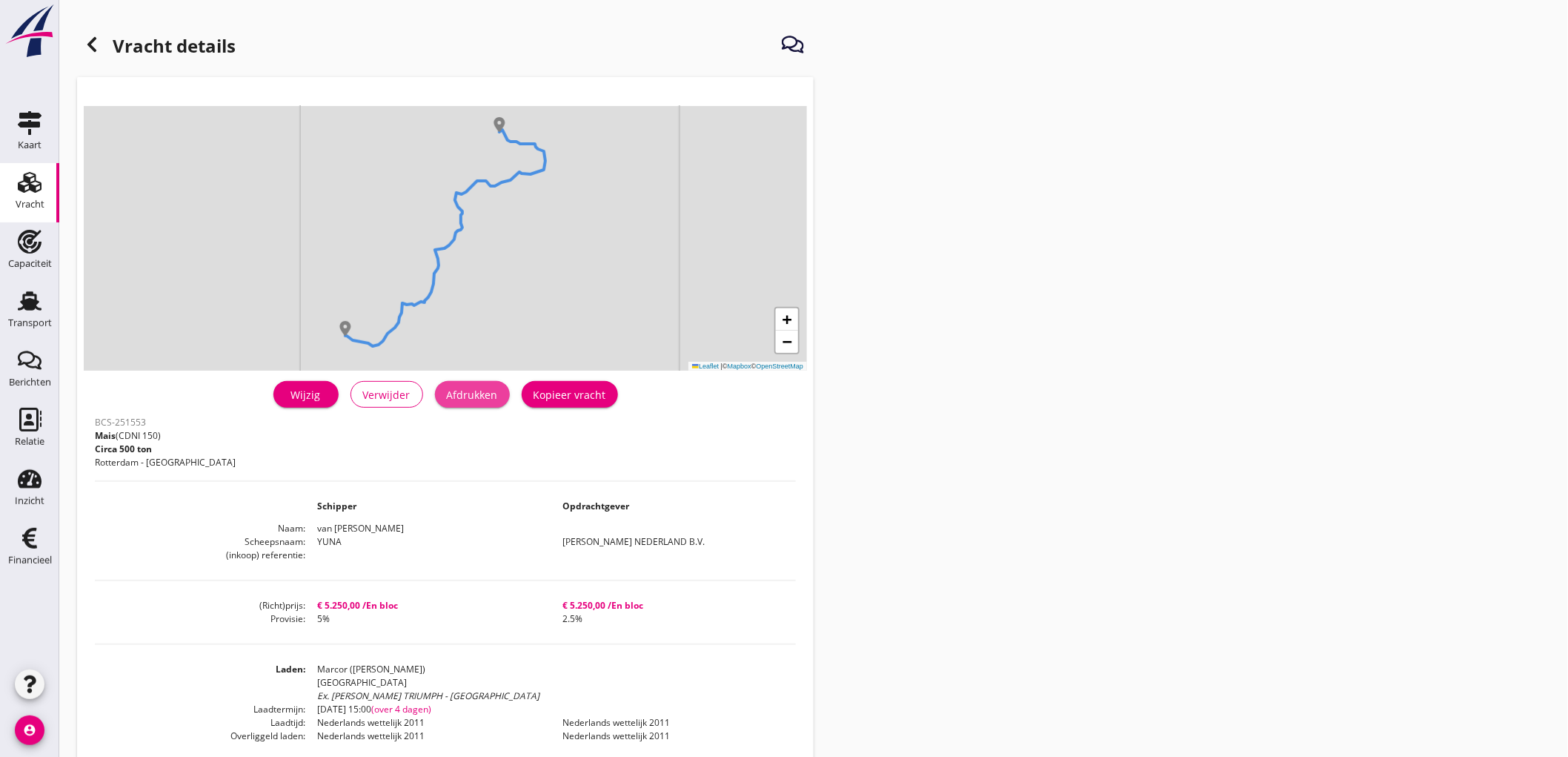
click at [472, 396] on div "Afdrukken" at bounding box center [472, 394] width 51 height 15
click at [107, 42] on h1 "Vracht details" at bounding box center [156, 48] width 158 height 36
click at [98, 42] on icon at bounding box center [92, 45] width 18 height 18
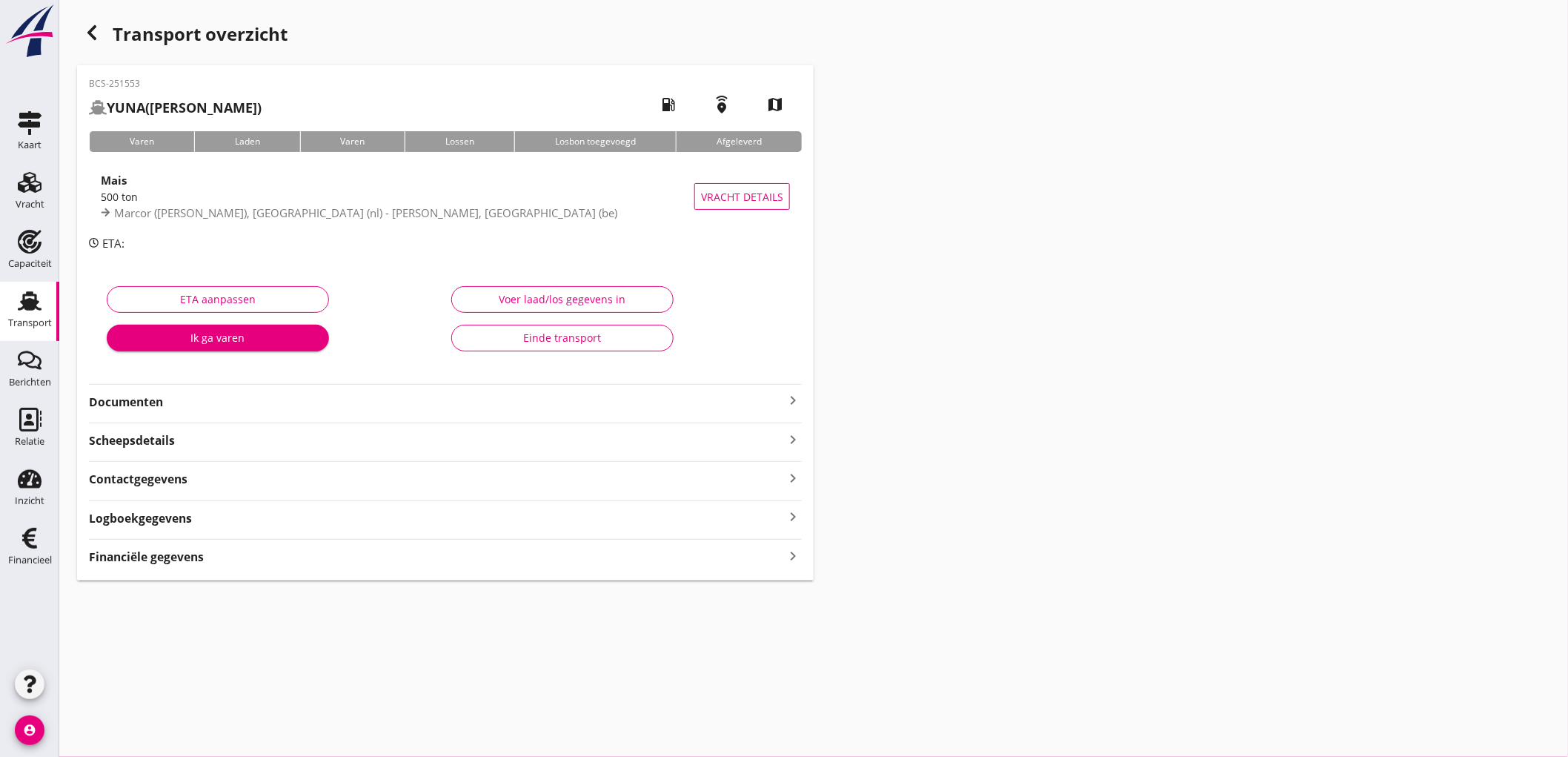
click at [237, 398] on strong "Documenten" at bounding box center [436, 402] width 695 height 17
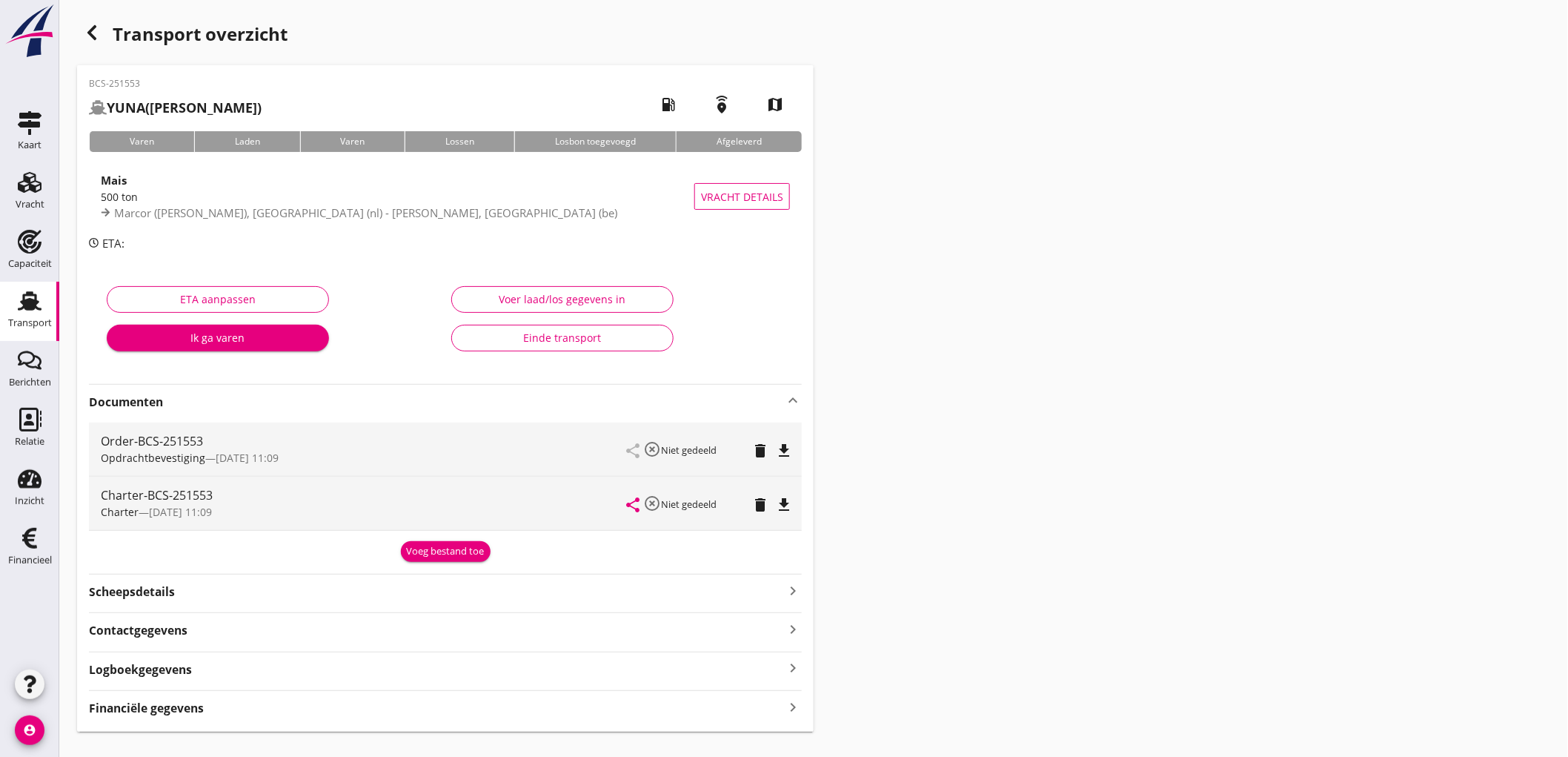
click at [784, 454] on icon "file_download" at bounding box center [784, 450] width 18 height 18
click at [778, 501] on icon "file_download" at bounding box center [784, 505] width 18 height 18
